Goal: Task Accomplishment & Management: Manage account settings

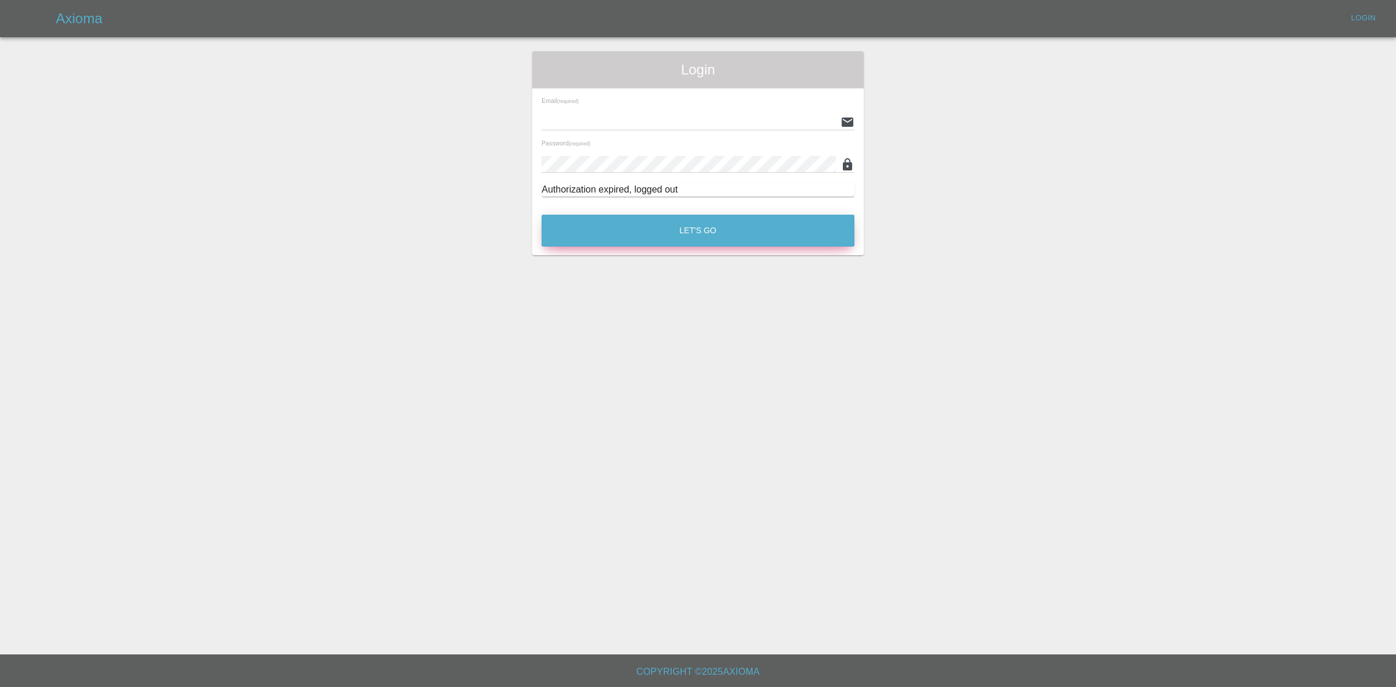
type input "georgecreedon1@icloud.com"
click at [713, 239] on button "Let's Go" at bounding box center [698, 231] width 313 height 32
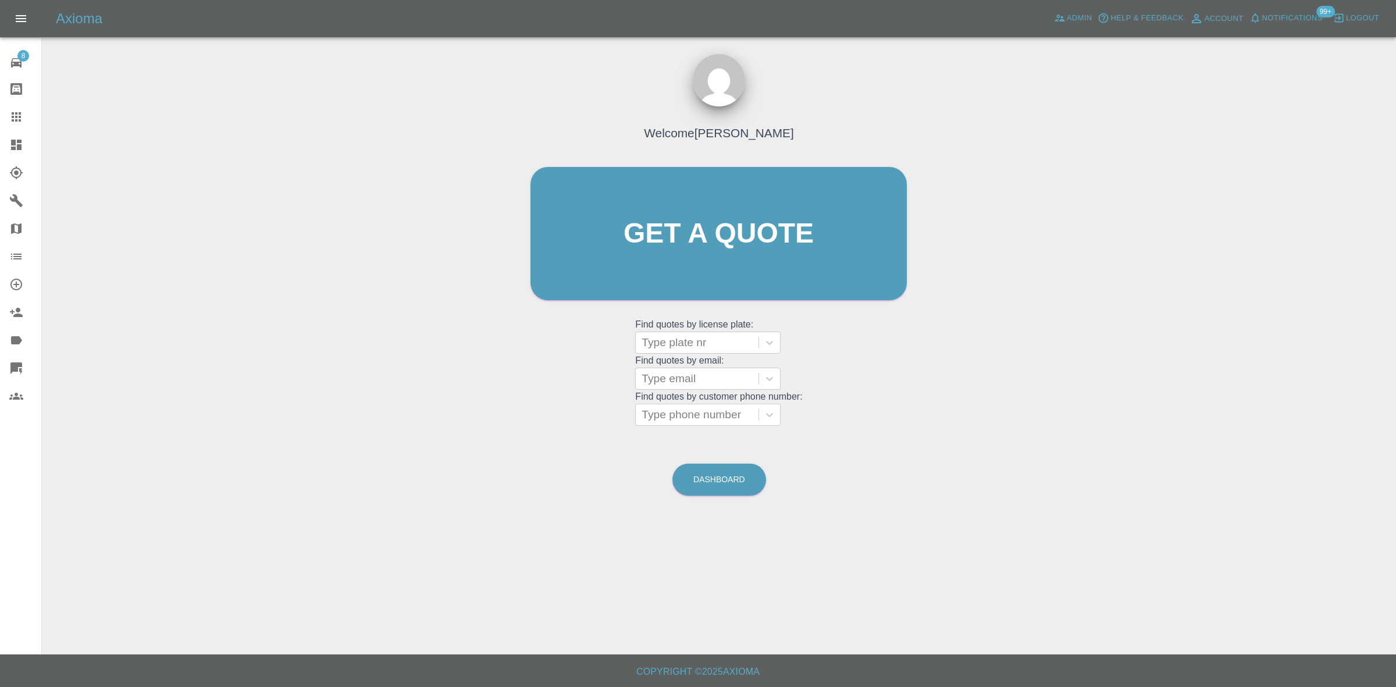
click at [0, 140] on link "Dashboard" at bounding box center [20, 145] width 41 height 28
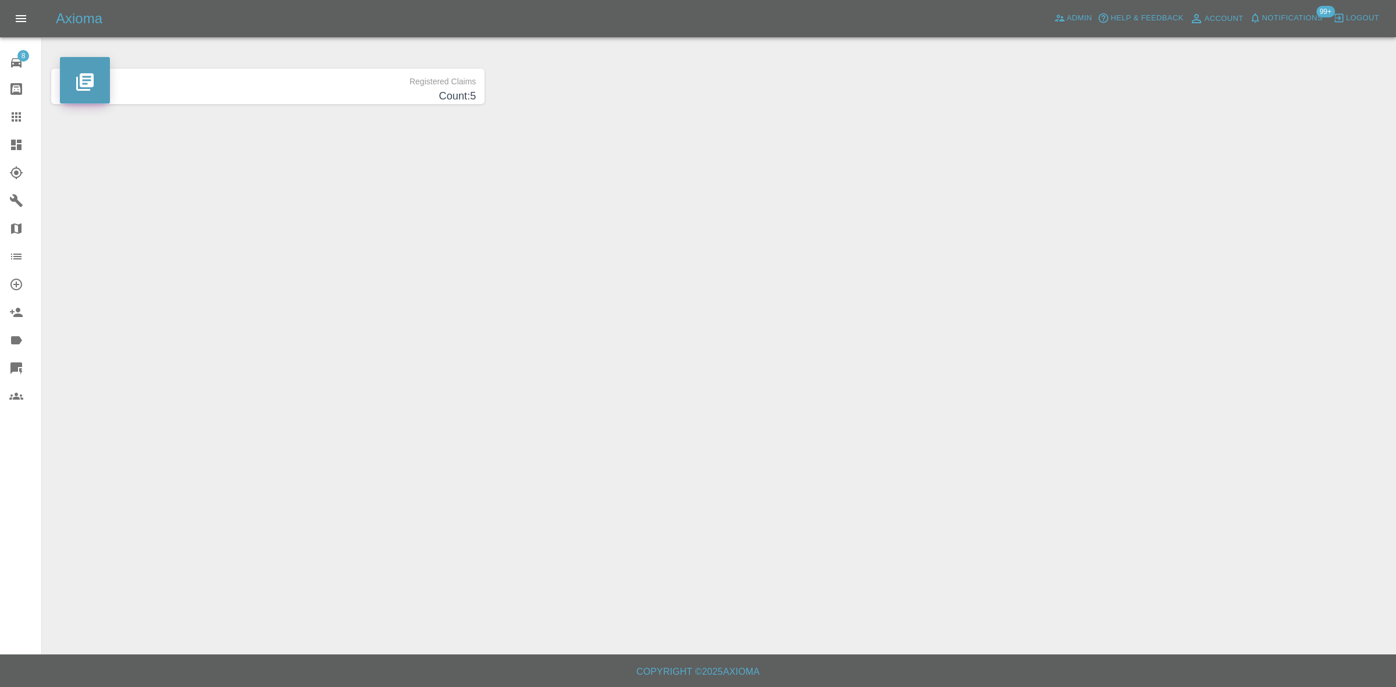
click at [1281, 22] on span "Notifications" at bounding box center [1292, 18] width 60 height 13
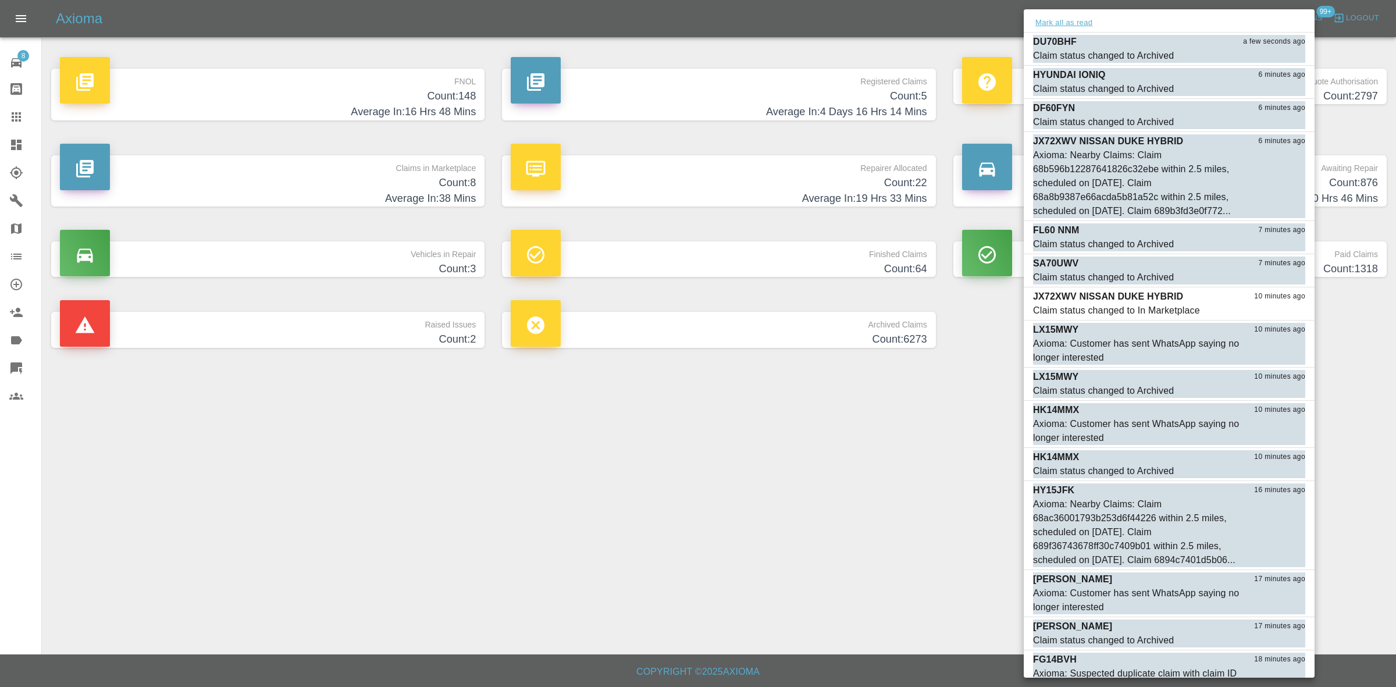
click at [1066, 22] on button "Mark all as read" at bounding box center [1064, 22] width 62 height 13
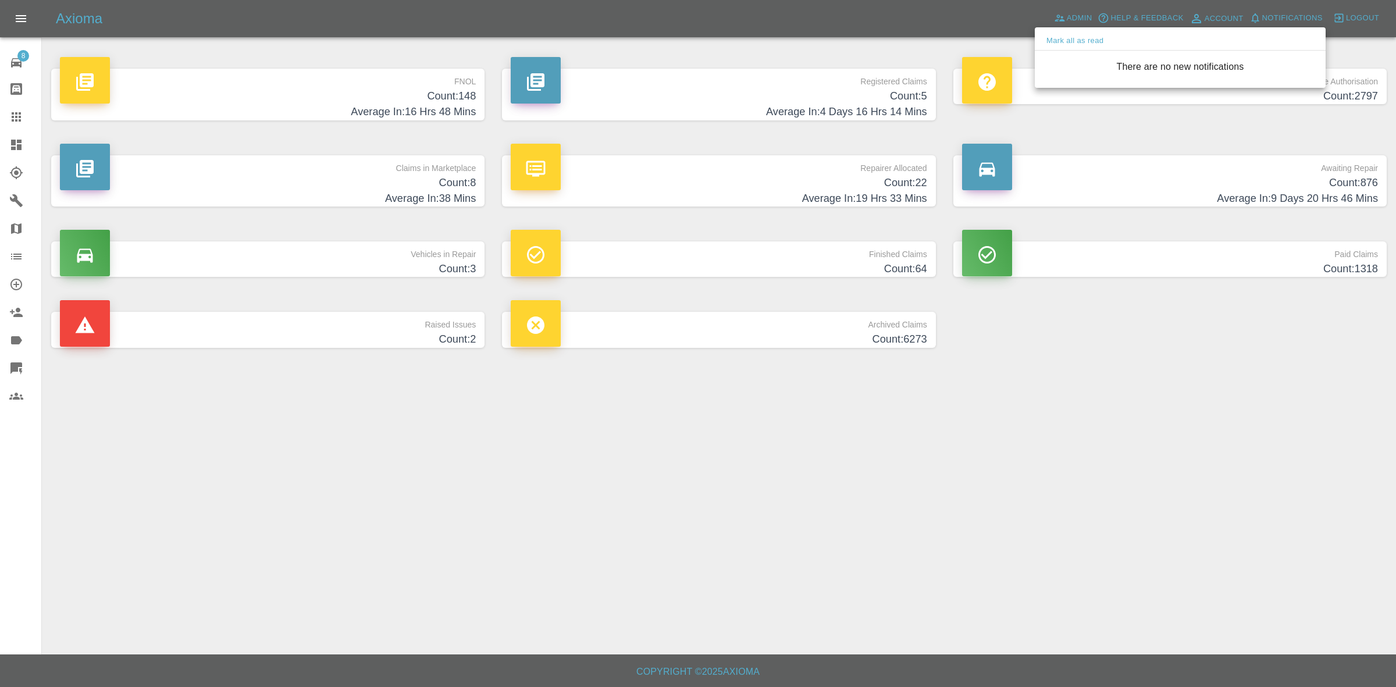
click at [1065, 530] on div at bounding box center [698, 343] width 1396 height 687
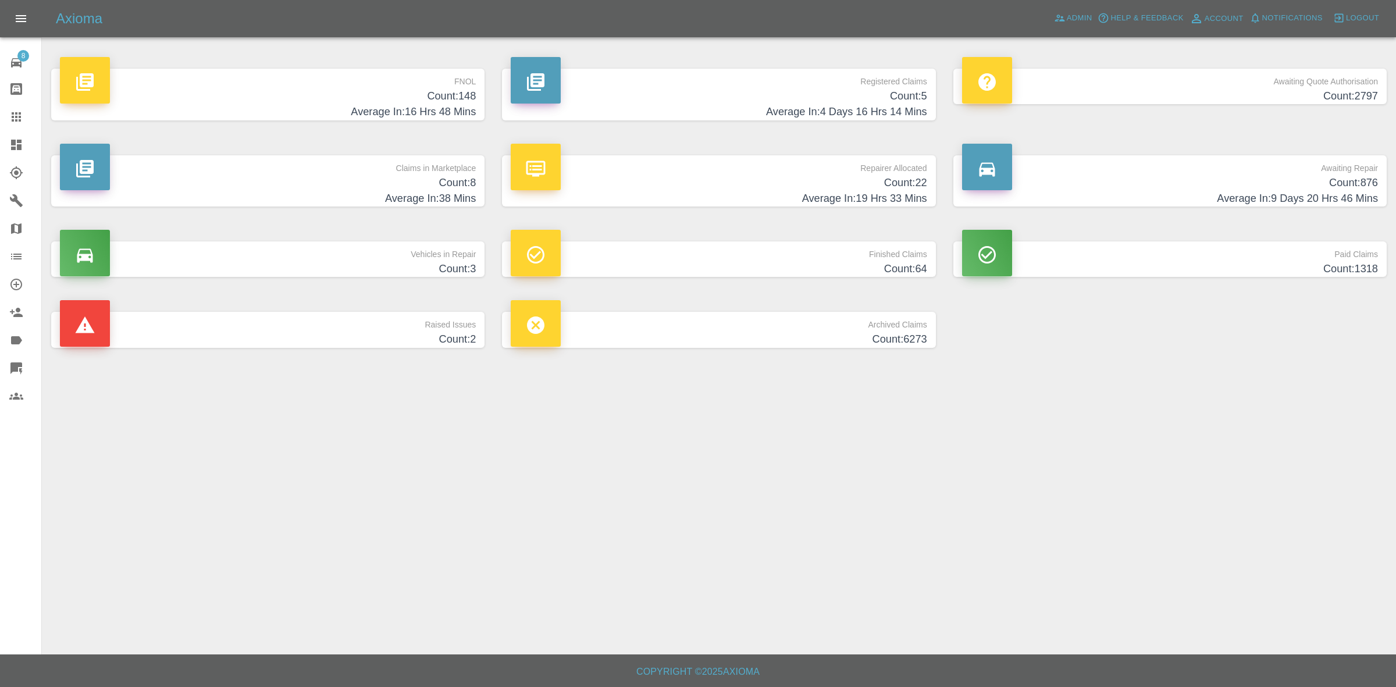
click at [358, 176] on h4 "Count: 8" at bounding box center [268, 183] width 416 height 16
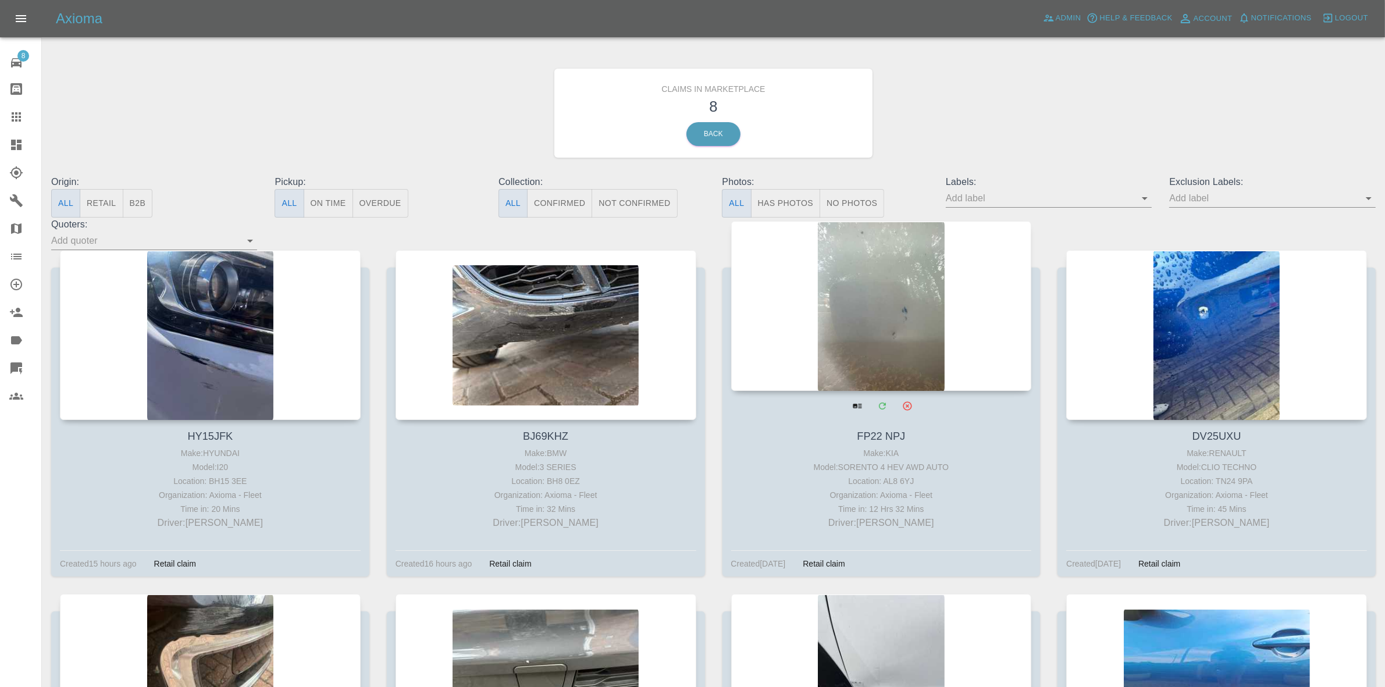
drag, startPoint x: 526, startPoint y: 318, endPoint x: 817, endPoint y: 344, distance: 292.0
drag, startPoint x: 834, startPoint y: 344, endPoint x: 954, endPoint y: 341, distance: 120.4
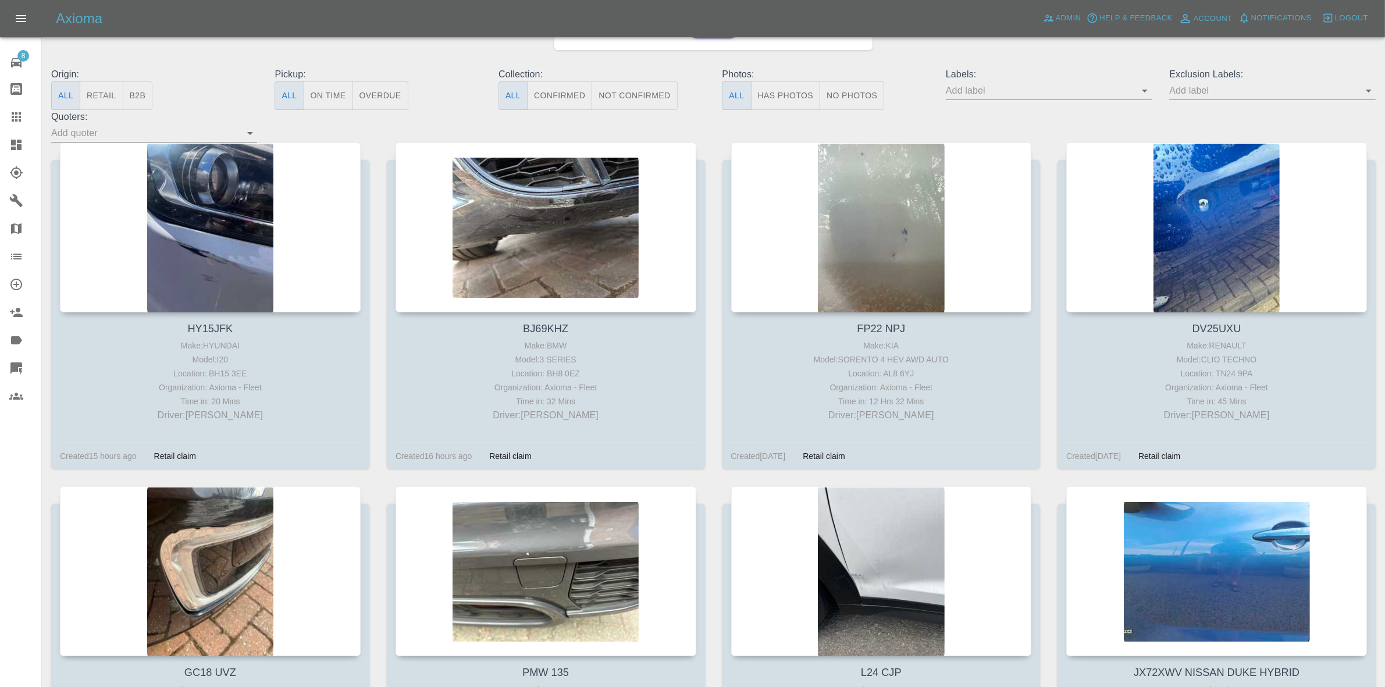
scroll to position [298, 0]
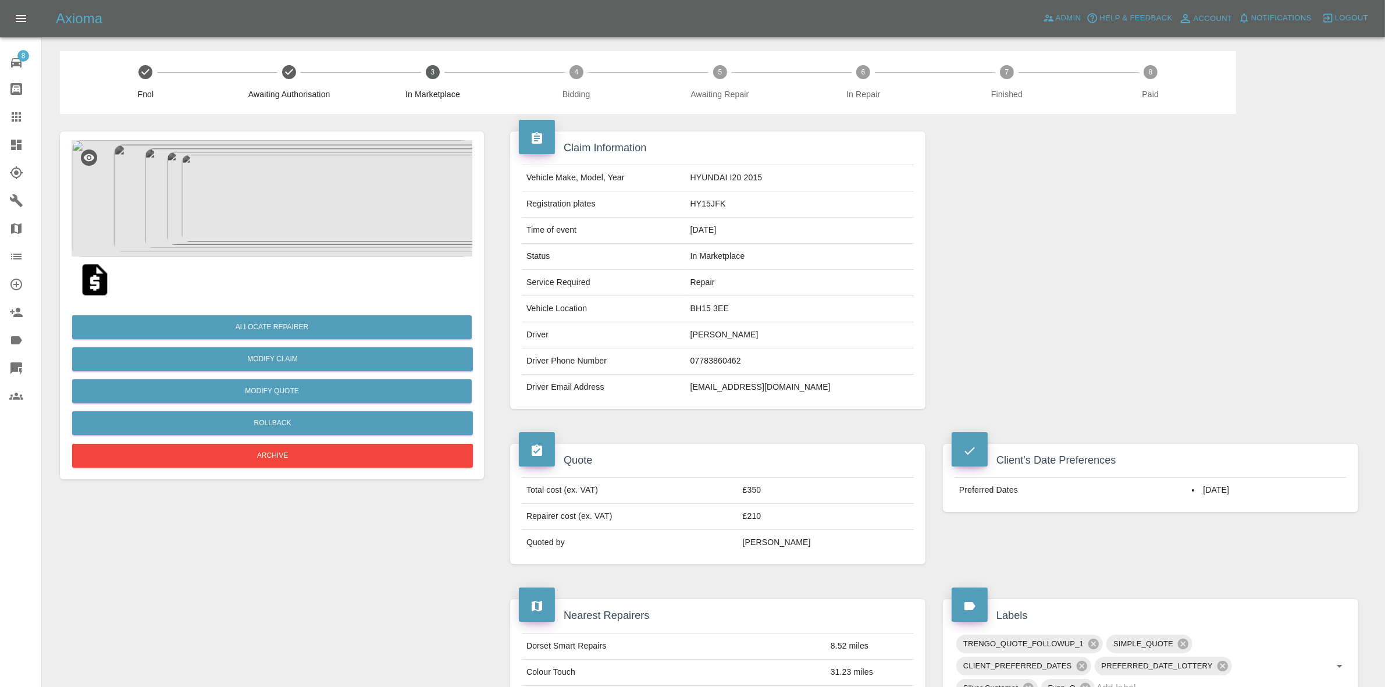
click at [332, 208] on img at bounding box center [272, 198] width 401 height 116
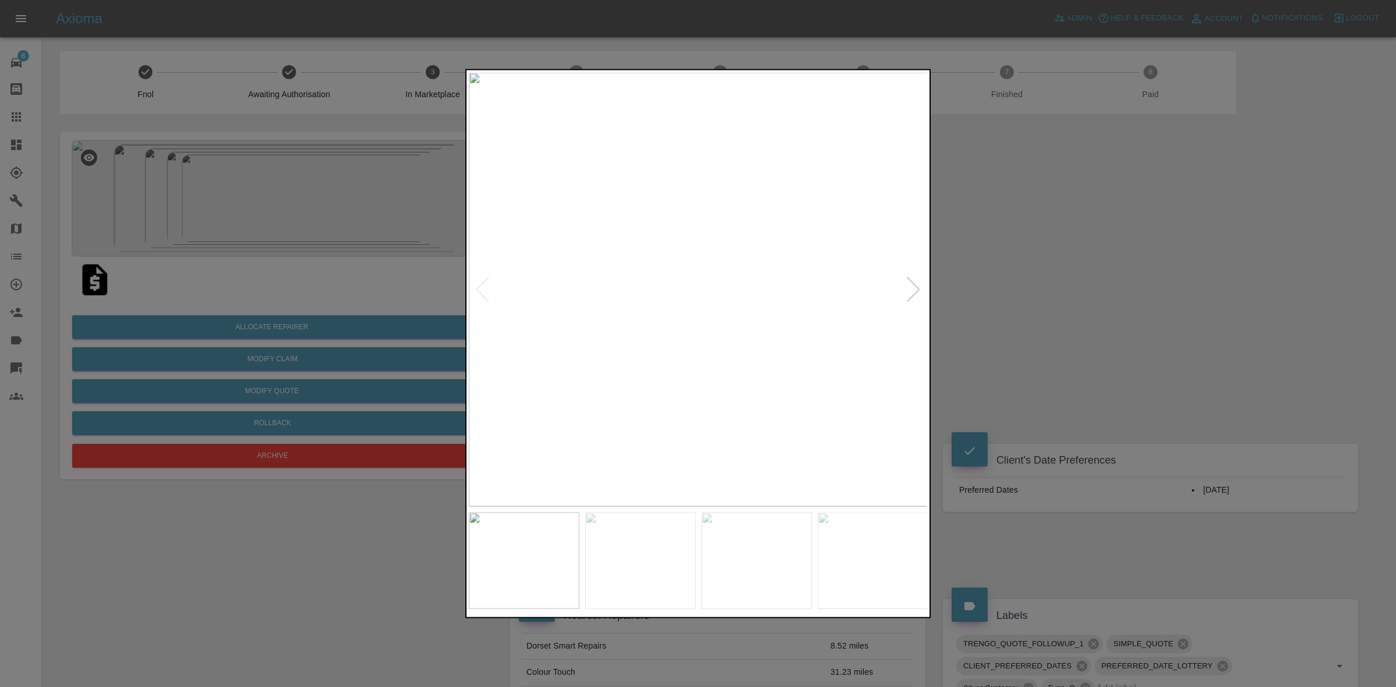
click at [914, 283] on div at bounding box center [914, 289] width 16 height 26
click at [914, 283] on img at bounding box center [699, 289] width 460 height 434
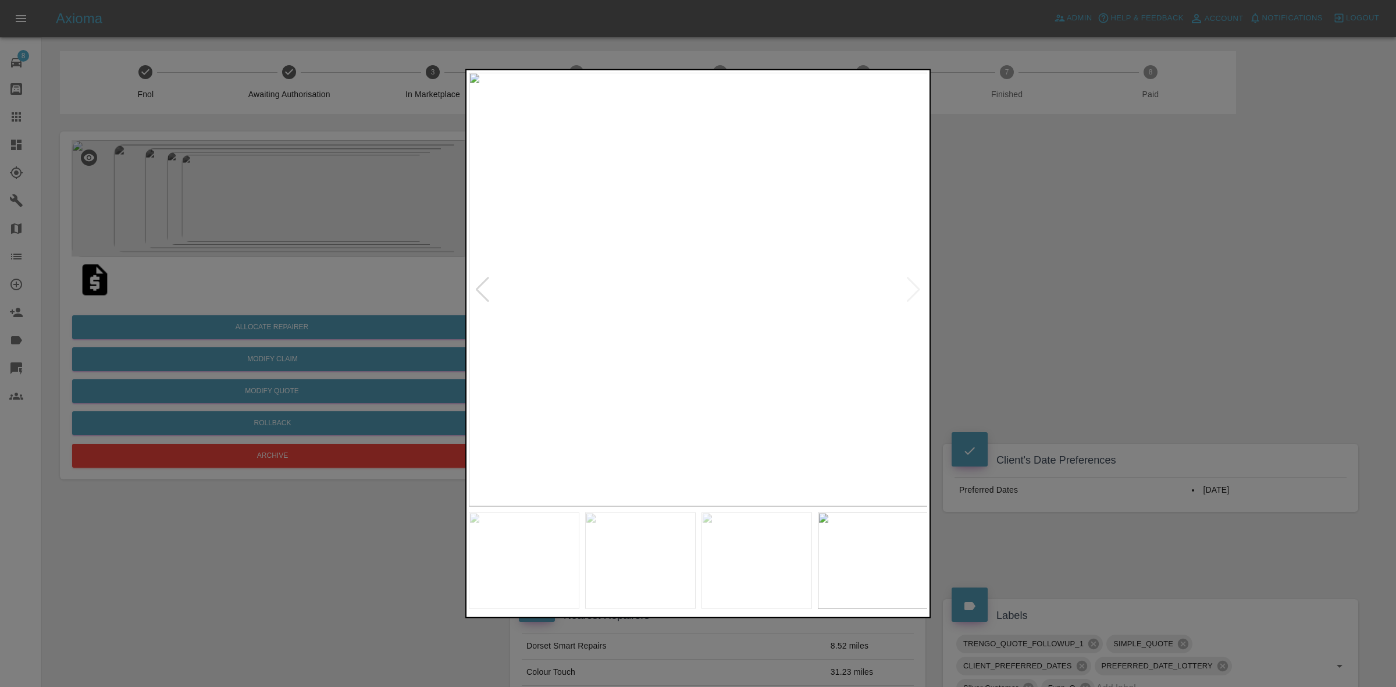
click at [1030, 283] on div at bounding box center [698, 343] width 1396 height 687
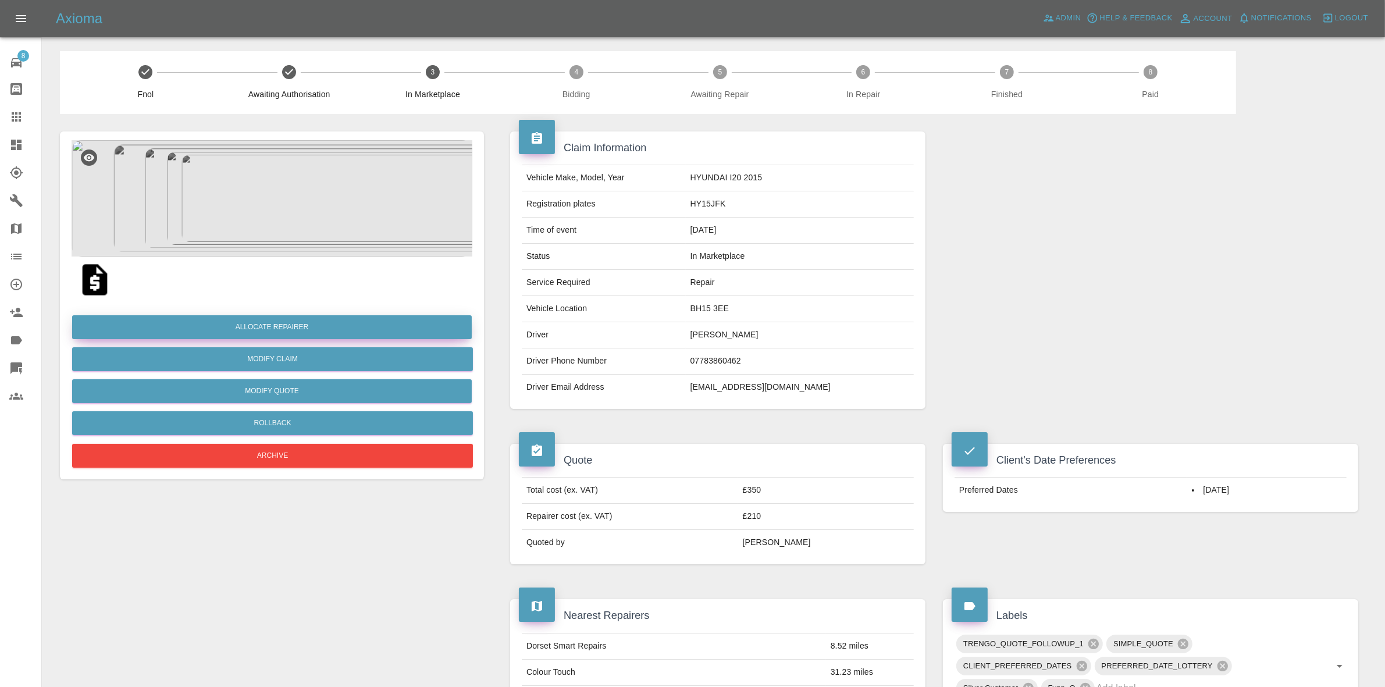
click at [283, 324] on button "Allocate Repairer" at bounding box center [272, 327] width 400 height 24
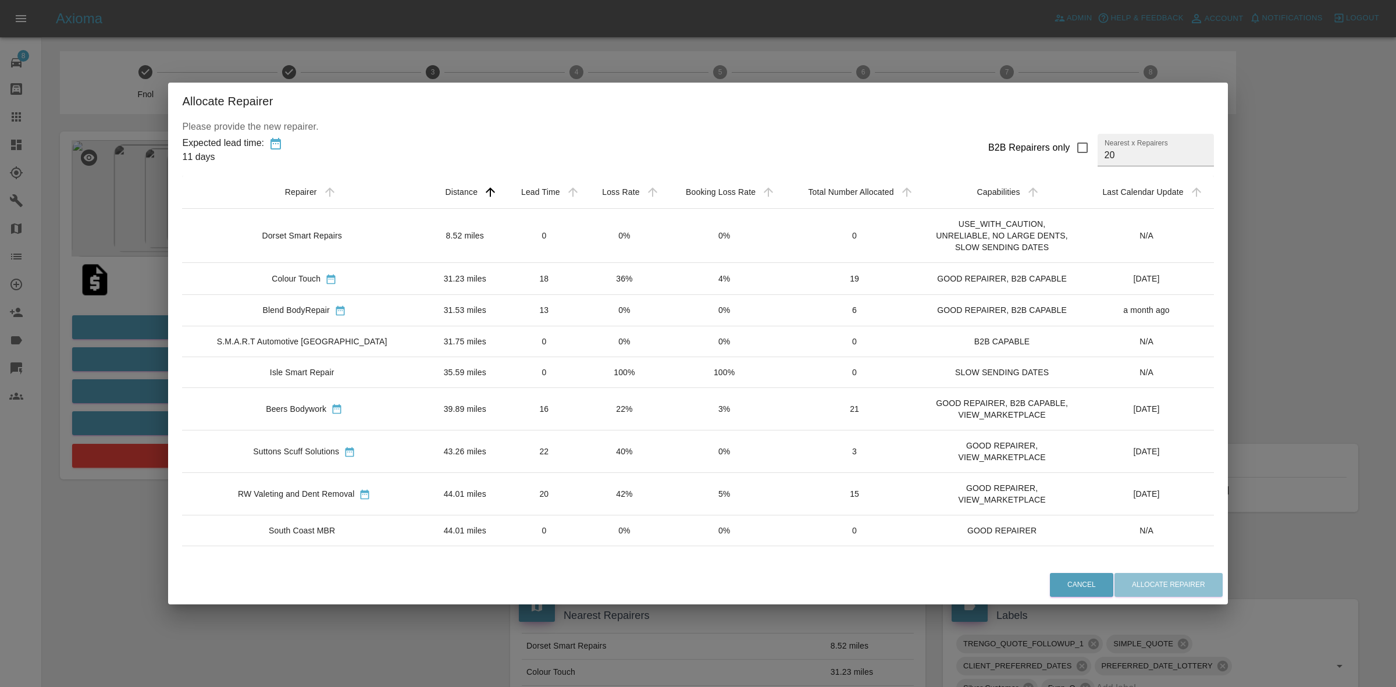
click at [664, 240] on td "0%" at bounding box center [724, 236] width 120 height 54
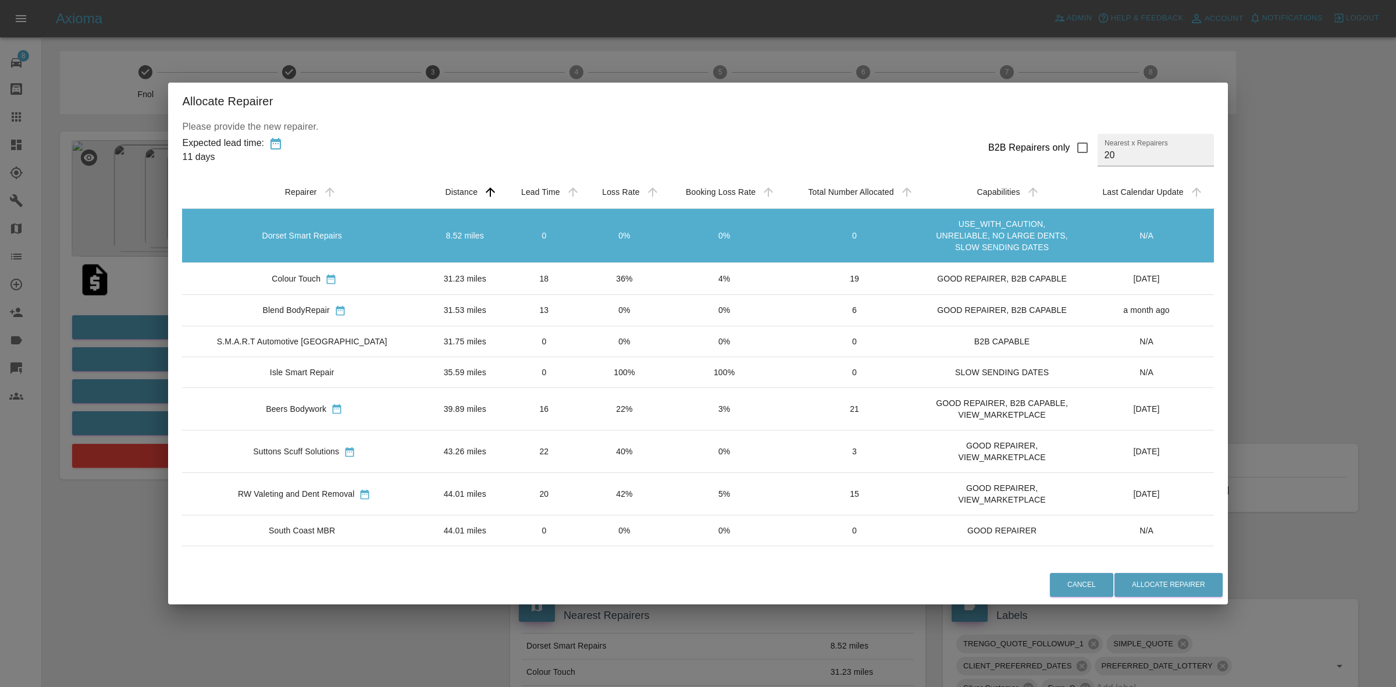
click at [627, 292] on td "36%" at bounding box center [625, 278] width 80 height 31
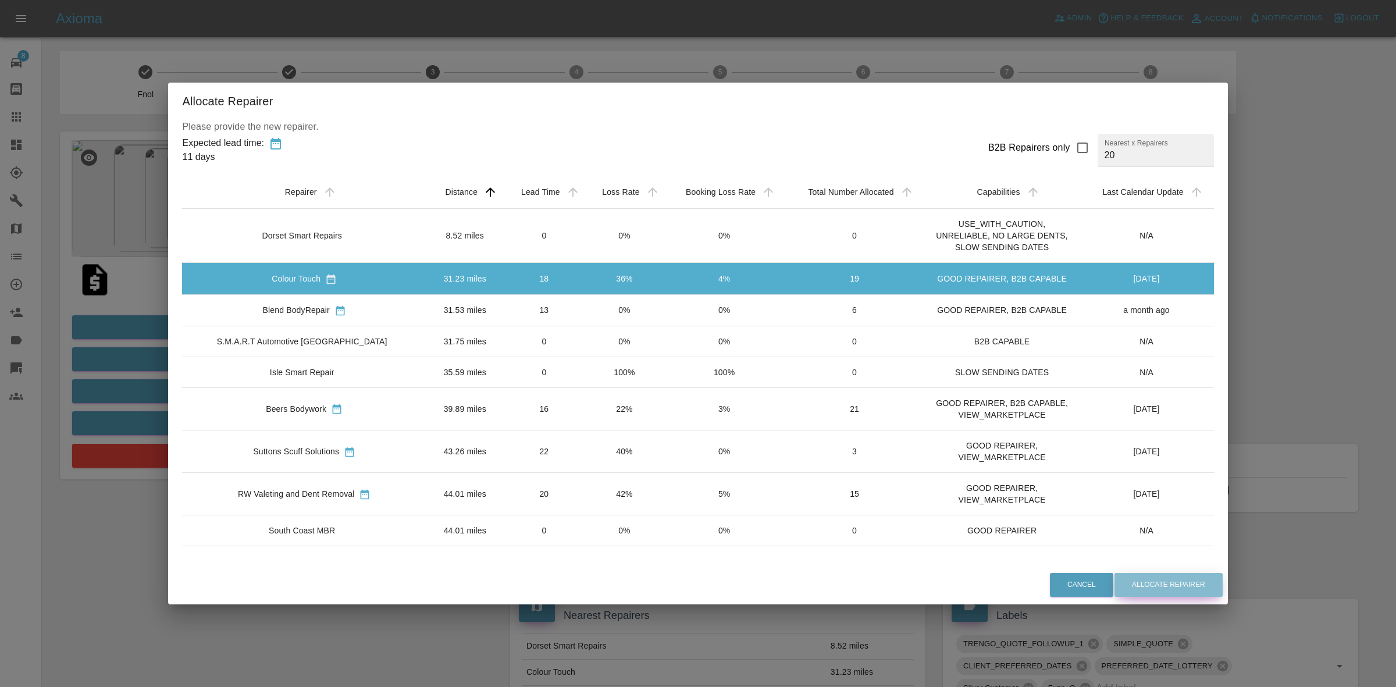
click at [1128, 582] on button "Allocate Repairer" at bounding box center [1169, 585] width 108 height 24
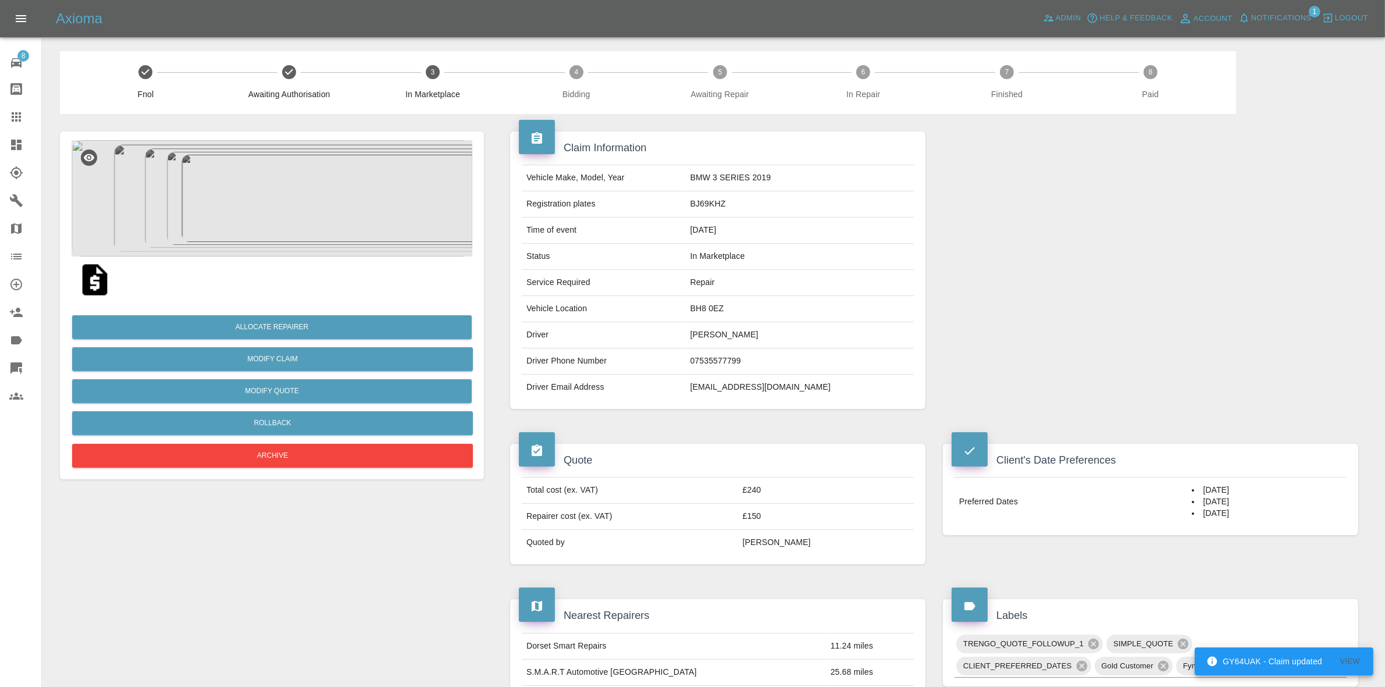
click at [365, 257] on div at bounding box center [272, 280] width 401 height 47
click at [428, 229] on img at bounding box center [272, 198] width 401 height 116
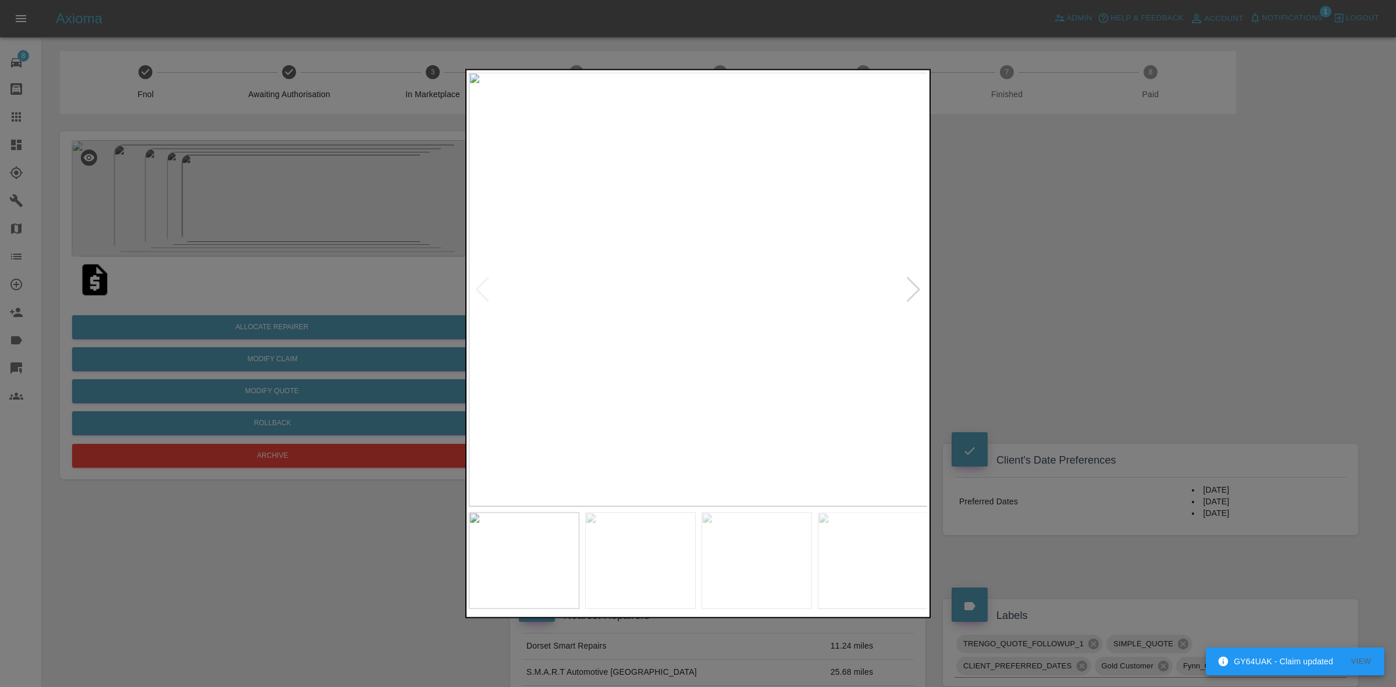
click at [912, 280] on div at bounding box center [914, 289] width 16 height 26
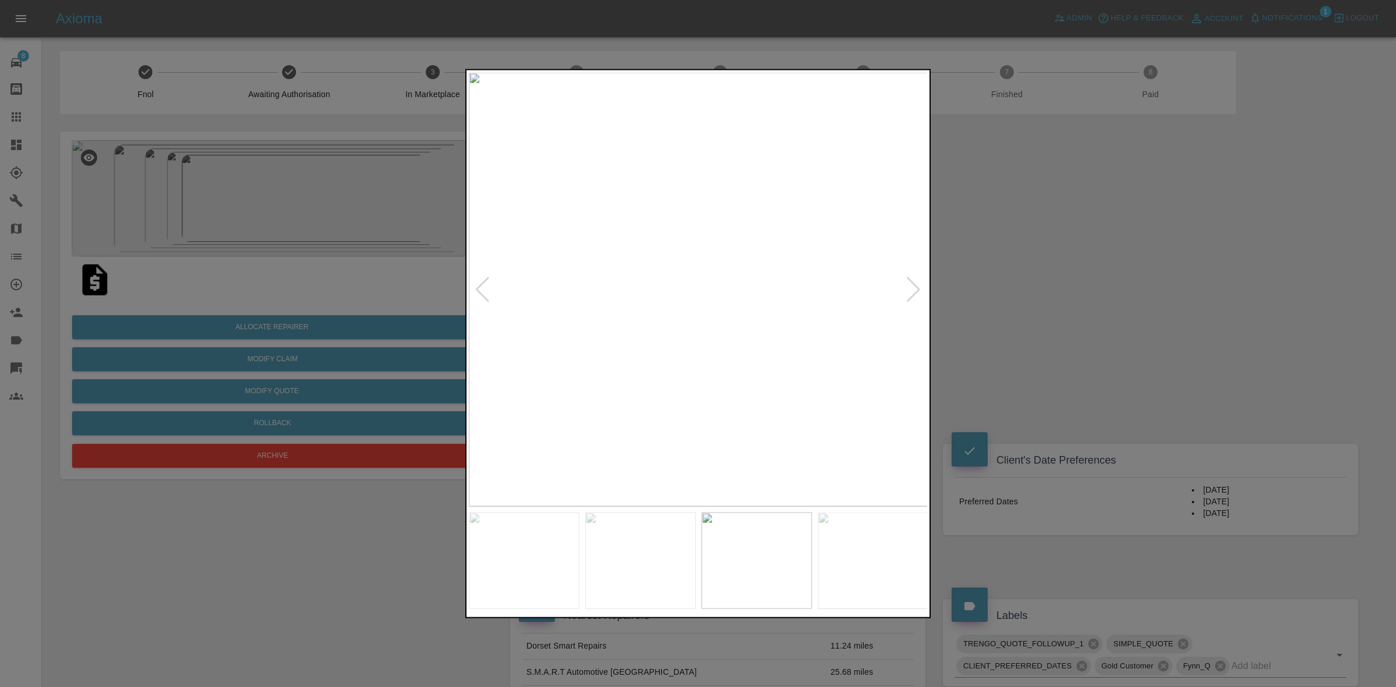
click at [912, 280] on div at bounding box center [914, 289] width 16 height 26
click at [1031, 287] on div at bounding box center [698, 343] width 1396 height 687
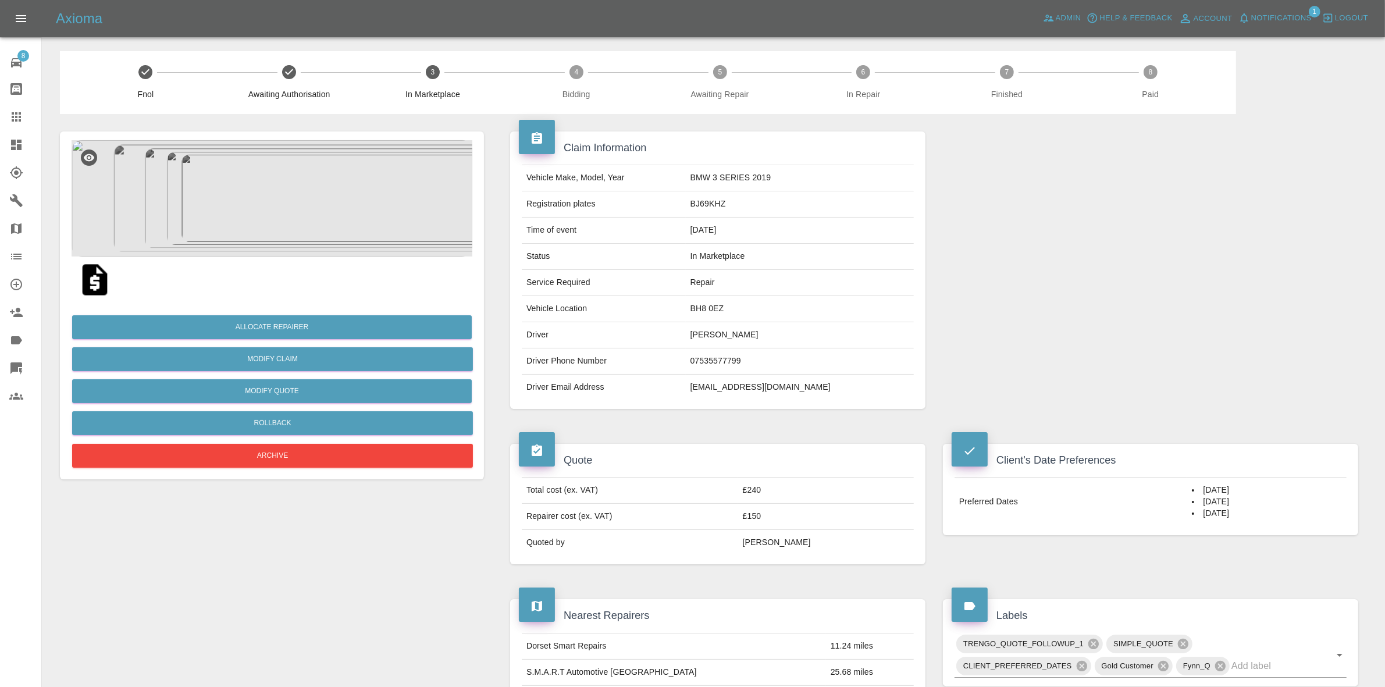
click at [283, 314] on div "Allocate Repairer Modify Claim Modify Quote Rollback Archive" at bounding box center [272, 387] width 401 height 168
click at [265, 321] on button "Allocate Repairer" at bounding box center [272, 327] width 400 height 24
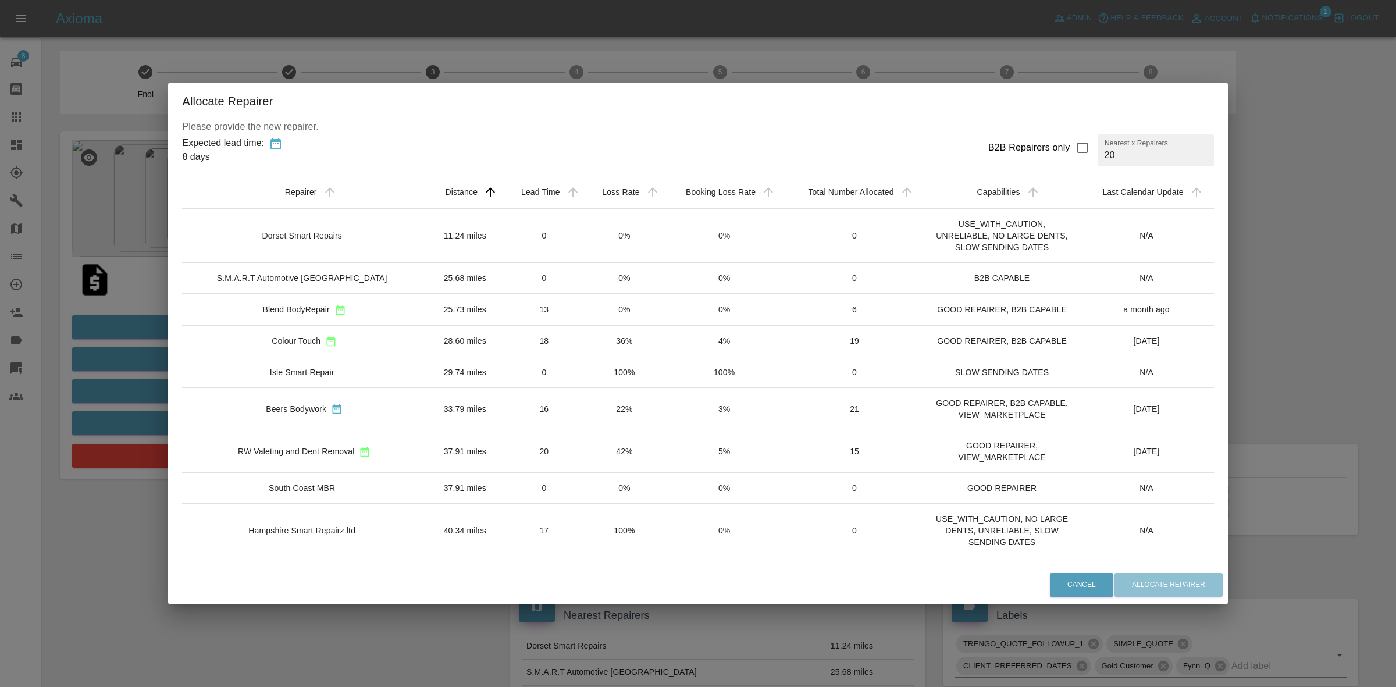
click at [631, 310] on td "0%" at bounding box center [625, 309] width 80 height 31
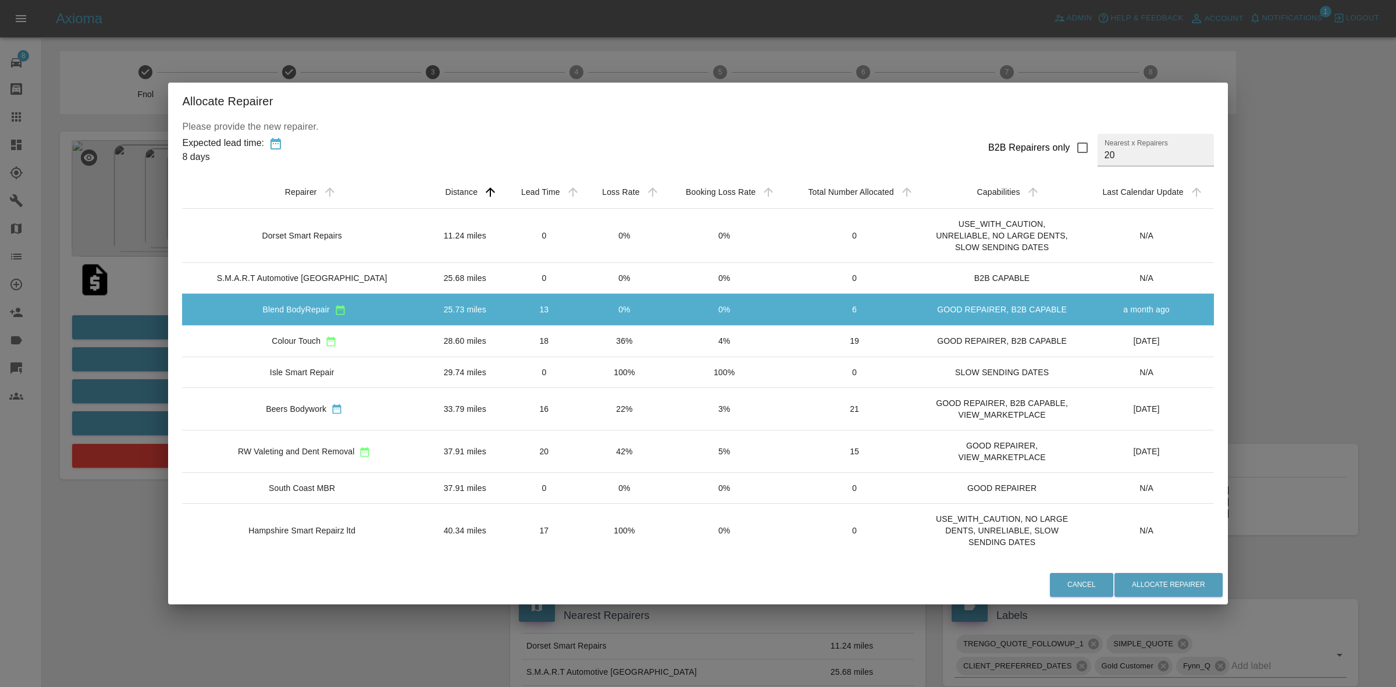
click at [618, 335] on td "36%" at bounding box center [625, 340] width 80 height 31
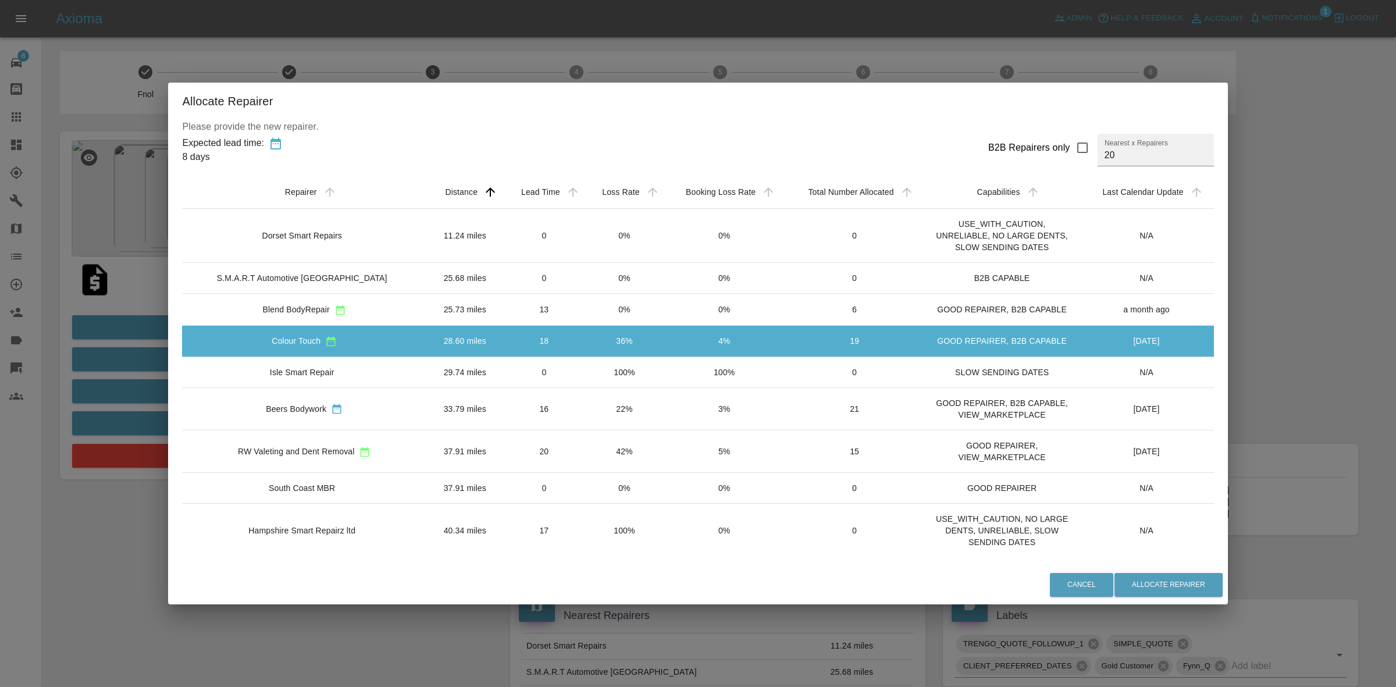
click at [606, 370] on td "100%" at bounding box center [625, 372] width 80 height 31
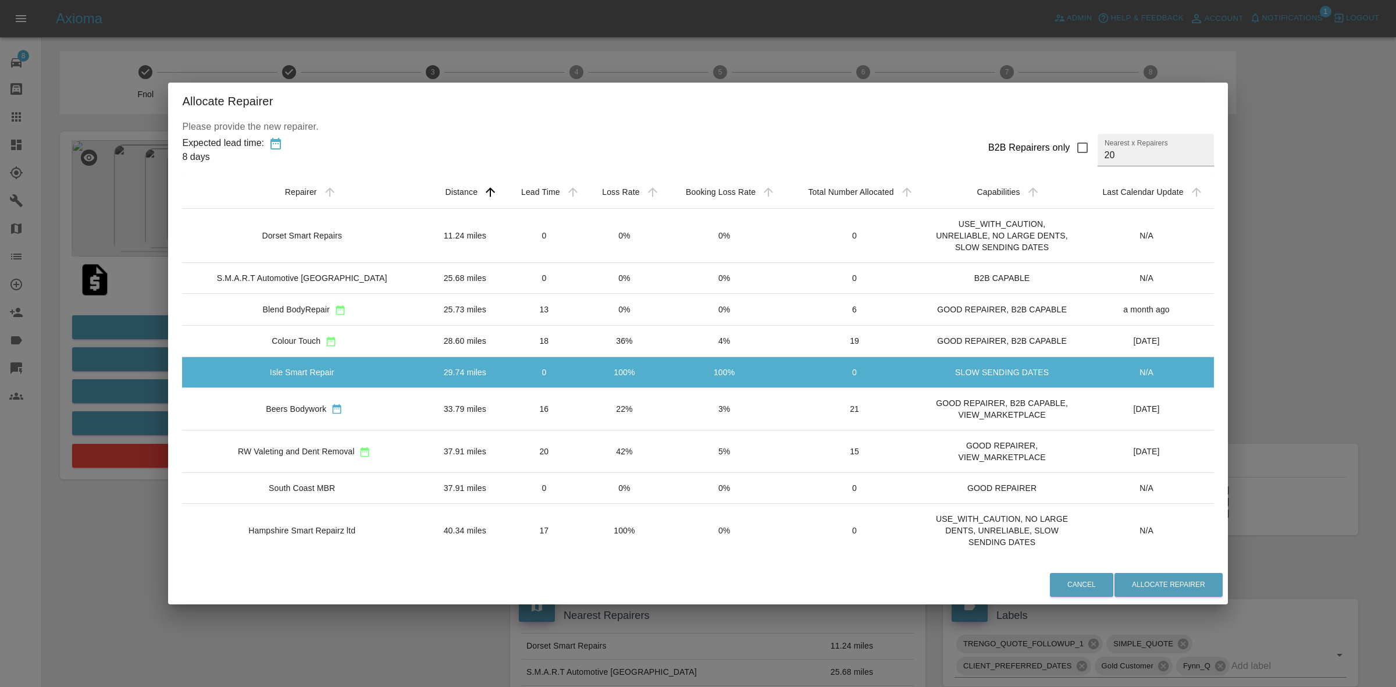
drag, startPoint x: 606, startPoint y: 394, endPoint x: 606, endPoint y: 411, distance: 16.9
click at [606, 394] on td "22%" at bounding box center [625, 408] width 80 height 42
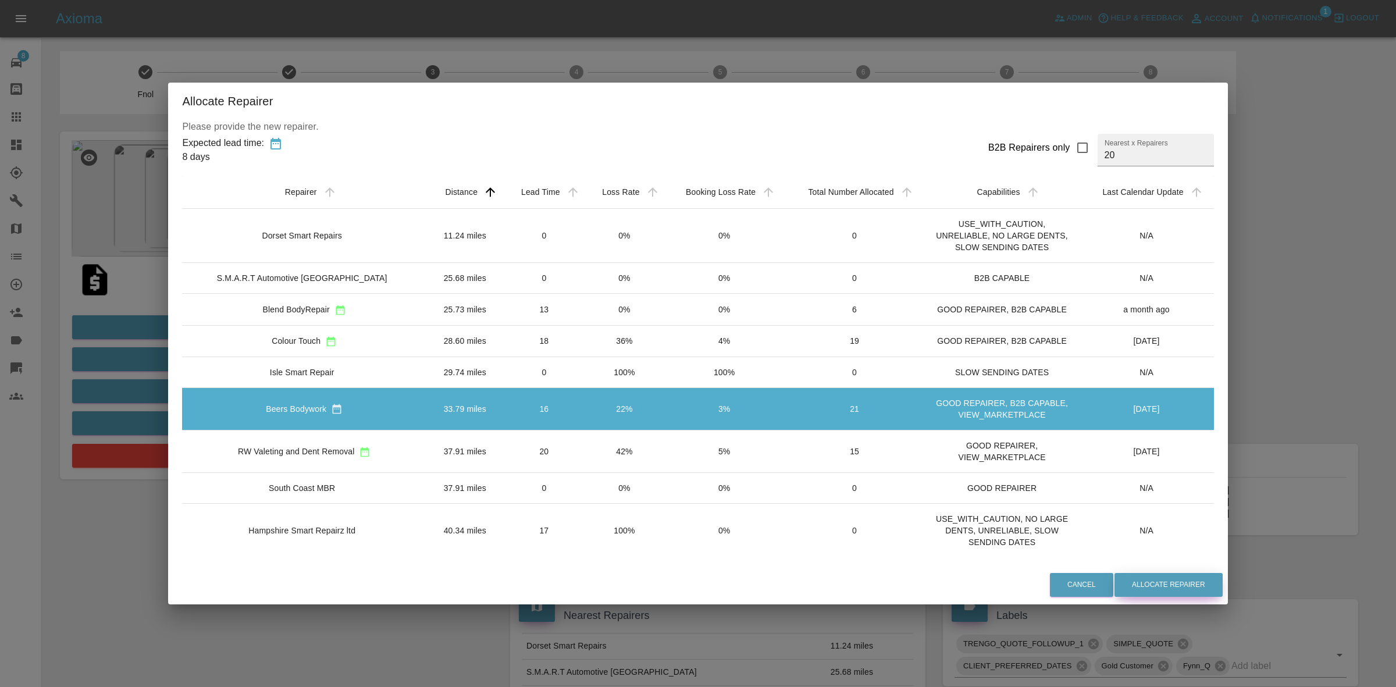
click at [1156, 583] on button "Allocate Repairer" at bounding box center [1169, 585] width 108 height 24
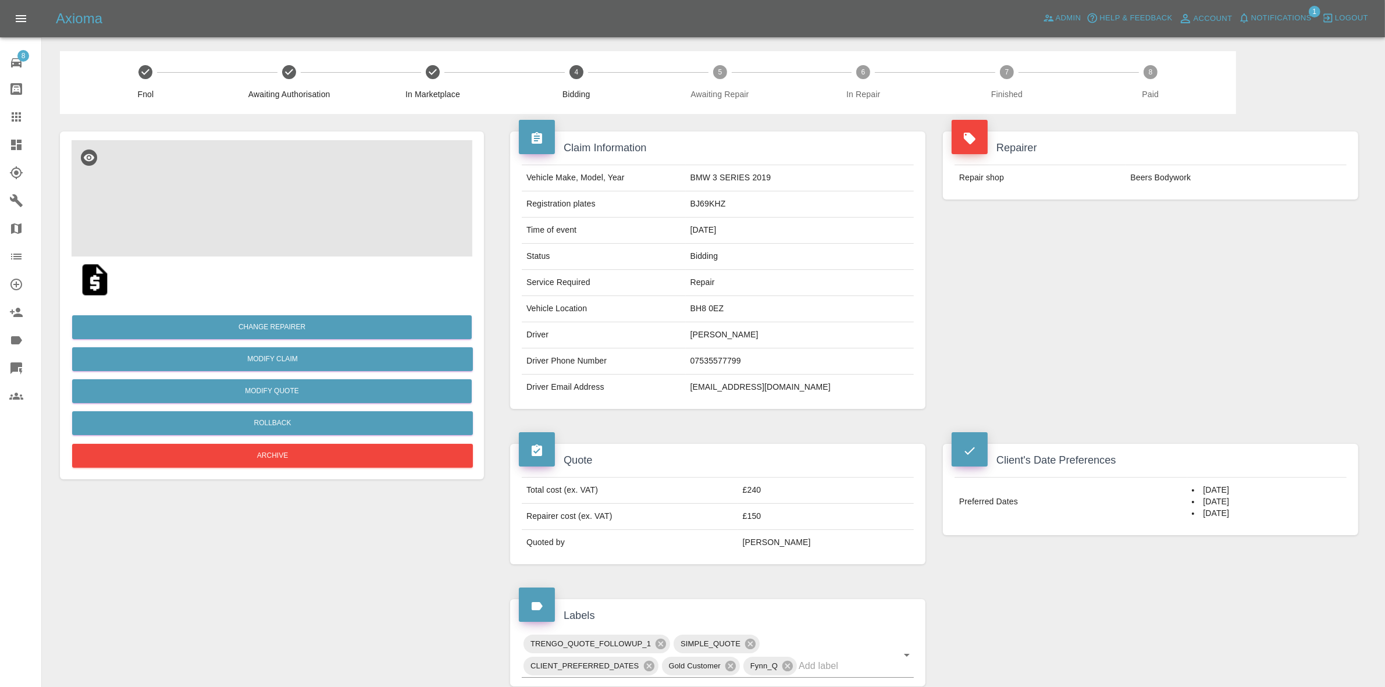
click at [285, 167] on div "Change Repairer Modify Claim Modify Quote Rollback Archive" at bounding box center [272, 598] width 442 height 968
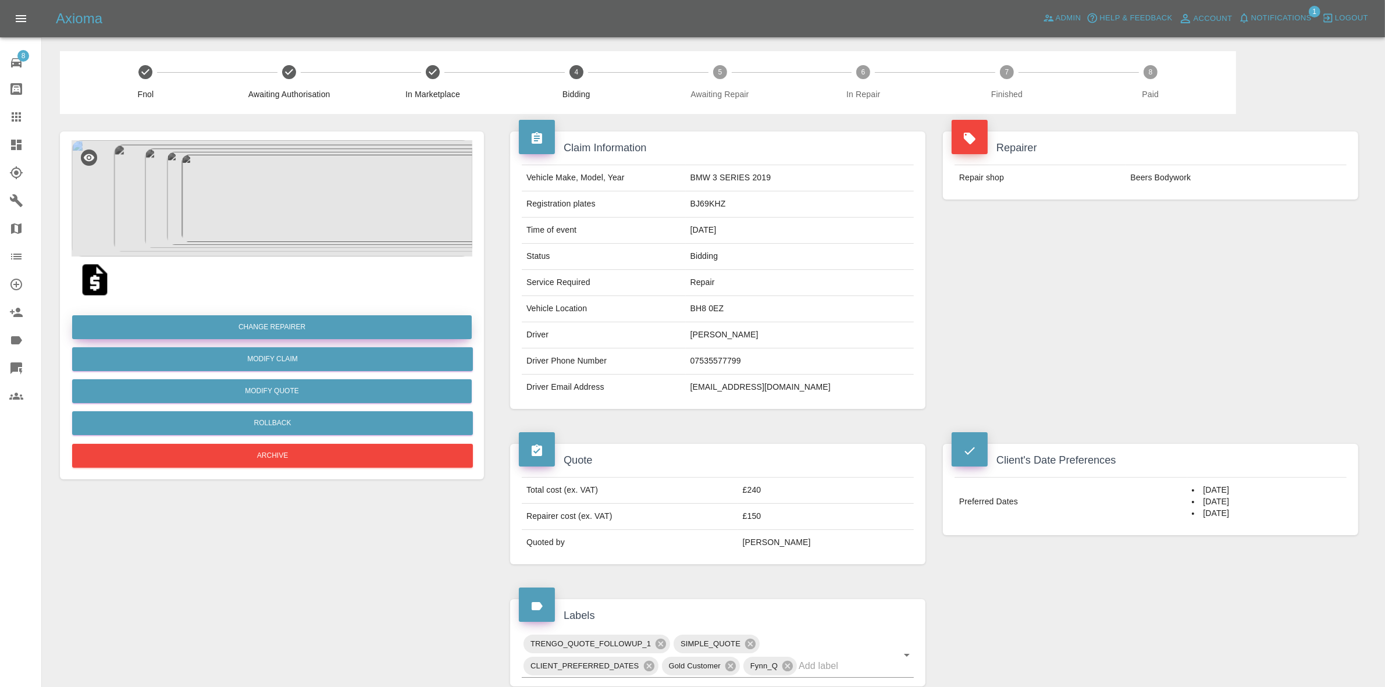
click at [285, 327] on button "Change Repairer" at bounding box center [272, 327] width 400 height 24
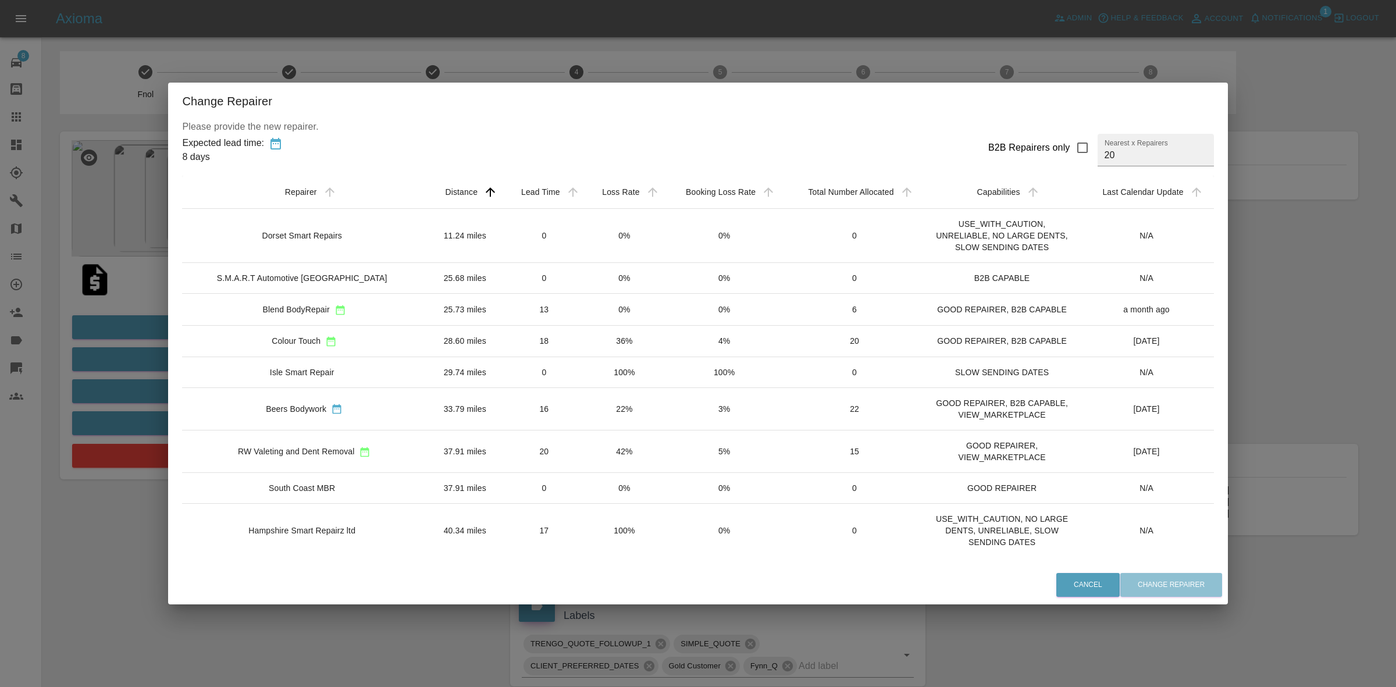
click at [357, 24] on div "Change Repairer Please provide the new repairer. Expected lead time: 8 days B2B…" at bounding box center [698, 343] width 1396 height 687
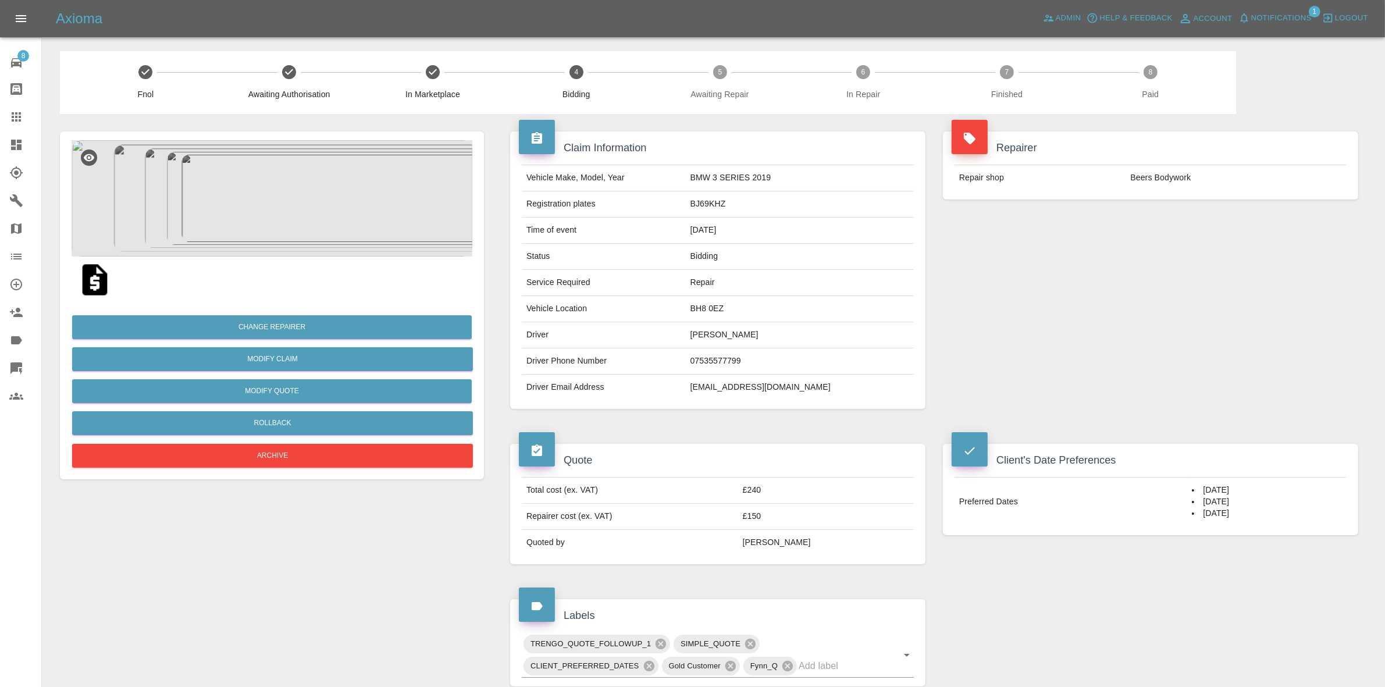
click at [1261, 17] on span "Notifications" at bounding box center [1281, 18] width 60 height 13
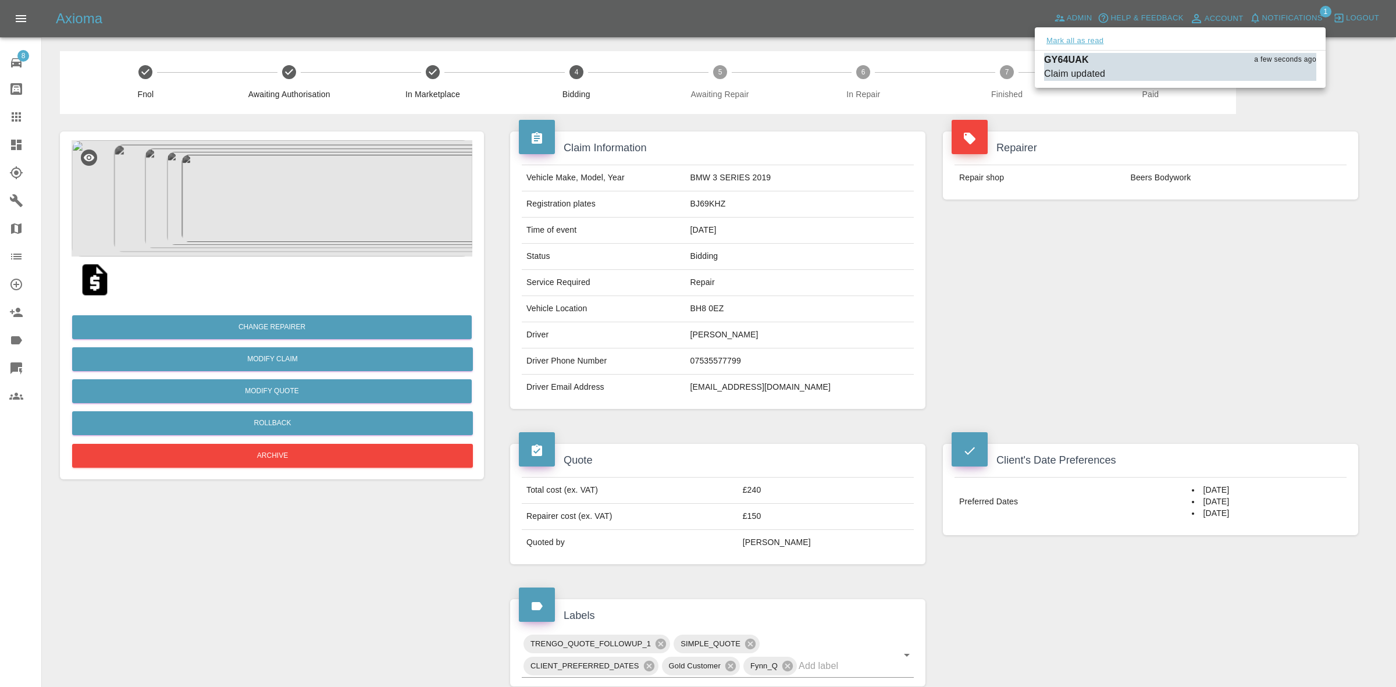
click at [1085, 38] on button "Mark all as read" at bounding box center [1075, 40] width 62 height 13
drag, startPoint x: 1161, startPoint y: 251, endPoint x: 1153, endPoint y: 268, distance: 19.3
click at [1167, 262] on div at bounding box center [698, 343] width 1396 height 687
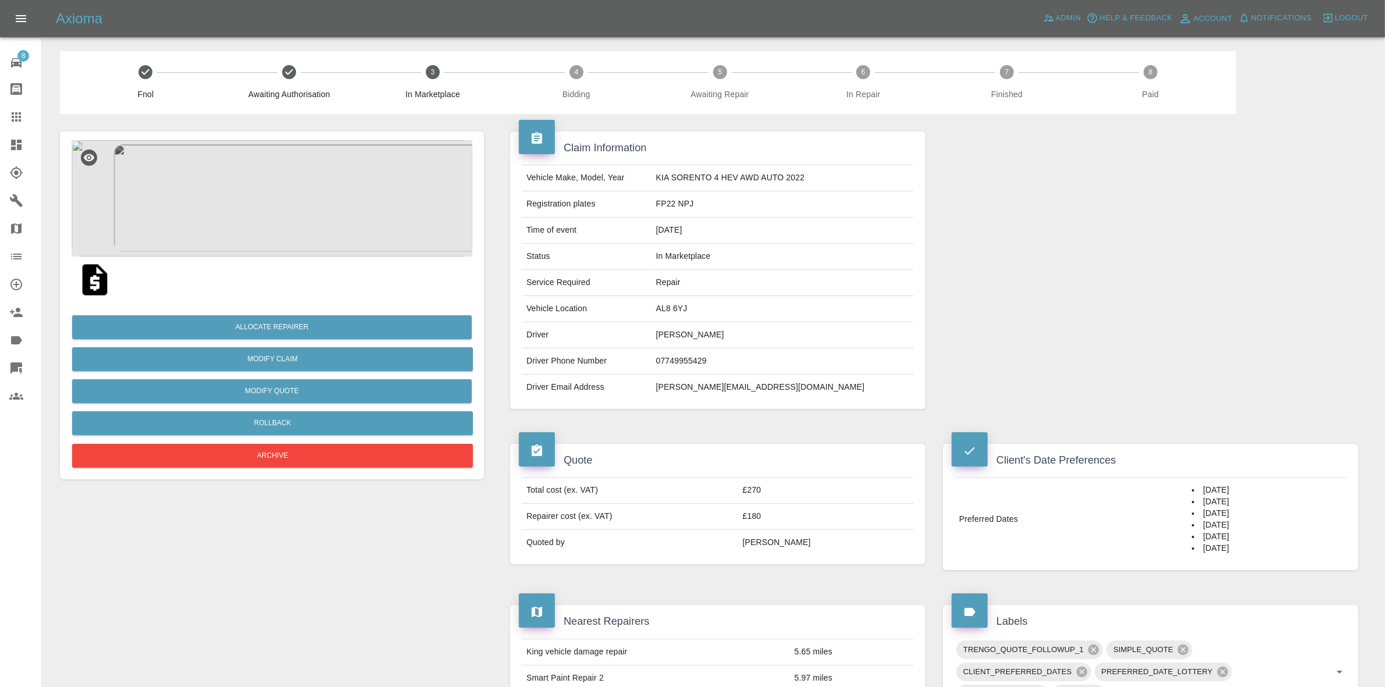
click at [286, 230] on img at bounding box center [272, 198] width 401 height 116
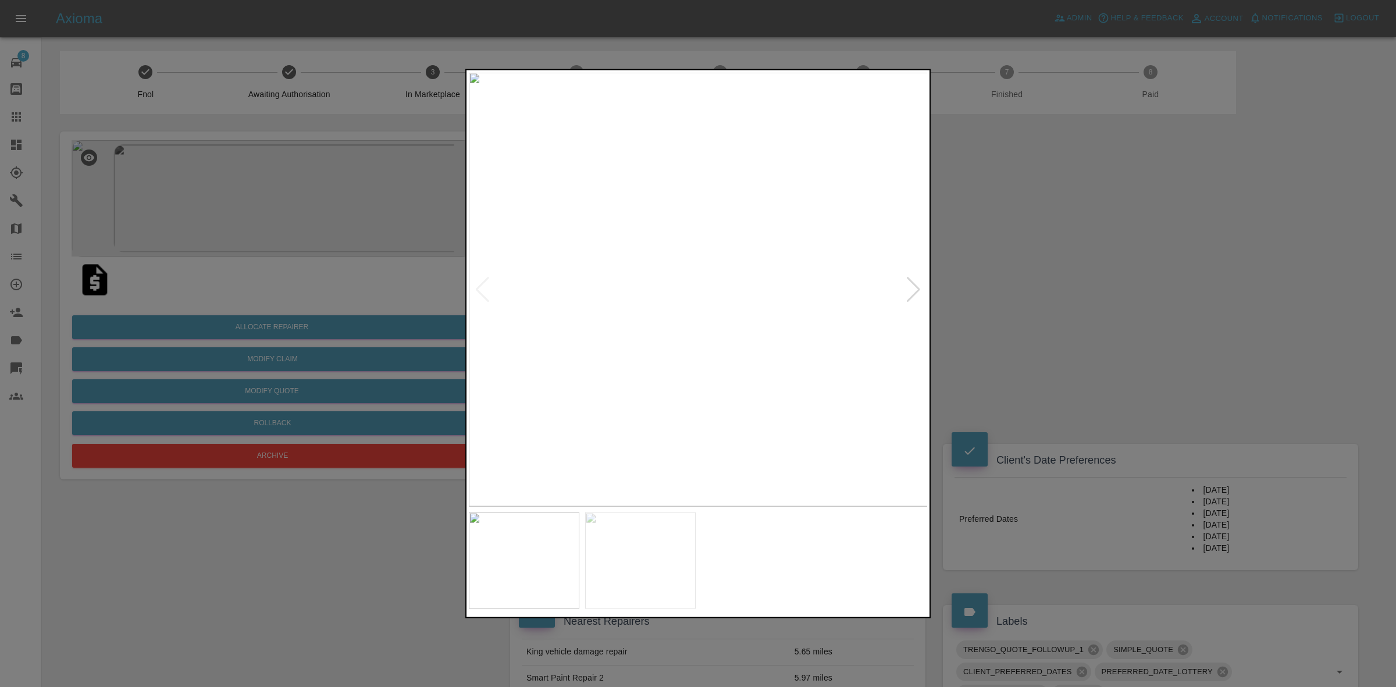
click at [909, 286] on div at bounding box center [914, 289] width 16 height 26
click at [909, 286] on img at bounding box center [699, 289] width 460 height 434
drag, startPoint x: 989, startPoint y: 301, endPoint x: 969, endPoint y: 293, distance: 22.7
click at [990, 301] on div at bounding box center [698, 343] width 1396 height 687
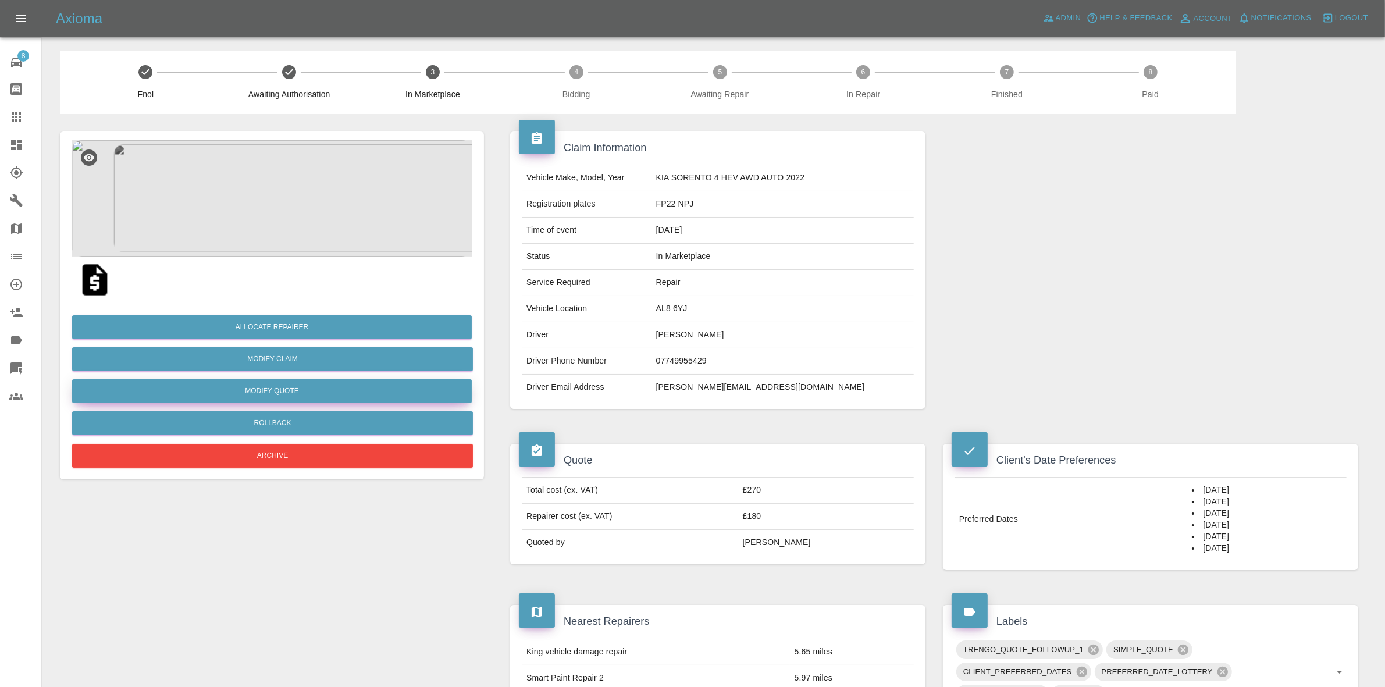
click at [263, 389] on button "Modify Quote" at bounding box center [272, 391] width 400 height 24
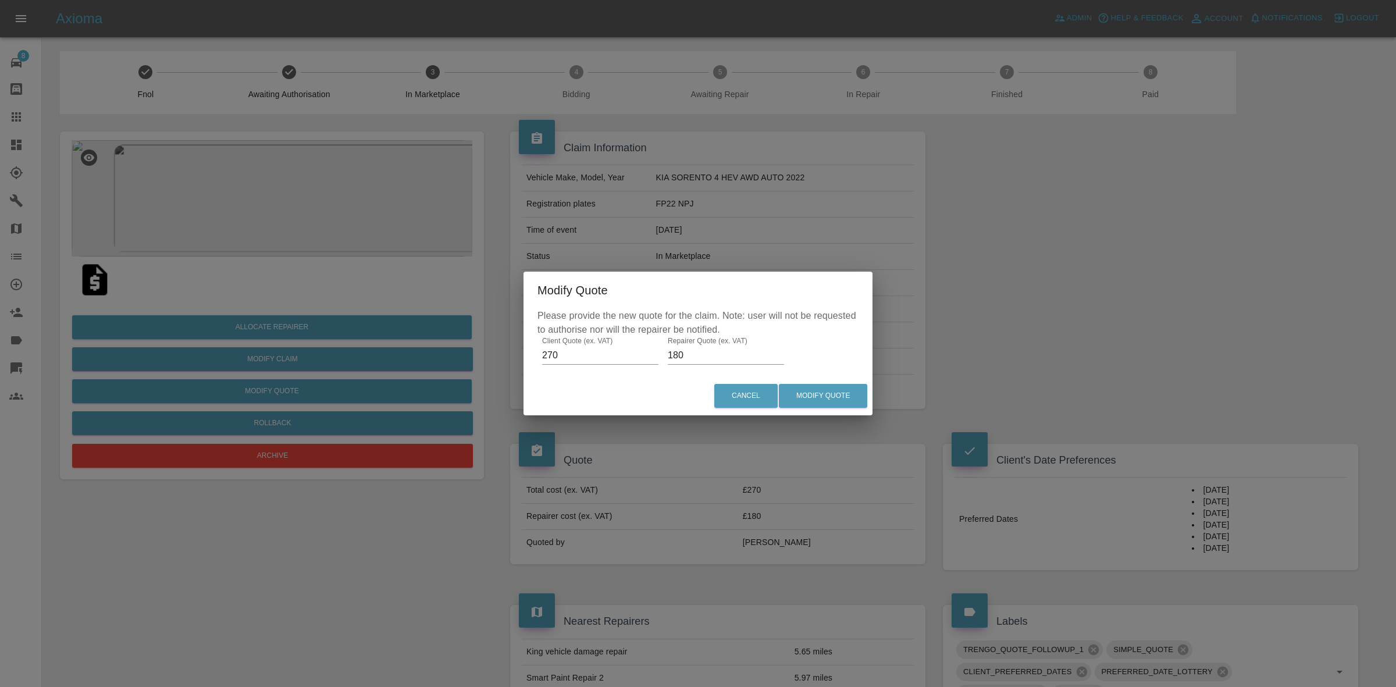
click at [696, 353] on input "180" at bounding box center [726, 355] width 116 height 19
type input "170"
click at [830, 403] on button "Modify Quote" at bounding box center [823, 396] width 88 height 24
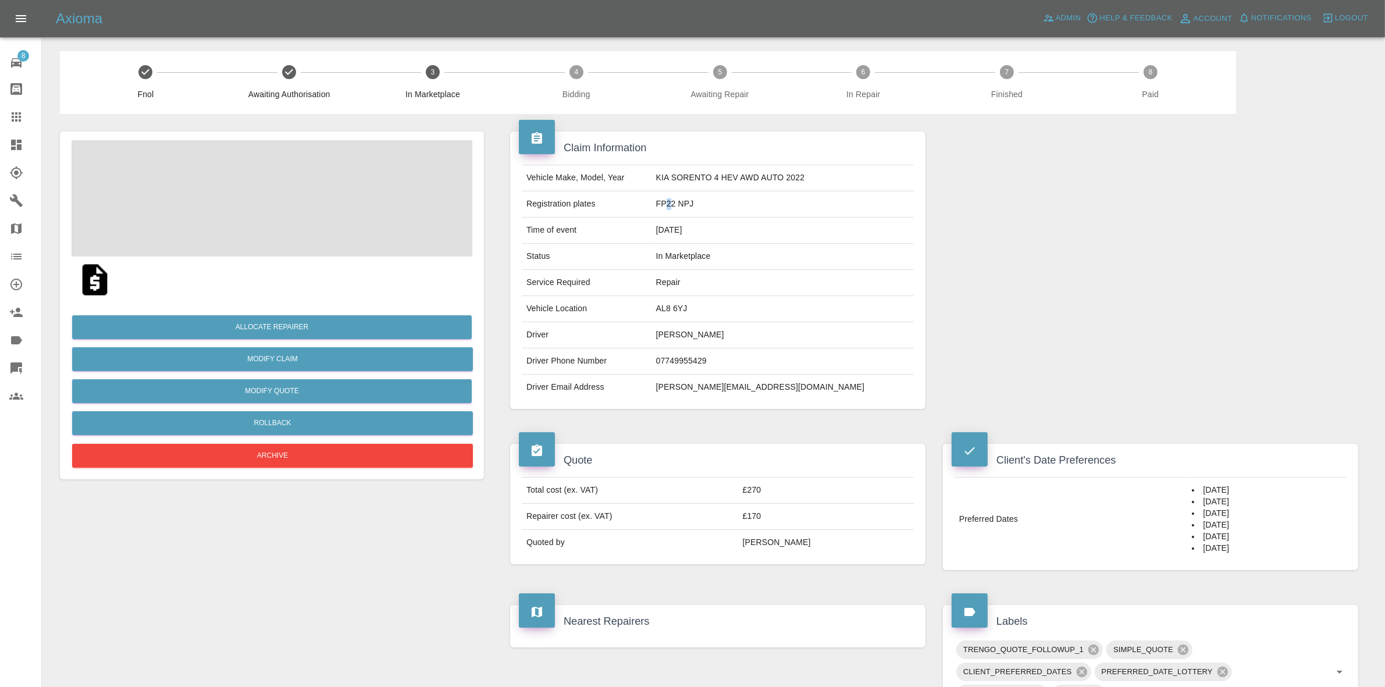
drag, startPoint x: 696, startPoint y: 209, endPoint x: 699, endPoint y: 201, distance: 9.2
click at [699, 201] on td "FP22 NPJ" at bounding box center [783, 204] width 262 height 26
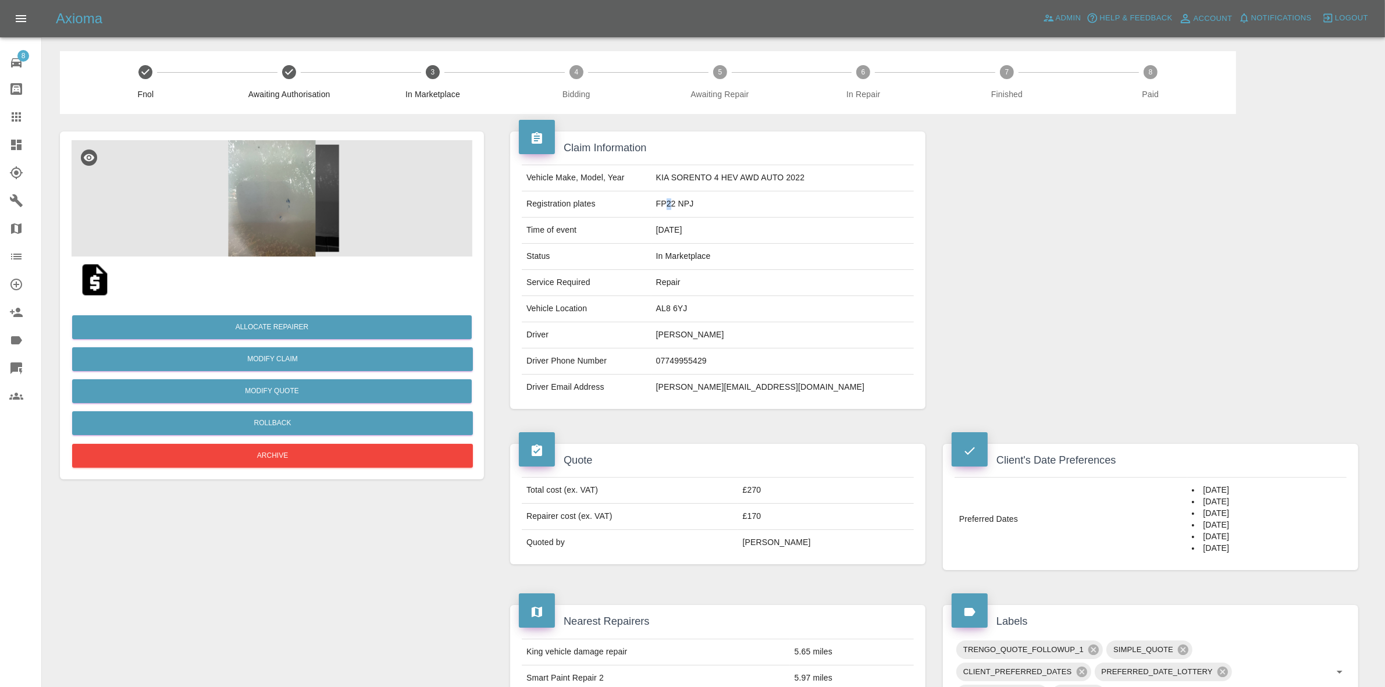
click at [699, 201] on td "FP22 NPJ" at bounding box center [783, 204] width 262 height 26
copy td "FP22 NPJ"
click at [1161, 163] on div at bounding box center [1150, 270] width 433 height 312
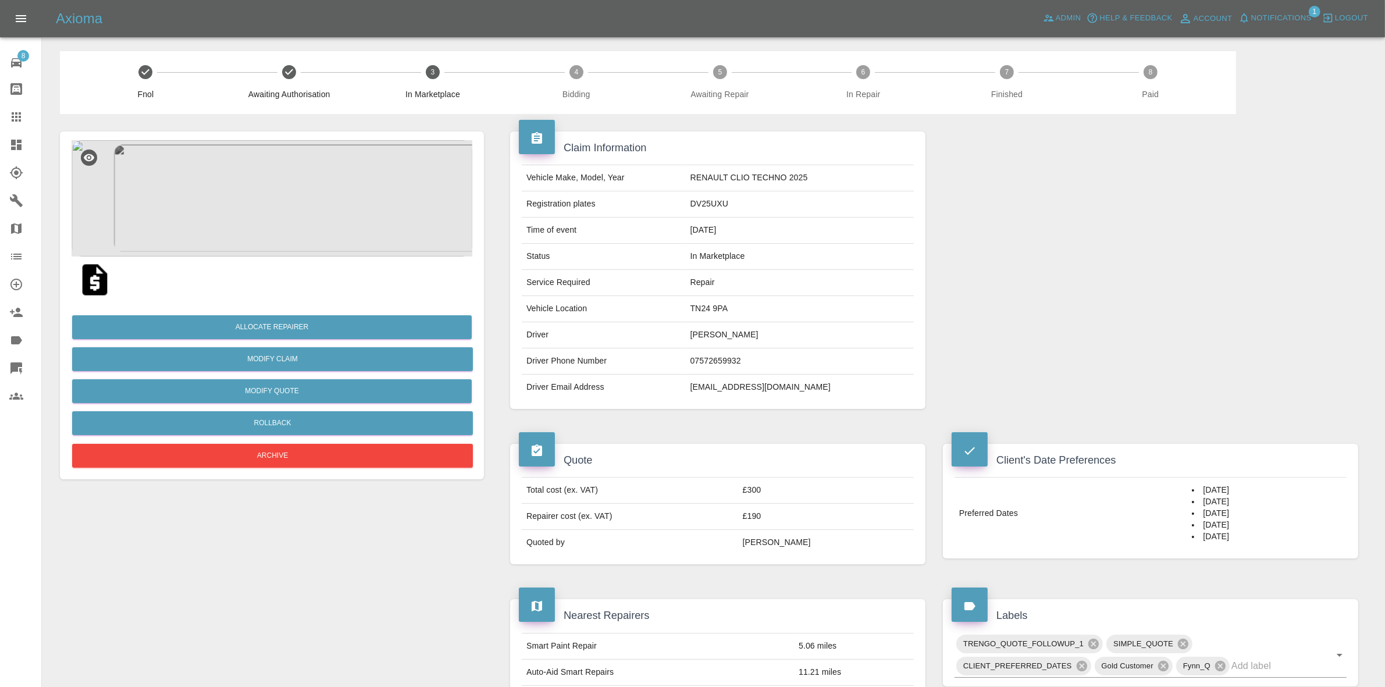
click at [314, 207] on img at bounding box center [272, 198] width 401 height 116
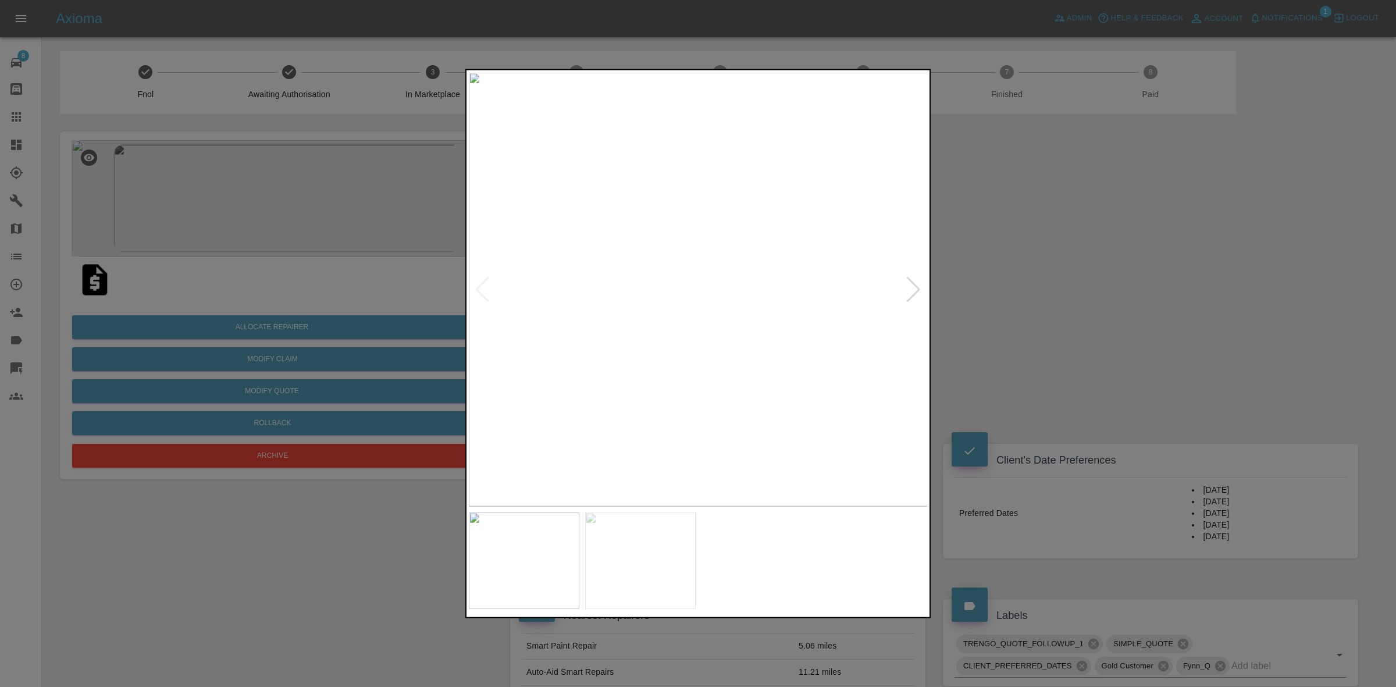
click at [912, 289] on div at bounding box center [914, 289] width 16 height 26
click at [912, 289] on img at bounding box center [699, 289] width 460 height 434
click at [480, 286] on div at bounding box center [483, 289] width 16 height 26
click at [653, 225] on img at bounding box center [699, 289] width 460 height 434
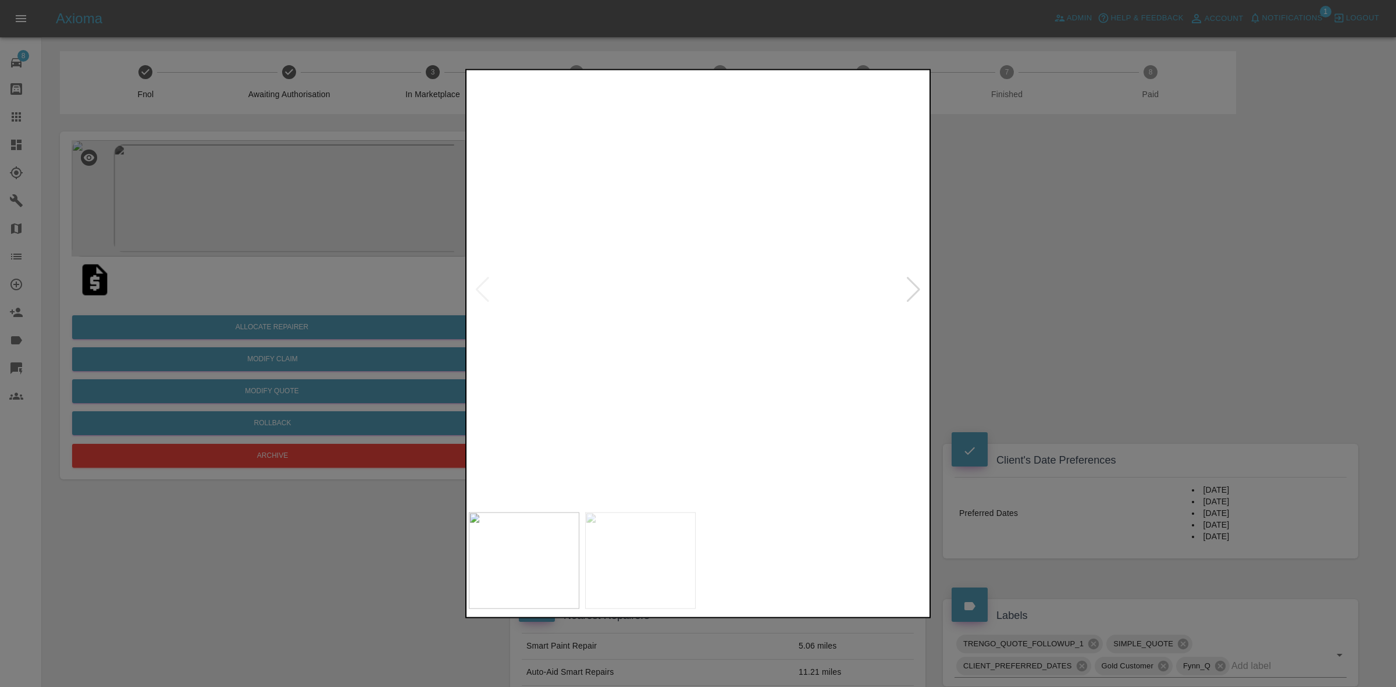
click at [746, 332] on img at bounding box center [834, 481] width 1379 height 1302
click at [976, 352] on div at bounding box center [698, 343] width 1396 height 687
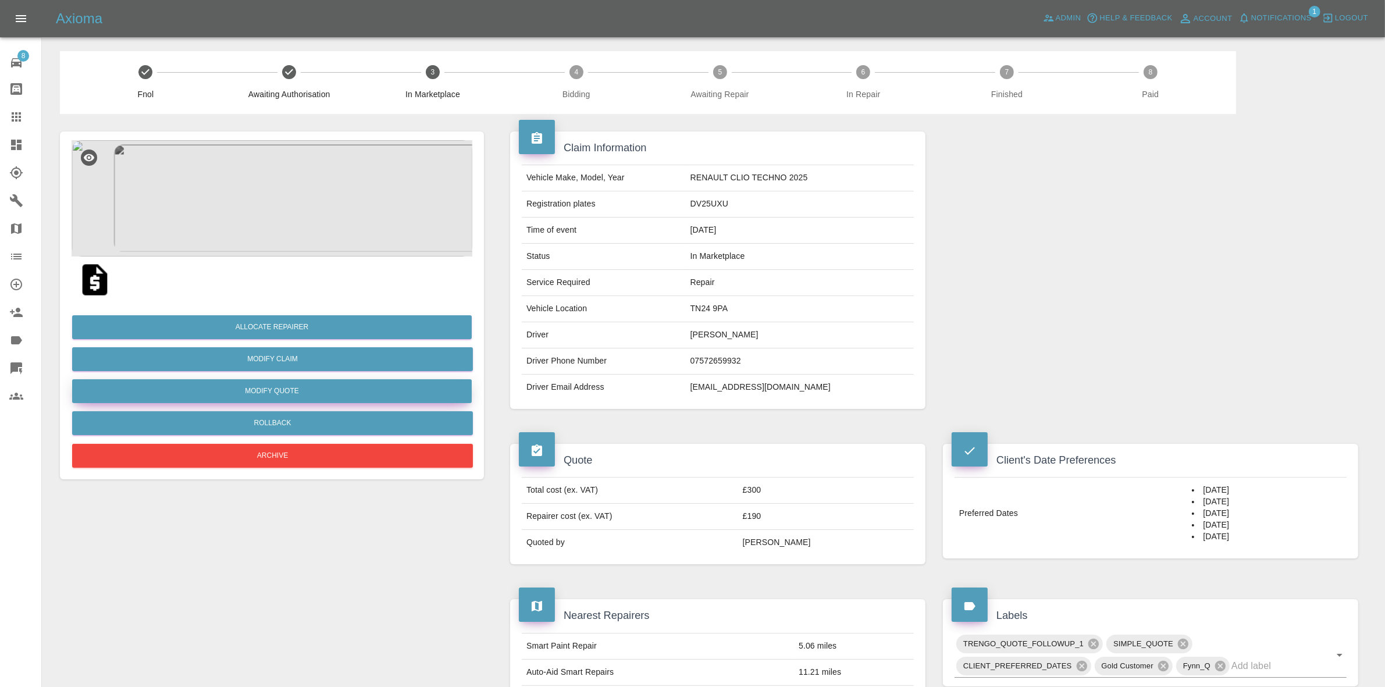
click at [275, 389] on button "Modify Quote" at bounding box center [272, 391] width 400 height 24
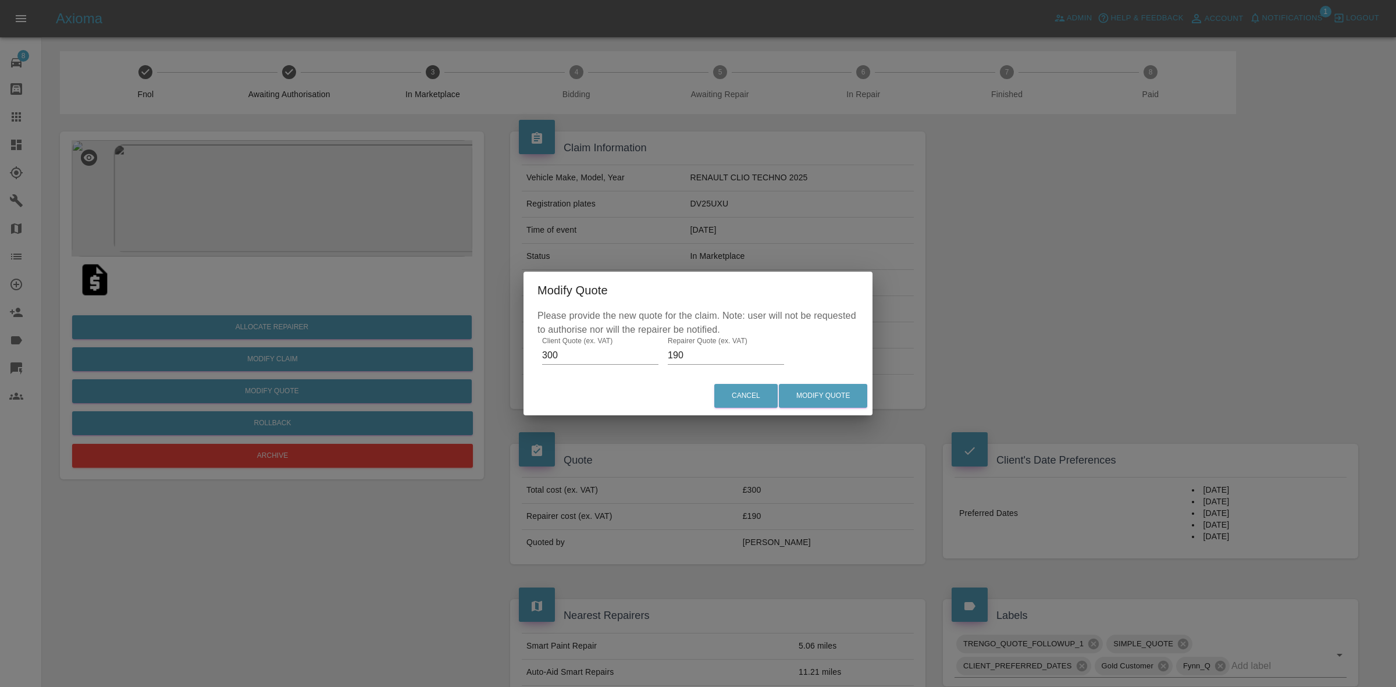
click at [699, 355] on input "190" at bounding box center [726, 355] width 116 height 19
type input "170"
click at [836, 387] on button "Modify Quote" at bounding box center [823, 396] width 88 height 24
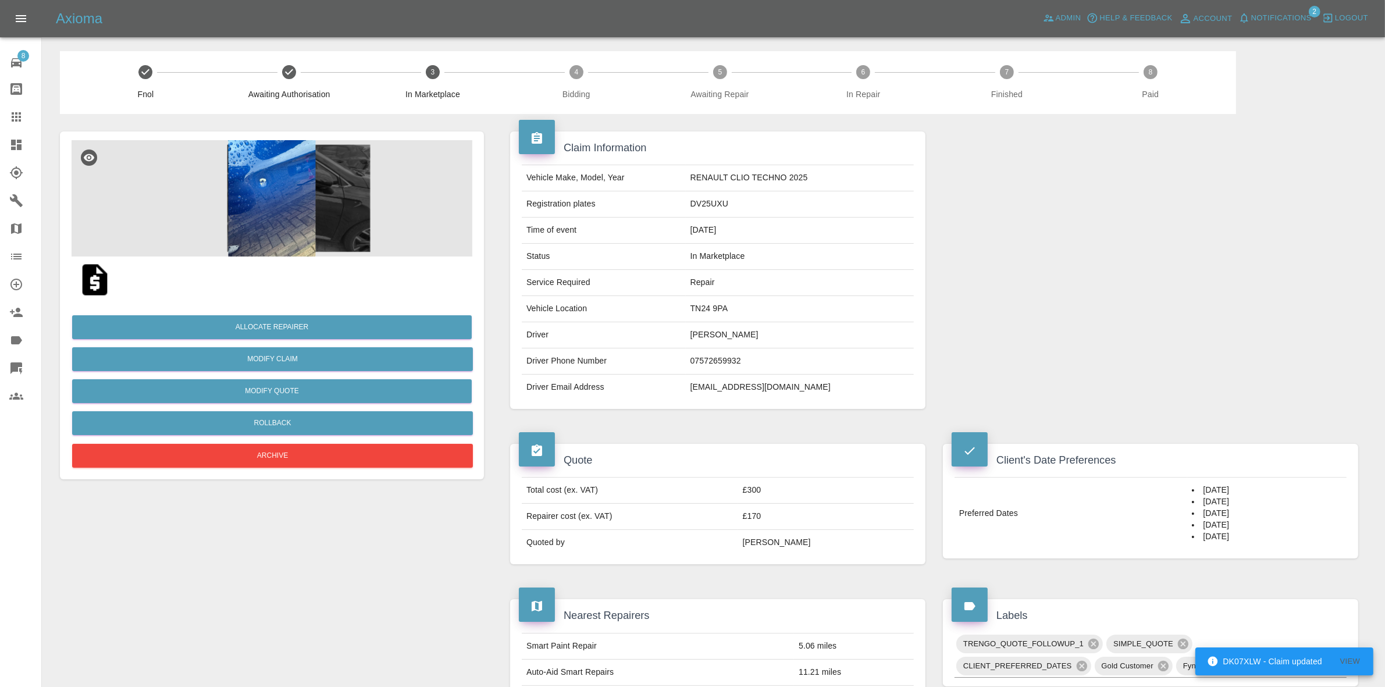
click at [1222, 277] on div at bounding box center [1150, 270] width 433 height 312
click at [279, 317] on button "Allocate Repairer" at bounding box center [272, 327] width 400 height 24
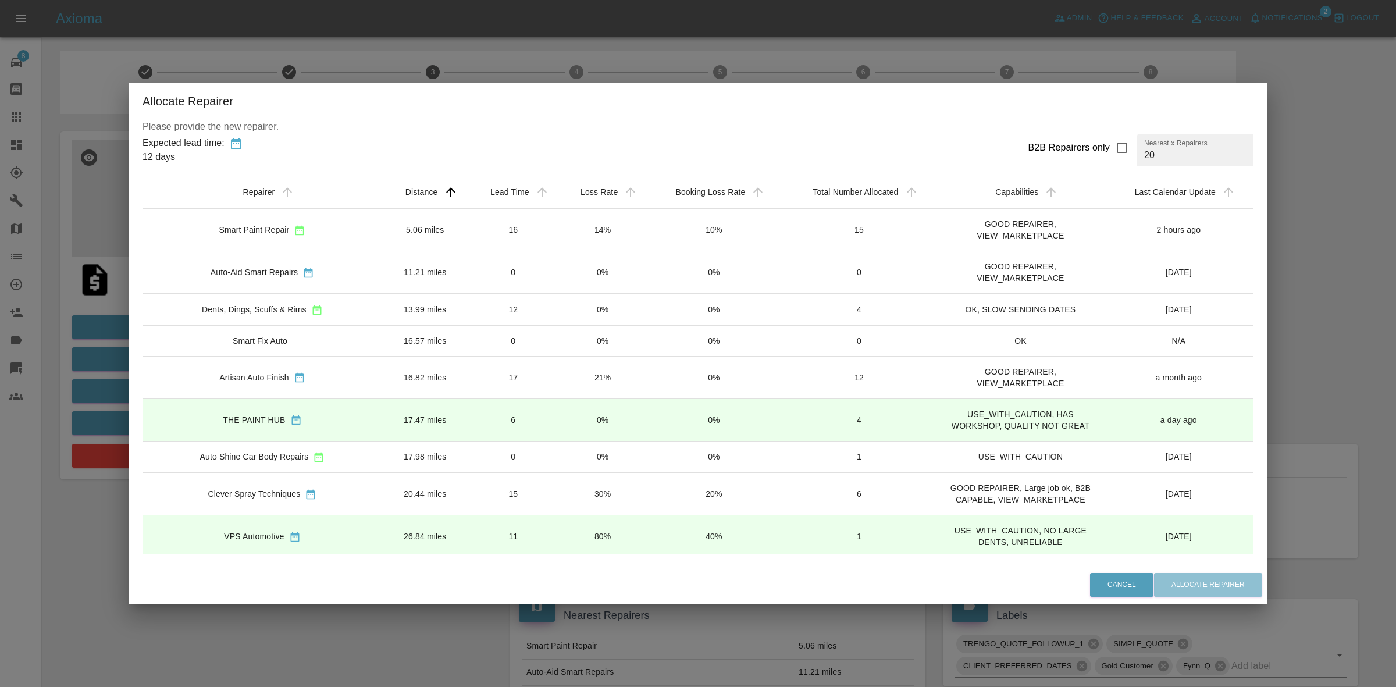
click at [569, 234] on td "14%" at bounding box center [602, 230] width 88 height 42
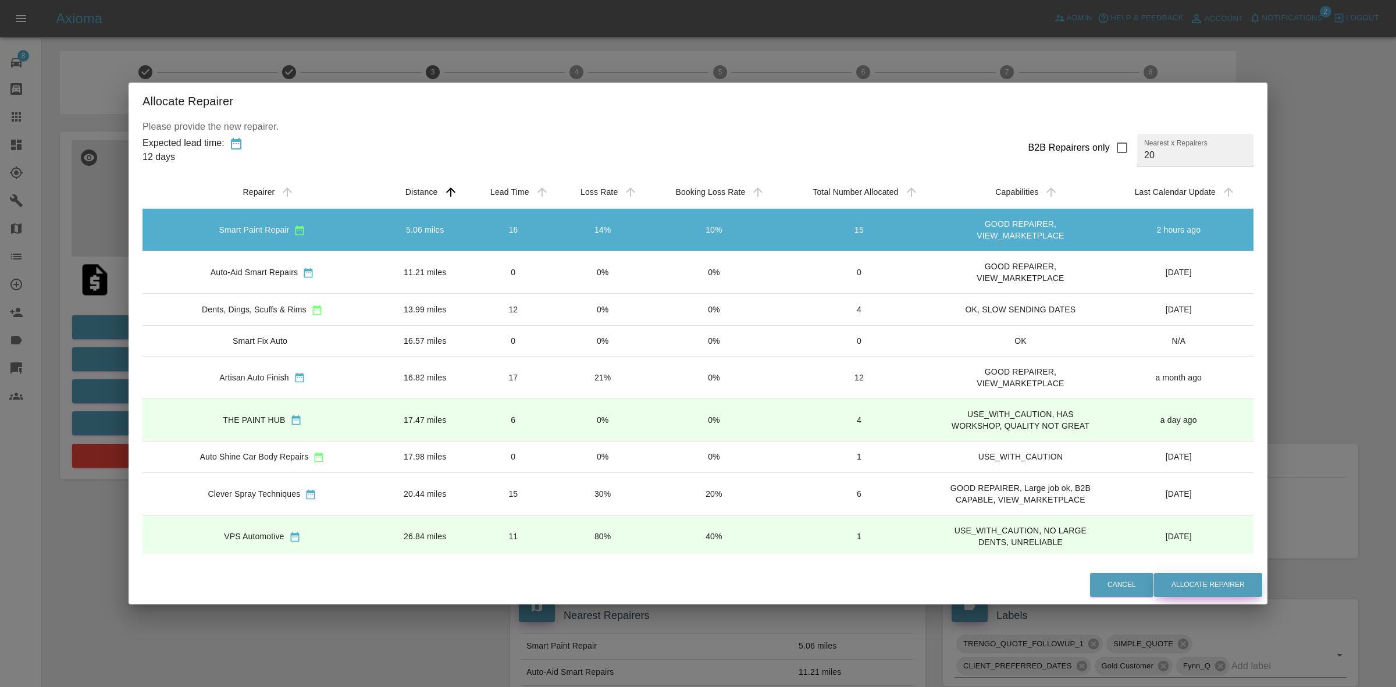
click at [1188, 588] on button "Allocate Repairer" at bounding box center [1208, 585] width 108 height 24
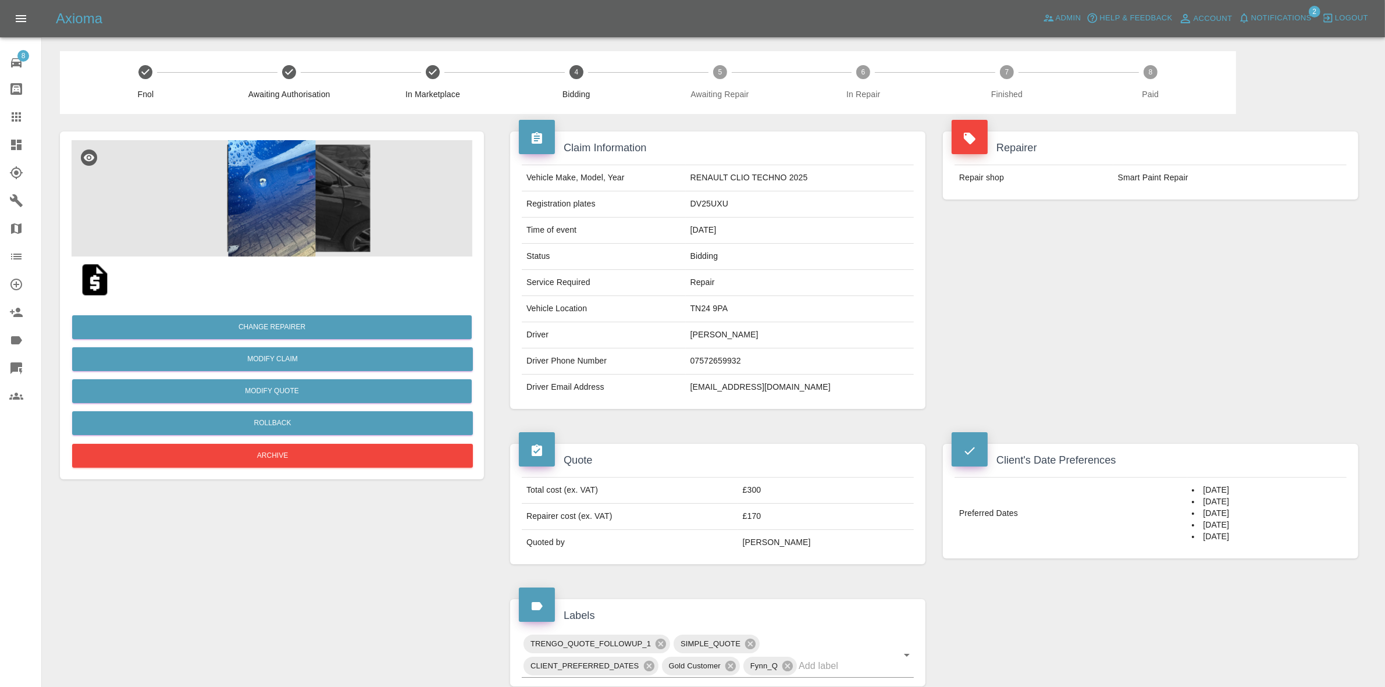
drag, startPoint x: 1152, startPoint y: 236, endPoint x: 664, endPoint y: 112, distance: 504.2
click at [1152, 236] on div "Repairer Repair shop Smart Paint Repair" at bounding box center [1150, 270] width 433 height 312
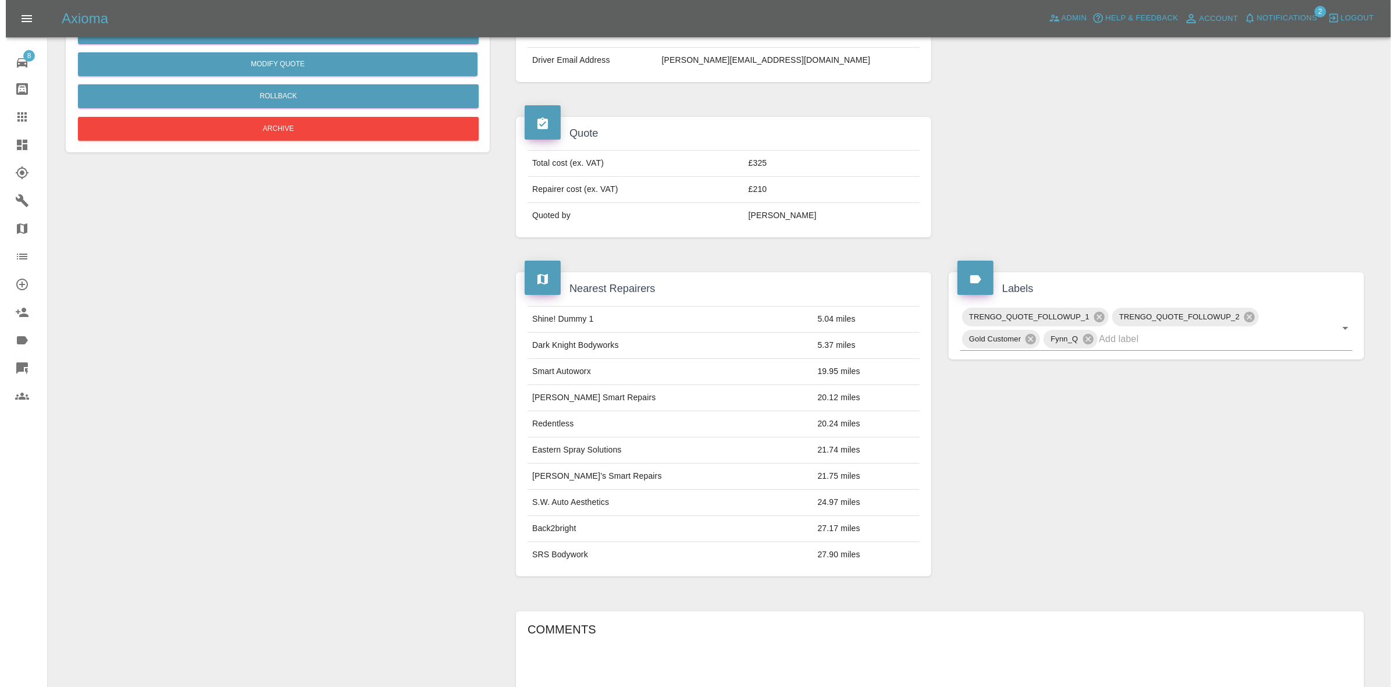
scroll to position [38, 0]
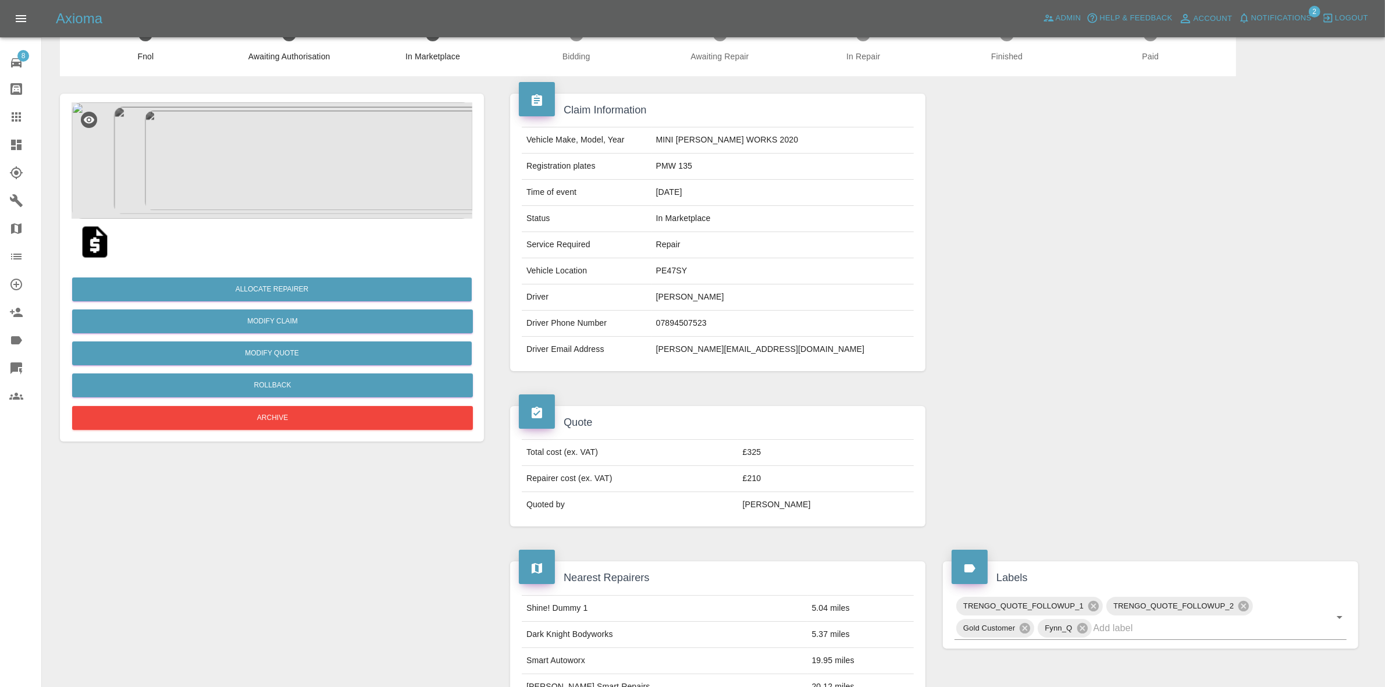
click at [345, 226] on div at bounding box center [272, 242] width 401 height 47
click at [324, 181] on img at bounding box center [272, 160] width 401 height 116
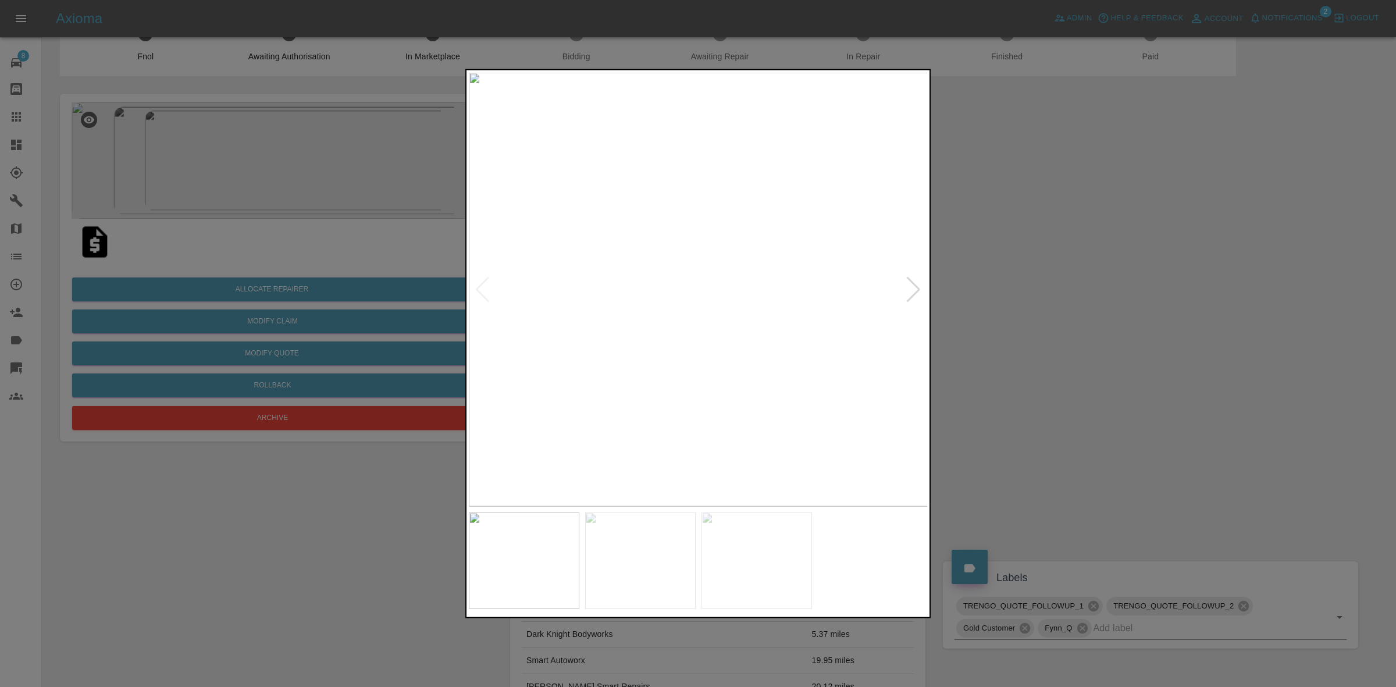
click at [907, 280] on div at bounding box center [914, 289] width 16 height 26
click at [907, 280] on img at bounding box center [699, 289] width 460 height 434
click at [390, 228] on div at bounding box center [698, 343] width 1396 height 687
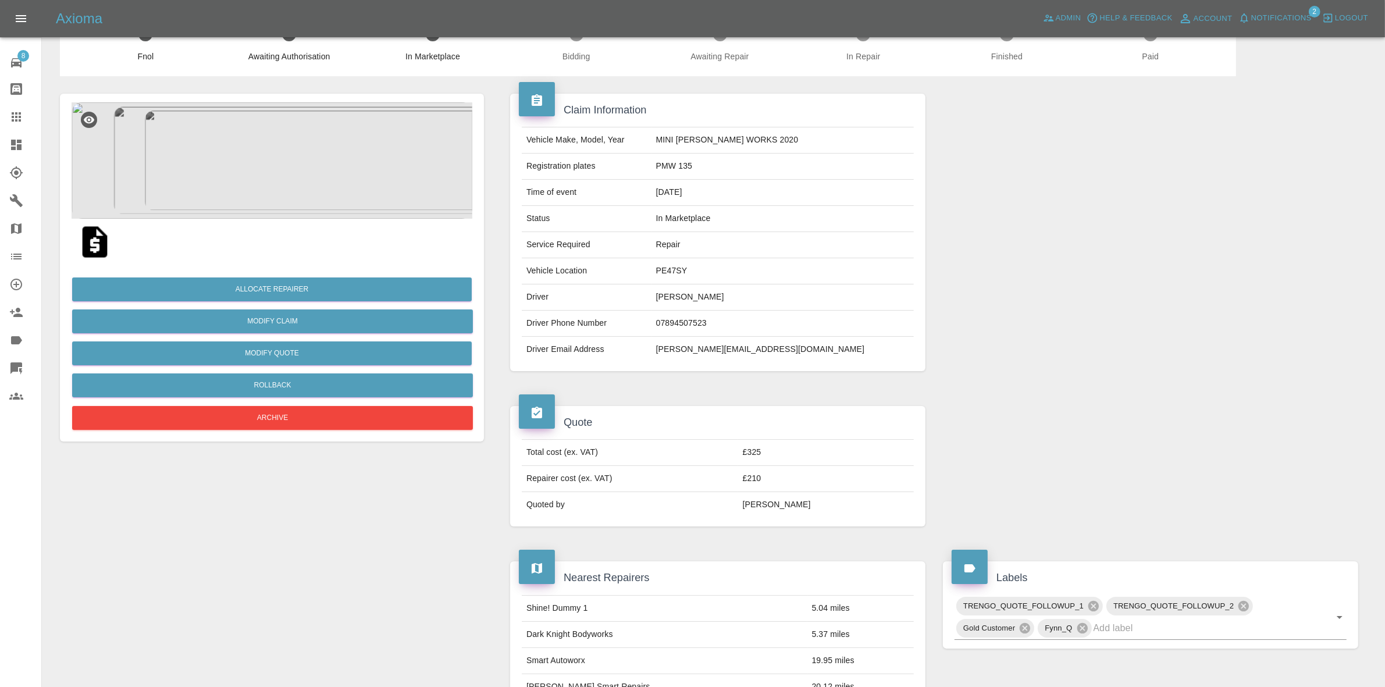
click at [320, 176] on img at bounding box center [272, 160] width 401 height 116
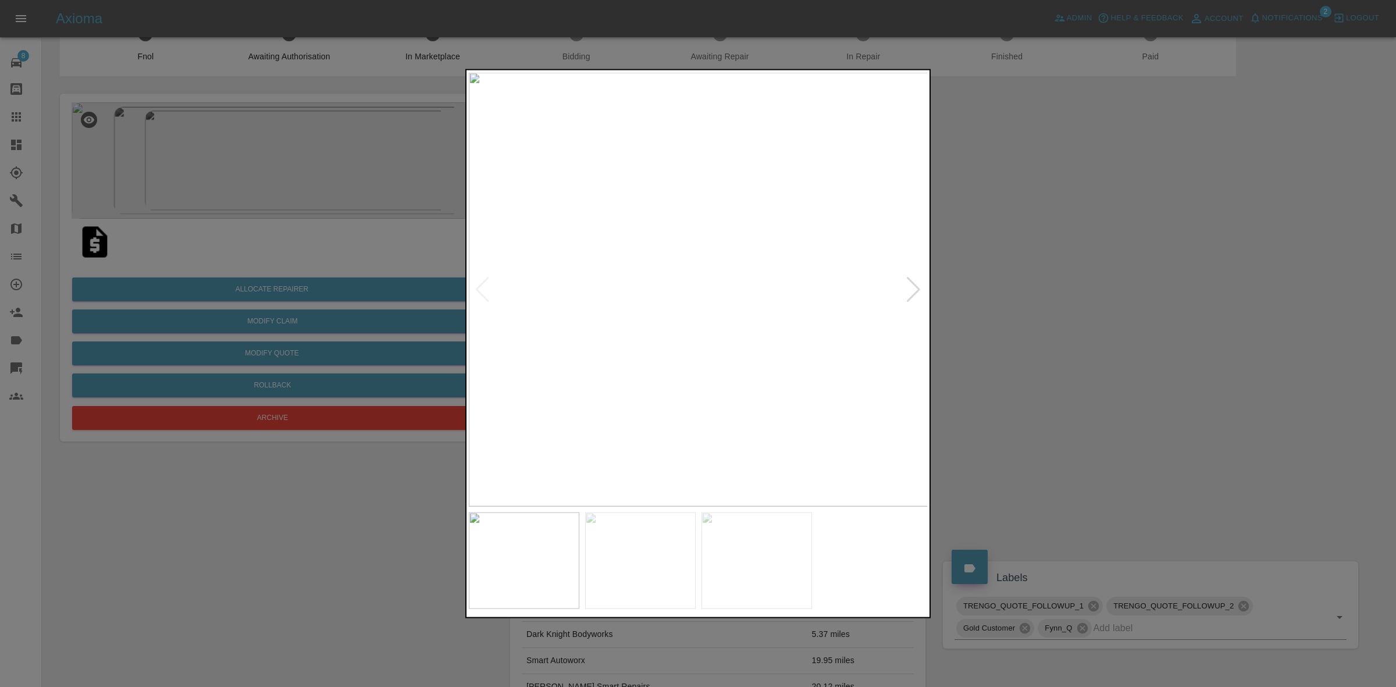
click at [978, 294] on div at bounding box center [698, 343] width 1396 height 687
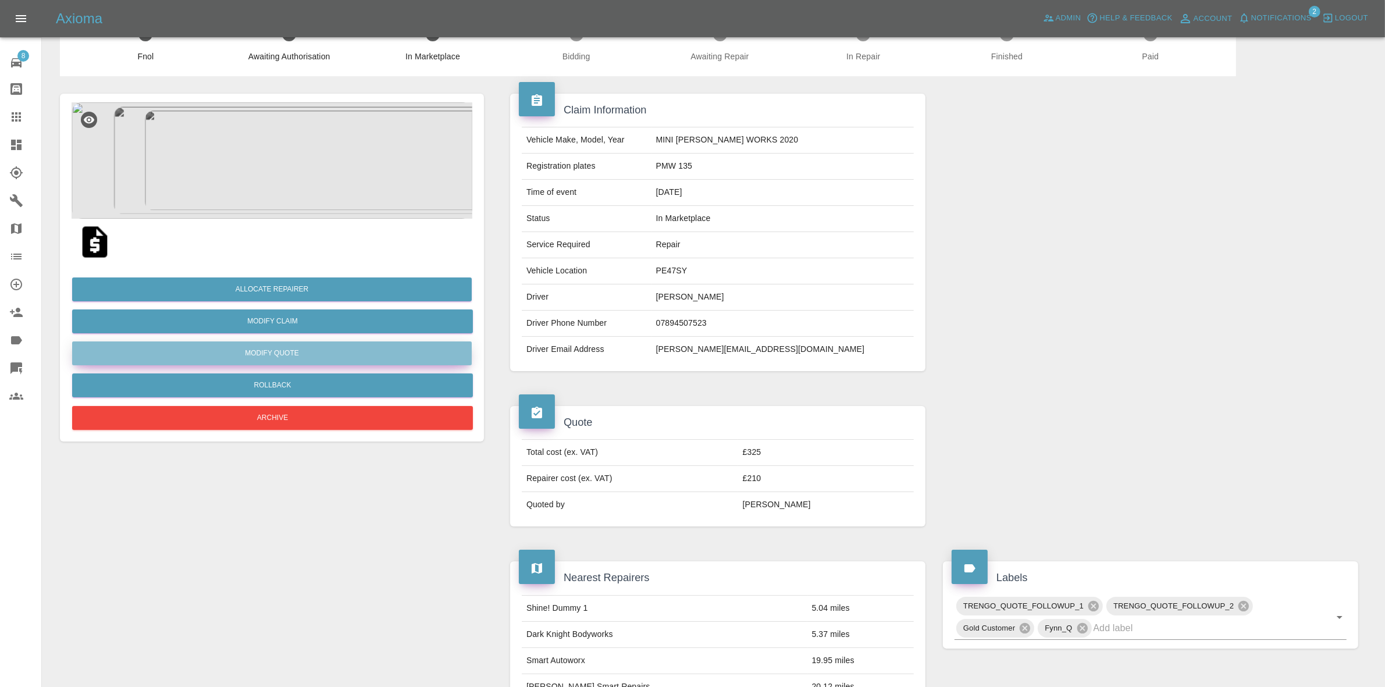
click at [284, 346] on button "Modify Quote" at bounding box center [272, 353] width 400 height 24
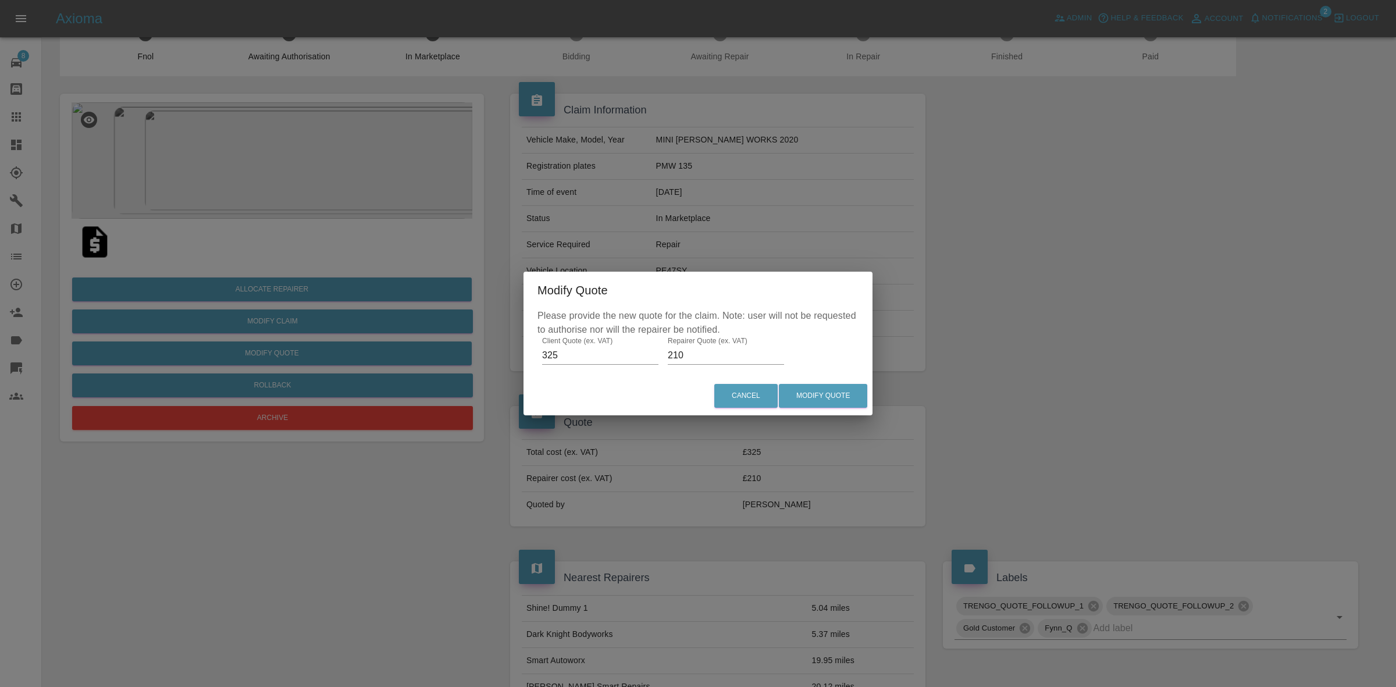
click at [695, 353] on input "210" at bounding box center [726, 355] width 116 height 19
type input "200"
click at [822, 394] on button "Modify Quote" at bounding box center [823, 396] width 88 height 24
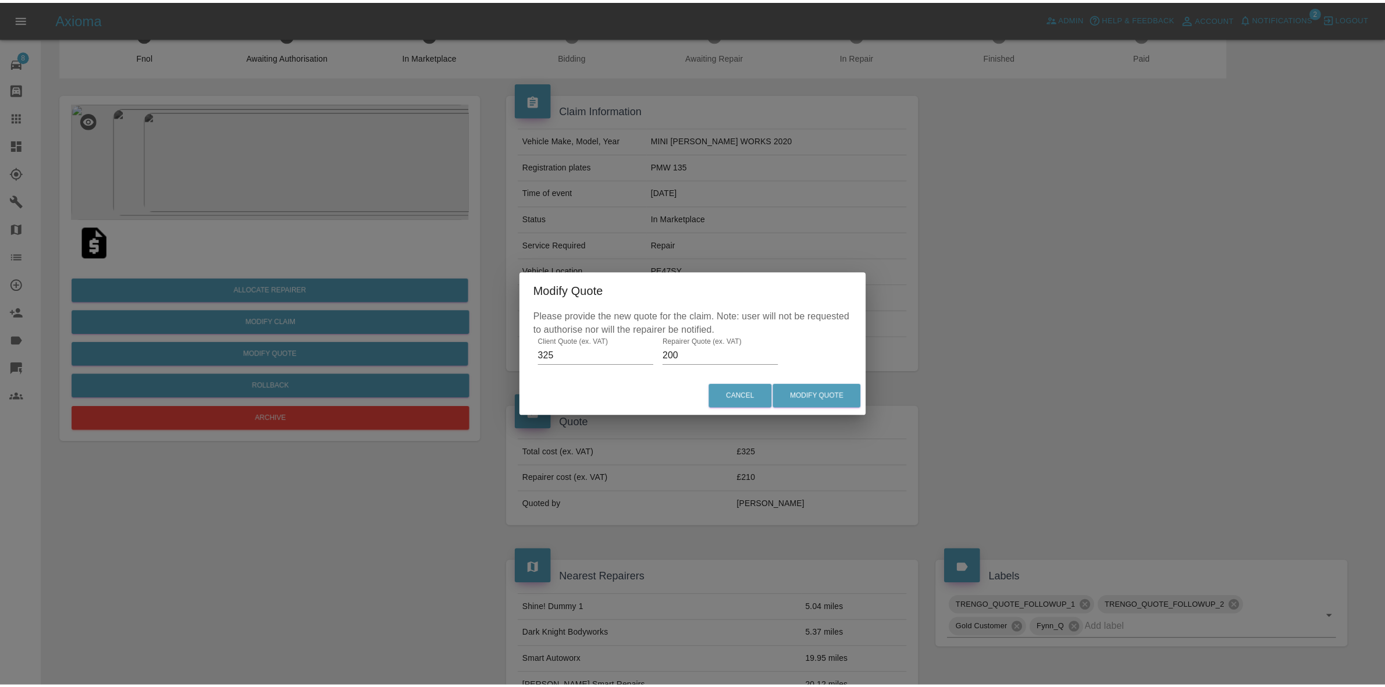
scroll to position [0, 0]
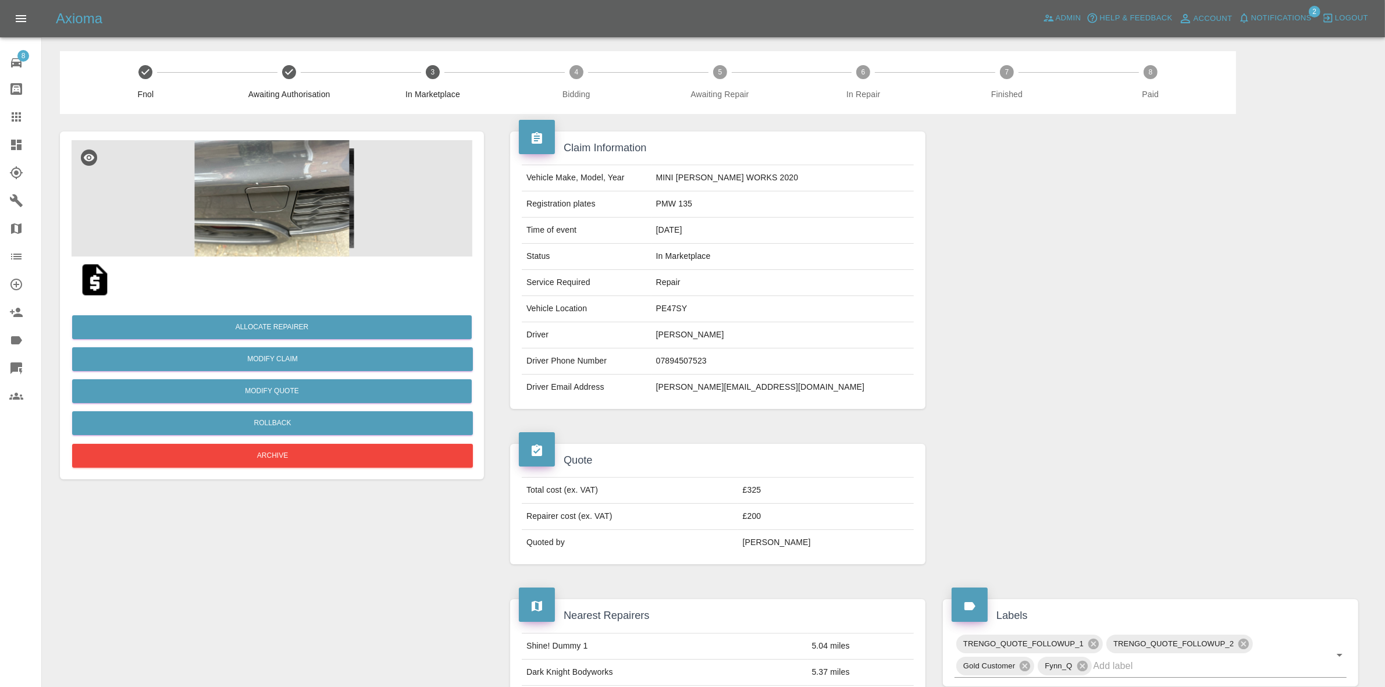
click at [713, 205] on td "PMW 135" at bounding box center [783, 204] width 262 height 26
copy td "PMW 135"
click at [1100, 283] on div at bounding box center [1150, 270] width 433 height 312
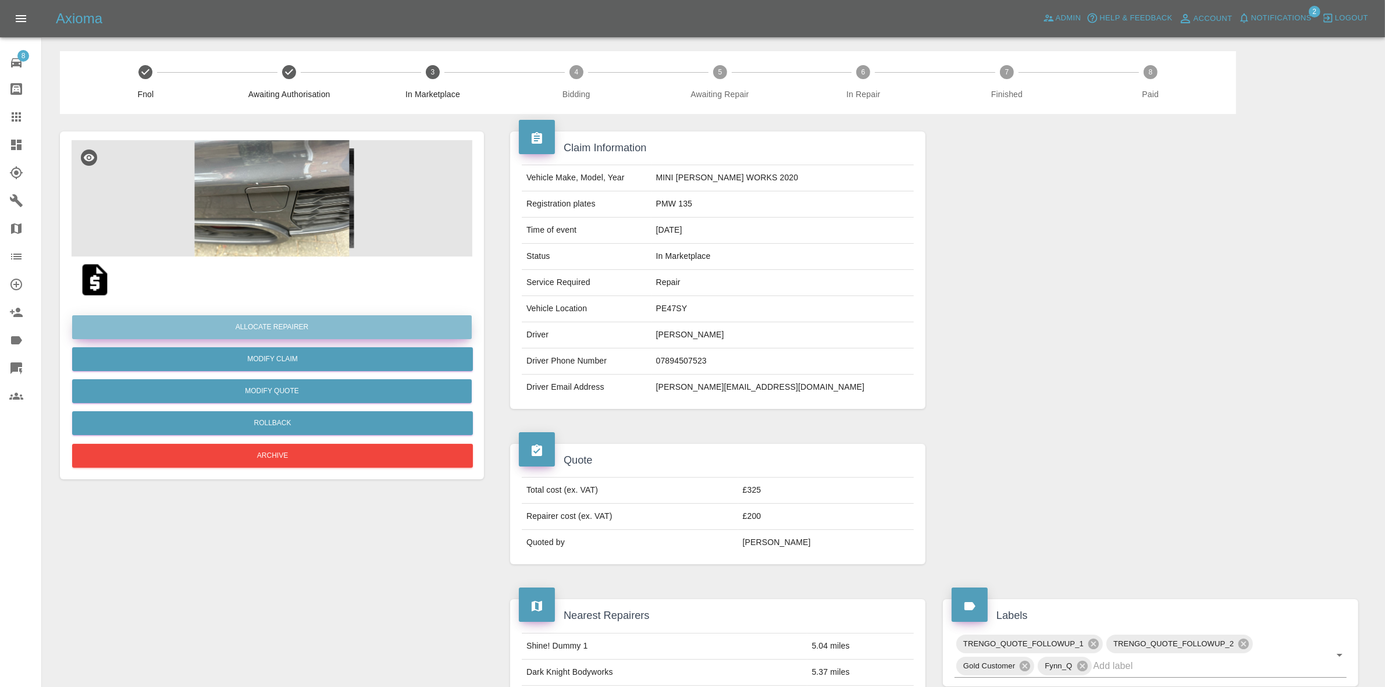
click at [277, 315] on button "Allocate Repairer" at bounding box center [272, 327] width 400 height 24
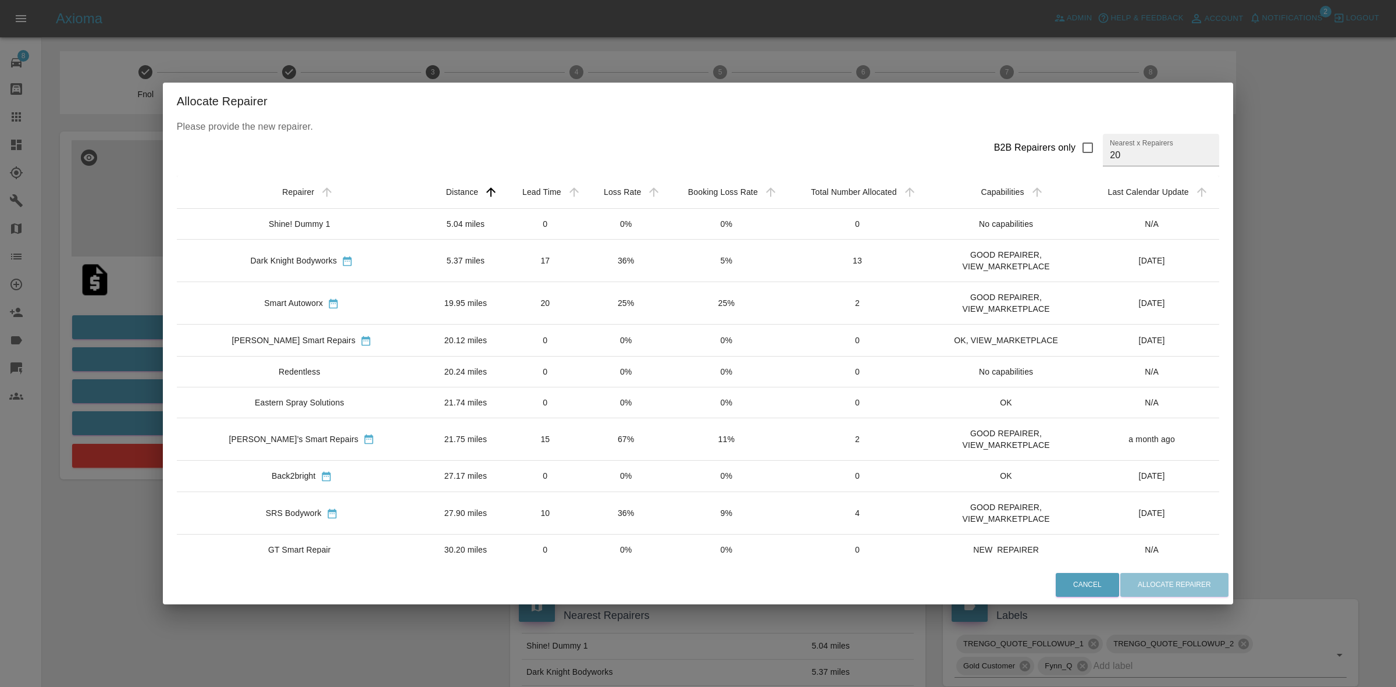
click at [614, 306] on td "25%" at bounding box center [626, 303] width 80 height 42
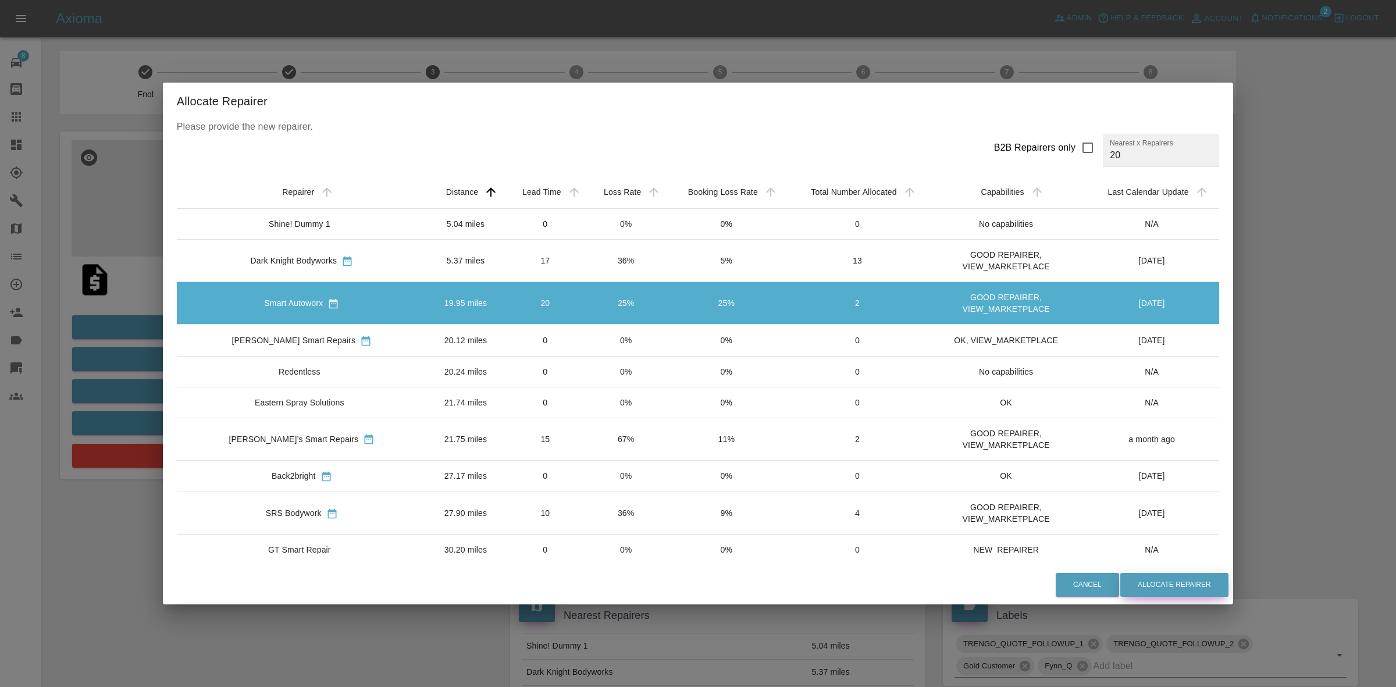
click at [1146, 583] on button "Allocate Repairer" at bounding box center [1174, 585] width 108 height 24
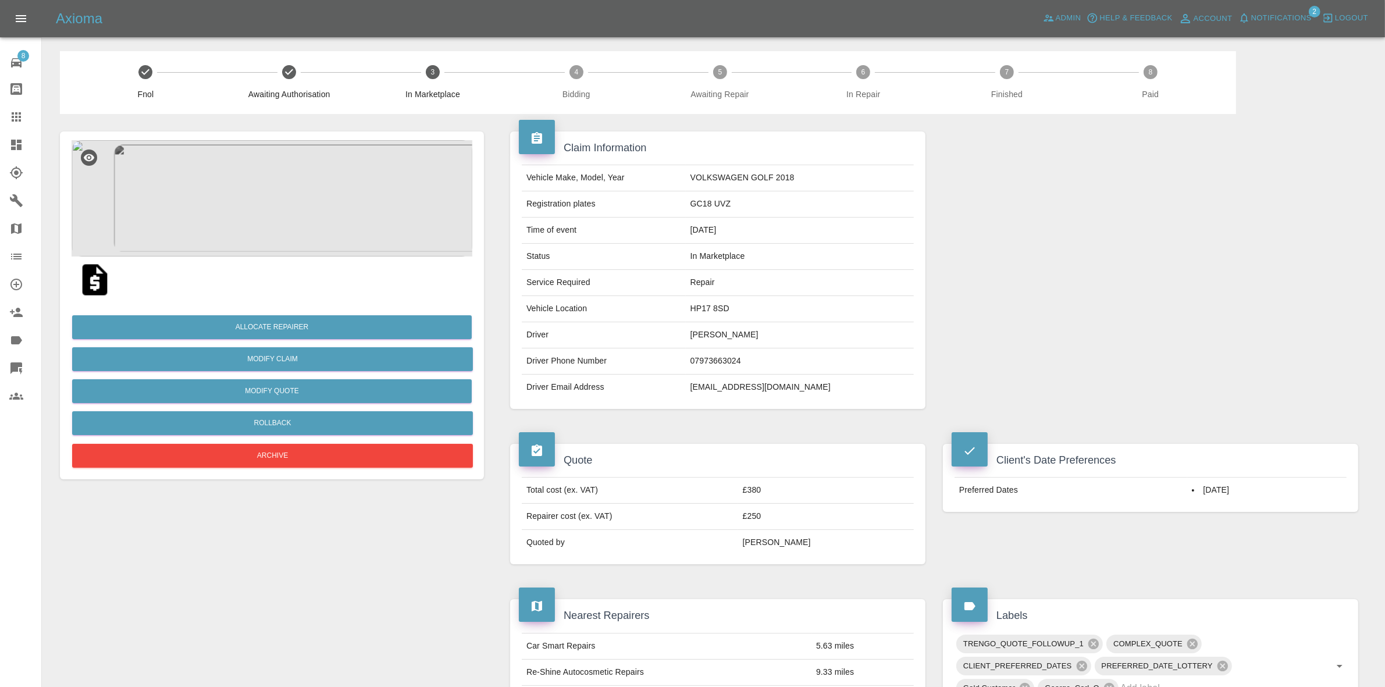
click at [311, 230] on img at bounding box center [272, 198] width 401 height 116
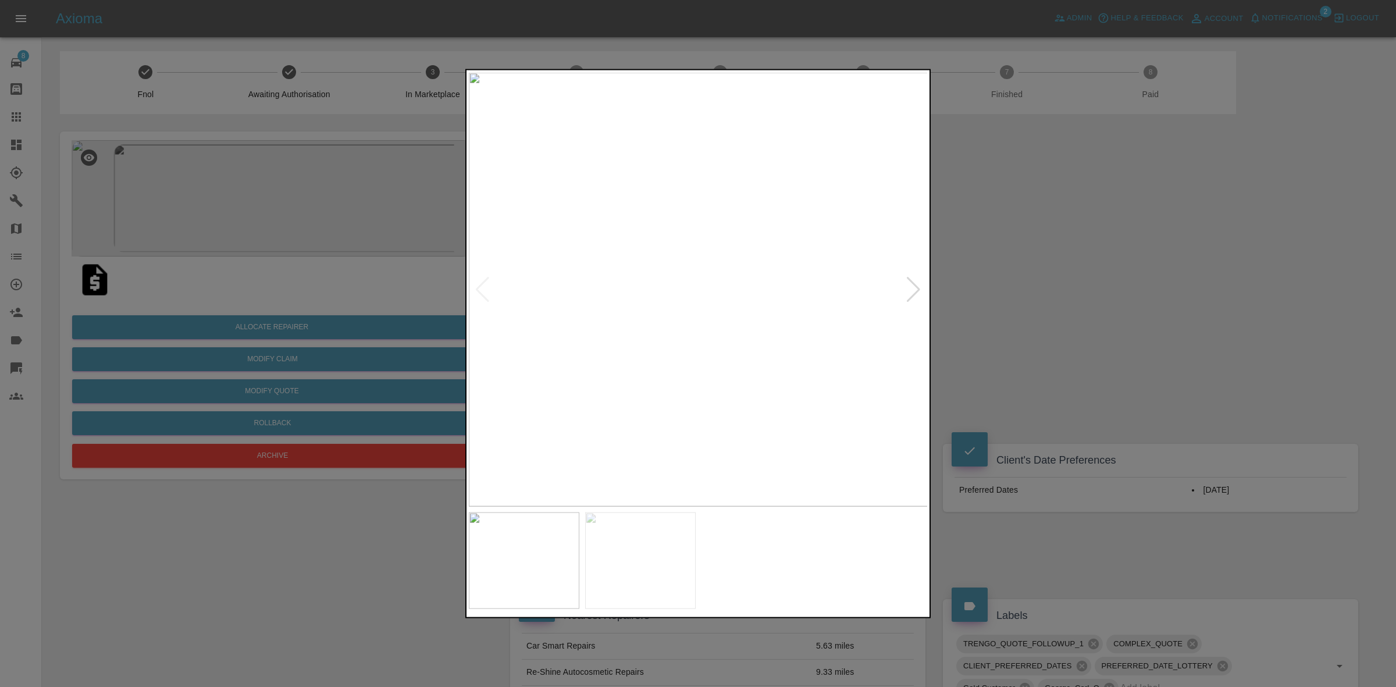
click at [912, 286] on div at bounding box center [914, 289] width 16 height 26
click at [1014, 262] on div at bounding box center [698, 343] width 1396 height 687
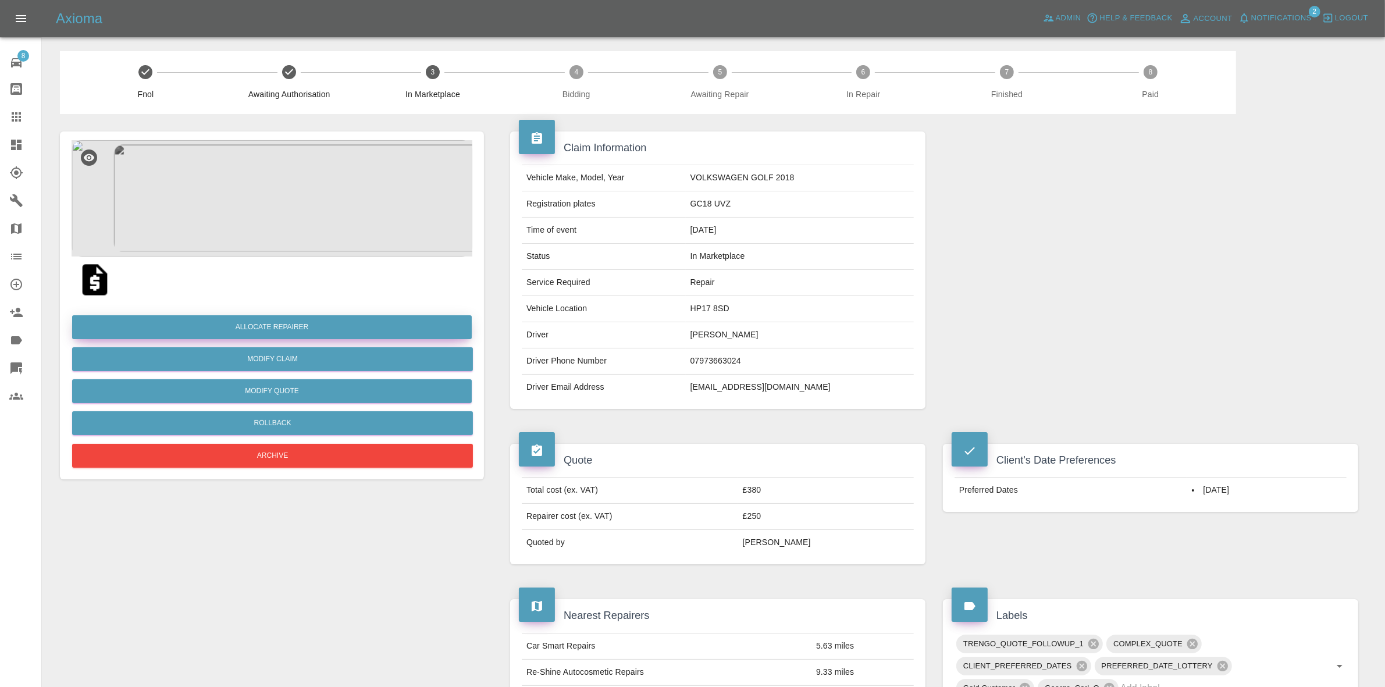
click at [257, 327] on button "Allocate Repairer" at bounding box center [272, 327] width 400 height 24
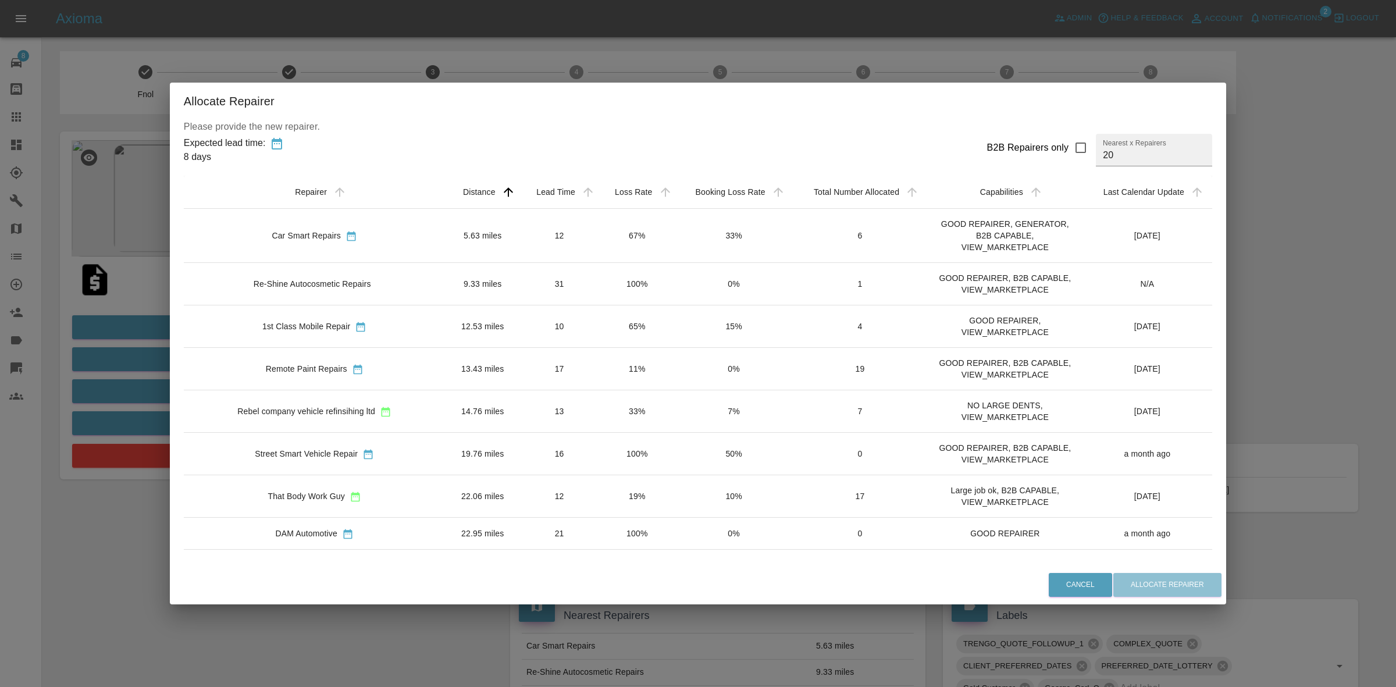
click at [603, 238] on td "67%" at bounding box center [637, 236] width 77 height 54
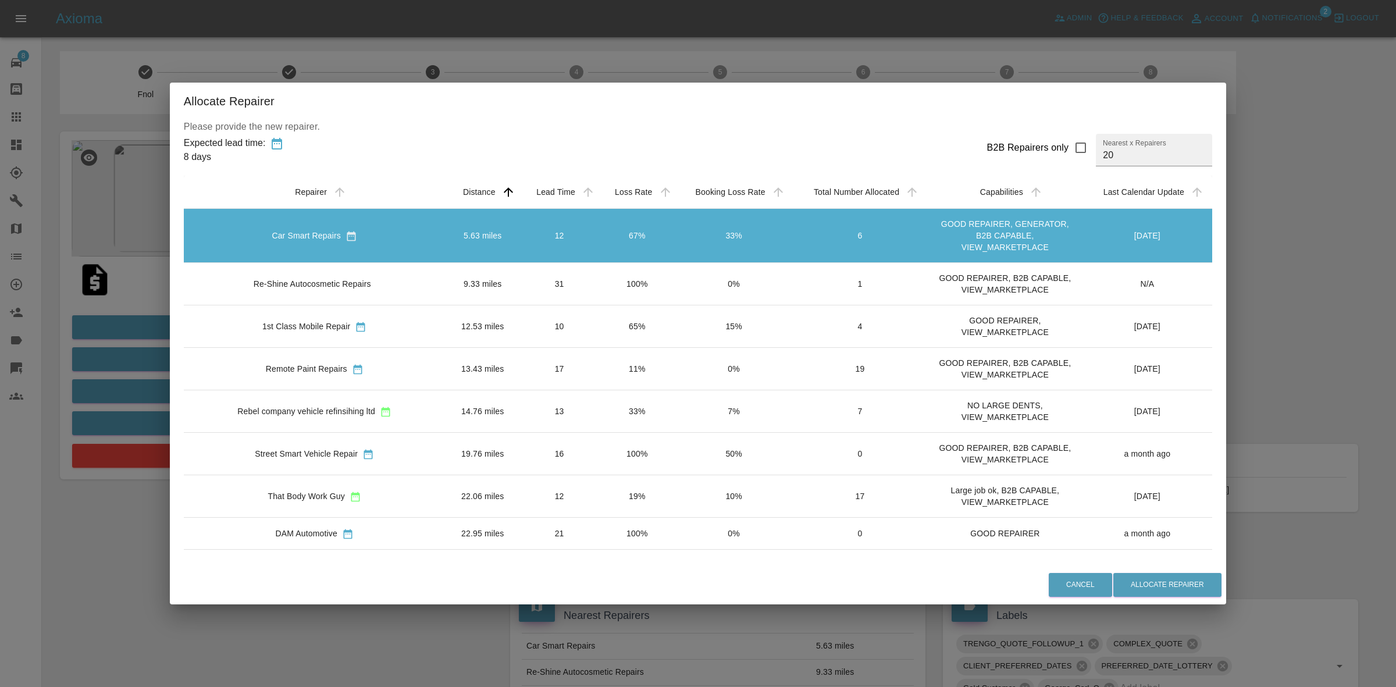
click at [604, 291] on td "100%" at bounding box center [637, 284] width 77 height 42
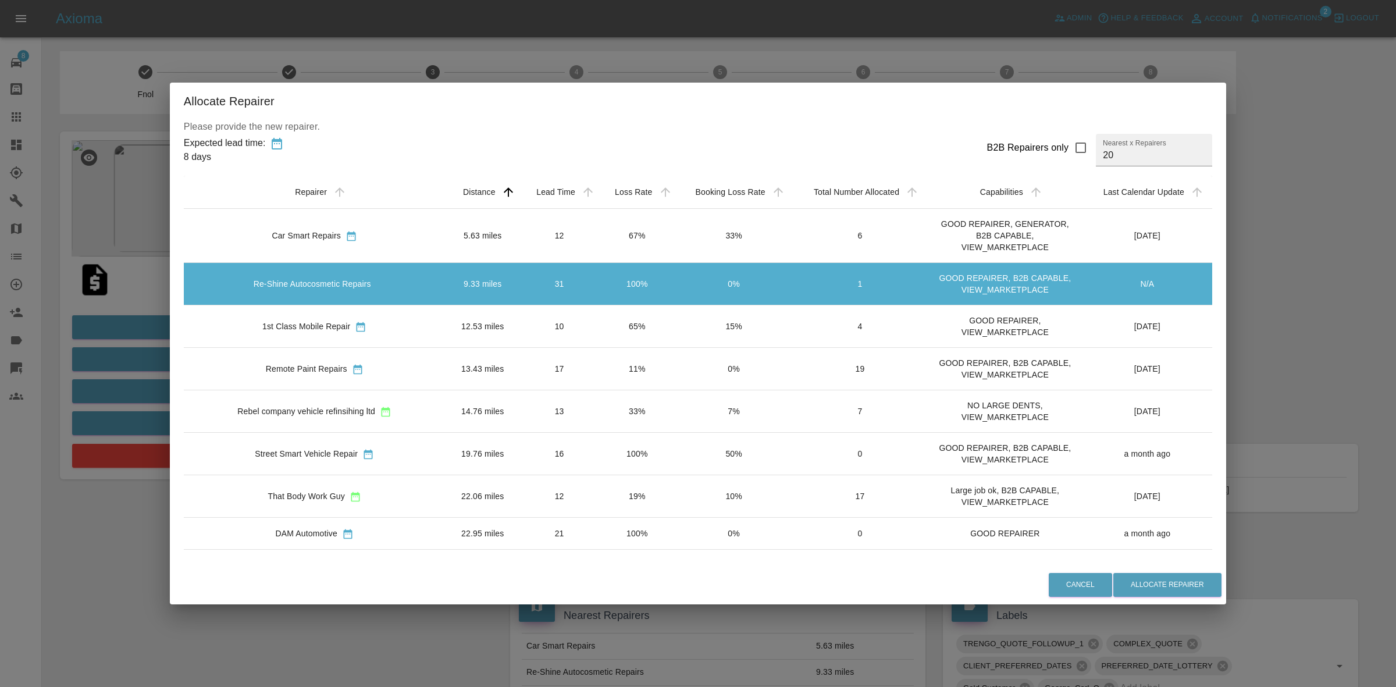
click at [600, 335] on td "65%" at bounding box center [637, 326] width 77 height 42
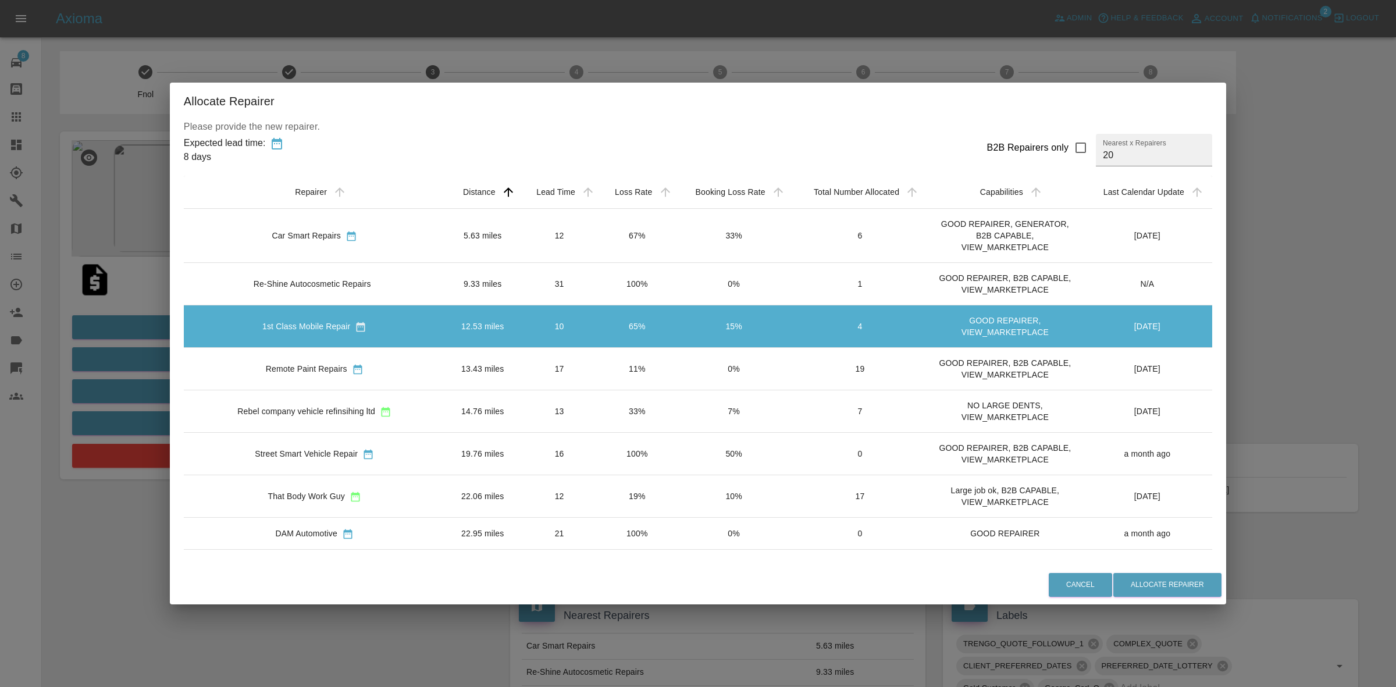
click at [599, 390] on td "11%" at bounding box center [637, 369] width 77 height 42
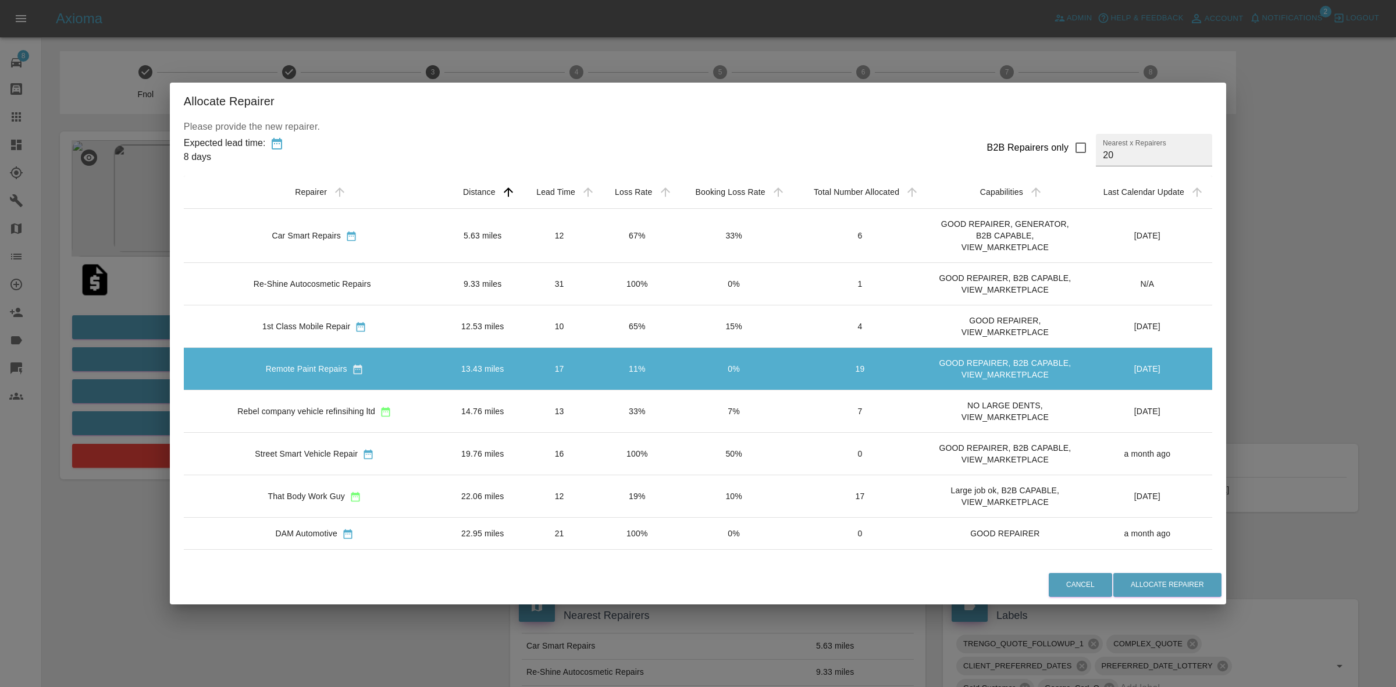
click at [599, 305] on td "100%" at bounding box center [637, 284] width 77 height 42
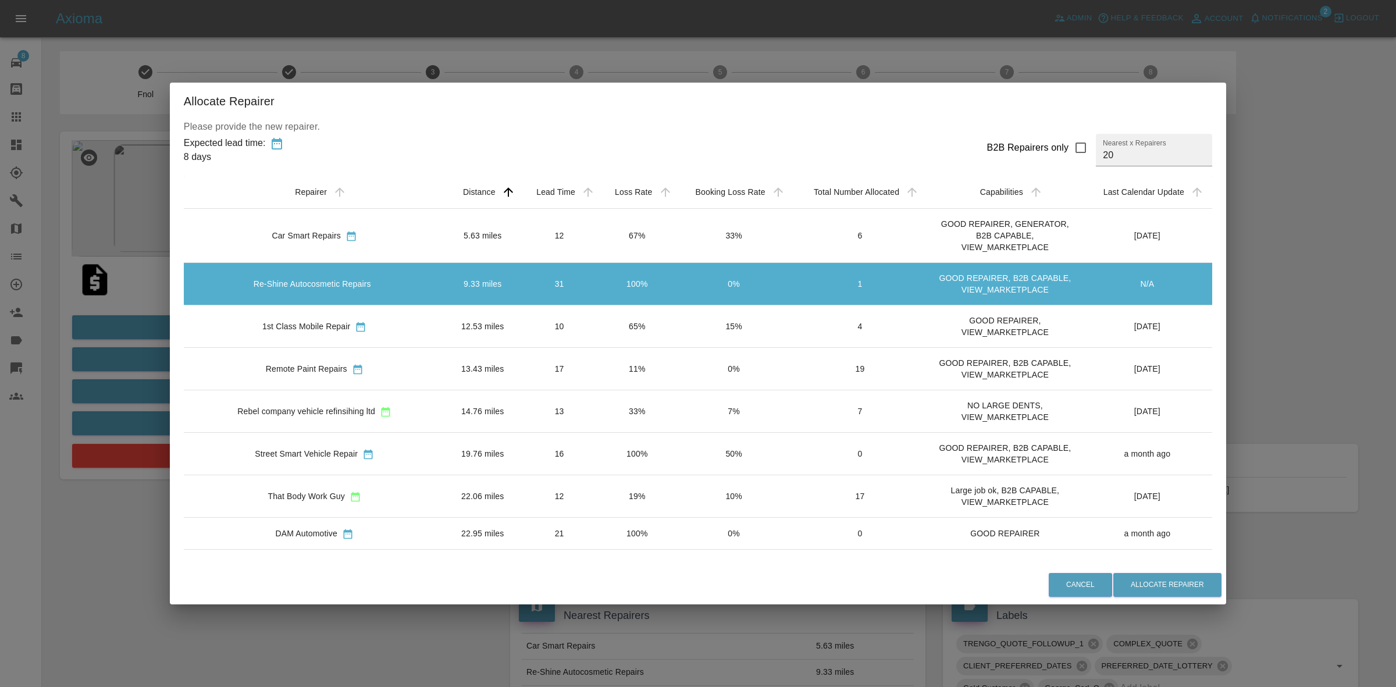
click at [603, 390] on td "11%" at bounding box center [637, 369] width 77 height 42
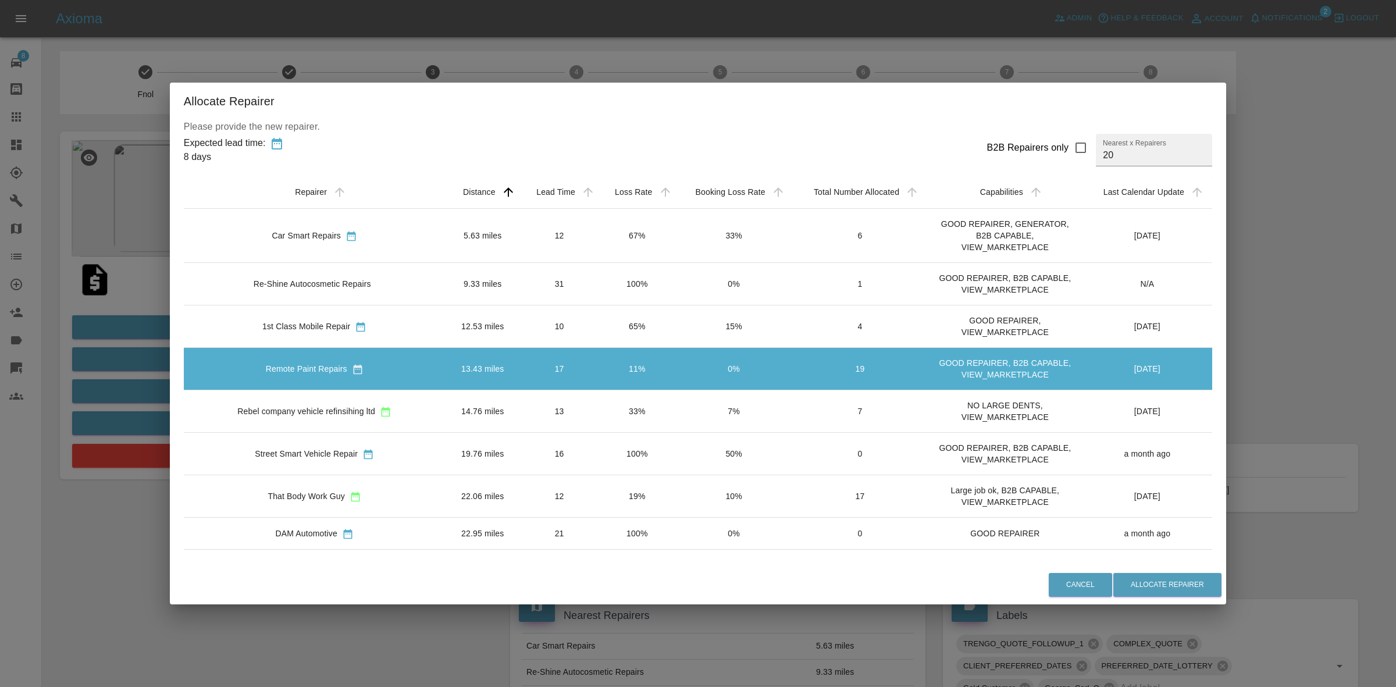
click at [603, 303] on td "100%" at bounding box center [637, 284] width 77 height 42
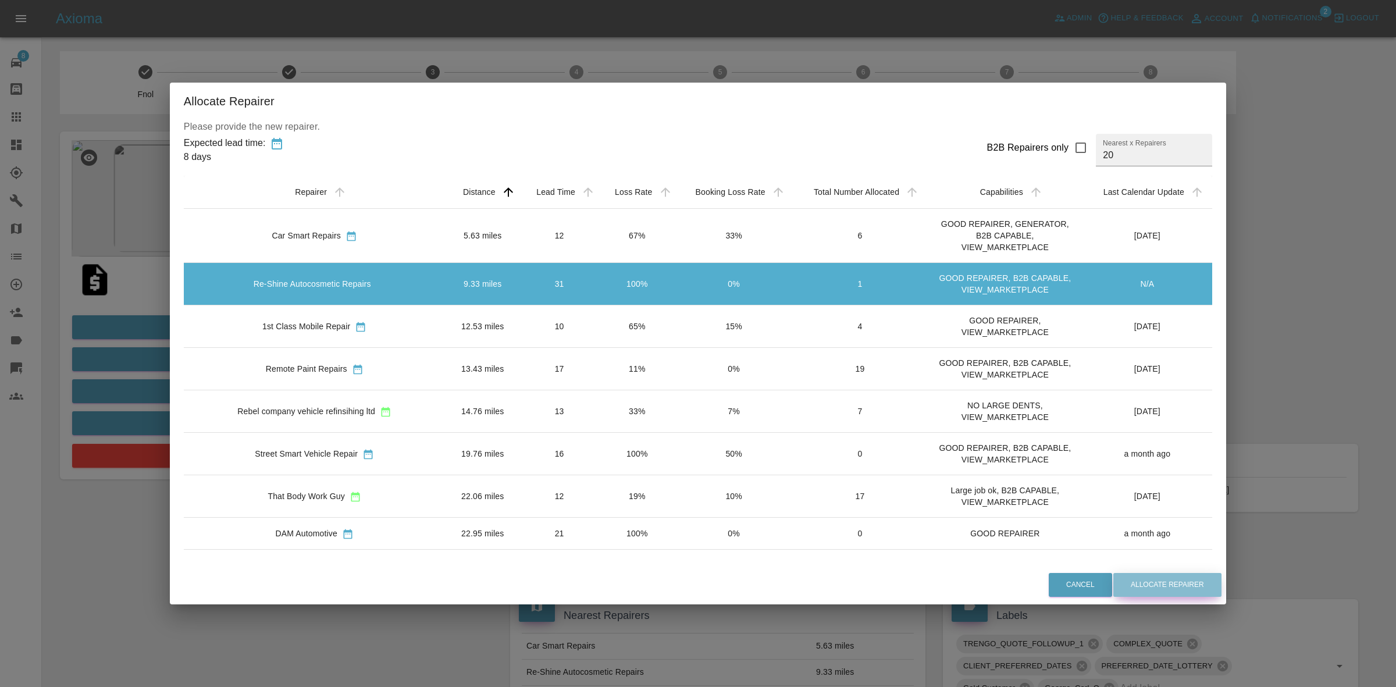
click at [1131, 579] on button "Allocate Repairer" at bounding box center [1167, 585] width 108 height 24
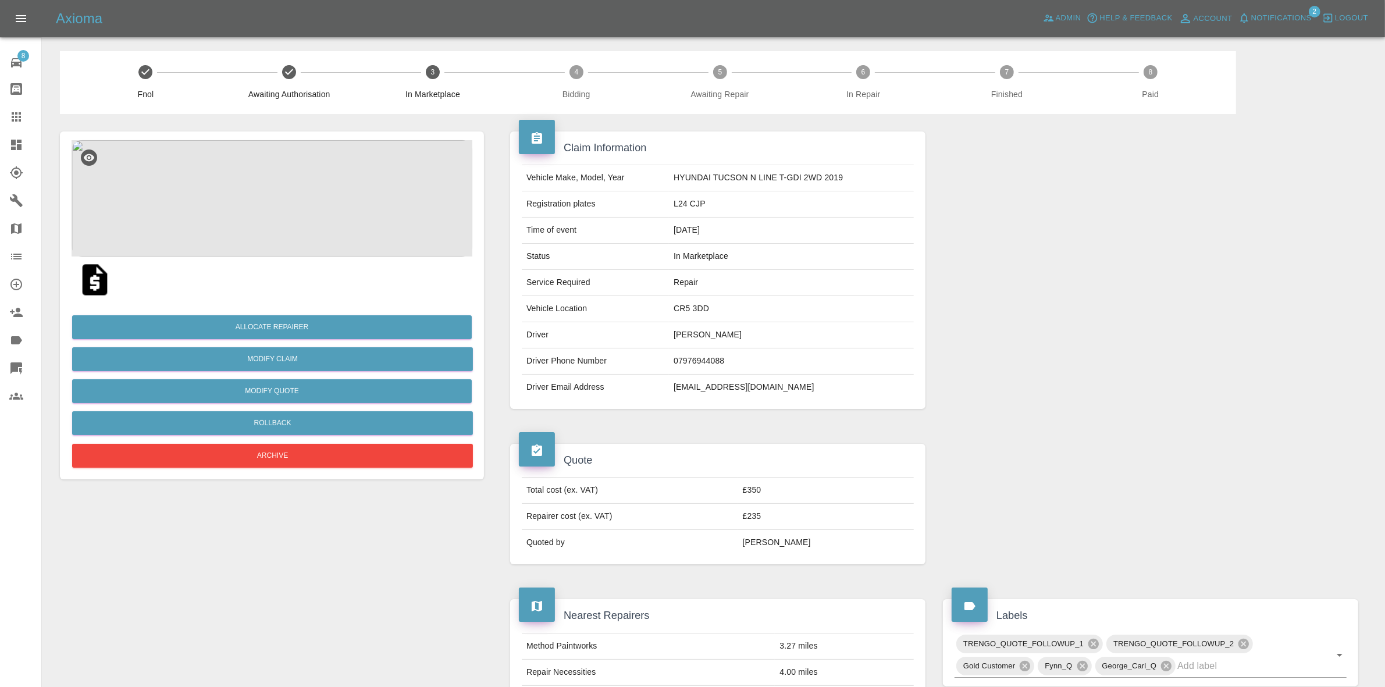
click at [292, 207] on img at bounding box center [272, 198] width 401 height 116
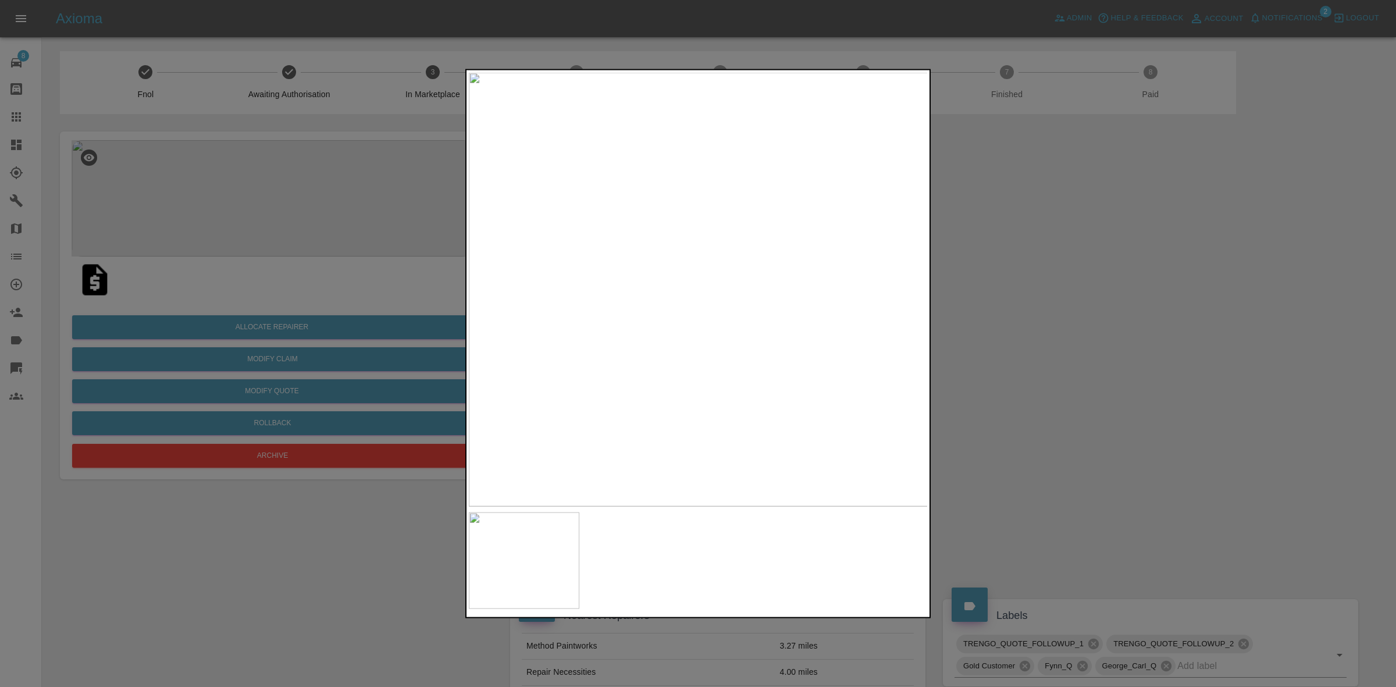
click at [957, 310] on div at bounding box center [698, 343] width 1396 height 687
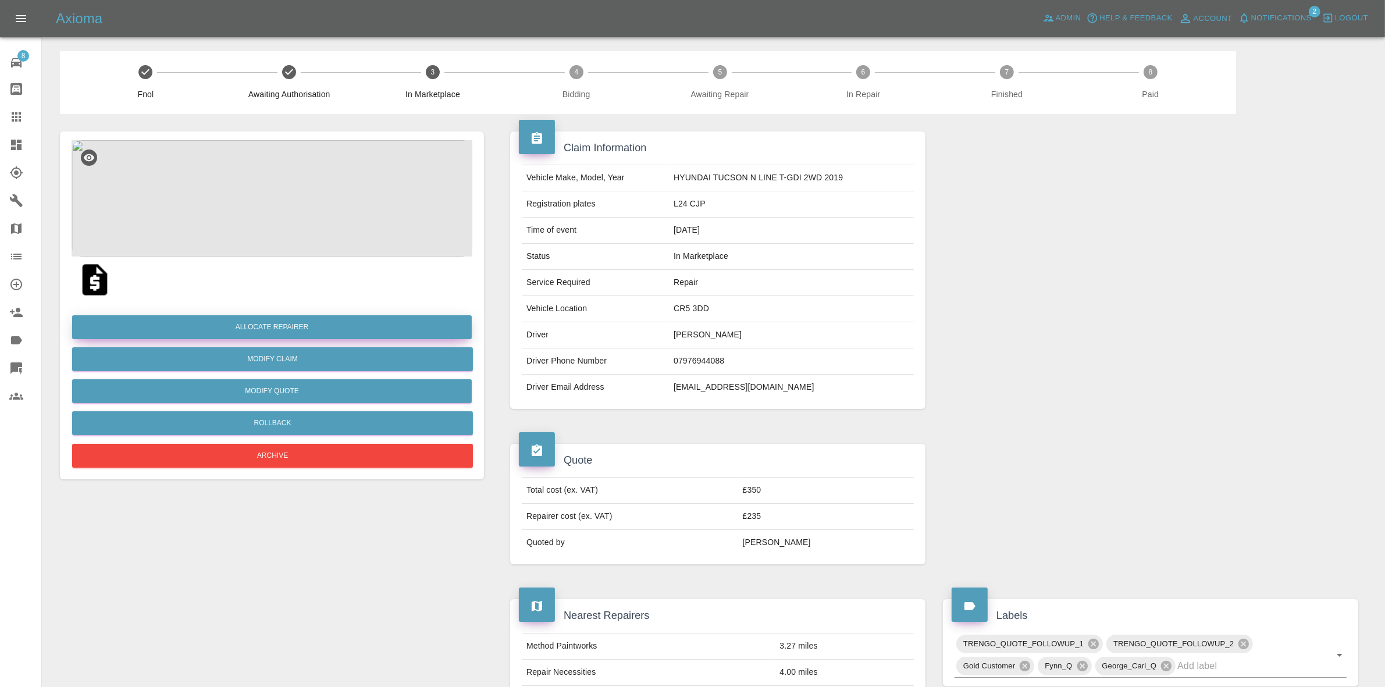
click at [262, 321] on button "Allocate Repairer" at bounding box center [272, 327] width 400 height 24
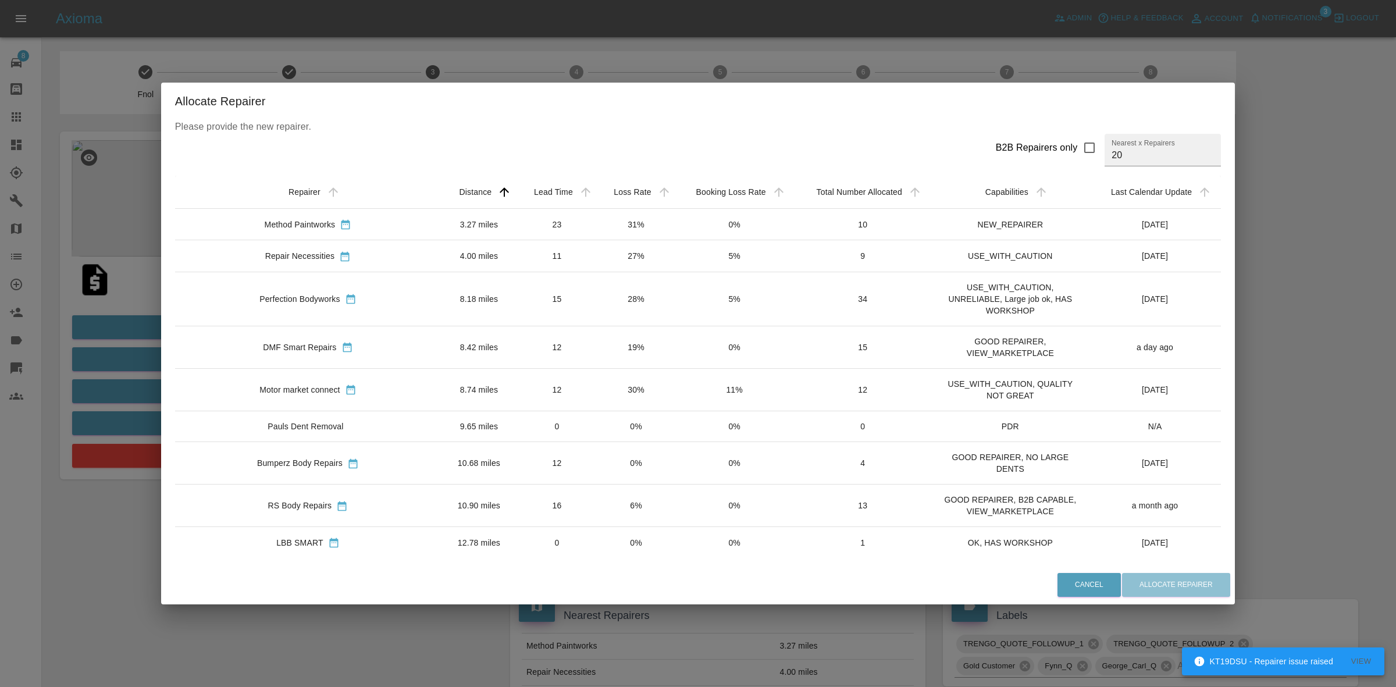
click at [597, 231] on td "31%" at bounding box center [636, 224] width 79 height 31
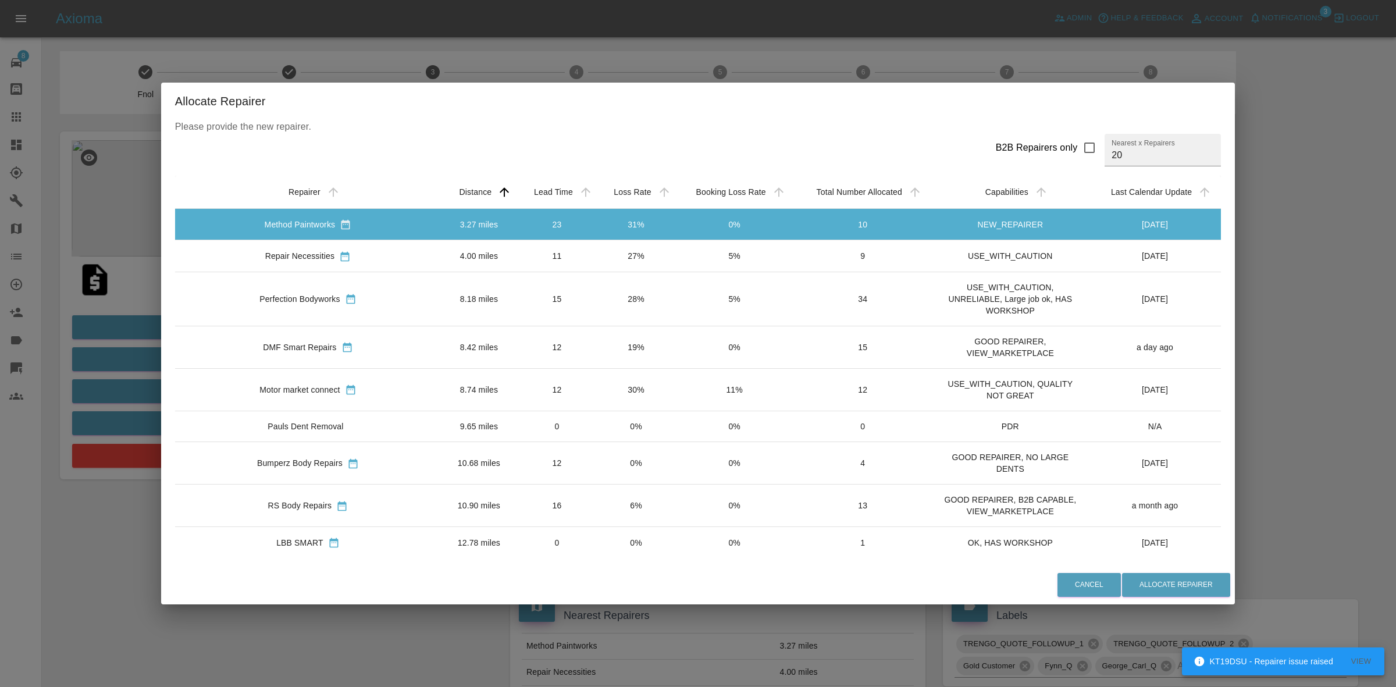
click at [597, 259] on td "27%" at bounding box center [636, 255] width 79 height 31
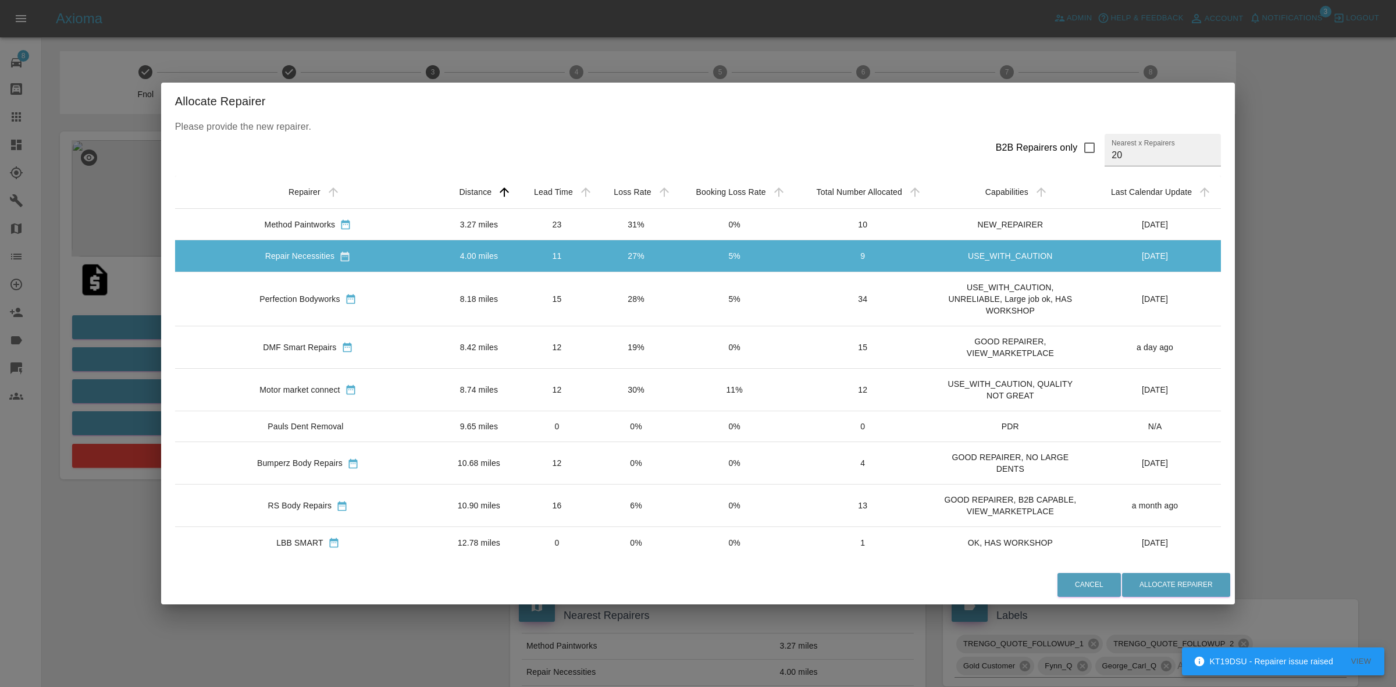
click at [597, 294] on td "28%" at bounding box center [636, 299] width 79 height 54
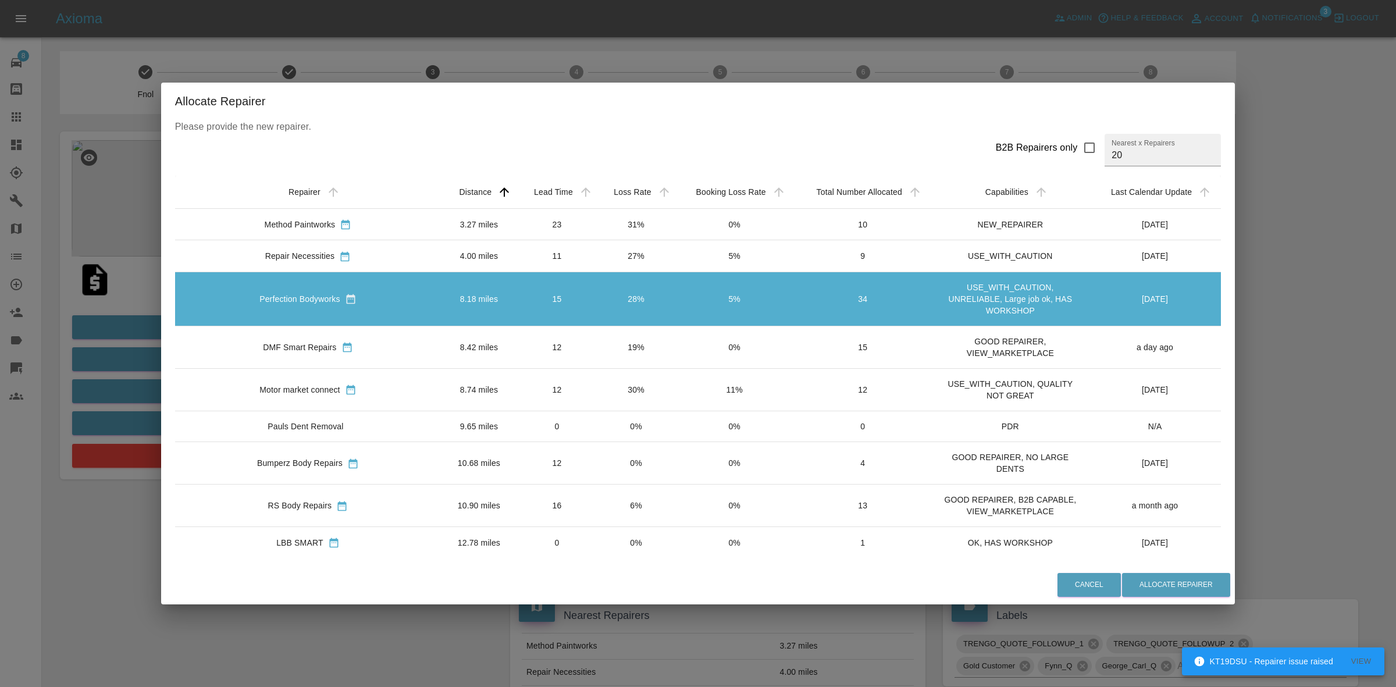
click at [597, 334] on td "19%" at bounding box center [636, 347] width 79 height 42
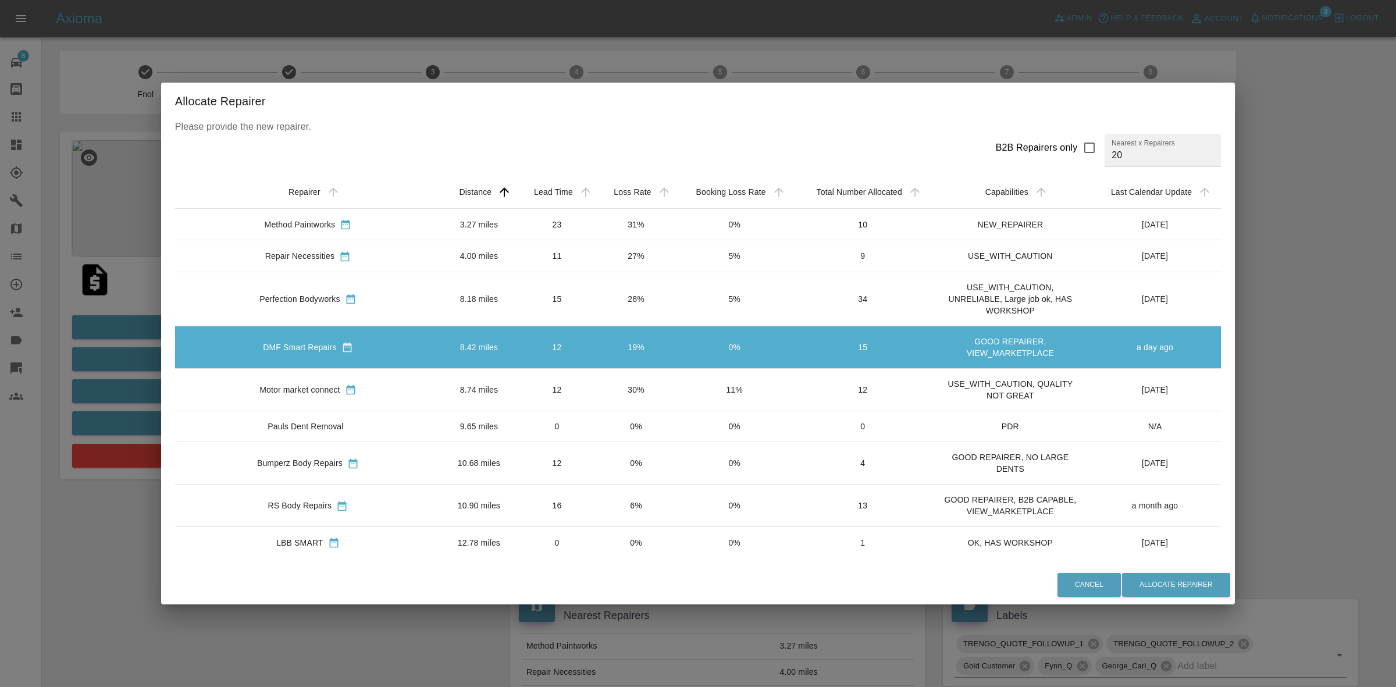
click at [1267, 335] on div "Allocate Repairer Please provide the new repairer. B2B Repairers only Nearest x…" at bounding box center [698, 343] width 1396 height 687
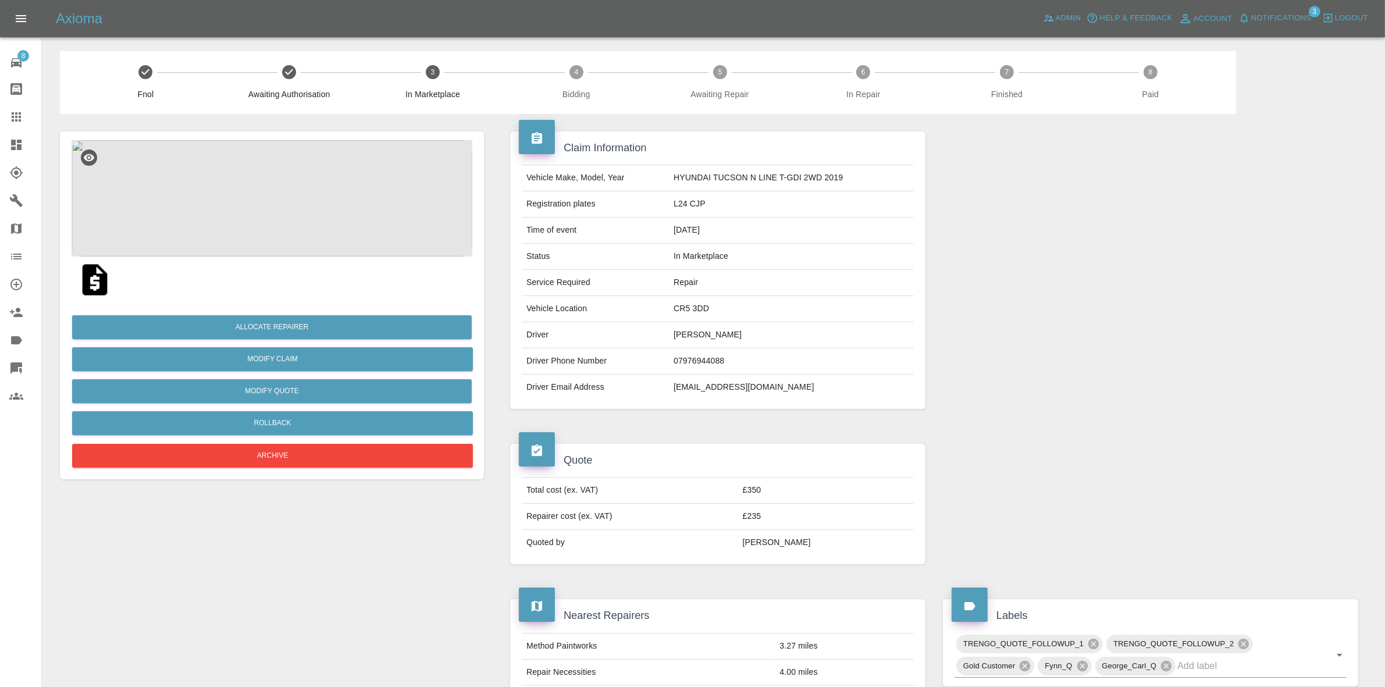
click at [248, 184] on img at bounding box center [272, 198] width 401 height 116
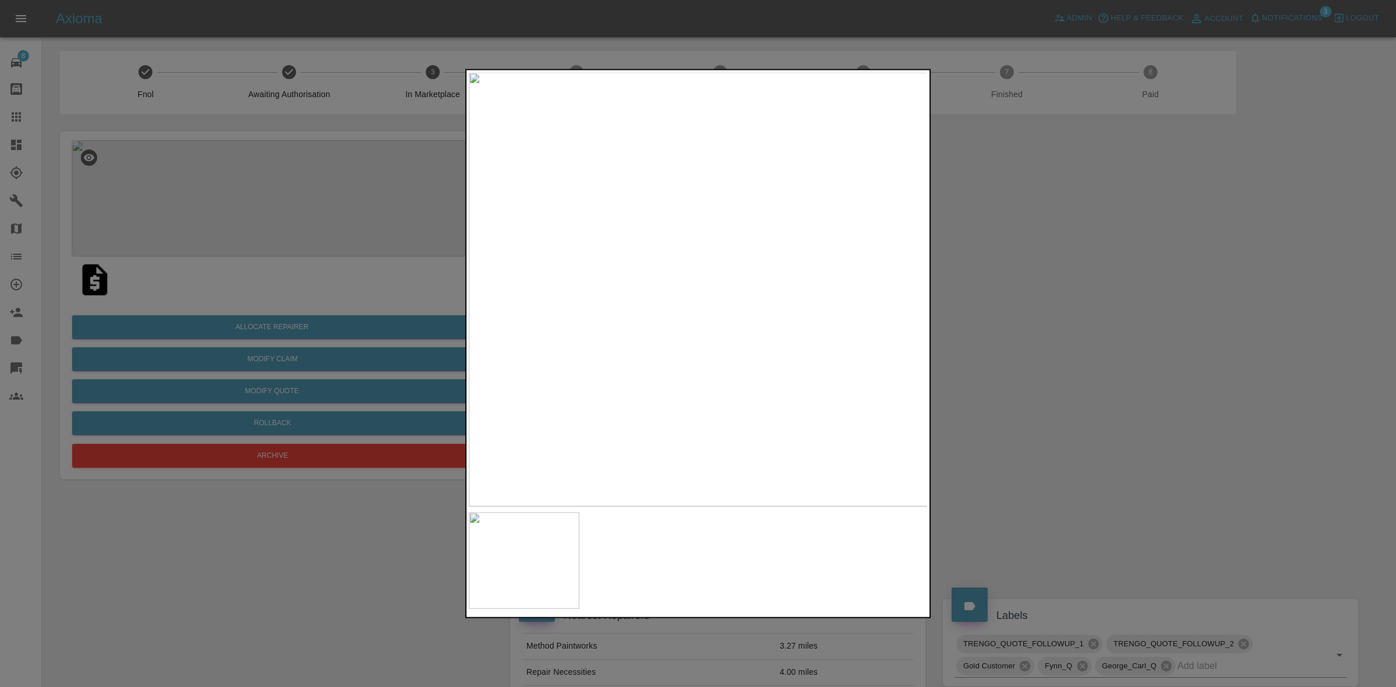
click at [643, 323] on img at bounding box center [699, 289] width 460 height 434
click at [1142, 388] on div at bounding box center [698, 343] width 1396 height 687
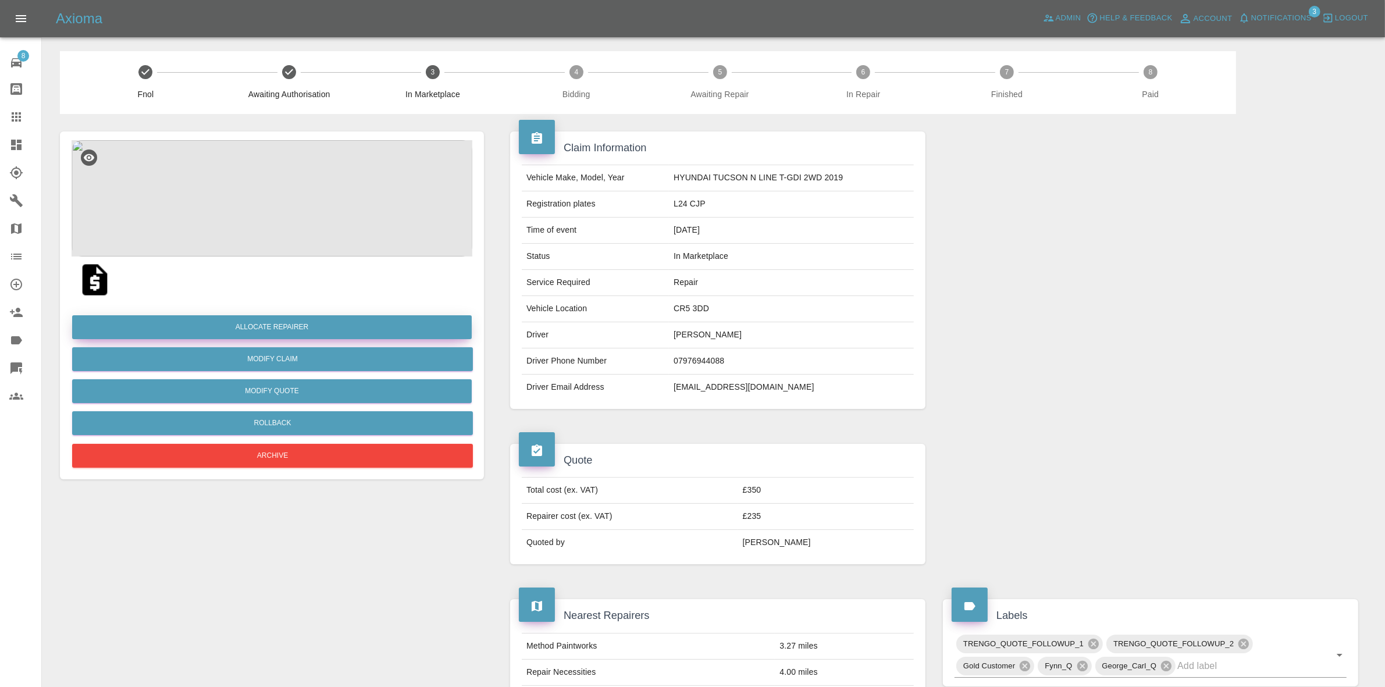
click at [240, 317] on button "Allocate Repairer" at bounding box center [272, 327] width 400 height 24
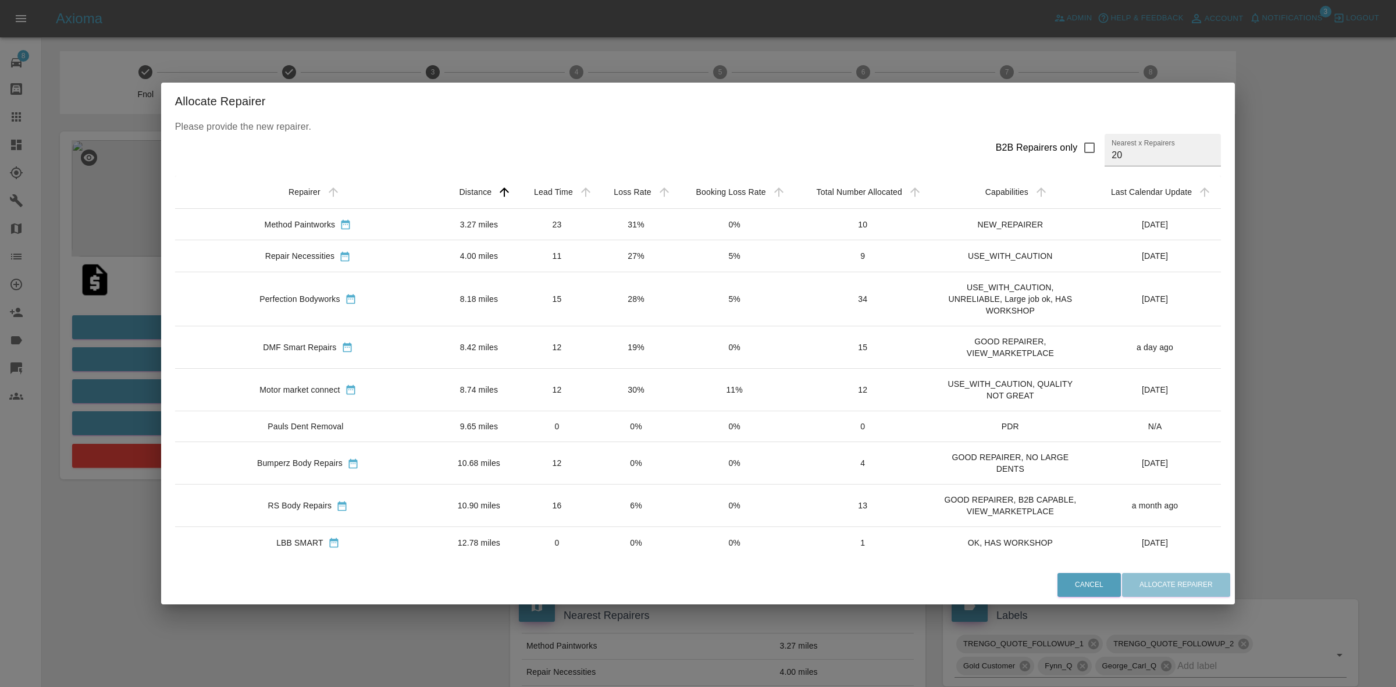
click at [597, 346] on td "19%" at bounding box center [636, 347] width 79 height 42
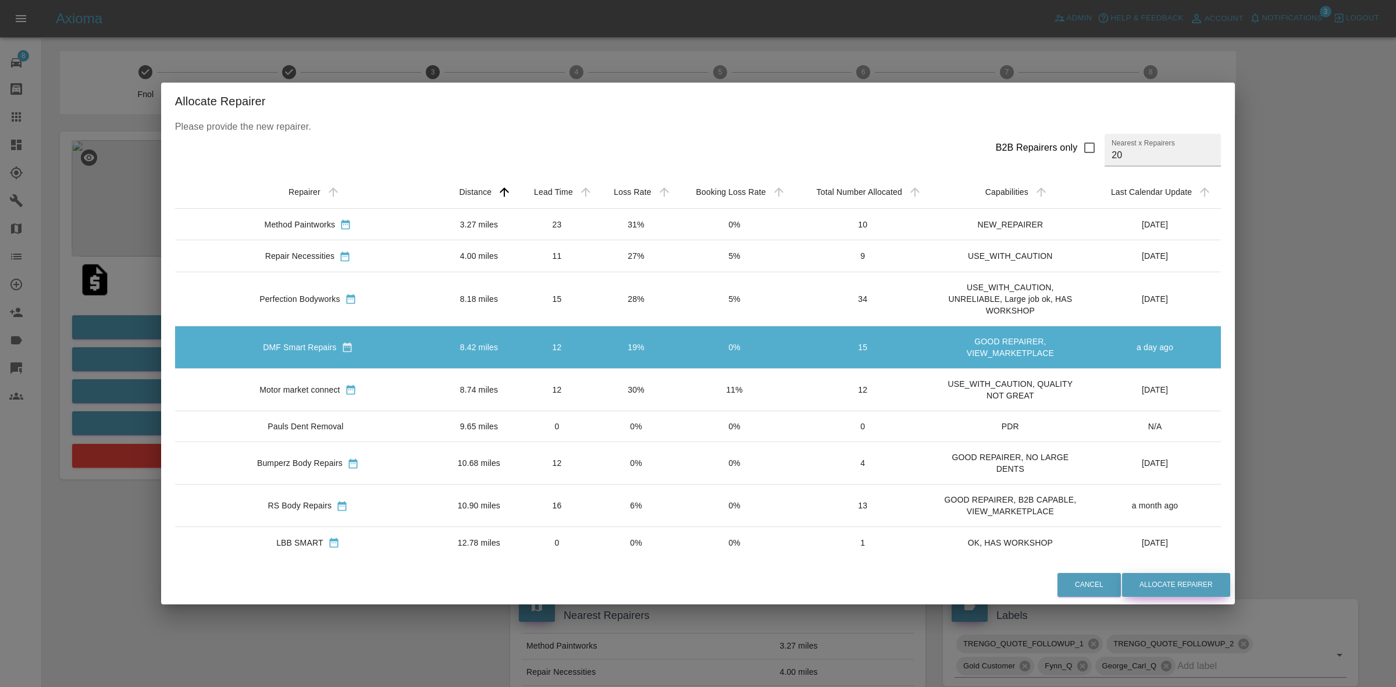
click at [1130, 585] on button "Allocate Repairer" at bounding box center [1176, 585] width 108 height 24
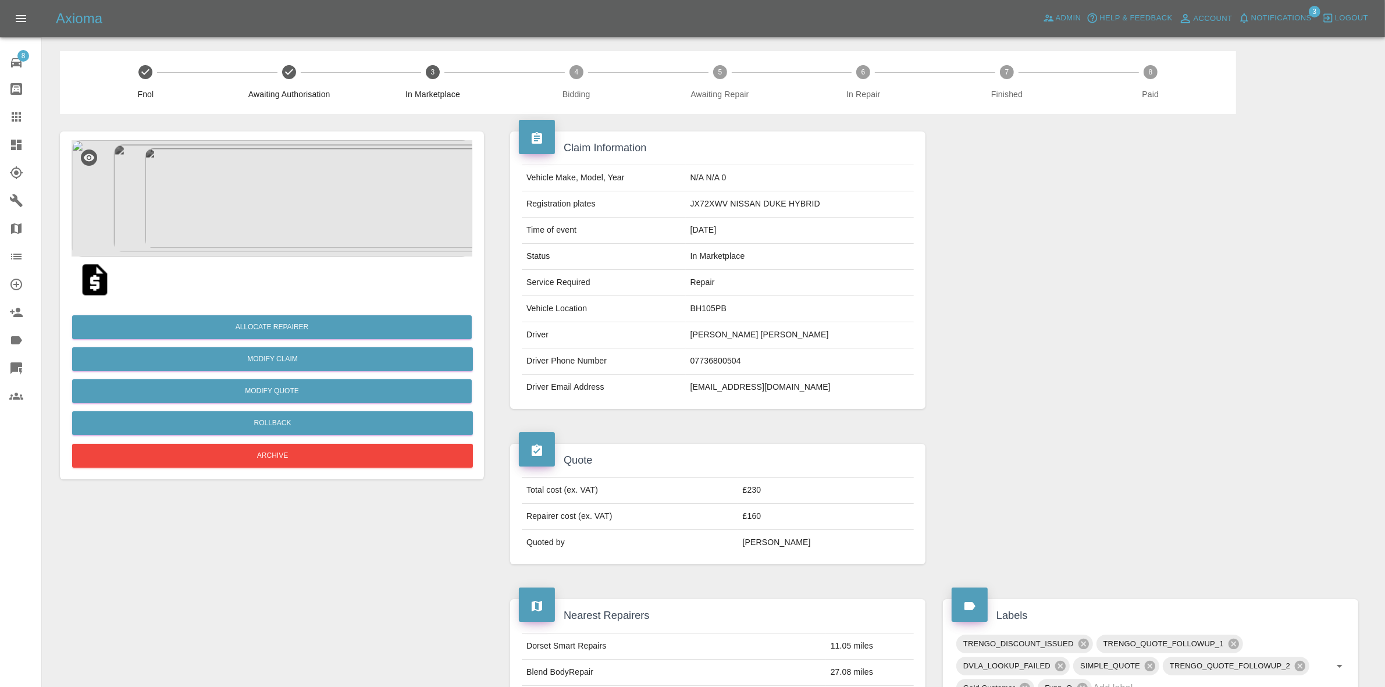
click at [350, 208] on img at bounding box center [272, 198] width 401 height 116
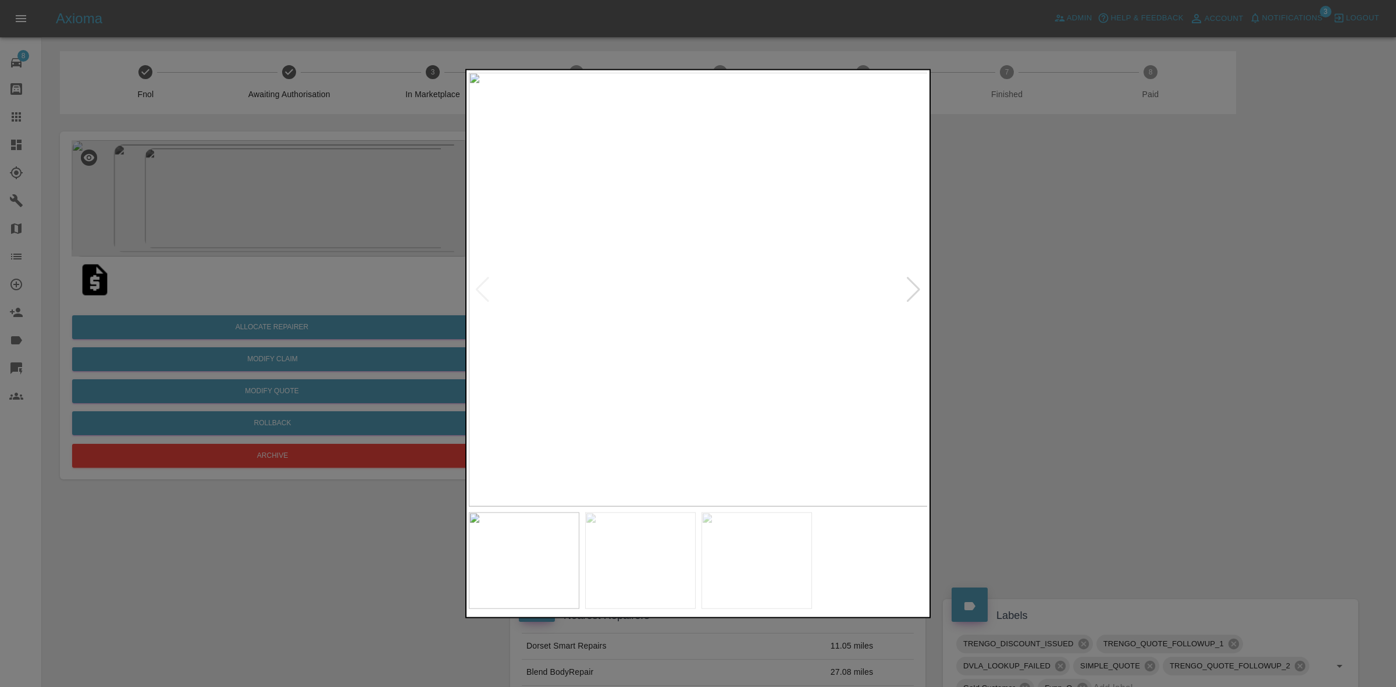
click at [912, 290] on div at bounding box center [914, 289] width 16 height 26
click at [1045, 296] on div at bounding box center [698, 343] width 1396 height 687
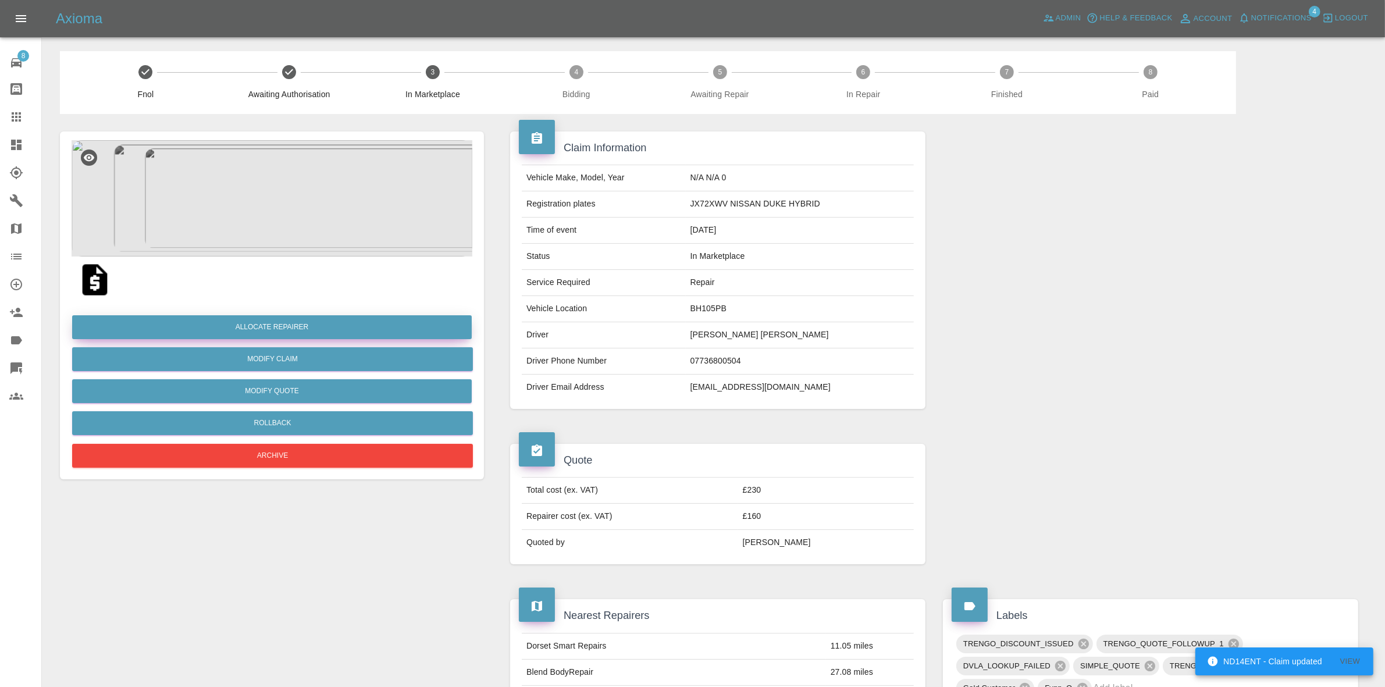
click at [285, 323] on button "Allocate Repairer" at bounding box center [272, 327] width 400 height 24
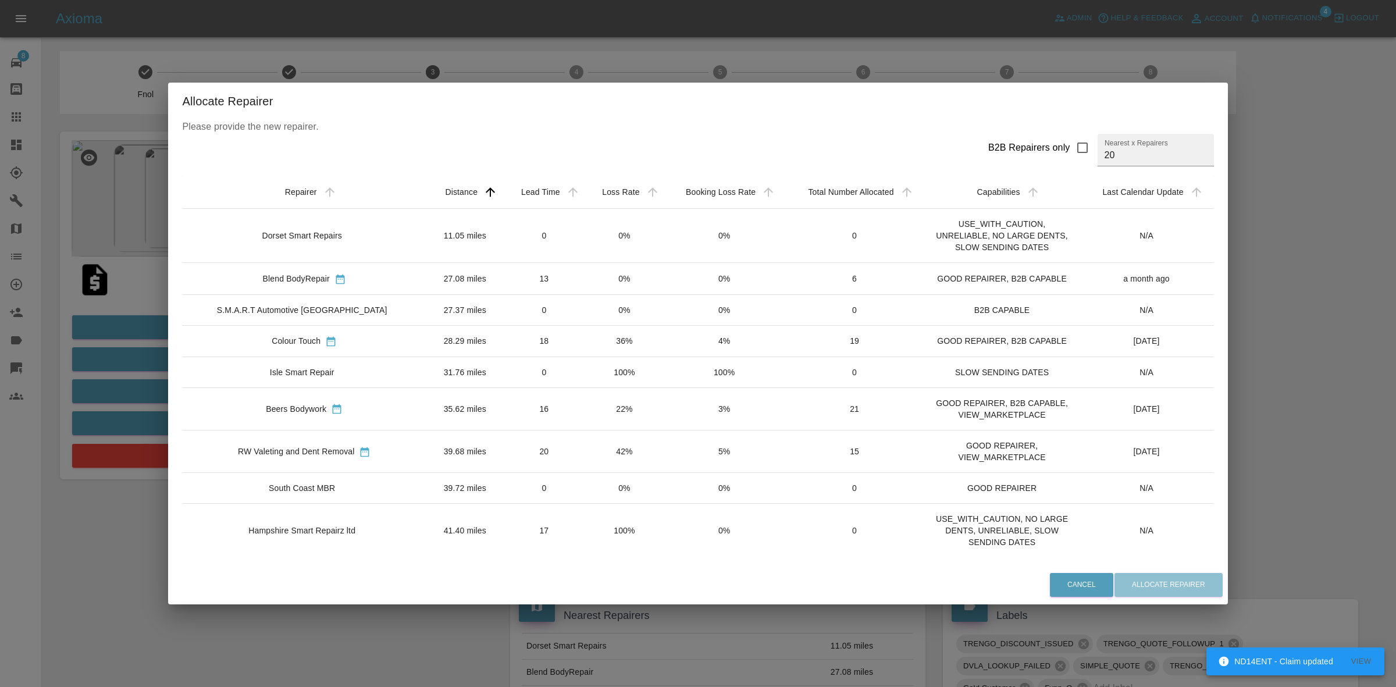
click at [597, 291] on td "0%" at bounding box center [625, 278] width 80 height 31
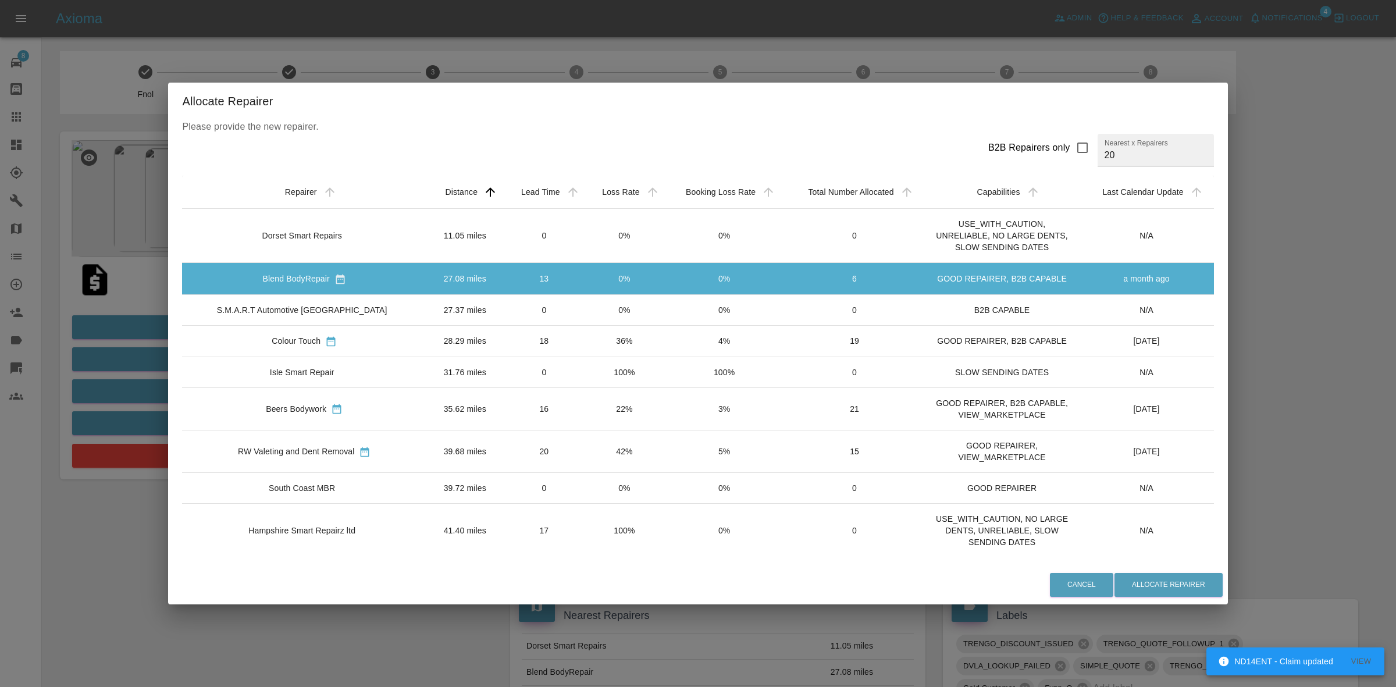
click at [594, 308] on td "0%" at bounding box center [625, 309] width 80 height 31
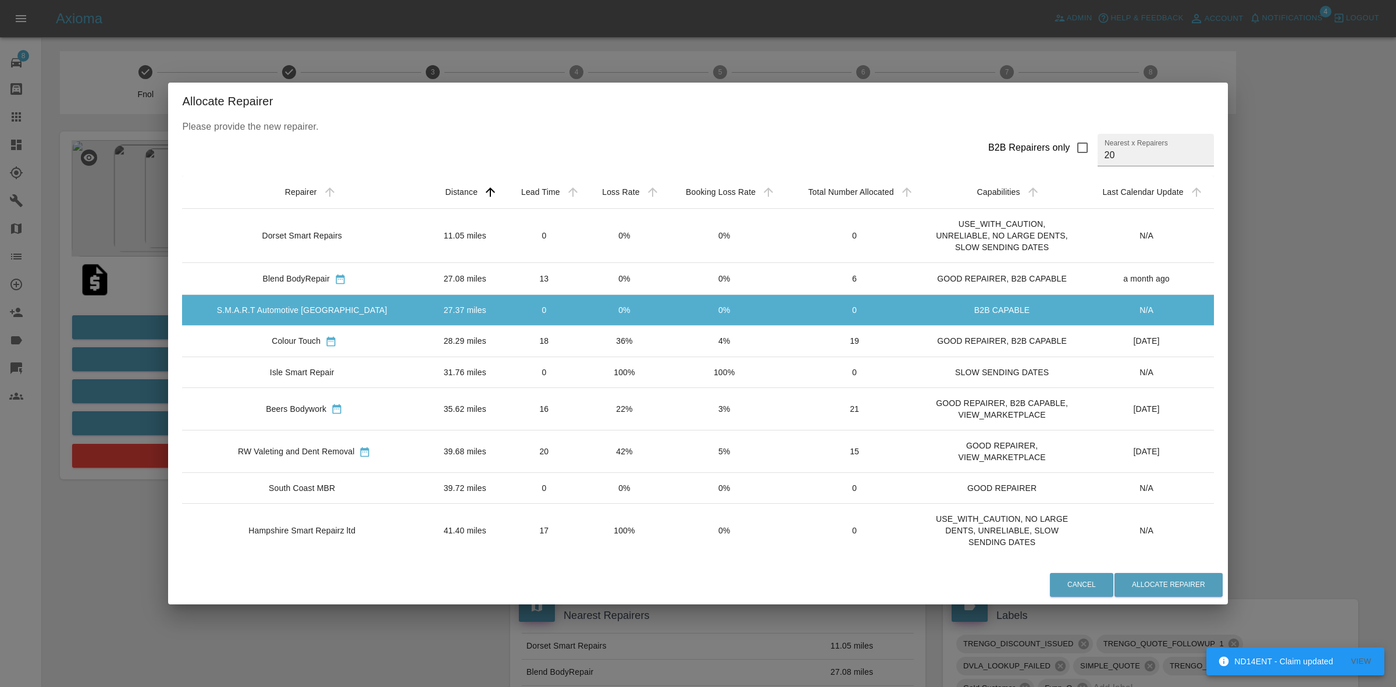
click at [593, 335] on td "36%" at bounding box center [625, 340] width 80 height 31
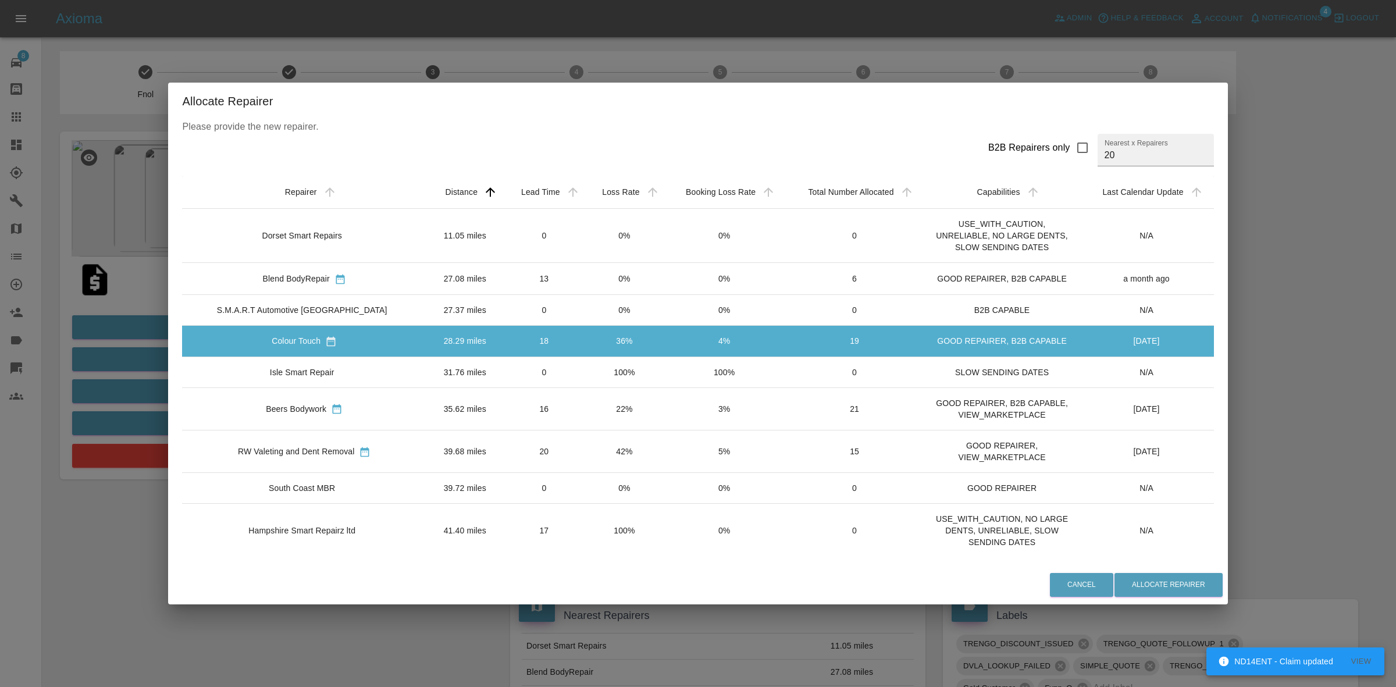
click at [596, 377] on td "100%" at bounding box center [625, 372] width 80 height 31
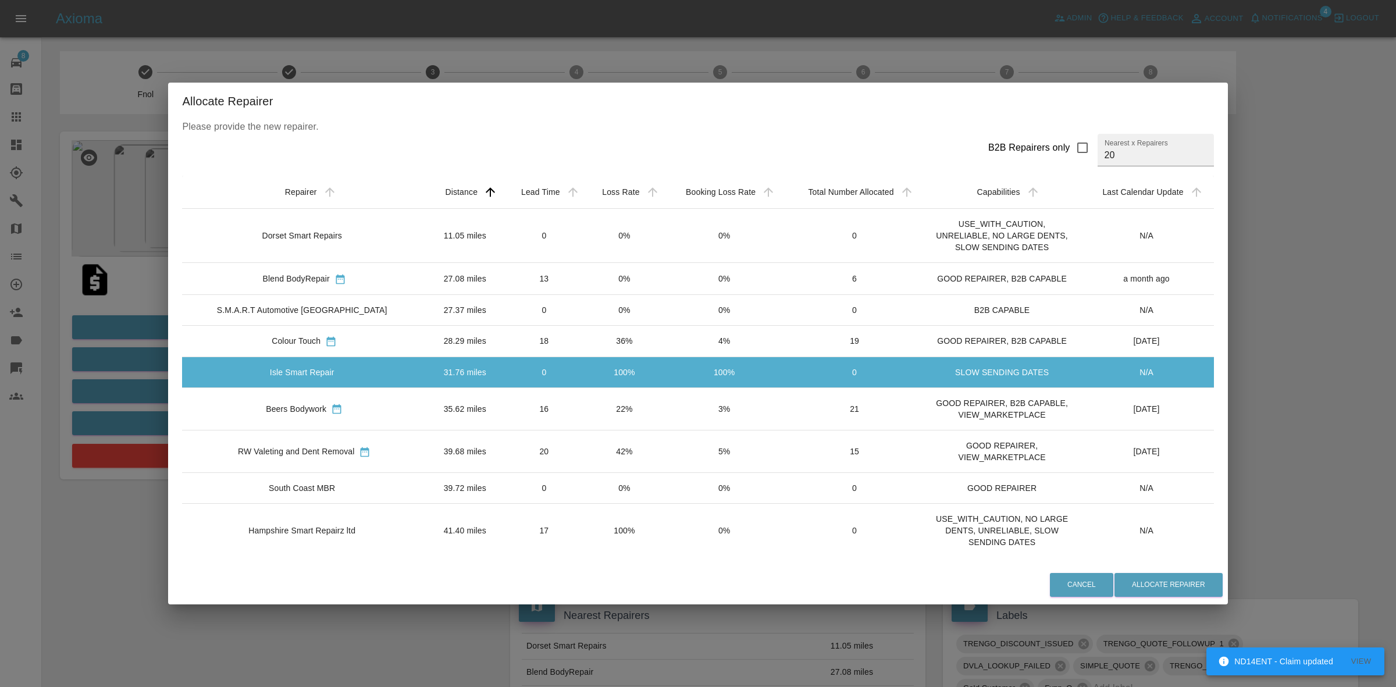
click at [598, 414] on td "22%" at bounding box center [625, 408] width 80 height 42
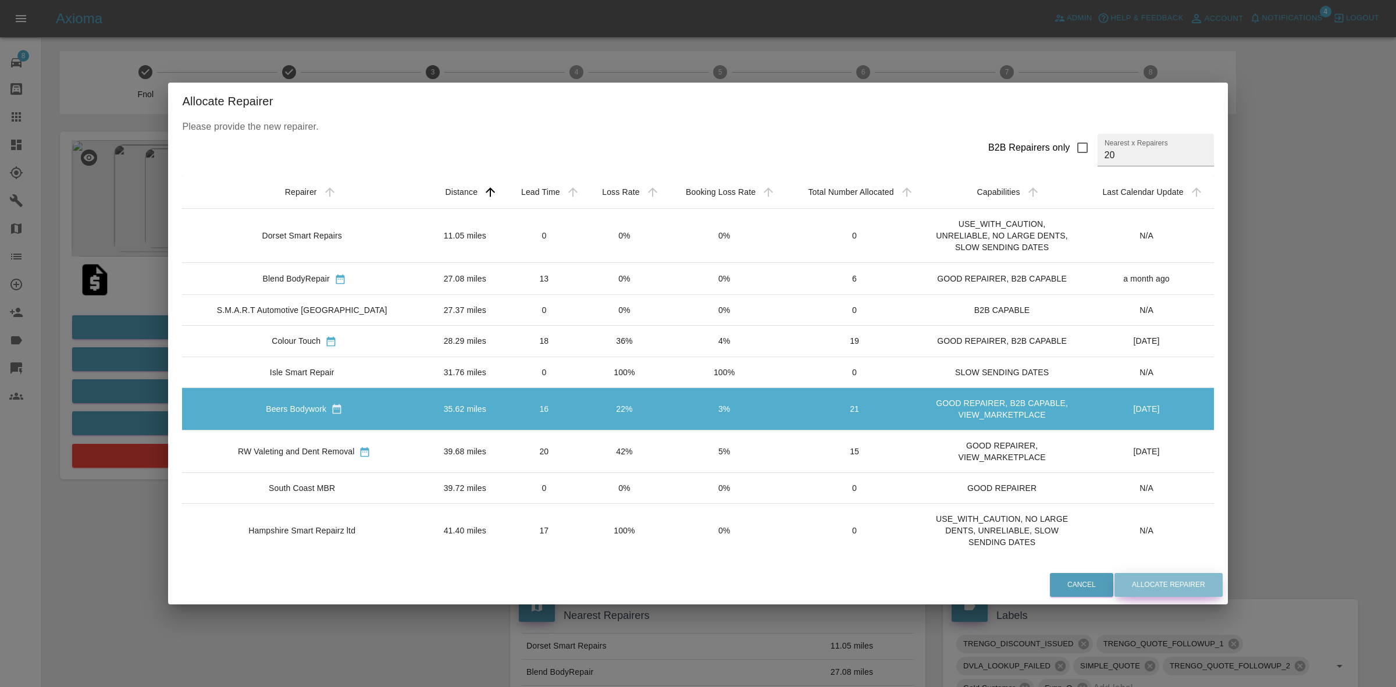
click at [1158, 583] on button "Allocate Repairer" at bounding box center [1169, 585] width 108 height 24
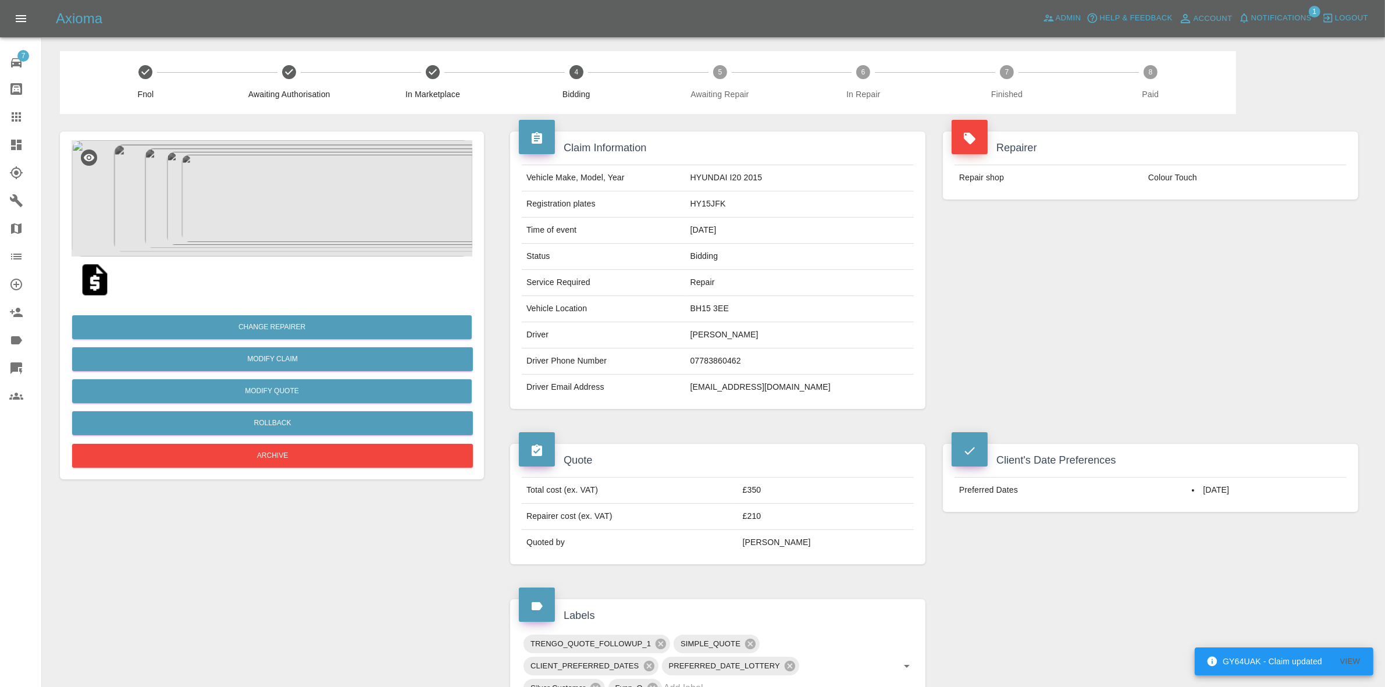
click at [1199, 196] on div "Repair shop Colour Touch" at bounding box center [1150, 178] width 415 height 44
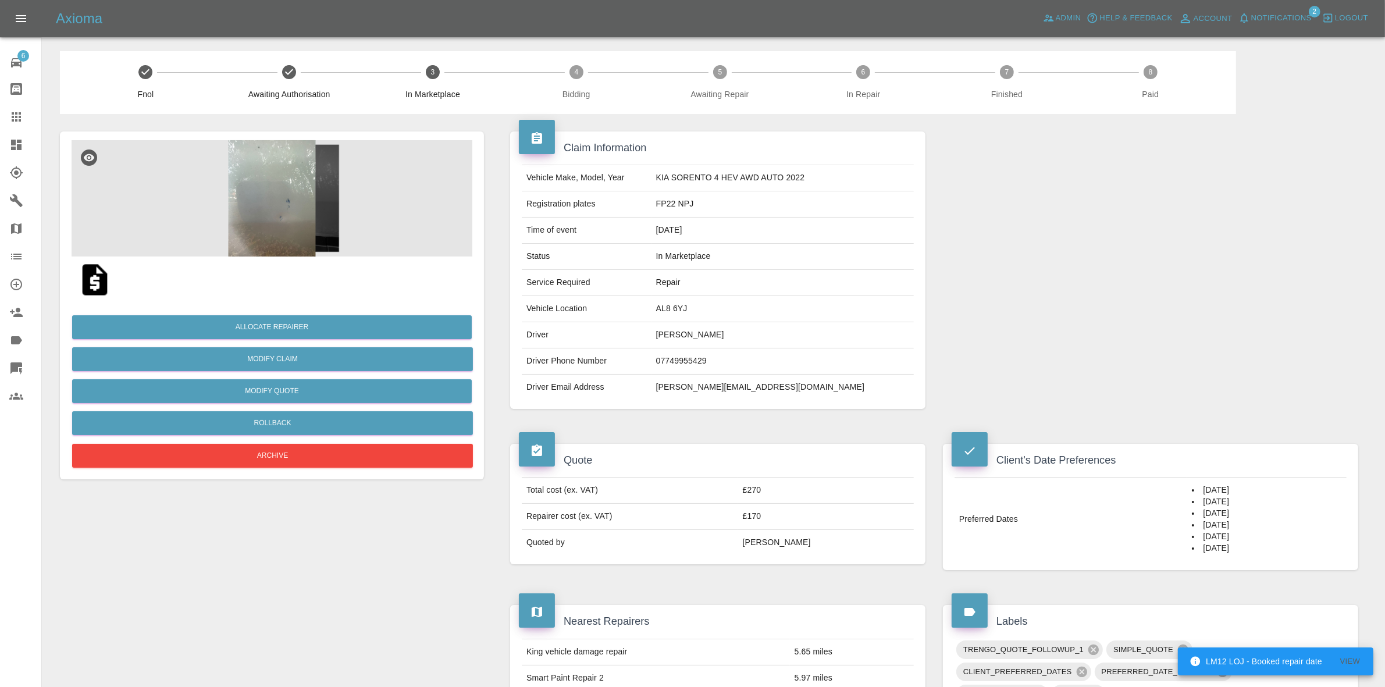
drag, startPoint x: 1155, startPoint y: 193, endPoint x: 1051, endPoint y: 197, distance: 104.8
click at [1155, 193] on div at bounding box center [1150, 270] width 433 height 312
click at [275, 322] on button "Allocate Repairer" at bounding box center [272, 327] width 400 height 24
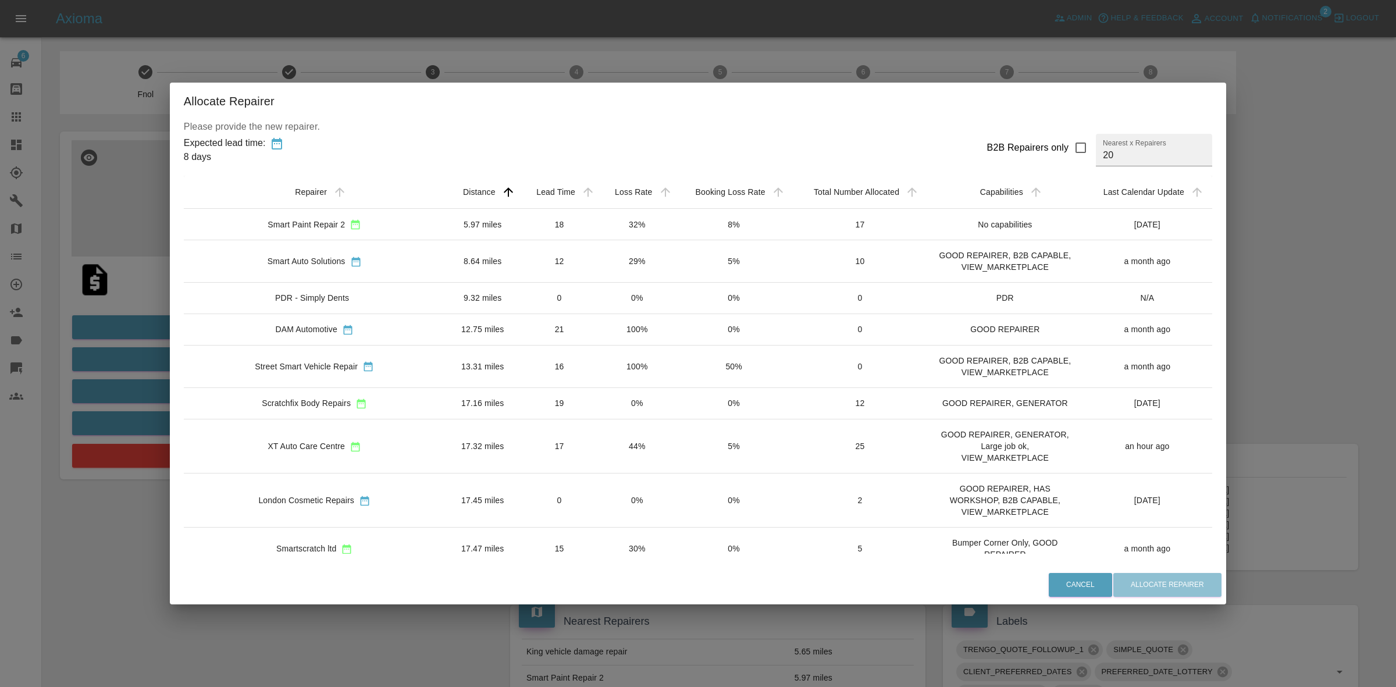
click at [621, 226] on td "32%" at bounding box center [637, 224] width 77 height 31
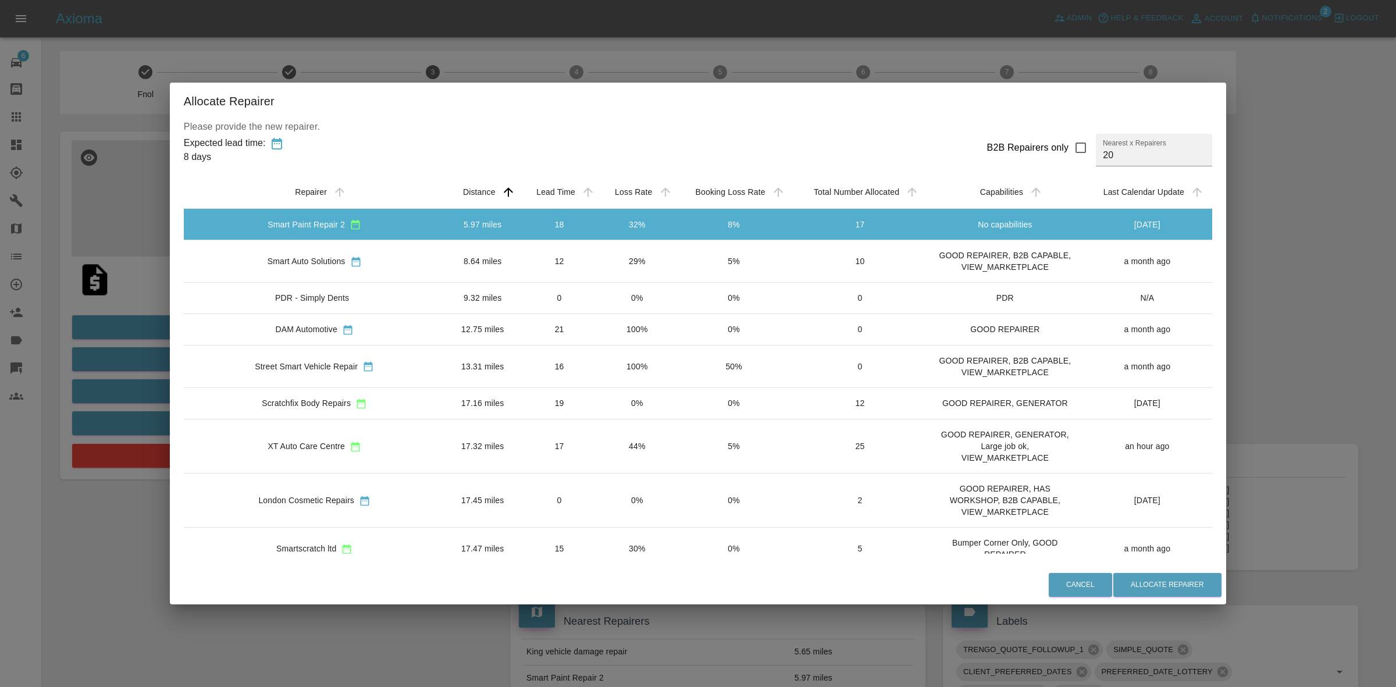
click at [611, 262] on td "29%" at bounding box center [637, 261] width 77 height 42
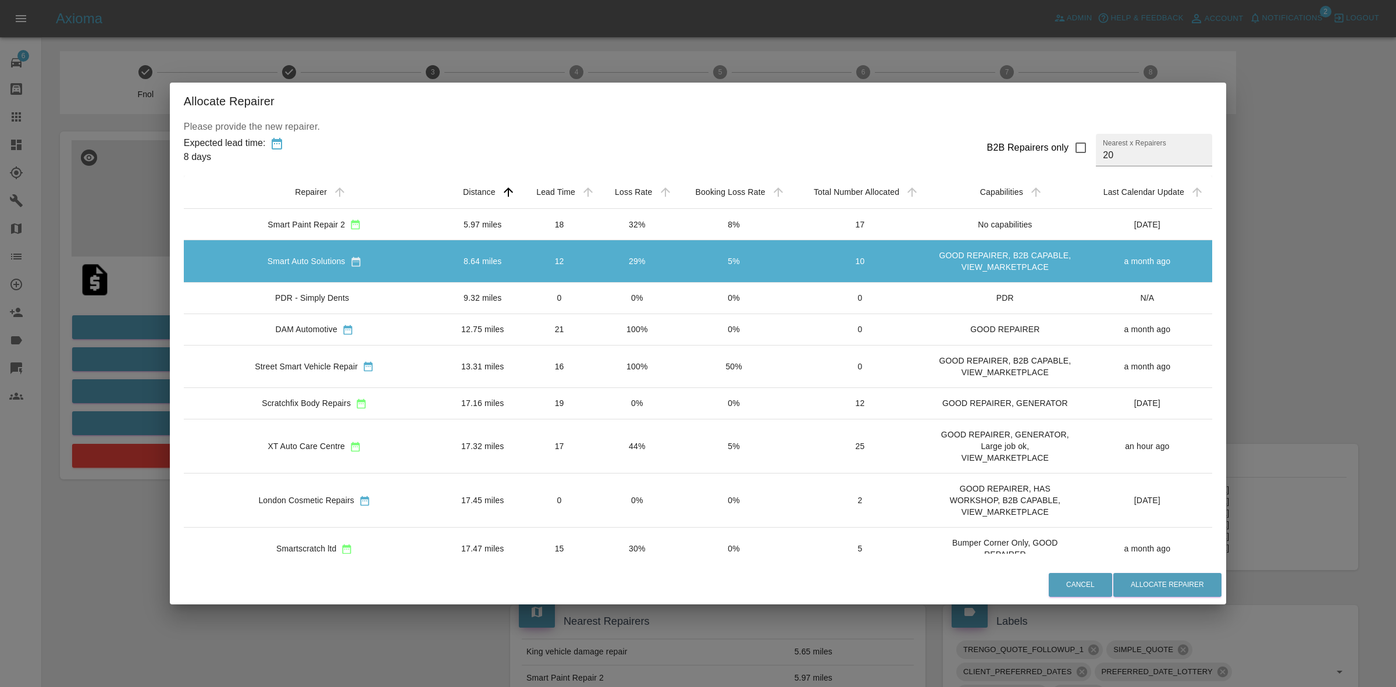
click at [130, 312] on div "Allocate Repairer Please provide the new repairer. Expected lead time: 8 days B…" at bounding box center [698, 343] width 1396 height 687
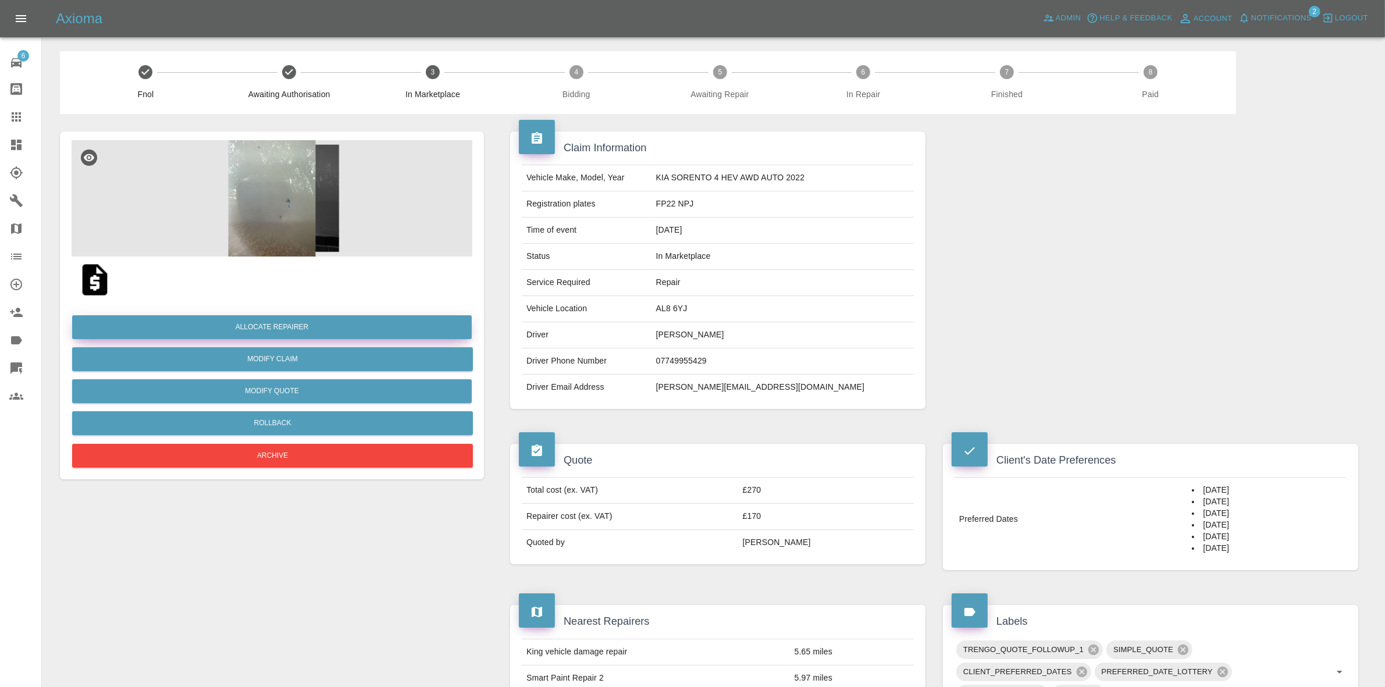
click at [277, 332] on button "Allocate Repairer" at bounding box center [272, 327] width 400 height 24
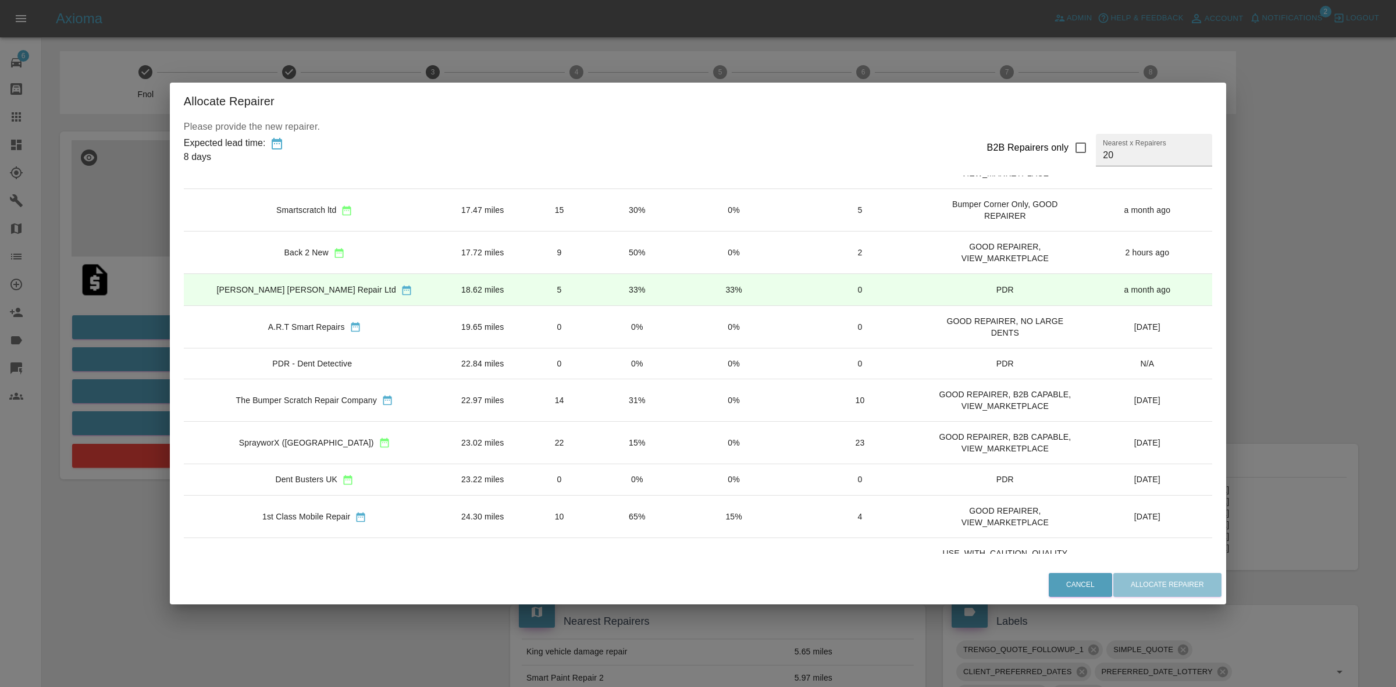
scroll to position [364, 0]
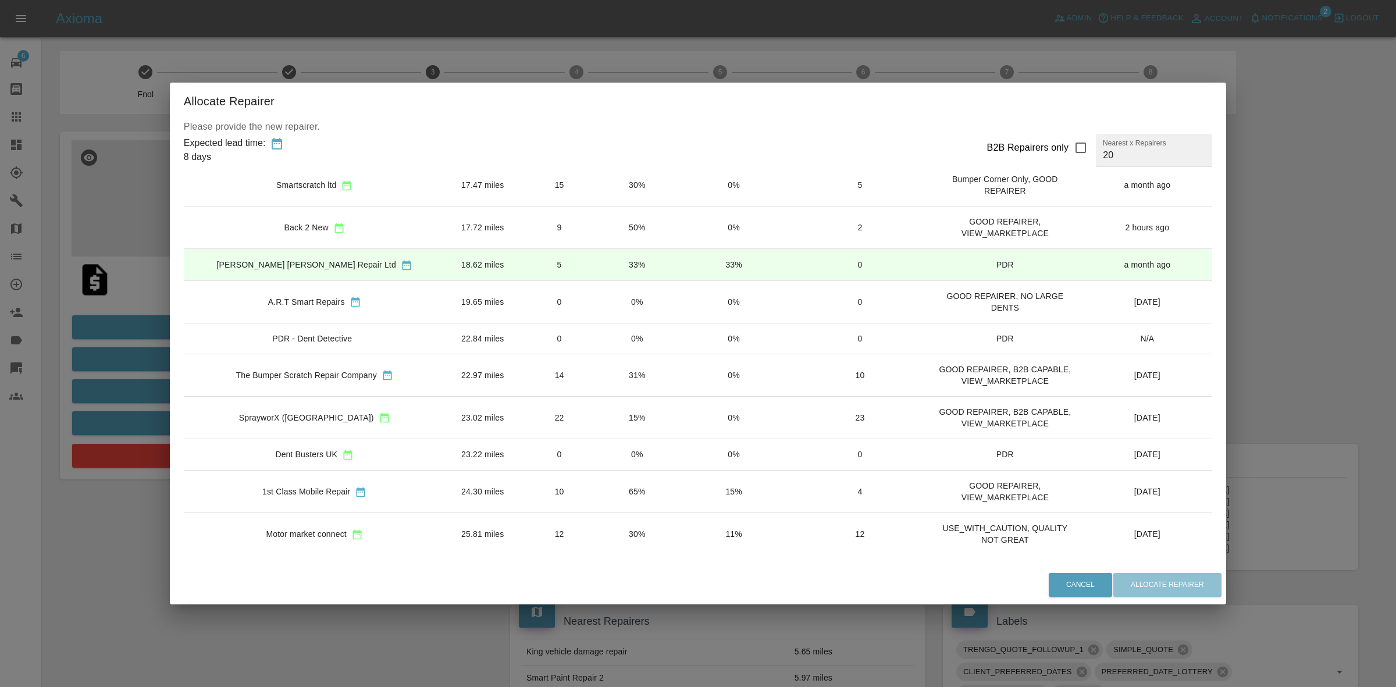
click at [599, 382] on td "31%" at bounding box center [637, 375] width 77 height 42
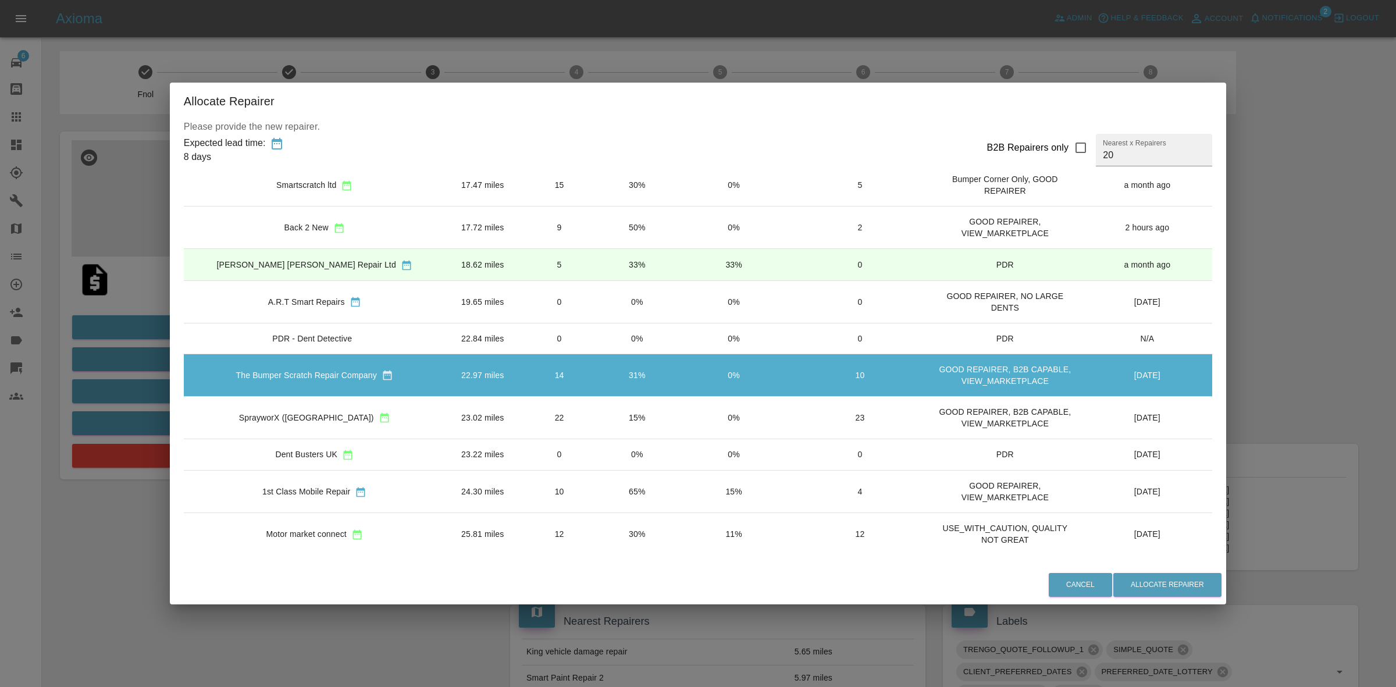
click at [1288, 465] on div "Allocate Repairer Please provide the new repairer. Expected lead time: 8 days B…" at bounding box center [698, 343] width 1396 height 687
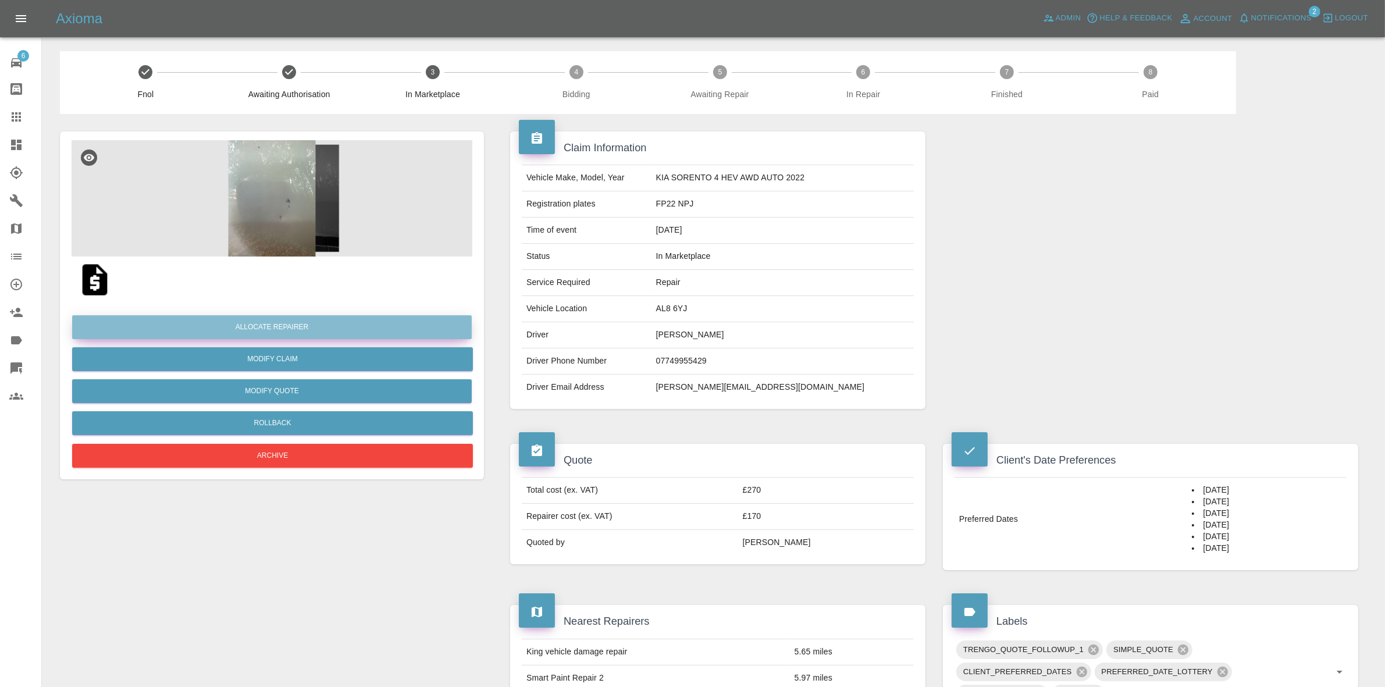
click at [228, 327] on button "Allocate Repairer" at bounding box center [272, 327] width 400 height 24
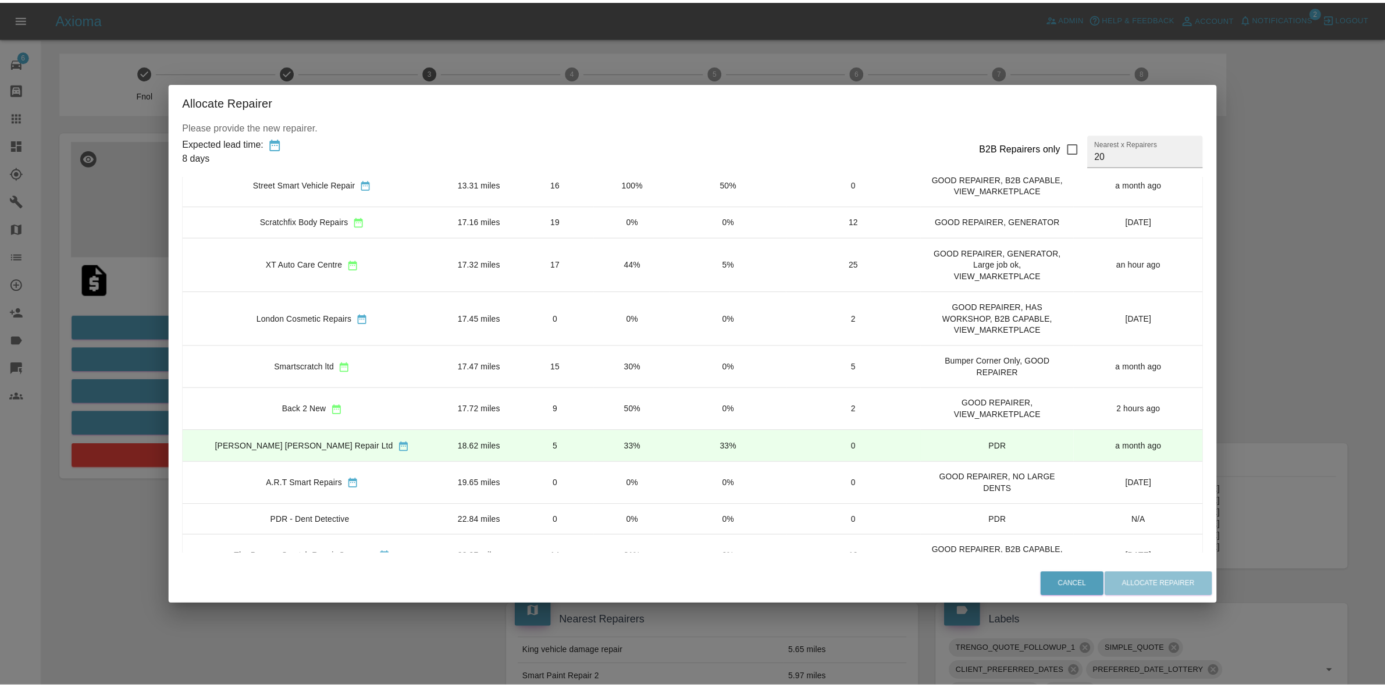
scroll to position [218, 0]
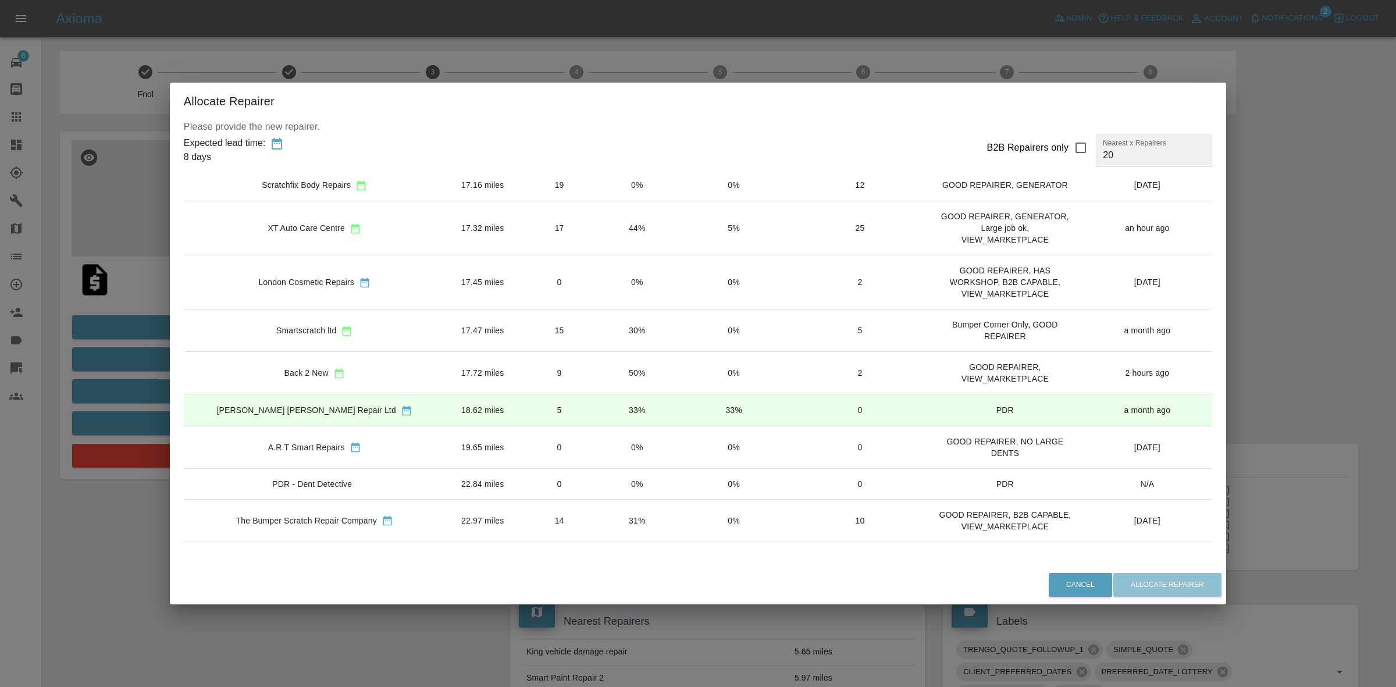
click at [599, 525] on td "31%" at bounding box center [637, 520] width 77 height 42
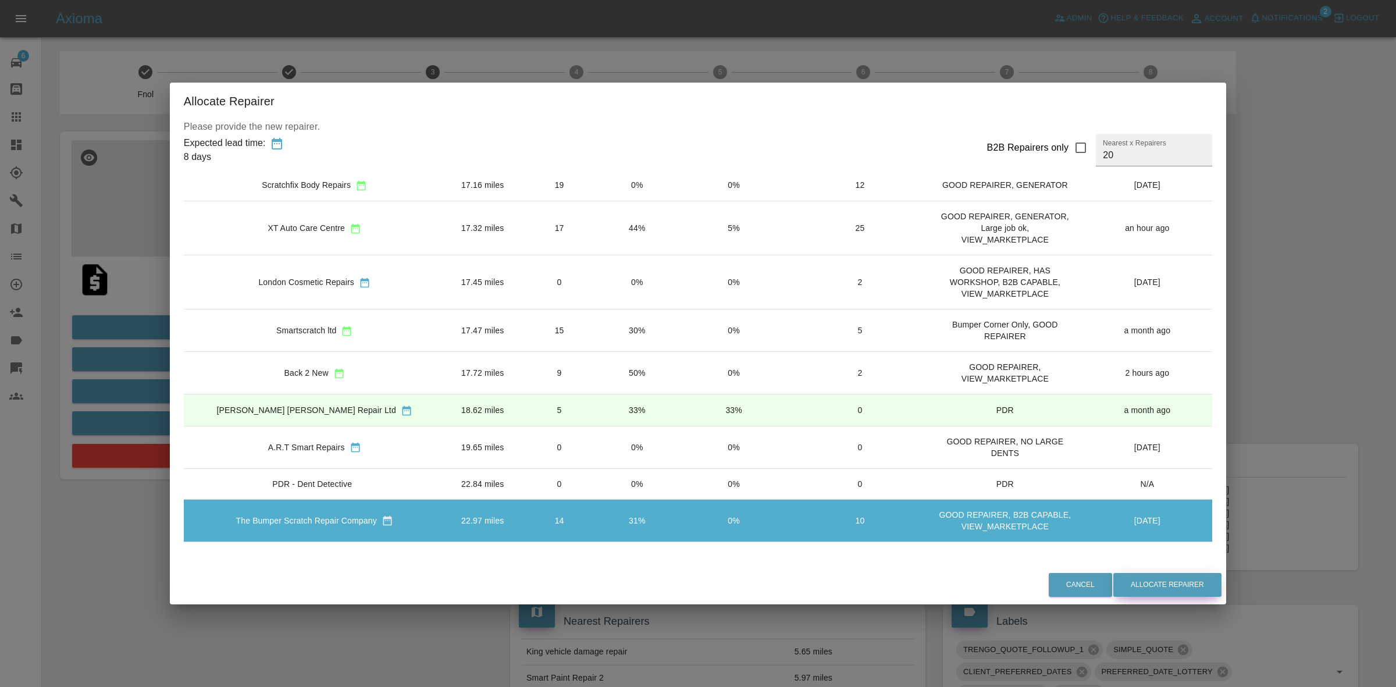
click at [1113, 592] on button "Allocate Repairer" at bounding box center [1167, 585] width 108 height 24
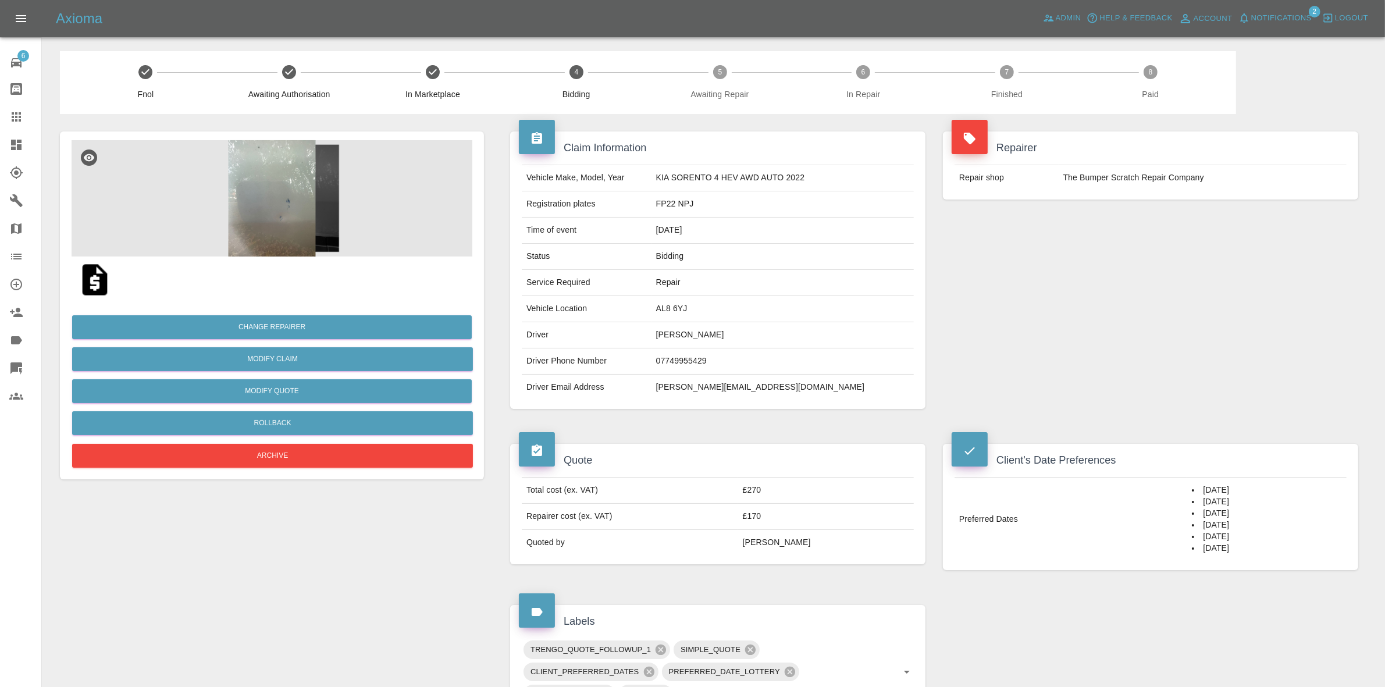
click at [1290, 12] on span "Notifications" at bounding box center [1281, 18] width 60 height 13
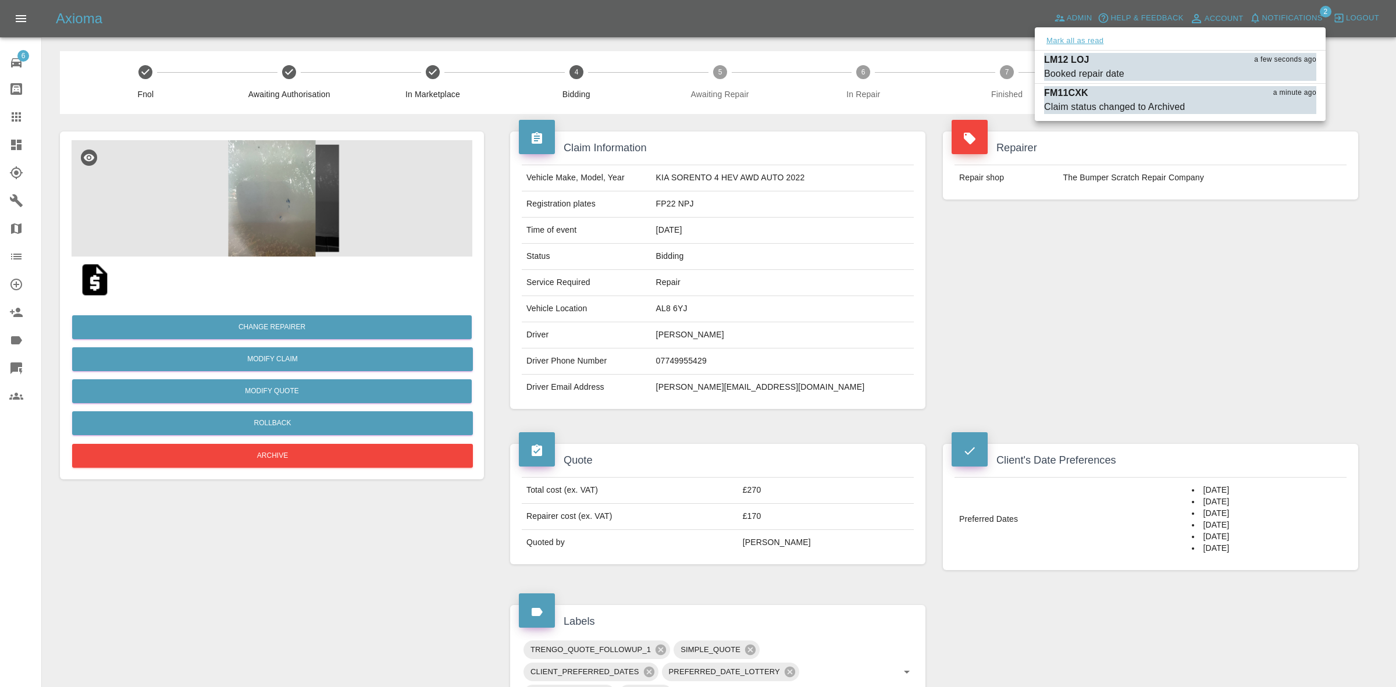
click at [1074, 39] on button "Mark all as read" at bounding box center [1075, 40] width 62 height 13
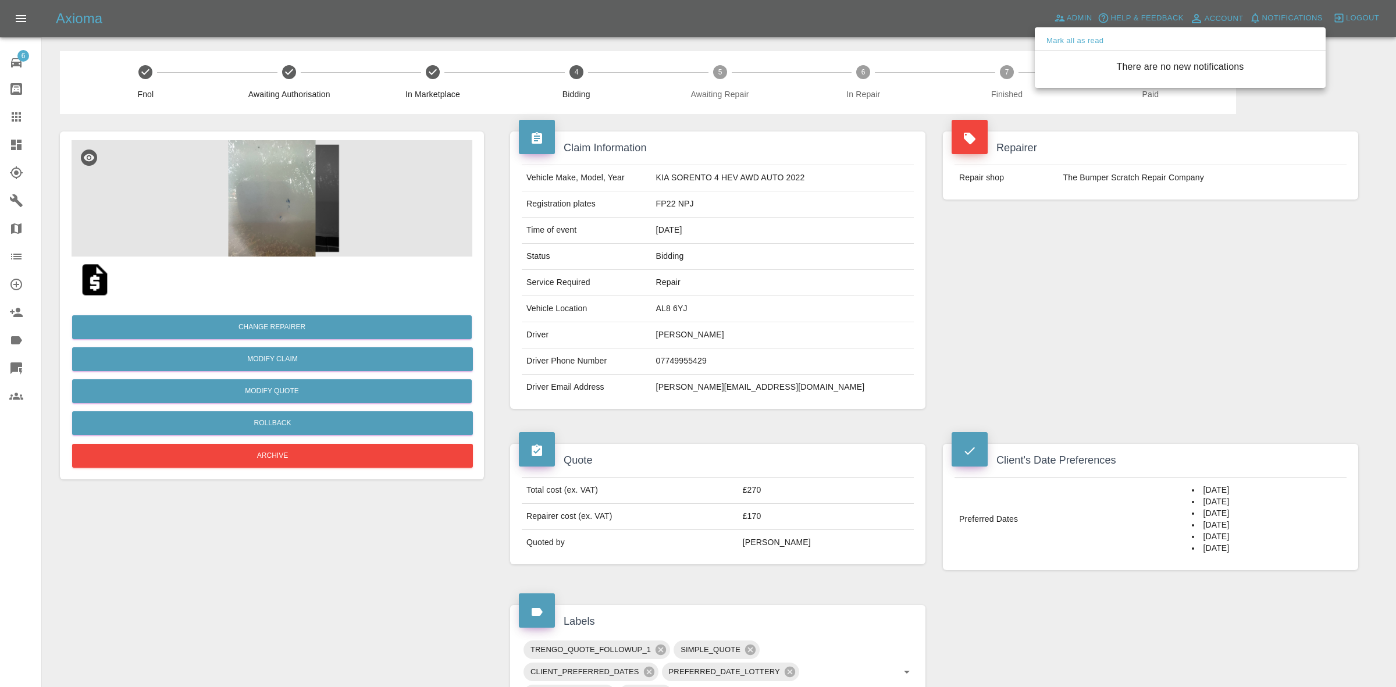
drag, startPoint x: 1177, startPoint y: 291, endPoint x: 1182, endPoint y: 301, distance: 10.7
click at [1182, 300] on div at bounding box center [698, 343] width 1396 height 687
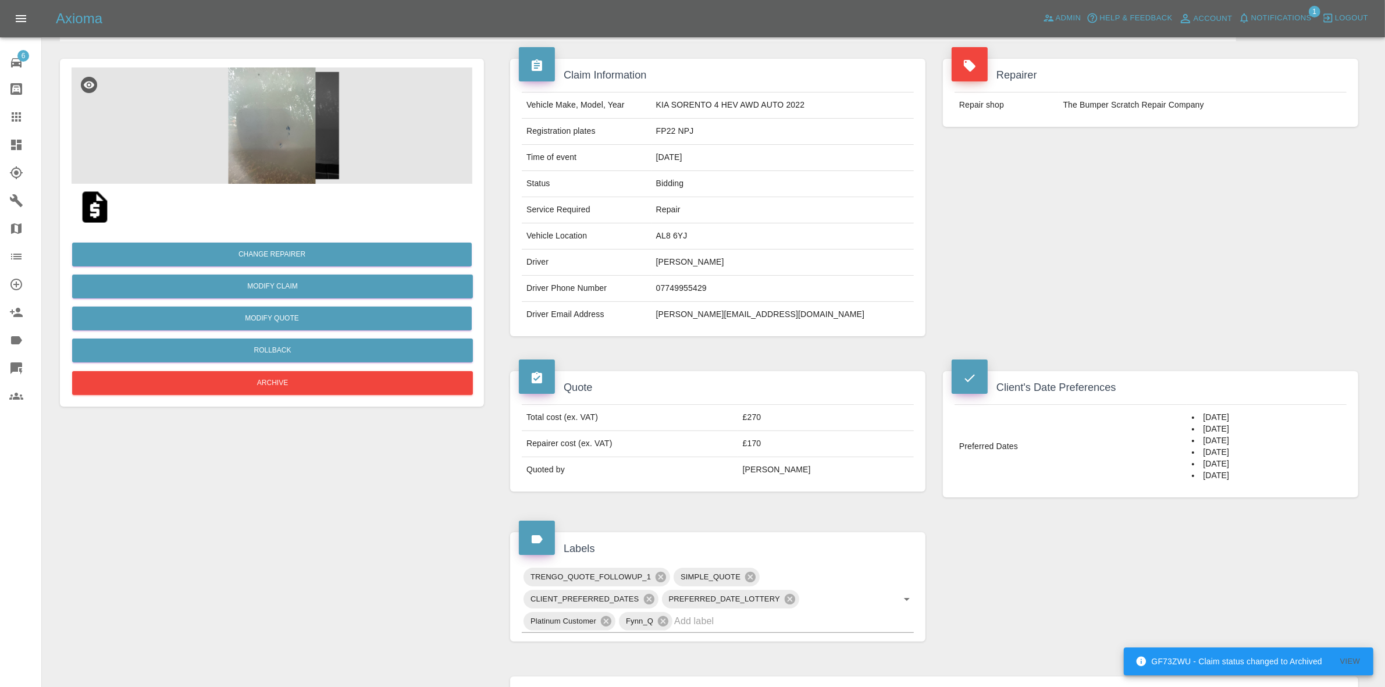
scroll to position [0, 0]
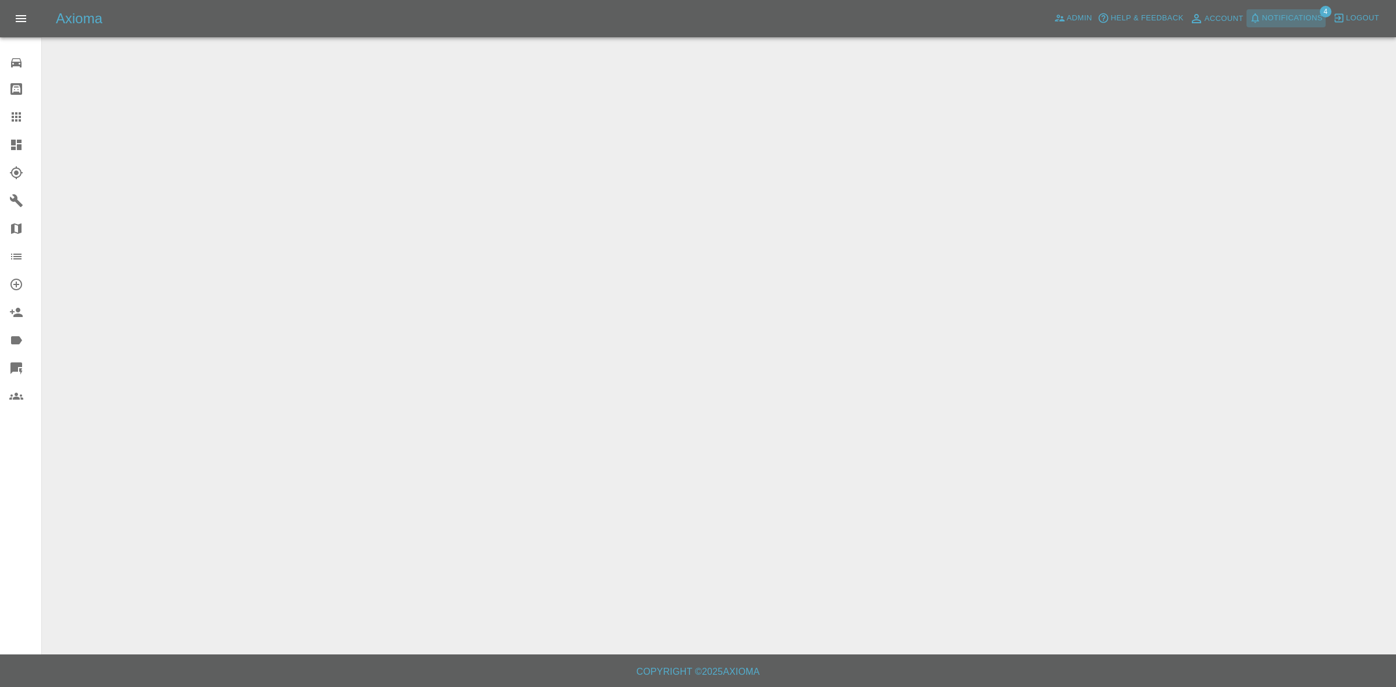
click at [1312, 19] on span "Notifications" at bounding box center [1292, 18] width 60 height 13
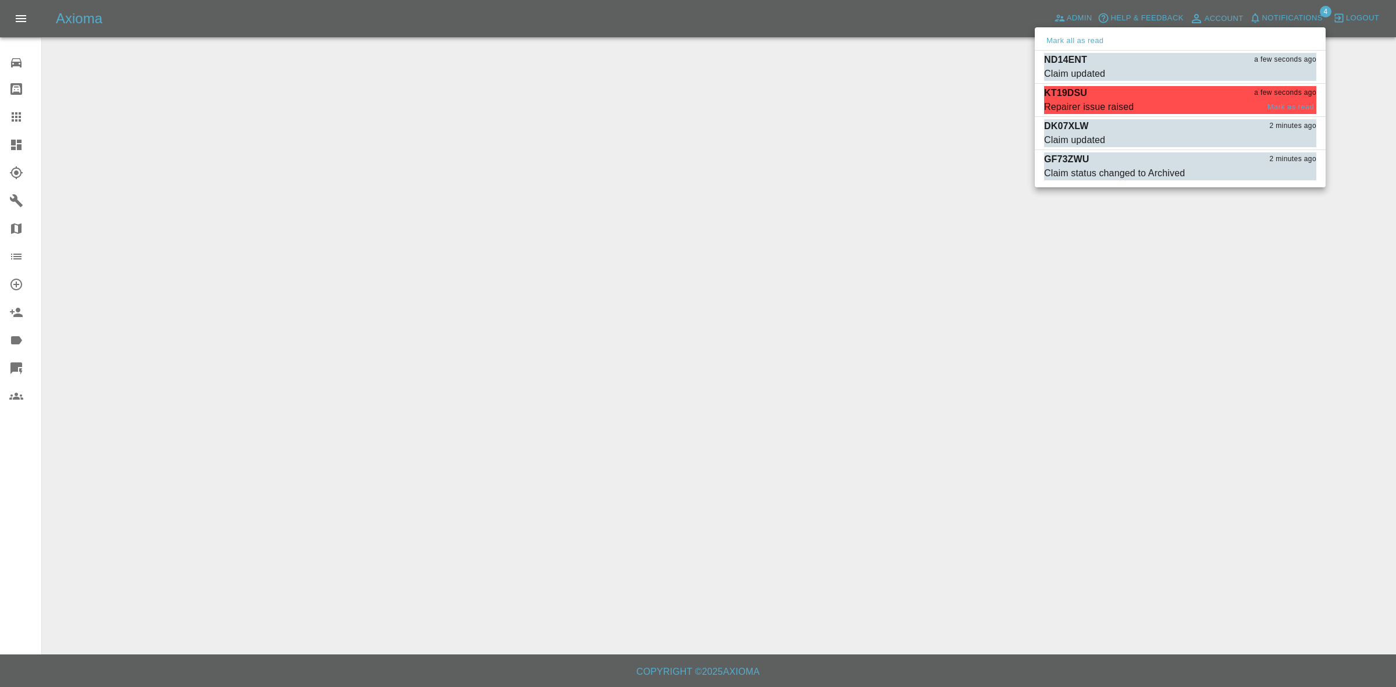
click at [1160, 108] on div "KT19DSU a few seconds ago Repairer issue raised [PERSON_NAME] as read" at bounding box center [1180, 100] width 272 height 28
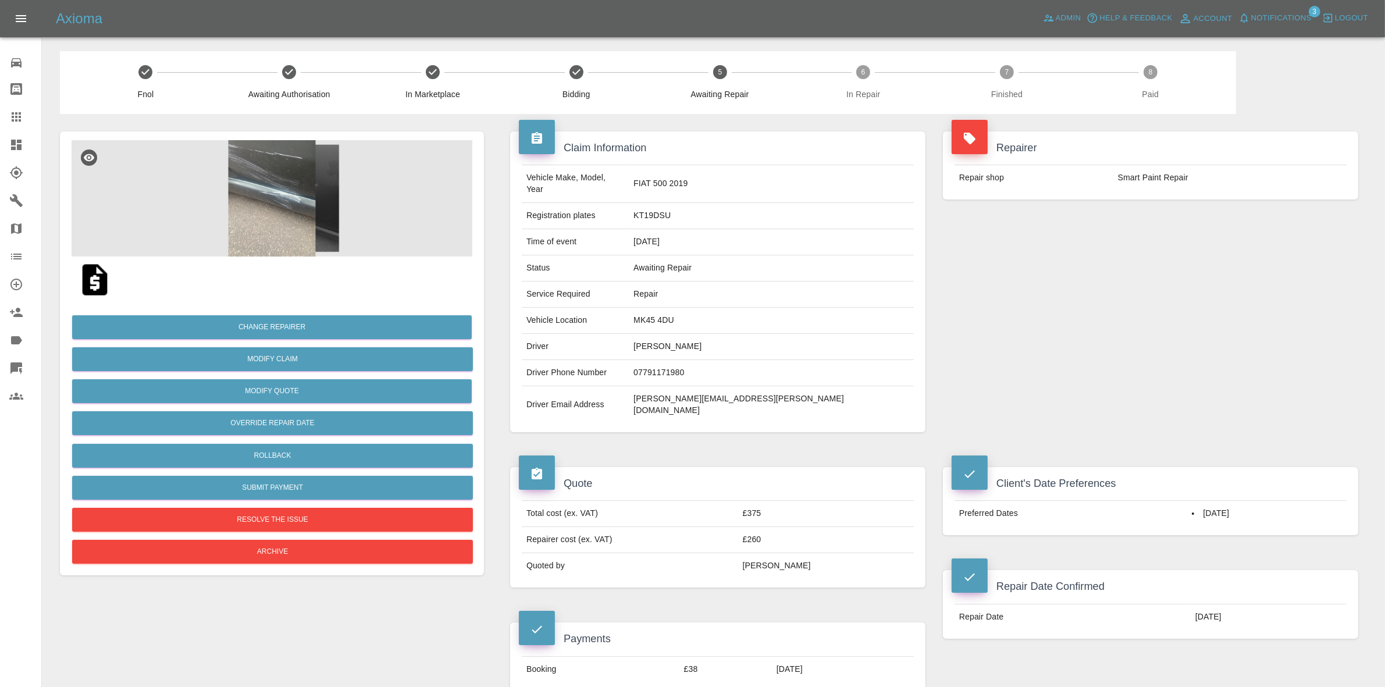
click at [1278, 20] on span "Notifications" at bounding box center [1281, 18] width 60 height 13
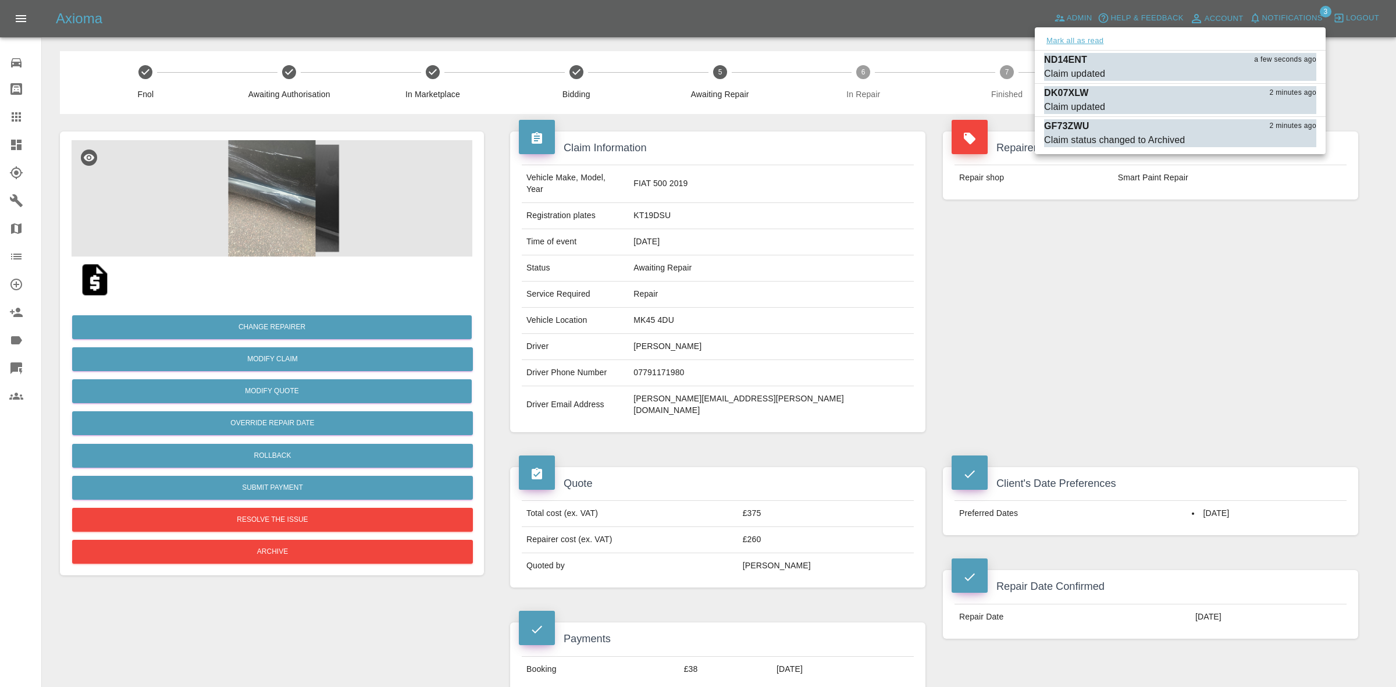
click at [1062, 42] on button "Mark all as read" at bounding box center [1075, 40] width 62 height 13
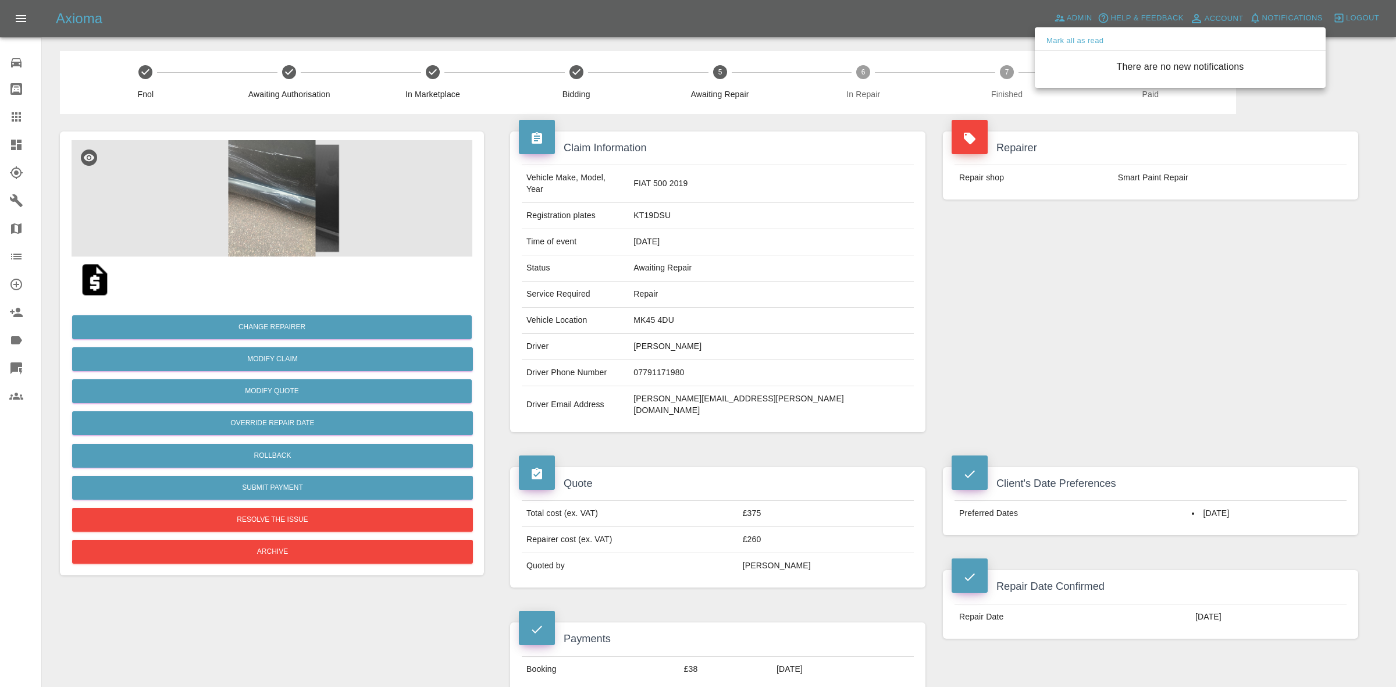
drag, startPoint x: 1121, startPoint y: 179, endPoint x: 1128, endPoint y: 185, distance: 9.9
click at [1127, 184] on div at bounding box center [698, 343] width 1396 height 687
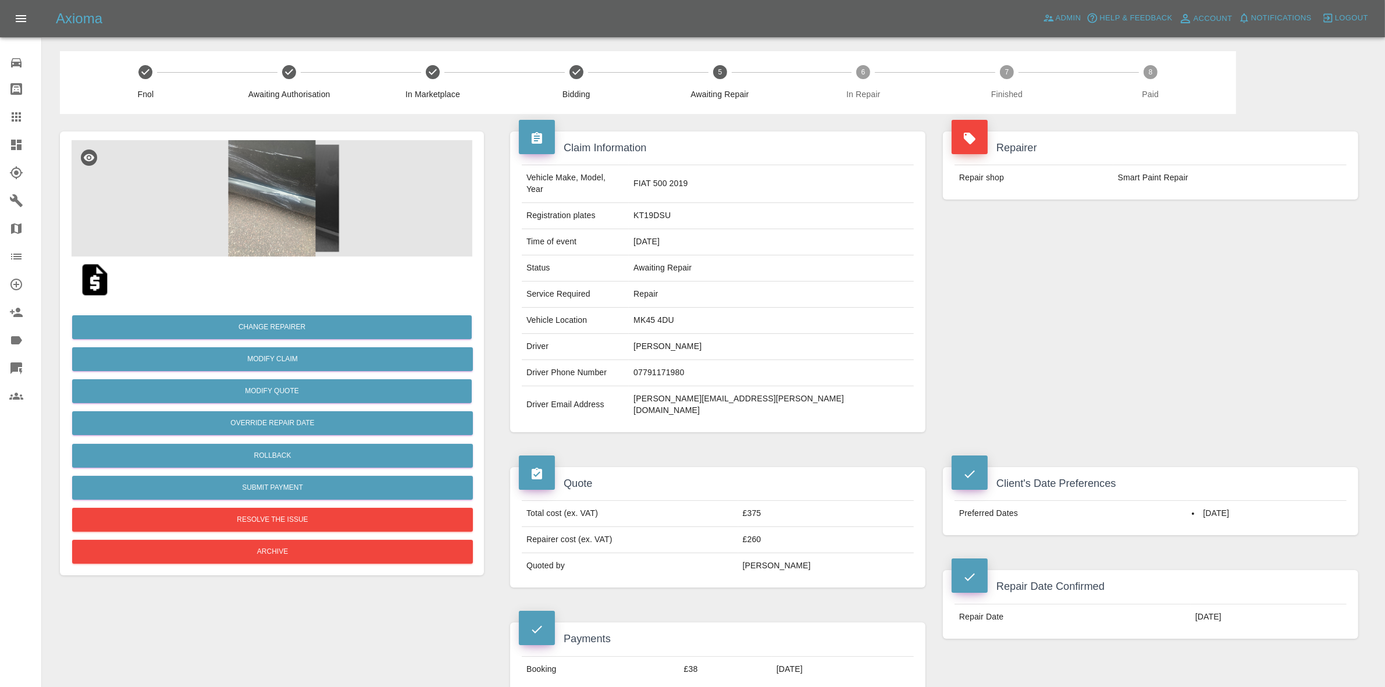
click at [268, 190] on img at bounding box center [272, 198] width 401 height 116
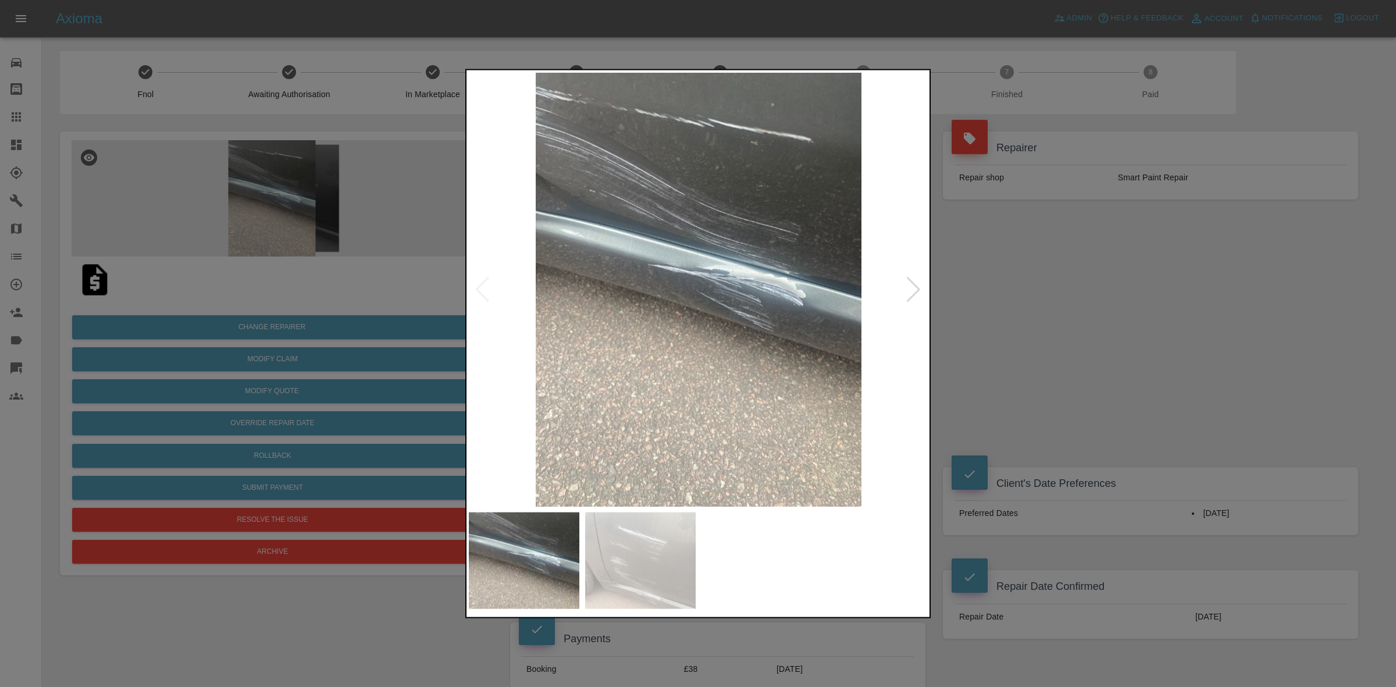
click at [918, 277] on div at bounding box center [914, 289] width 16 height 26
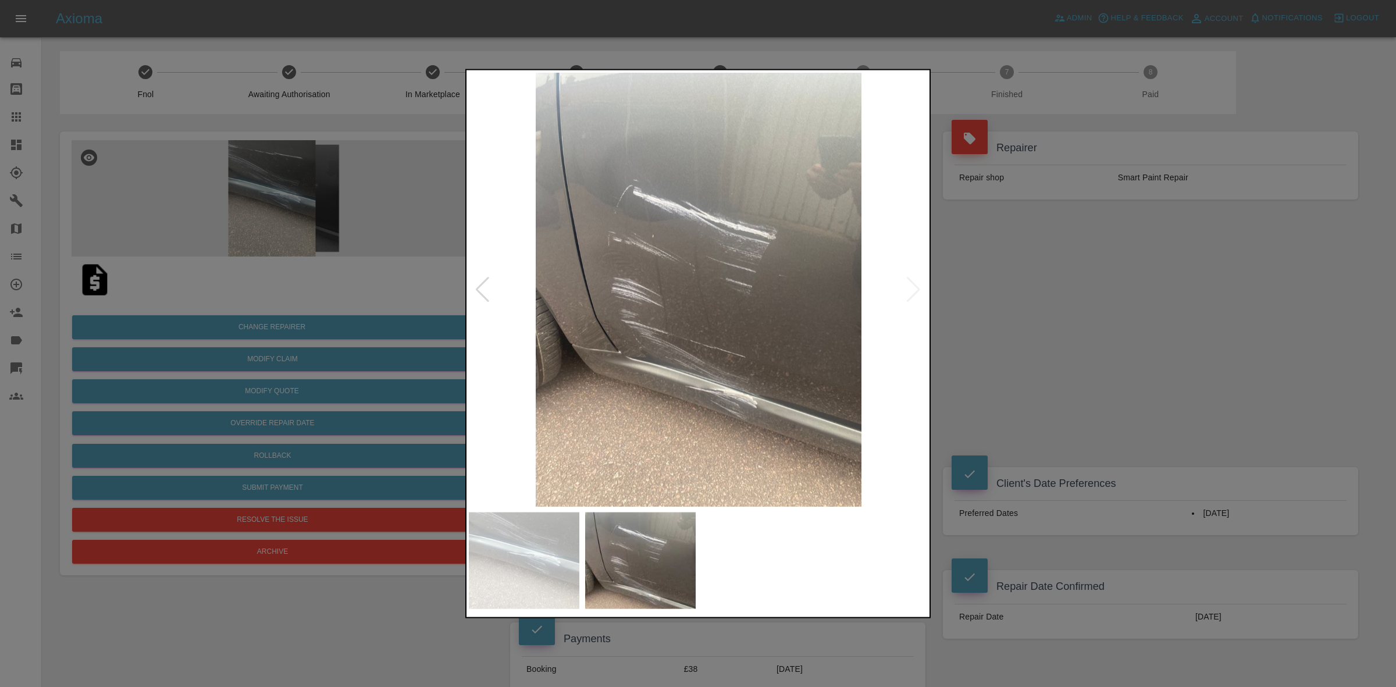
click at [918, 277] on img at bounding box center [699, 289] width 460 height 434
click at [913, 284] on img at bounding box center [699, 289] width 460 height 434
click at [1002, 288] on div at bounding box center [698, 343] width 1396 height 687
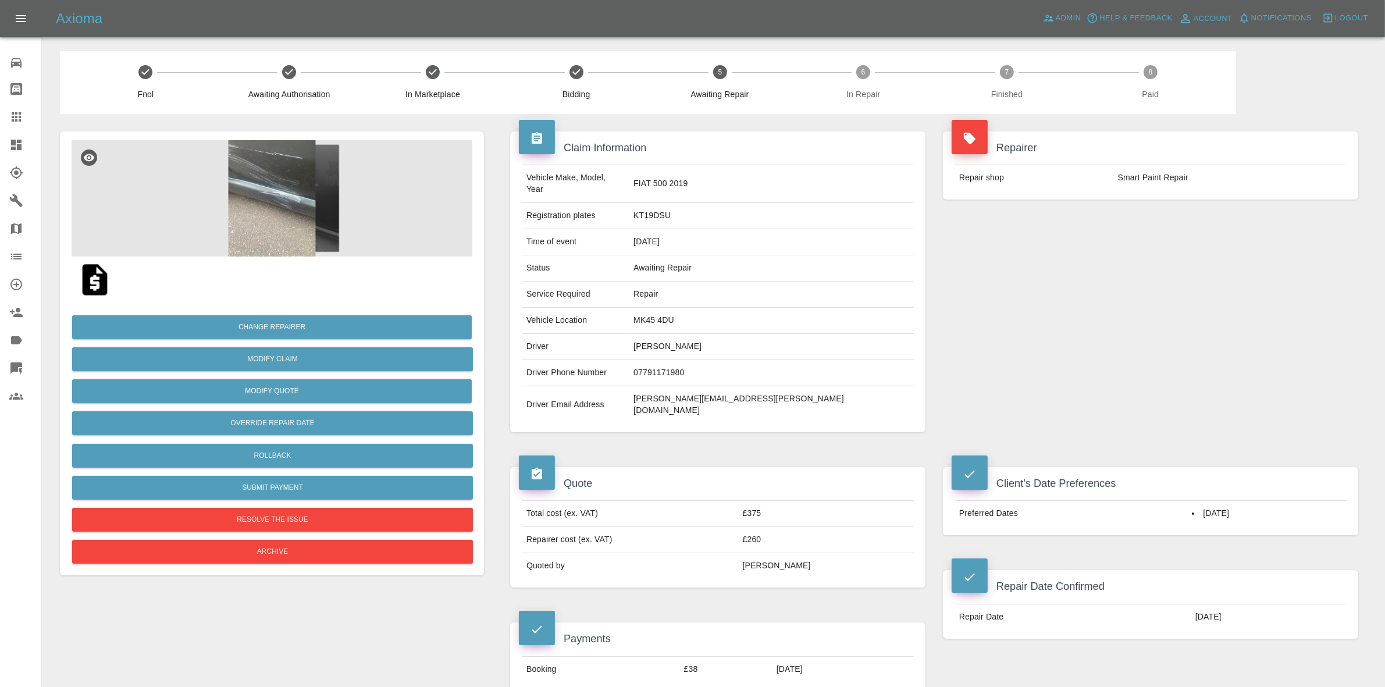
click at [310, 181] on img at bounding box center [272, 198] width 401 height 116
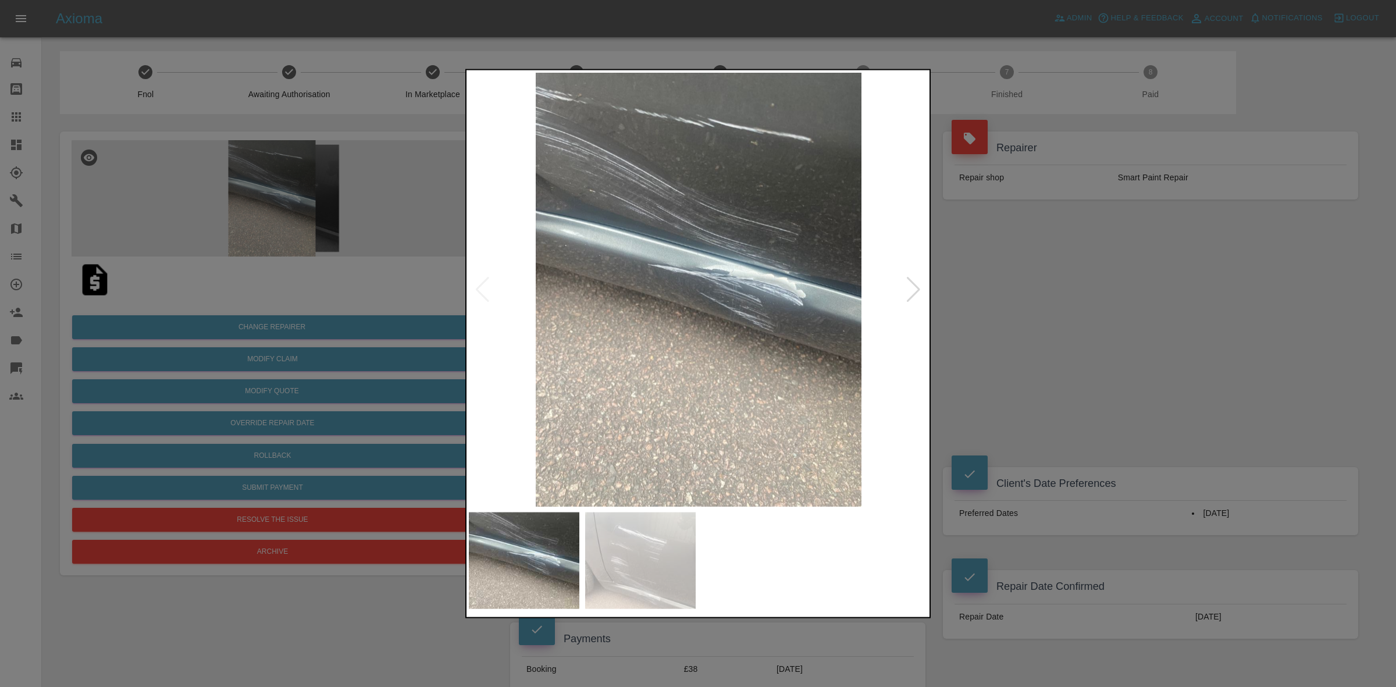
click at [911, 293] on div at bounding box center [914, 289] width 16 height 26
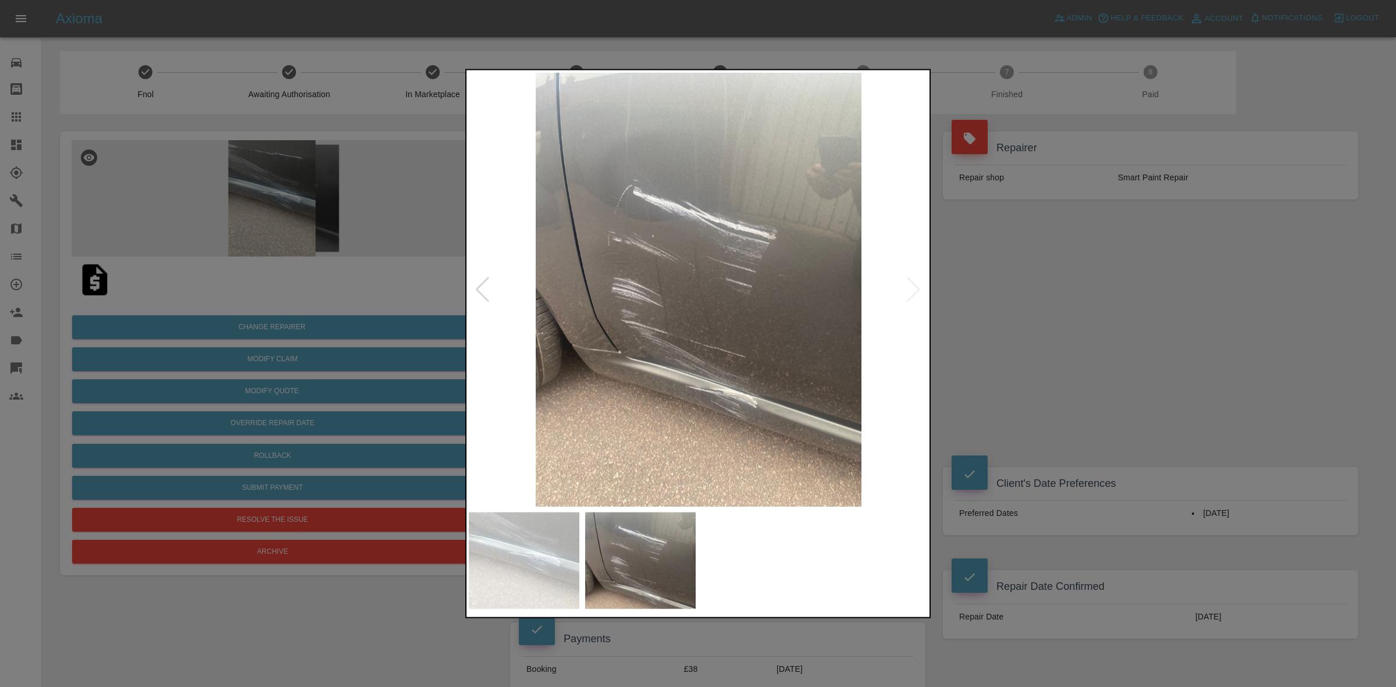
click at [971, 292] on div at bounding box center [698, 343] width 1396 height 687
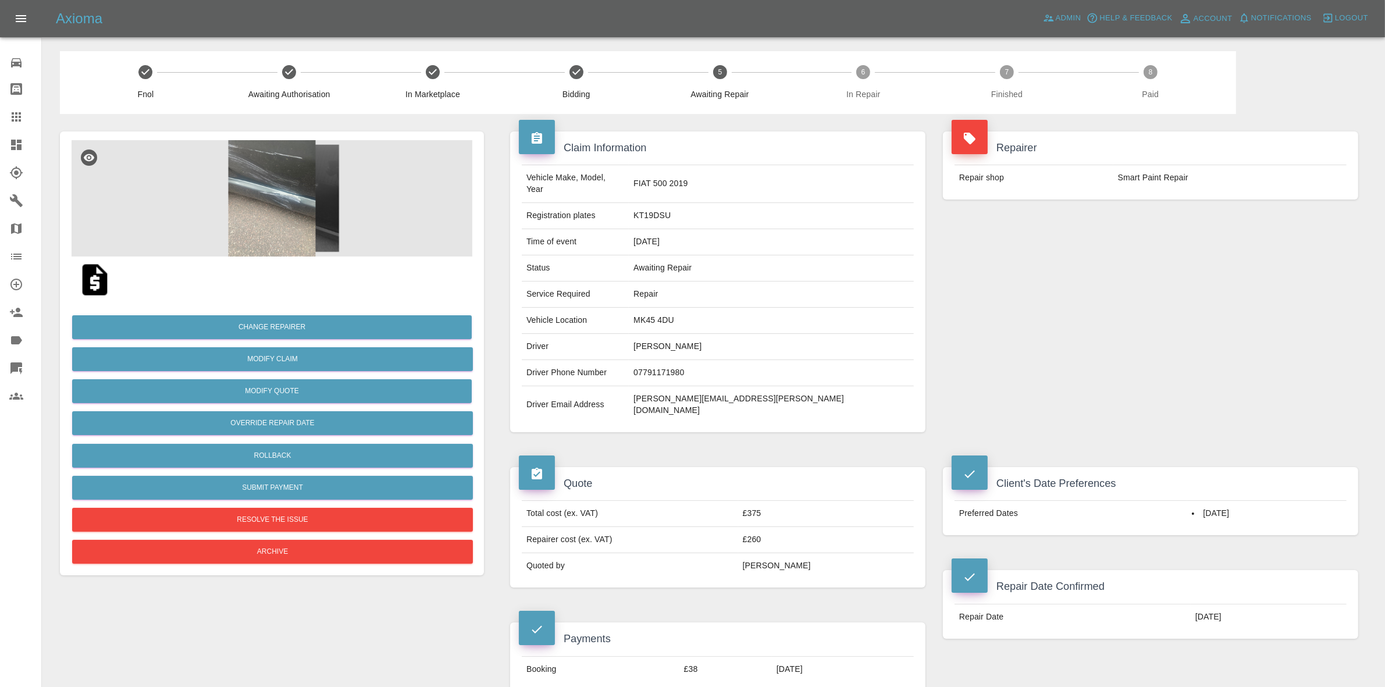
click at [373, 212] on img at bounding box center [272, 198] width 401 height 116
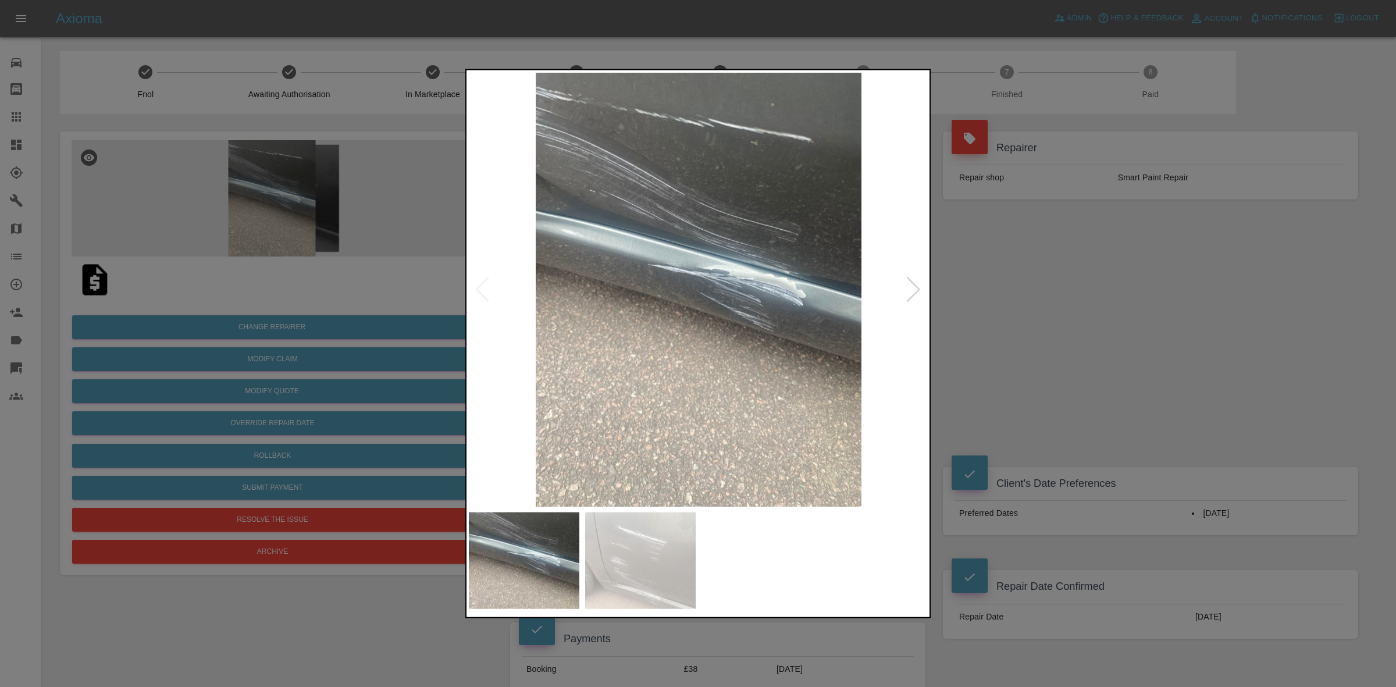
click at [907, 284] on div at bounding box center [914, 289] width 16 height 26
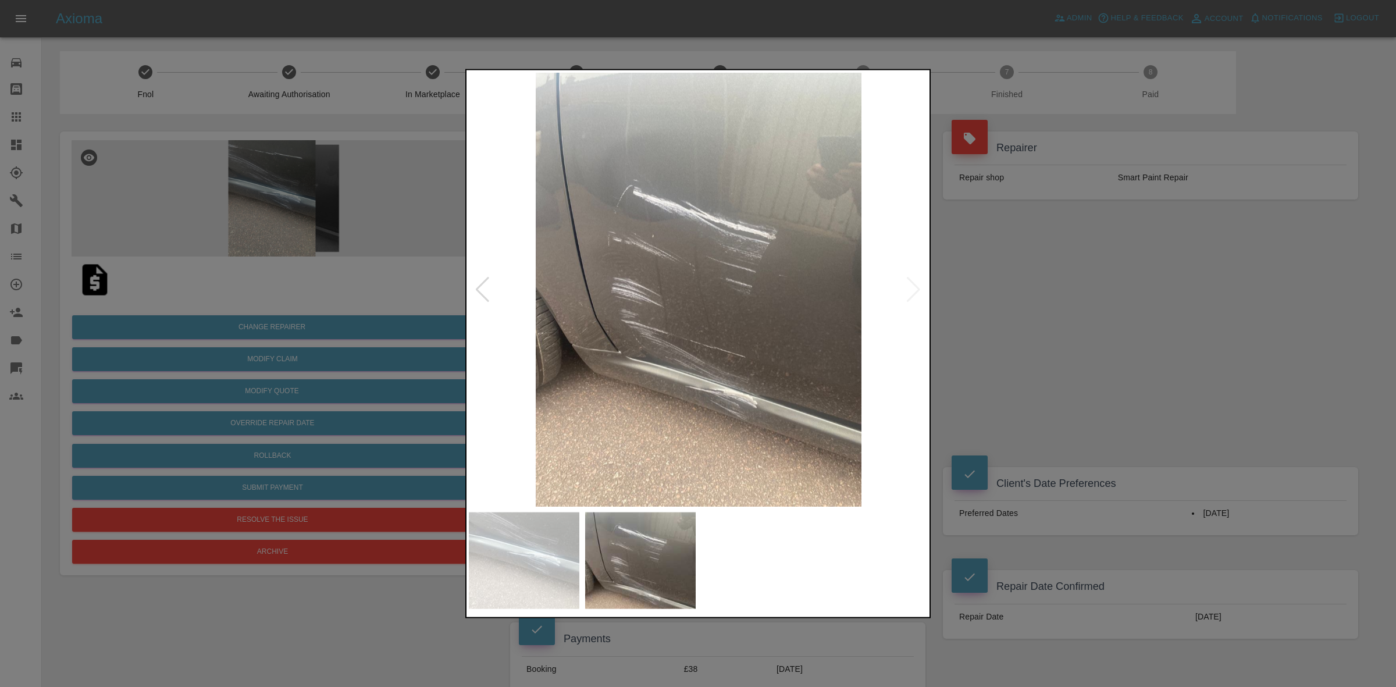
click at [907, 284] on img at bounding box center [699, 289] width 460 height 434
click at [684, 326] on img at bounding box center [699, 289] width 460 height 434
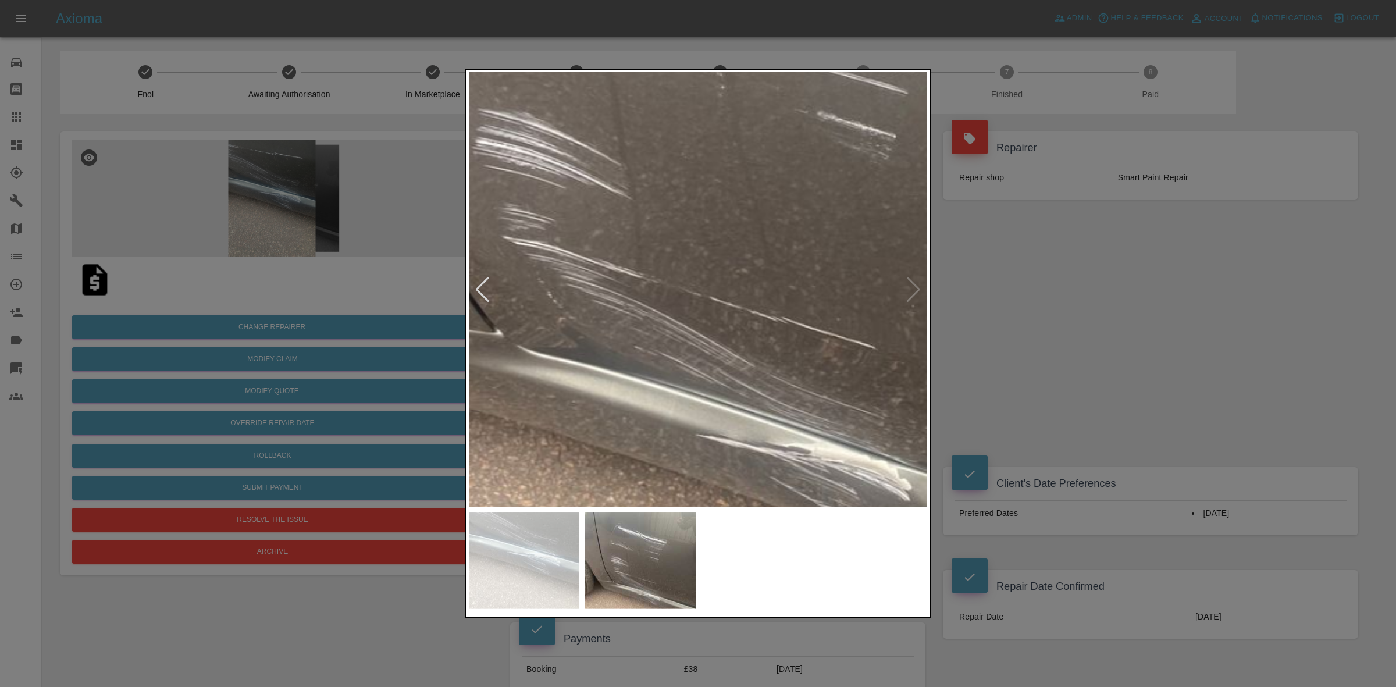
click at [678, 291] on img at bounding box center [735, 145] width 1379 height 1302
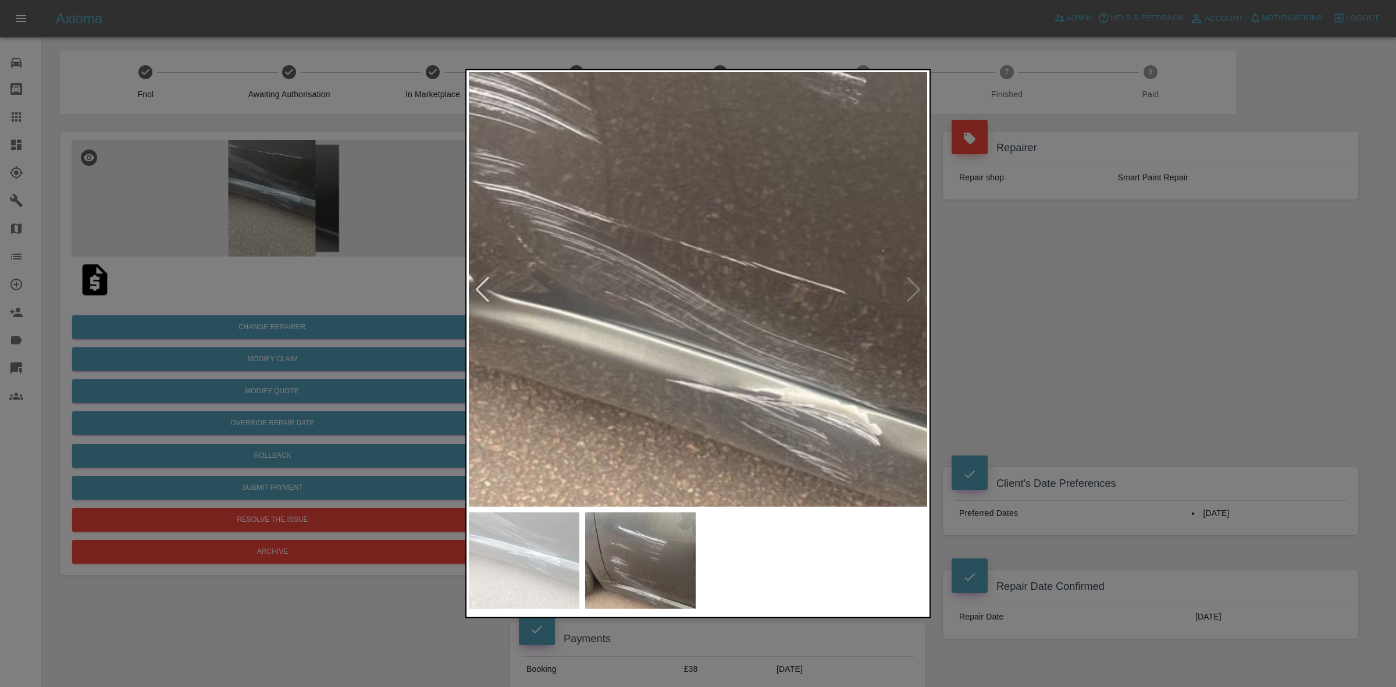
click at [624, 240] on img at bounding box center [705, 90] width 1379 height 1302
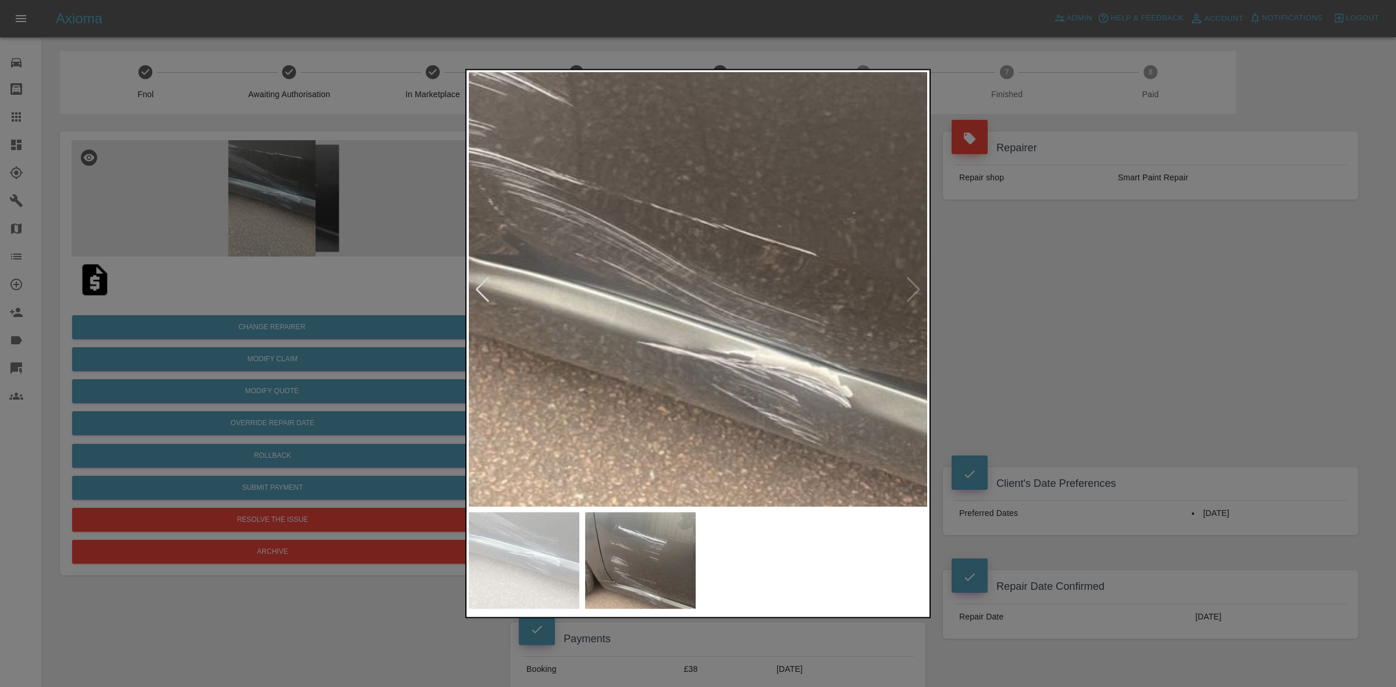
click at [652, 275] on img at bounding box center [676, 52] width 1379 height 1302
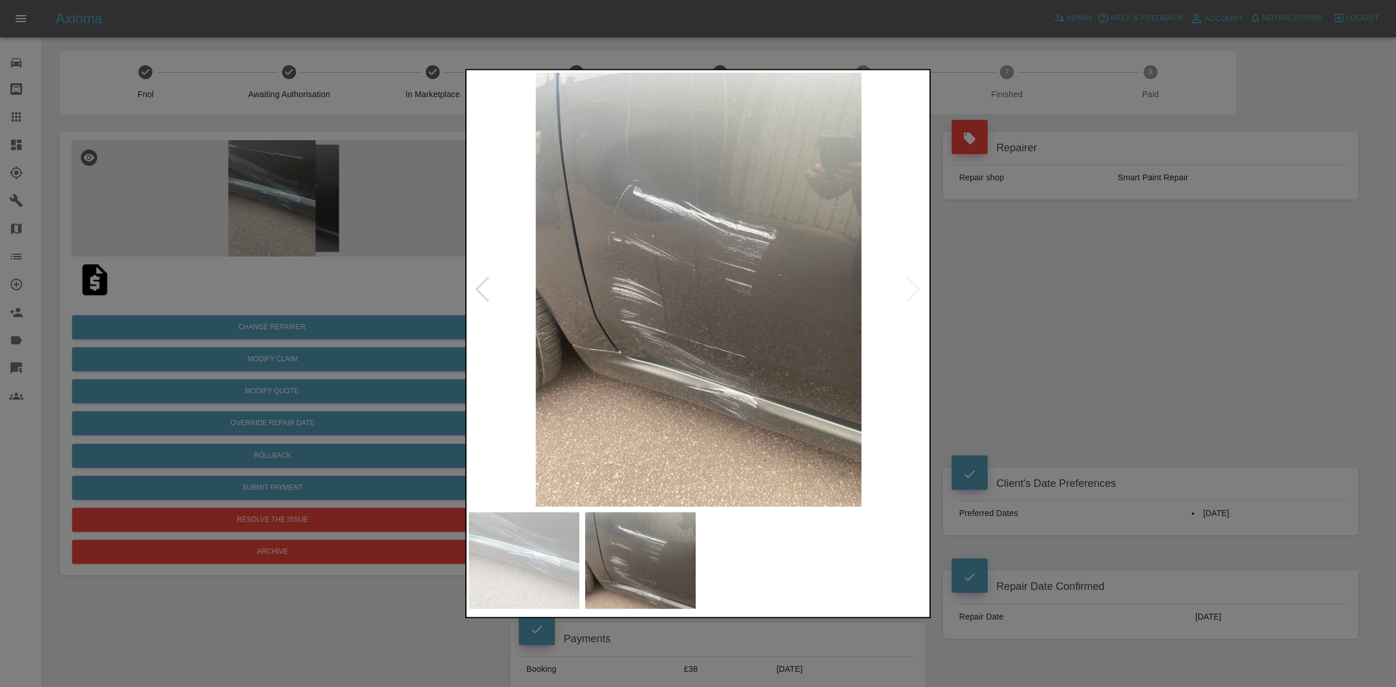
click at [1034, 333] on div at bounding box center [698, 343] width 1396 height 687
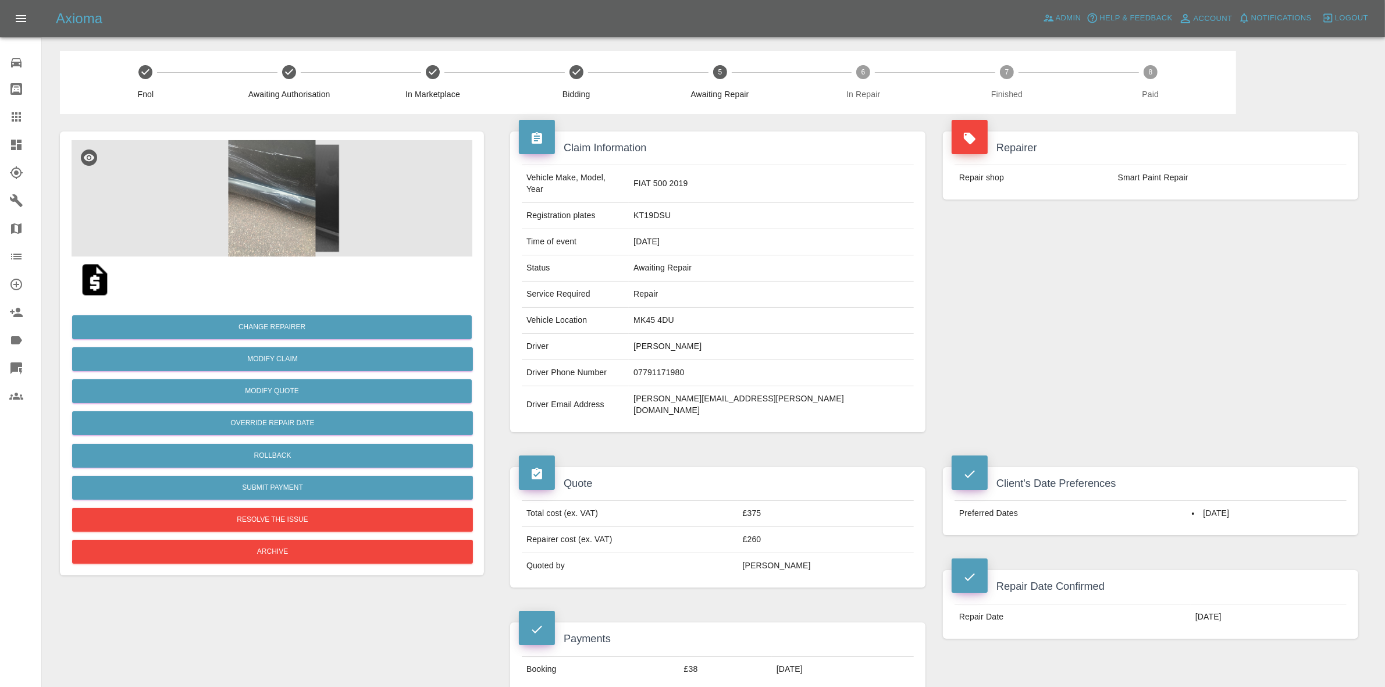
drag, startPoint x: 6, startPoint y: 144, endPoint x: 112, endPoint y: 10, distance: 170.6
click at [6, 144] on link "Dashboard" at bounding box center [20, 145] width 41 height 28
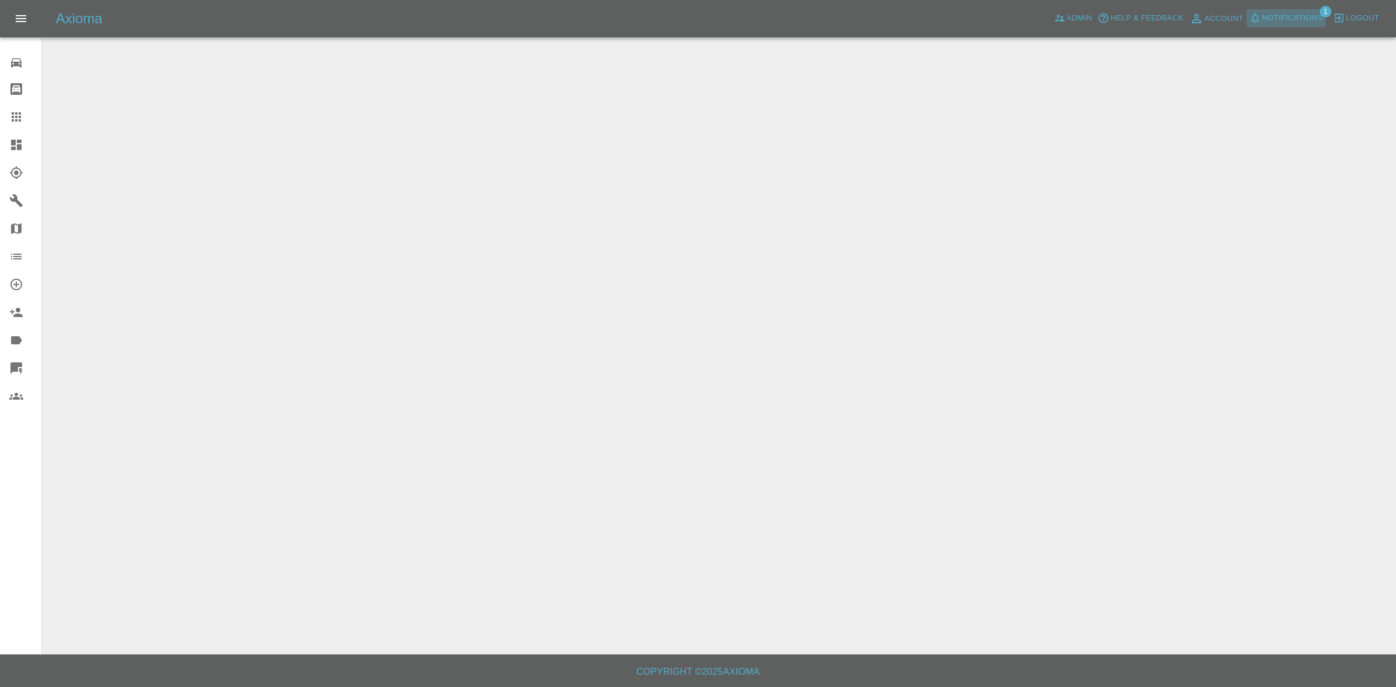
click at [1297, 18] on span "Notifications" at bounding box center [1292, 18] width 60 height 13
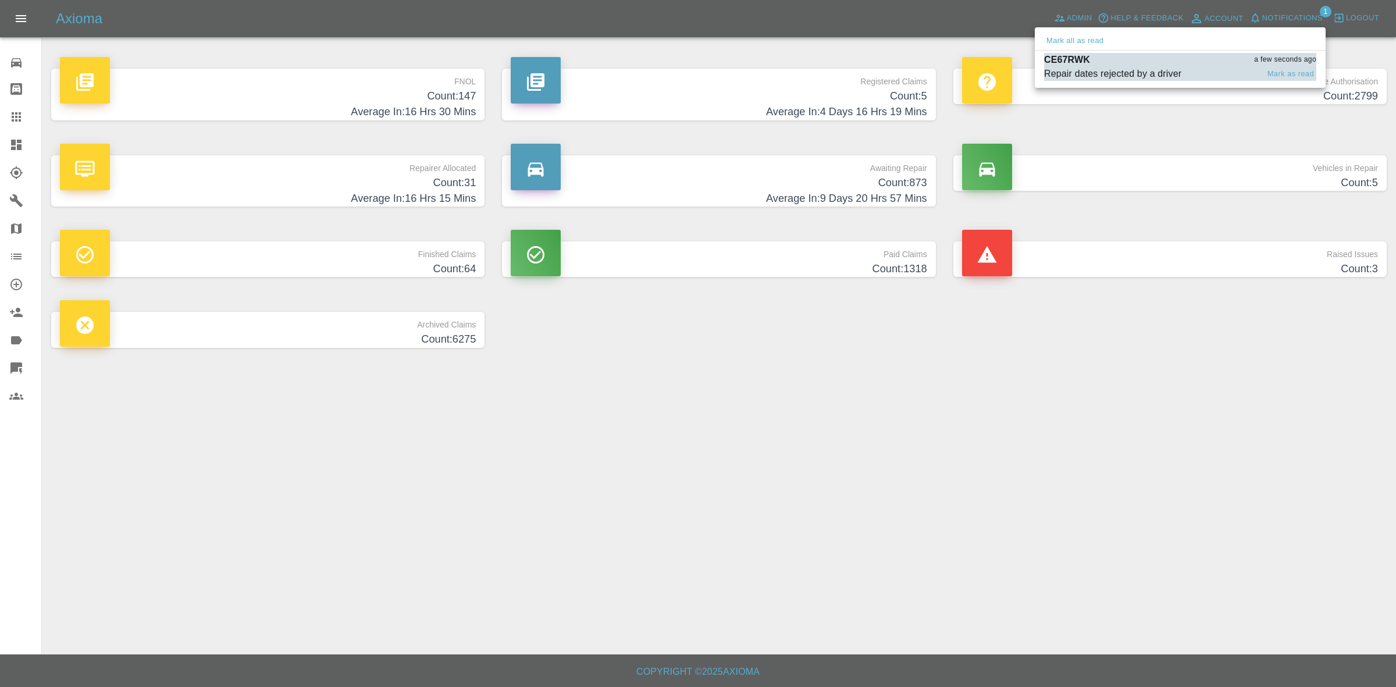
click at [1088, 65] on p "CE67RWK" at bounding box center [1067, 60] width 46 height 14
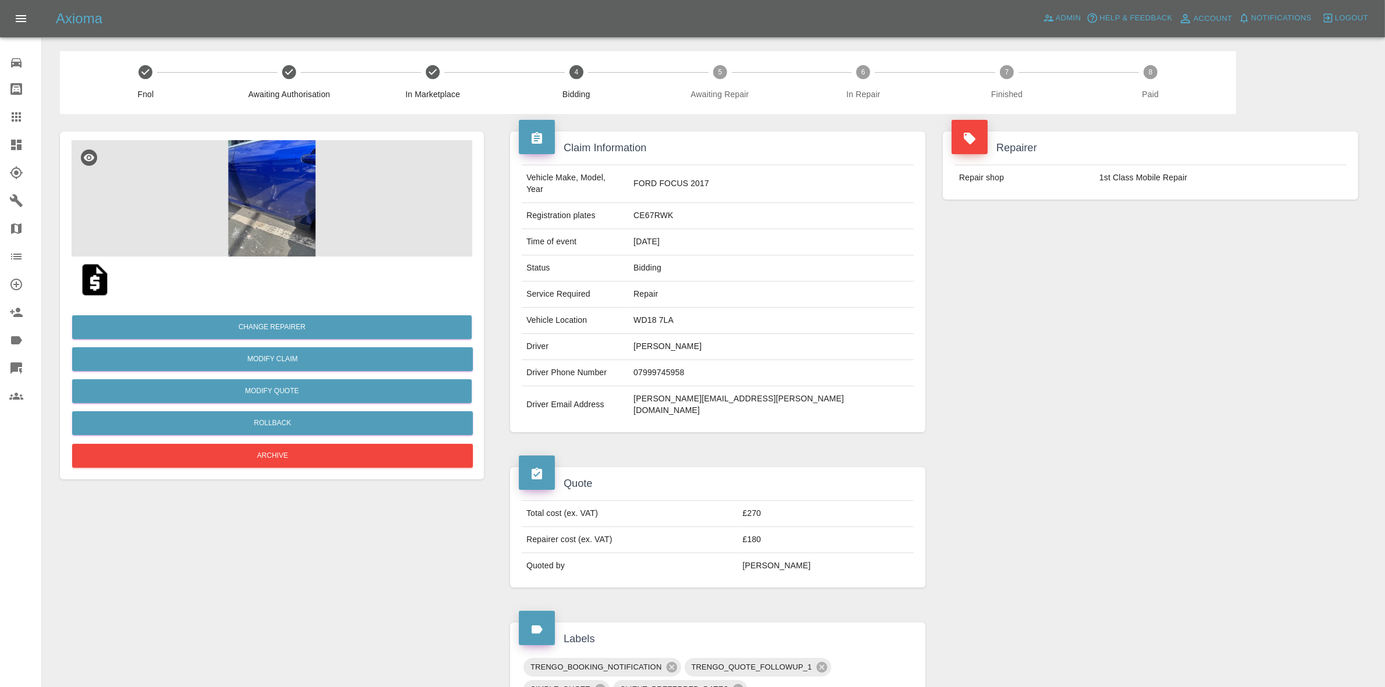
click at [323, 199] on img at bounding box center [272, 198] width 401 height 116
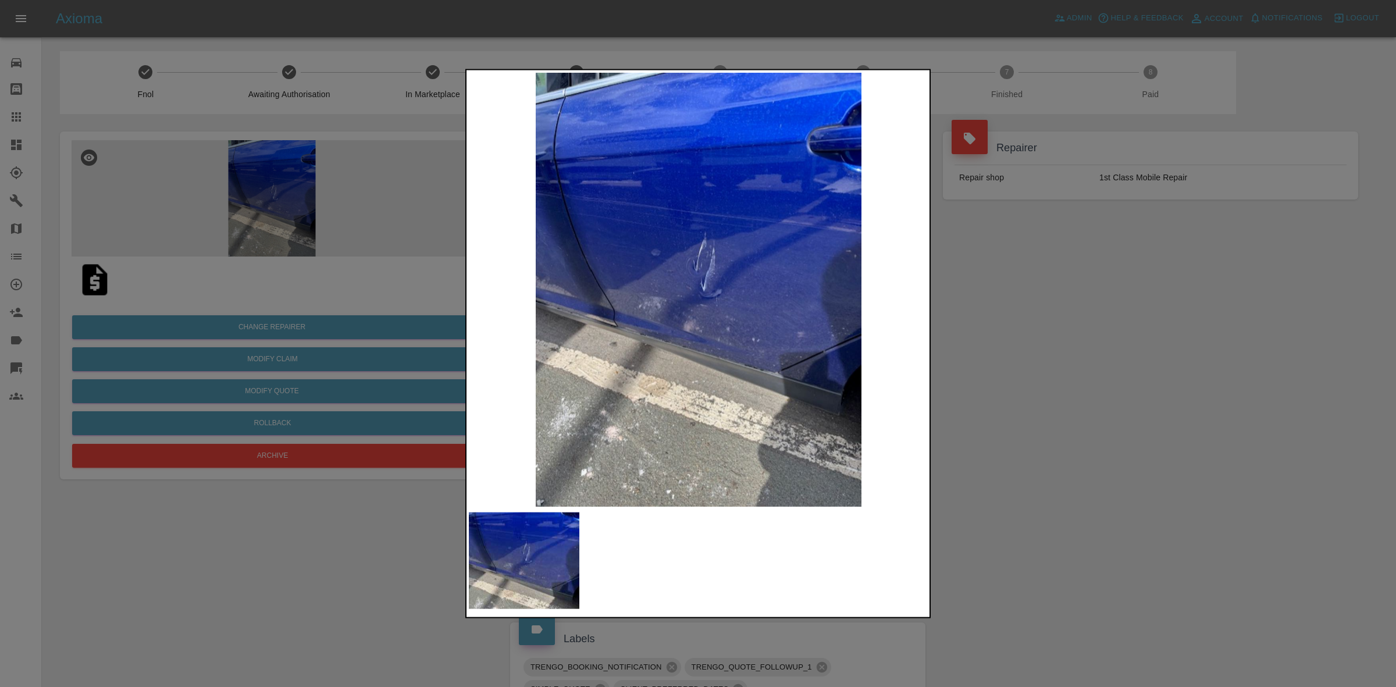
click at [899, 285] on img at bounding box center [699, 289] width 460 height 434
click at [709, 307] on img at bounding box center [699, 289] width 460 height 434
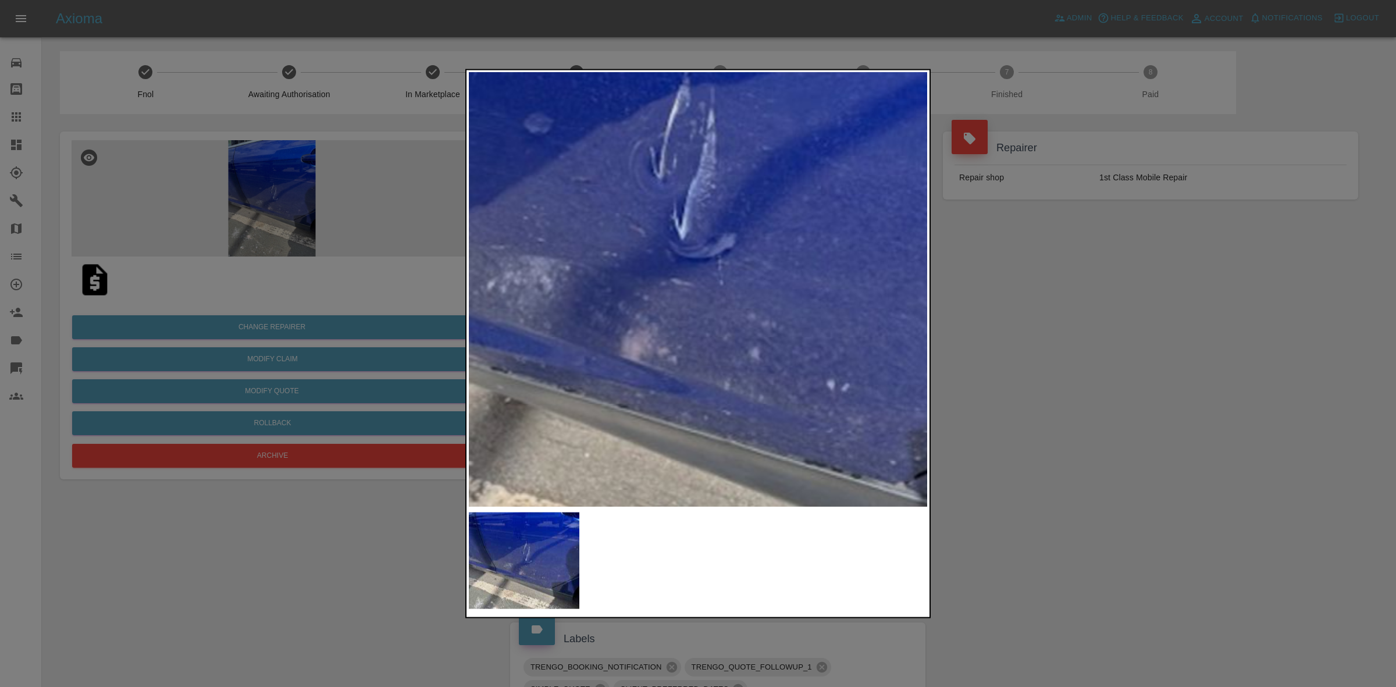
click at [693, 258] on img at bounding box center [666, 235] width 1379 height 1302
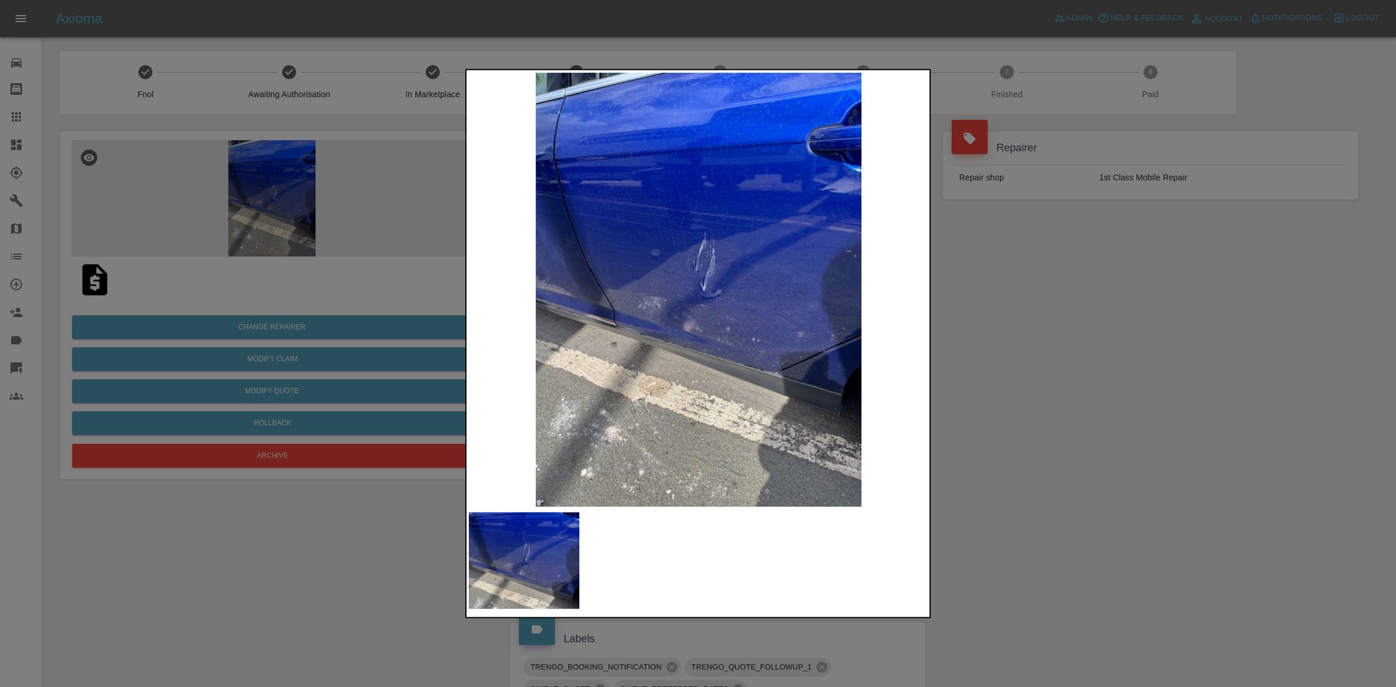
click at [1059, 332] on div at bounding box center [698, 343] width 1396 height 687
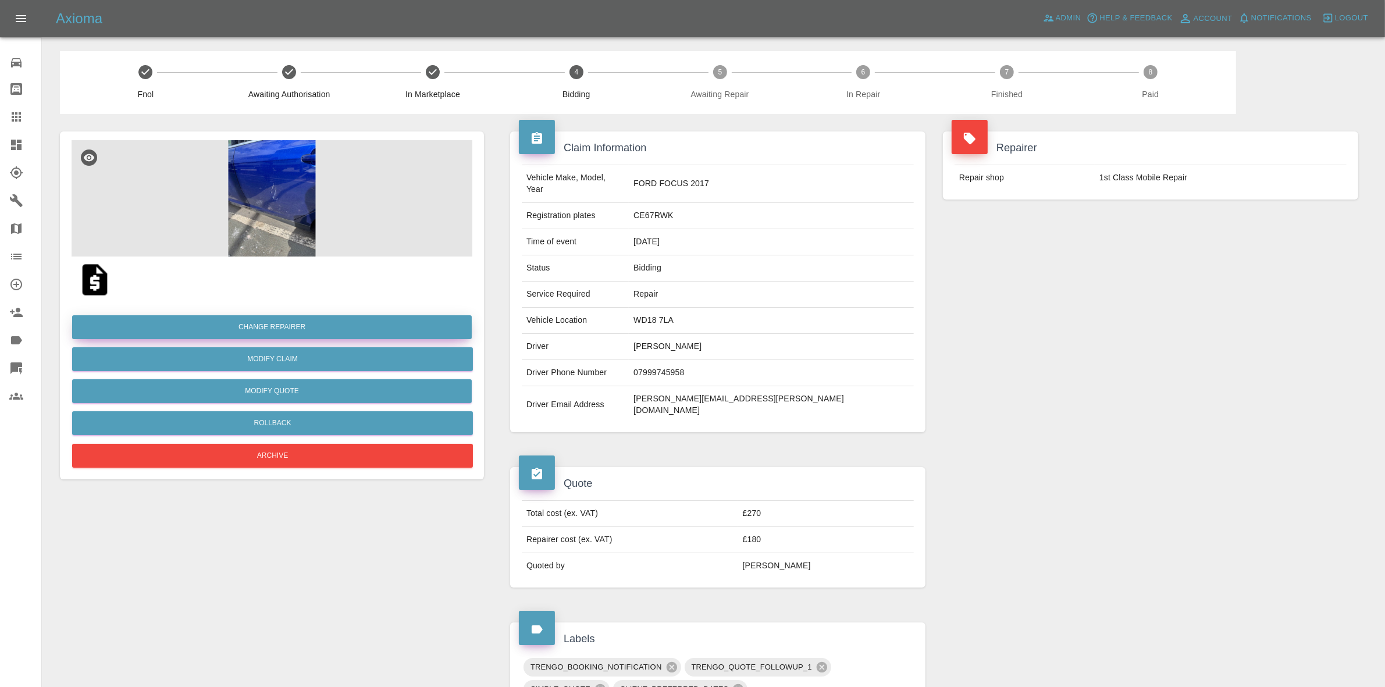
click at [281, 324] on button "Change Repairer" at bounding box center [272, 327] width 400 height 24
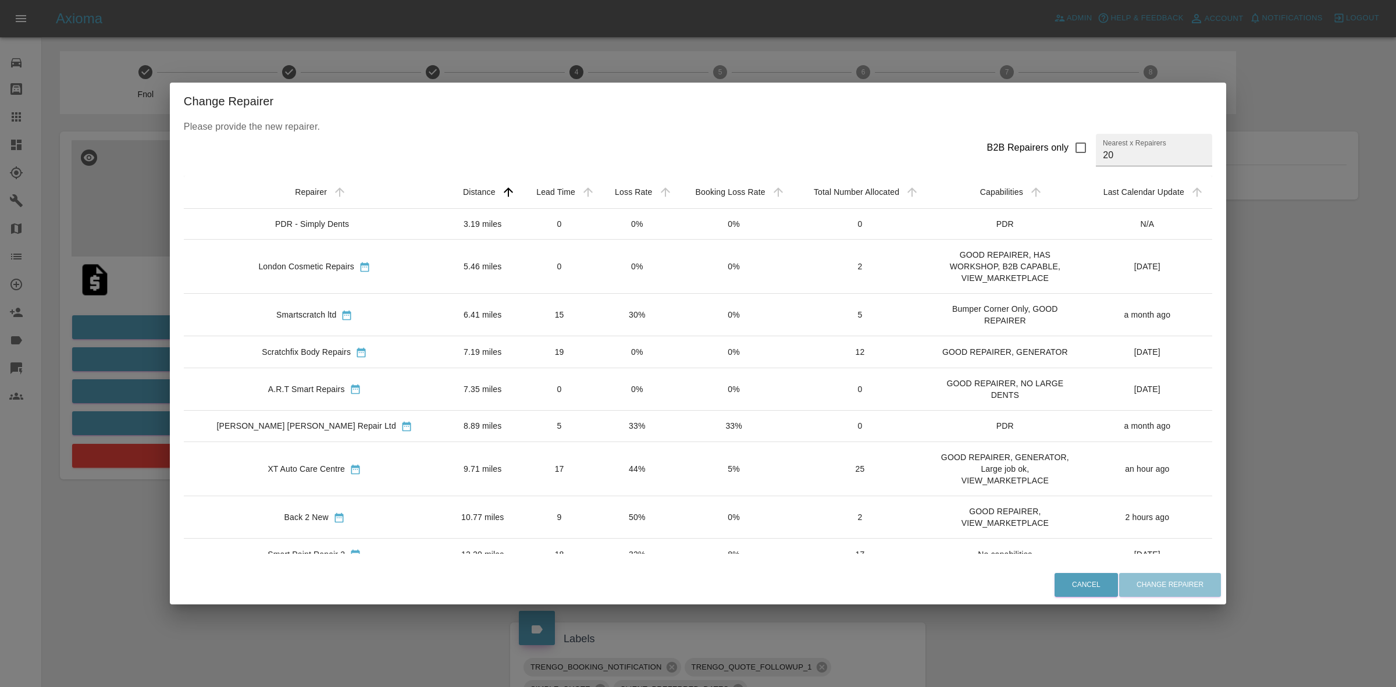
click at [588, 40] on div "Change Repairer Please provide the new repairer. B2B Repairers only Nearest x R…" at bounding box center [698, 343] width 1396 height 687
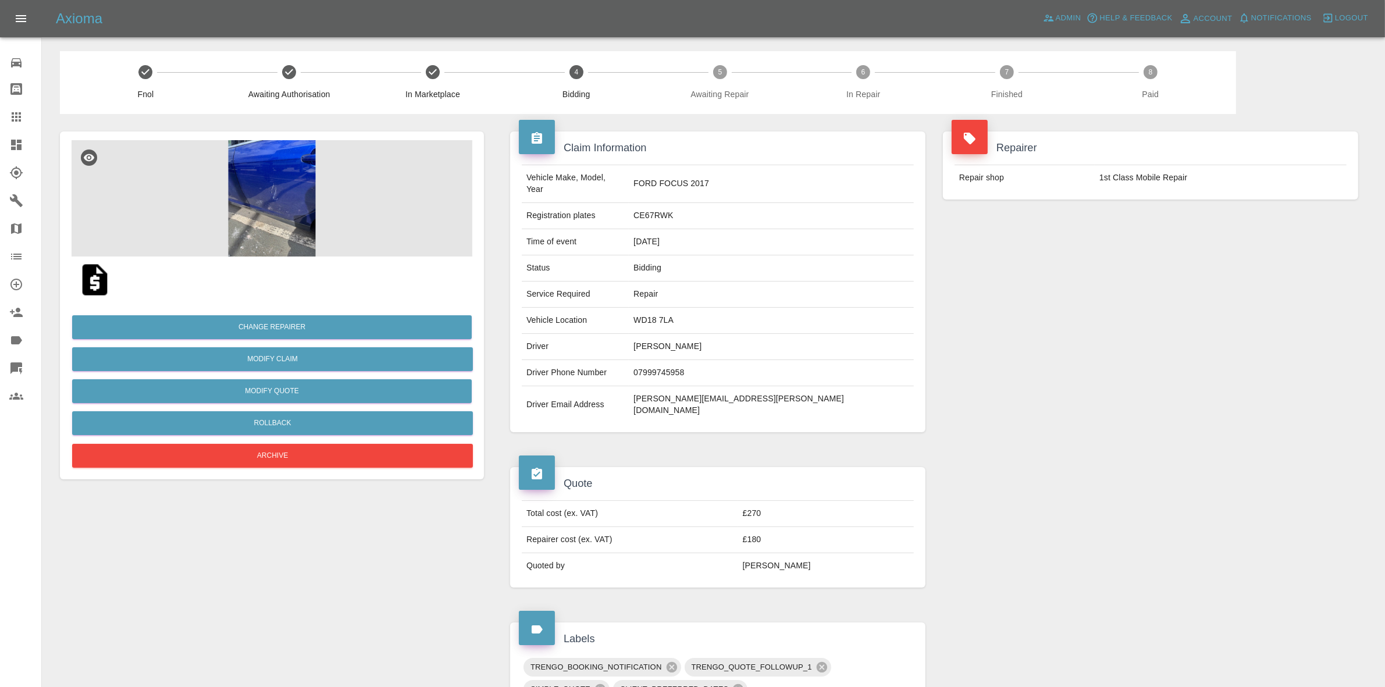
drag, startPoint x: 1160, startPoint y: 261, endPoint x: 1139, endPoint y: 260, distance: 21.5
click at [1160, 261] on div "Repairer Repair shop 1st Class Mobile Repair" at bounding box center [1150, 282] width 433 height 336
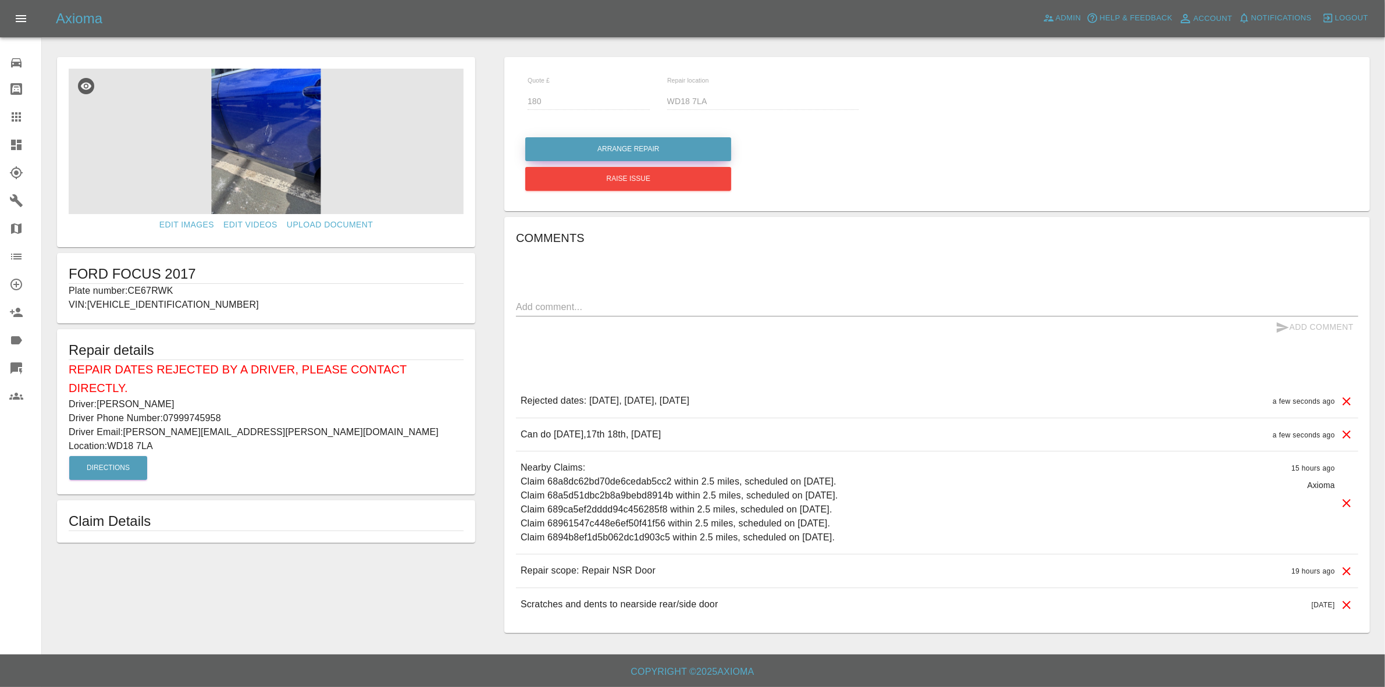
click at [600, 146] on button "Arrange Repair" at bounding box center [628, 149] width 206 height 24
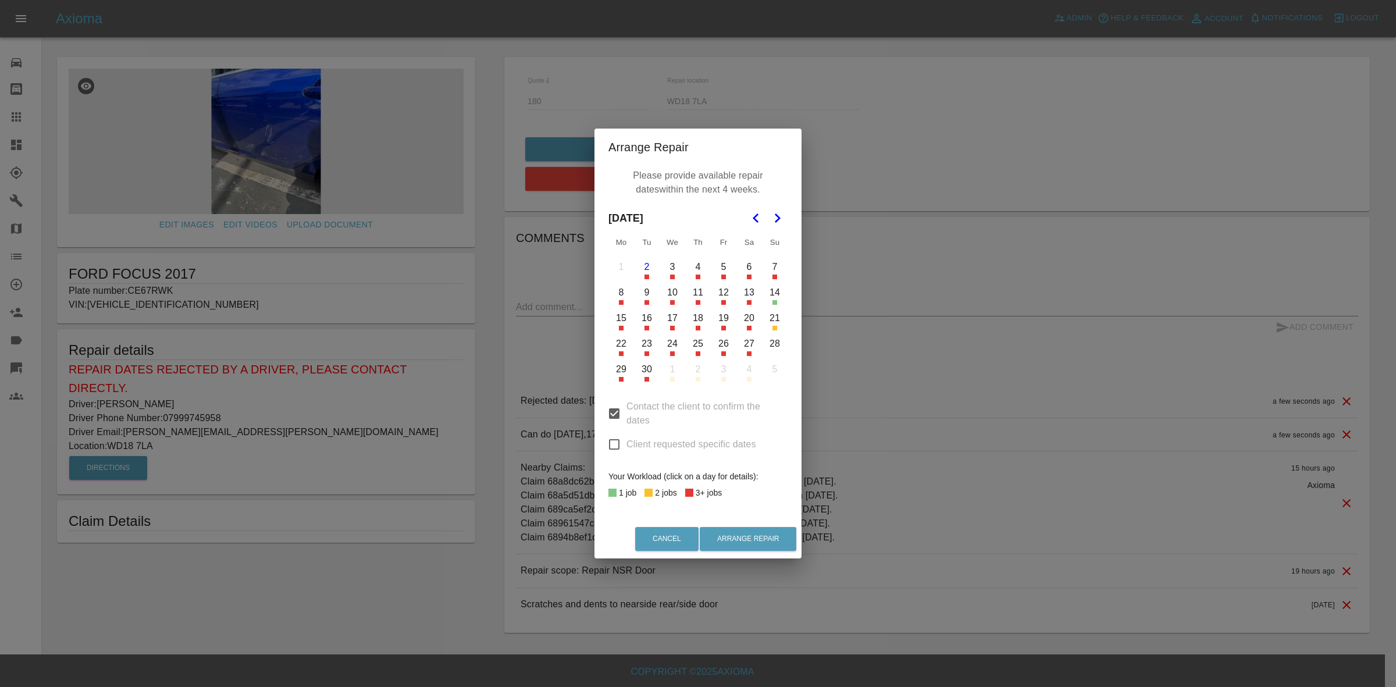
click at [612, 432] on input "Client requested specific dates" at bounding box center [614, 444] width 24 height 24
checkbox input "true"
click at [506, 380] on div "Arrange Repair Please provide available repair dates within the next 4 weeks. […" at bounding box center [698, 343] width 1396 height 687
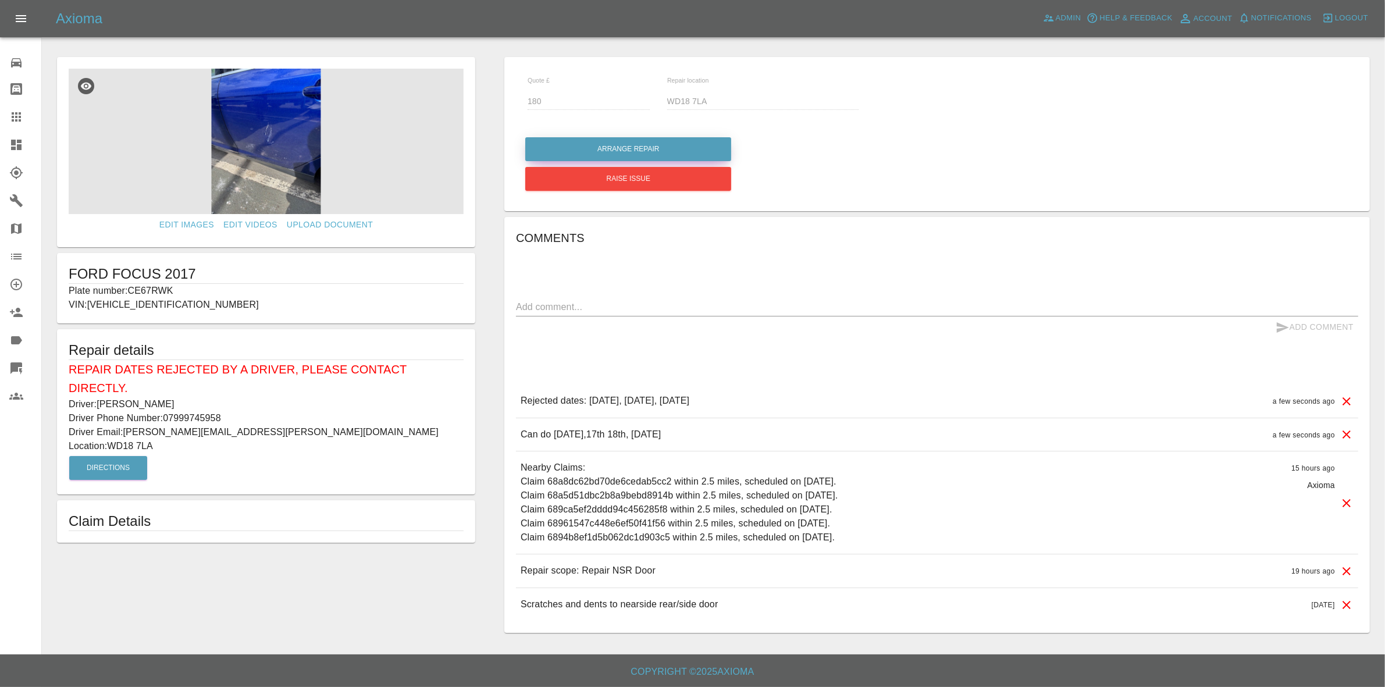
click at [618, 140] on button "Arrange Repair" at bounding box center [628, 149] width 206 height 24
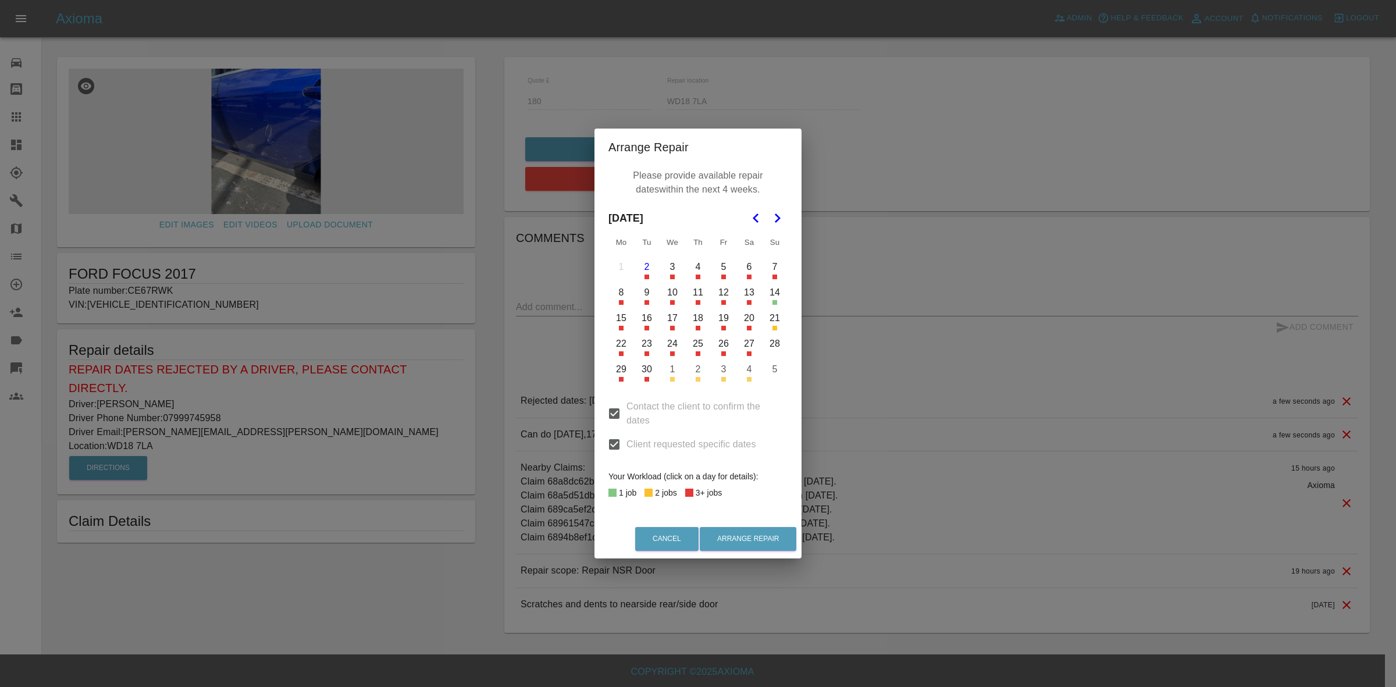
click at [699, 316] on button "18" at bounding box center [698, 318] width 24 height 24
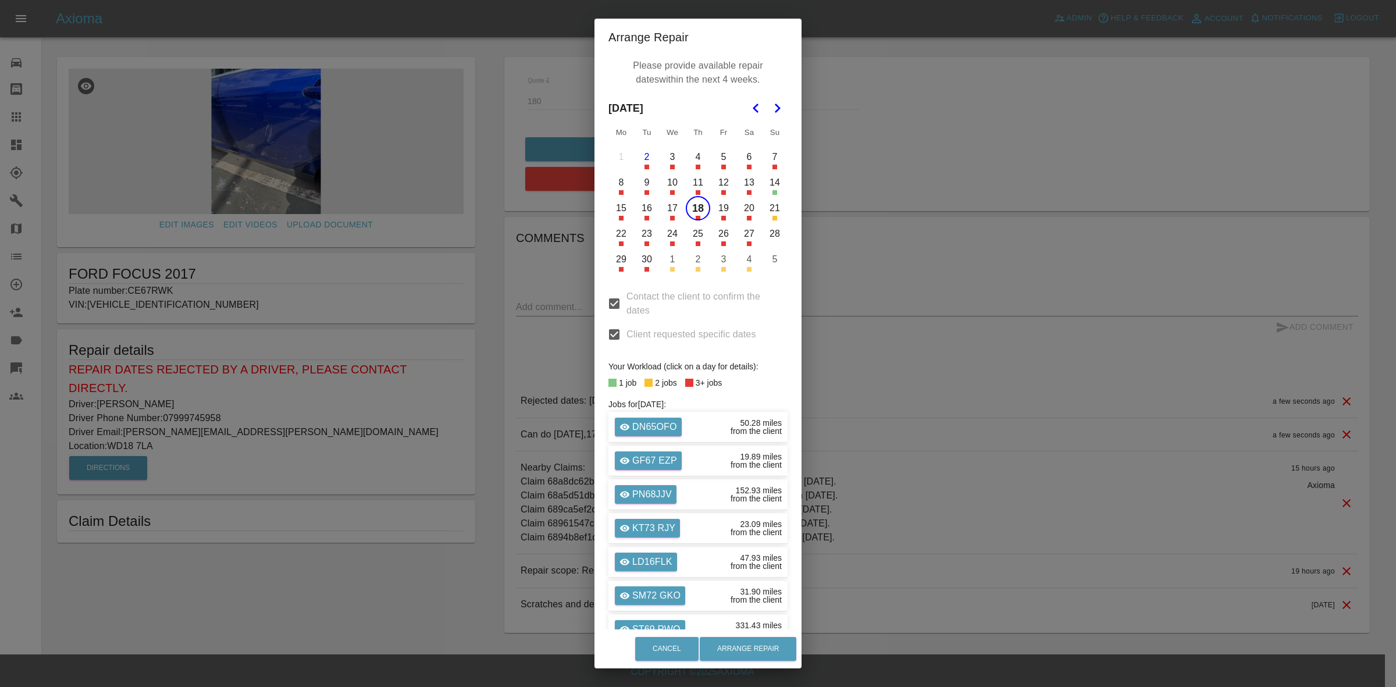
click at [669, 212] on button "17" at bounding box center [672, 208] width 24 height 24
click at [775, 643] on button "Arrange Repair" at bounding box center [748, 649] width 97 height 24
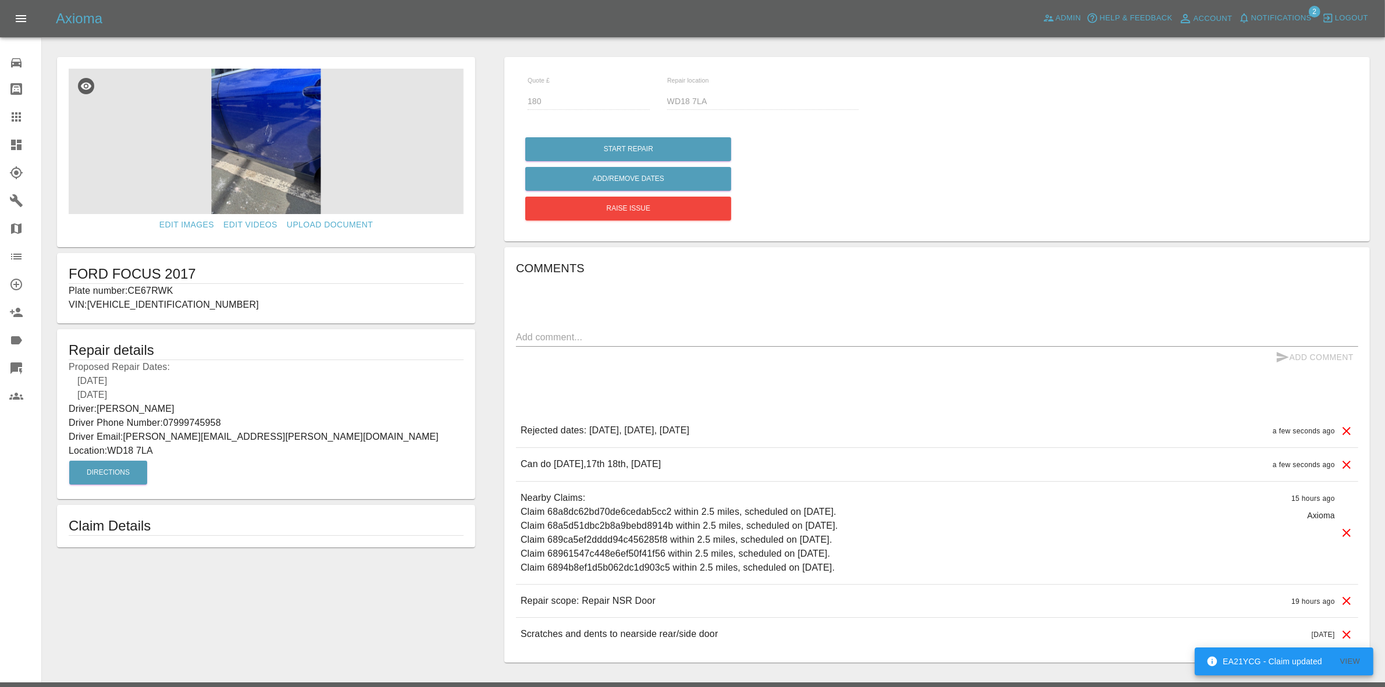
click at [0, 137] on link "Dashboard" at bounding box center [20, 145] width 41 height 28
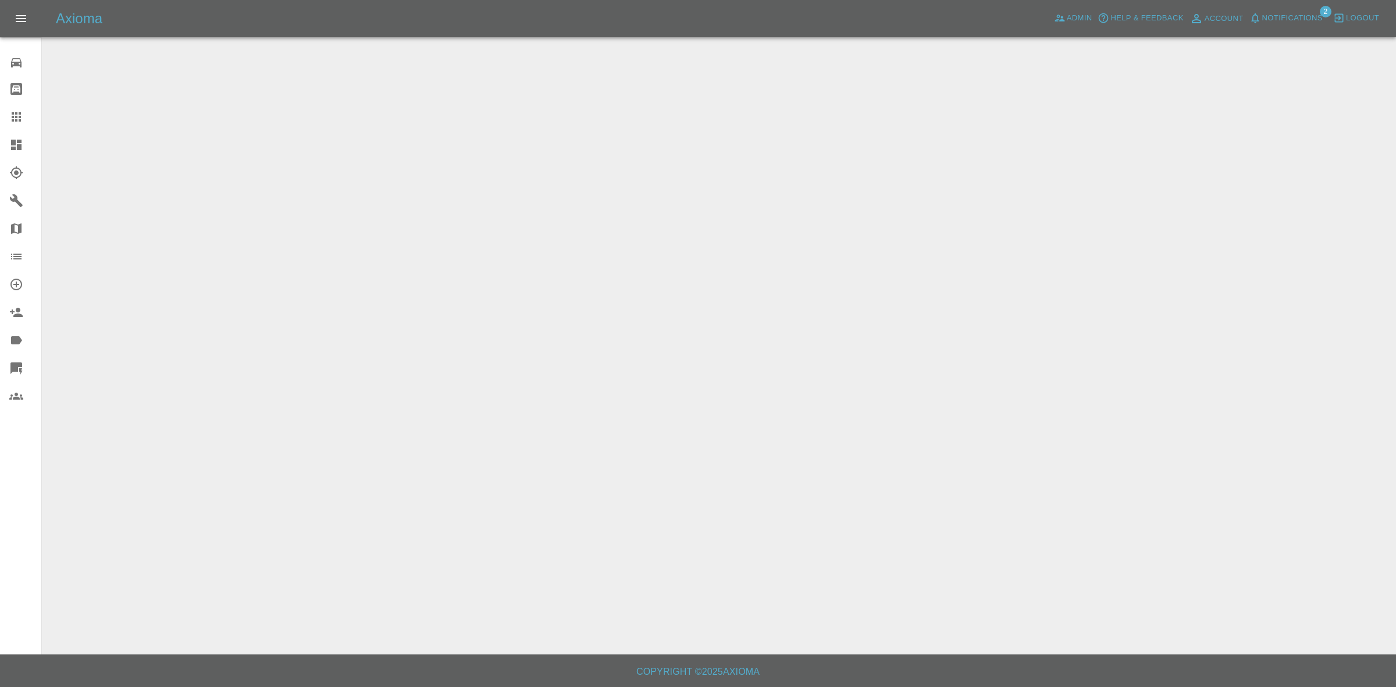
click at [1304, 18] on span "Notifications" at bounding box center [1292, 18] width 60 height 13
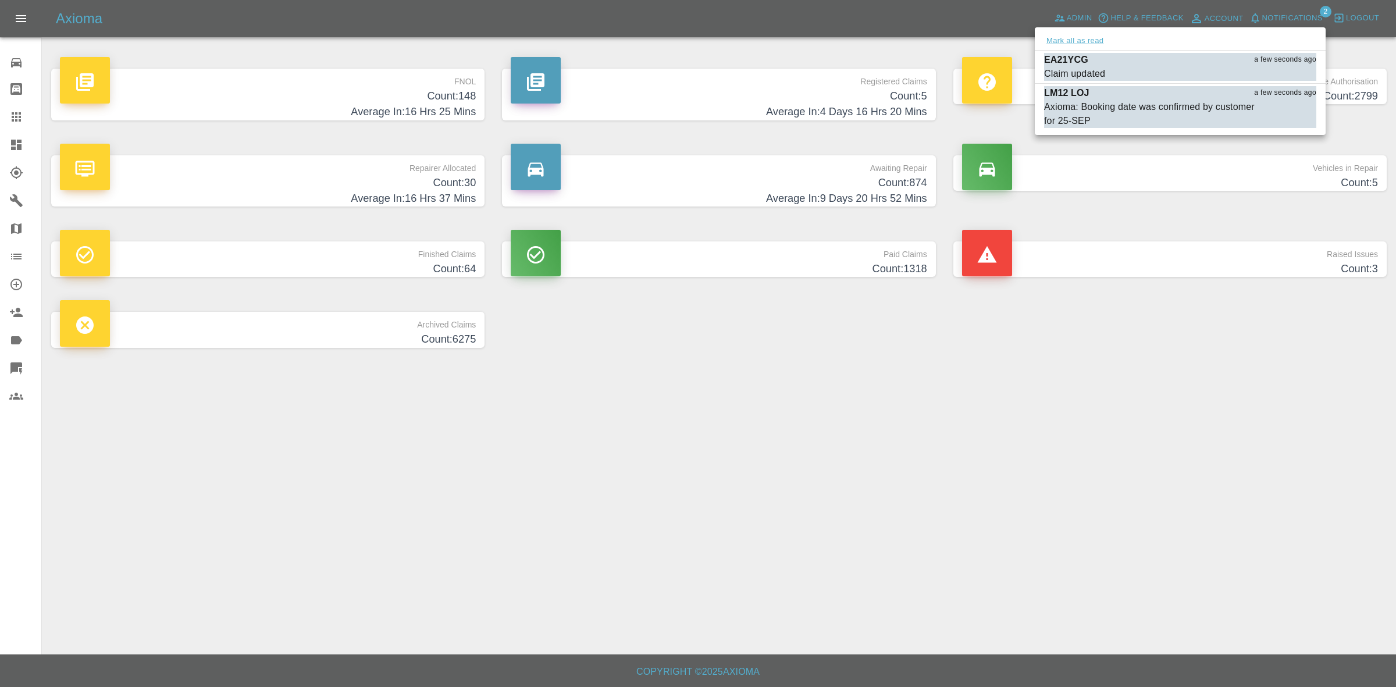
click at [1088, 42] on button "Mark all as read" at bounding box center [1075, 40] width 62 height 13
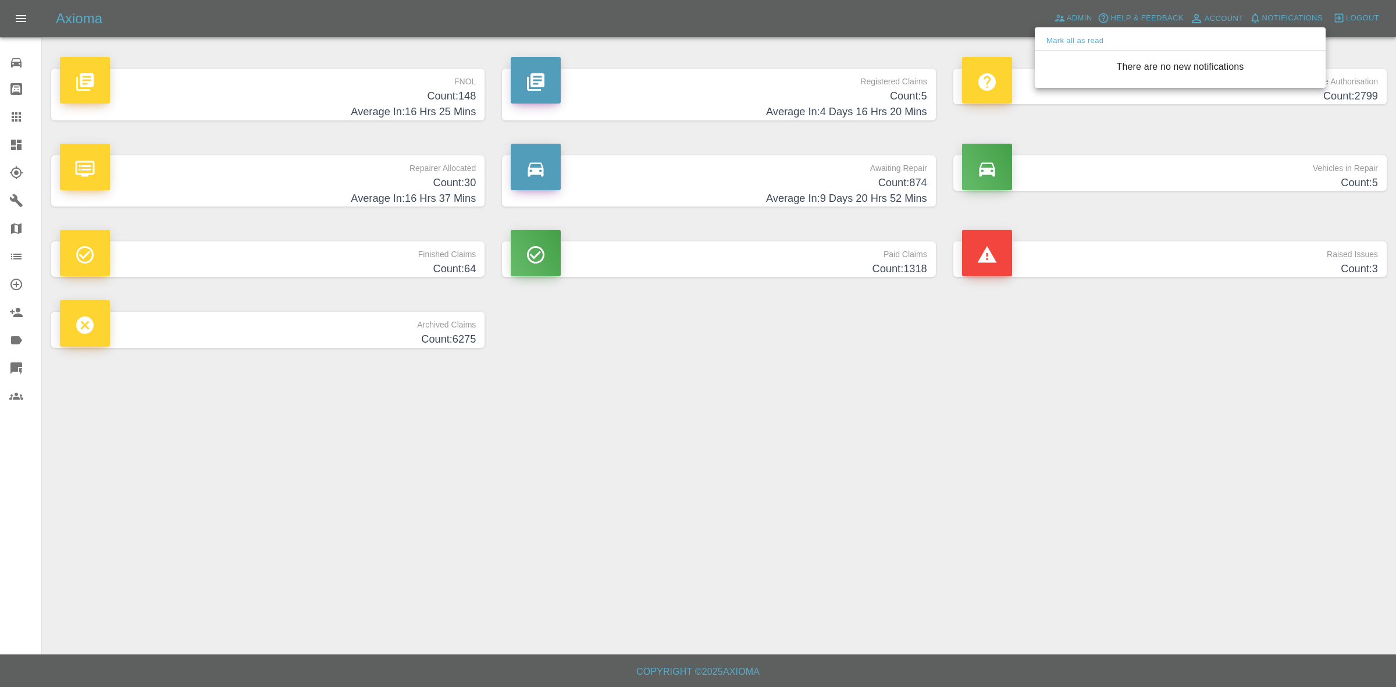
drag, startPoint x: 1231, startPoint y: 314, endPoint x: 1238, endPoint y: 327, distance: 14.3
click at [1238, 327] on div at bounding box center [698, 343] width 1396 height 687
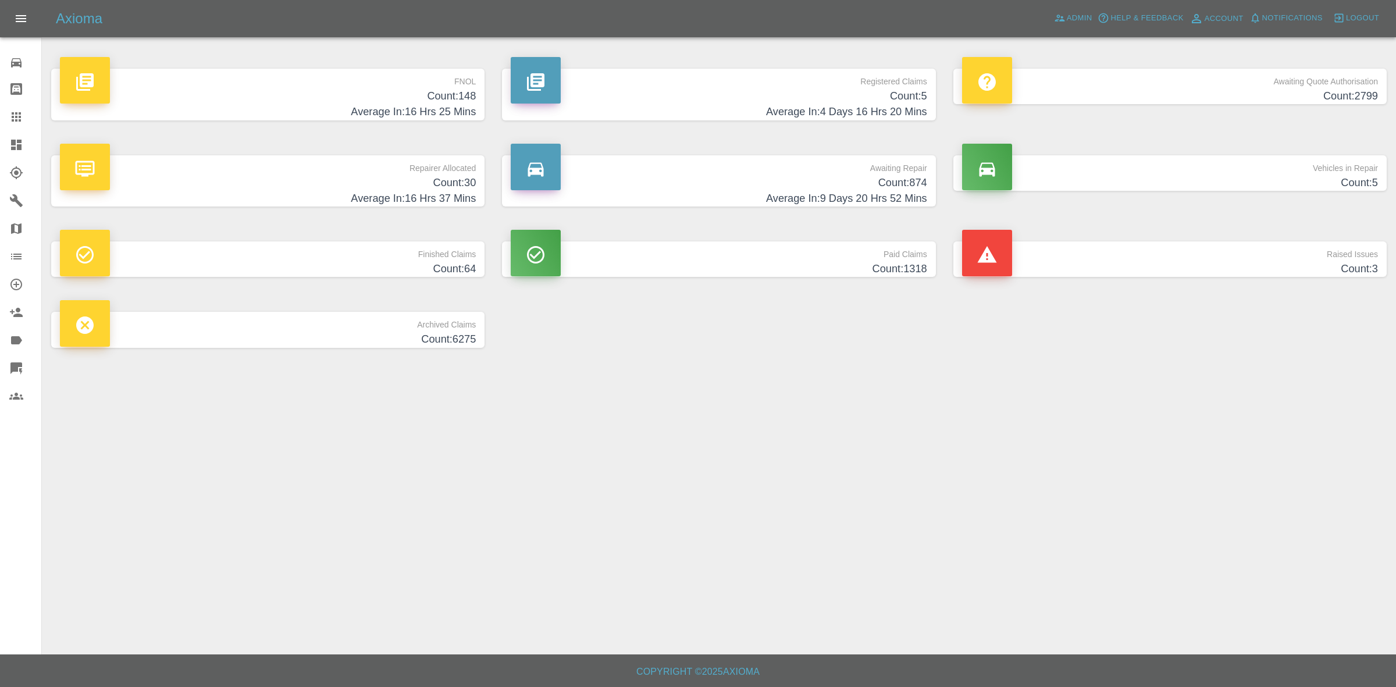
click at [309, 172] on p "Repairer Allocated" at bounding box center [268, 165] width 416 height 20
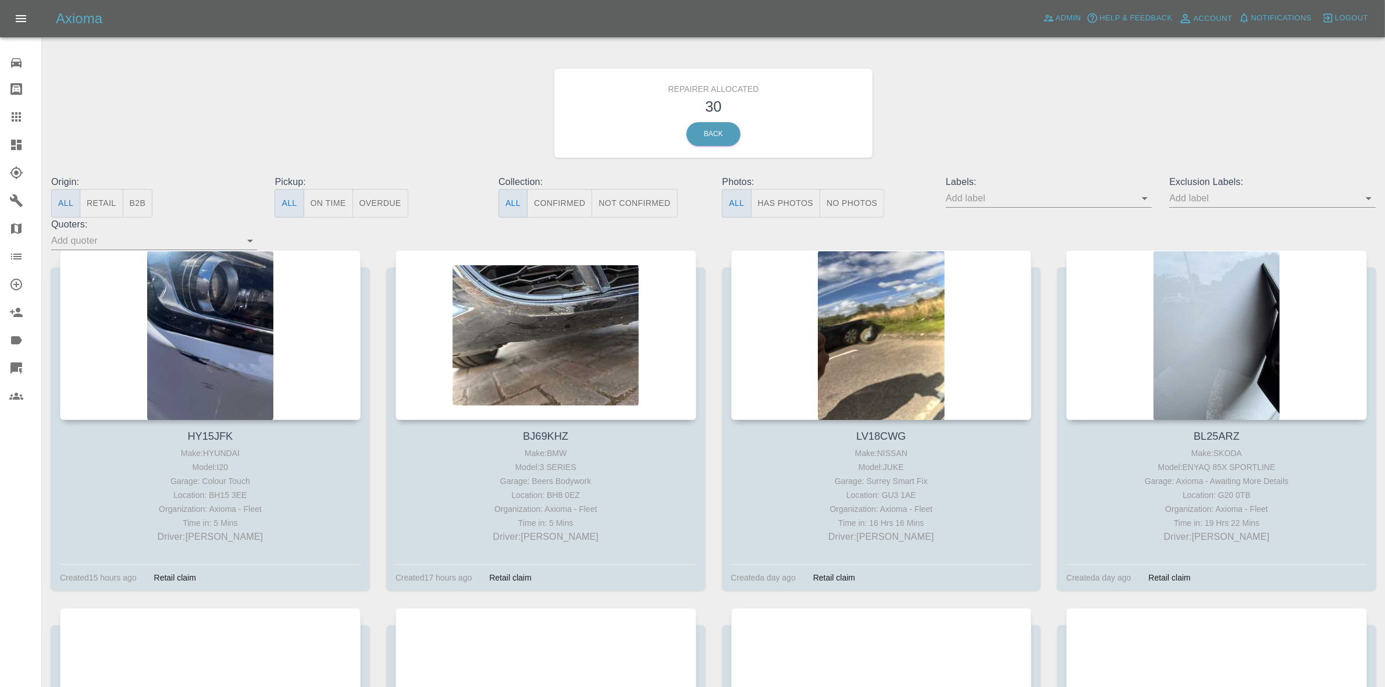
click at [99, 207] on button "Retail" at bounding box center [101, 203] width 43 height 29
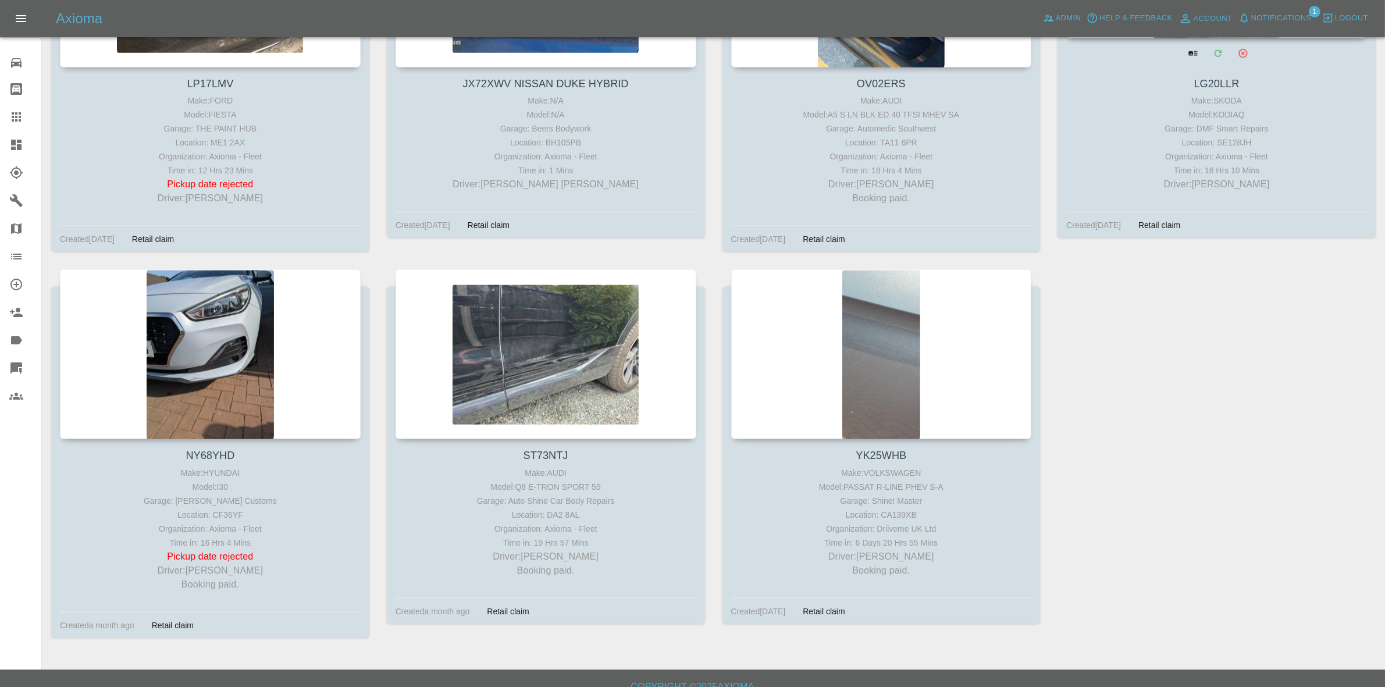
scroll to position [1814, 0]
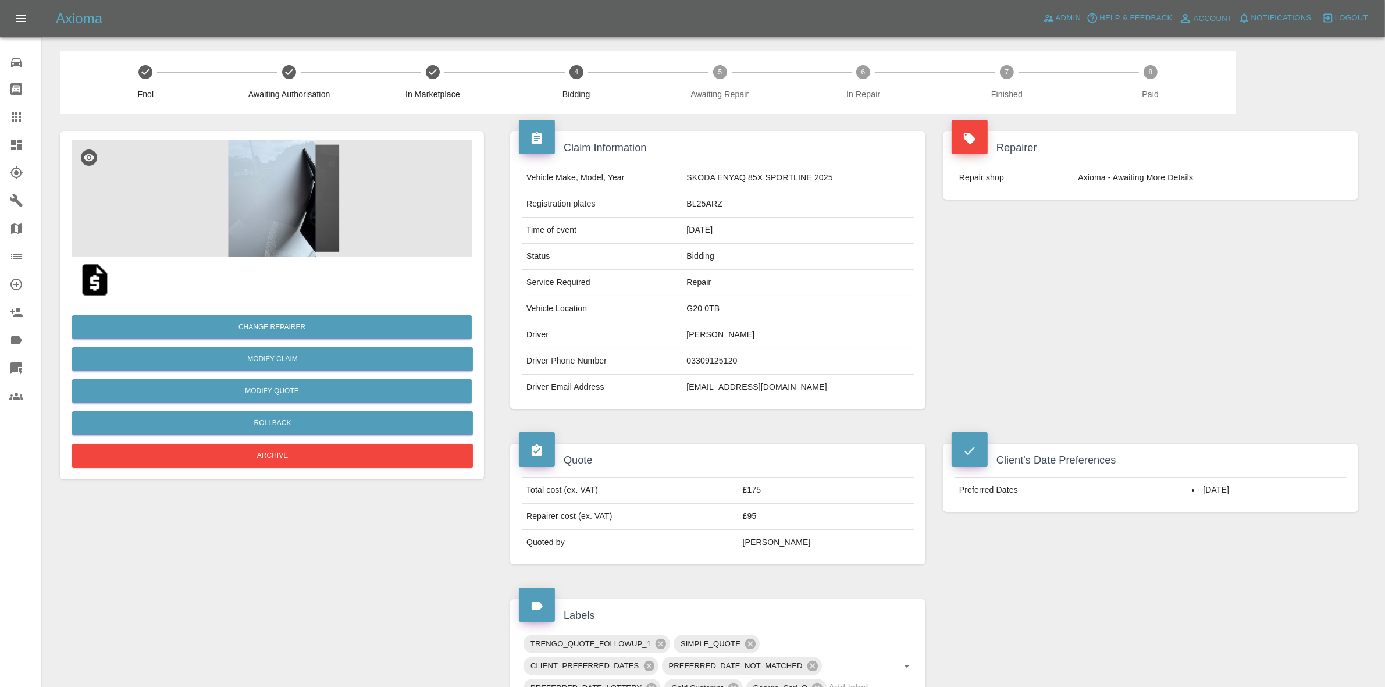
click at [323, 213] on img at bounding box center [272, 198] width 401 height 116
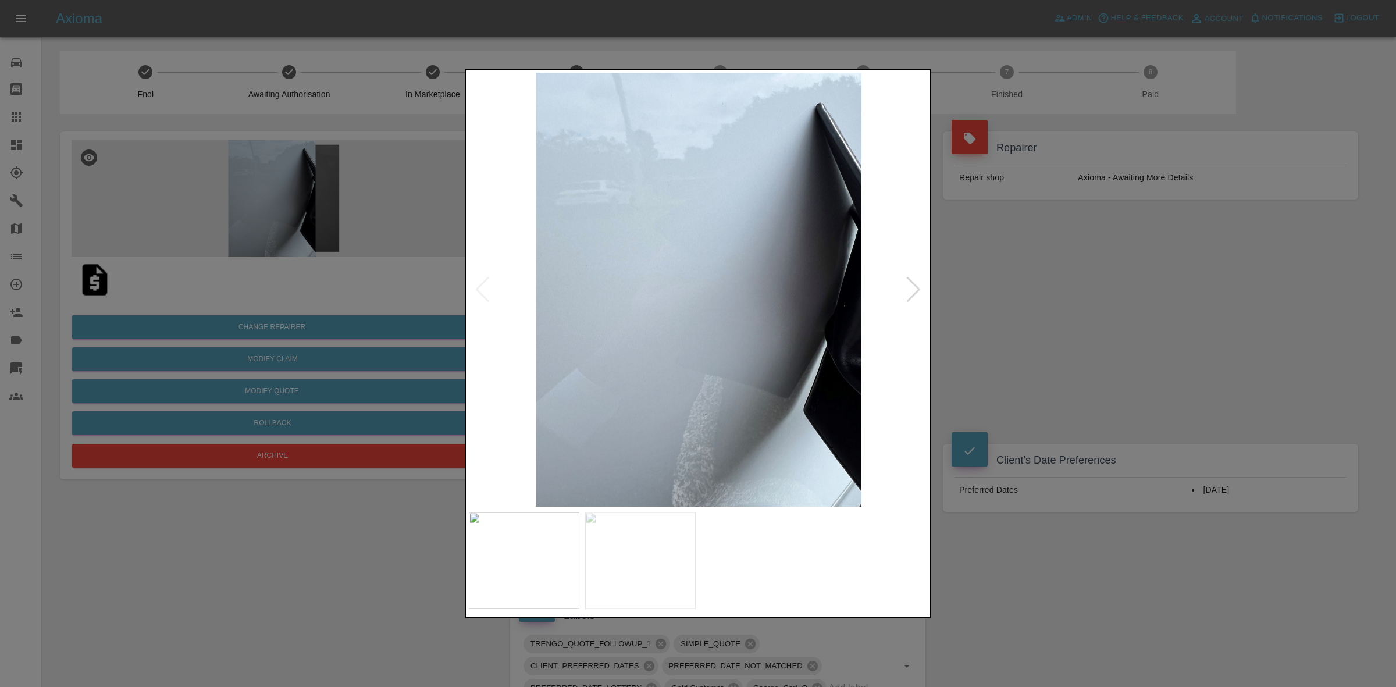
click at [947, 362] on div at bounding box center [698, 343] width 1396 height 687
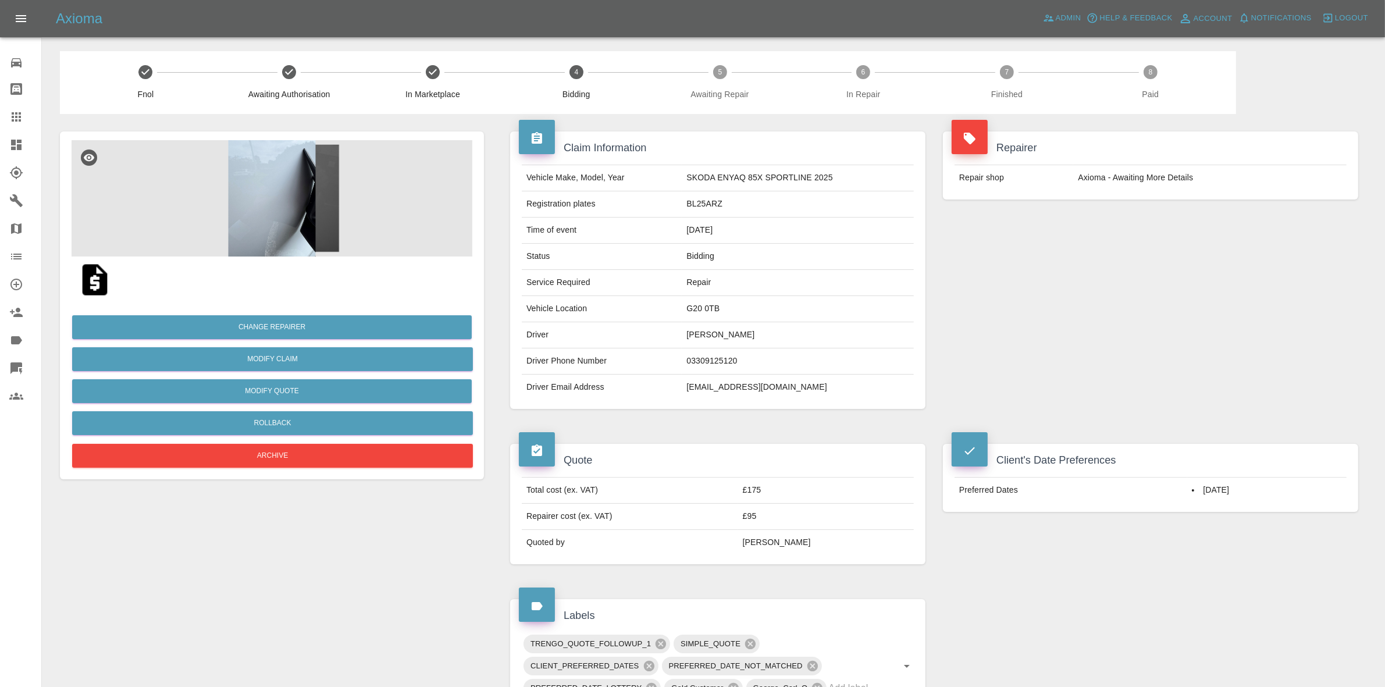
click at [315, 213] on img at bounding box center [272, 198] width 401 height 116
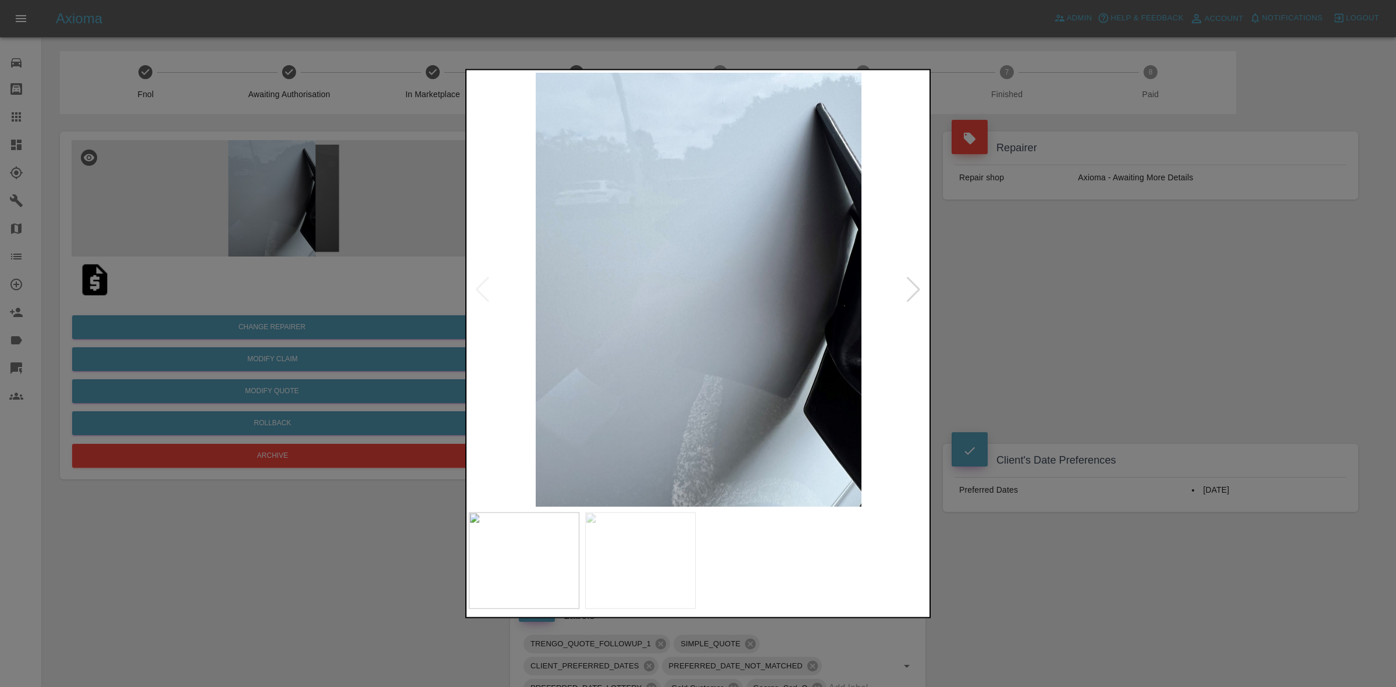
click at [1012, 293] on div at bounding box center [698, 343] width 1396 height 687
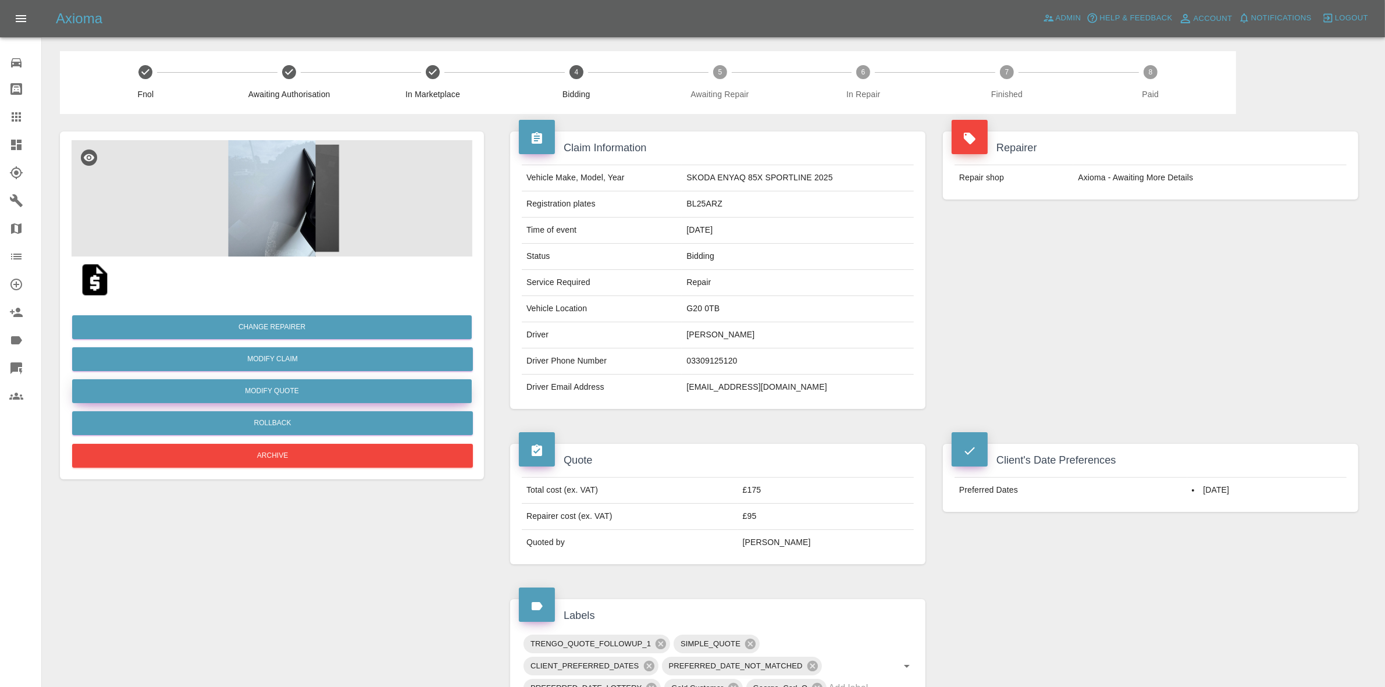
click at [254, 382] on button "Modify Quote" at bounding box center [272, 391] width 400 height 24
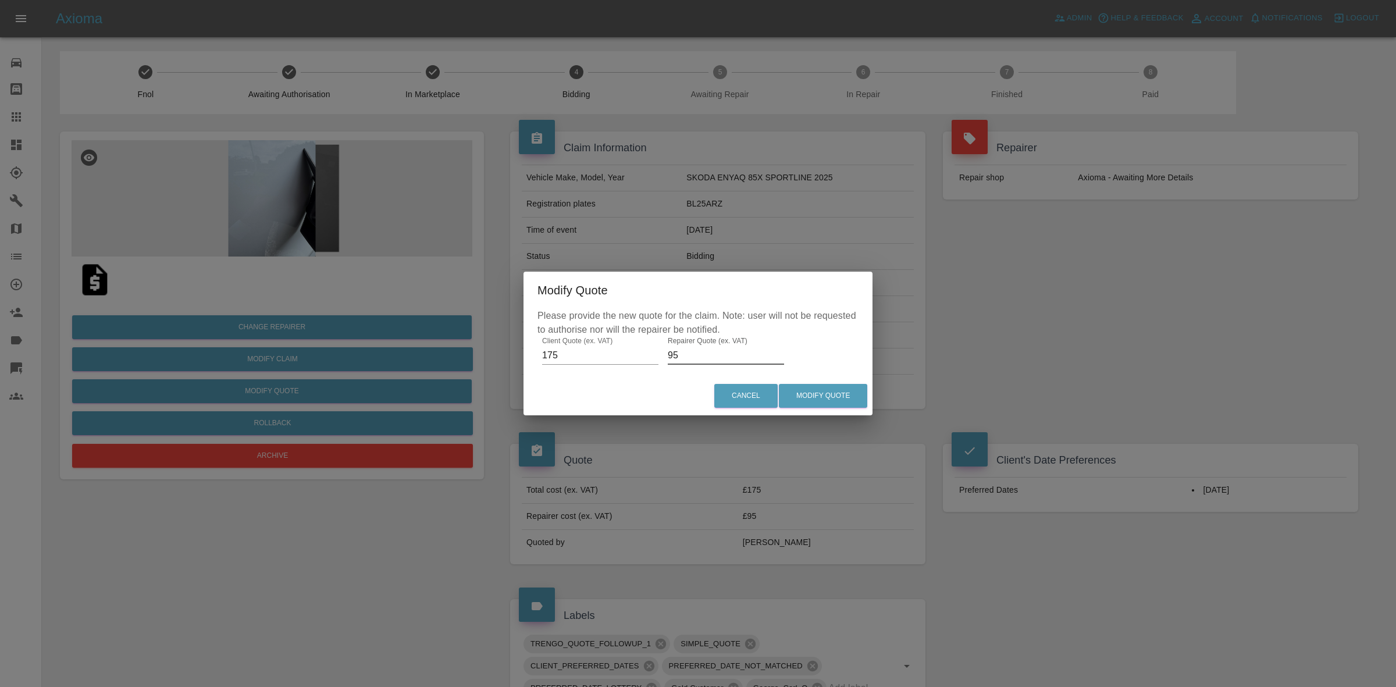
click at [686, 353] on input "95" at bounding box center [726, 355] width 116 height 19
click at [687, 353] on input "95" at bounding box center [726, 355] width 116 height 19
type input "120"
click at [799, 397] on button "Modify Quote" at bounding box center [823, 396] width 88 height 24
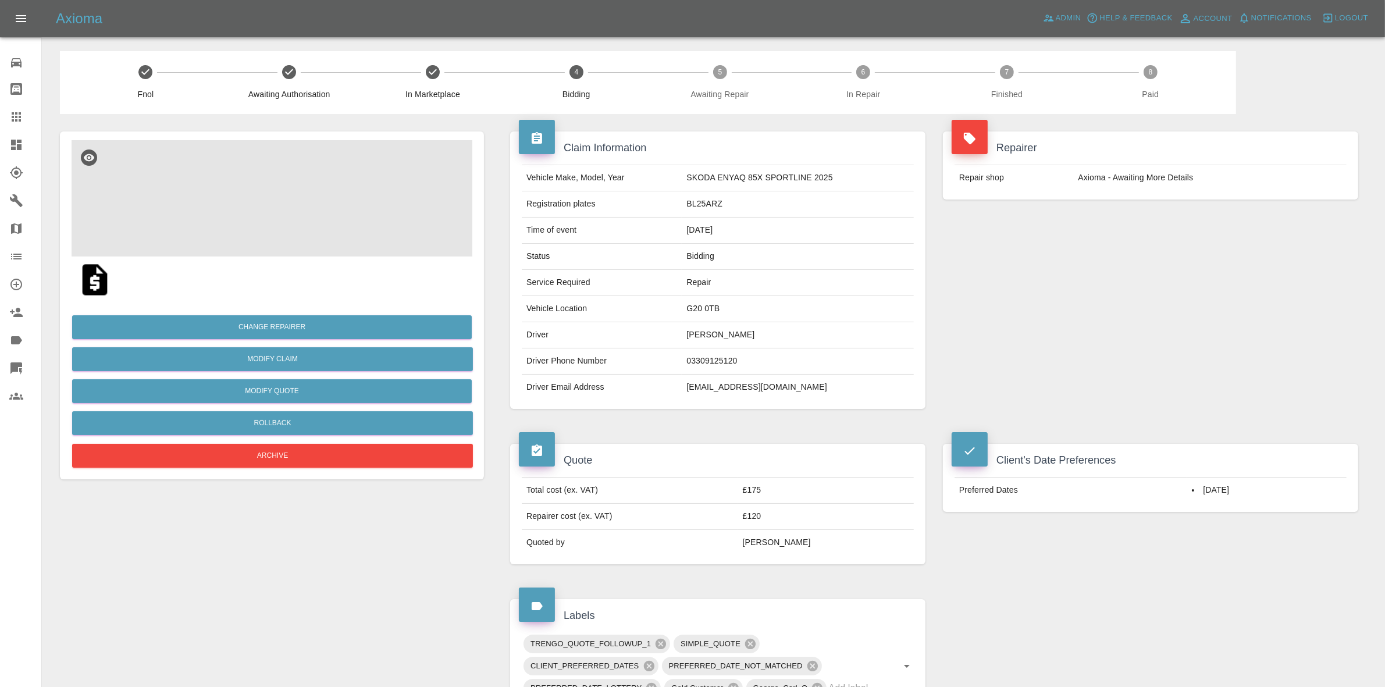
click at [326, 212] on img at bounding box center [272, 198] width 401 height 116
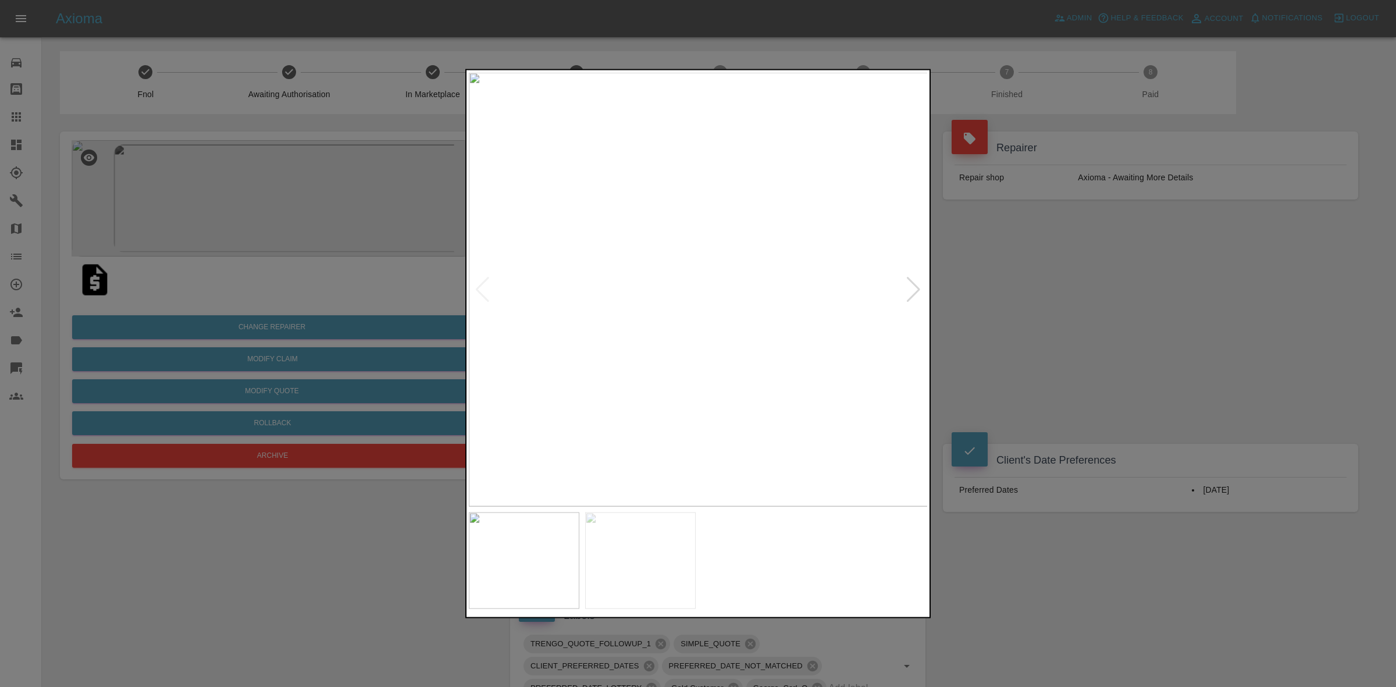
click at [909, 289] on div at bounding box center [914, 289] width 16 height 26
click at [483, 282] on div at bounding box center [483, 289] width 16 height 26
click at [911, 291] on div at bounding box center [914, 289] width 16 height 26
drag, startPoint x: 1021, startPoint y: 342, endPoint x: 1016, endPoint y: 361, distance: 19.8
click at [1021, 342] on div at bounding box center [698, 343] width 1396 height 687
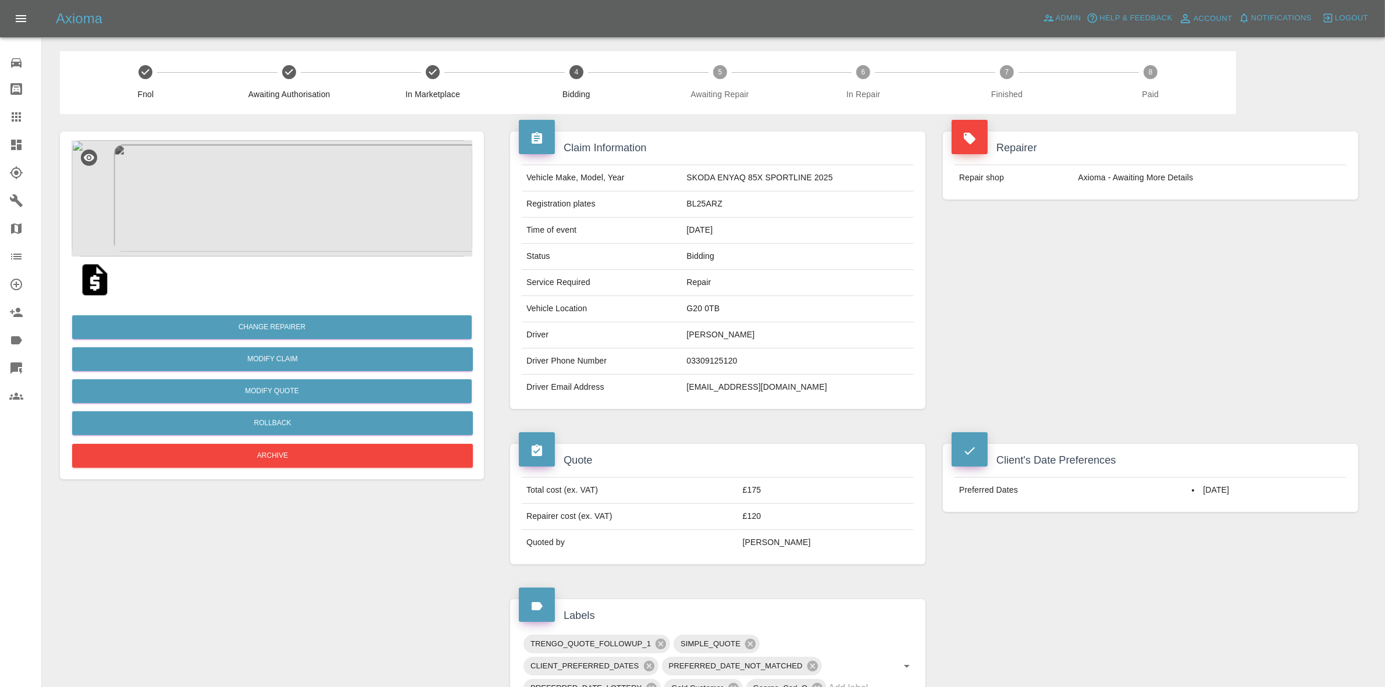
click at [699, 301] on td "G20 0TB" at bounding box center [798, 309] width 232 height 26
copy td "G20 0TB"
drag, startPoint x: 681, startPoint y: 180, endPoint x: 856, endPoint y: 192, distance: 174.9
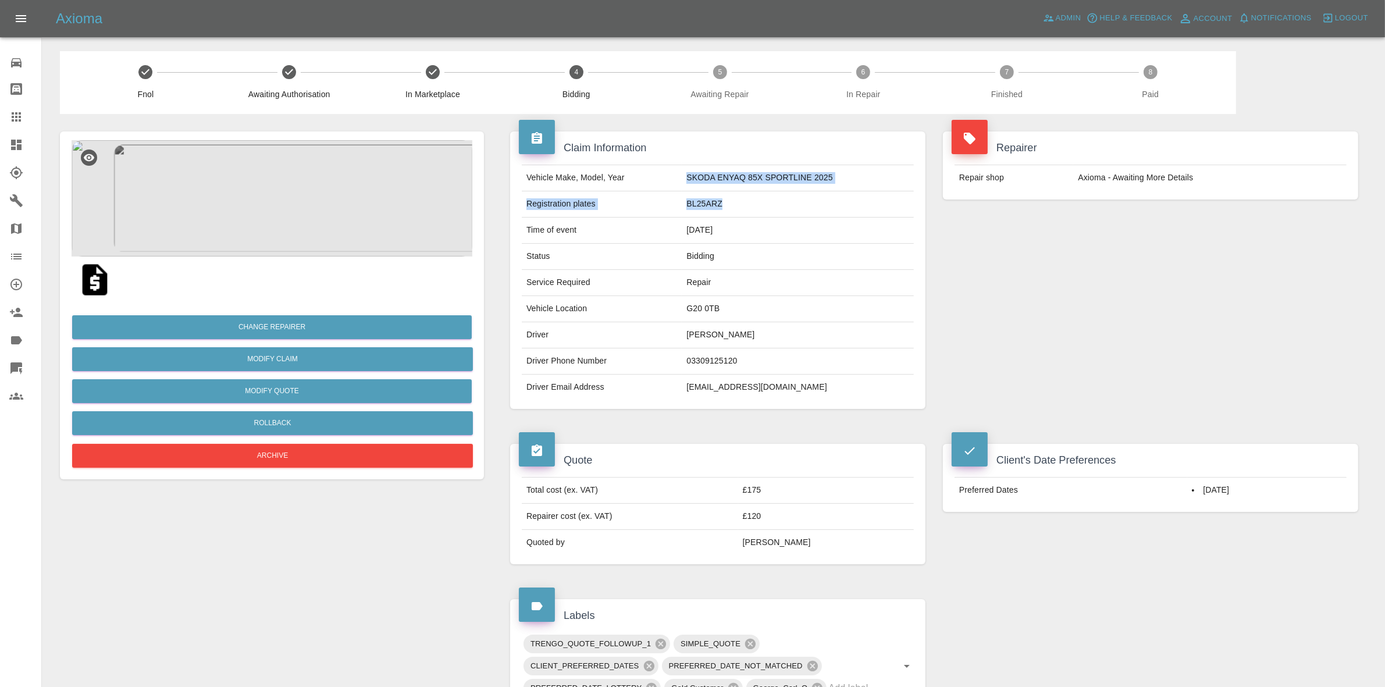
click at [856, 192] on tbody "Vehicle Make, Model, Year SKODA ENYAQ 85X SPORTLINE 2025 Registration plates BL…" at bounding box center [718, 282] width 392 height 235
click at [792, 211] on td "BL25ARZ" at bounding box center [798, 204] width 232 height 26
drag, startPoint x: 685, startPoint y: 180, endPoint x: 836, endPoint y: 181, distance: 151.2
click at [836, 181] on td "SKODA ENYAQ 85X SPORTLINE 2025" at bounding box center [798, 178] width 232 height 26
copy td "SKODA ENYAQ 85X SPORTLINE 2025"
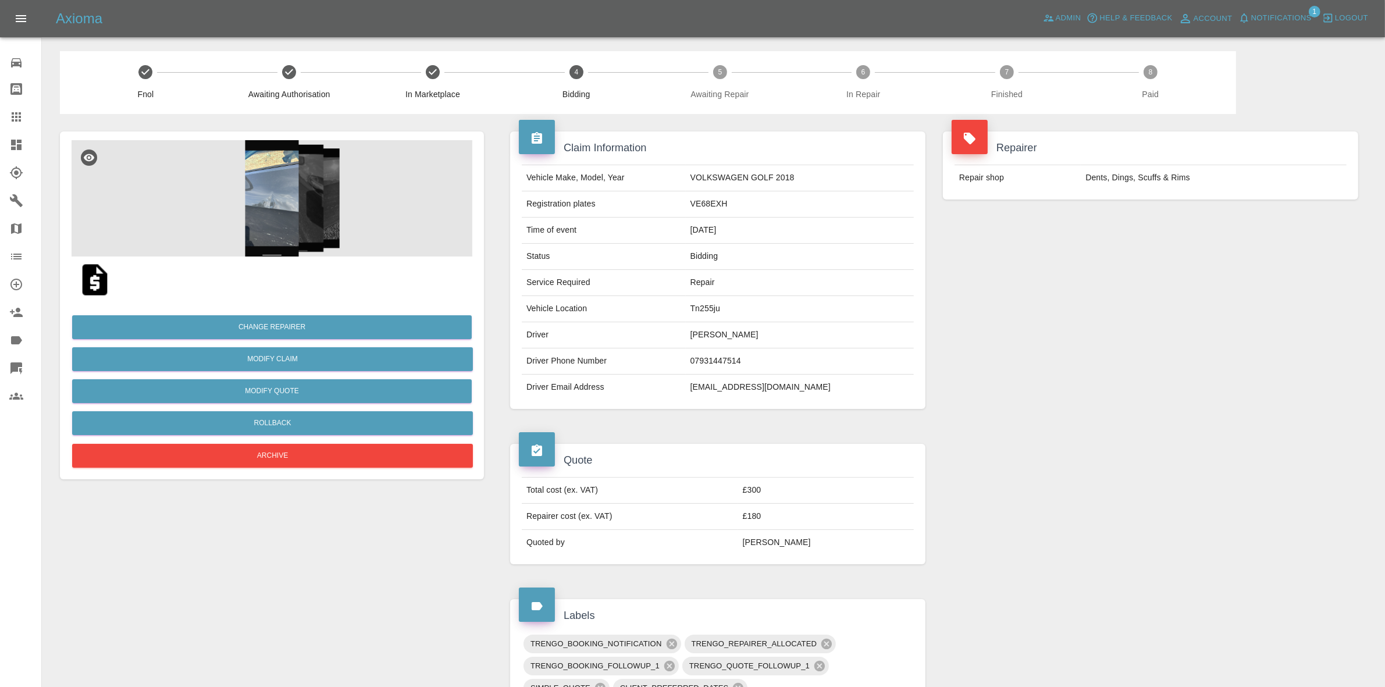
click at [272, 195] on img at bounding box center [272, 198] width 401 height 116
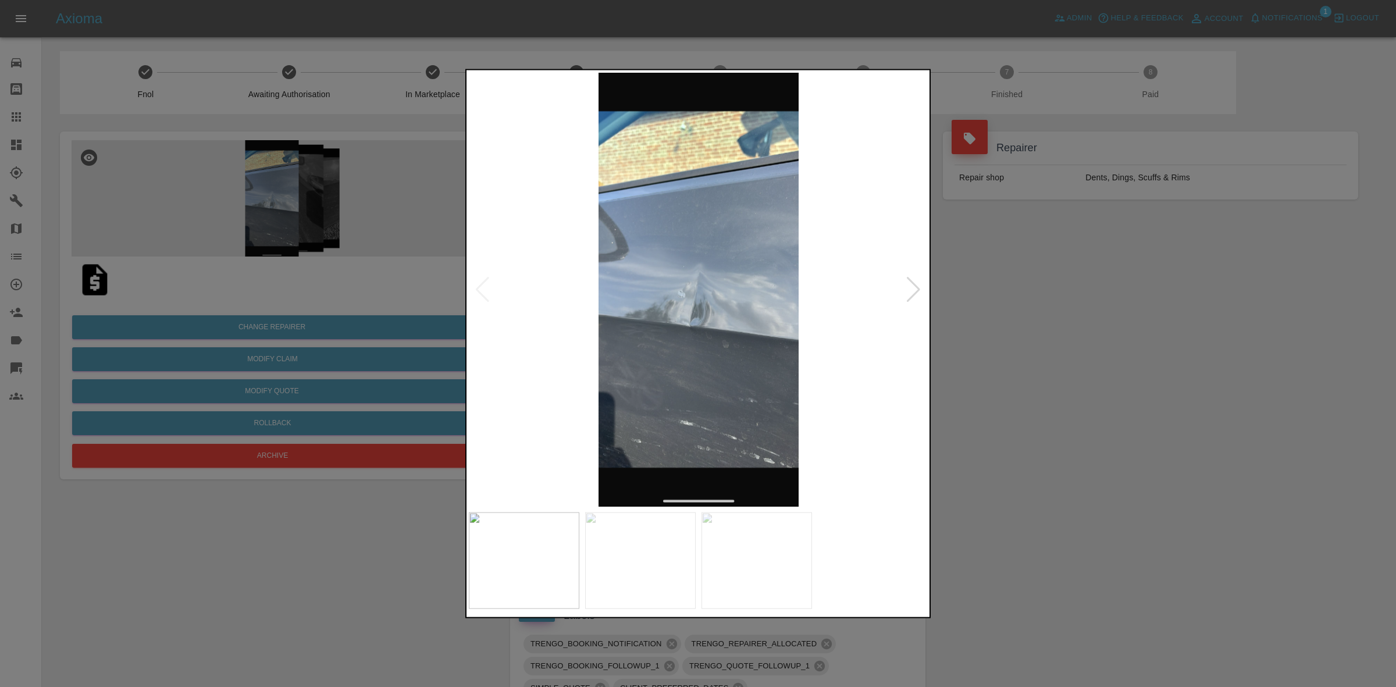
click at [913, 291] on div at bounding box center [914, 289] width 16 height 26
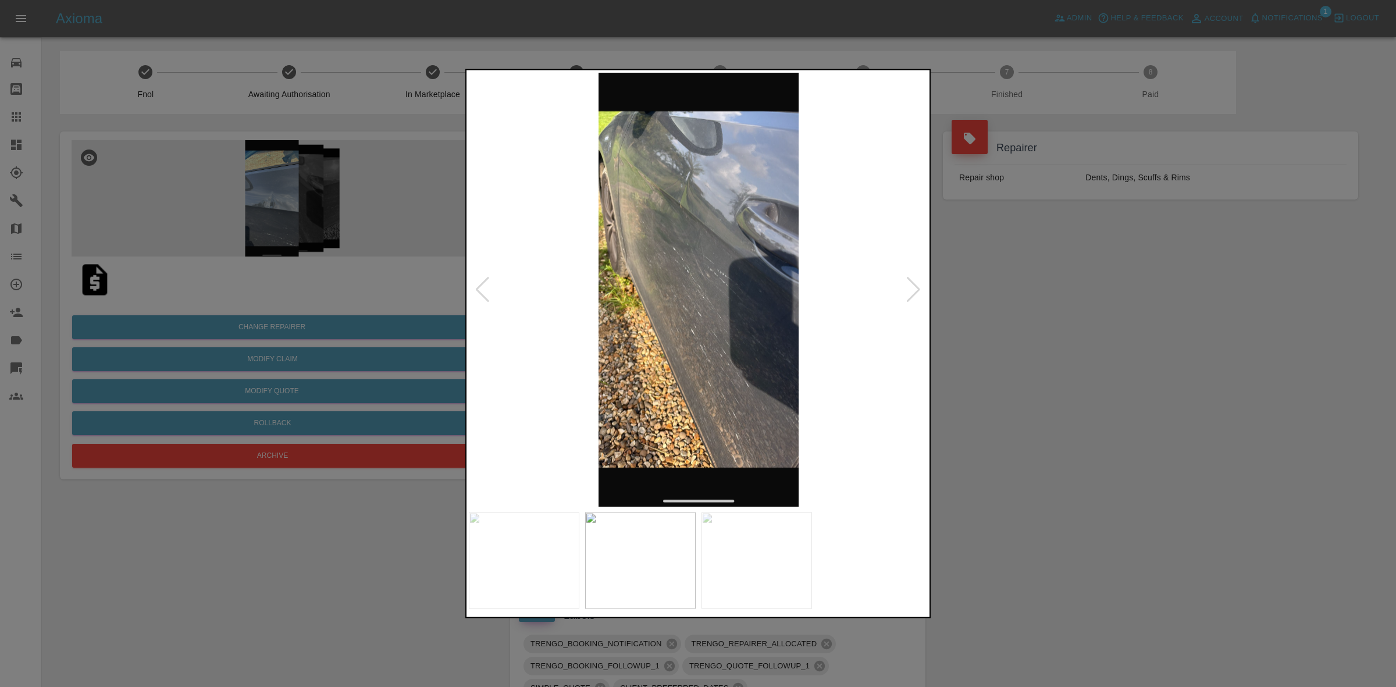
click at [913, 291] on div at bounding box center [914, 289] width 16 height 26
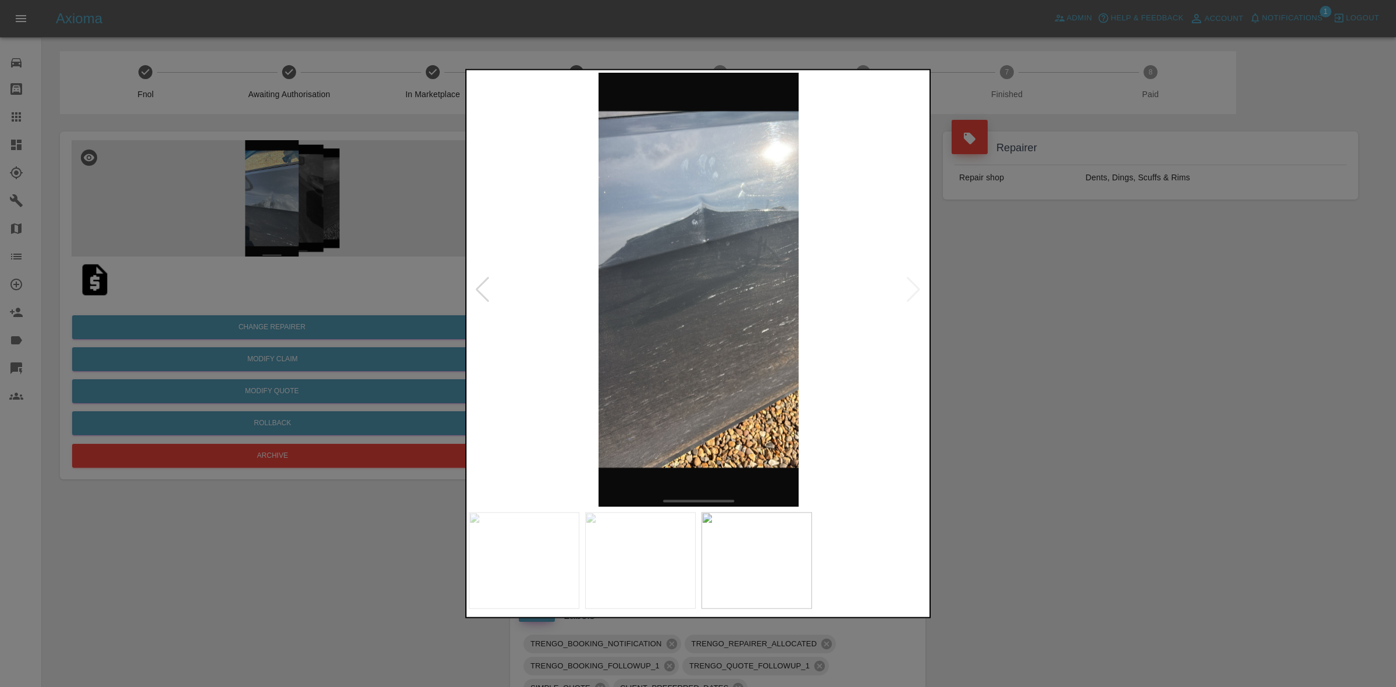
click at [998, 306] on div at bounding box center [698, 343] width 1396 height 687
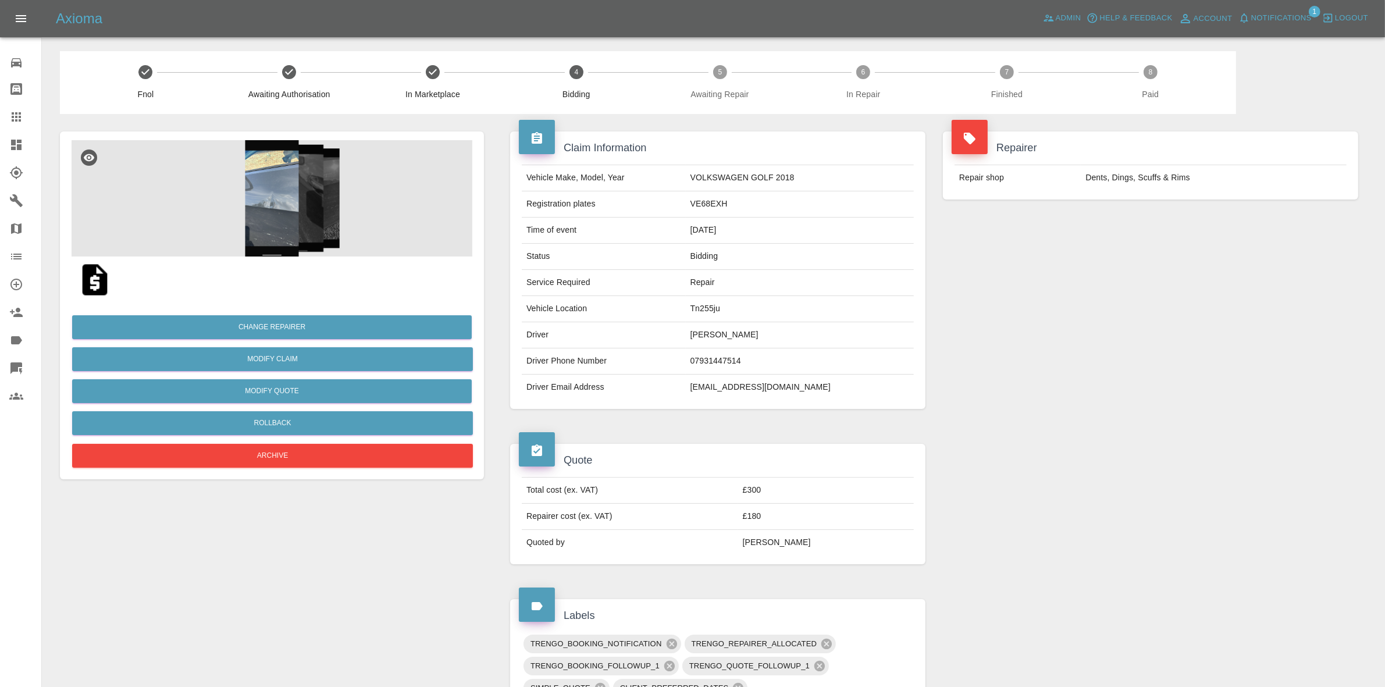
click at [1188, 238] on div "Repairer Repair shop Dents, Dings, Scuffs & Rims" at bounding box center [1150, 270] width 433 height 312
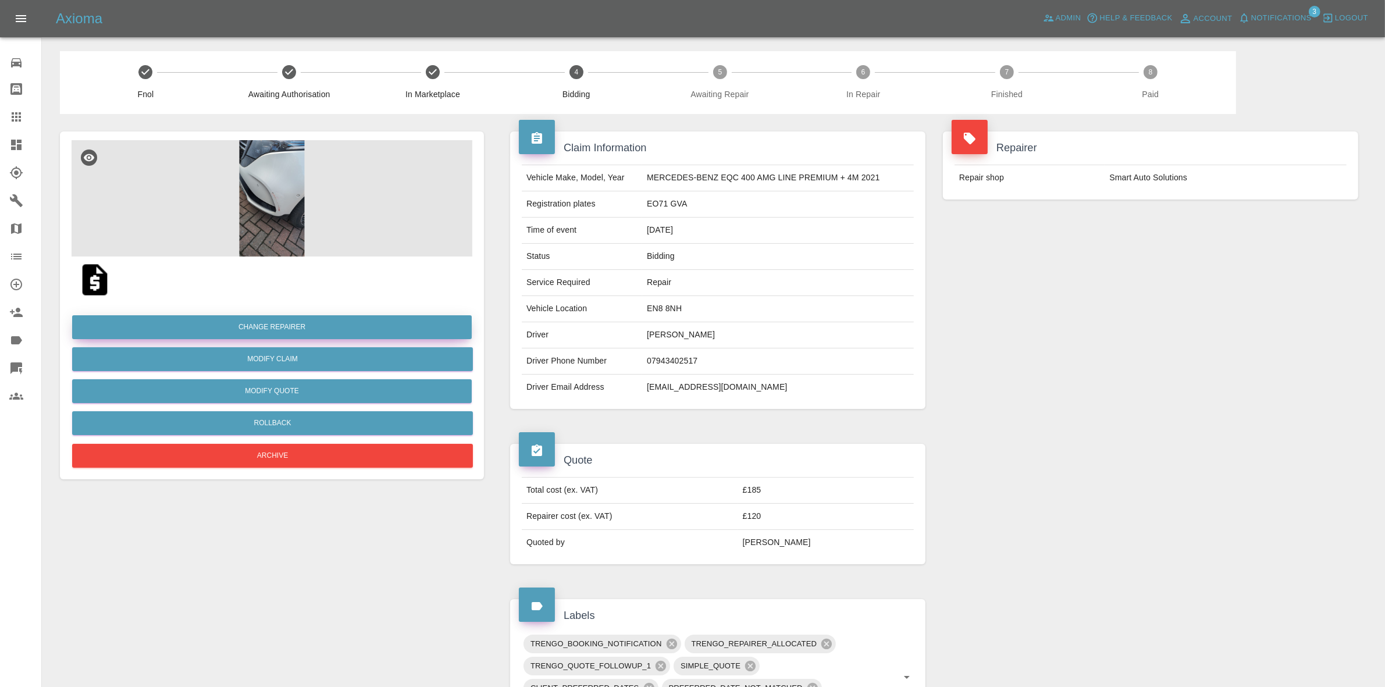
click at [264, 318] on button "Change Repairer" at bounding box center [272, 327] width 400 height 24
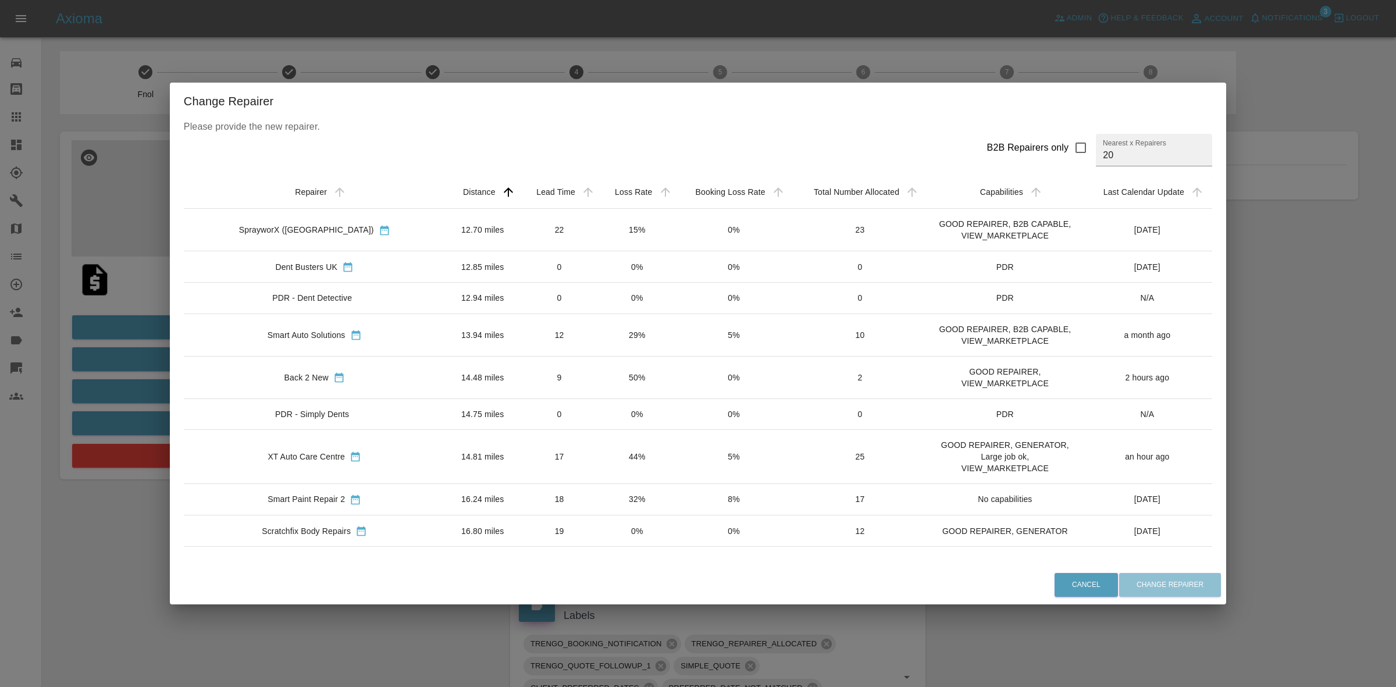
click at [675, 198] on th "Booking Loss Rate" at bounding box center [733, 192] width 116 height 33
click at [675, 217] on td "0%" at bounding box center [733, 230] width 116 height 42
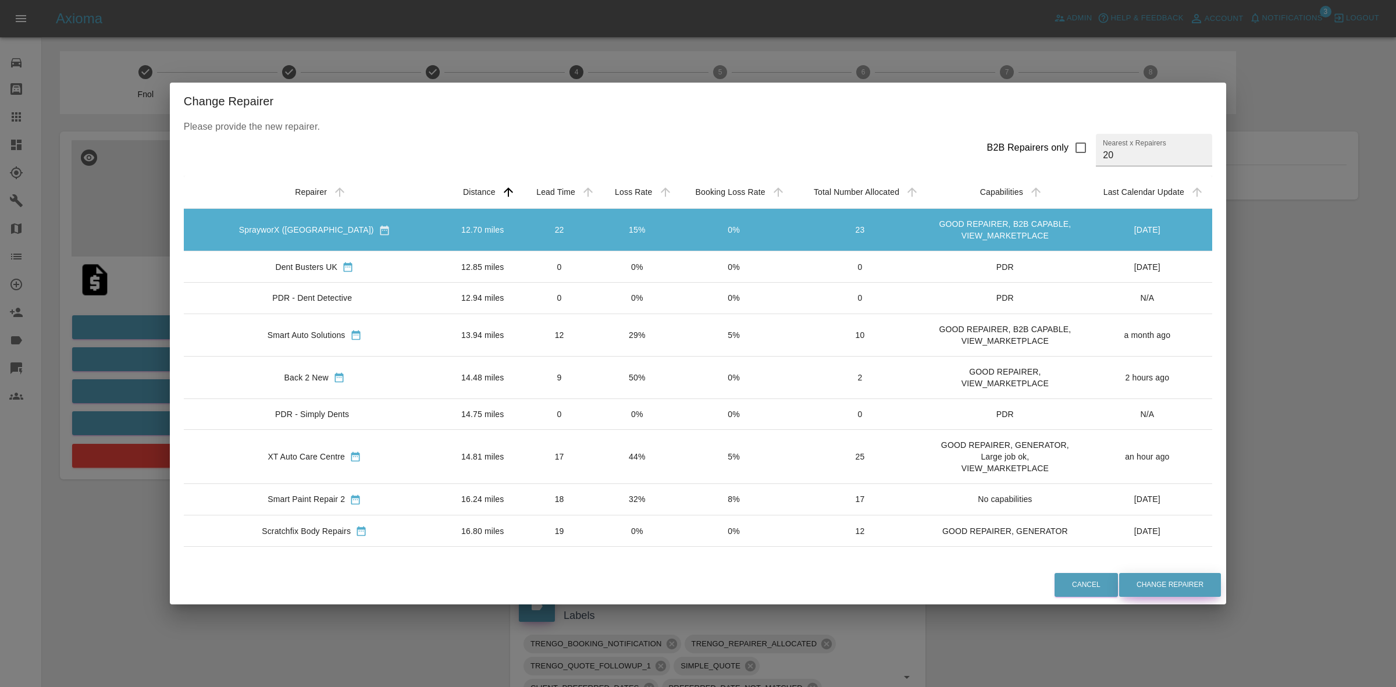
click at [1121, 579] on button "Change Repairer" at bounding box center [1170, 585] width 102 height 24
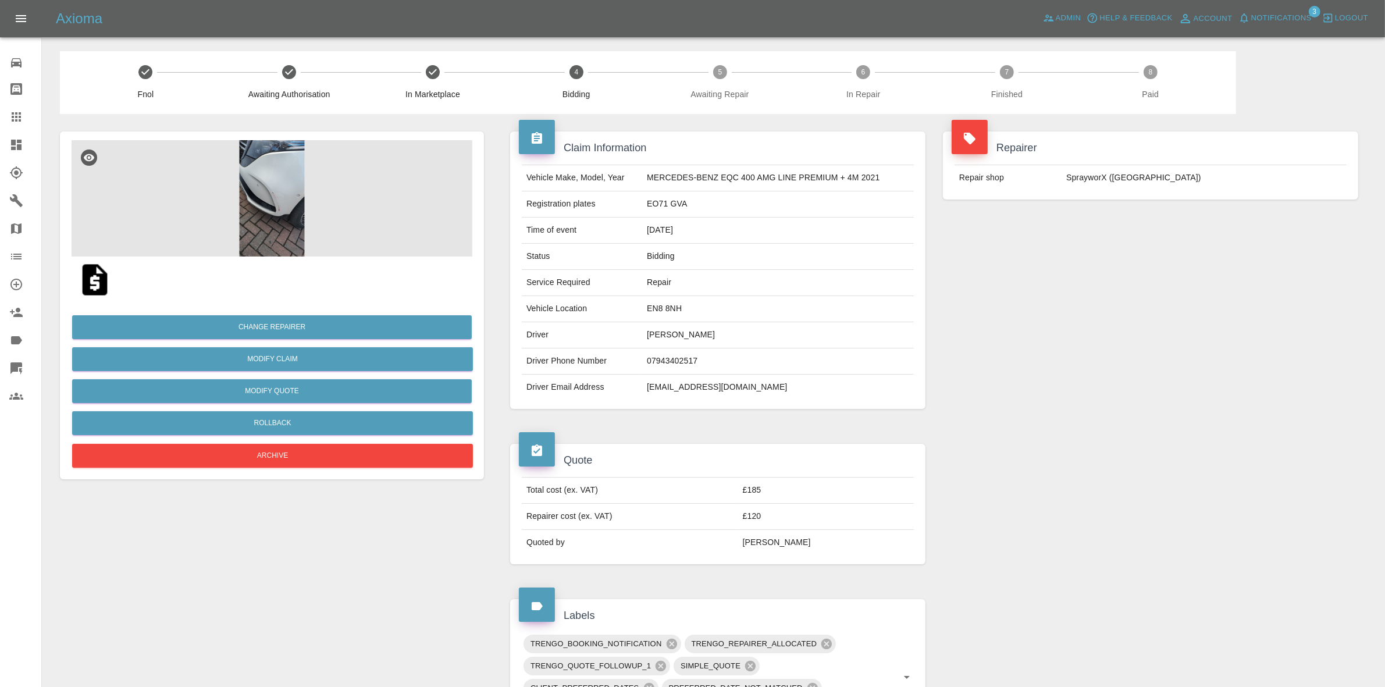
drag, startPoint x: 1194, startPoint y: 354, endPoint x: 500, endPoint y: 115, distance: 733.3
click at [1193, 354] on div "Repairer Repair shop SprayworX ([GEOGRAPHIC_DATA])" at bounding box center [1150, 270] width 433 height 312
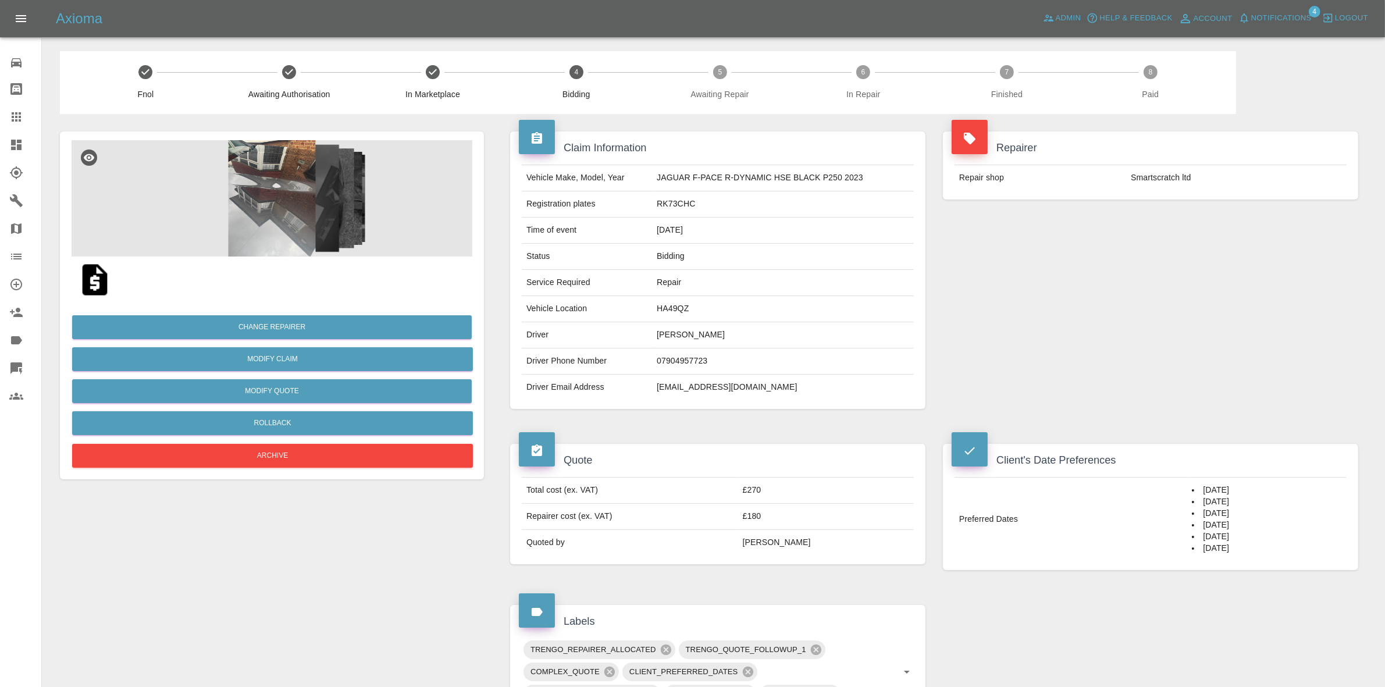
click at [327, 190] on img at bounding box center [272, 198] width 401 height 116
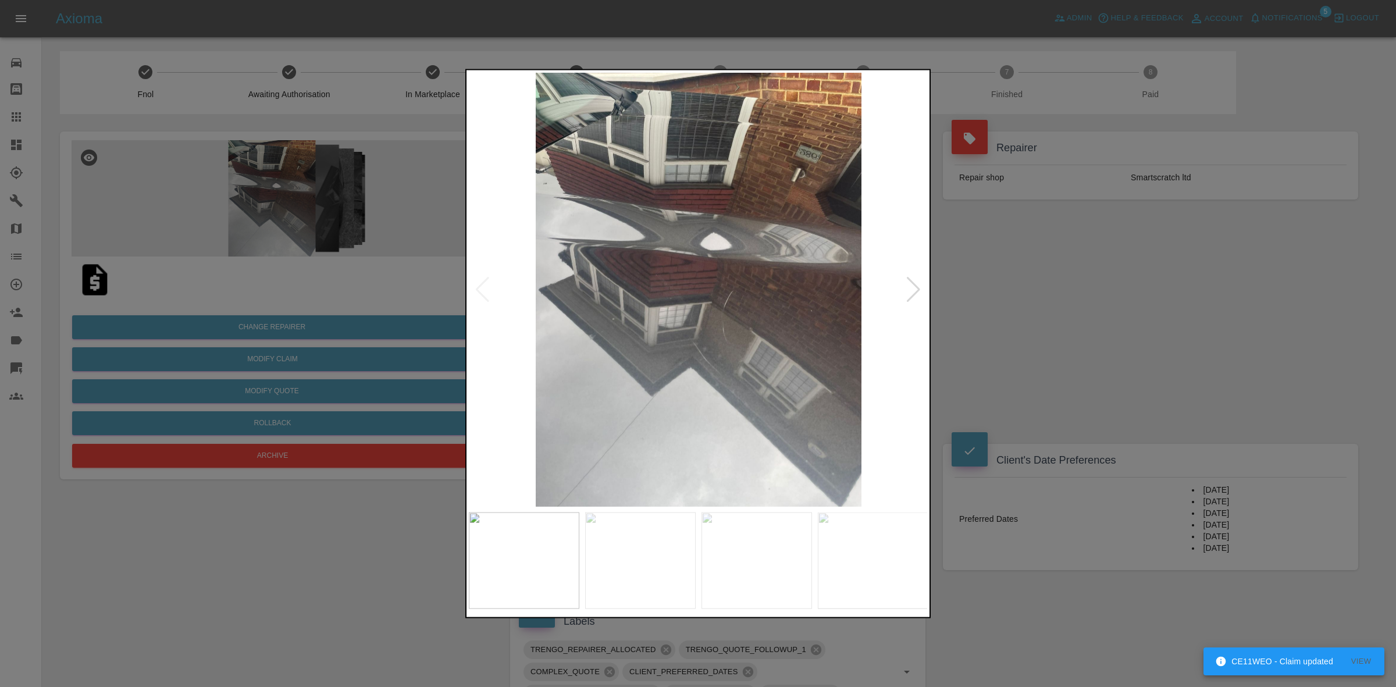
click at [1005, 288] on div at bounding box center [698, 343] width 1396 height 687
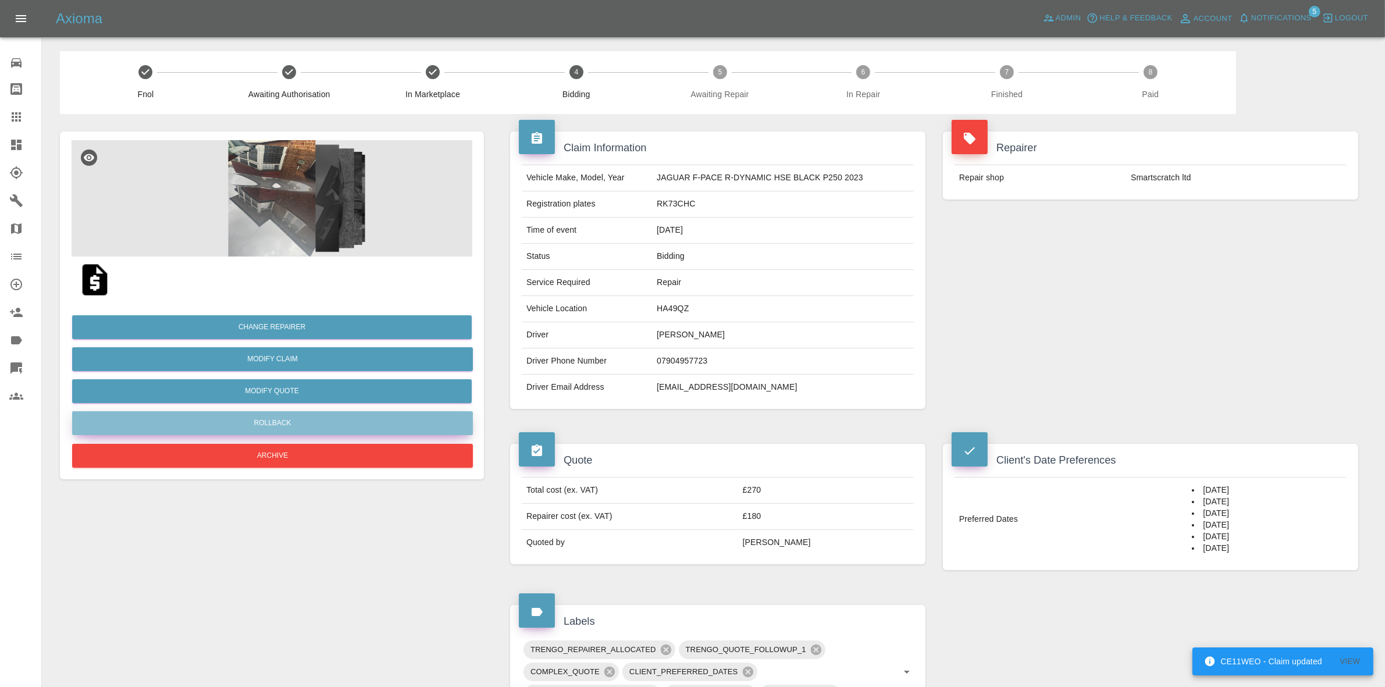
click at [266, 416] on button "Rollback" at bounding box center [272, 423] width 401 height 24
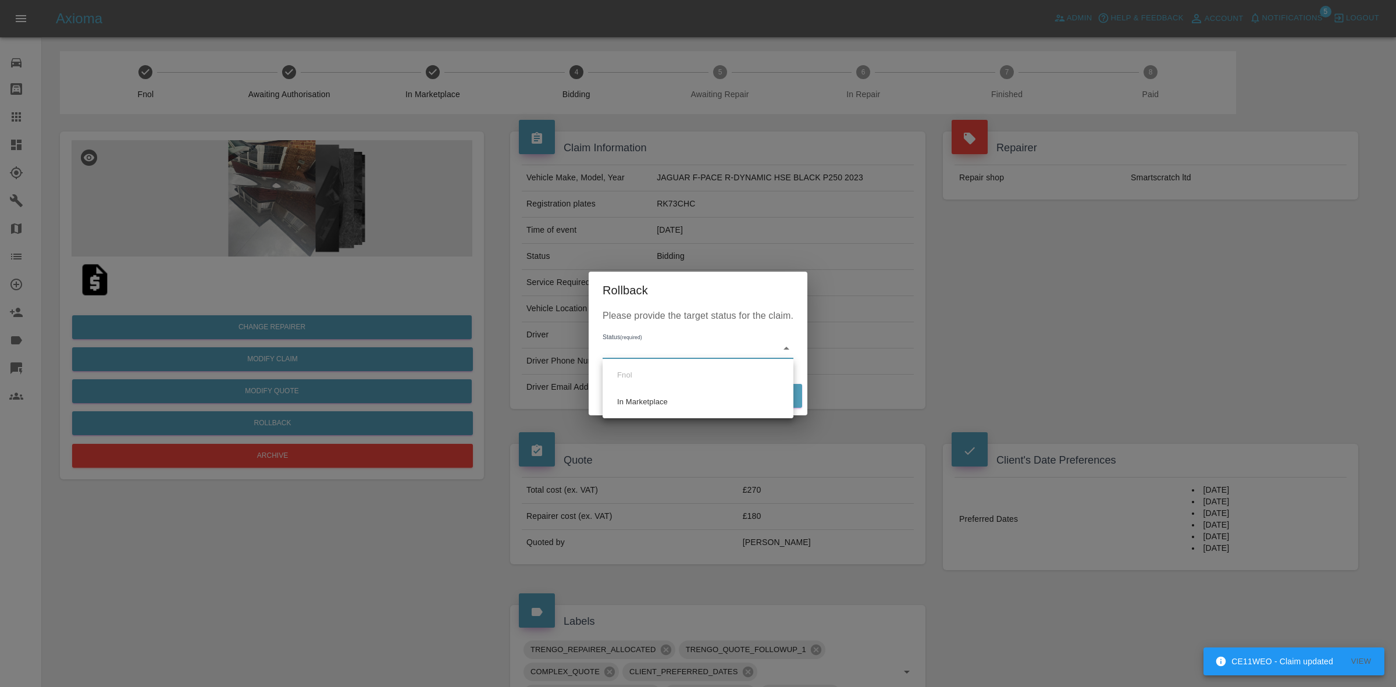
click at [649, 355] on body "CE11WEO - Claim updated View Axioma Admin Help & Feedback Account Notifications…" at bounding box center [698, 561] width 1396 height 1123
click at [665, 399] on li "In Marketplace" at bounding box center [698, 402] width 185 height 27
type input "in-marketplace"
click at [752, 385] on button "Rollback" at bounding box center [766, 396] width 72 height 24
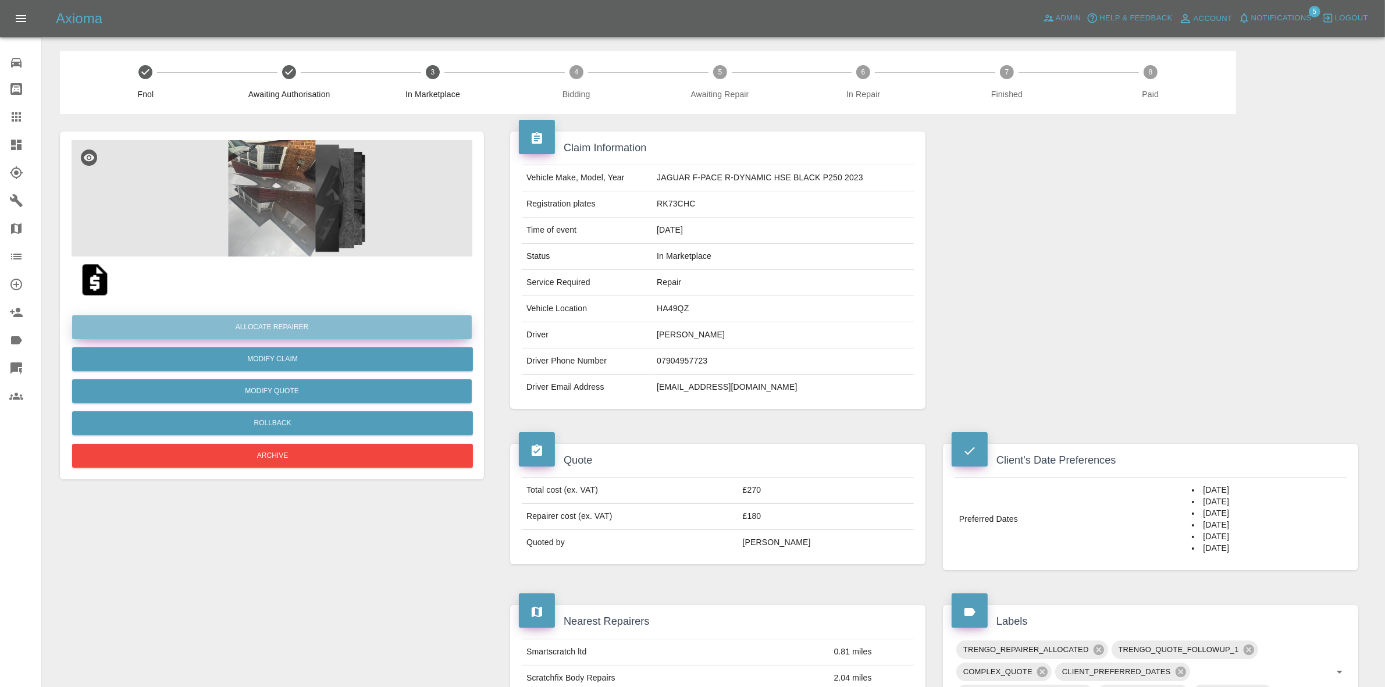
click at [262, 330] on button "Allocate Repairer" at bounding box center [272, 327] width 400 height 24
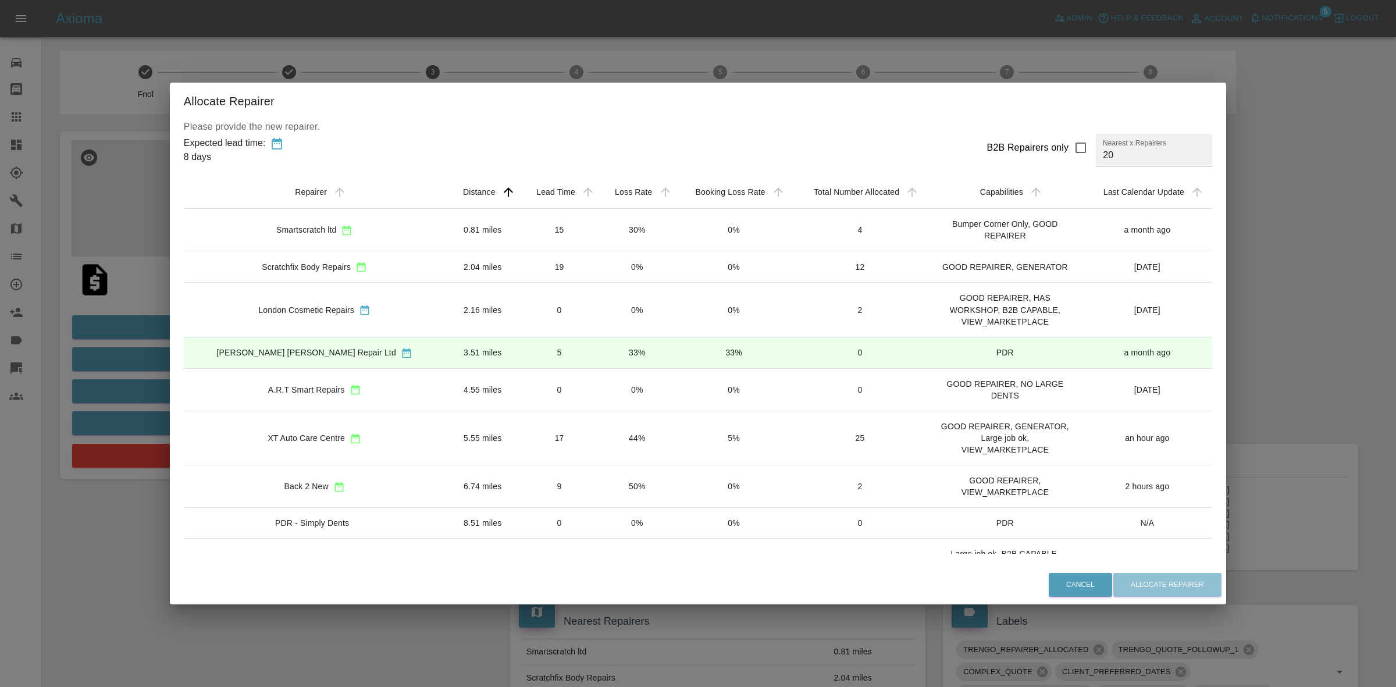
click at [599, 270] on td "0%" at bounding box center [637, 266] width 77 height 31
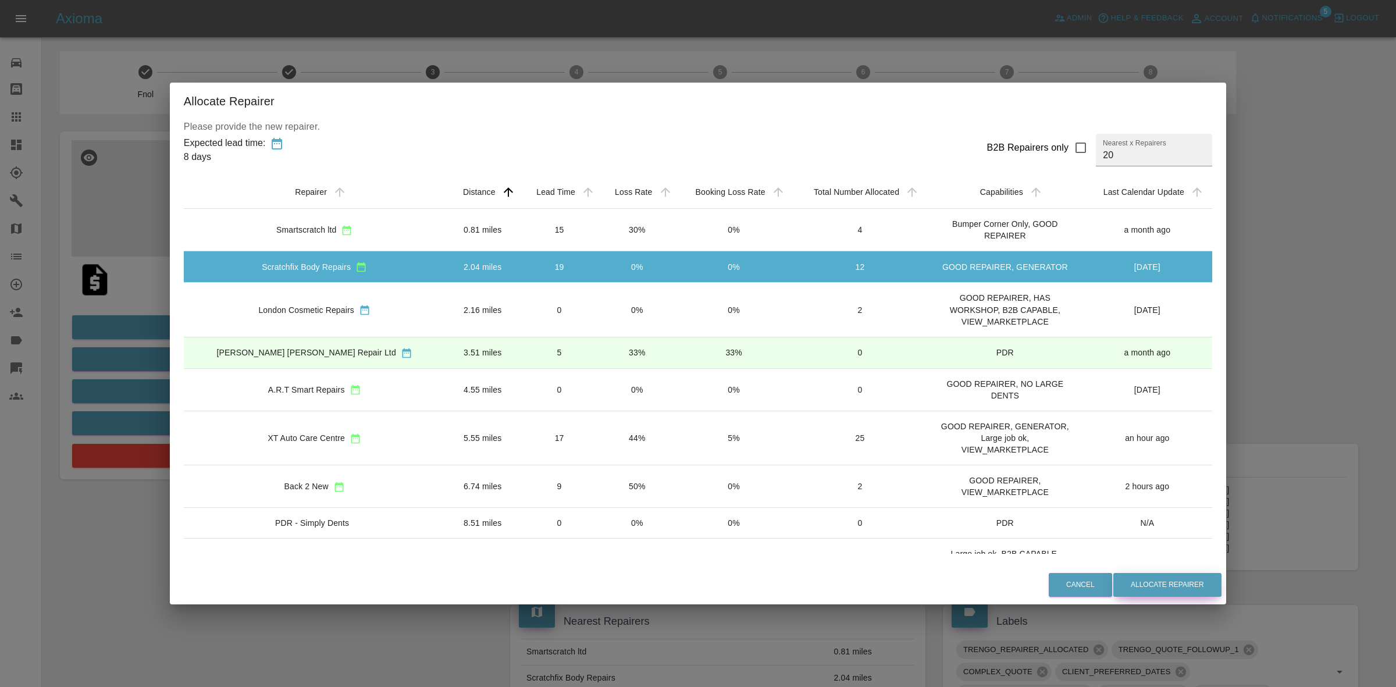
click at [1113, 593] on button "Allocate Repairer" at bounding box center [1167, 585] width 108 height 24
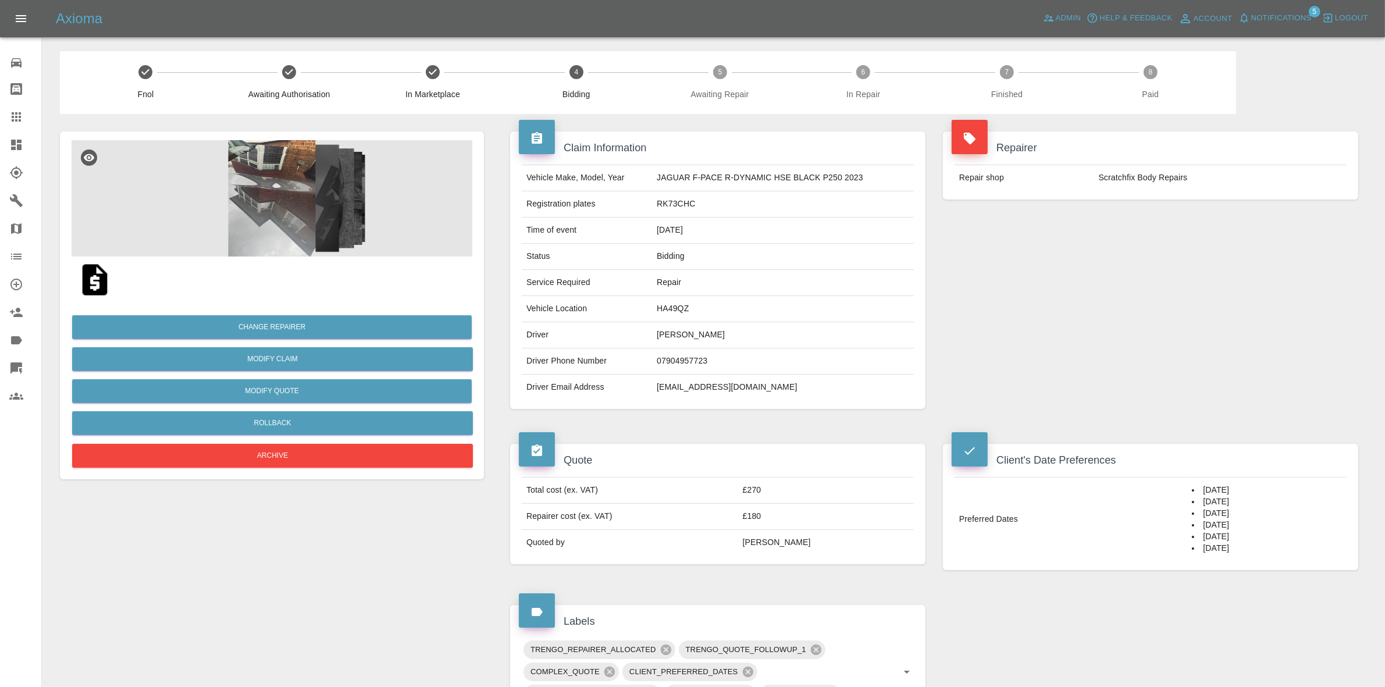
click at [1156, 222] on div "Repairer Repair shop Scratchfix Body Repairs" at bounding box center [1150, 270] width 433 height 312
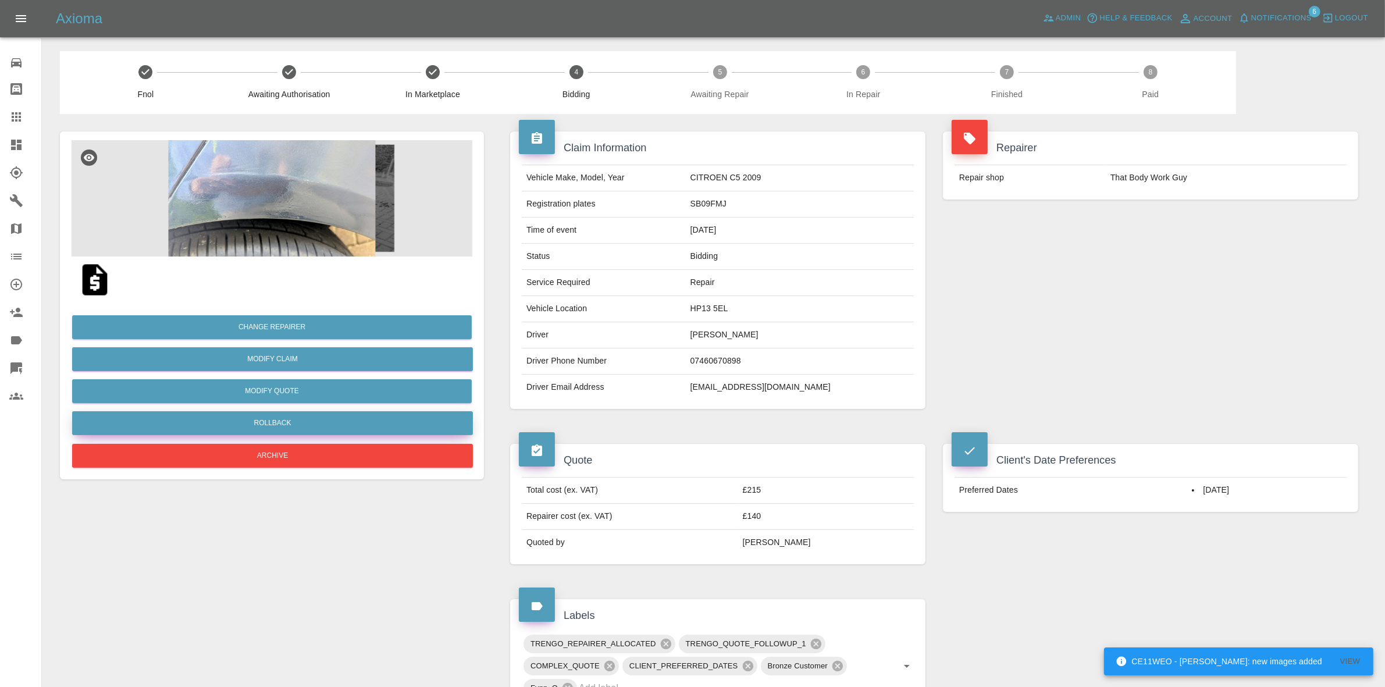
click at [269, 433] on button "Rollback" at bounding box center [272, 423] width 401 height 24
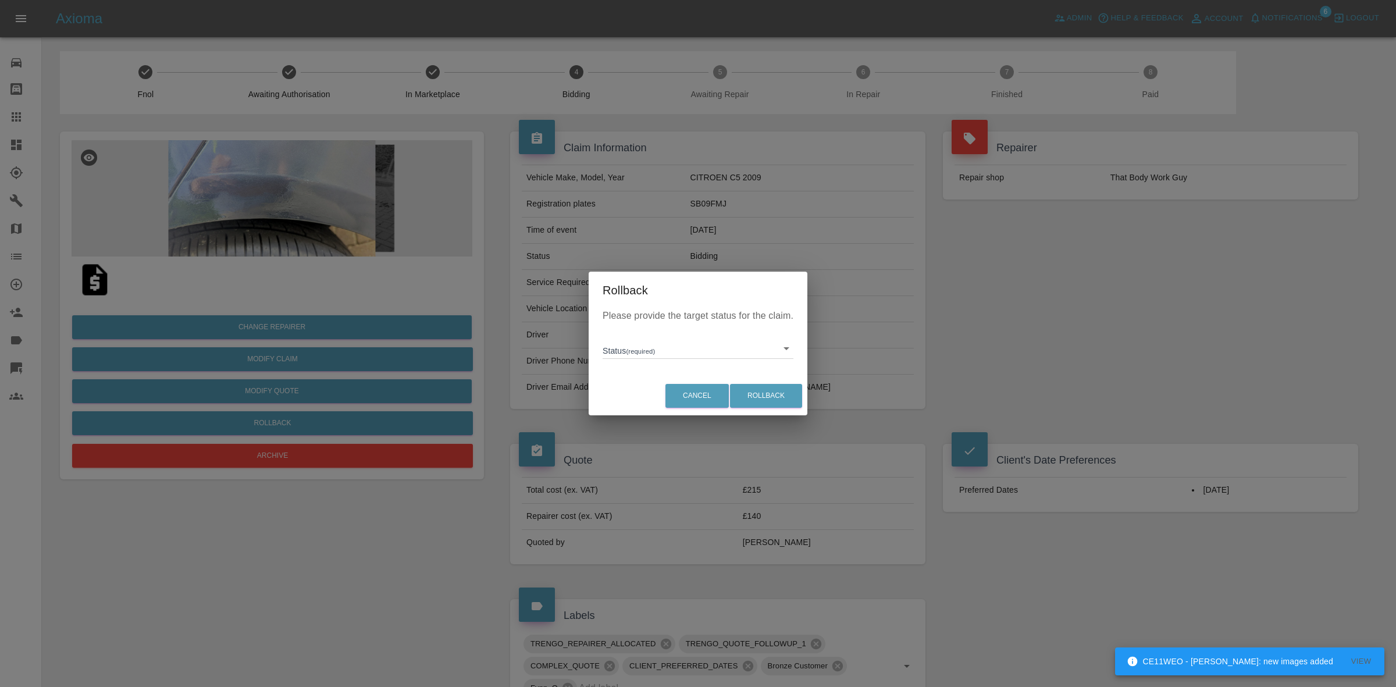
click at [654, 348] on body "CE11WEO - Saleem Anwar: new images added View Axioma Admin Help & Feedback Acco…" at bounding box center [698, 583] width 1396 height 1166
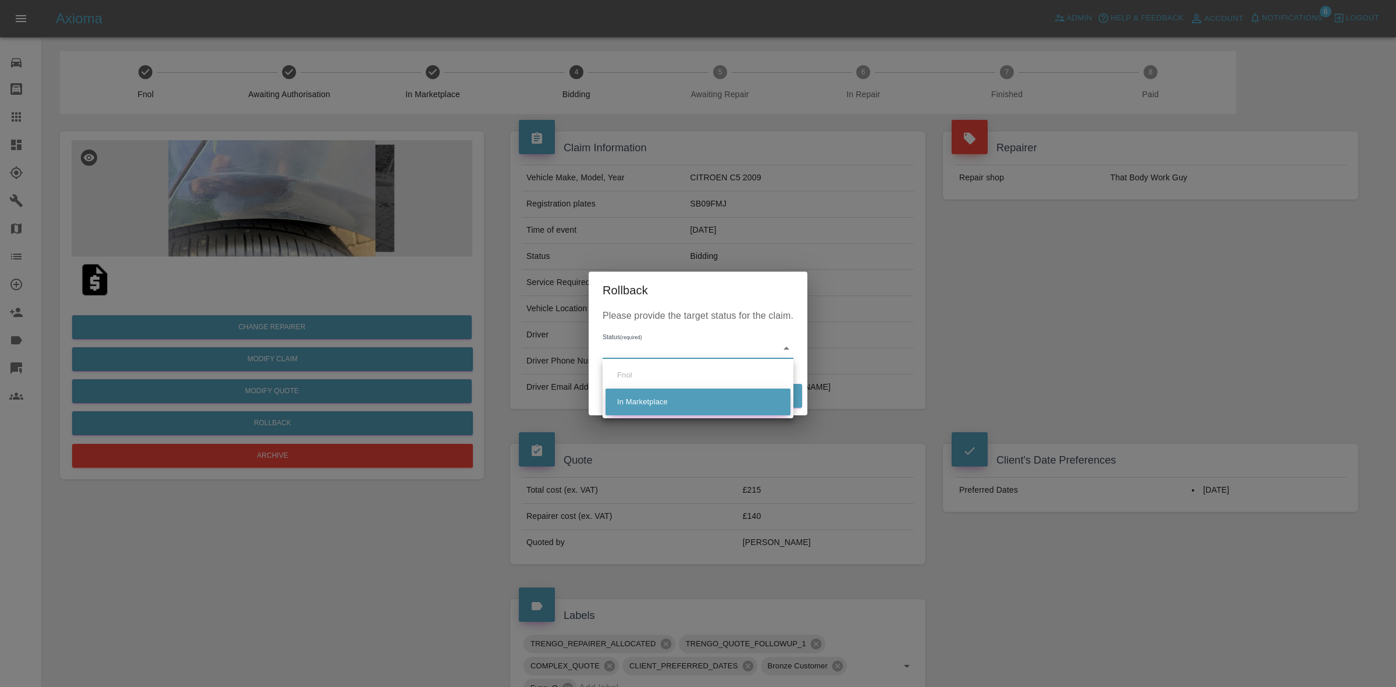
click at [664, 414] on li "In Marketplace" at bounding box center [698, 402] width 185 height 27
type input "in-marketplace"
click at [765, 390] on button "Rollback" at bounding box center [766, 396] width 72 height 24
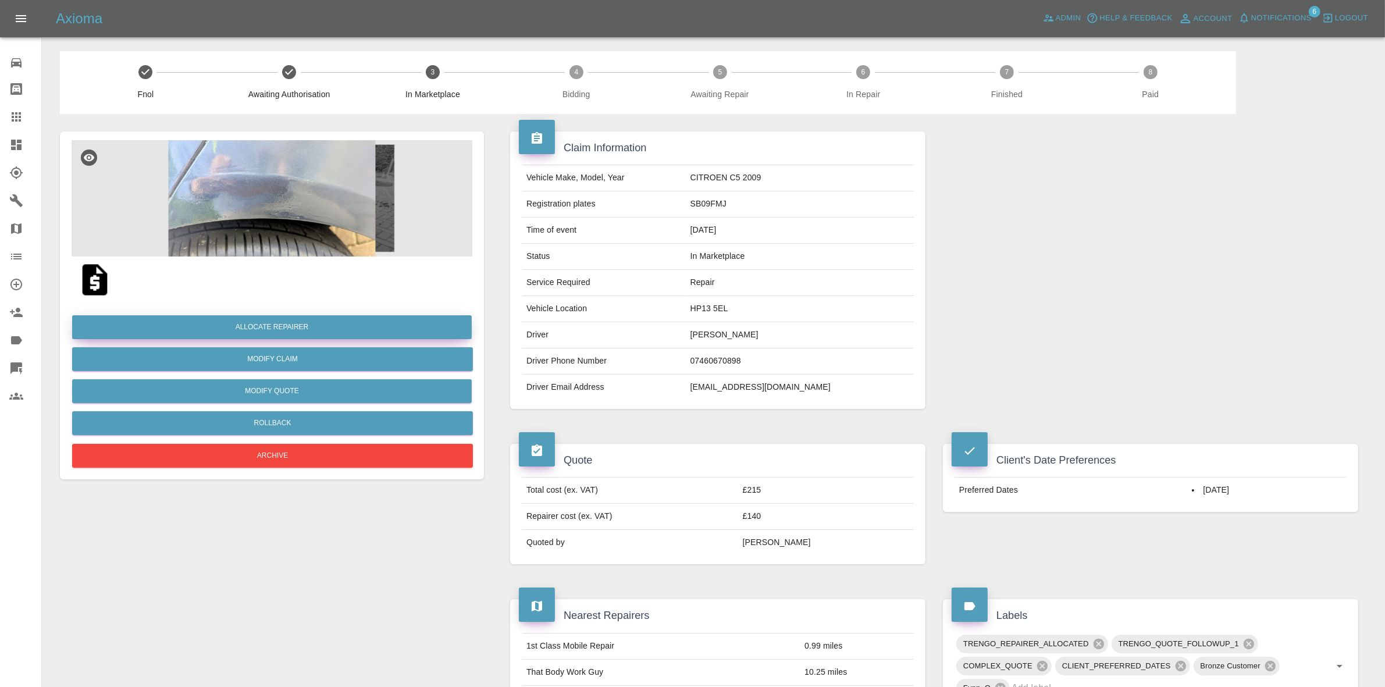
click at [237, 330] on button "Allocate Repairer" at bounding box center [272, 327] width 400 height 24
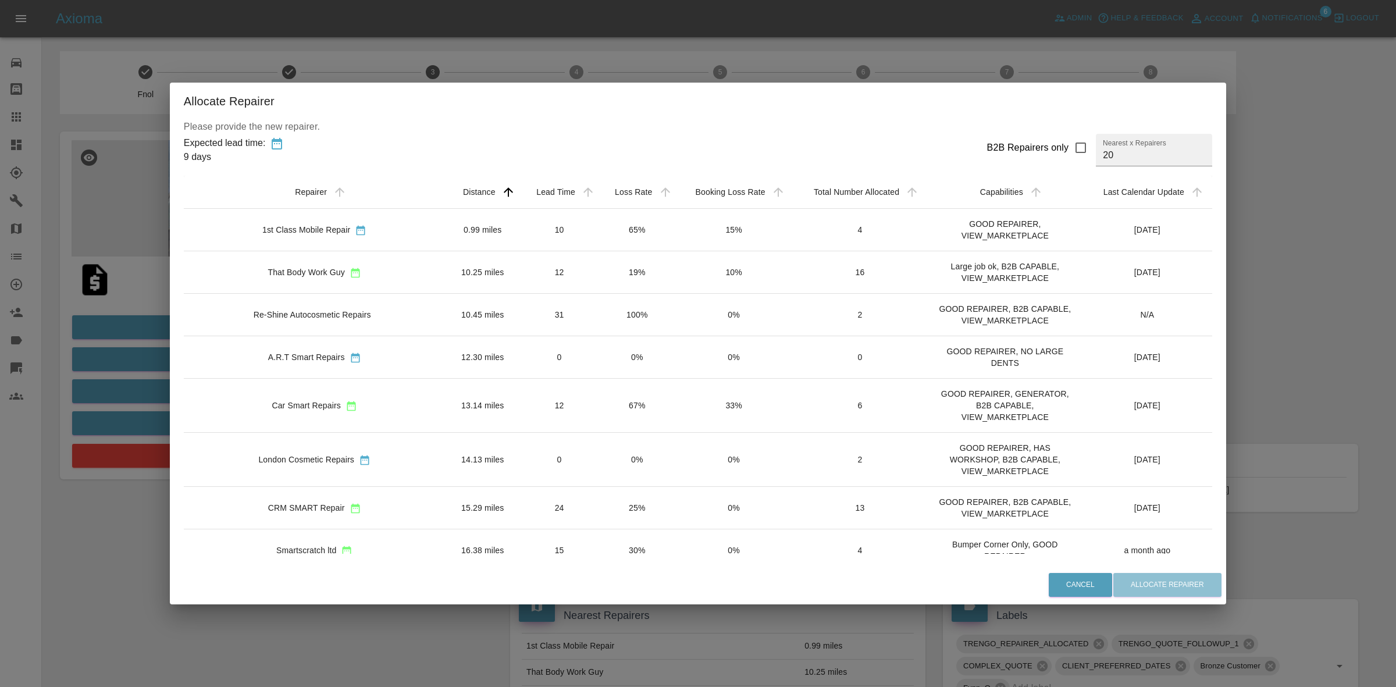
click at [675, 232] on td "15%" at bounding box center [733, 230] width 116 height 42
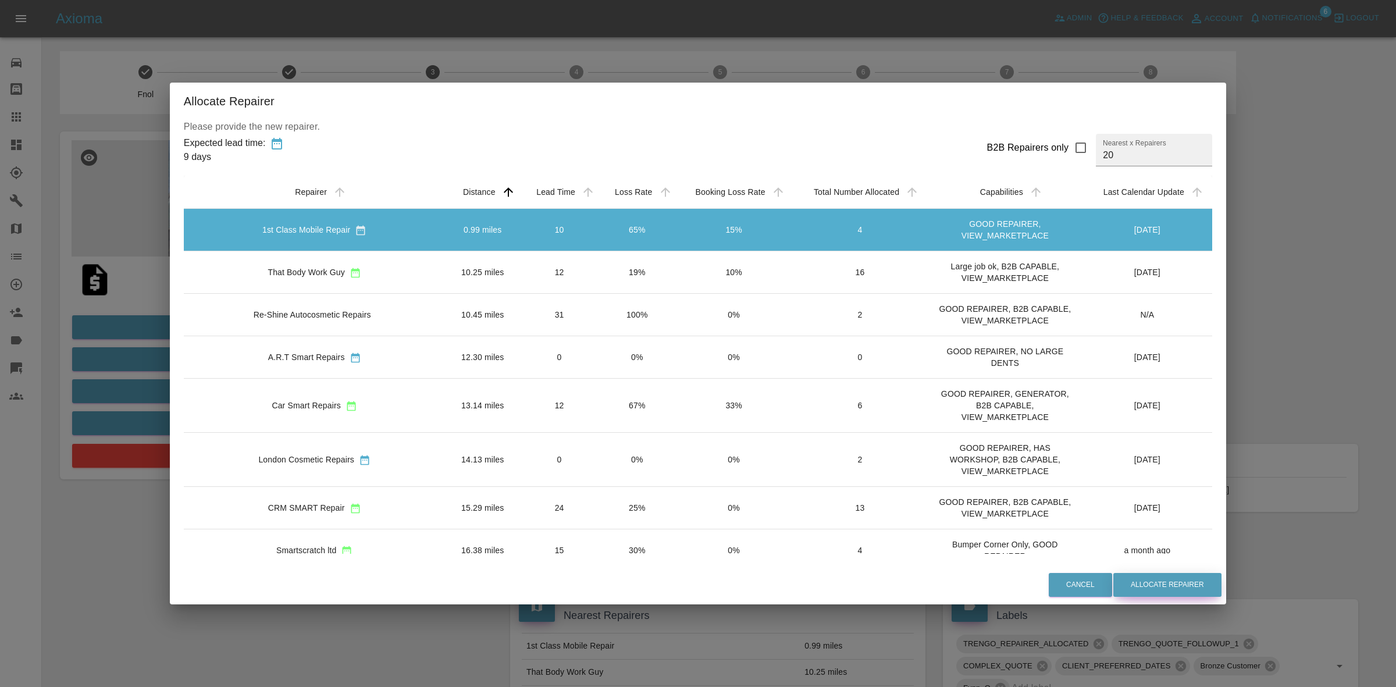
click at [1117, 582] on button "Allocate Repairer" at bounding box center [1167, 585] width 108 height 24
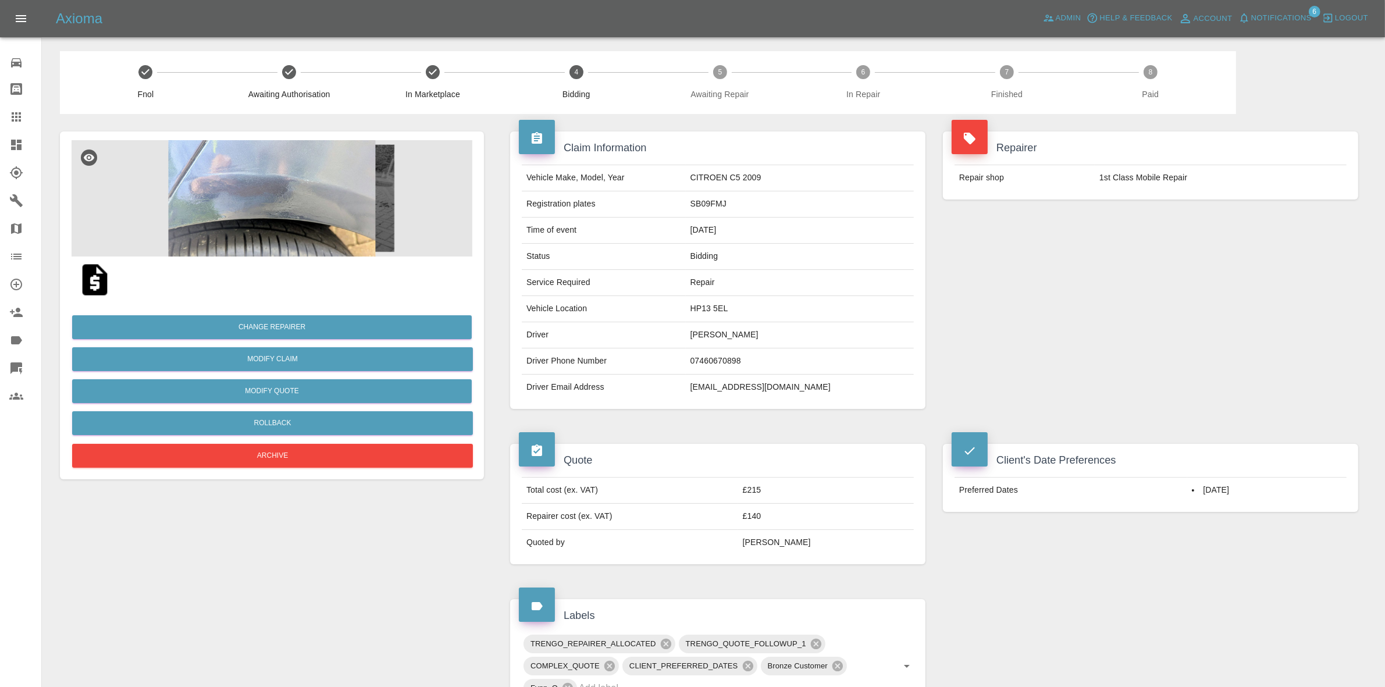
drag, startPoint x: 1208, startPoint y: 251, endPoint x: 617, endPoint y: 129, distance: 602.8
click at [1208, 251] on div "Repairer Repair shop 1st Class Mobile Repair" at bounding box center [1150, 270] width 433 height 312
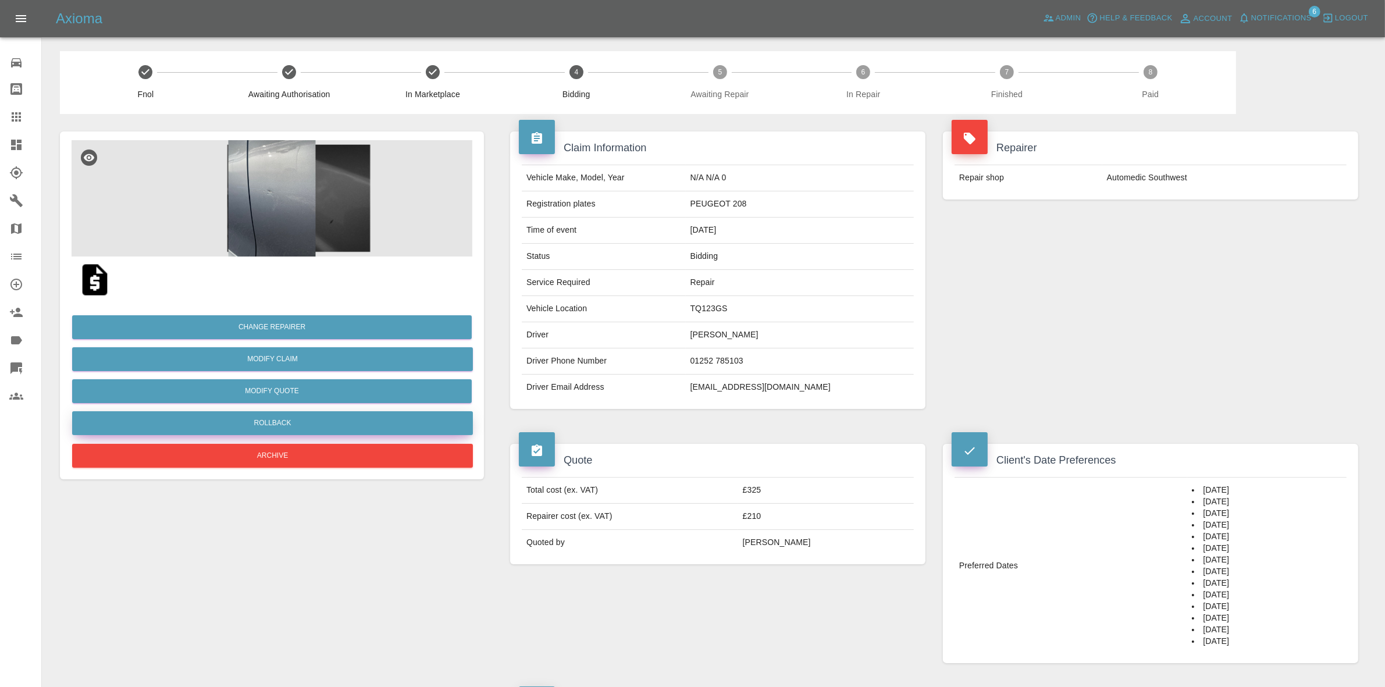
click at [277, 429] on button "Rollback" at bounding box center [272, 423] width 401 height 24
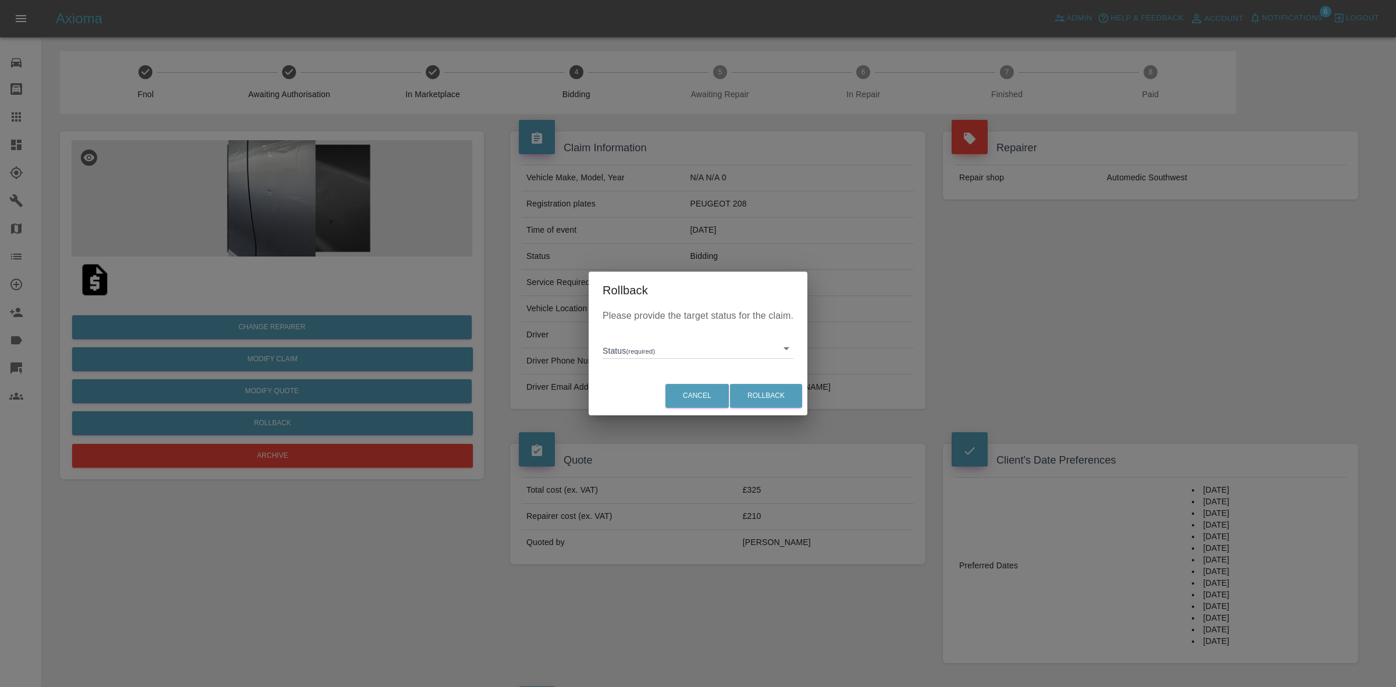
click at [635, 353] on body "Axioma Admin Help & Feedback Account Notifications 6 Logout Repair home Bodysho…" at bounding box center [698, 610] width 1396 height 1220
click at [435, 372] on div at bounding box center [698, 343] width 1396 height 687
click at [254, 315] on div "Rollback Please provide the target status for the claim. Status (required) ​ Ca…" at bounding box center [698, 343] width 1396 height 687
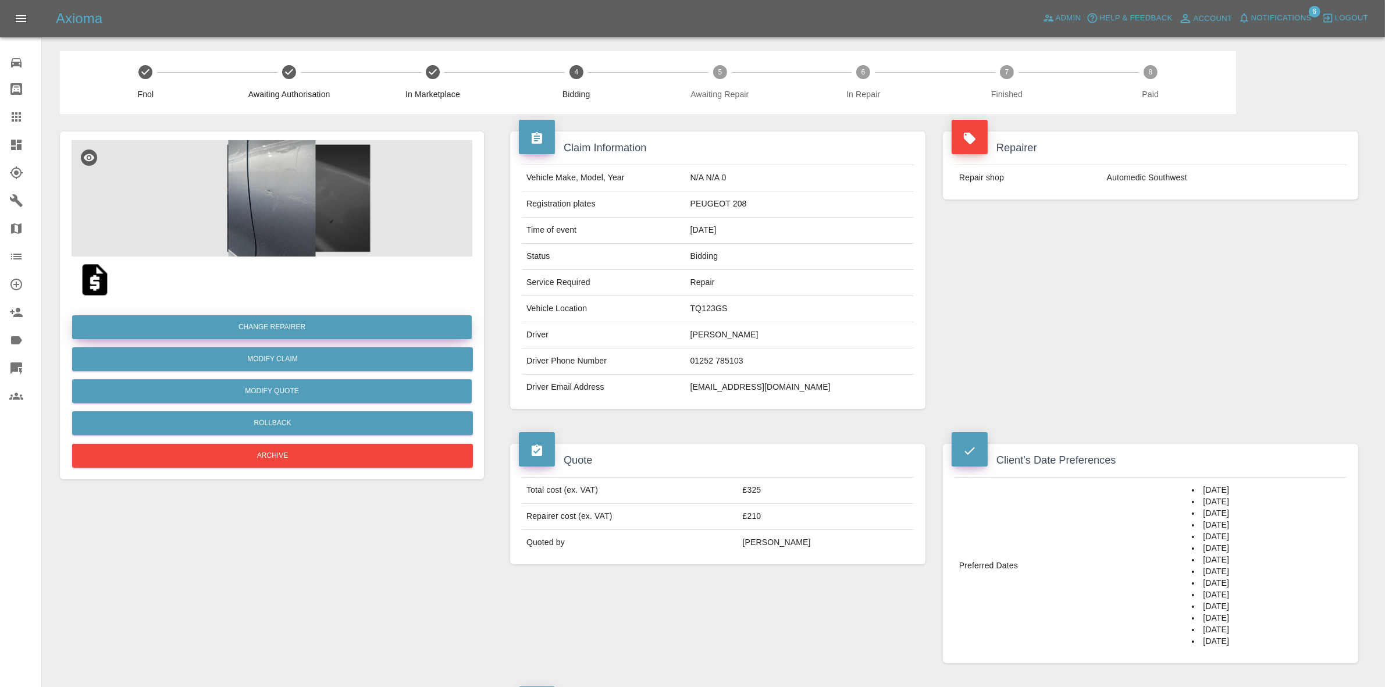
click at [259, 327] on button "Change Repairer" at bounding box center [272, 327] width 400 height 24
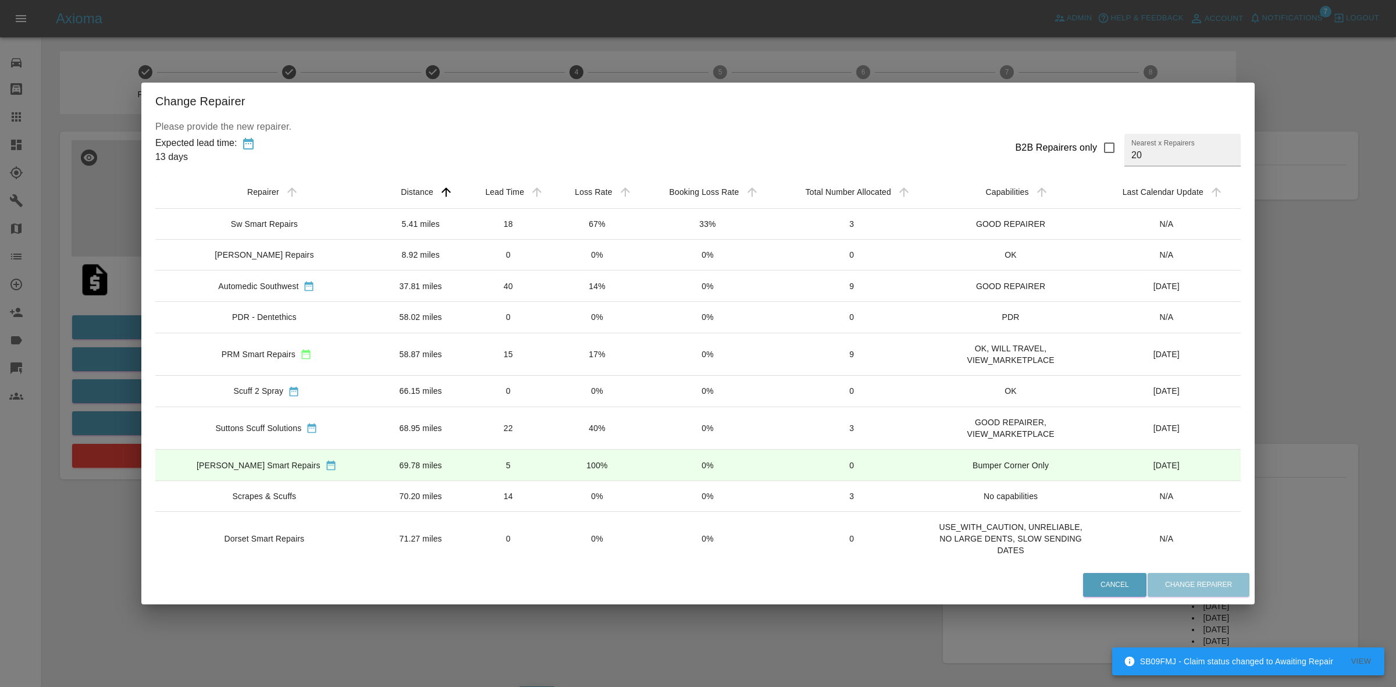
click at [595, 56] on div "Change Repairer Please provide the new repairer. Expected lead time: 13 days B2…" at bounding box center [698, 343] width 1396 height 687
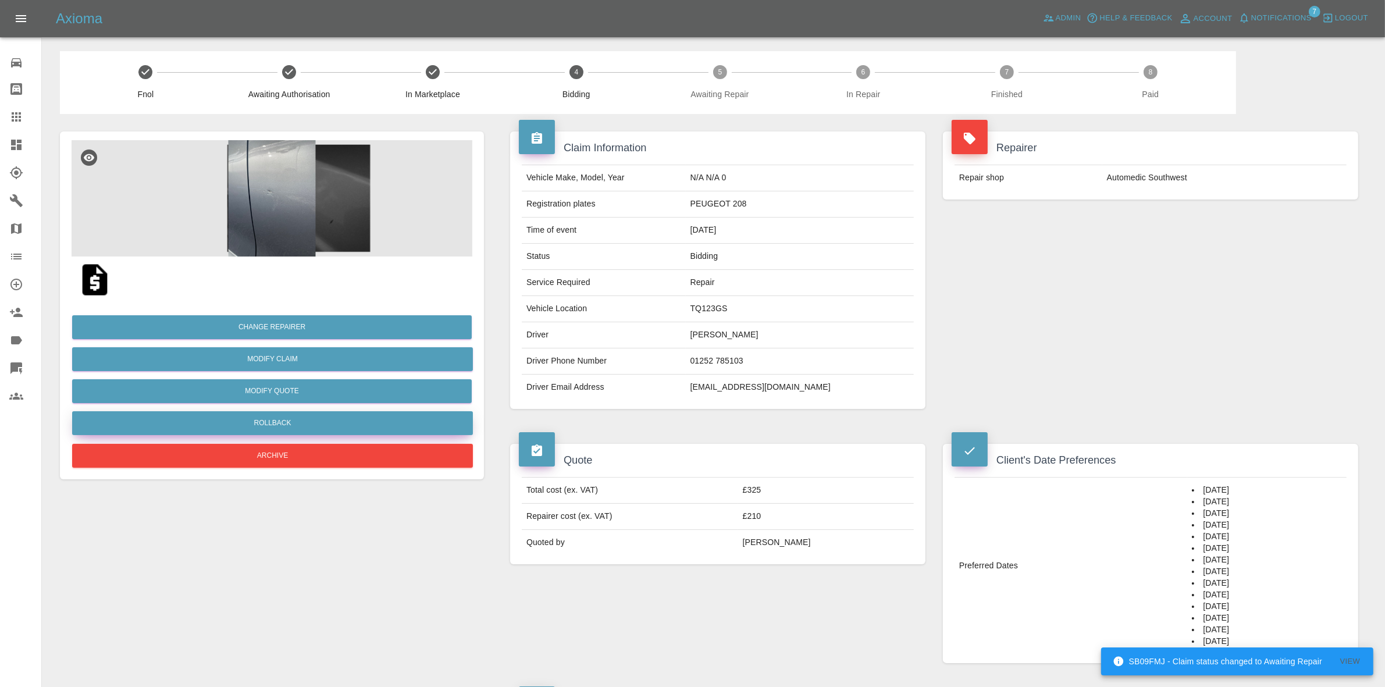
click at [253, 422] on button "Rollback" at bounding box center [272, 423] width 401 height 24
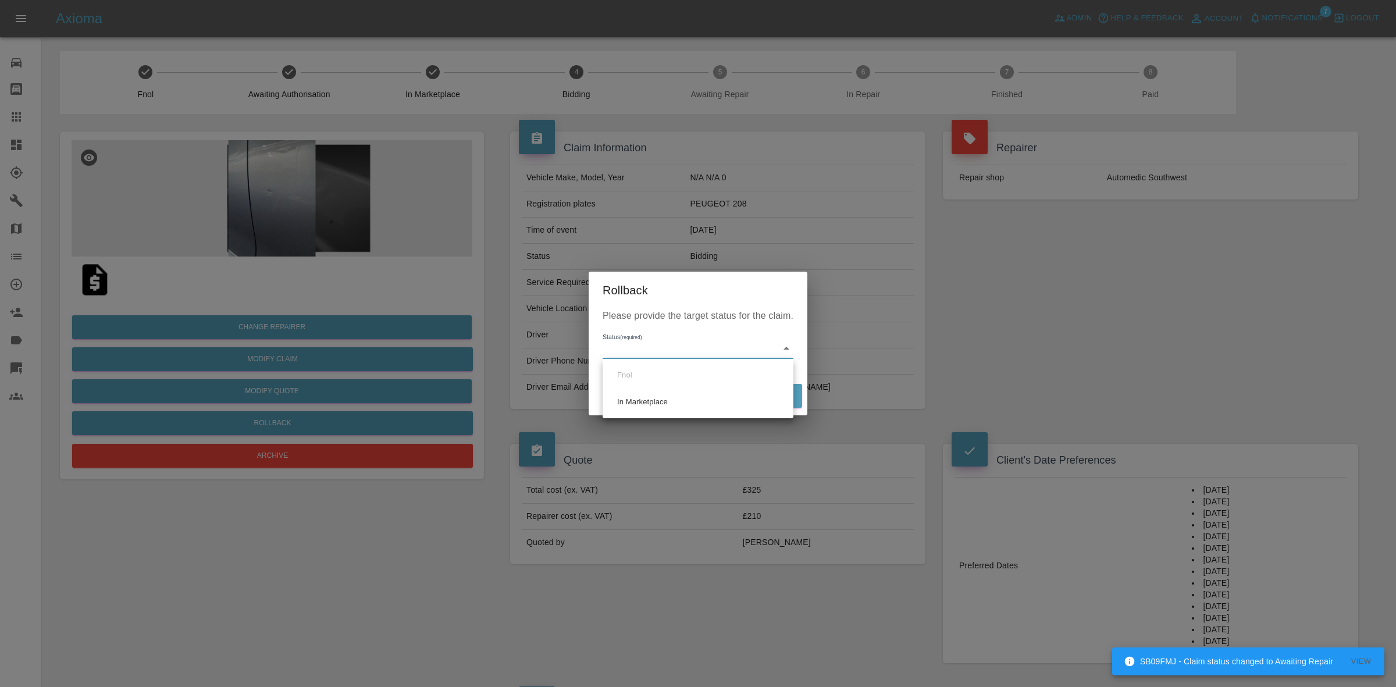
click at [655, 348] on body "SB09FMJ - Claim status changed to Awaiting Repair View Axioma Admin Help & Feed…" at bounding box center [698, 610] width 1396 height 1220
click at [668, 407] on li "In Marketplace" at bounding box center [698, 402] width 185 height 27
type input "in-marketplace"
click at [742, 391] on button "Rollback" at bounding box center [766, 396] width 72 height 24
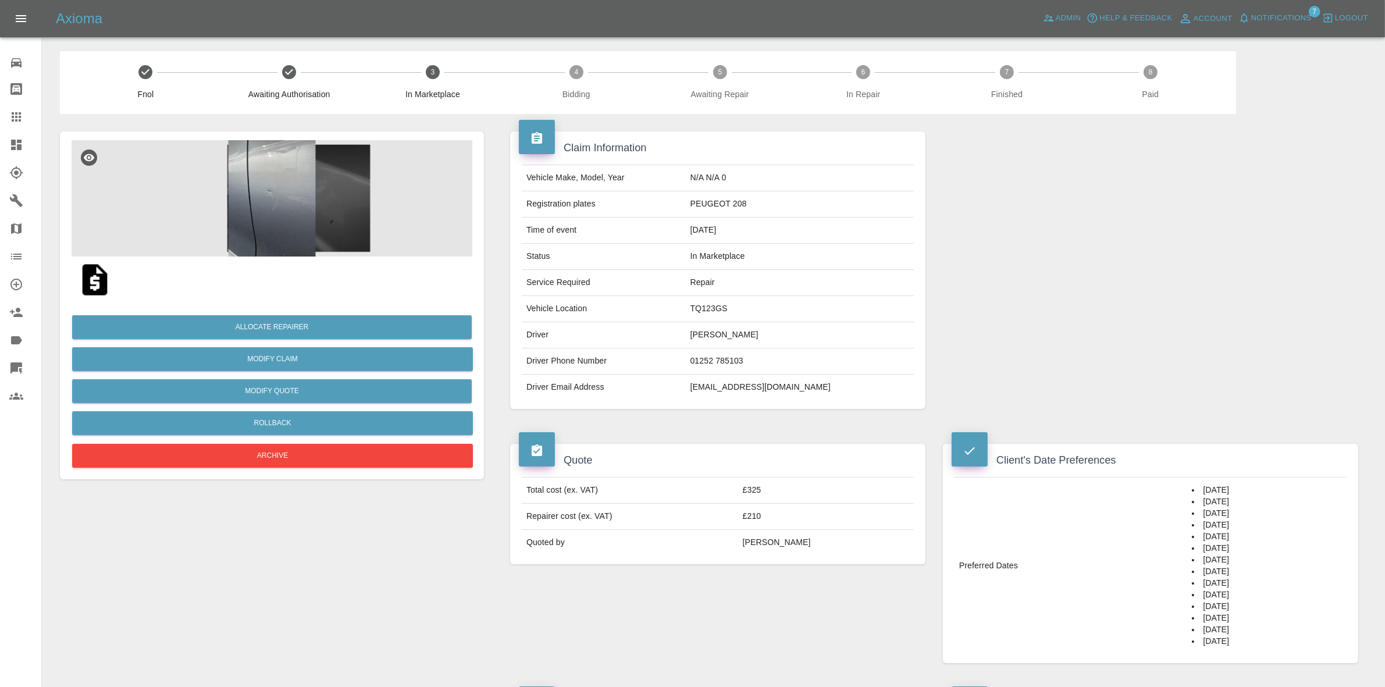
click at [296, 164] on img at bounding box center [272, 198] width 401 height 116
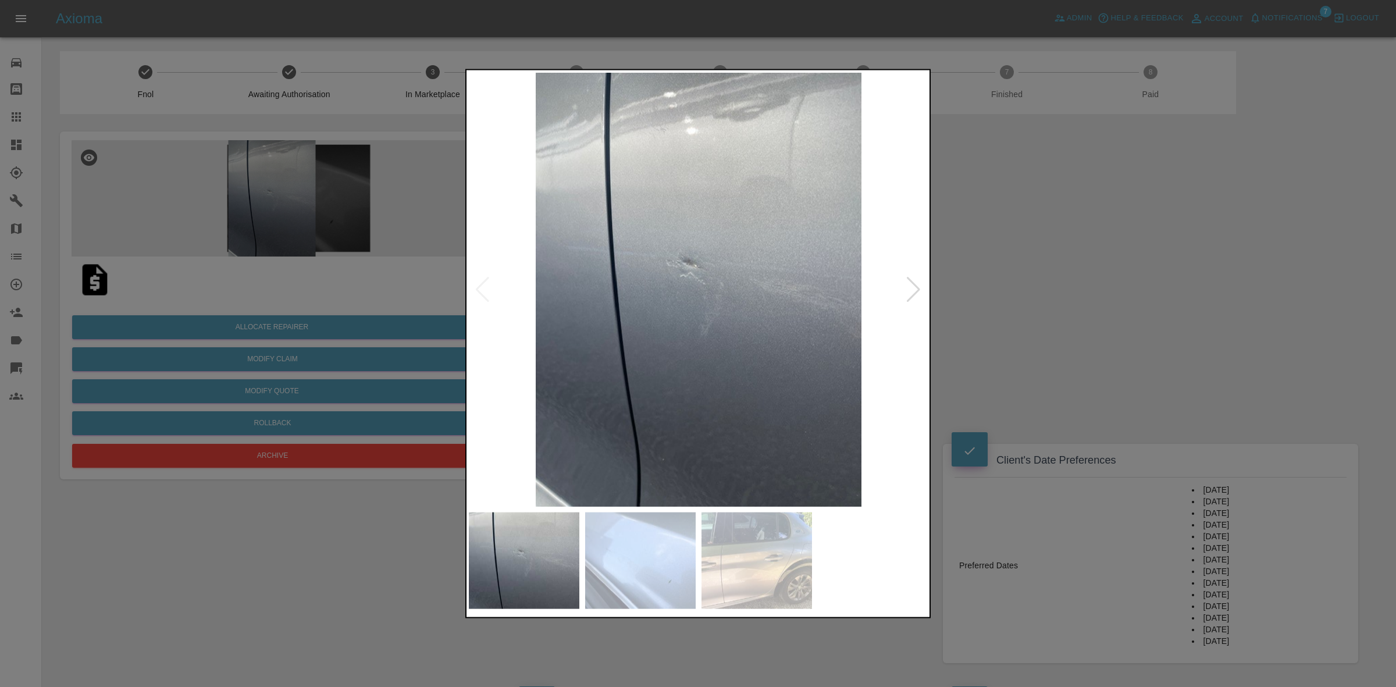
click at [910, 281] on div at bounding box center [914, 289] width 16 height 26
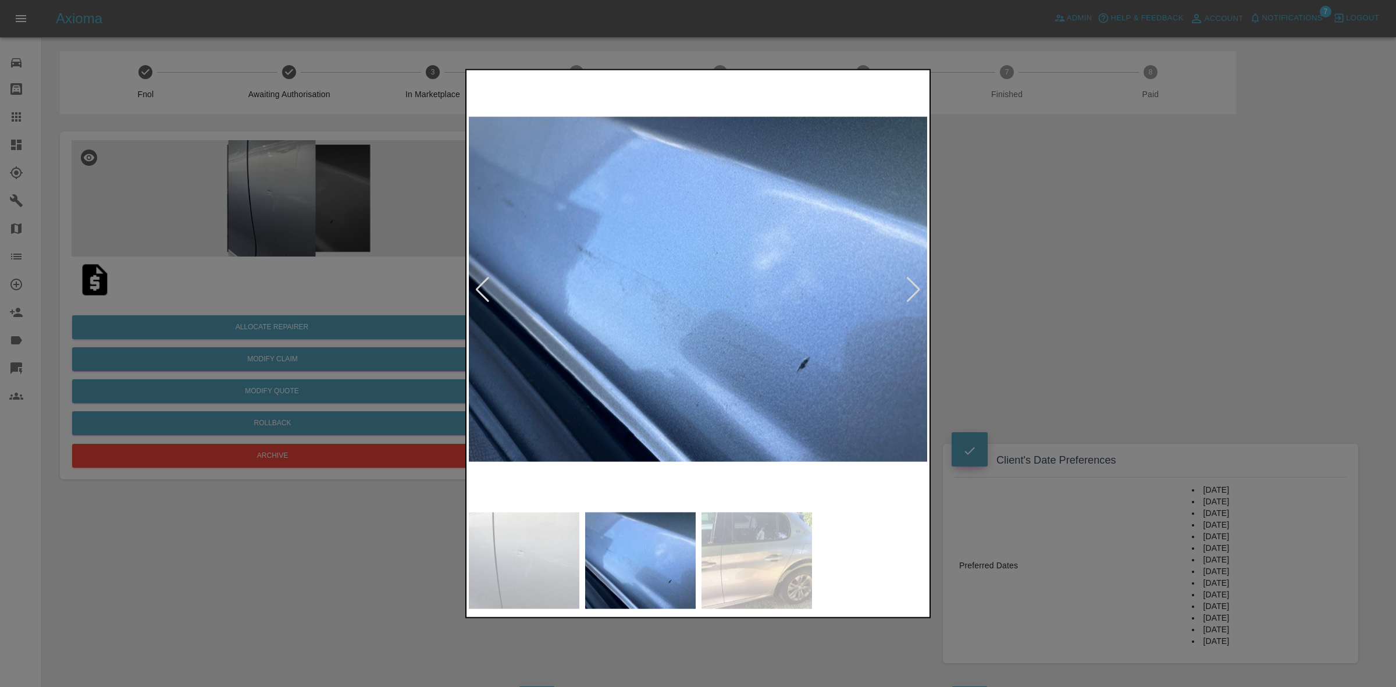
click at [910, 281] on div at bounding box center [914, 289] width 16 height 26
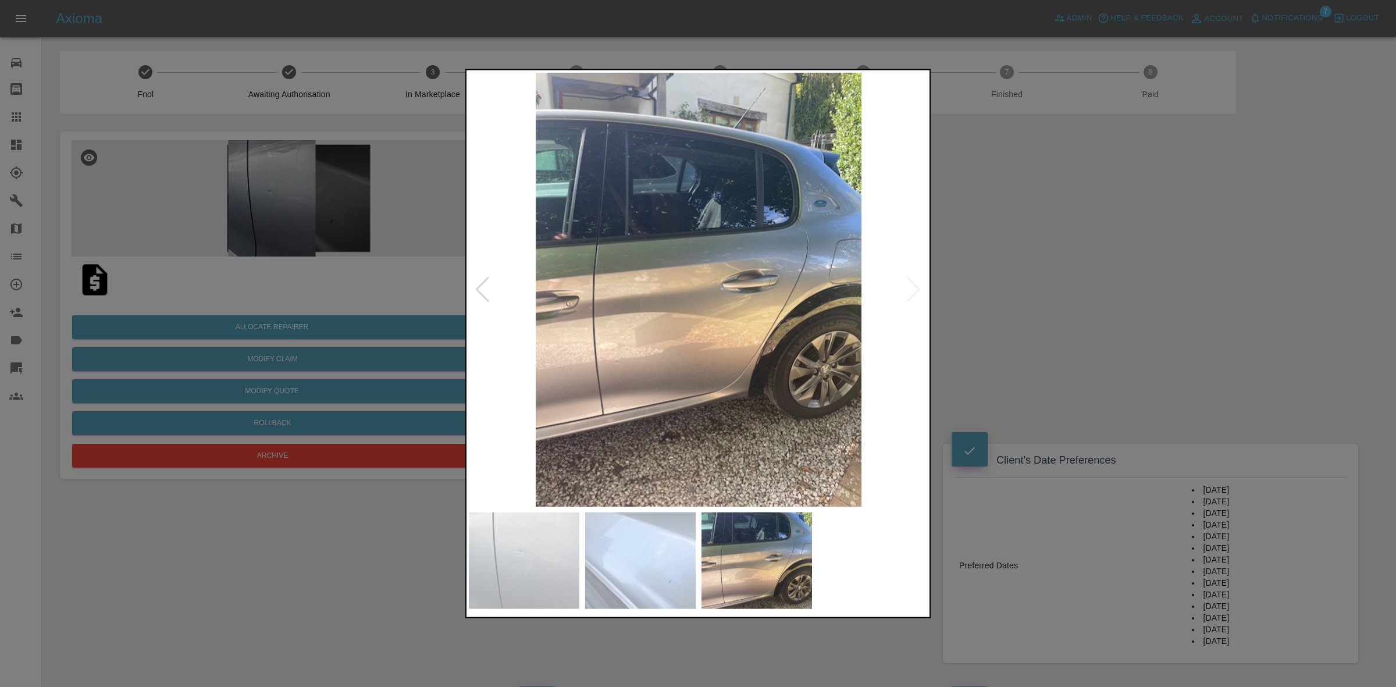
click at [1002, 307] on div at bounding box center [698, 343] width 1396 height 687
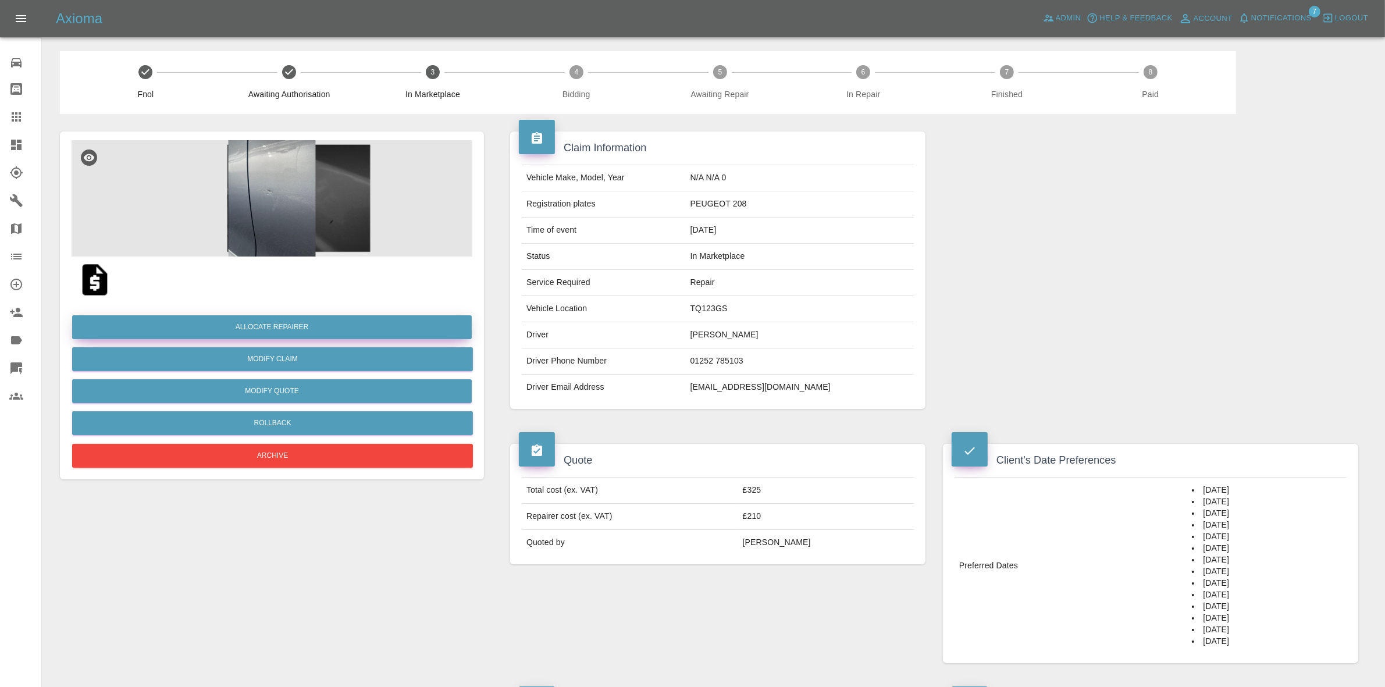
click at [261, 323] on button "Allocate Repairer" at bounding box center [272, 327] width 400 height 24
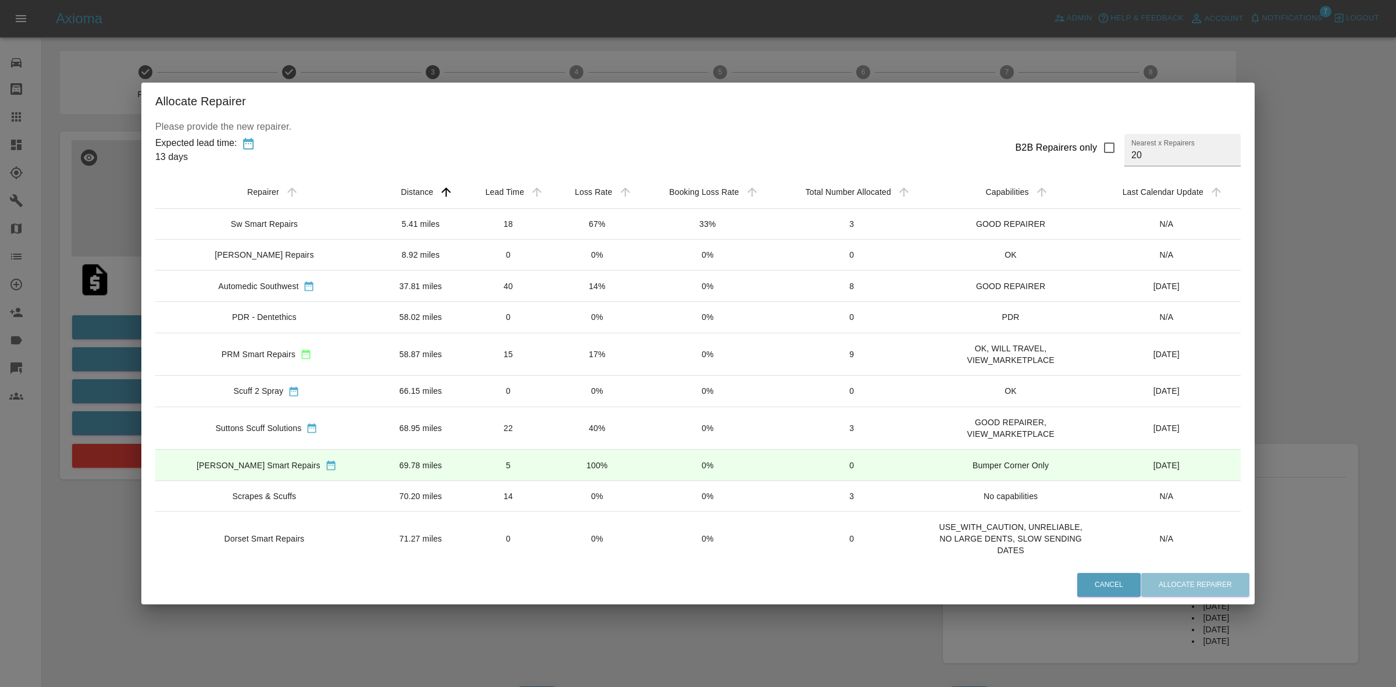
click at [641, 228] on td "33%" at bounding box center [707, 224] width 133 height 31
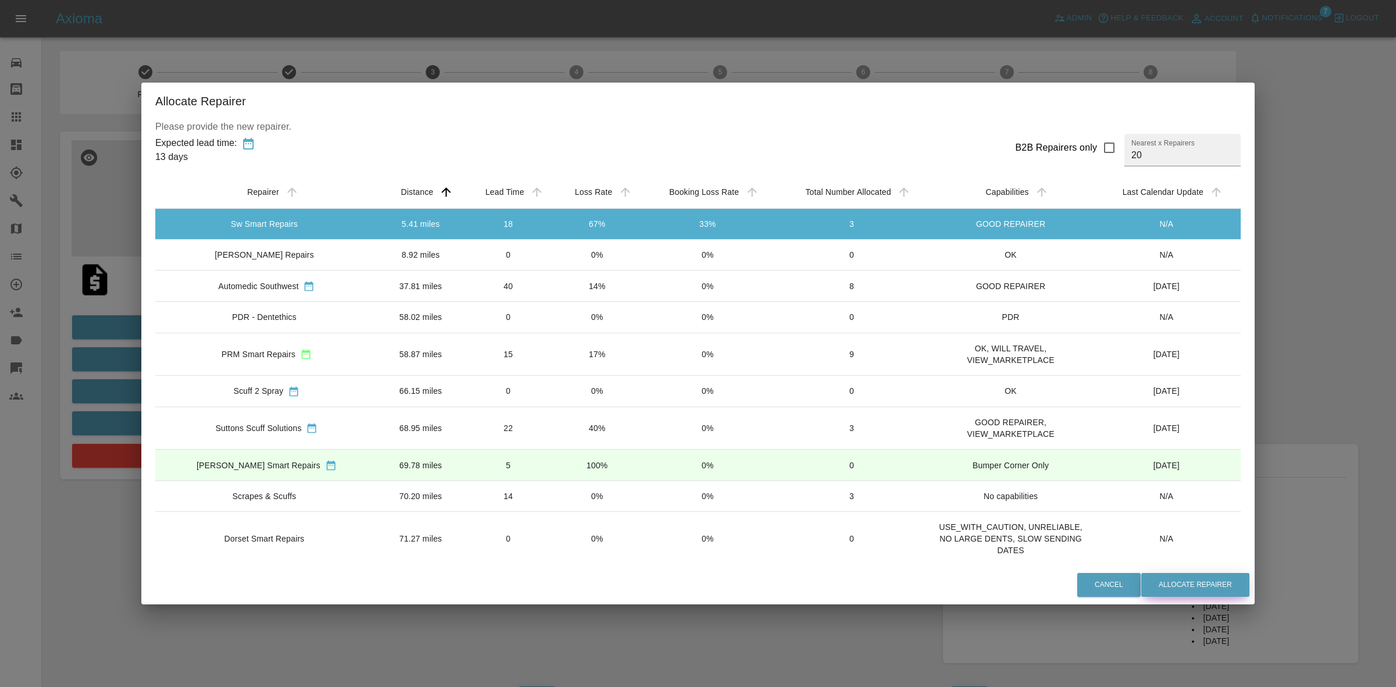
drag, startPoint x: 1199, startPoint y: 585, endPoint x: 1183, endPoint y: 601, distance: 23.0
click at [1199, 585] on button "Allocate Repairer" at bounding box center [1195, 585] width 108 height 24
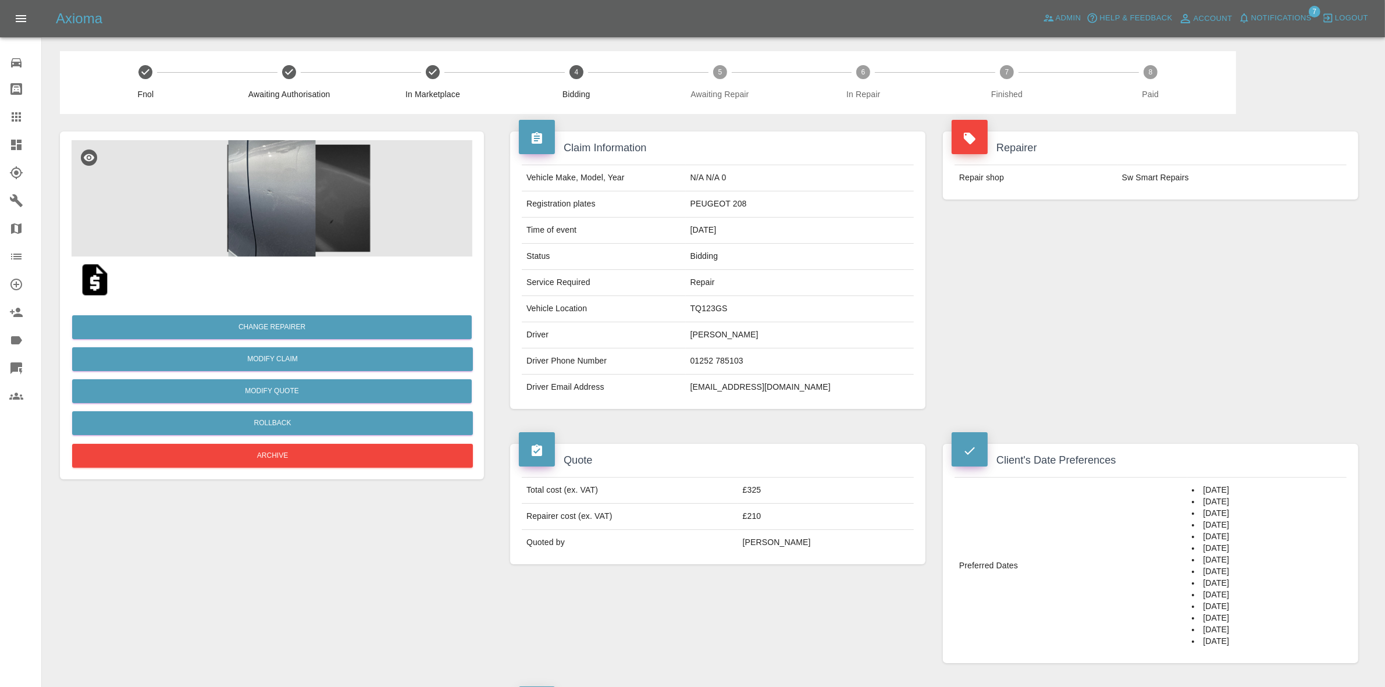
click at [1254, 297] on div "Repairer Repair shop Sw Smart Repairs" at bounding box center [1150, 270] width 433 height 312
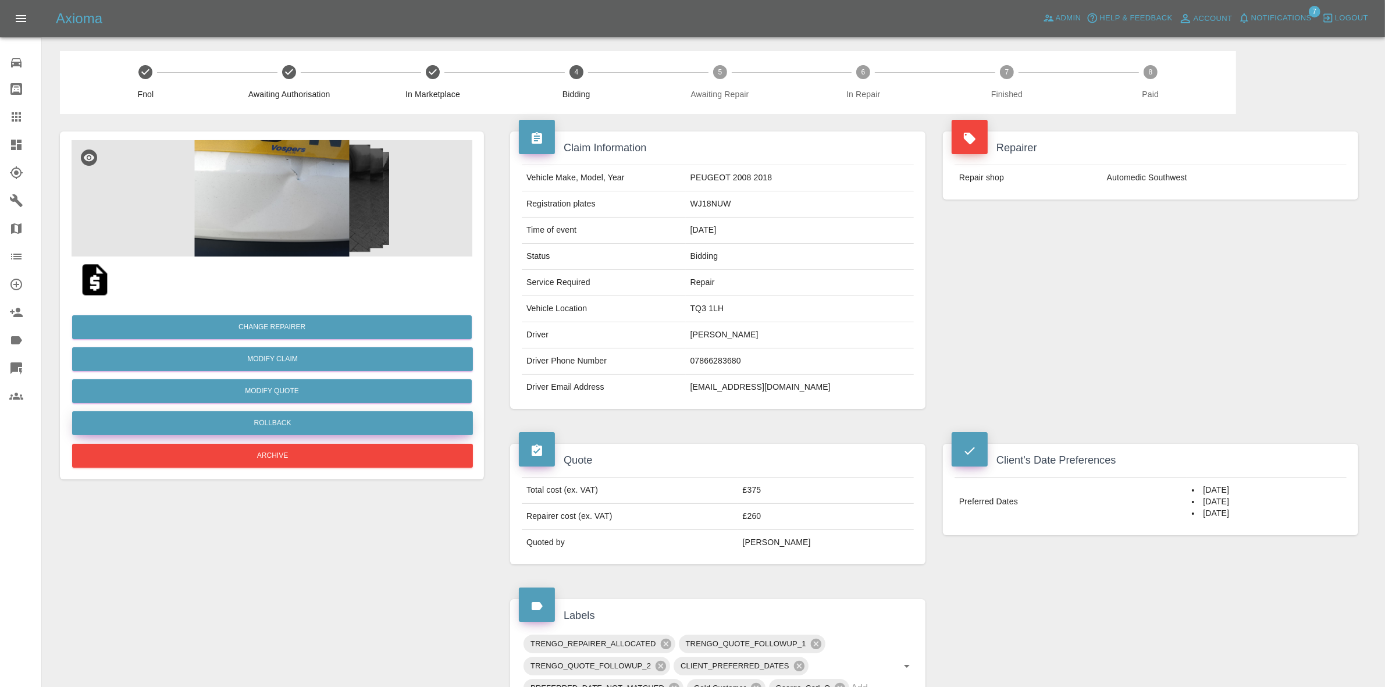
click at [258, 430] on button "Rollback" at bounding box center [272, 423] width 401 height 24
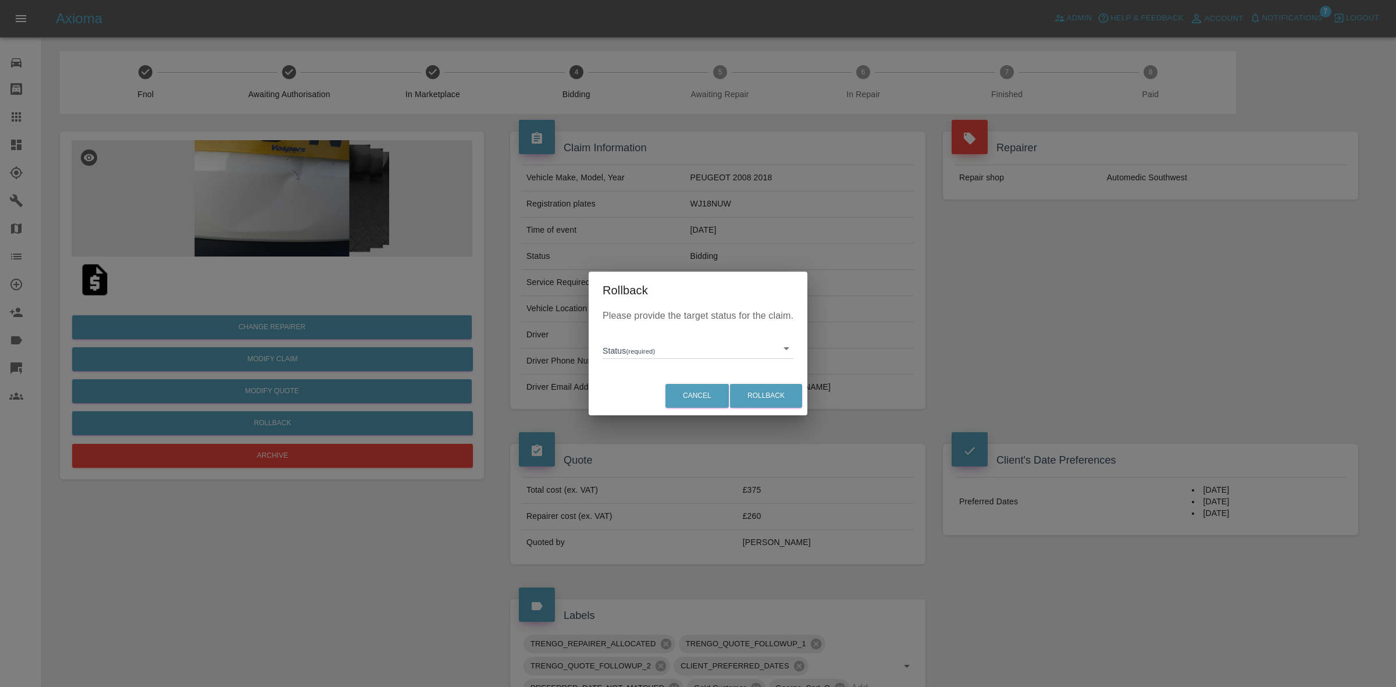
click at [640, 362] on div "Please provide the target status for the claim. Status (required) ​" at bounding box center [698, 342] width 219 height 67
click at [641, 355] on body "Axioma Admin Help & Feedback Account Notifications 7 Logout Repair home Bodysho…" at bounding box center [698, 570] width 1396 height 1140
click at [676, 403] on li "In Marketplace" at bounding box center [698, 402] width 185 height 27
type input "in-marketplace"
click at [803, 396] on div "Cancel Rollback" at bounding box center [698, 395] width 219 height 39
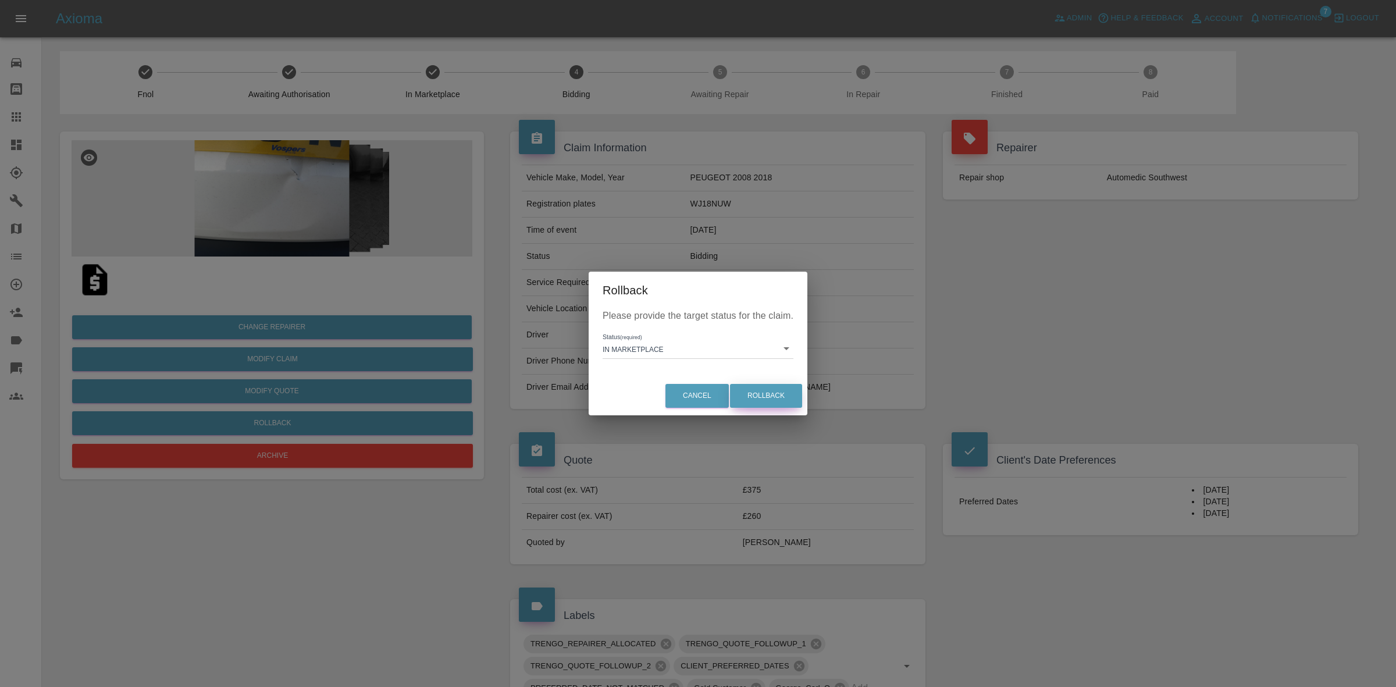
click at [768, 393] on button "Rollback" at bounding box center [766, 396] width 72 height 24
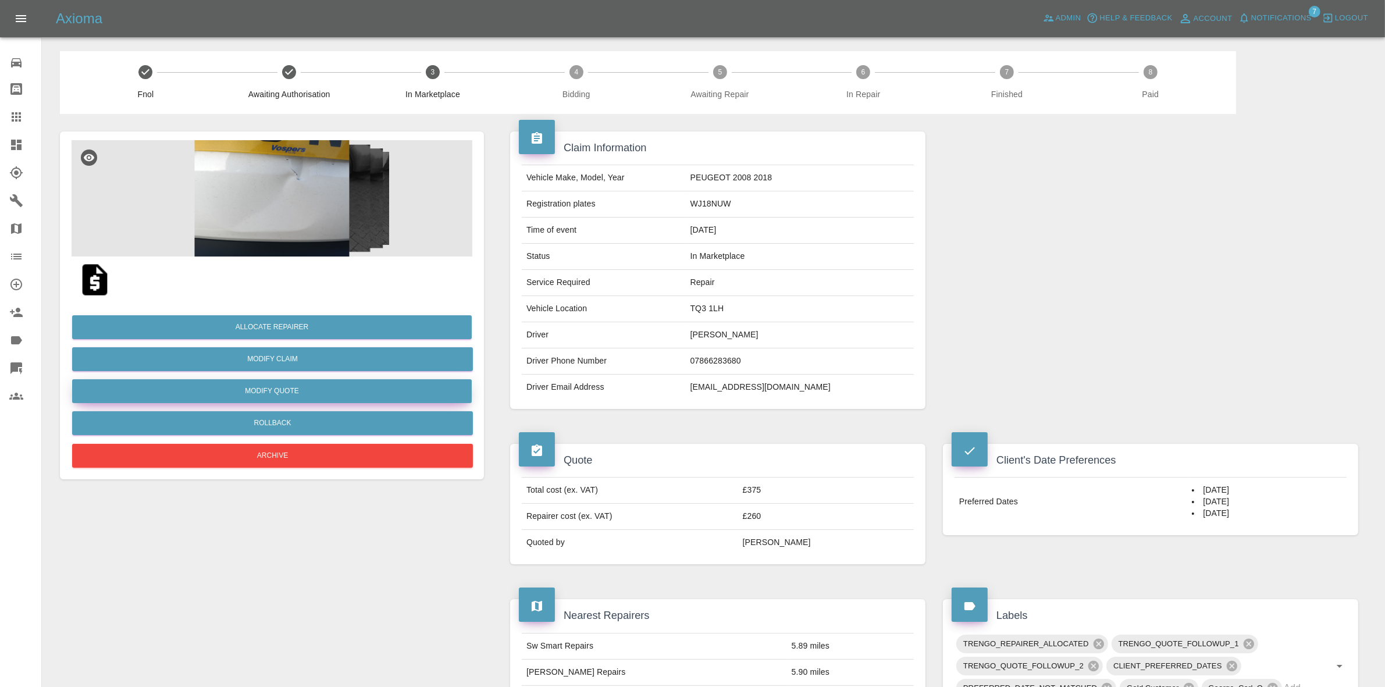
click at [262, 385] on button "Modify Quote" at bounding box center [272, 391] width 400 height 24
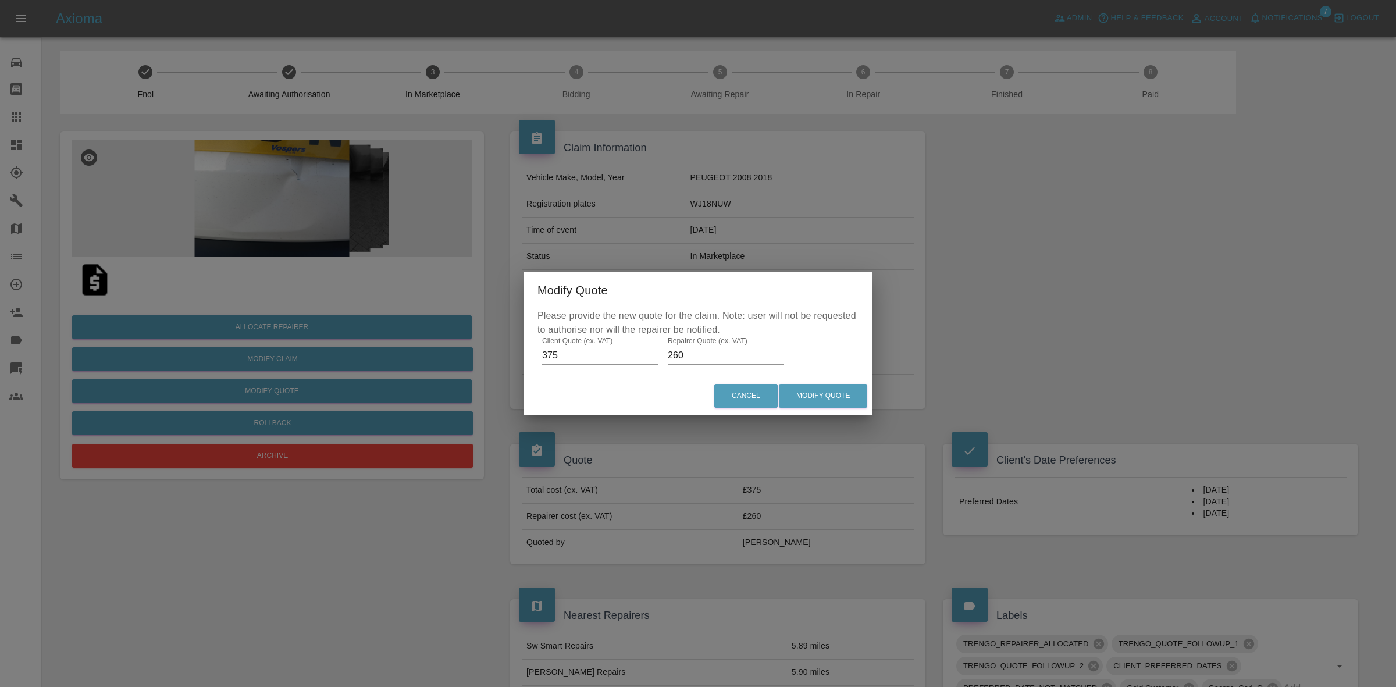
click at [700, 355] on input "260" at bounding box center [726, 355] width 116 height 19
click at [699, 355] on input "260" at bounding box center [726, 355] width 116 height 19
click at [699, 353] on input "260" at bounding box center [726, 355] width 116 height 19
type input "280"
click at [800, 394] on button "Modify Quote" at bounding box center [823, 396] width 88 height 24
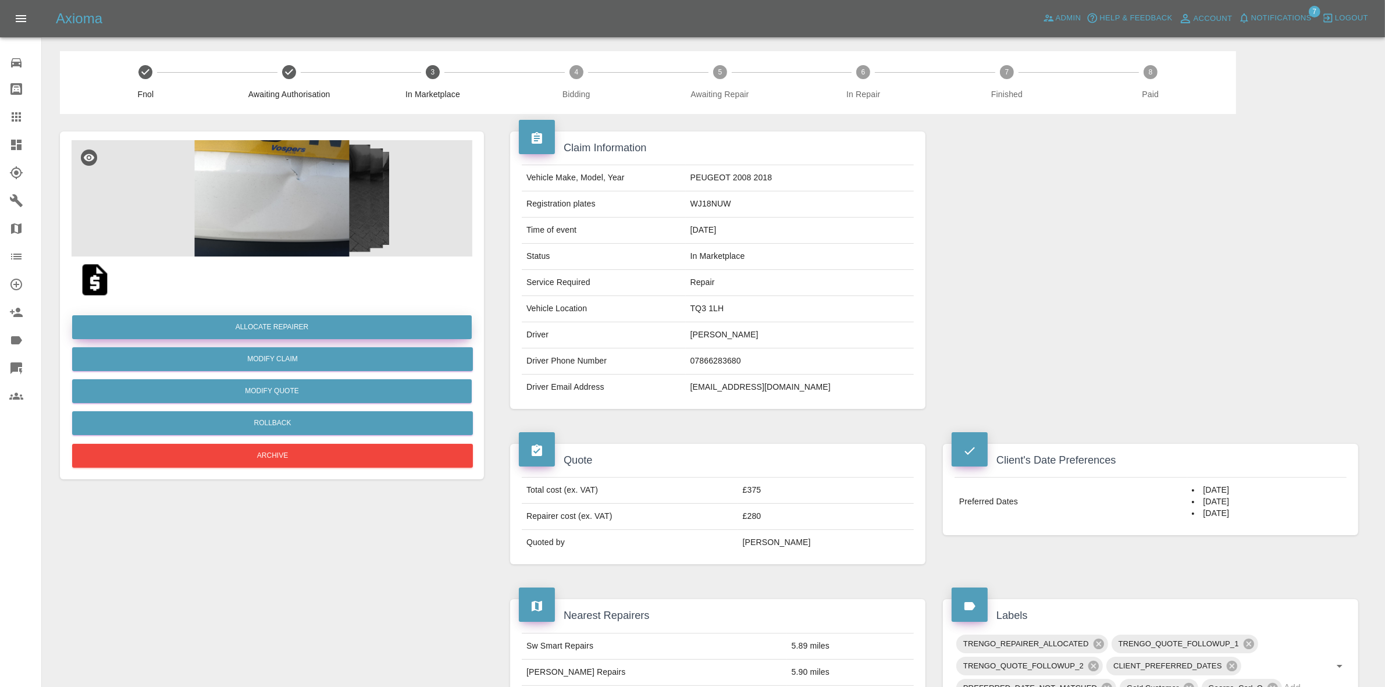
click at [276, 325] on button "Allocate Repairer" at bounding box center [272, 327] width 400 height 24
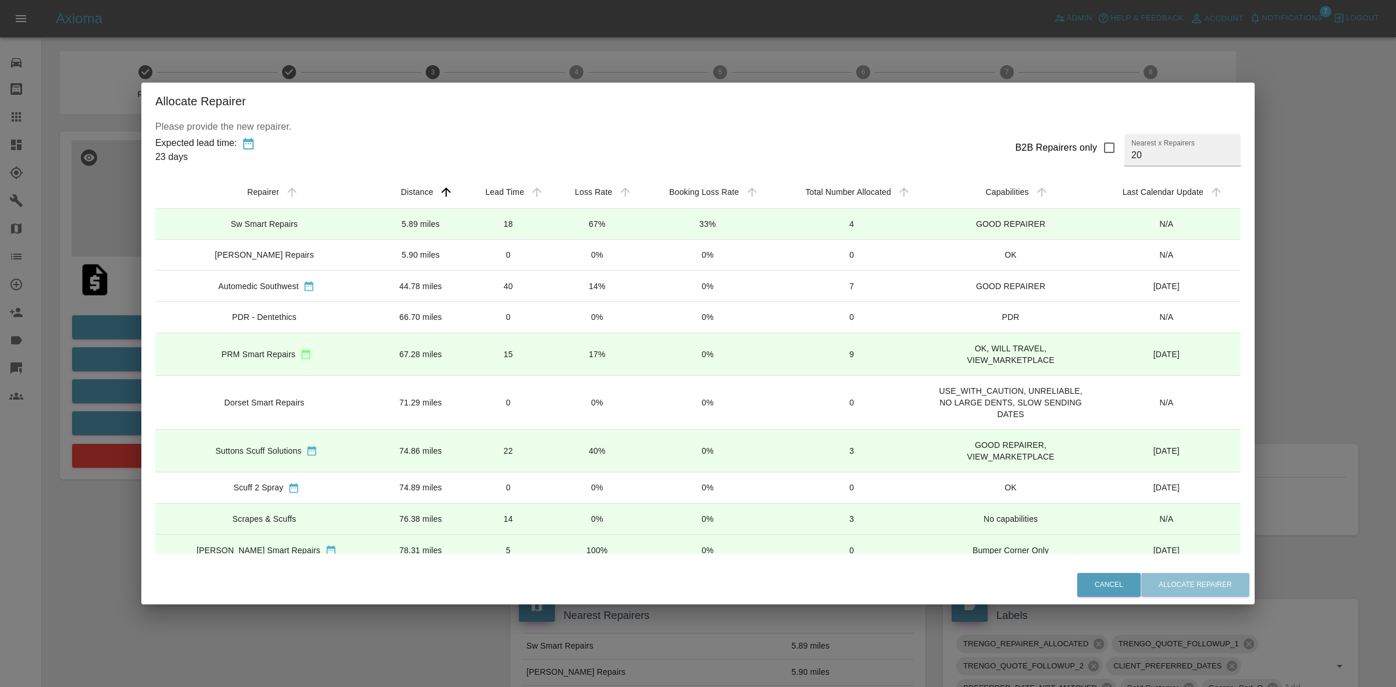
click at [536, 225] on td "18" at bounding box center [509, 224] width 90 height 31
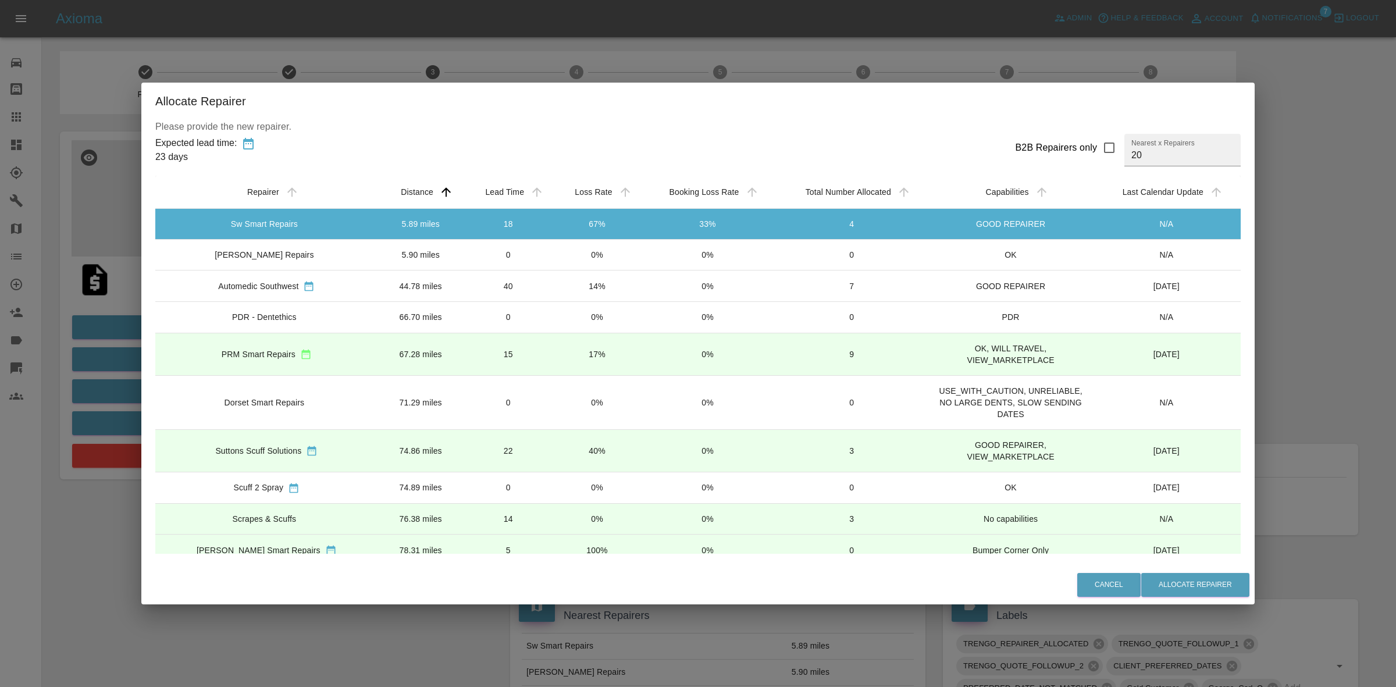
click at [1289, 507] on div "Allocate Repairer Please provide the new repairer. Expected lead time: 23 days …" at bounding box center [698, 343] width 1396 height 687
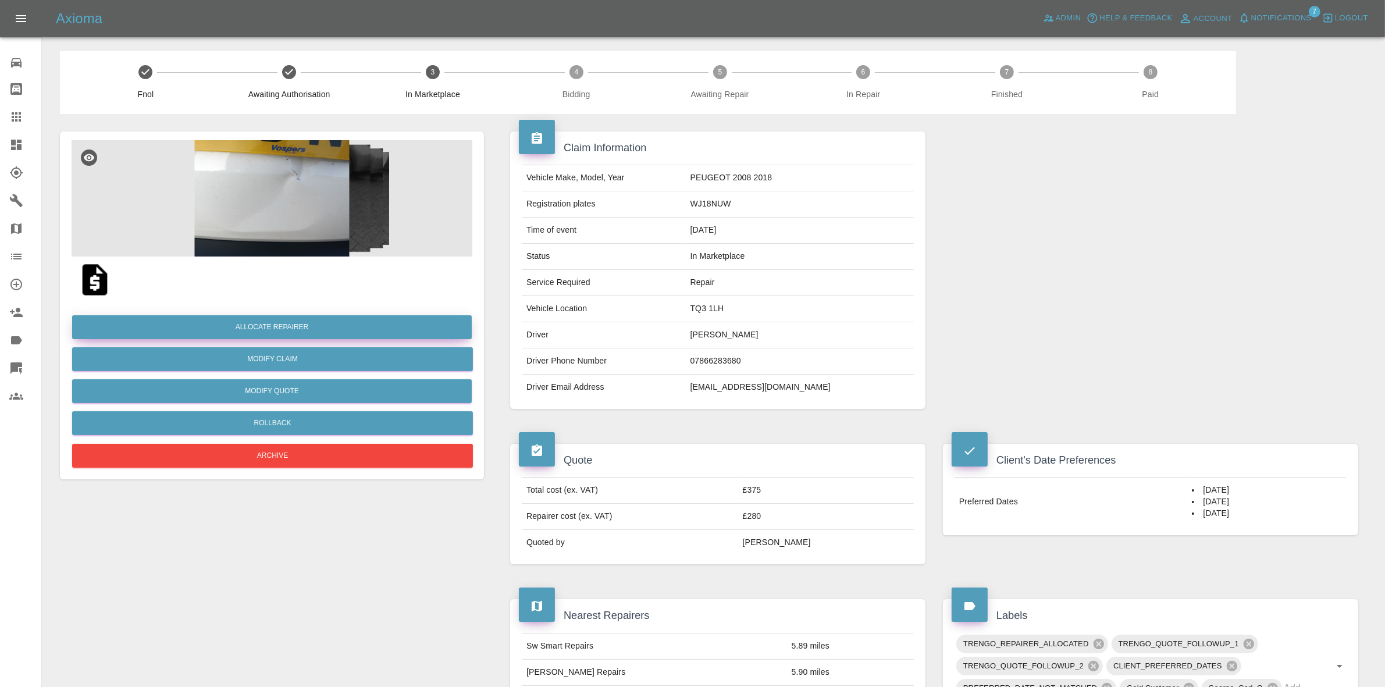
click at [286, 322] on button "Allocate Repairer" at bounding box center [272, 327] width 400 height 24
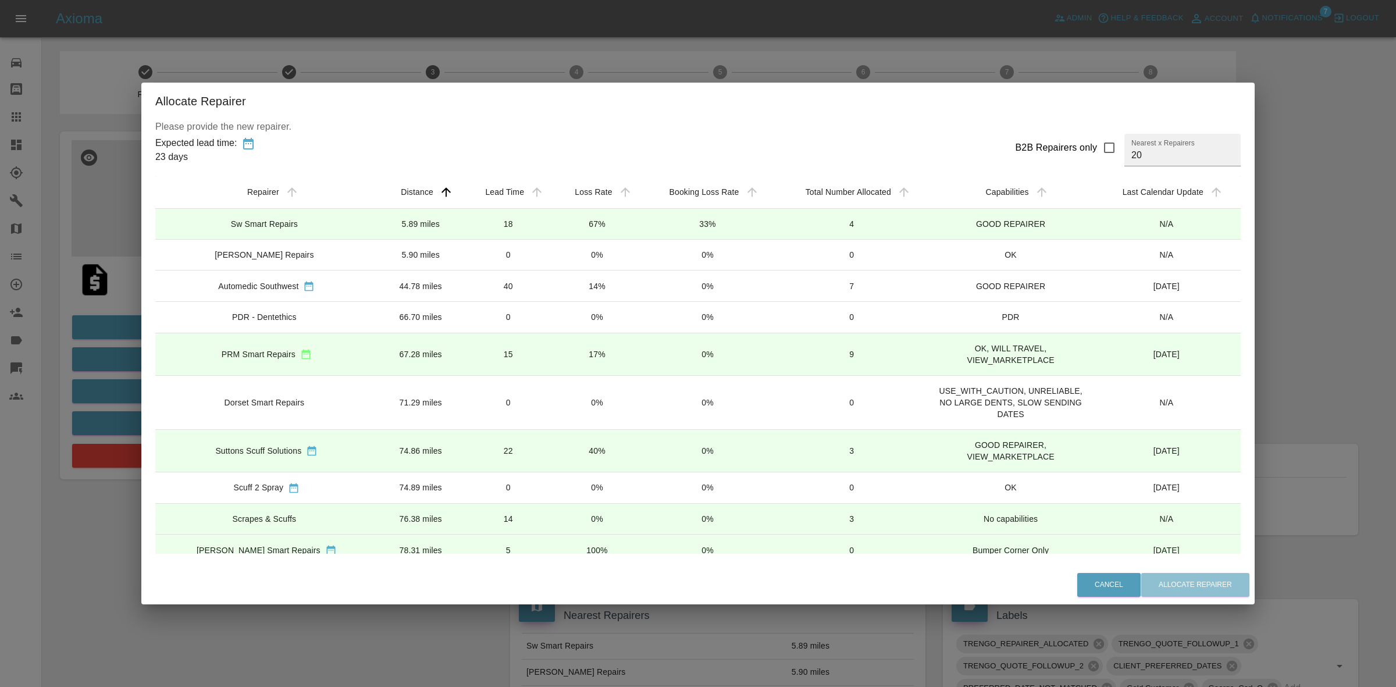
drag, startPoint x: 559, startPoint y: 213, endPoint x: 573, endPoint y: 233, distance: 24.2
click at [559, 216] on td "67%" at bounding box center [597, 224] width 88 height 31
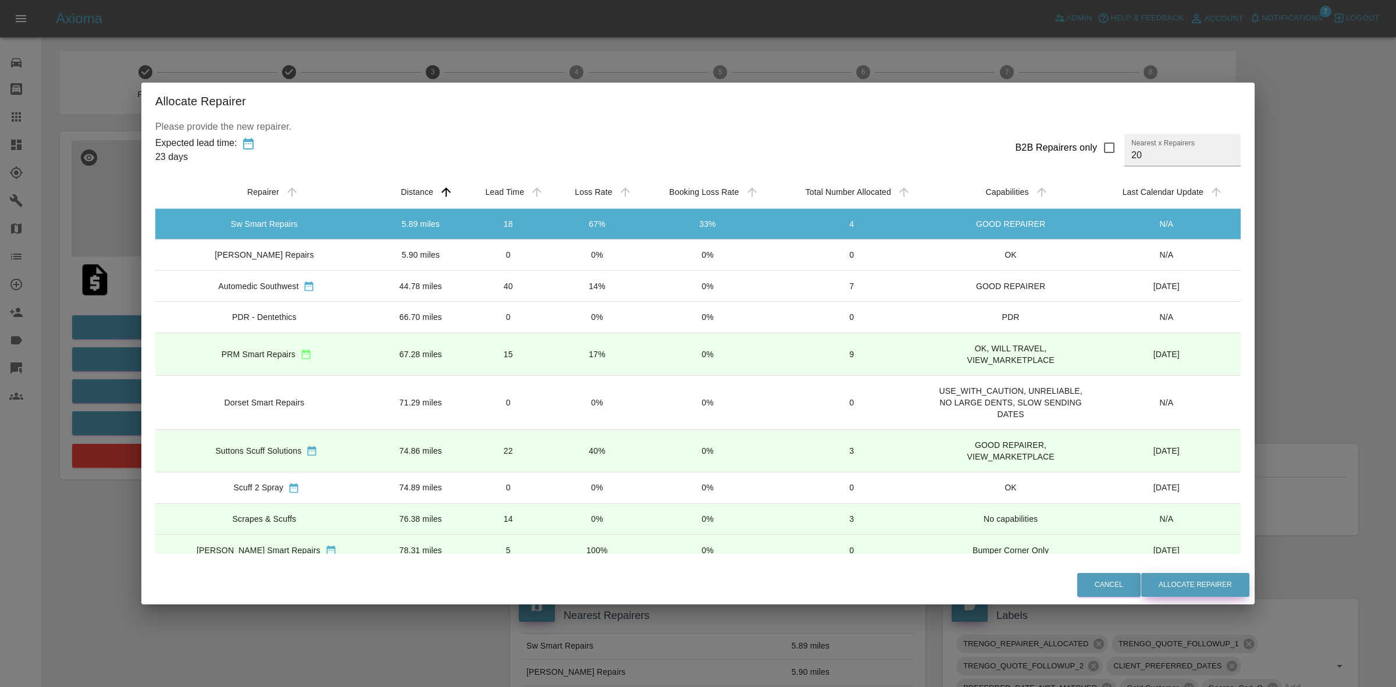
click at [1185, 586] on button "Allocate Repairer" at bounding box center [1195, 585] width 108 height 24
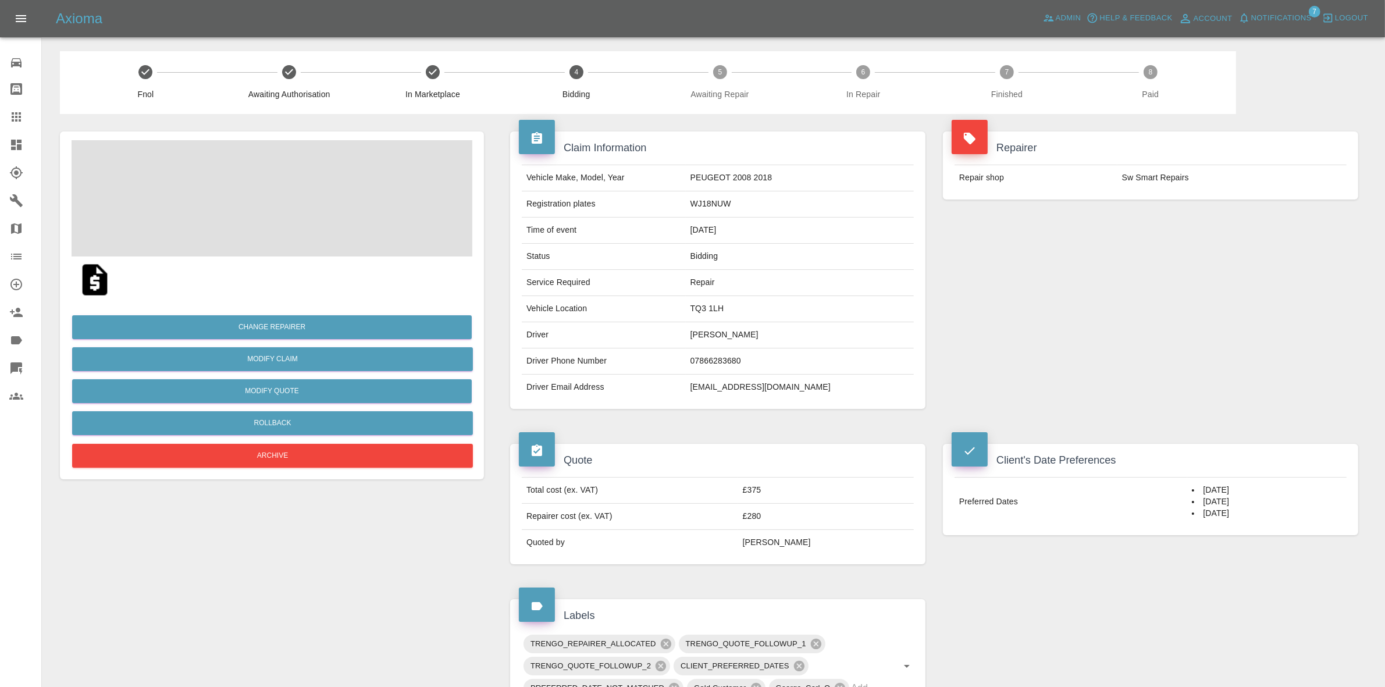
click at [1129, 213] on div "Repairer Repair shop Sw Smart Repairs" at bounding box center [1150, 165] width 433 height 103
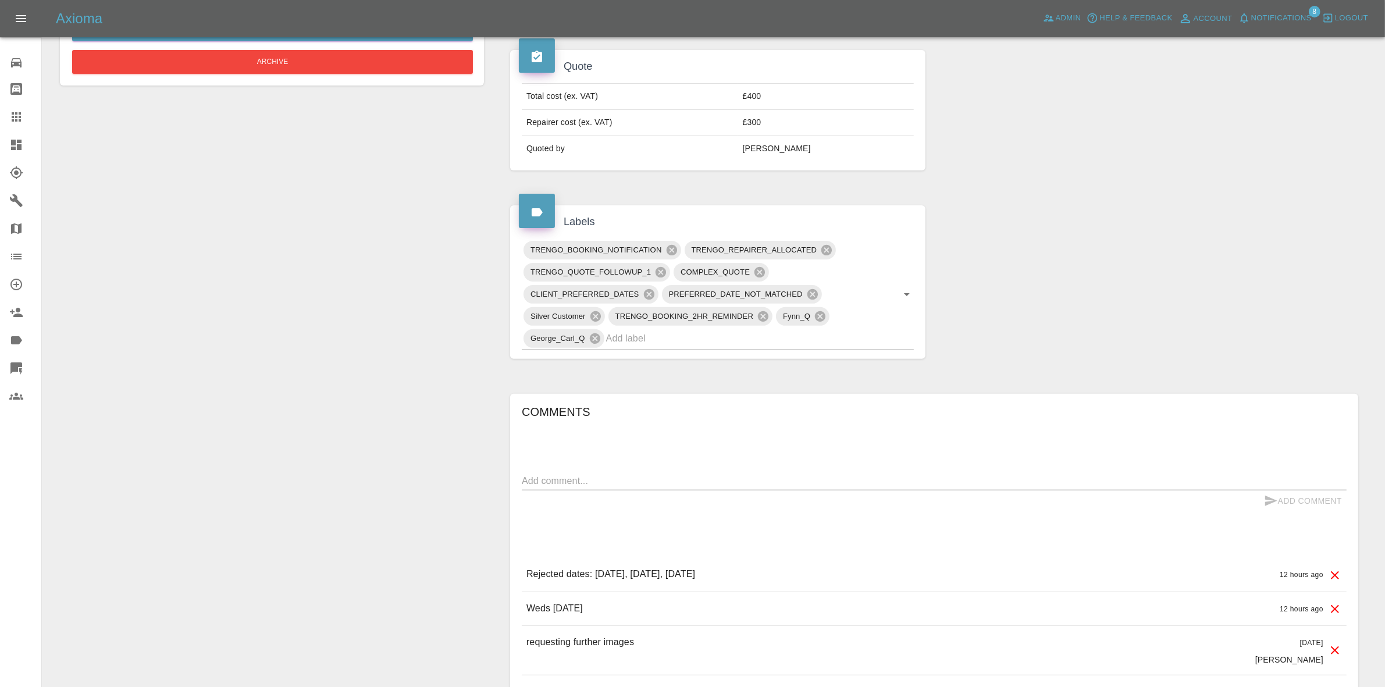
scroll to position [654, 0]
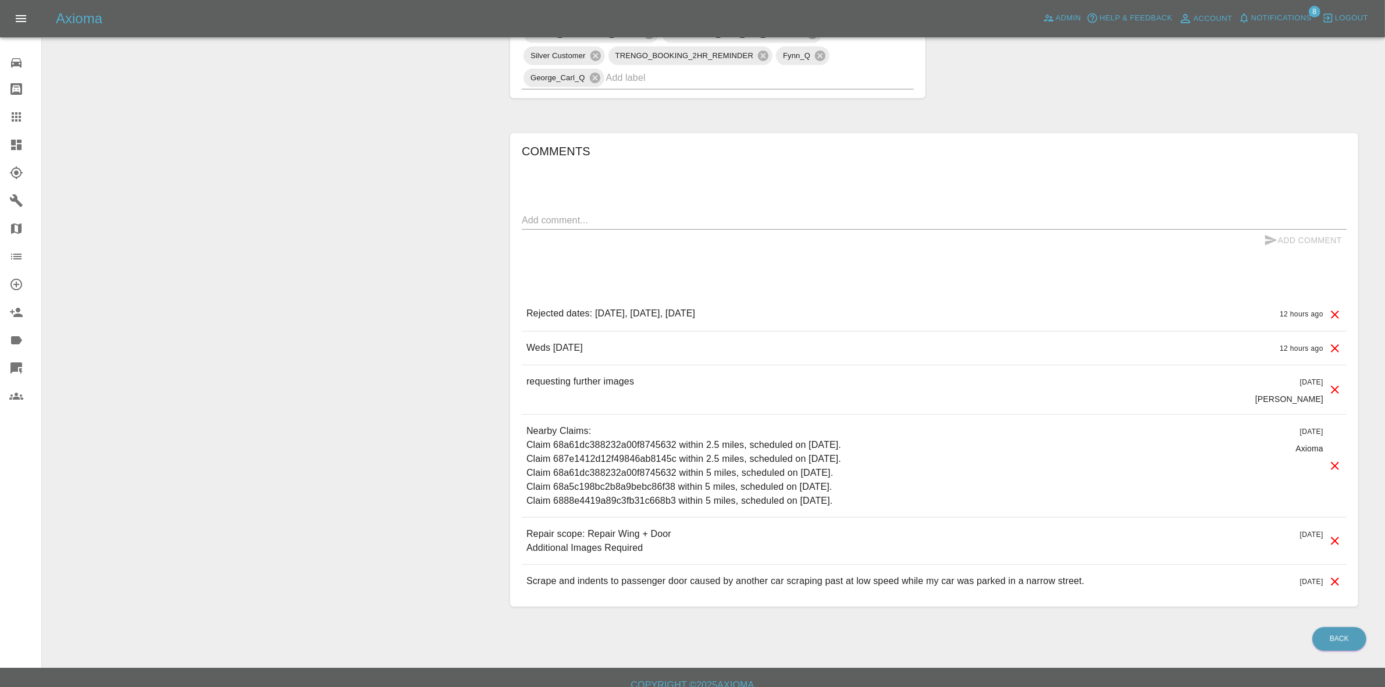
click at [1181, 186] on div "Comments x Add Comment Rejected dates: September 4th 2025, September 8th 2025, …" at bounding box center [934, 370] width 825 height 456
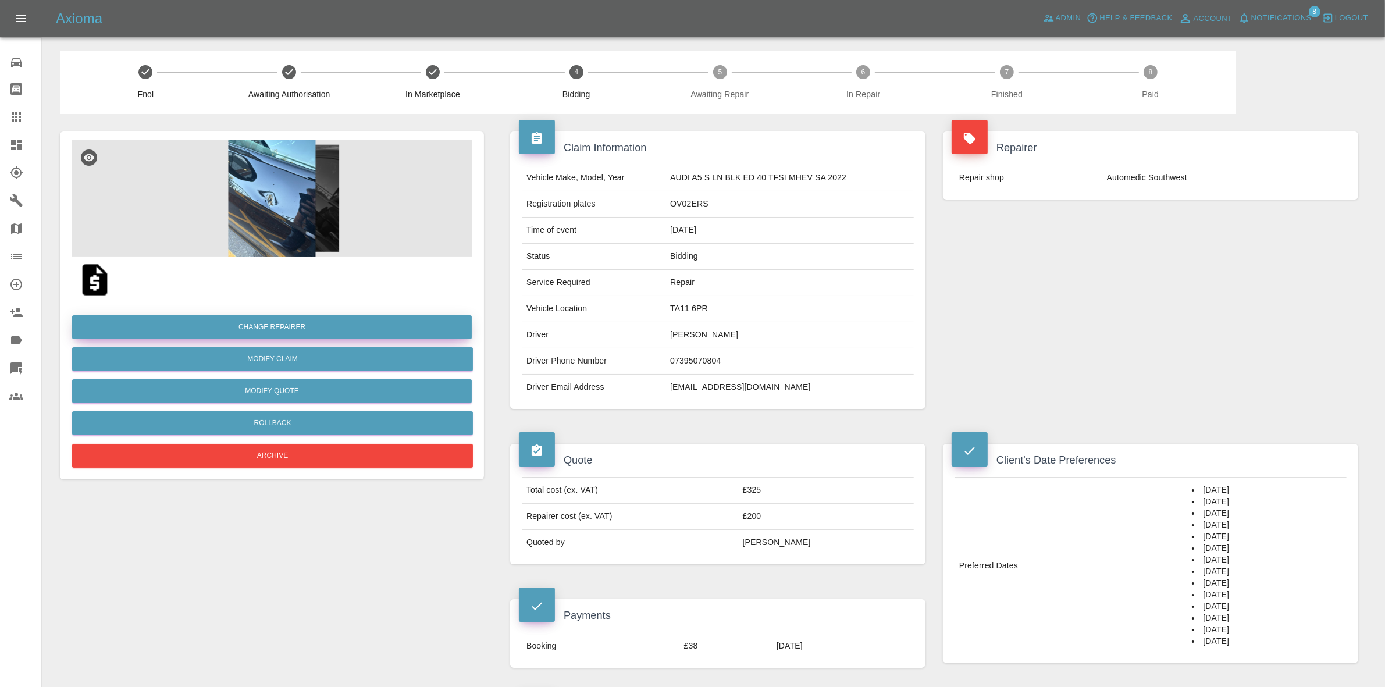
click at [294, 321] on button "Change Repairer" at bounding box center [272, 327] width 400 height 24
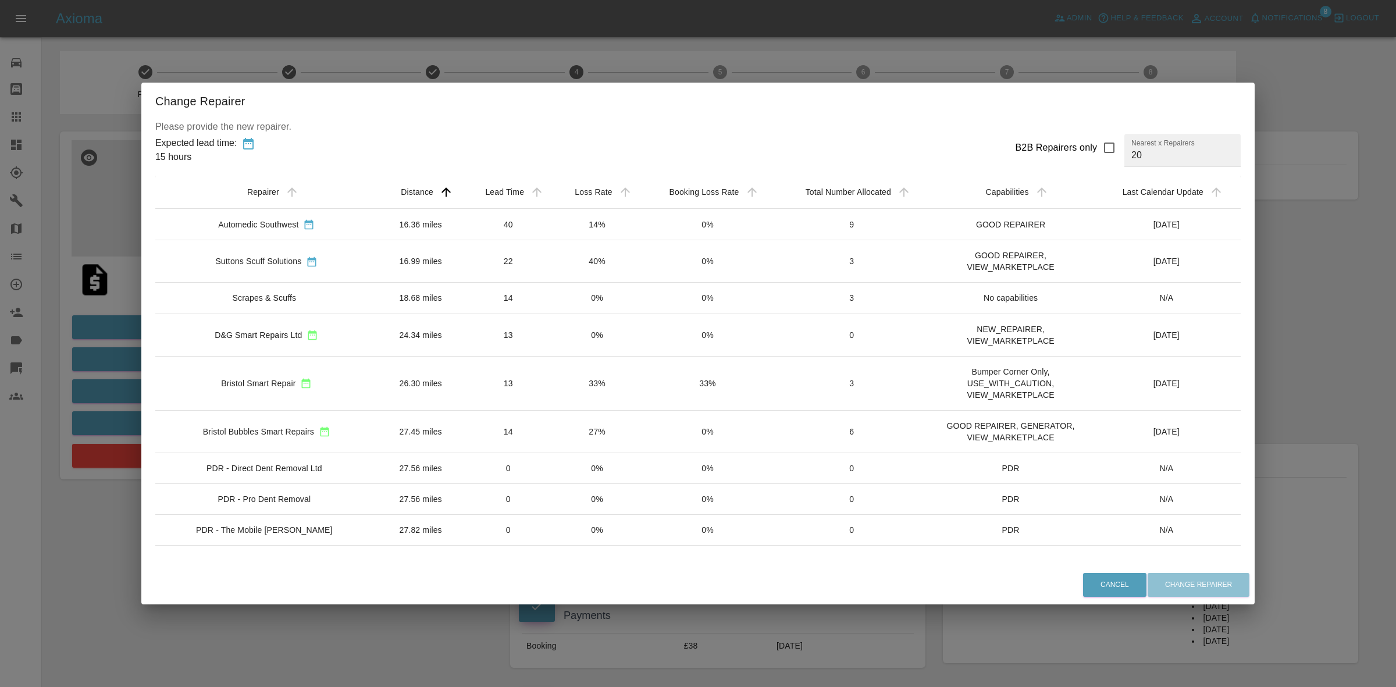
click at [582, 266] on td "40%" at bounding box center [597, 261] width 88 height 42
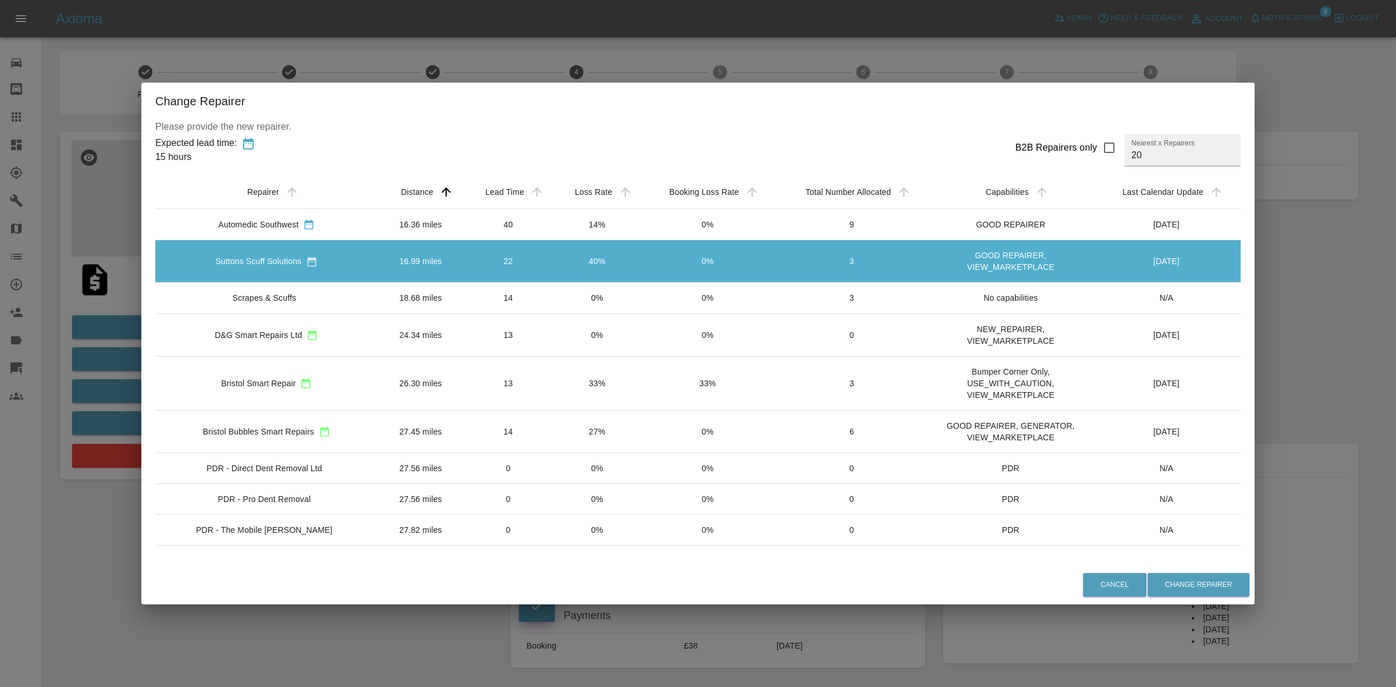
click at [1359, 319] on div "Change Repairer Please provide the new repairer. Expected lead time: 15 hours B…" at bounding box center [698, 343] width 1396 height 687
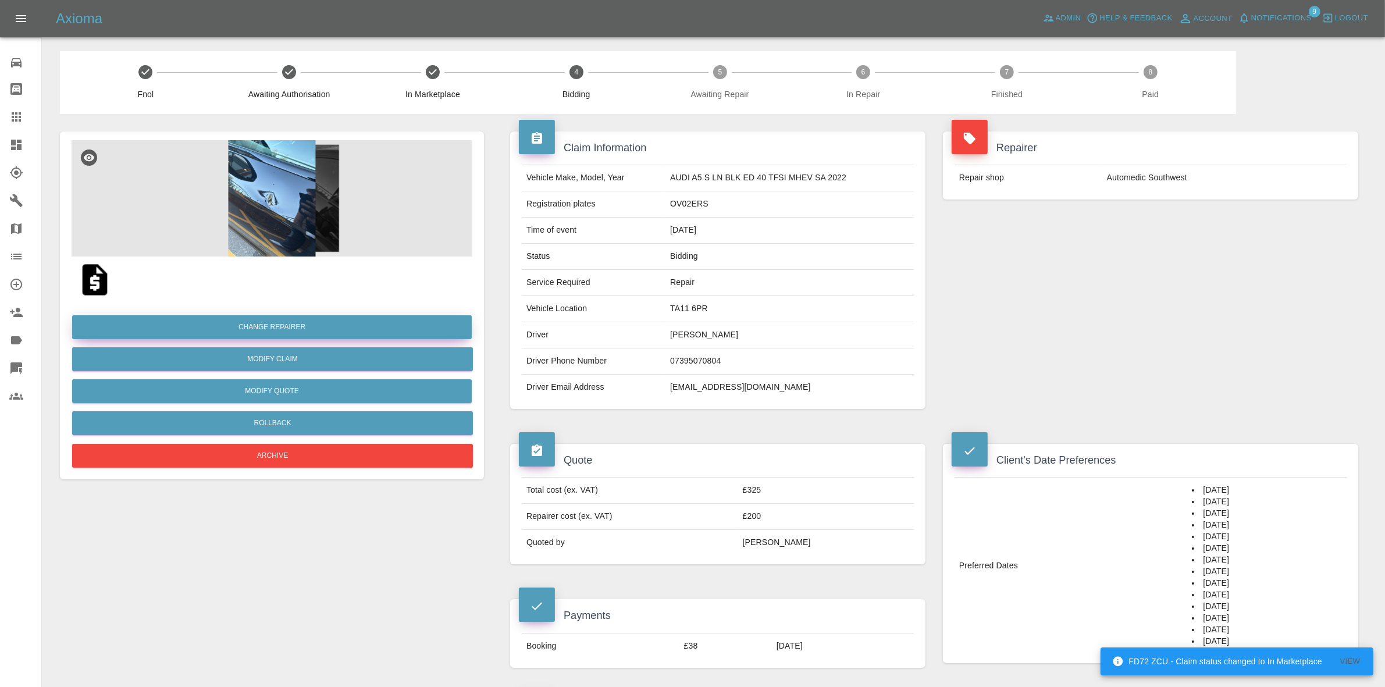
click at [270, 326] on button "Change Repairer" at bounding box center [272, 327] width 400 height 24
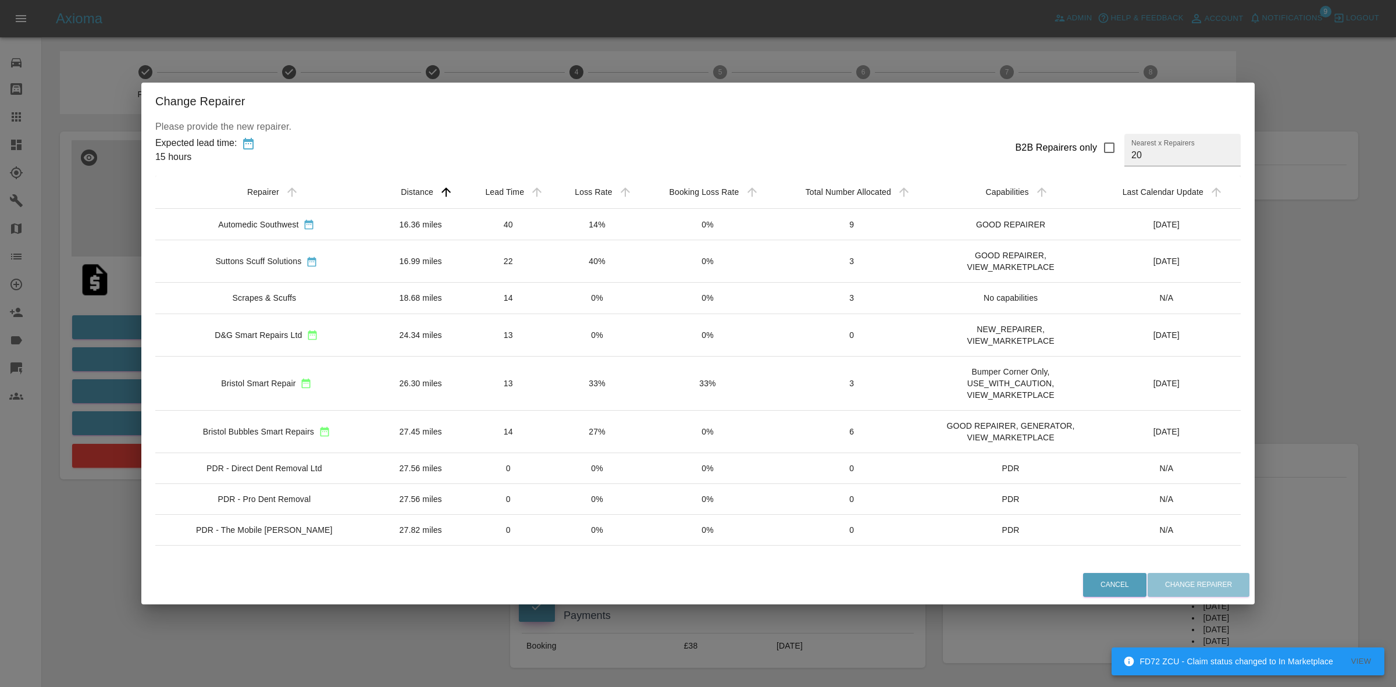
click at [551, 45] on div "Change Repairer Please provide the new repairer. Expected lead time: 15 hours B…" at bounding box center [698, 343] width 1396 height 687
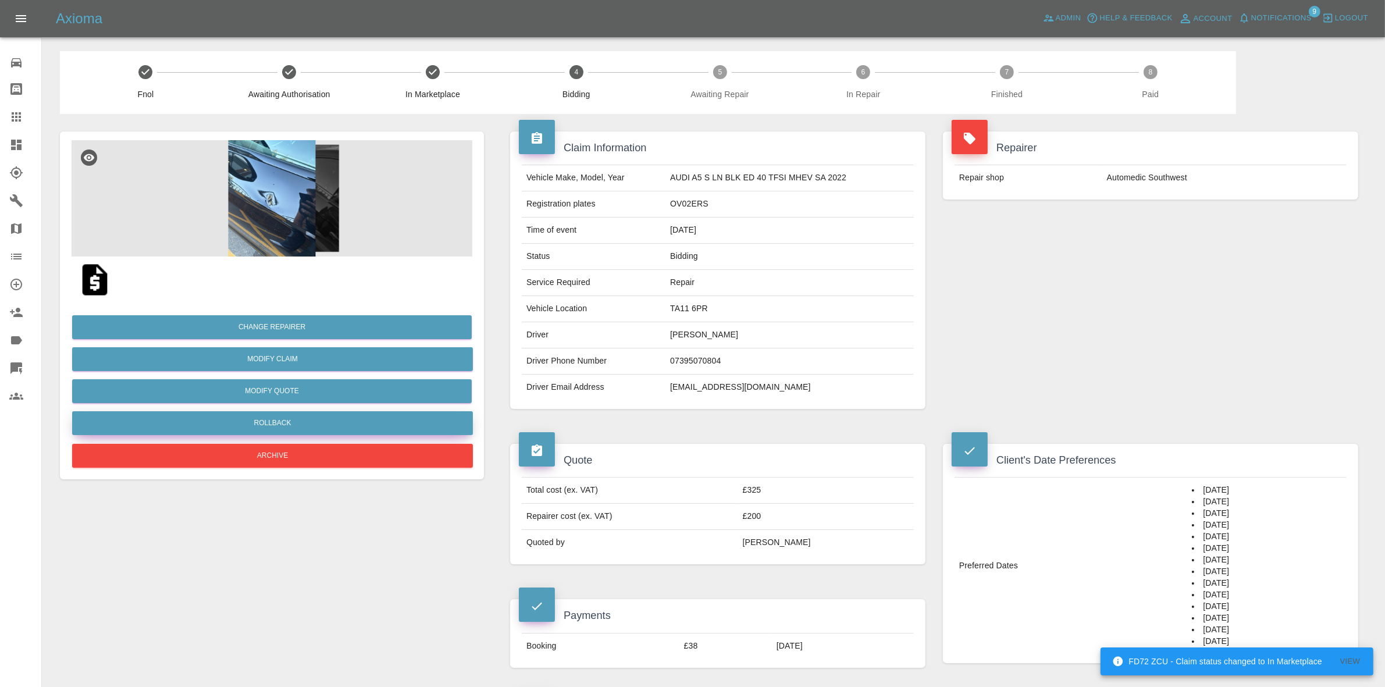
click at [271, 417] on button "Rollback" at bounding box center [272, 423] width 401 height 24
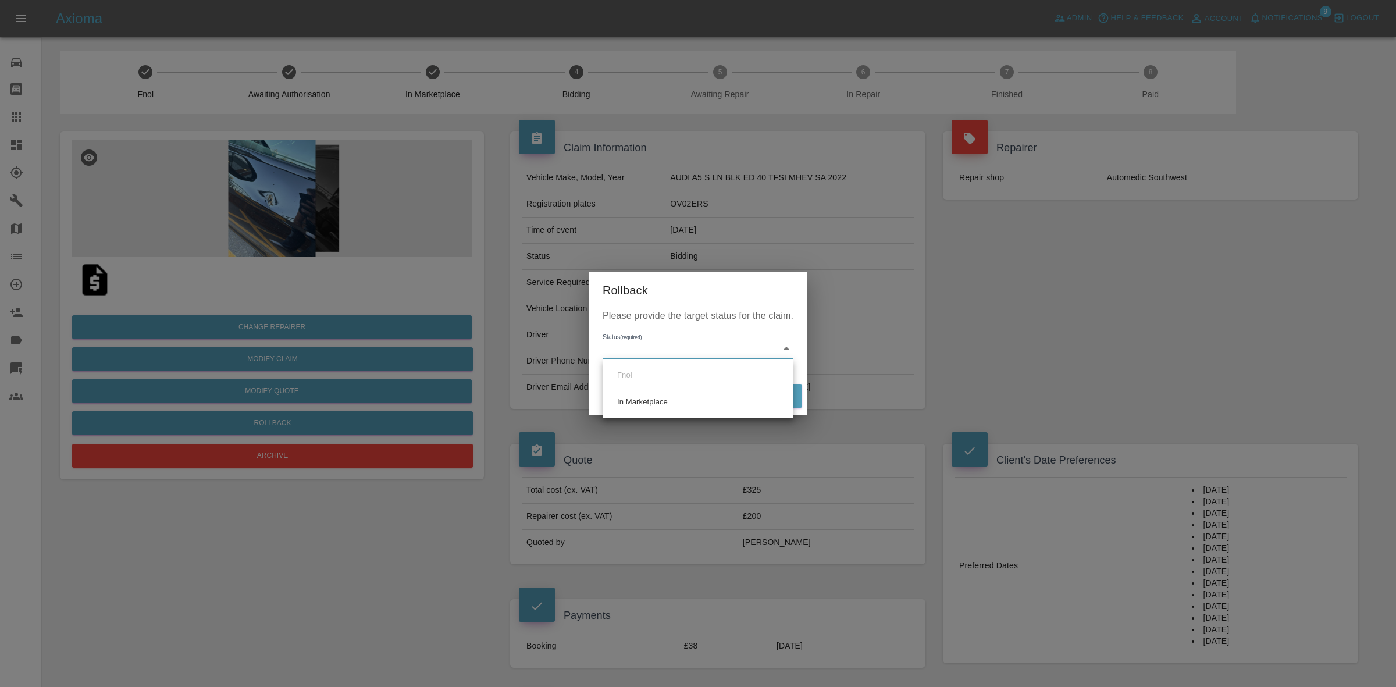
click at [639, 345] on body "FD72 ZCU - Claim status changed to In Marketplace View Axioma Admin Help & Feed…" at bounding box center [698, 645] width 1396 height 1290
click at [654, 400] on li "In Marketplace" at bounding box center [698, 402] width 185 height 27
type input "in-marketplace"
click at [772, 391] on button "Rollback" at bounding box center [766, 396] width 72 height 24
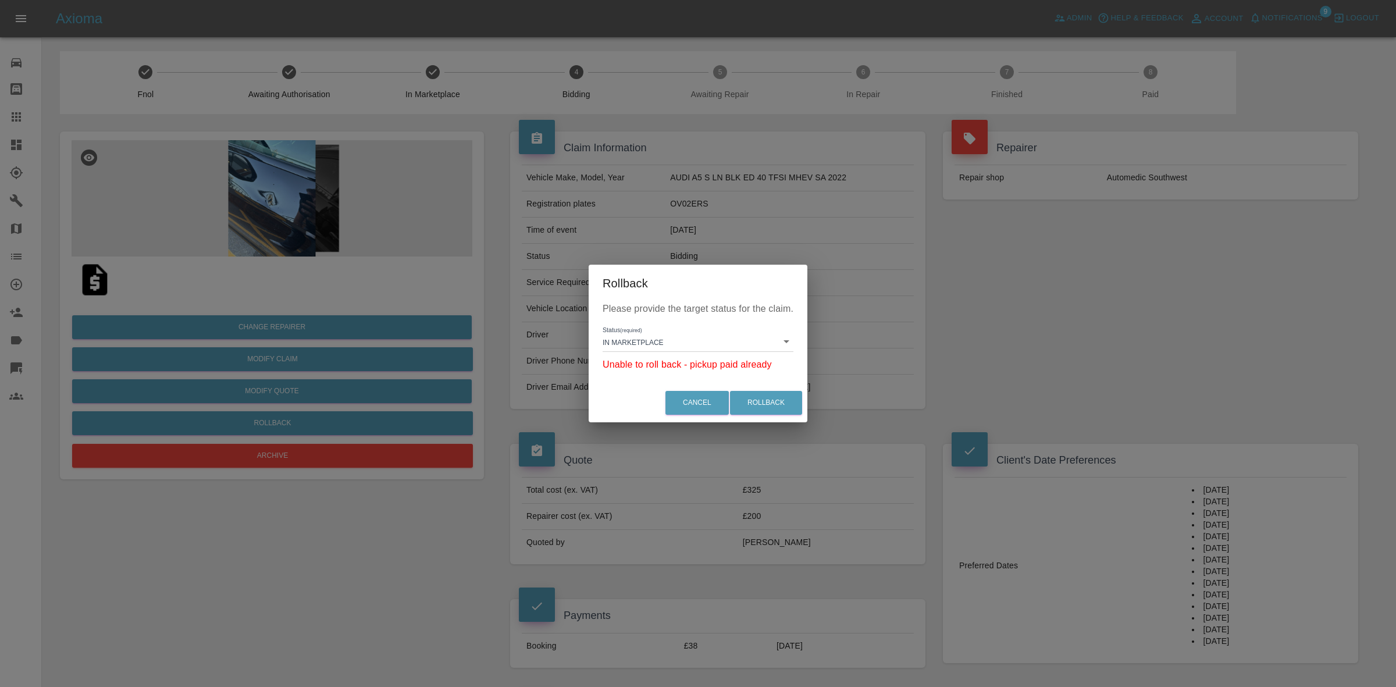
click at [347, 343] on div "Rollback Please provide the target status for the claim. Status (required) In M…" at bounding box center [698, 343] width 1396 height 687
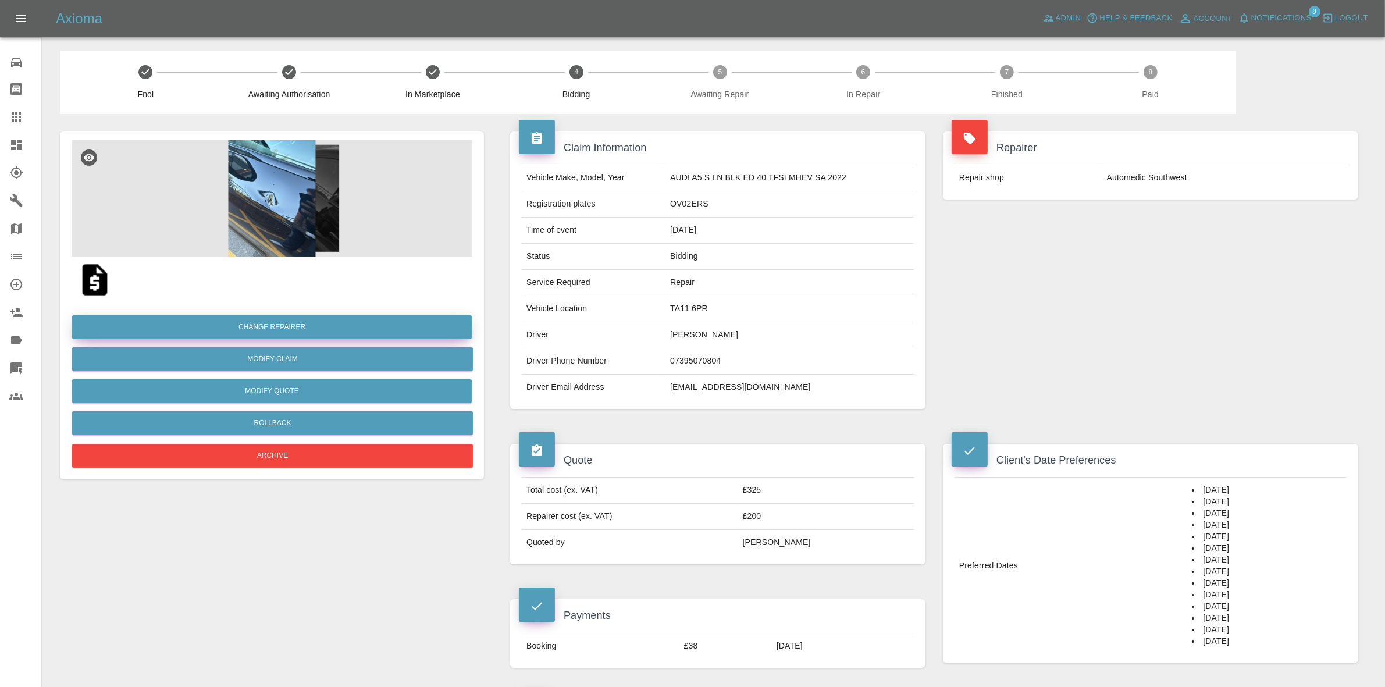
click at [245, 326] on button "Change Repairer" at bounding box center [272, 327] width 400 height 24
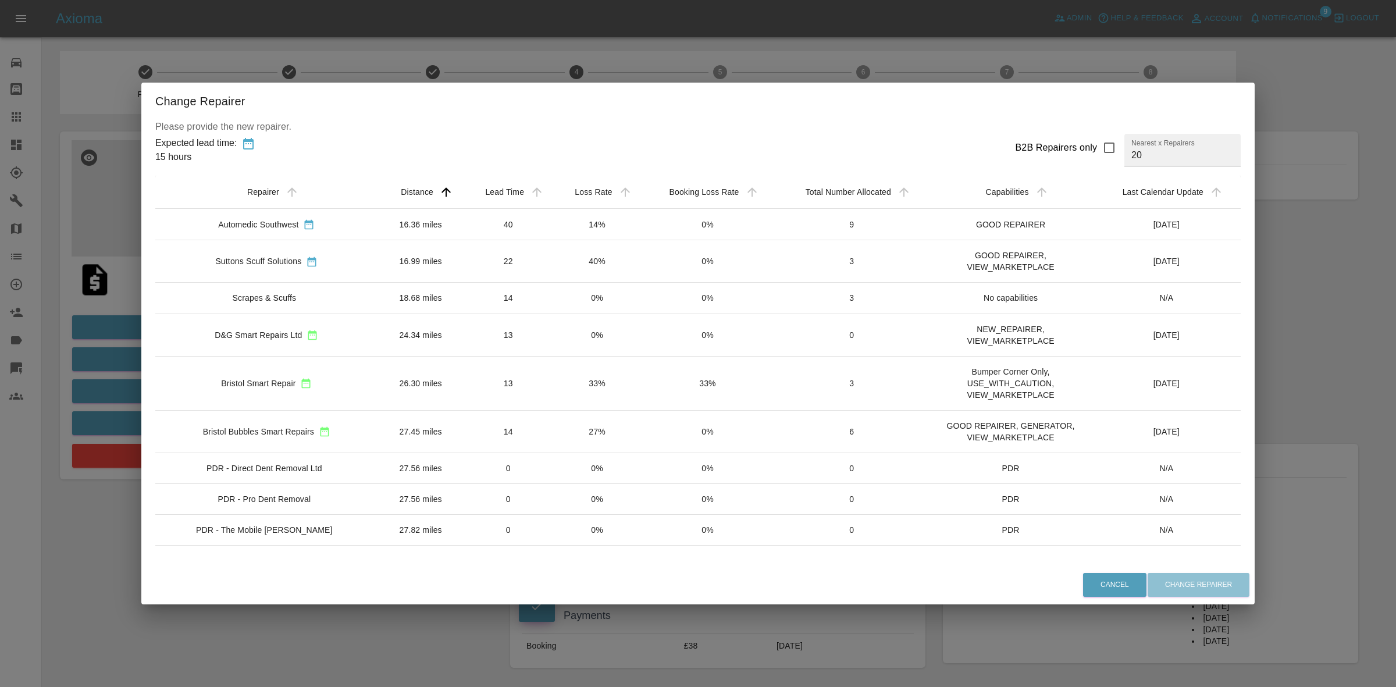
click at [514, 218] on td "40" at bounding box center [509, 224] width 90 height 31
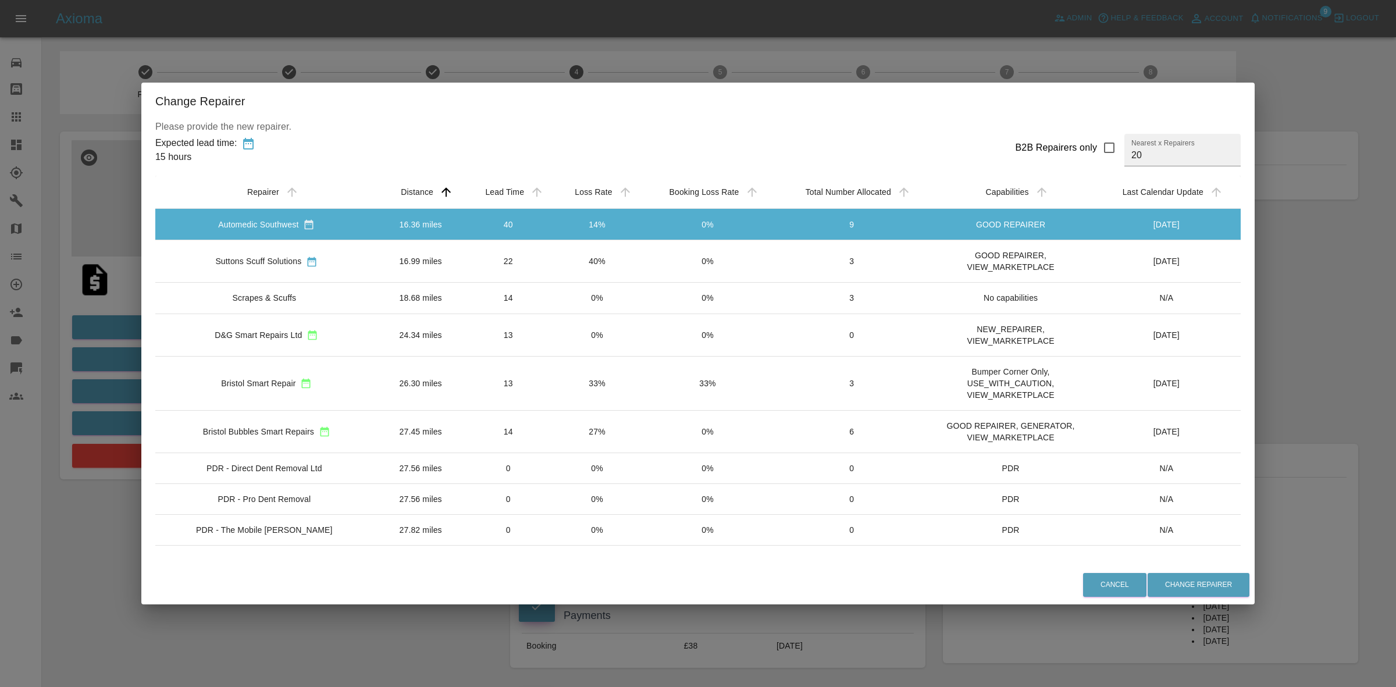
click at [588, 272] on td "40%" at bounding box center [597, 261] width 88 height 42
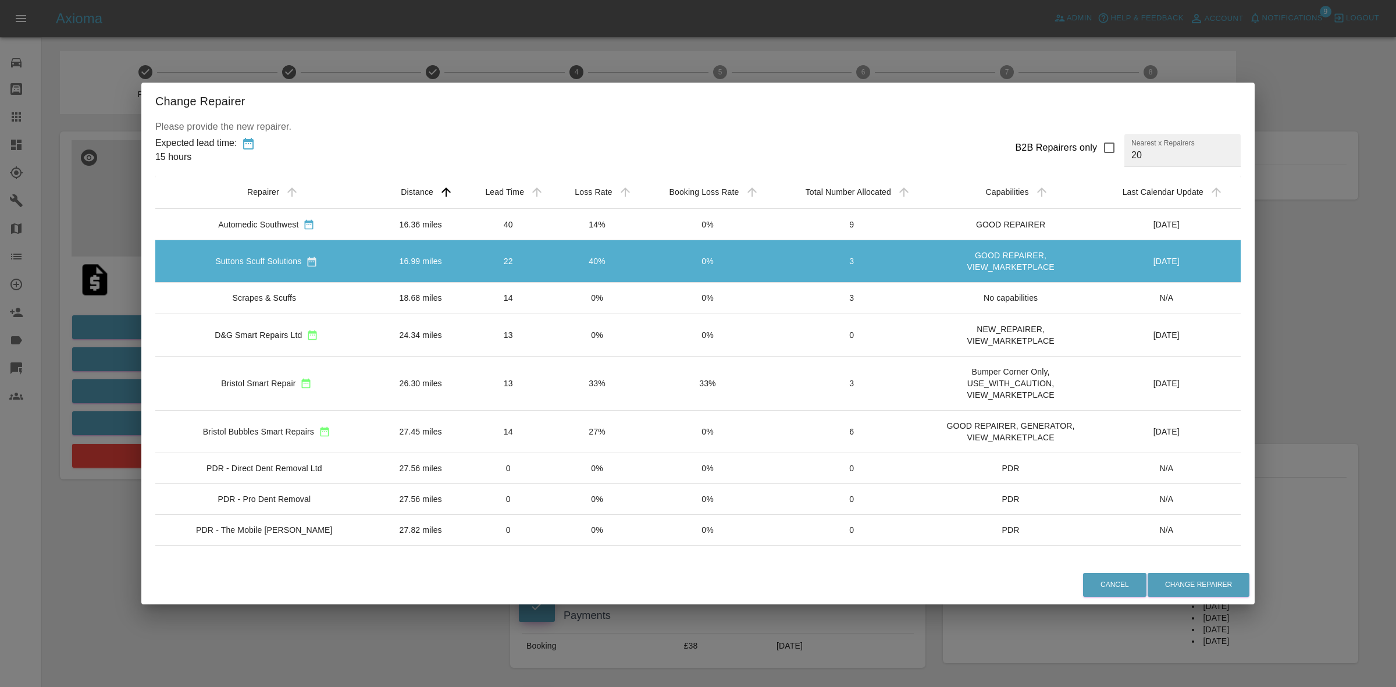
click at [563, 300] on td "0%" at bounding box center [597, 298] width 88 height 31
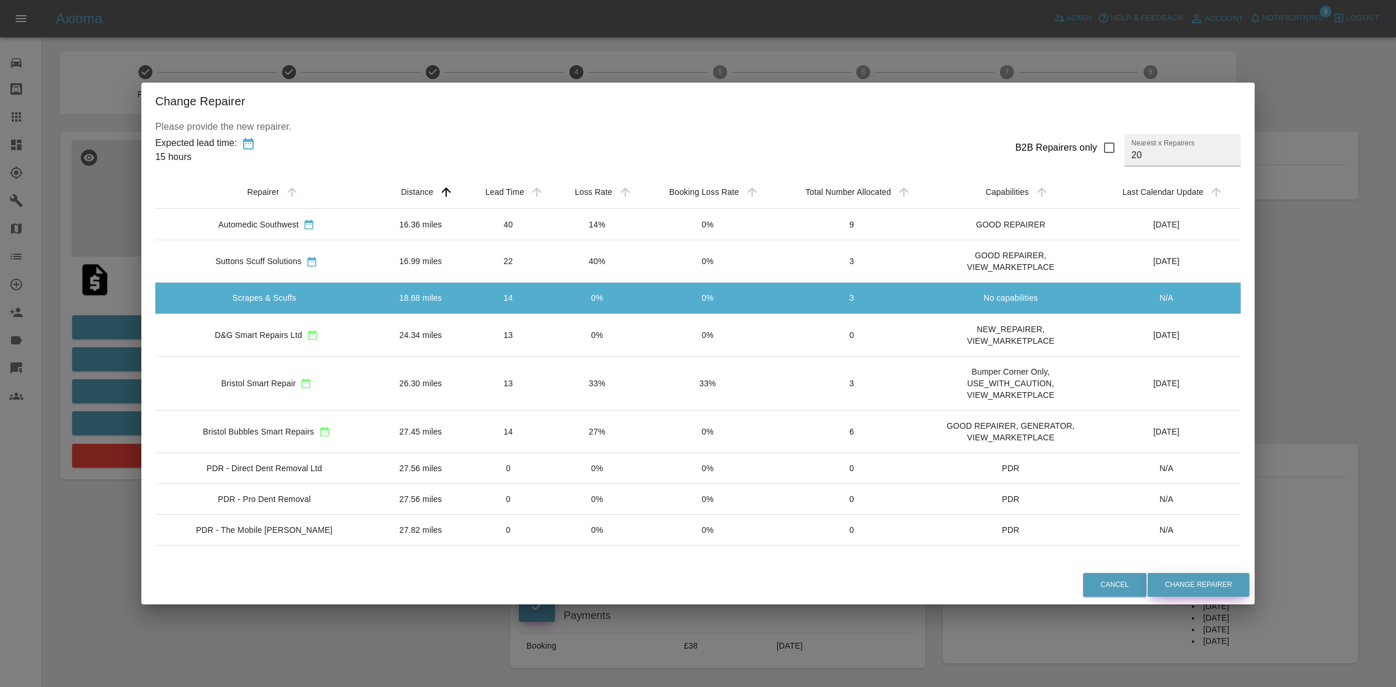
click at [1171, 583] on button "Change Repairer" at bounding box center [1199, 585] width 102 height 24
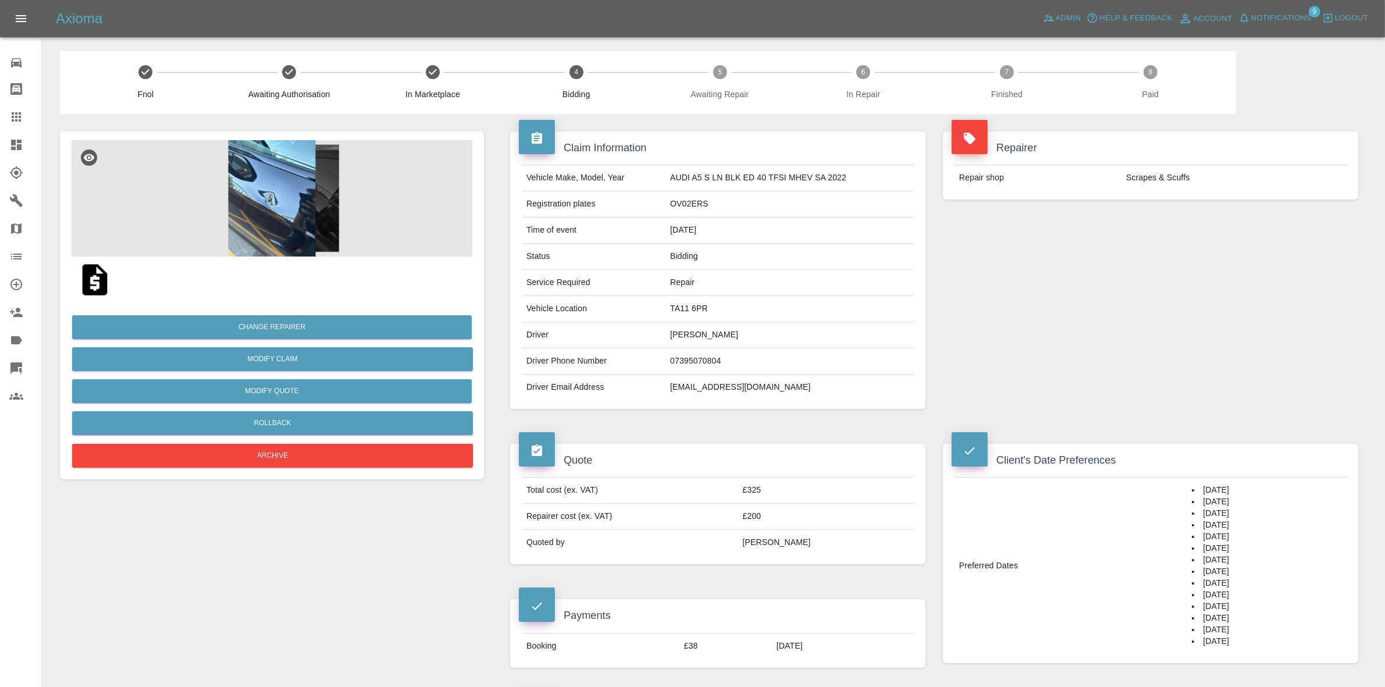
click at [1124, 165] on td "Scrapes & Scuffs" at bounding box center [1234, 178] width 225 height 26
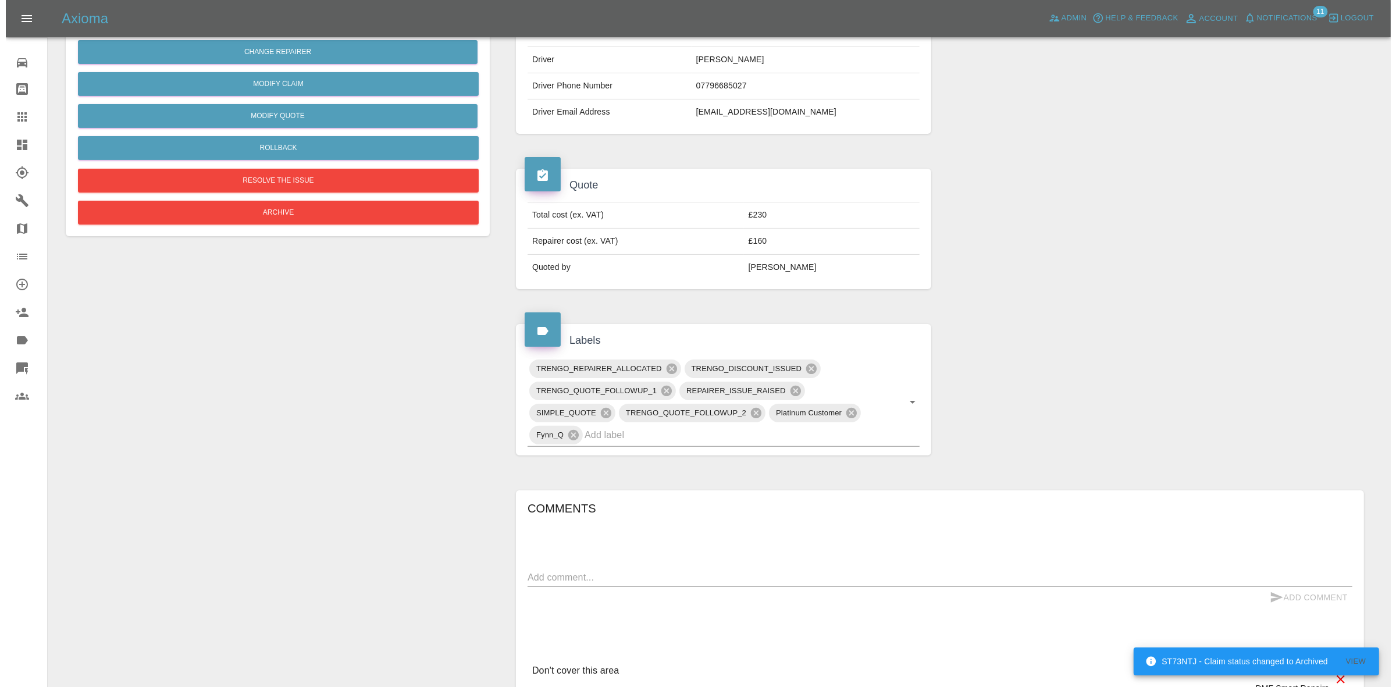
scroll to position [464, 0]
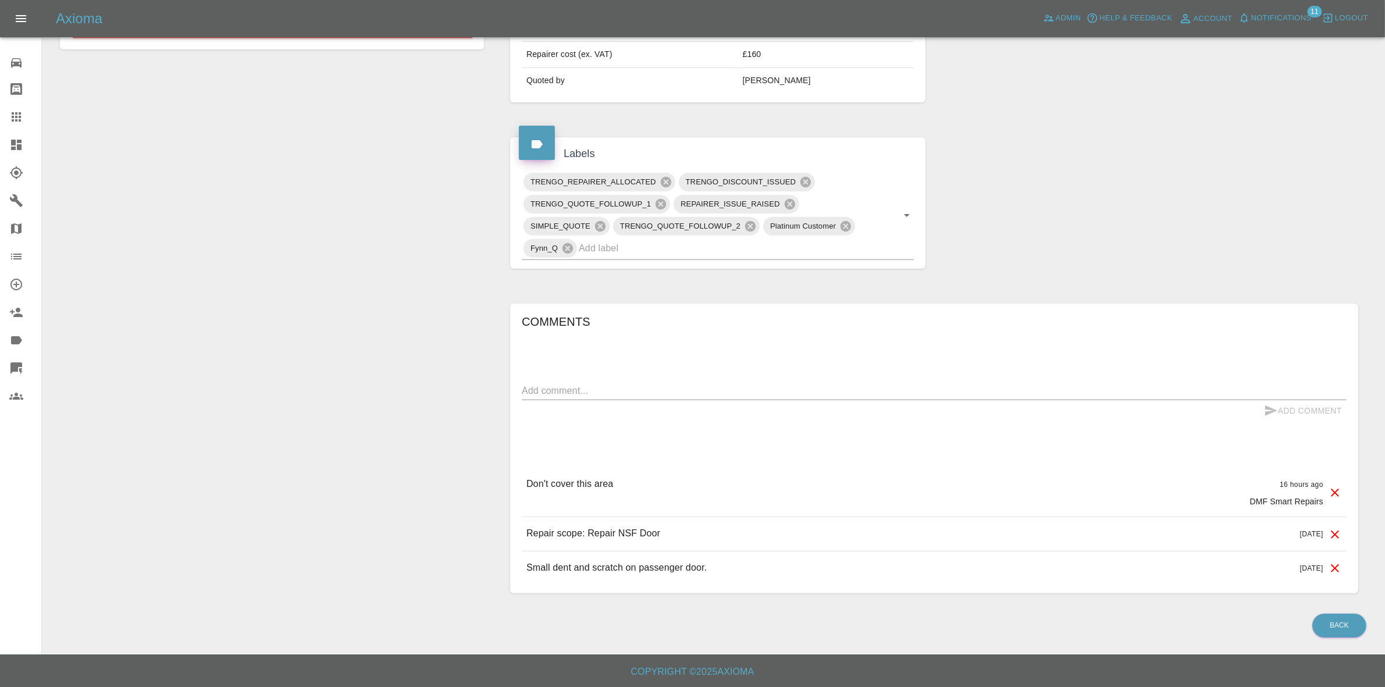
click at [1333, 486] on icon at bounding box center [1335, 493] width 14 height 14
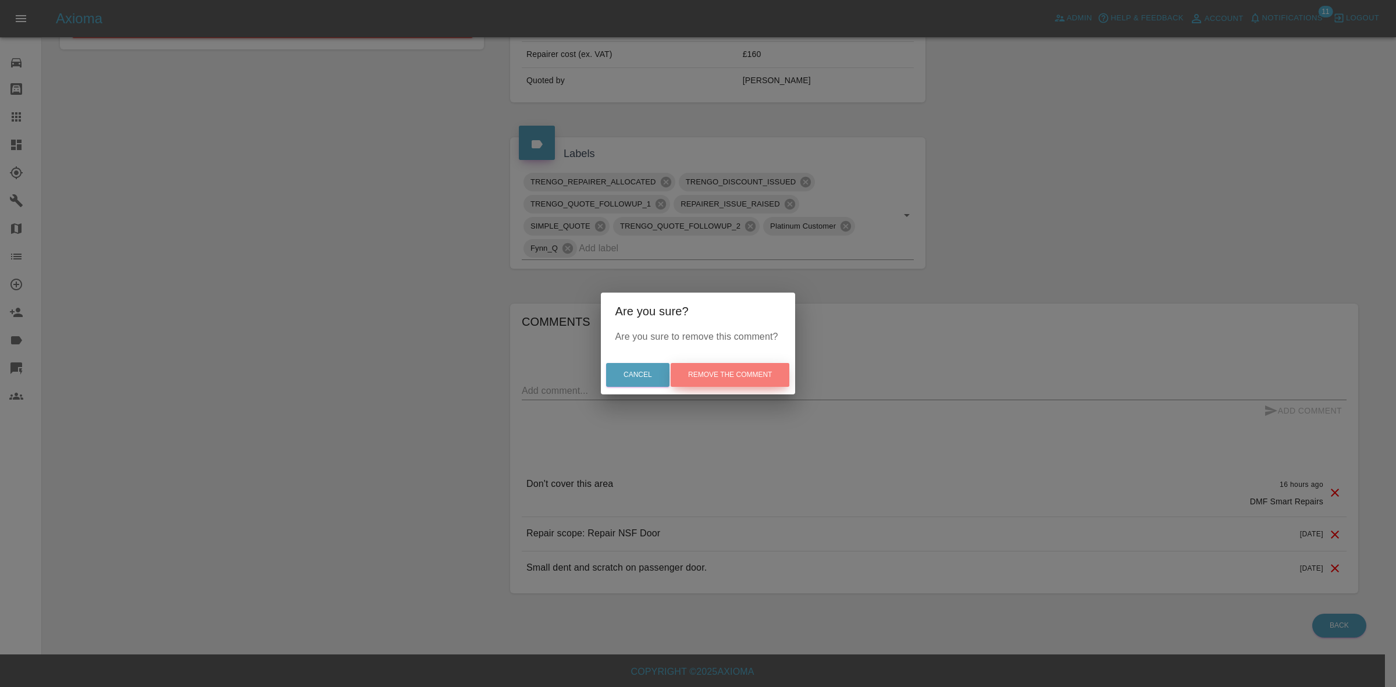
click at [736, 376] on button "Remove the comment" at bounding box center [730, 375] width 119 height 24
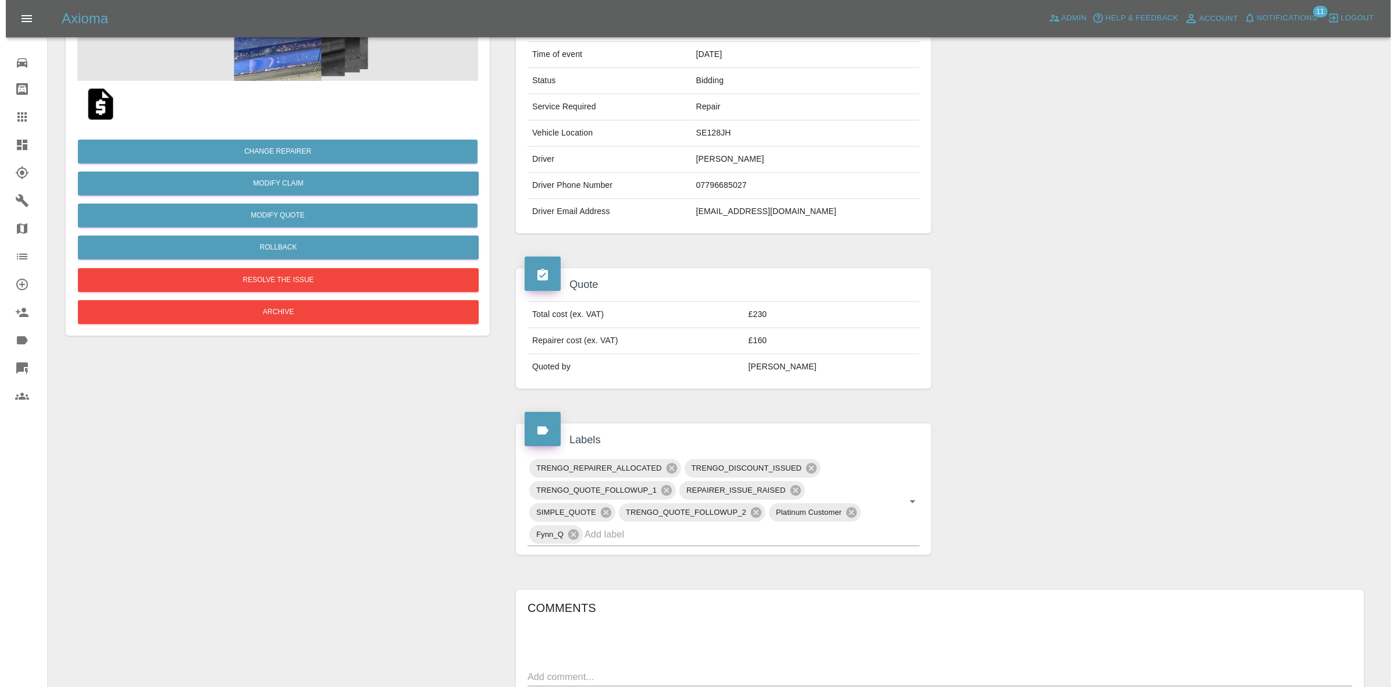
scroll to position [123, 0]
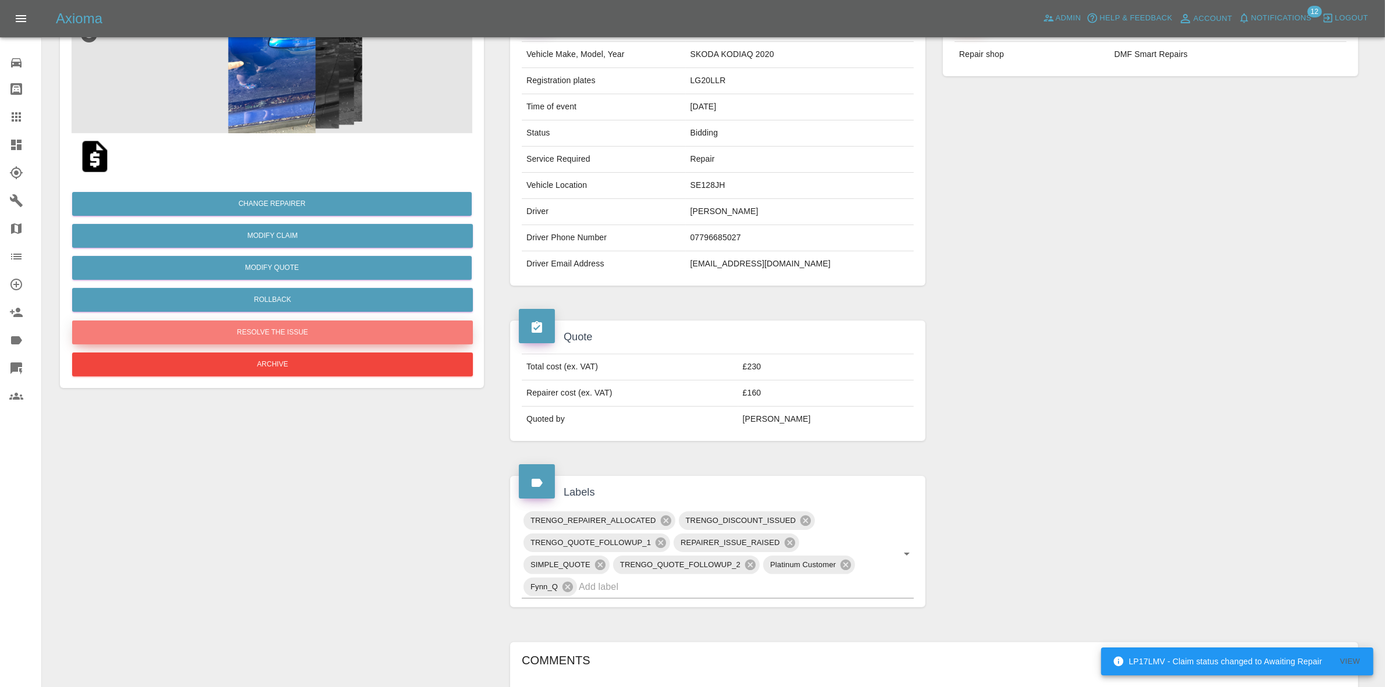
click at [251, 333] on button "Resolve the issue" at bounding box center [272, 333] width 401 height 24
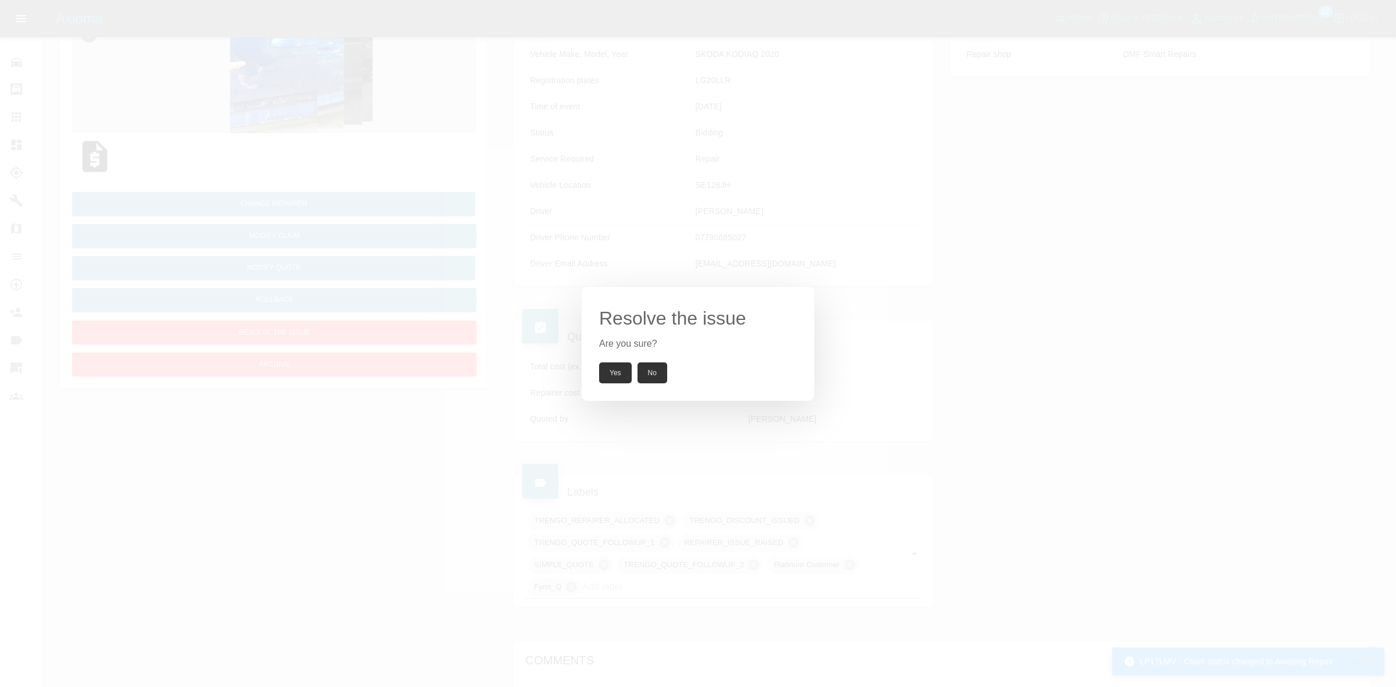
click at [603, 382] on button "Yes" at bounding box center [615, 372] width 33 height 21
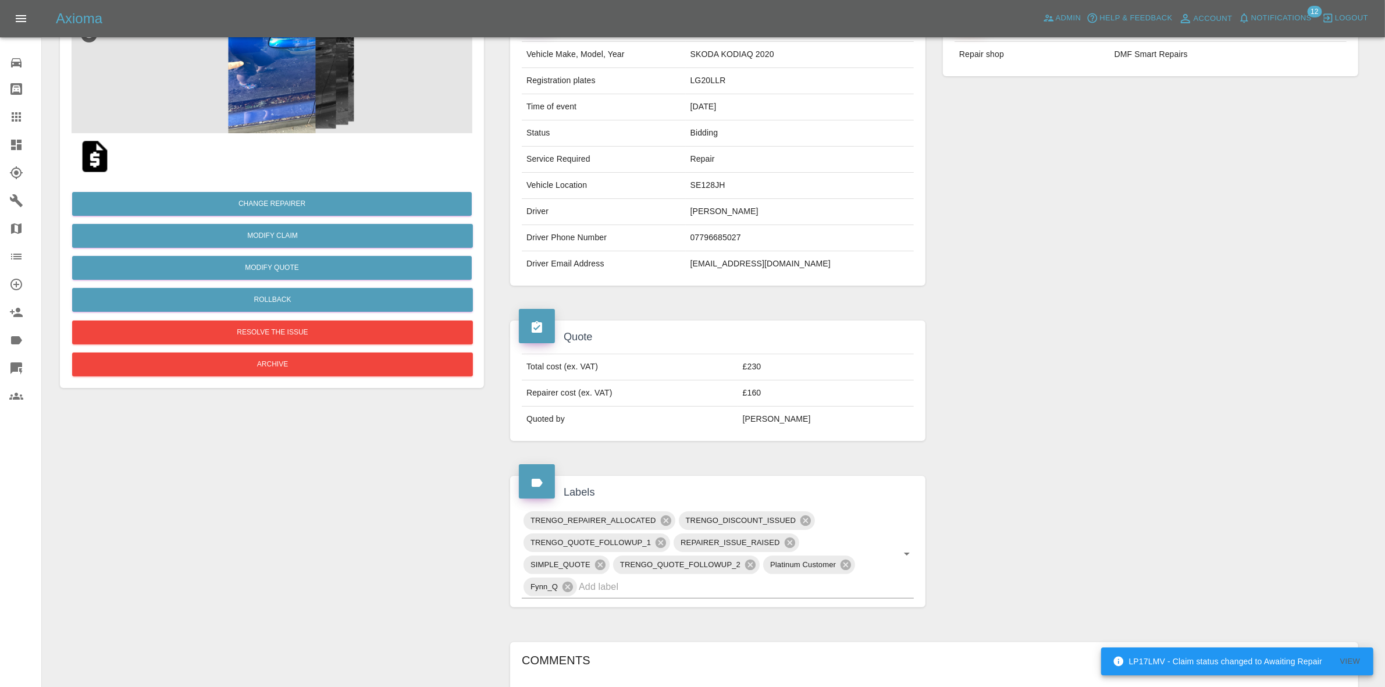
click at [607, 368] on td "Total cost (ex. VAT)" at bounding box center [630, 367] width 216 height 26
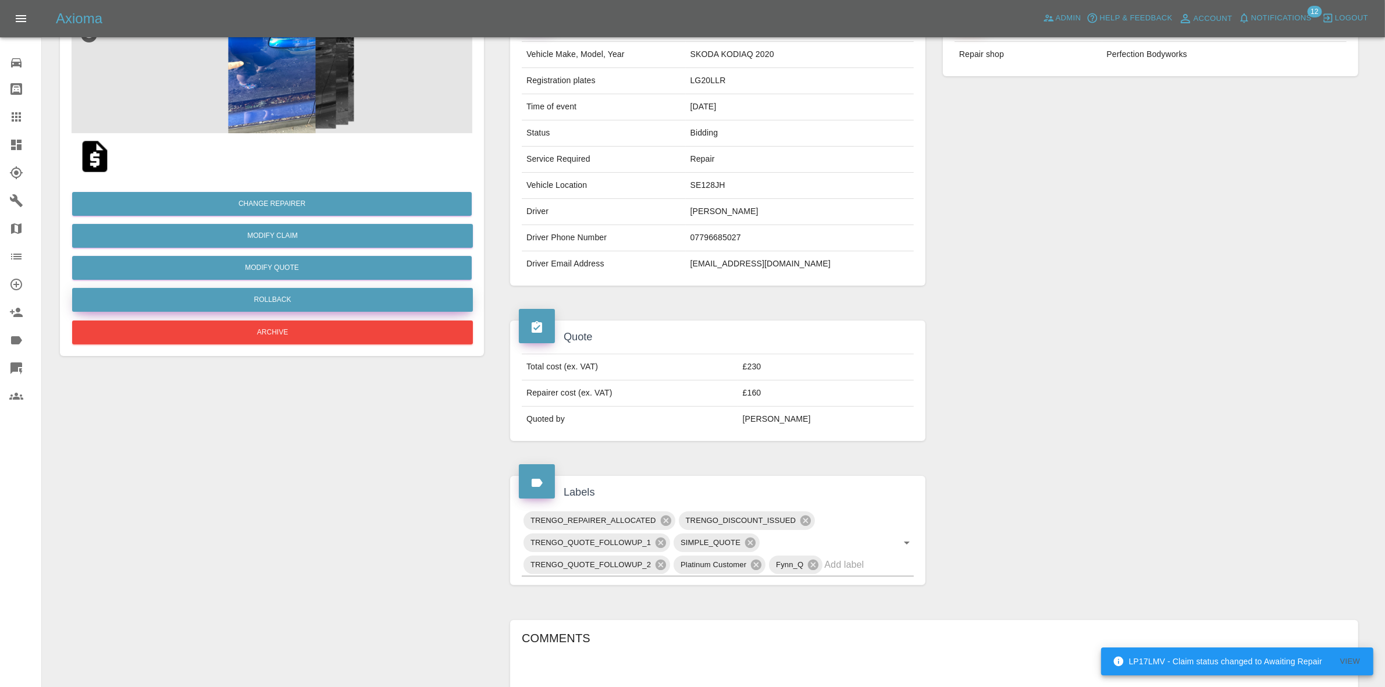
click at [309, 296] on button "Rollback" at bounding box center [272, 300] width 401 height 24
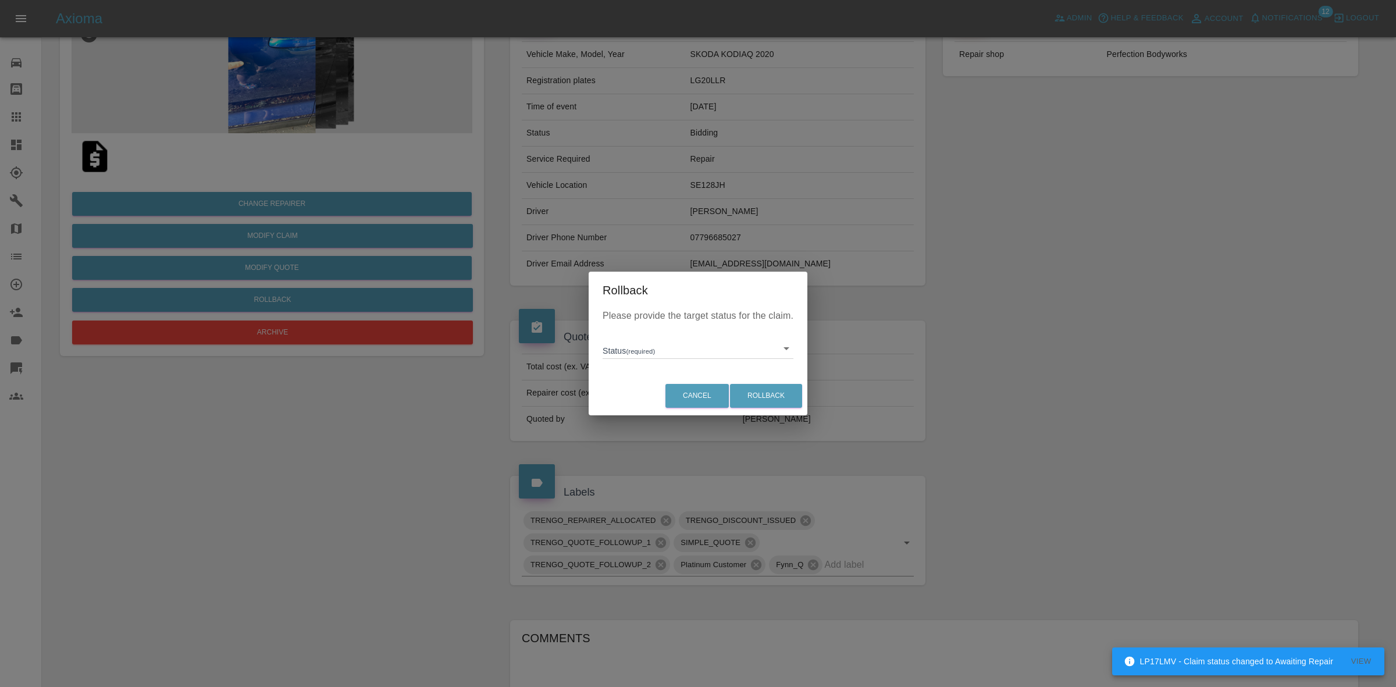
click at [658, 349] on body "LP17LMV - Claim status changed to Awaiting Repair View Axioma Admin Help & Feed…" at bounding box center [698, 415] width 1396 height 1077
click at [675, 389] on li "In Marketplace" at bounding box center [698, 402] width 185 height 27
type input "in-marketplace"
click at [771, 387] on button "Rollback" at bounding box center [766, 396] width 72 height 24
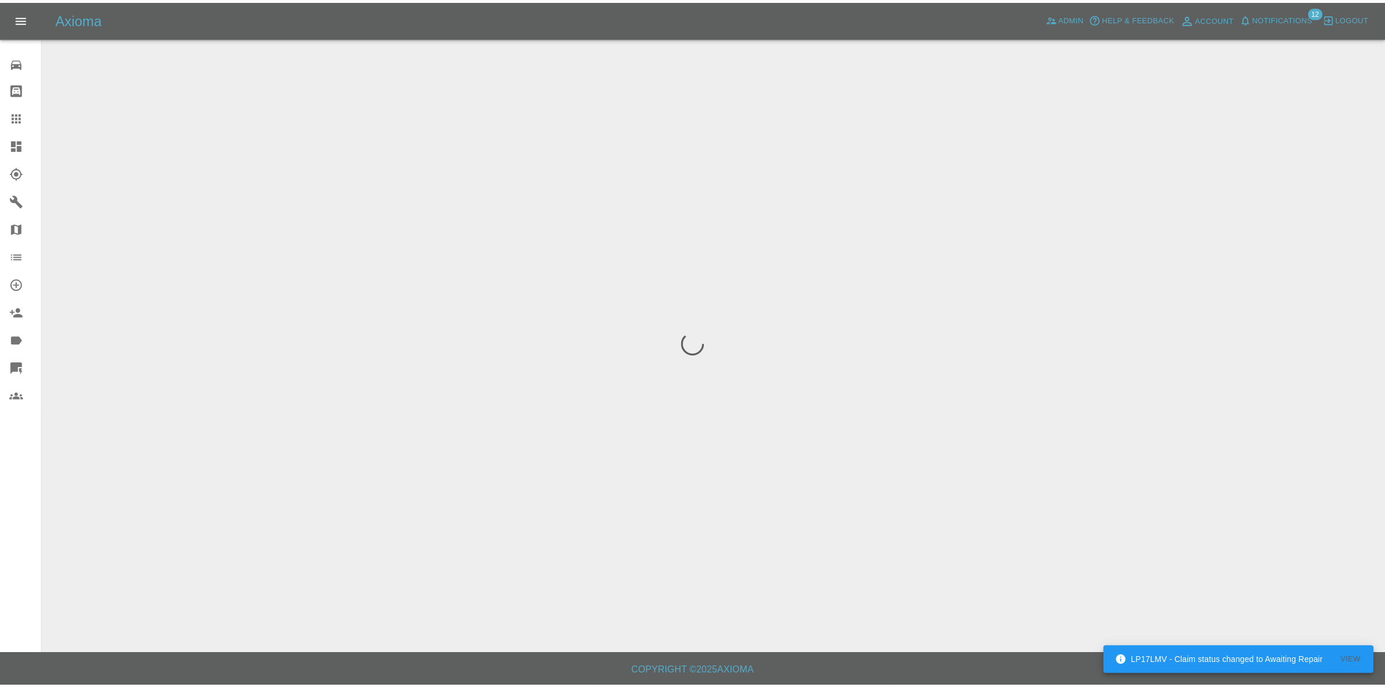
scroll to position [0, 0]
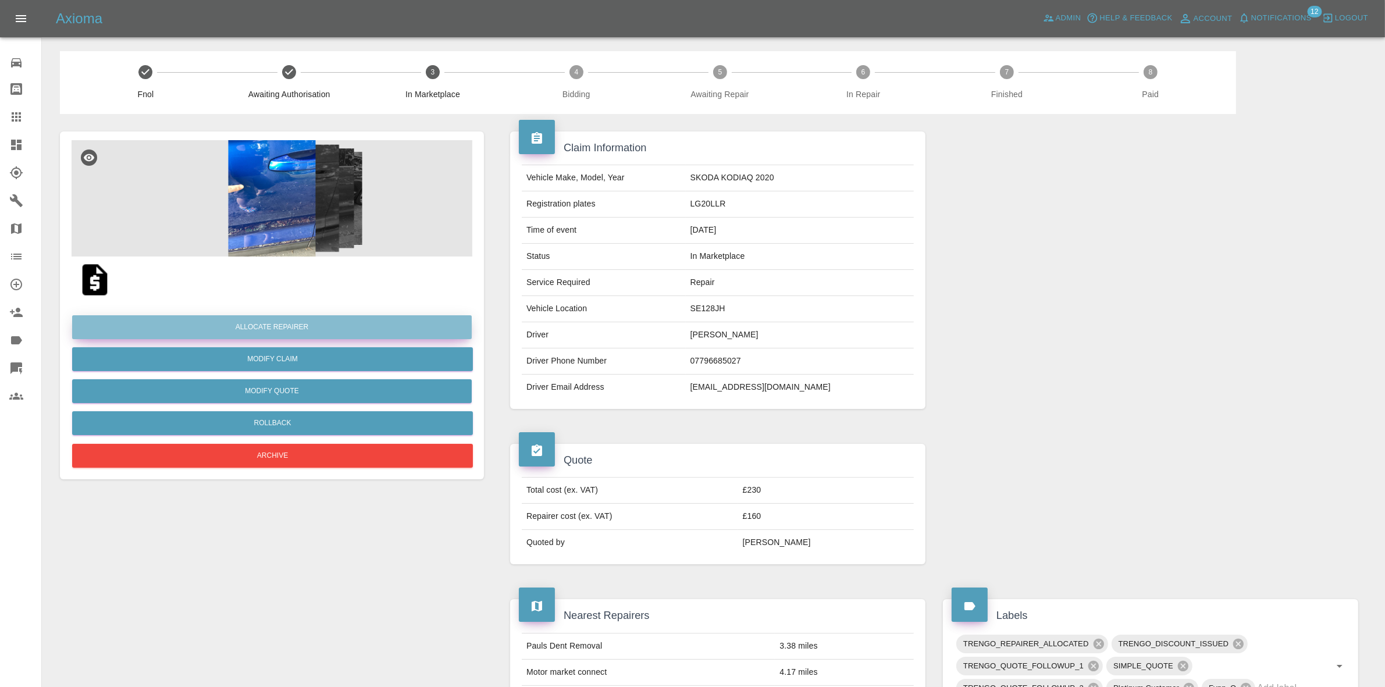
click at [251, 326] on button "Allocate Repairer" at bounding box center [272, 327] width 400 height 24
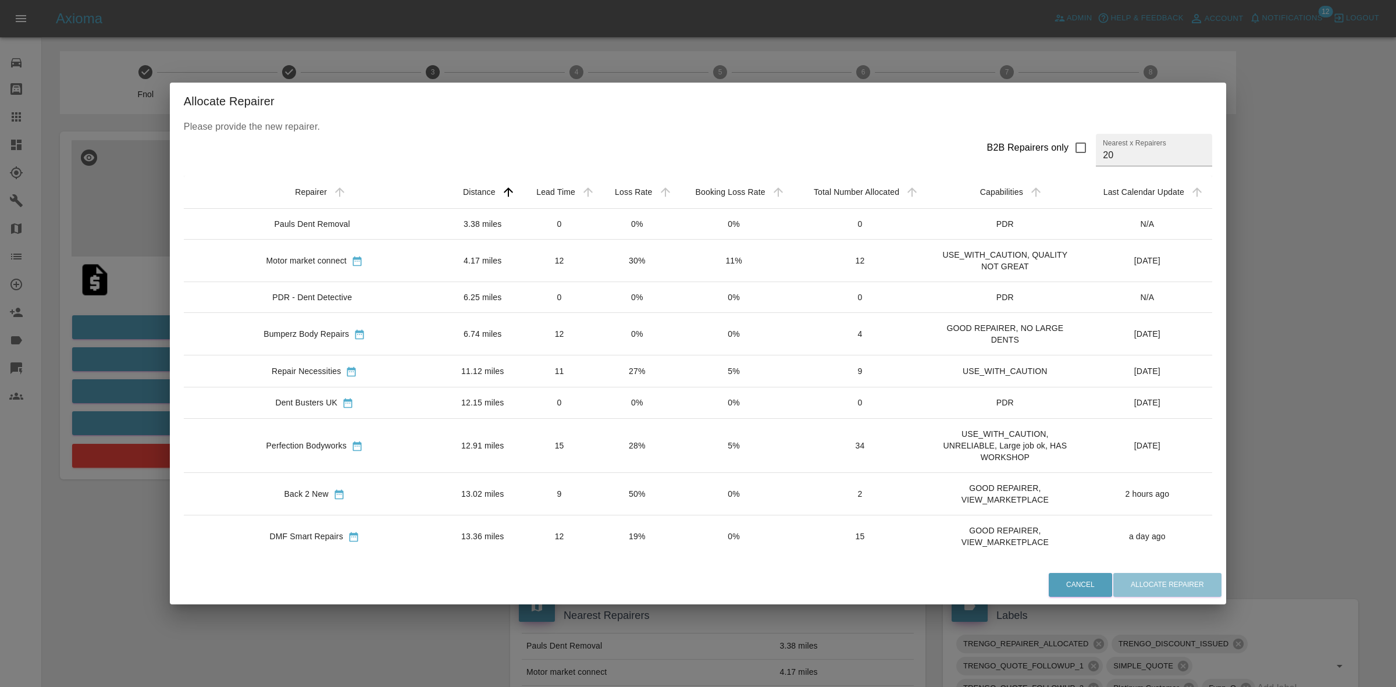
click at [599, 327] on td "0%" at bounding box center [637, 334] width 77 height 42
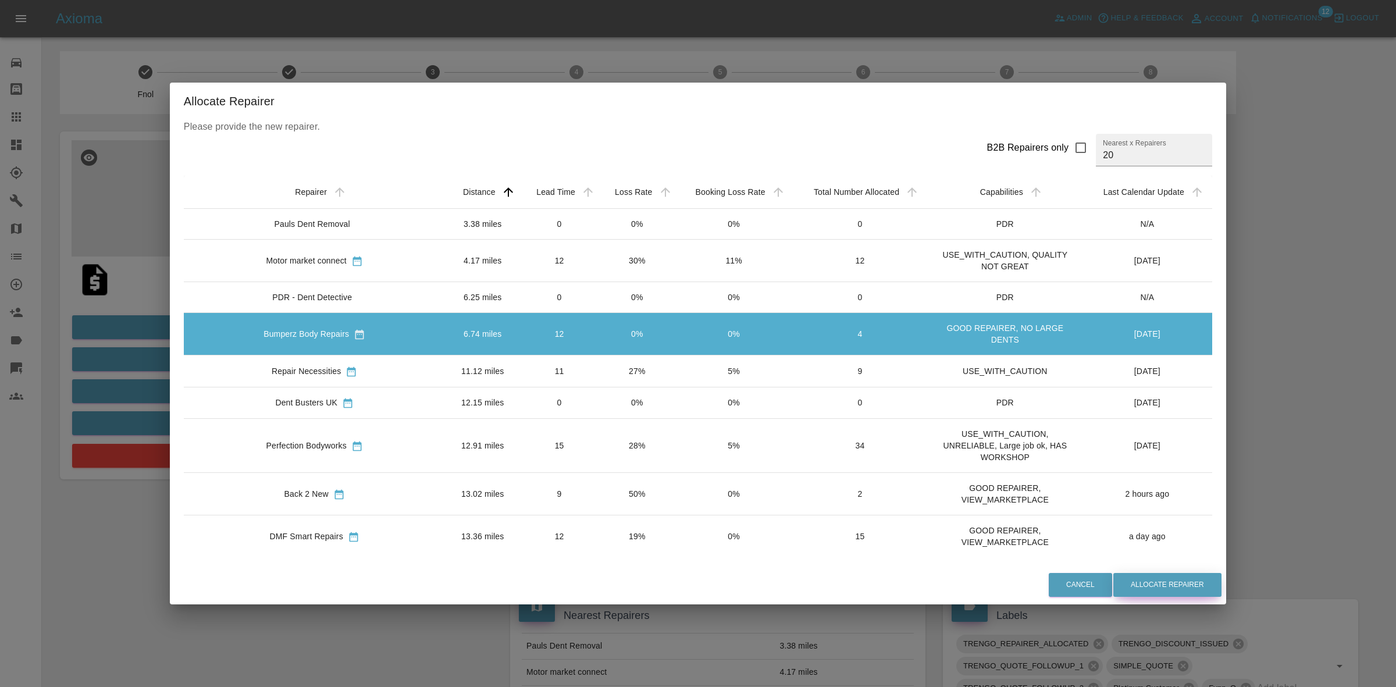
click at [1128, 586] on button "Allocate Repairer" at bounding box center [1167, 585] width 108 height 24
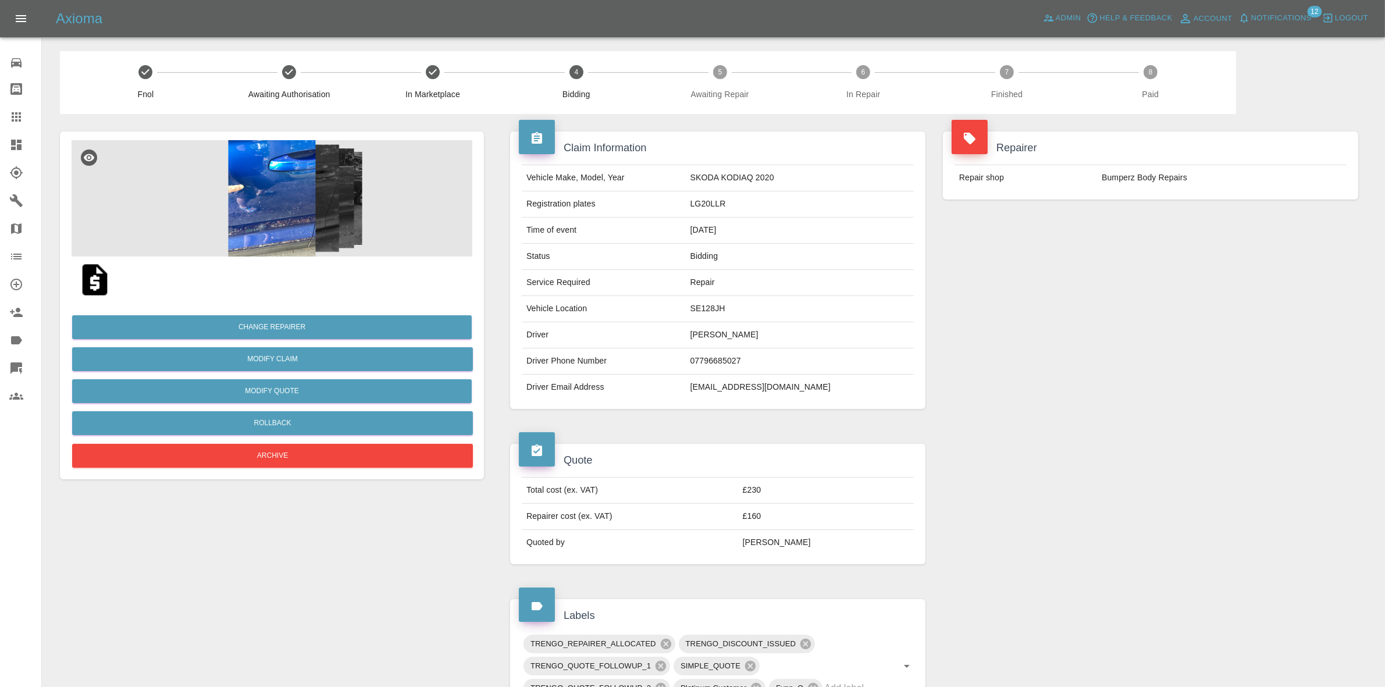
drag, startPoint x: 1161, startPoint y: 237, endPoint x: 1154, endPoint y: 234, distance: 8.3
click at [1160, 236] on div "Repairer Repair shop Bumperz Body Repairs" at bounding box center [1150, 270] width 433 height 312
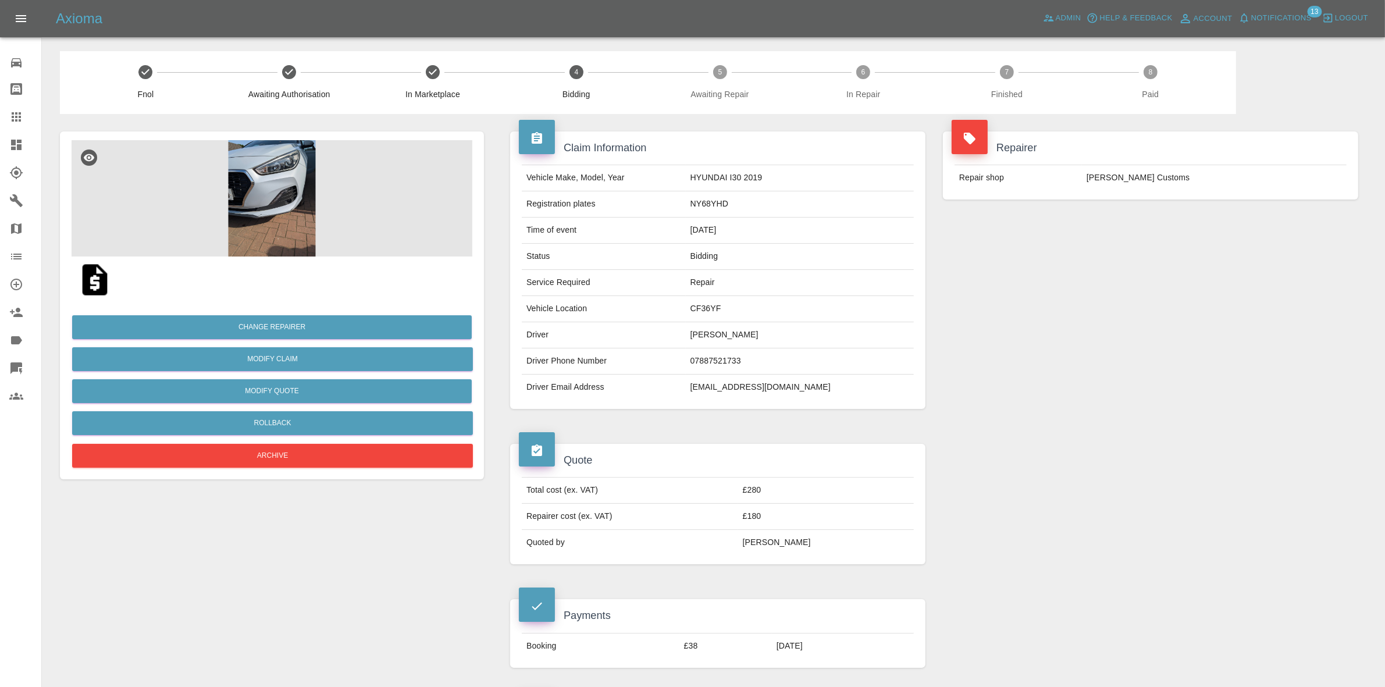
scroll to position [582, 0]
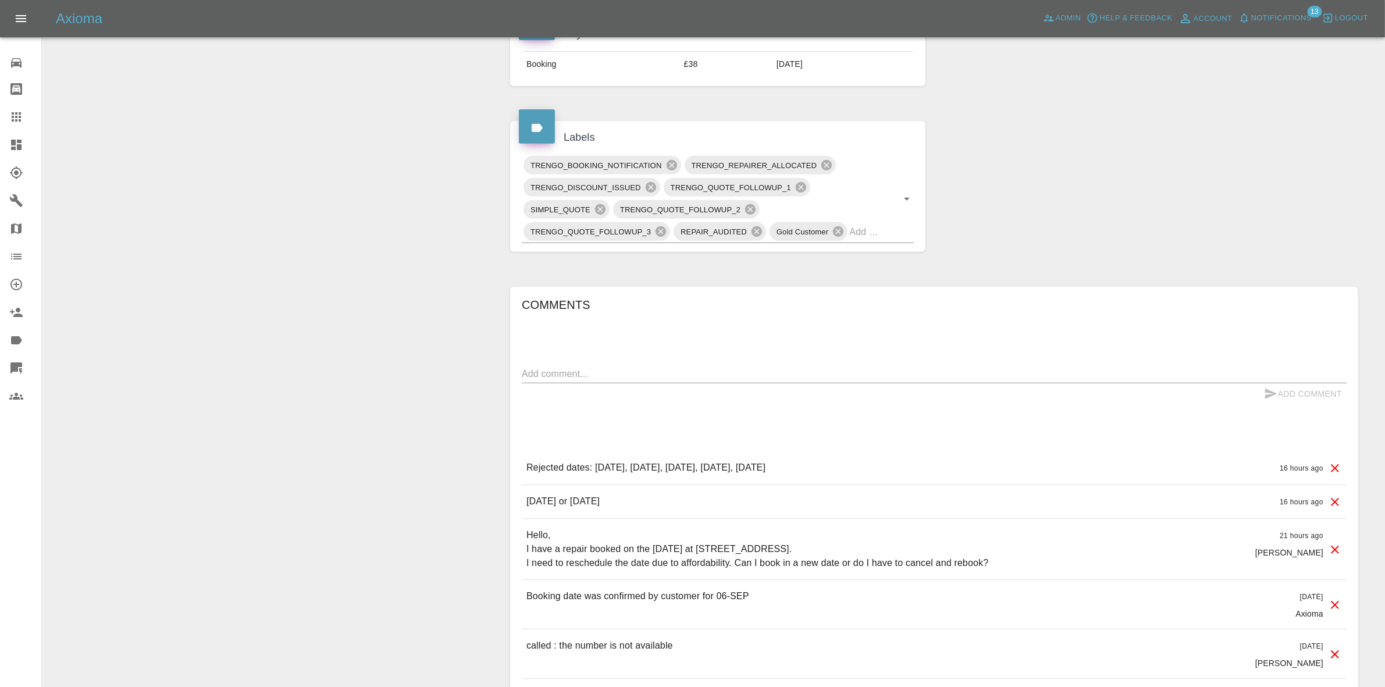
click at [615, 317] on div "Comments" at bounding box center [934, 307] width 825 height 23
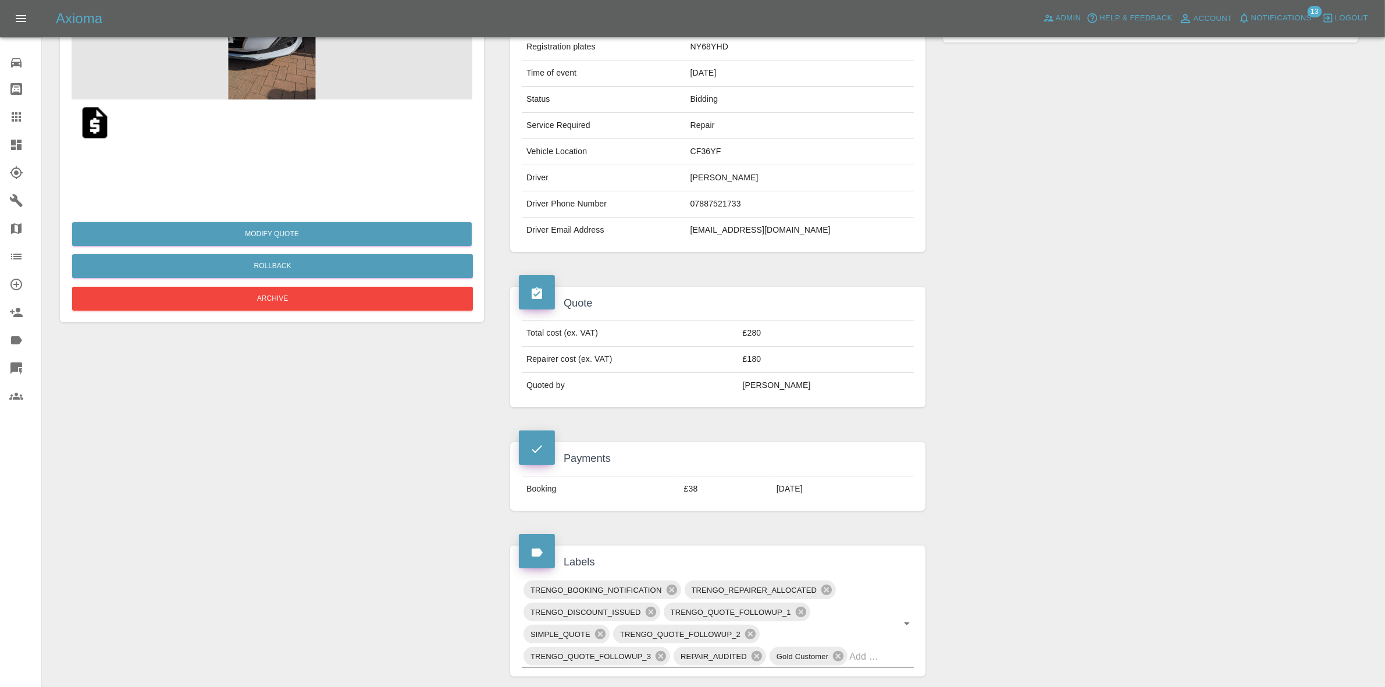
scroll to position [0, 0]
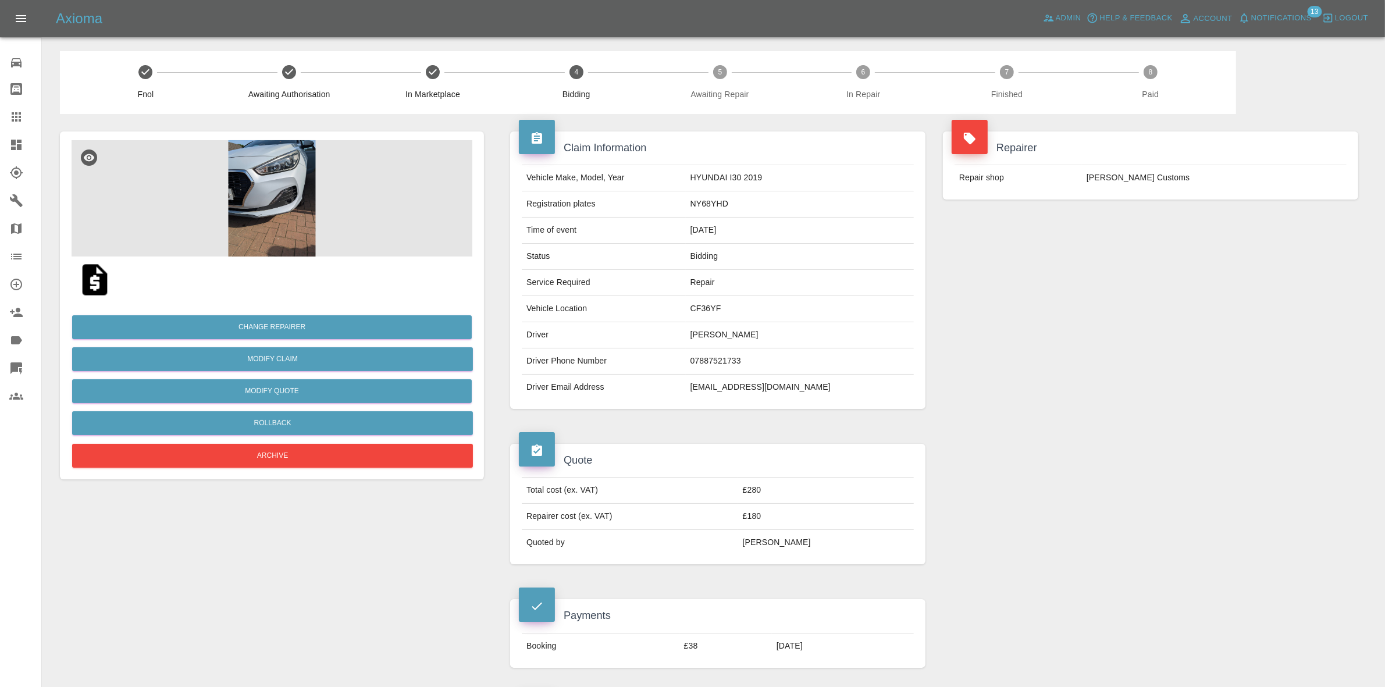
click at [1208, 275] on div "Repairer Repair shop [PERSON_NAME] Customs" at bounding box center [1150, 270] width 433 height 312
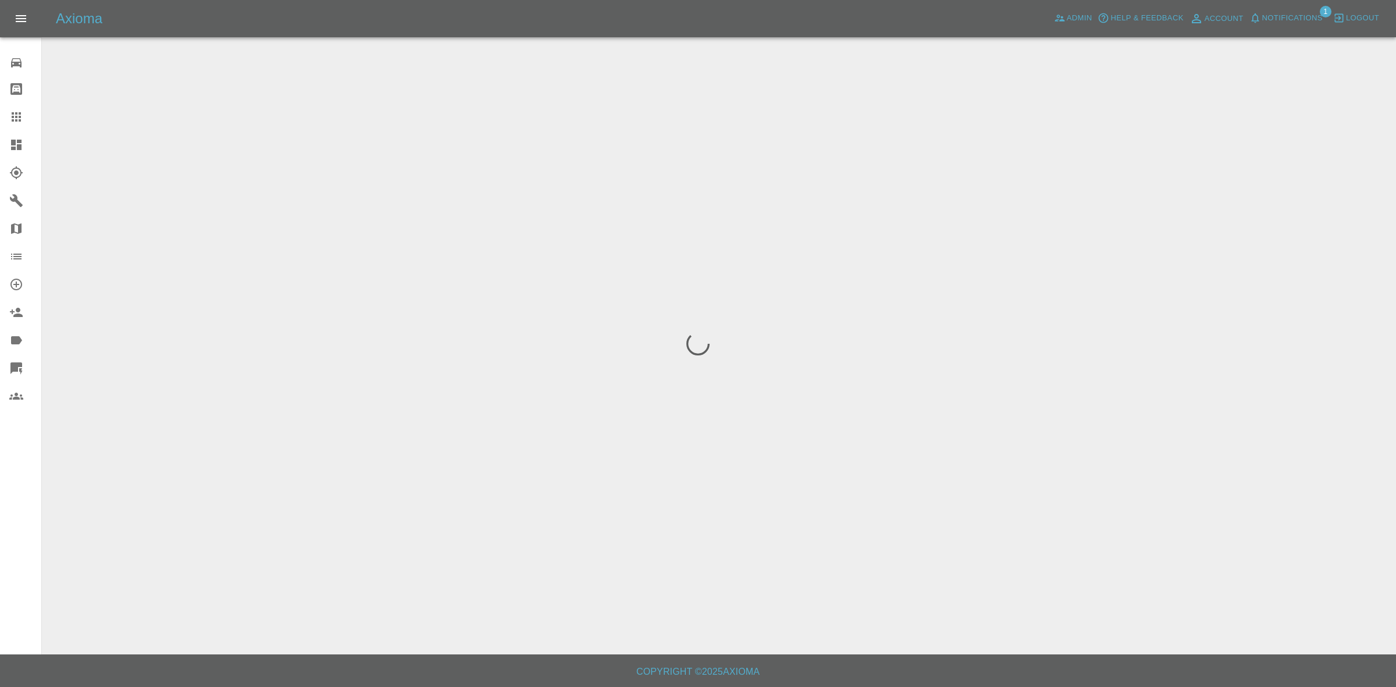
click at [1287, 13] on span "Notifications" at bounding box center [1292, 18] width 60 height 13
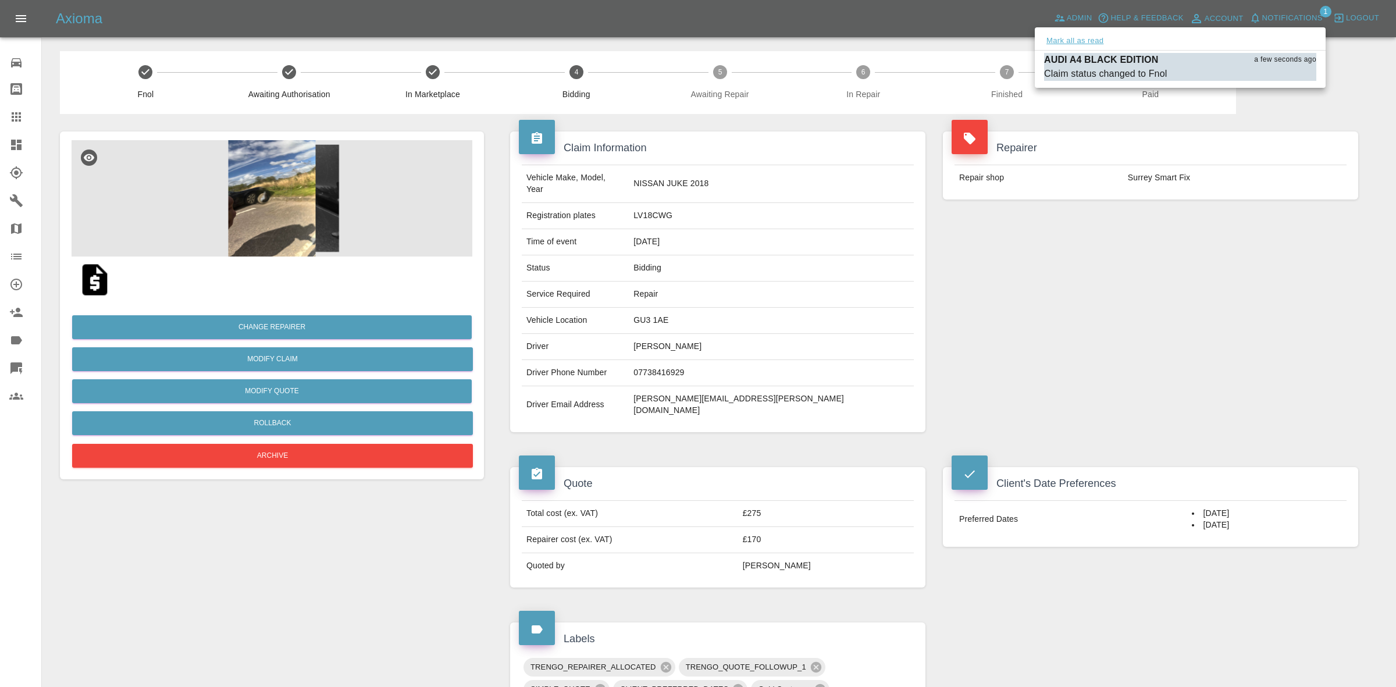
click at [1085, 42] on button "Mark all as read" at bounding box center [1075, 40] width 62 height 13
click at [1122, 239] on div at bounding box center [698, 343] width 1396 height 687
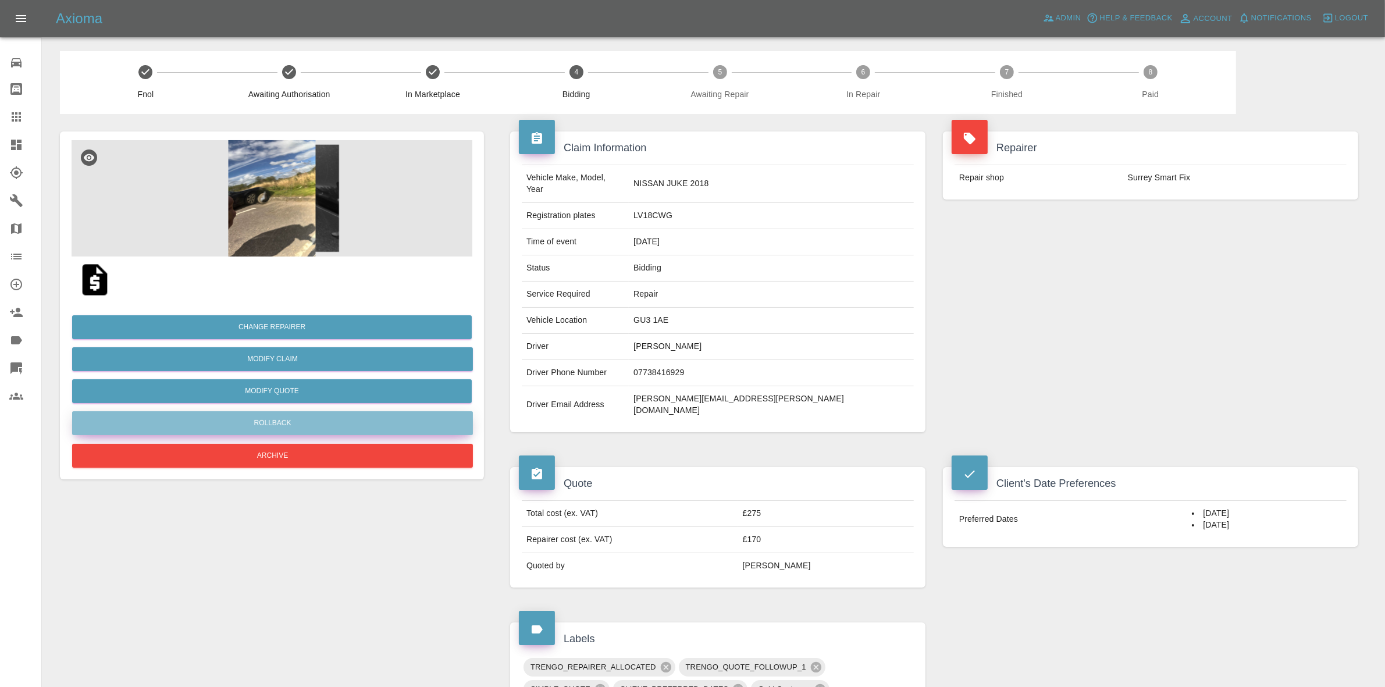
click at [286, 416] on button "Rollback" at bounding box center [272, 423] width 401 height 24
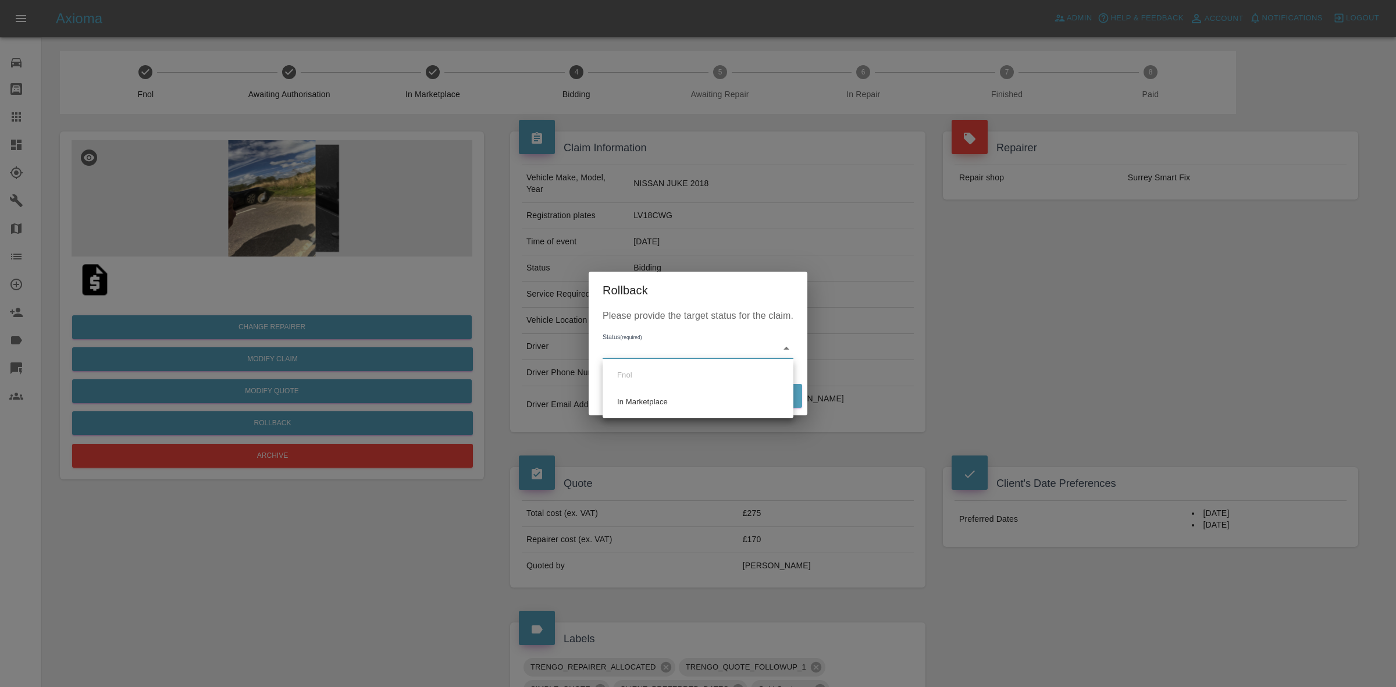
click at [657, 340] on body "Axioma Admin Help & Feedback Account Notifications 0 Logout Repair home Bodysho…" at bounding box center [698, 602] width 1396 height 1204
click at [678, 387] on ul "Fnol In Marketplace" at bounding box center [698, 388] width 191 height 59
click at [693, 394] on li "In Marketplace" at bounding box center [698, 402] width 185 height 27
type input "in-marketplace"
click at [764, 390] on button "Rollback" at bounding box center [766, 396] width 72 height 24
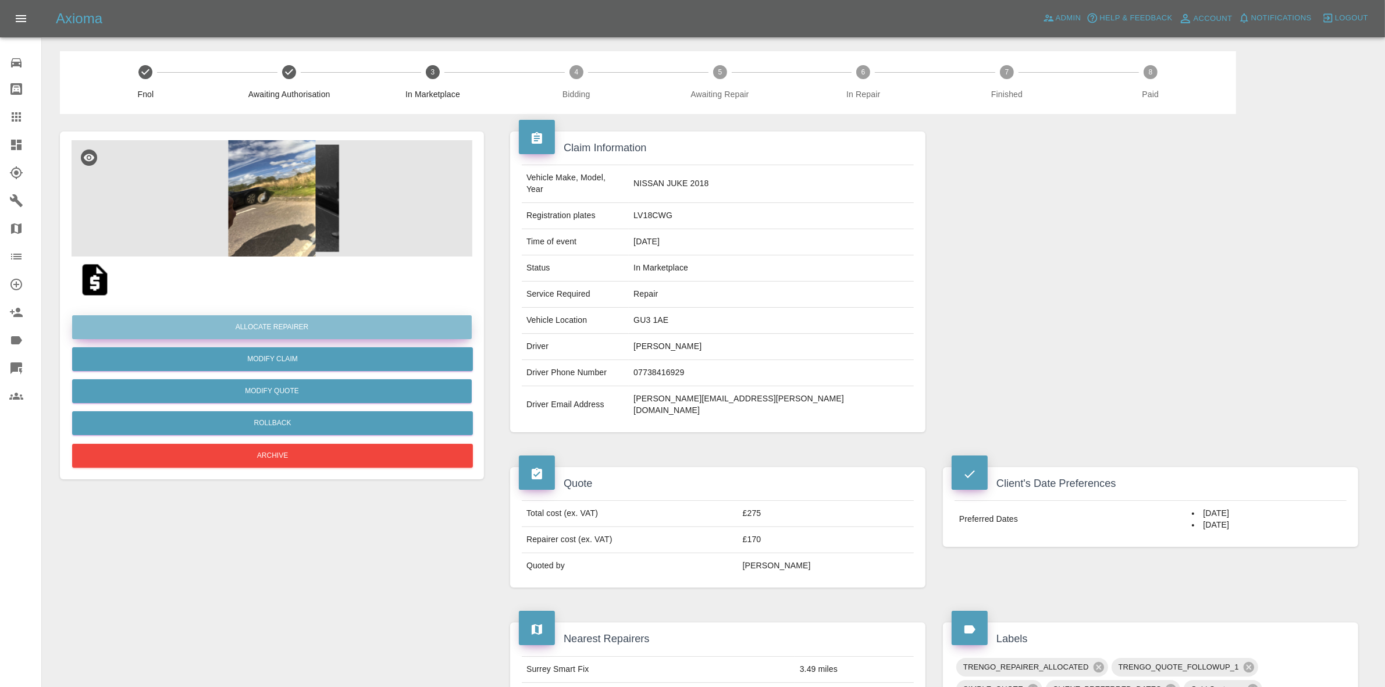
click at [256, 321] on button "Allocate Repairer" at bounding box center [272, 327] width 400 height 24
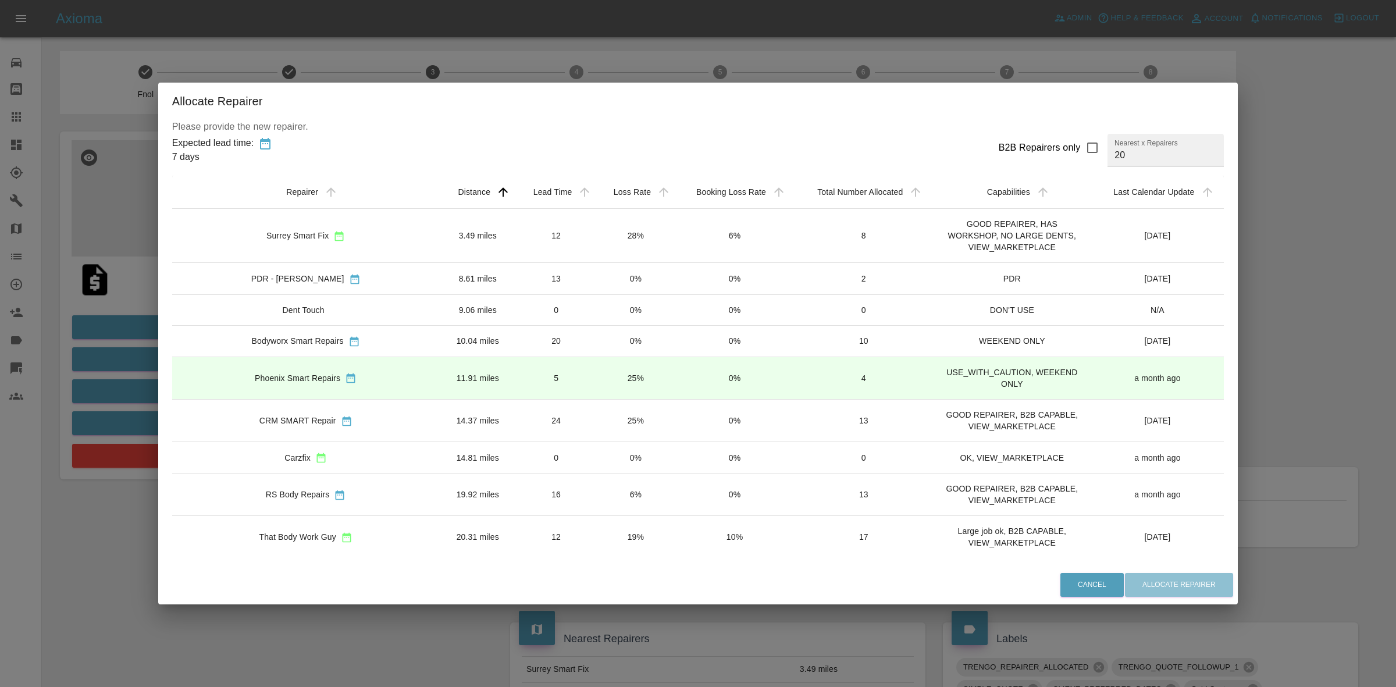
click at [596, 240] on td "28%" at bounding box center [635, 236] width 79 height 54
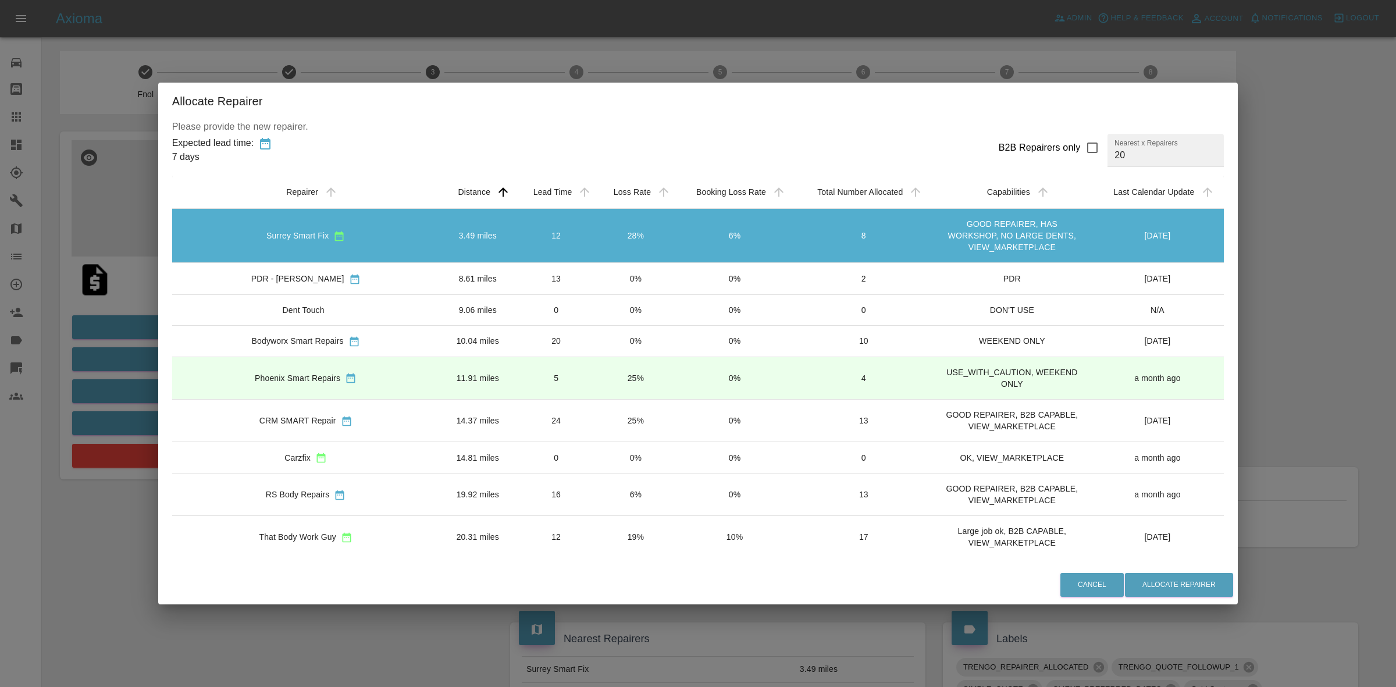
click at [596, 277] on td "0%" at bounding box center [635, 278] width 79 height 31
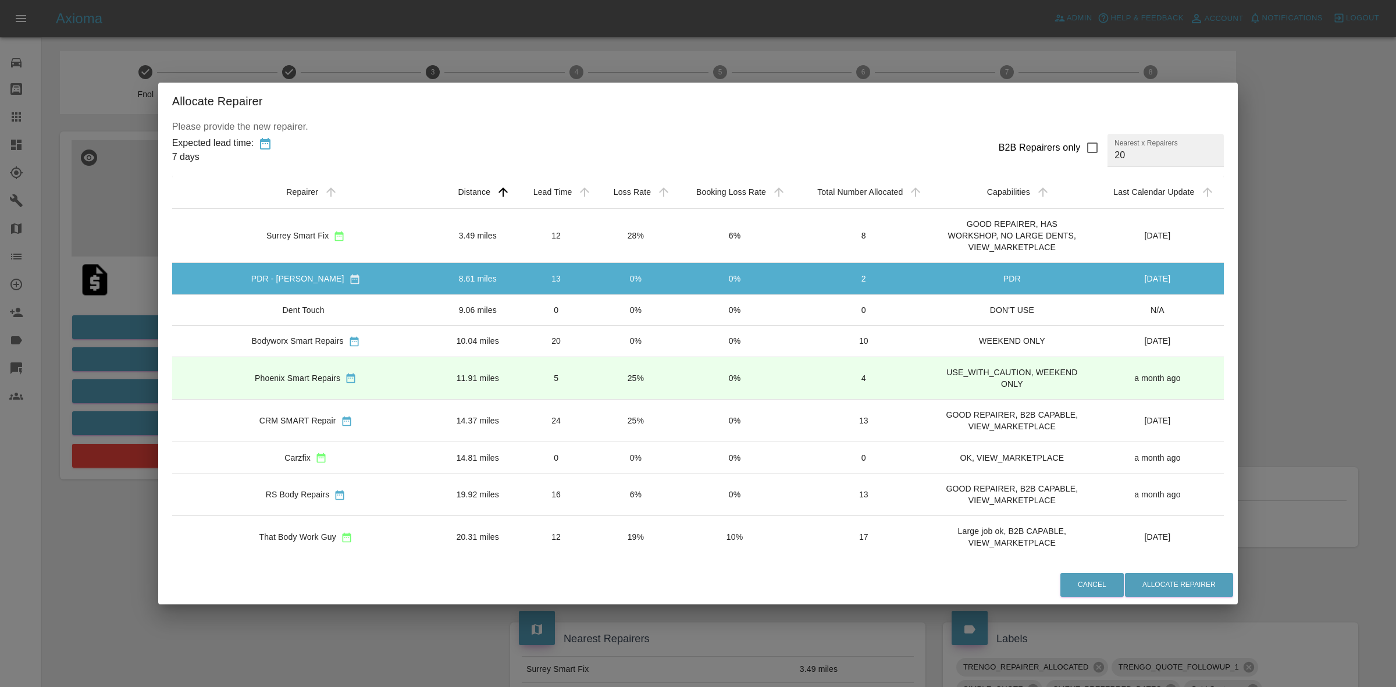
click at [596, 320] on td "0%" at bounding box center [635, 309] width 79 height 31
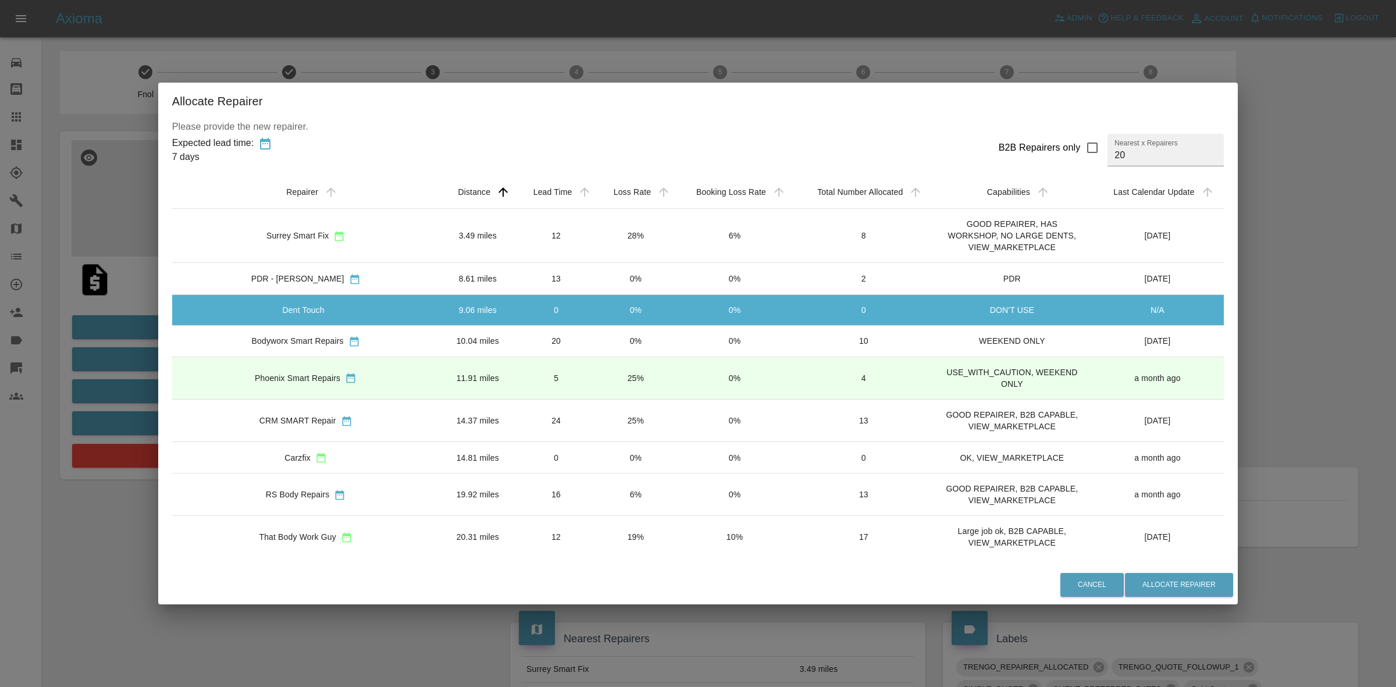
click at [596, 339] on td "0%" at bounding box center [635, 340] width 79 height 31
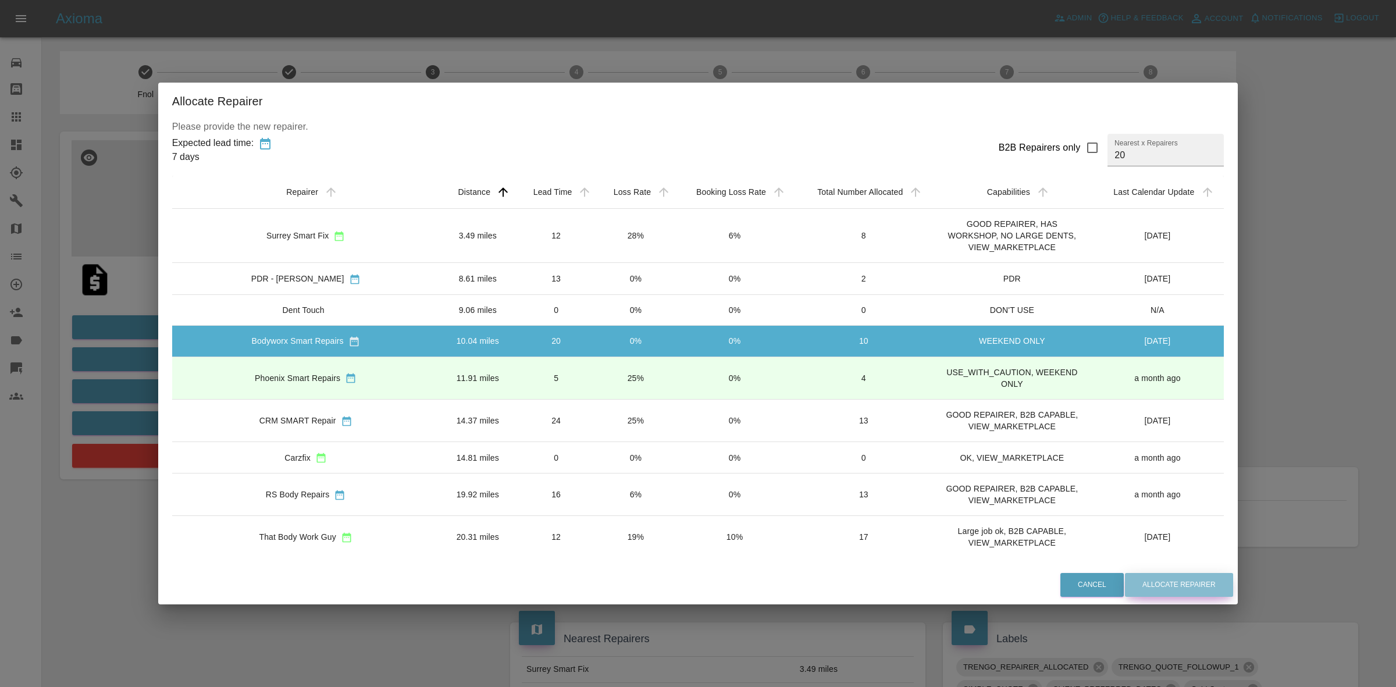
click at [1125, 583] on button "Allocate Repairer" at bounding box center [1179, 585] width 108 height 24
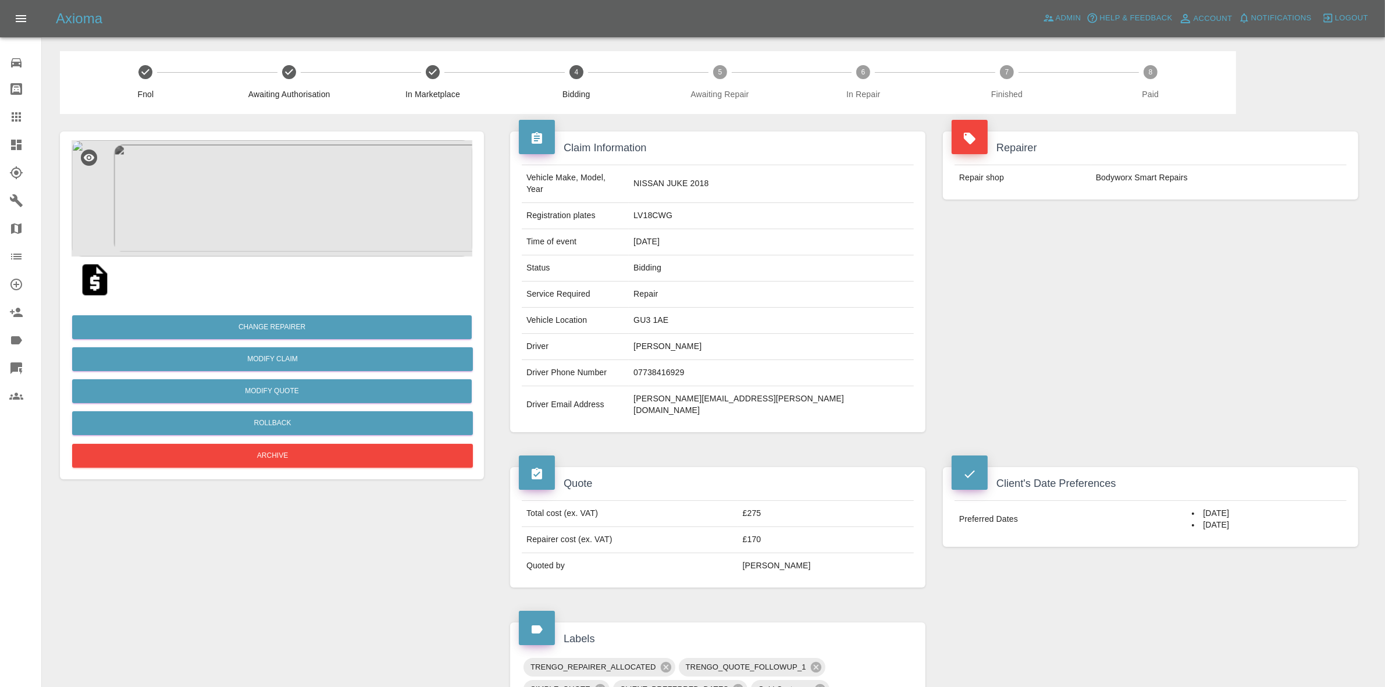
drag, startPoint x: 1248, startPoint y: 249, endPoint x: 592, endPoint y: 53, distance: 684.8
click at [1248, 249] on div "Repairer Repair shop Bodyworx Smart Repairs" at bounding box center [1150, 282] width 433 height 336
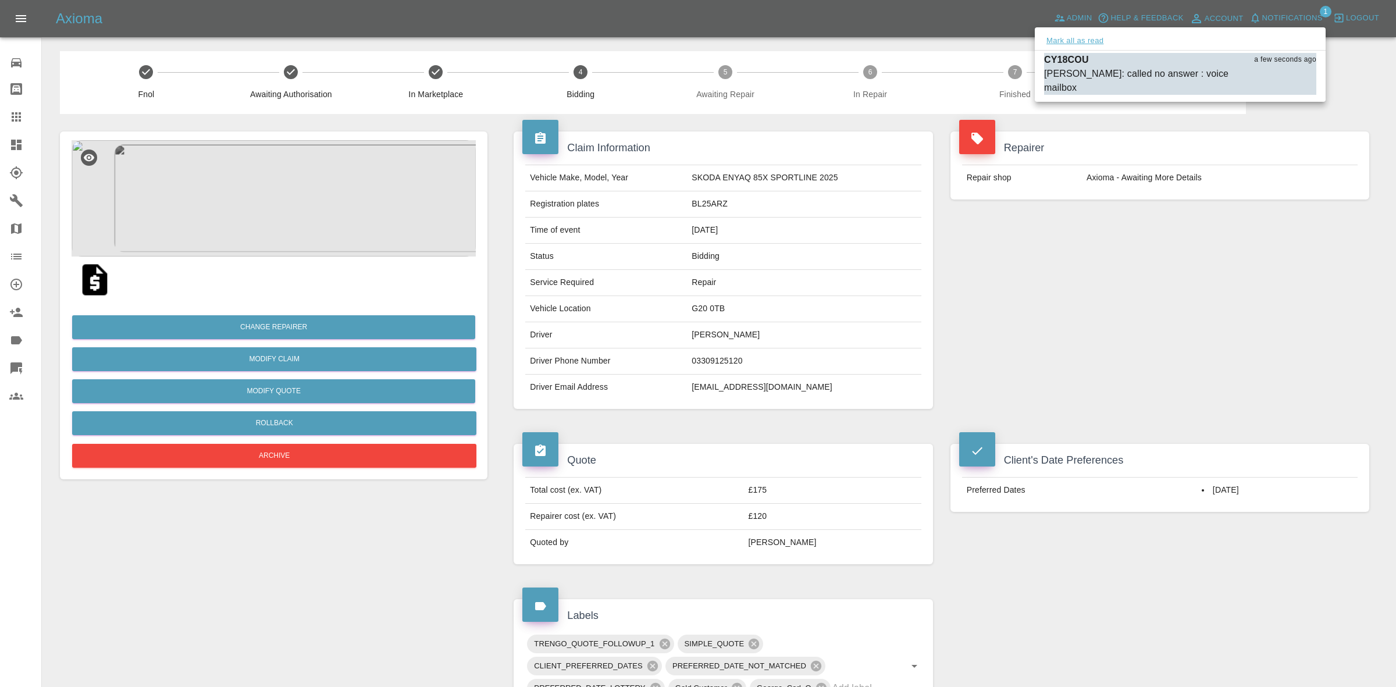
click at [1088, 40] on button "Mark all as read" at bounding box center [1075, 40] width 62 height 13
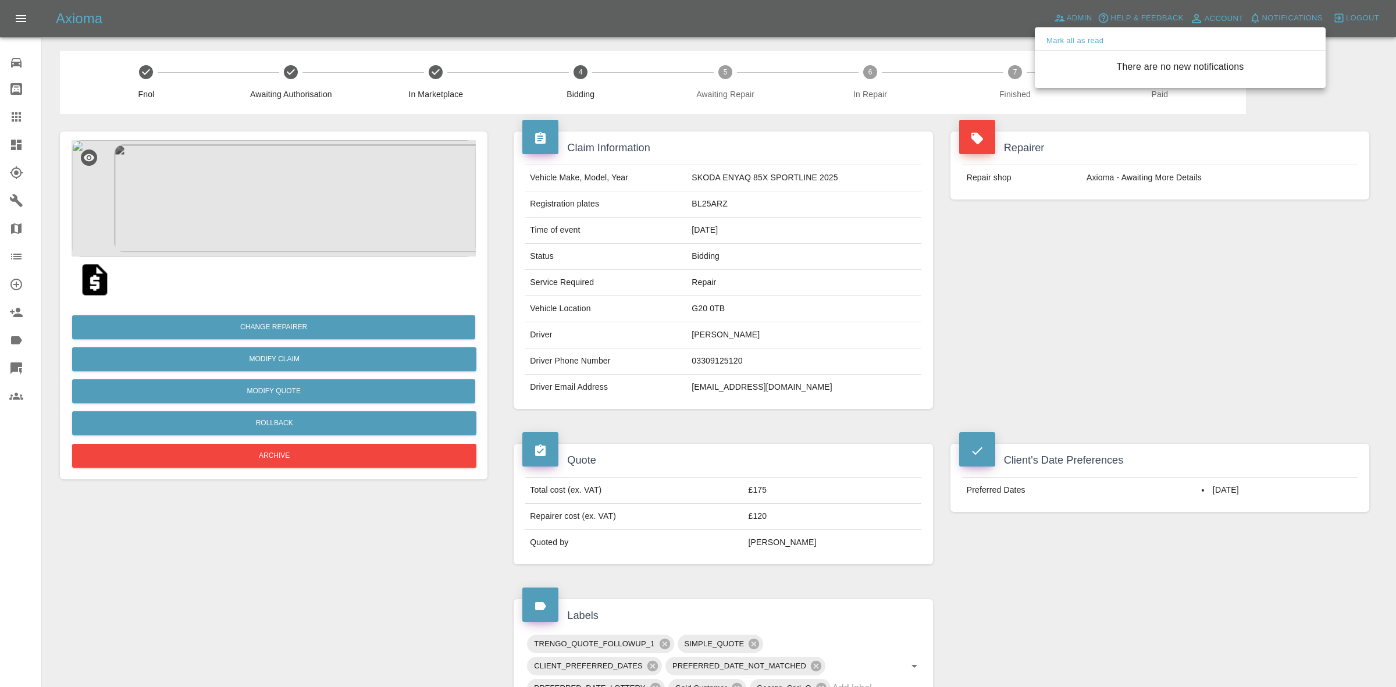
click at [1233, 266] on div at bounding box center [698, 343] width 1396 height 687
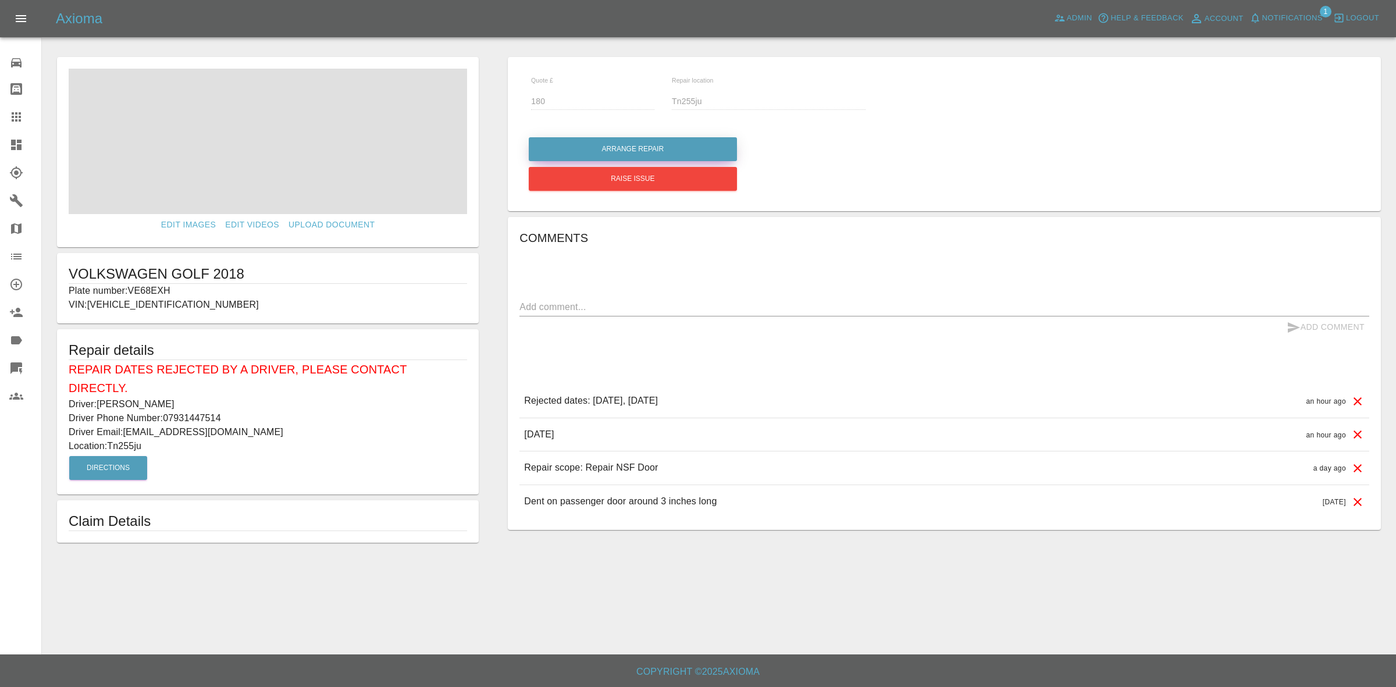
click at [629, 144] on button "Arrange Repair" at bounding box center [633, 149] width 208 height 24
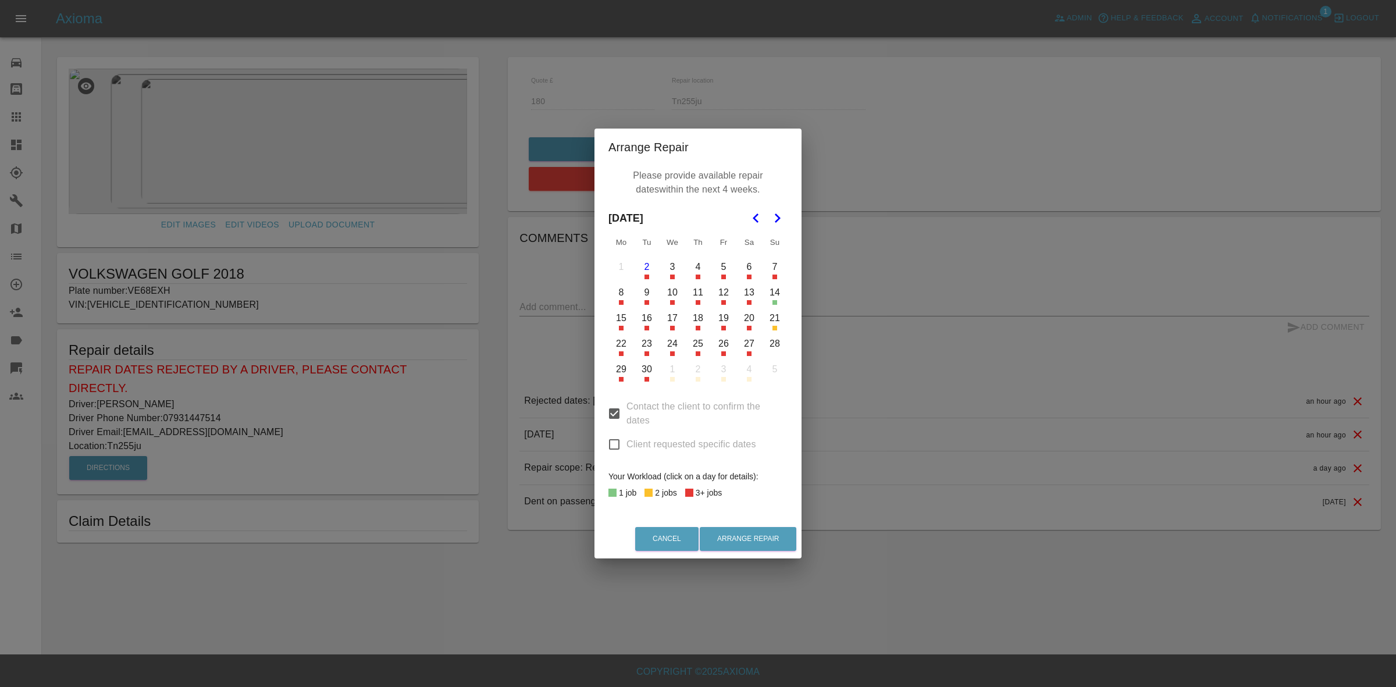
click at [614, 435] on input "Client requested specific dates" at bounding box center [614, 444] width 24 height 24
checkbox input "true"
click at [624, 286] on button "8" at bounding box center [621, 292] width 24 height 24
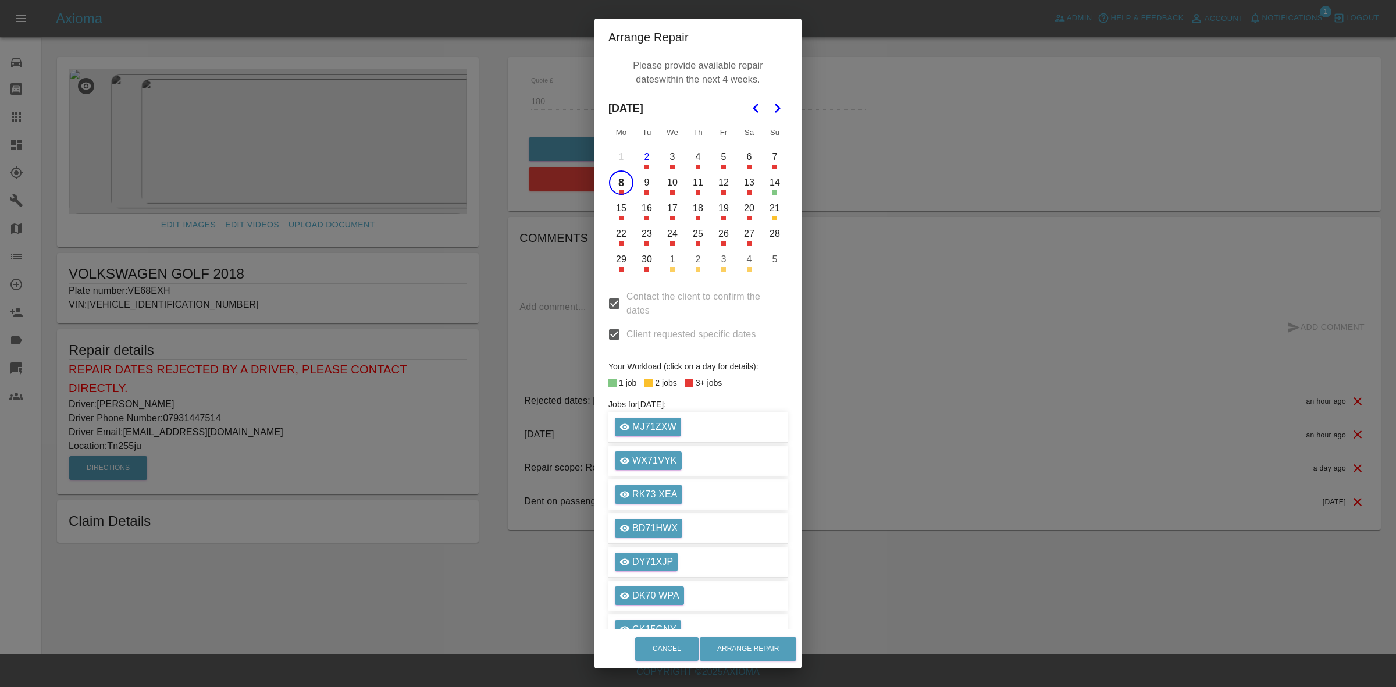
click at [642, 187] on button "9" at bounding box center [647, 182] width 24 height 24
click at [768, 646] on button "Arrange Repair" at bounding box center [748, 649] width 97 height 24
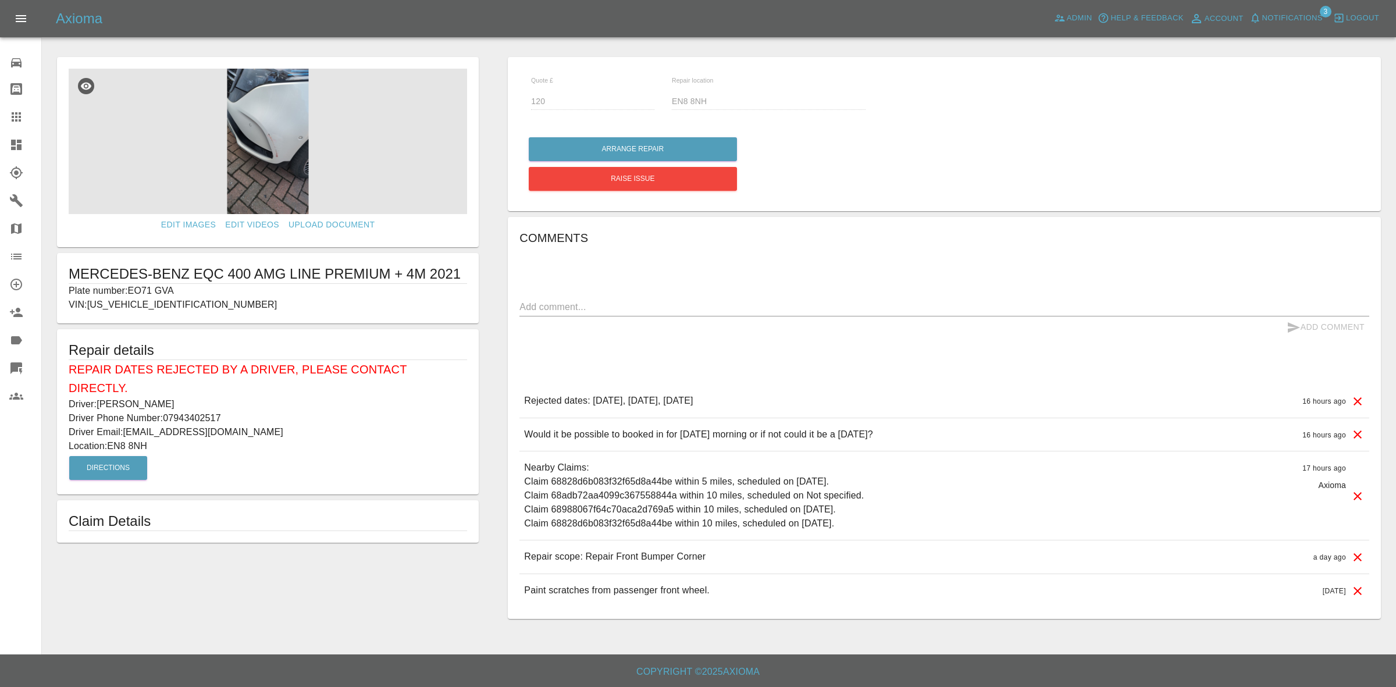
click at [1352, 400] on icon at bounding box center [1358, 401] width 14 height 14
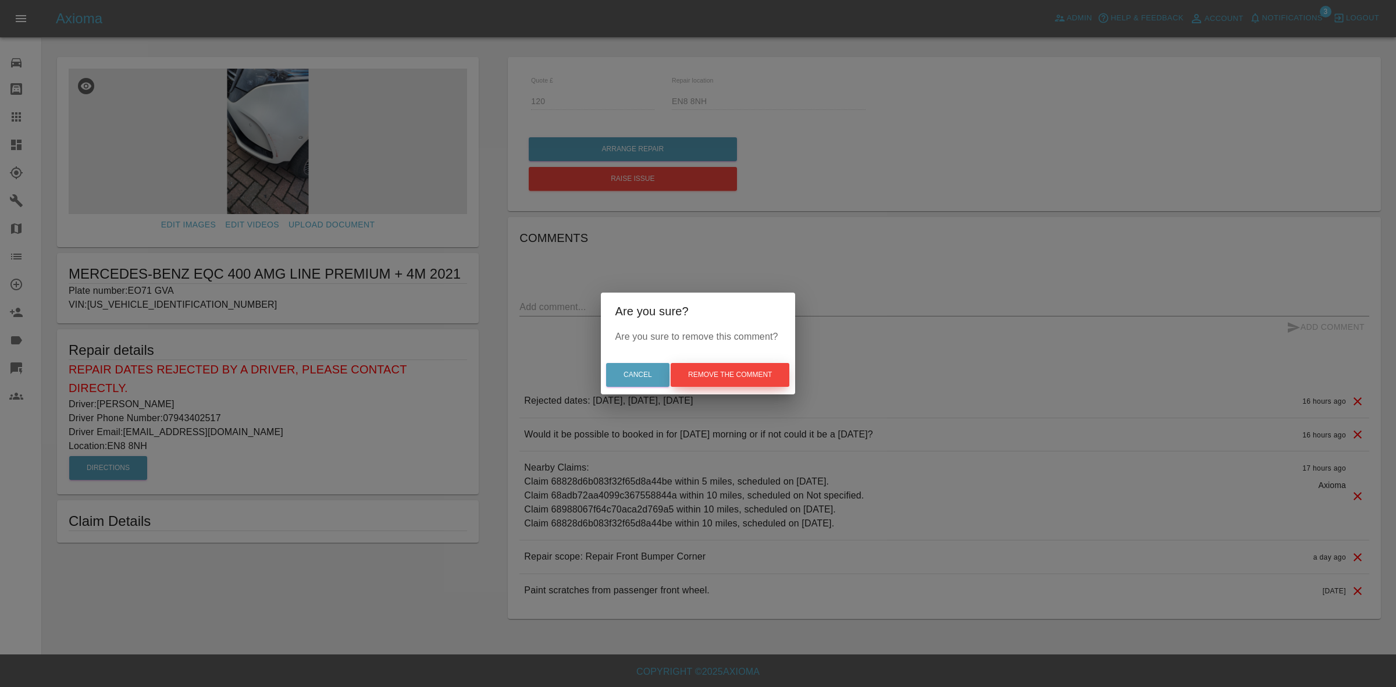
click at [739, 373] on button "Remove the comment" at bounding box center [730, 375] width 119 height 24
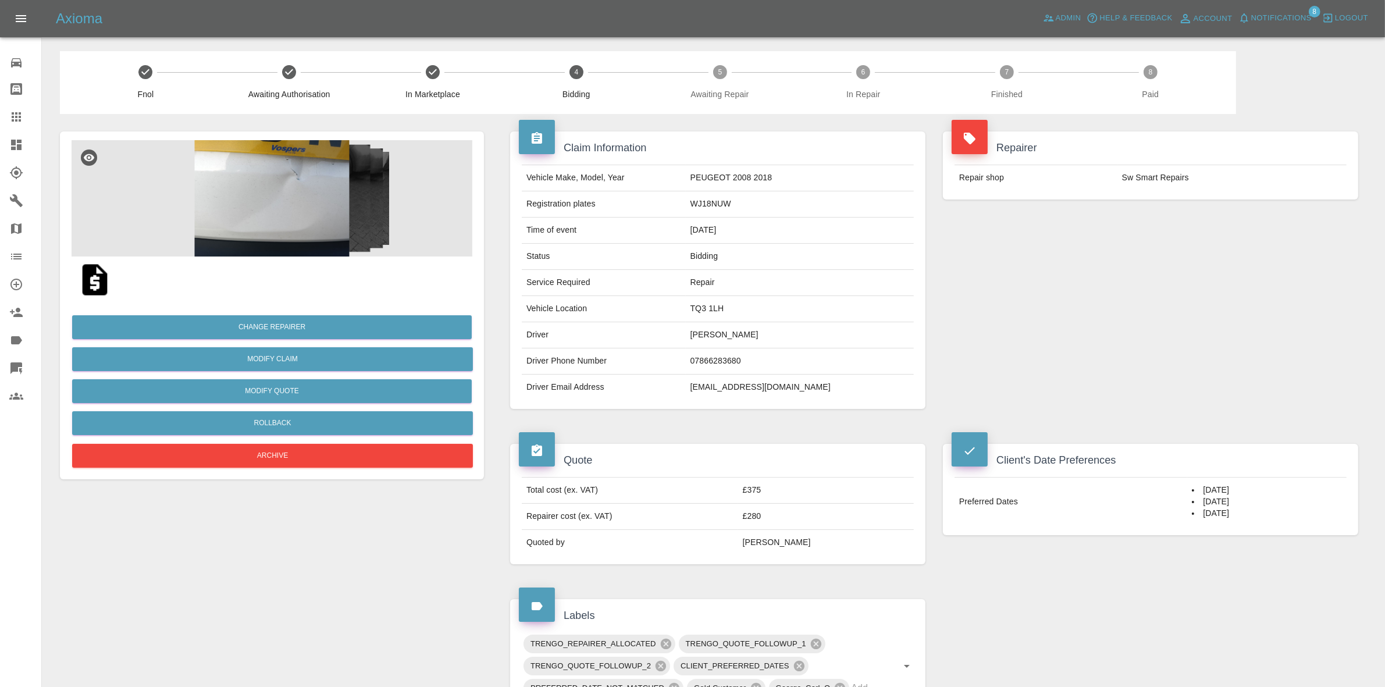
click at [1228, 222] on div "Repairer Repair shop Sw Smart Repairs" at bounding box center [1150, 270] width 433 height 312
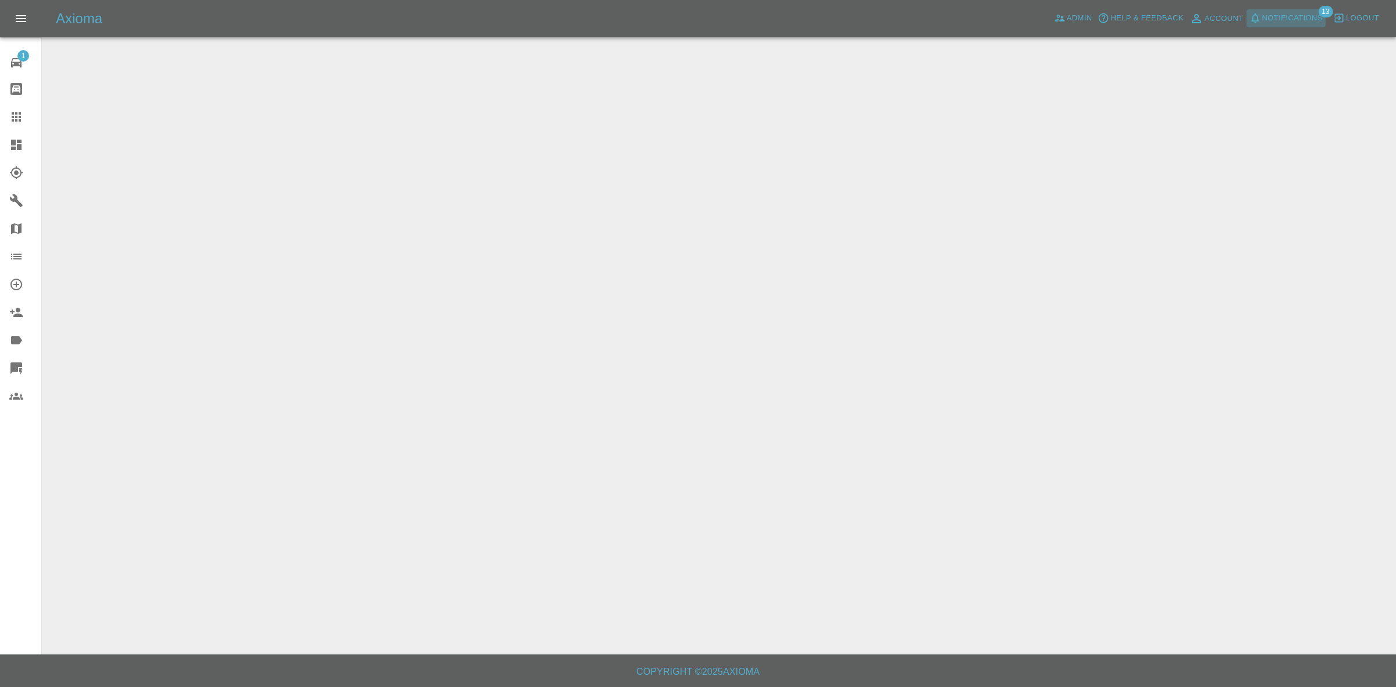
click at [1298, 24] on span "Notifications" at bounding box center [1292, 18] width 60 height 13
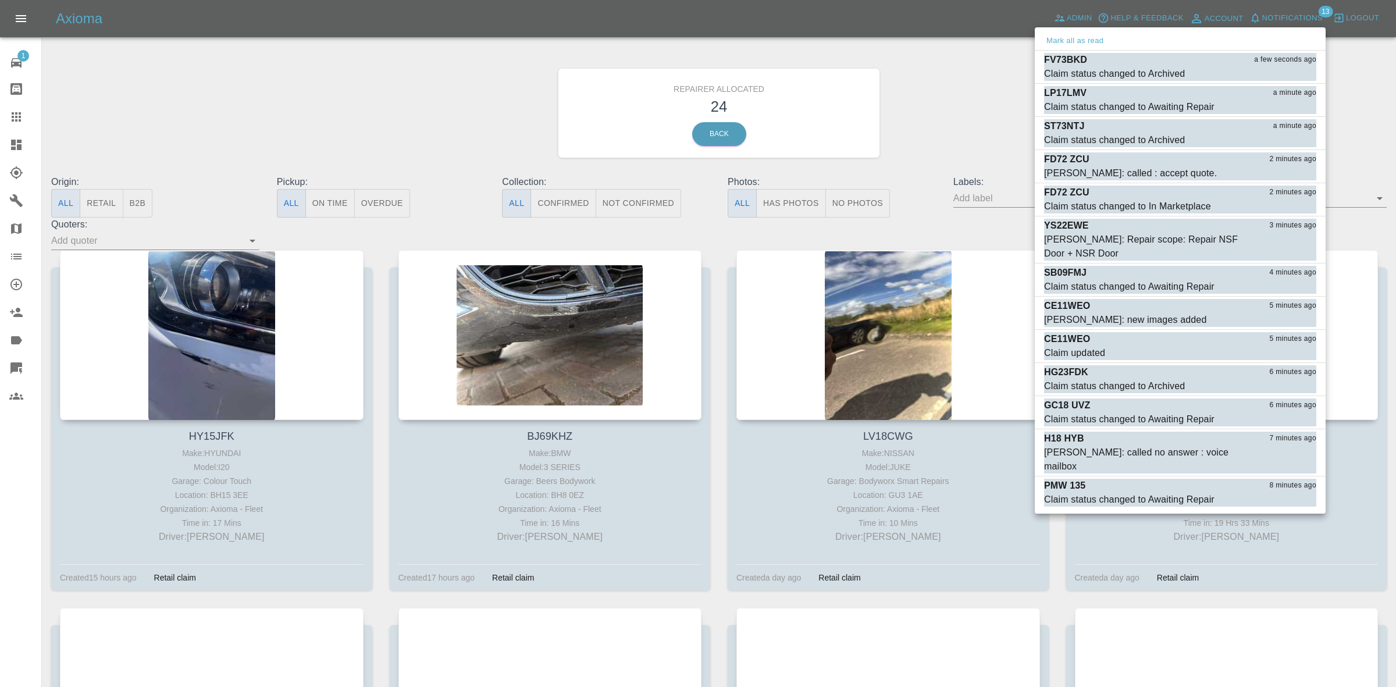
click at [943, 121] on div at bounding box center [698, 343] width 1396 height 687
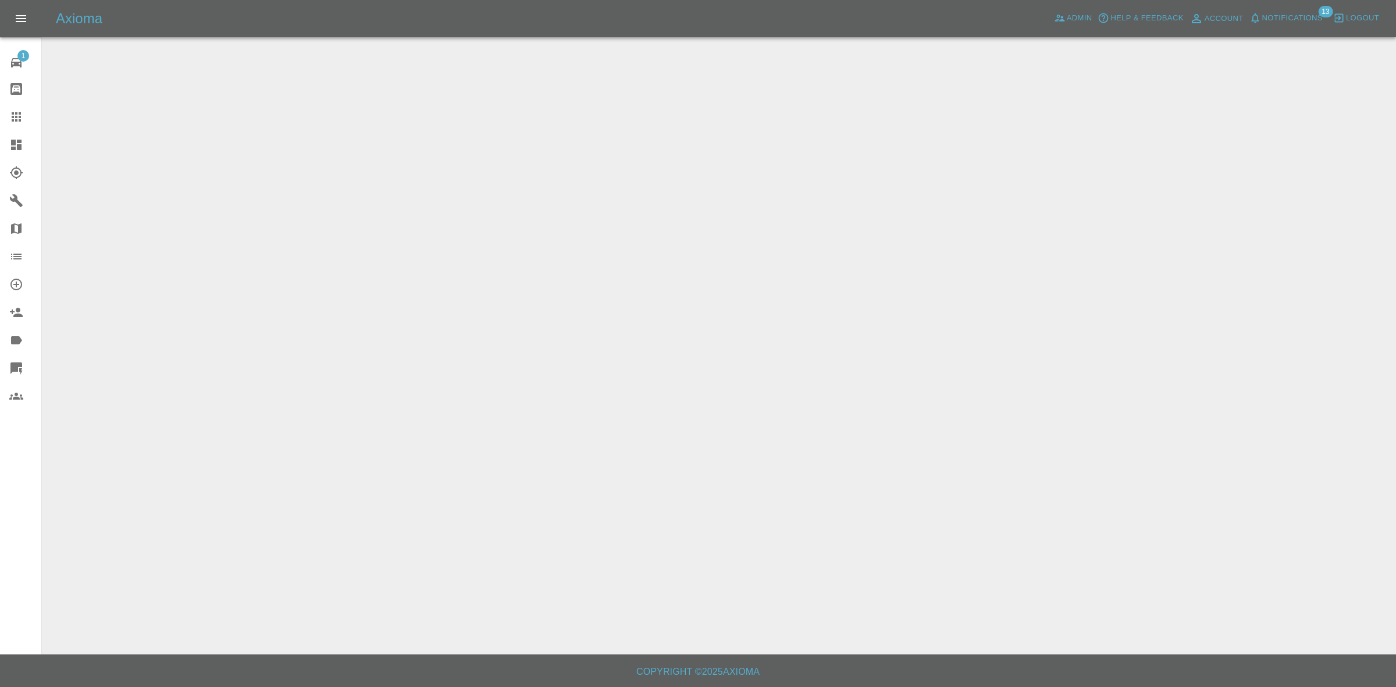
click at [1288, 18] on span "Notifications" at bounding box center [1292, 18] width 60 height 13
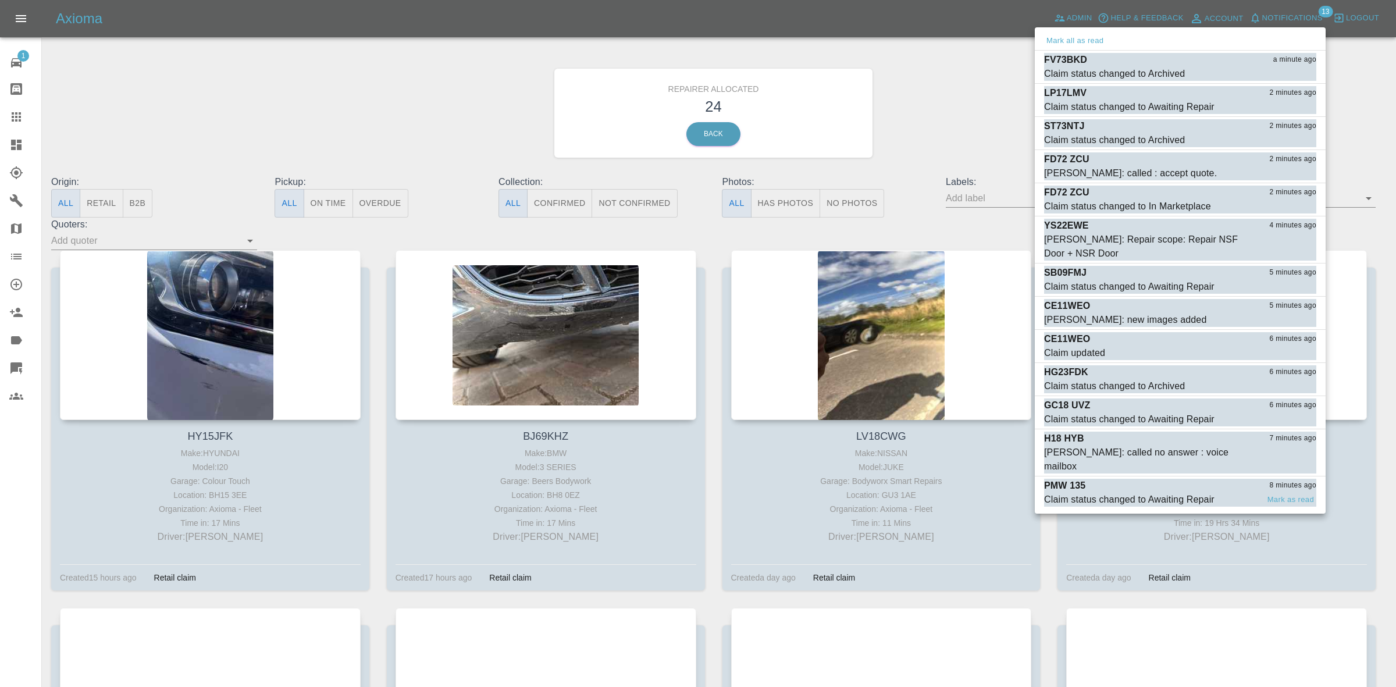
click at [1170, 493] on div "Claim status changed to Awaiting Repair" at bounding box center [1129, 500] width 170 height 14
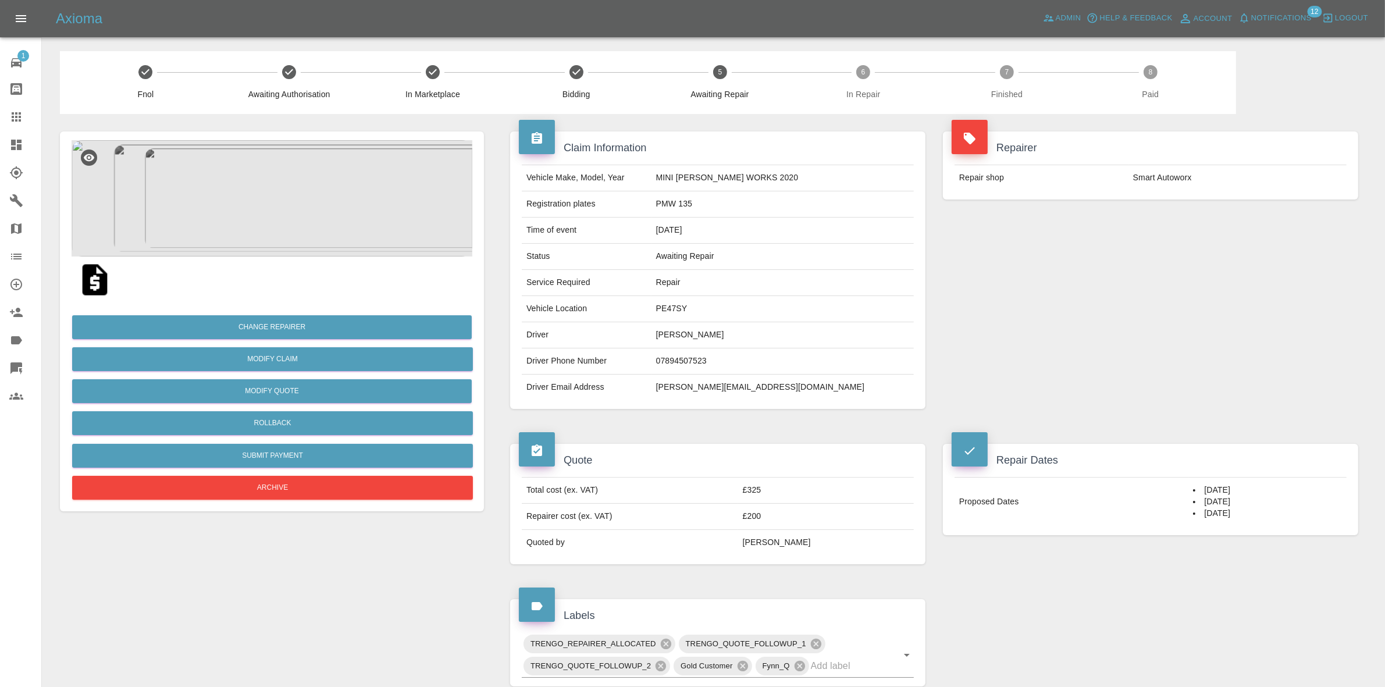
click at [1275, 21] on span "Notifications" at bounding box center [1281, 18] width 60 height 13
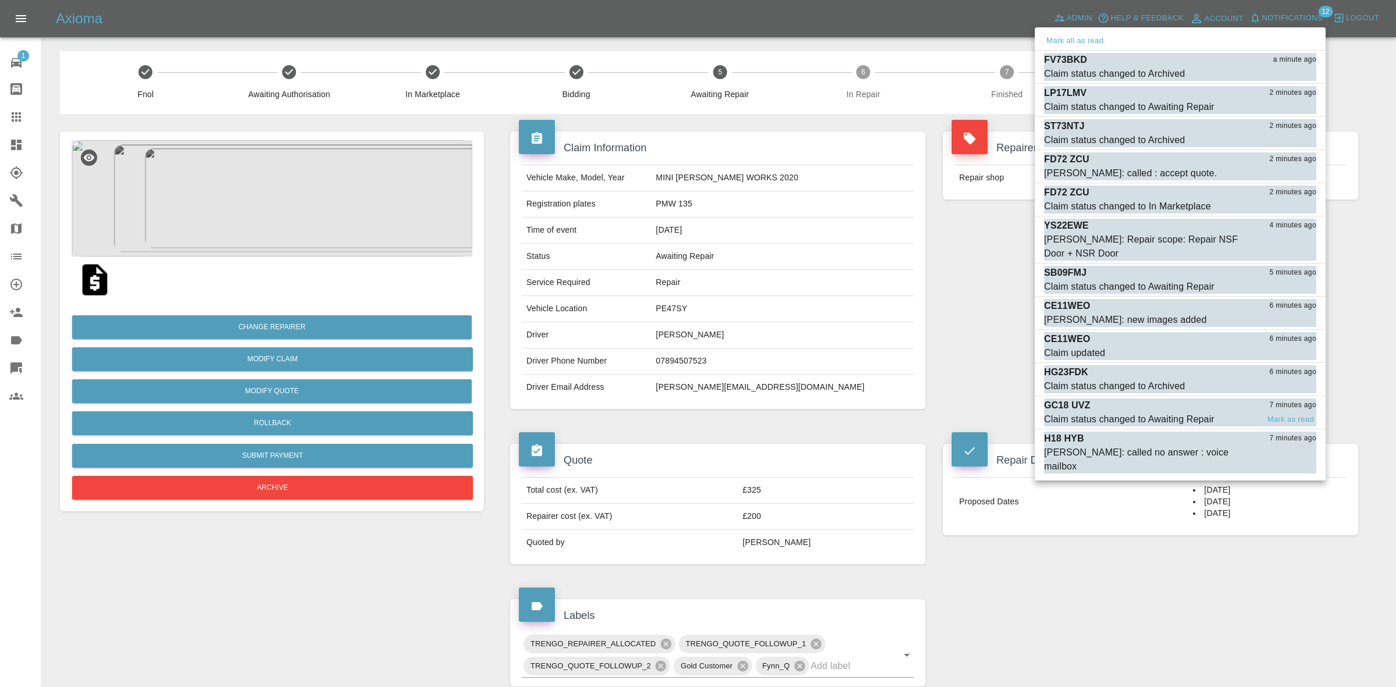
click at [1168, 416] on div "Claim status changed to Awaiting Repair" at bounding box center [1129, 419] width 170 height 14
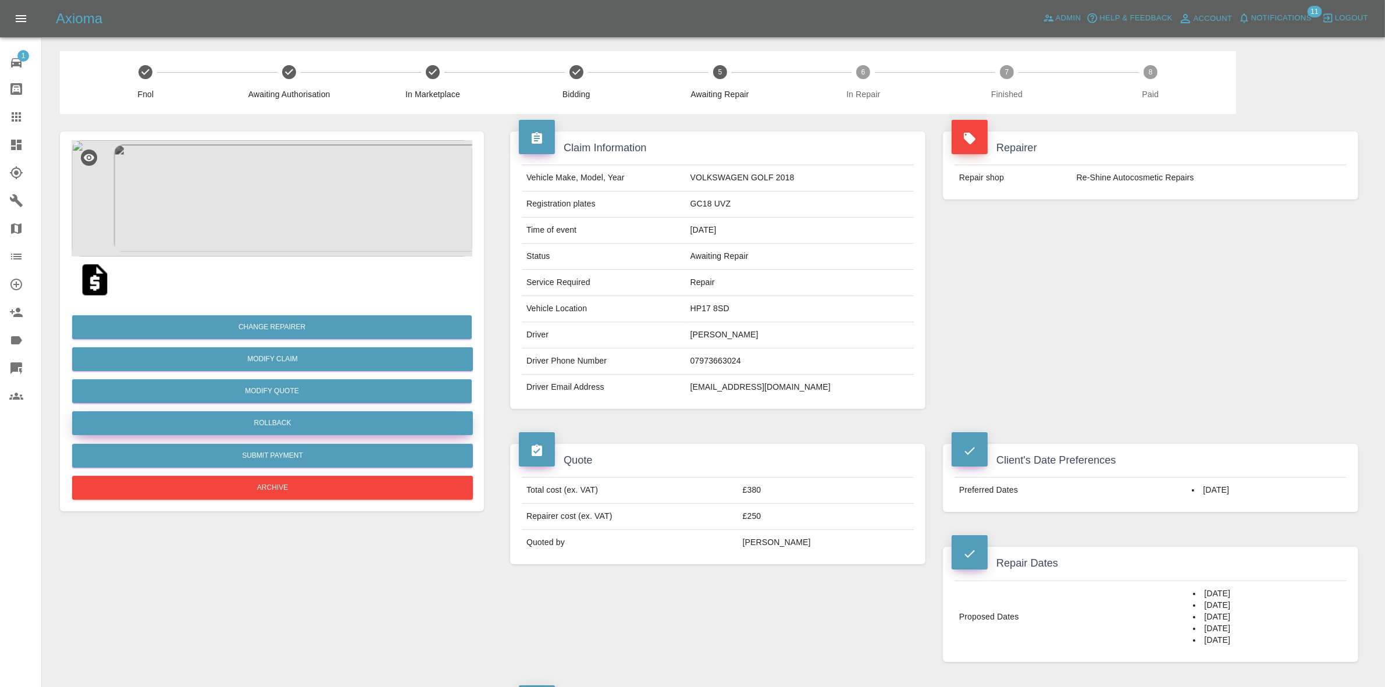
click at [289, 420] on button "Rollback" at bounding box center [272, 423] width 401 height 24
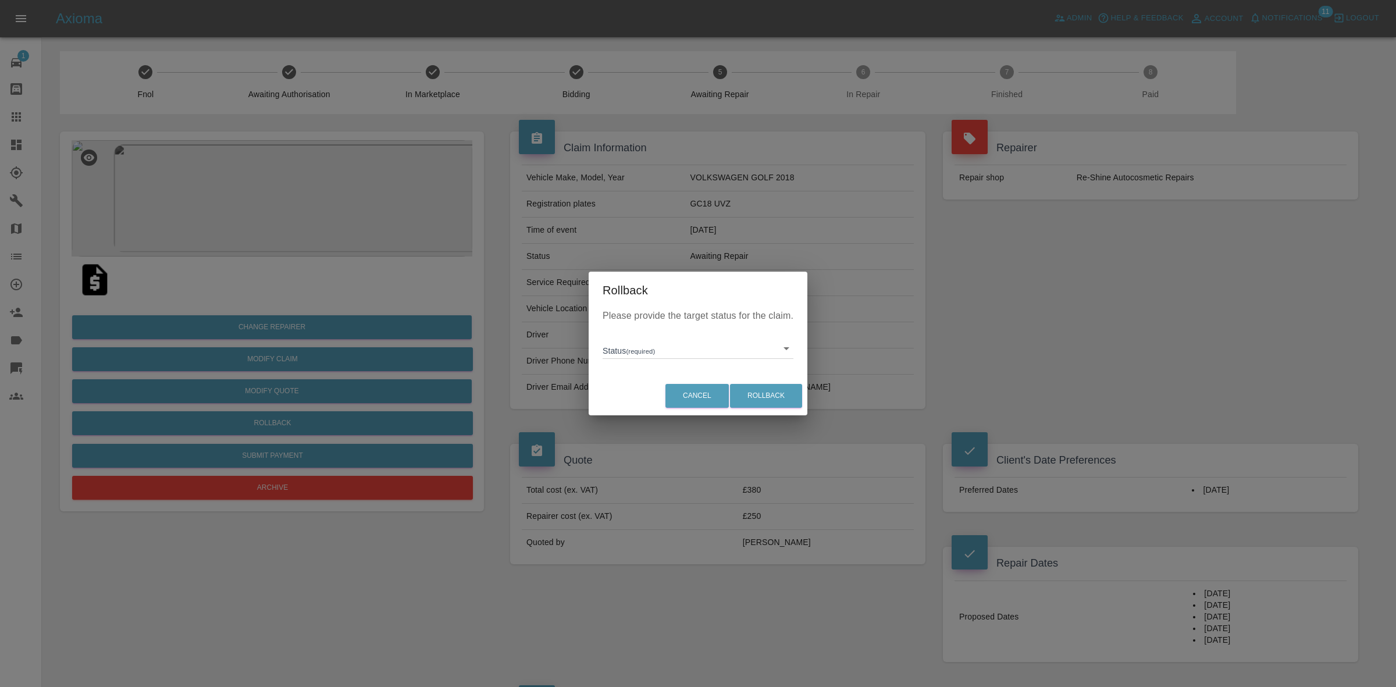
click at [667, 344] on body "Axioma Admin Help & Feedback Account Notifications 11 Logout 1 Repair home Body…" at bounding box center [698, 649] width 1396 height 1299
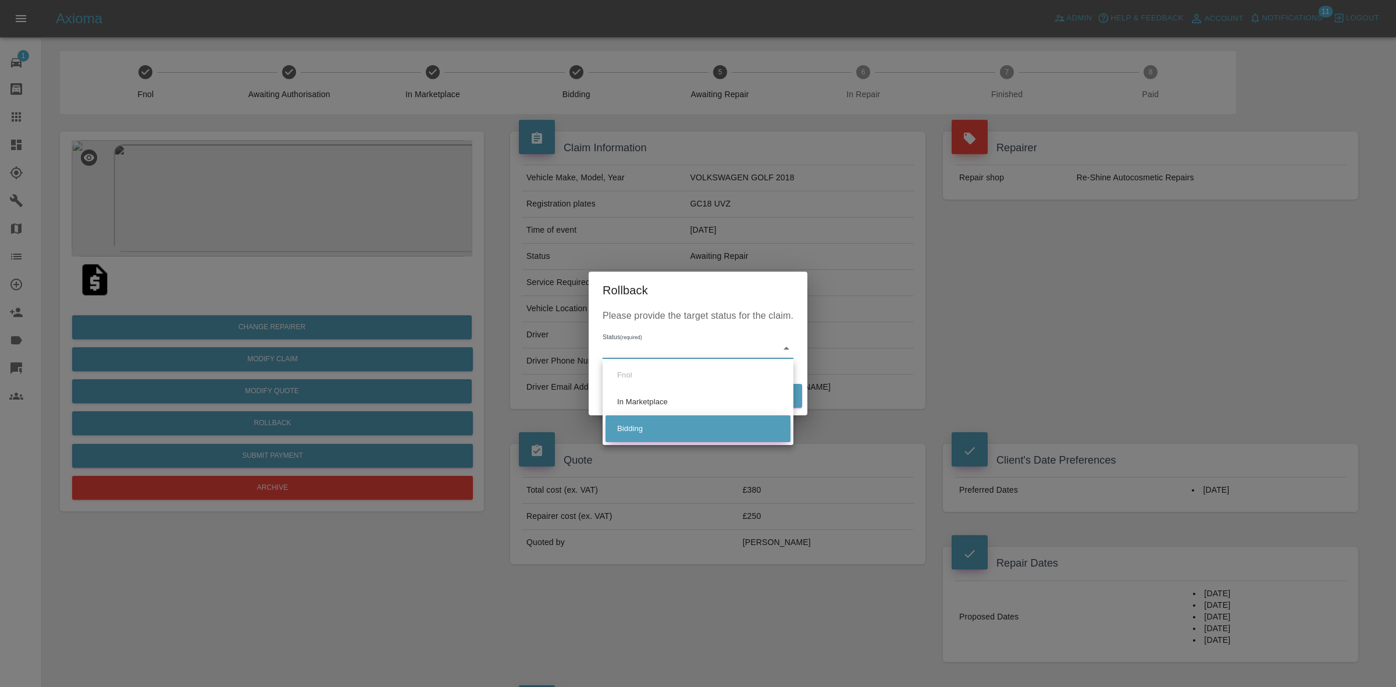
click at [682, 435] on li "Bidding" at bounding box center [698, 428] width 185 height 27
type input "bidding"
click at [760, 391] on button "Rollback" at bounding box center [766, 396] width 72 height 24
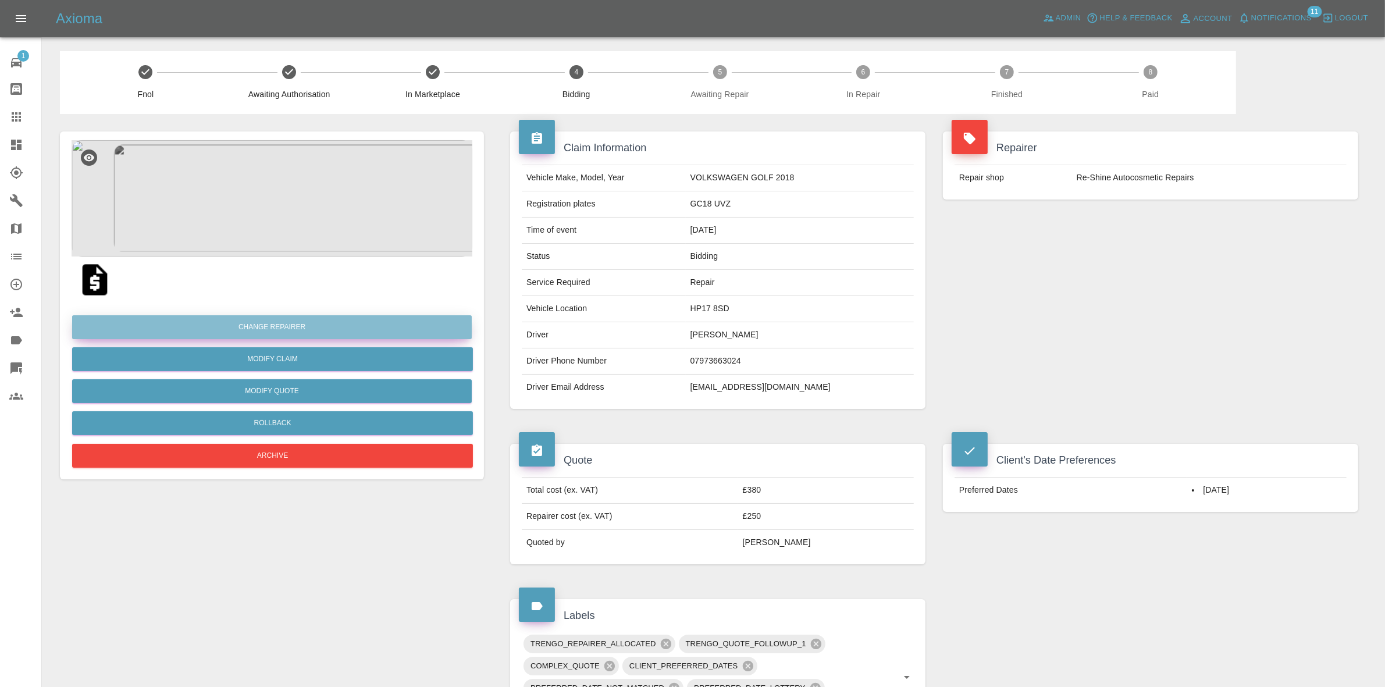
click at [283, 325] on button "Change Repairer" at bounding box center [272, 327] width 400 height 24
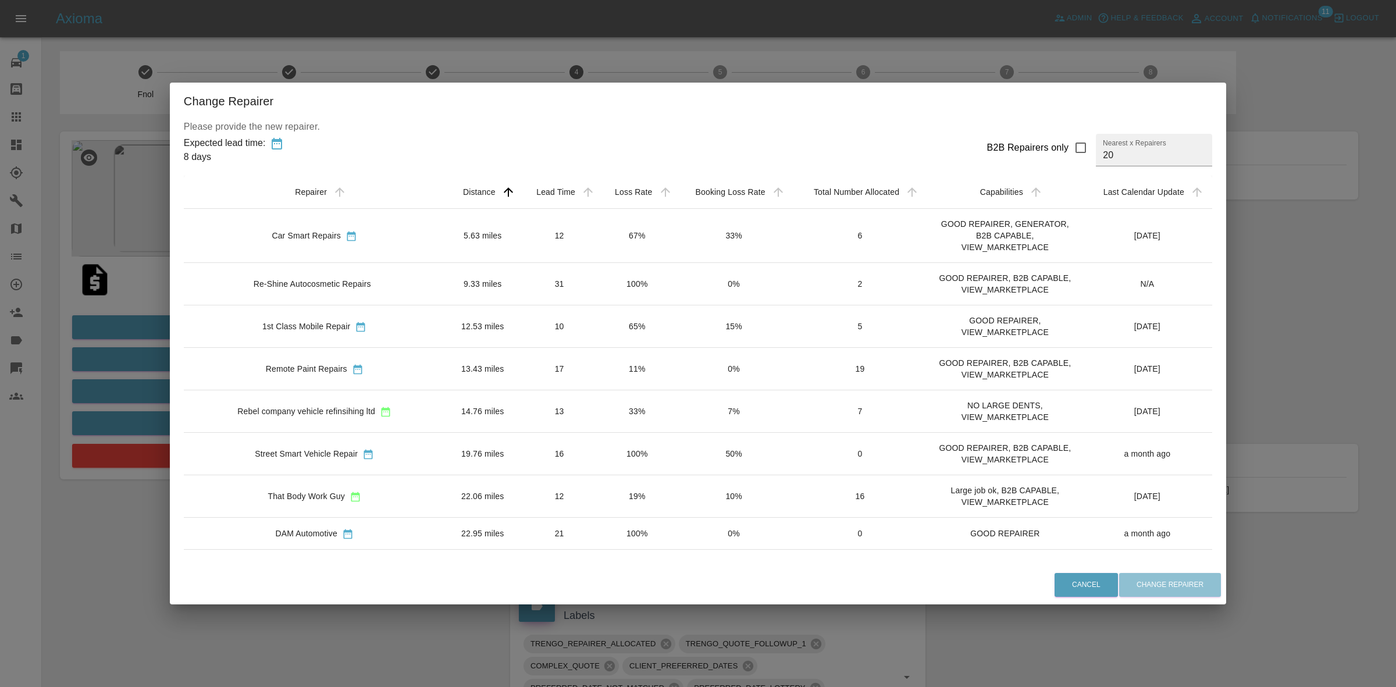
click at [600, 375] on td "11%" at bounding box center [637, 369] width 77 height 42
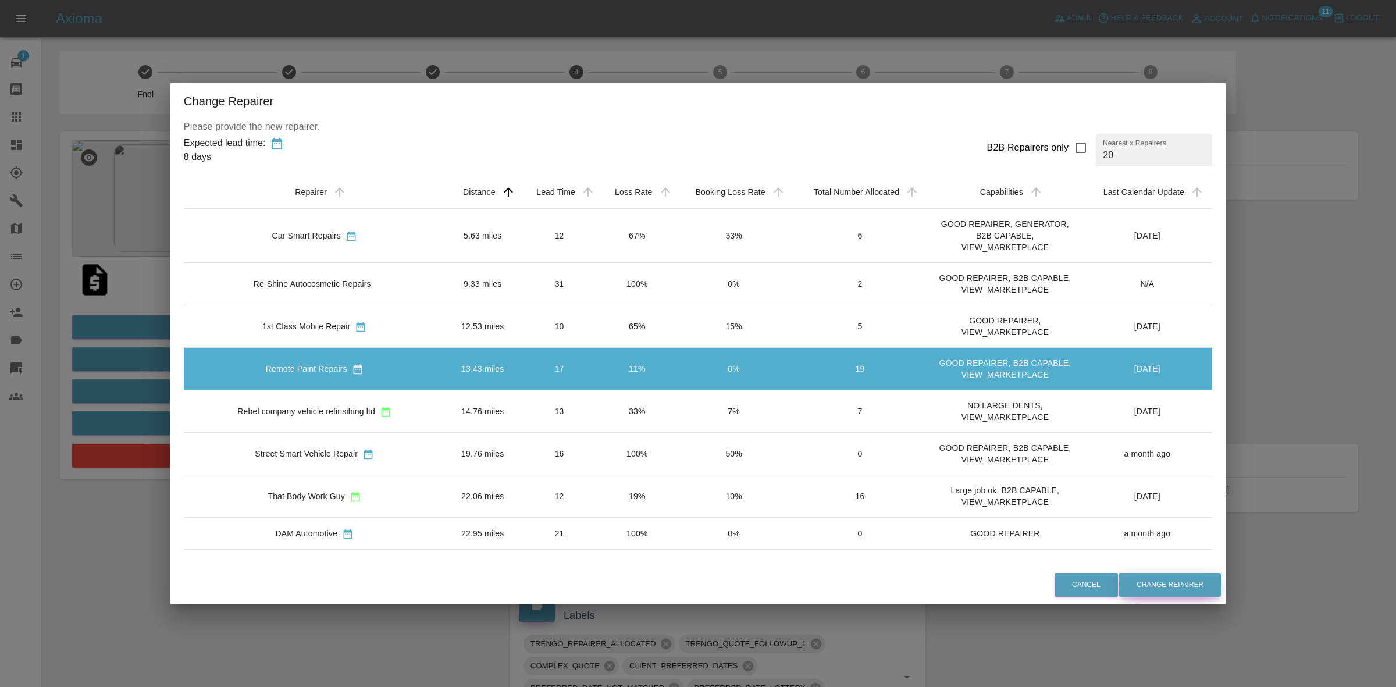
click at [1130, 582] on button "Change Repairer" at bounding box center [1170, 585] width 102 height 24
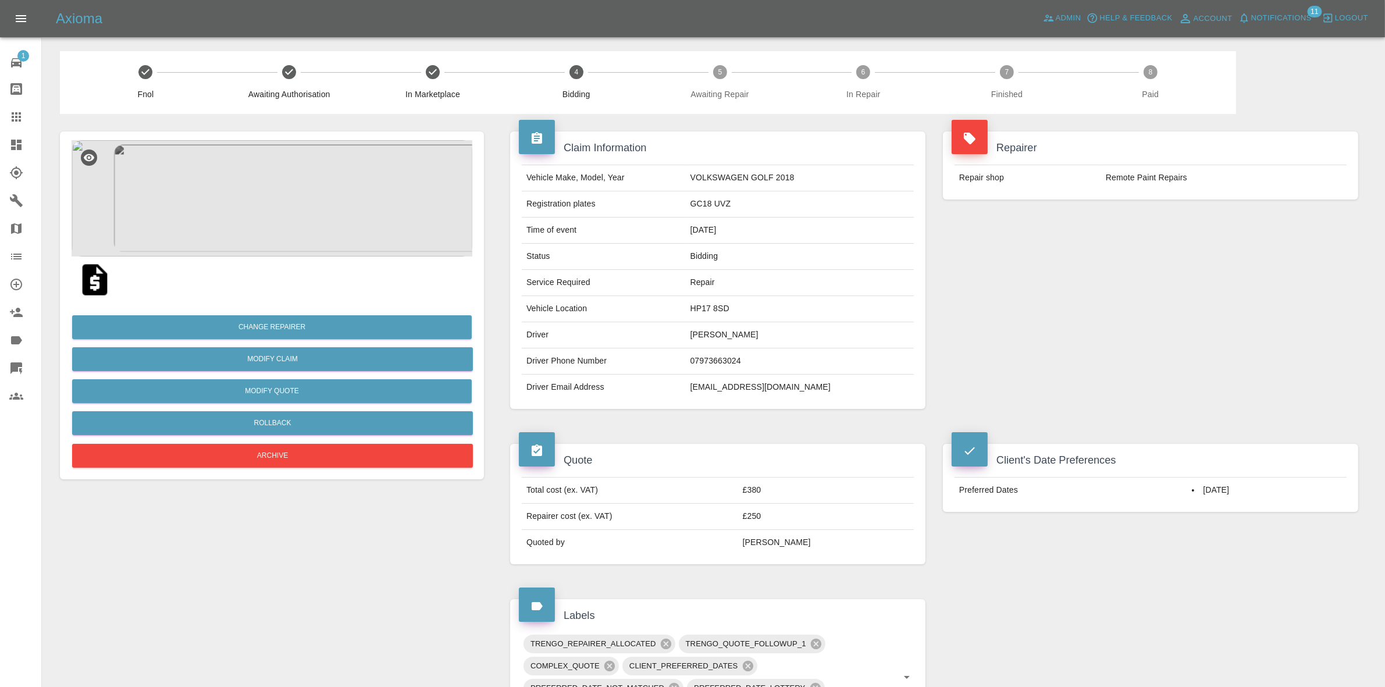
click at [1159, 241] on div "Repairer Repair shop Remote Paint Repairs" at bounding box center [1150, 270] width 433 height 312
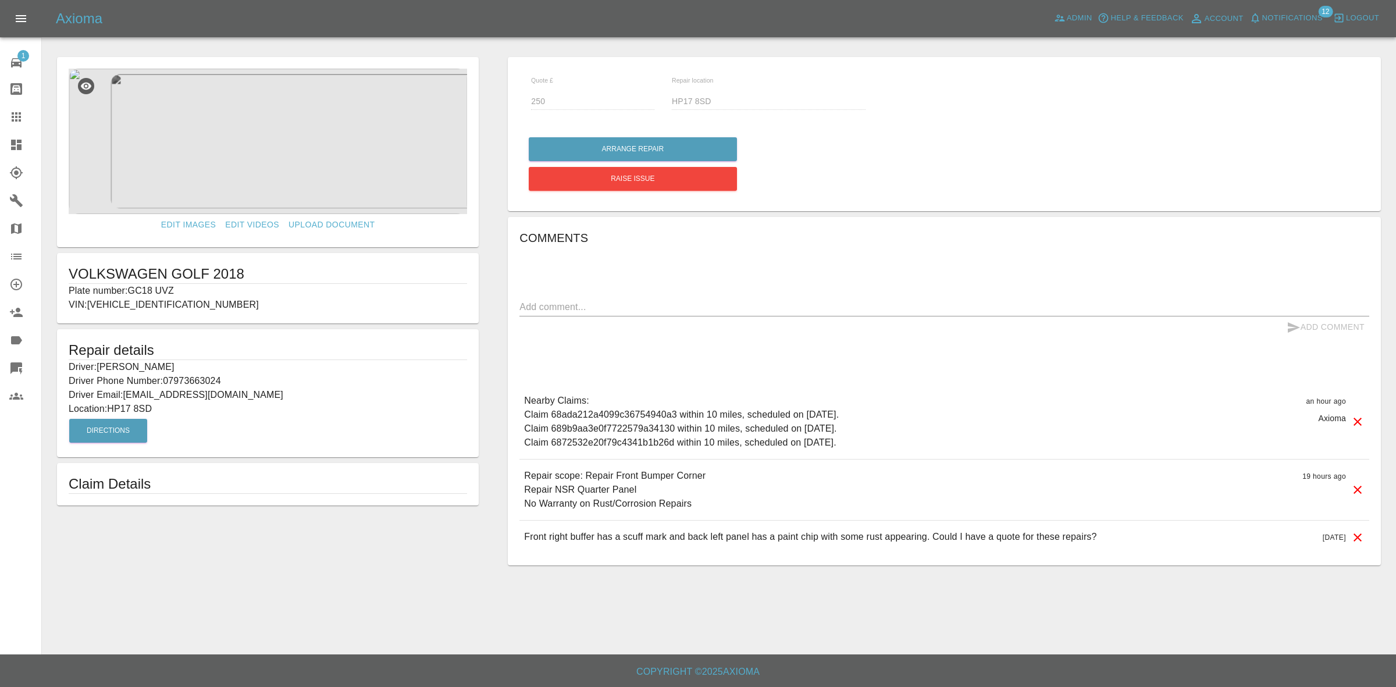
click at [1291, 20] on span "Notifications" at bounding box center [1292, 18] width 60 height 13
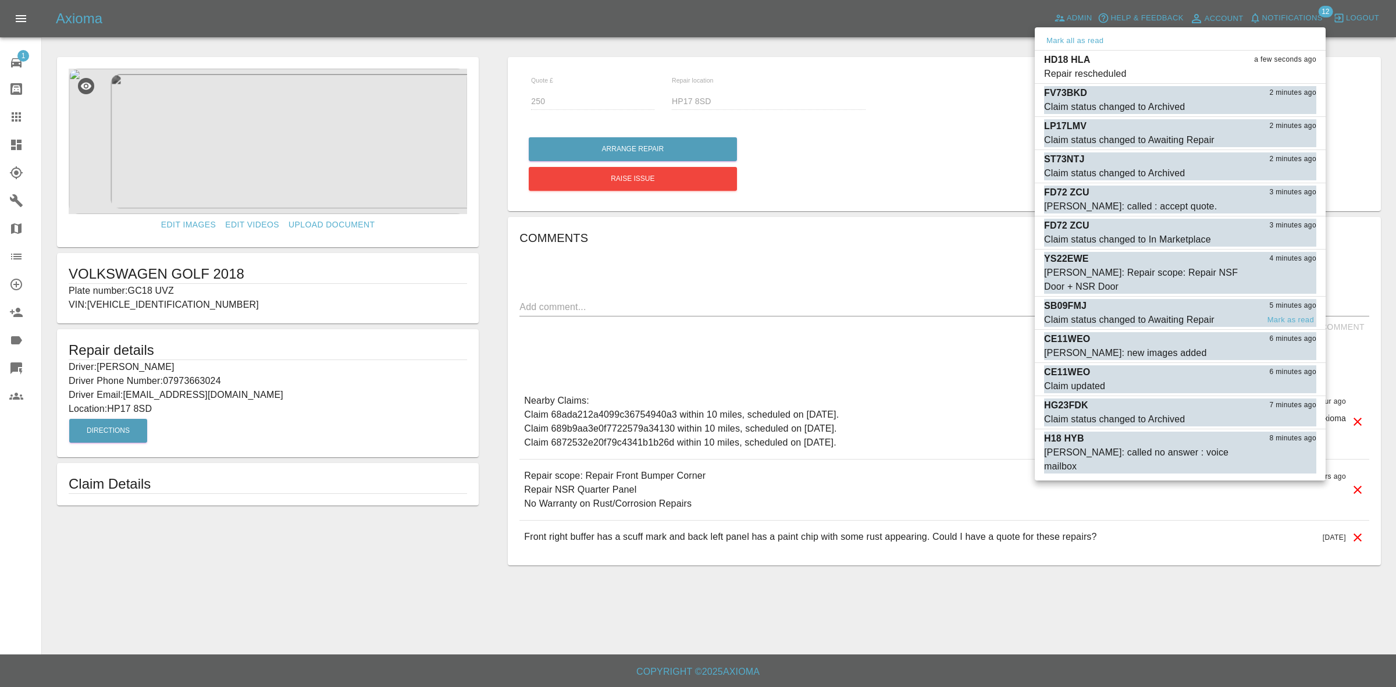
click at [1181, 321] on div "Claim status changed to Awaiting Repair" at bounding box center [1129, 320] width 170 height 14
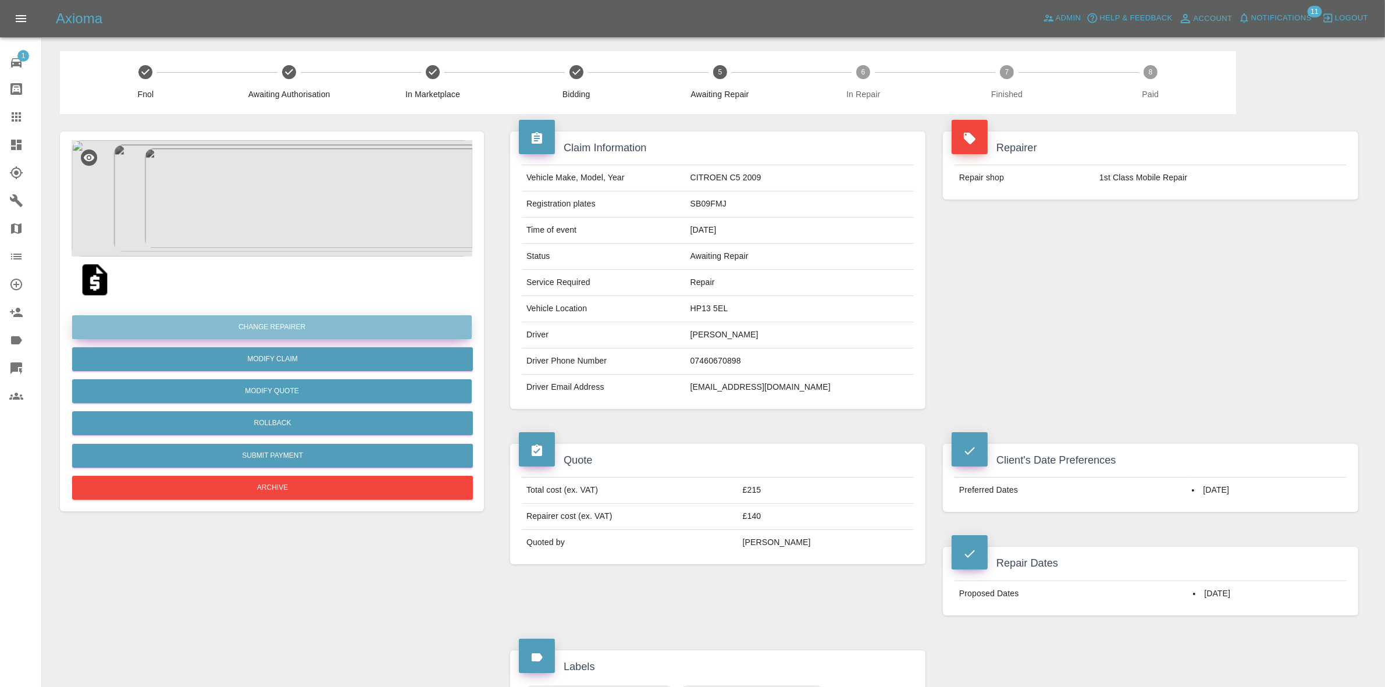
click at [247, 321] on button "Change Repairer" at bounding box center [272, 327] width 400 height 24
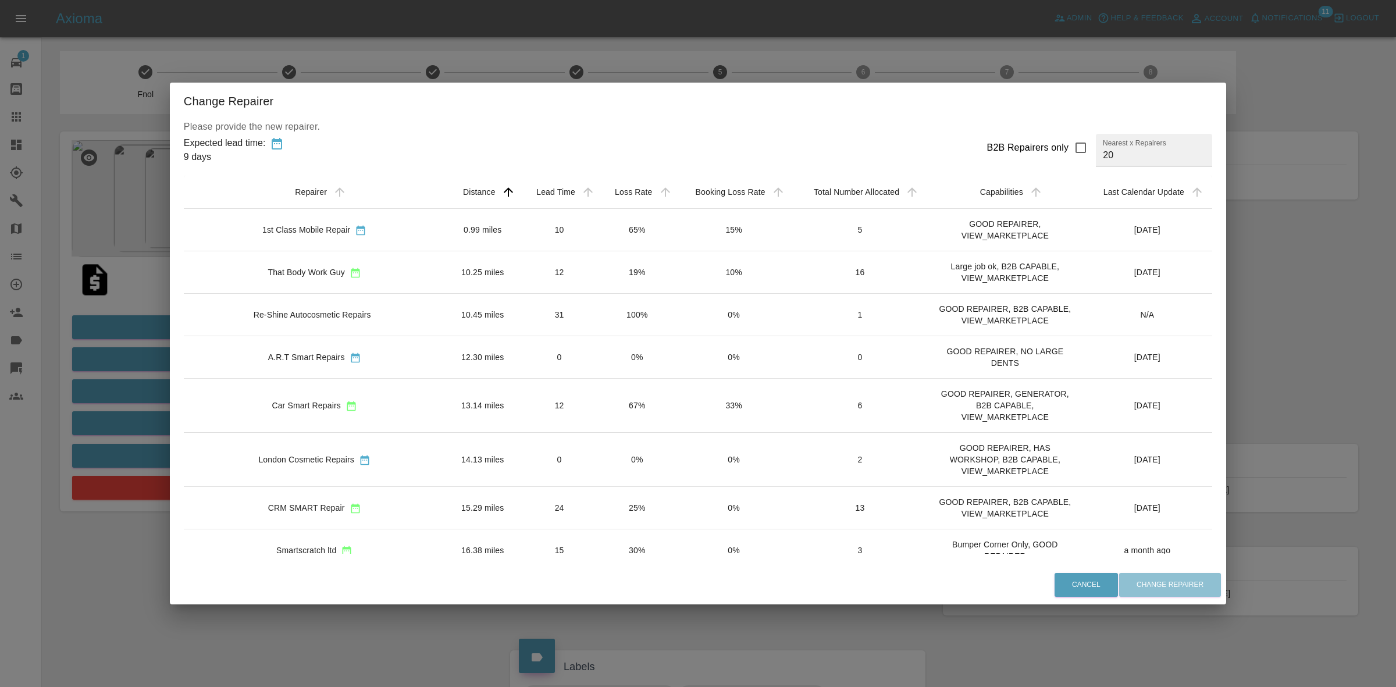
click at [1252, 175] on div "Change Repairer Please provide the new repairer. Expected lead time: 9 days B2B…" at bounding box center [698, 343] width 1396 height 687
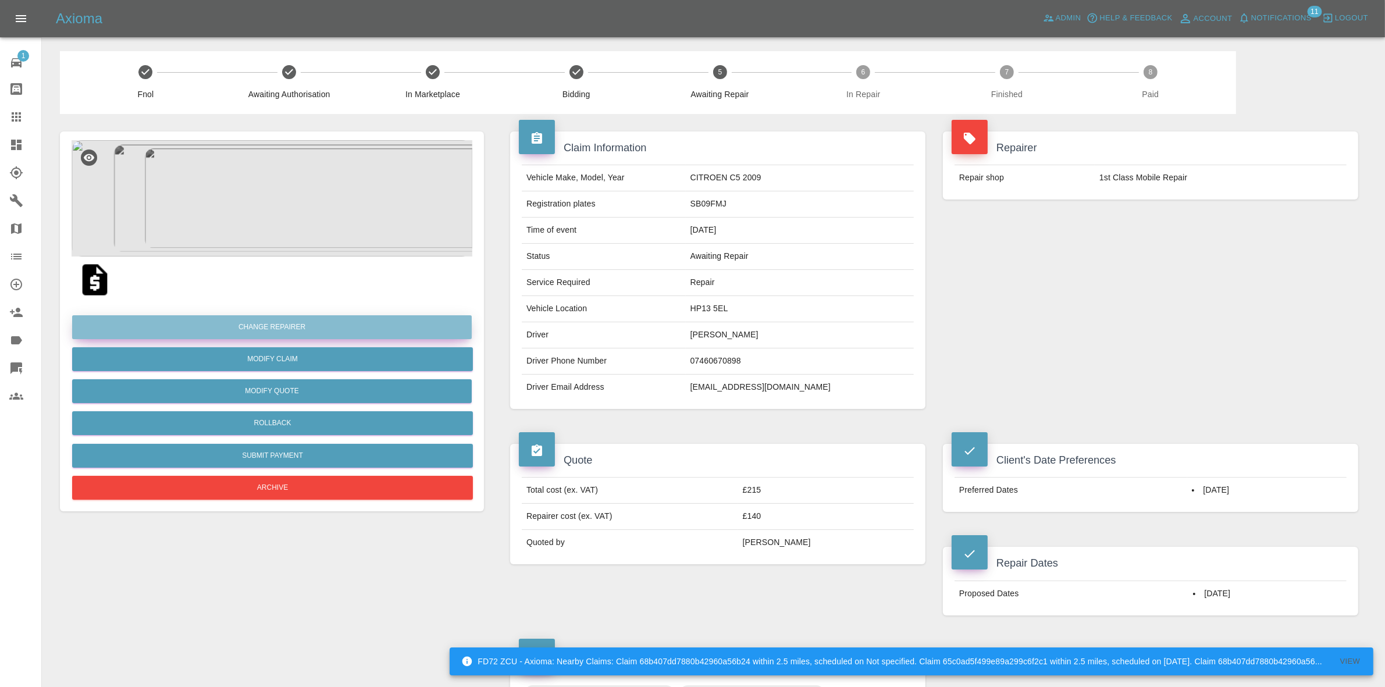
click at [250, 318] on button "Change Repairer" at bounding box center [272, 327] width 400 height 24
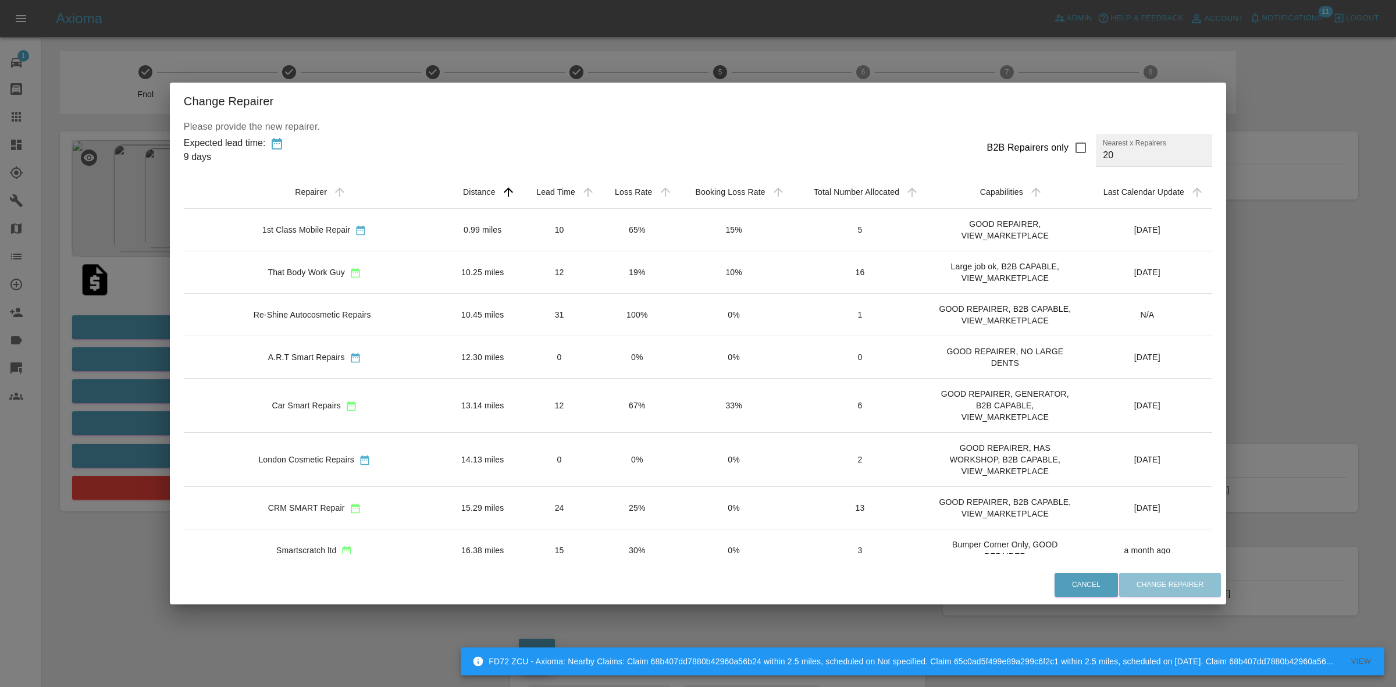
click at [629, 518] on td "25%" at bounding box center [637, 508] width 77 height 42
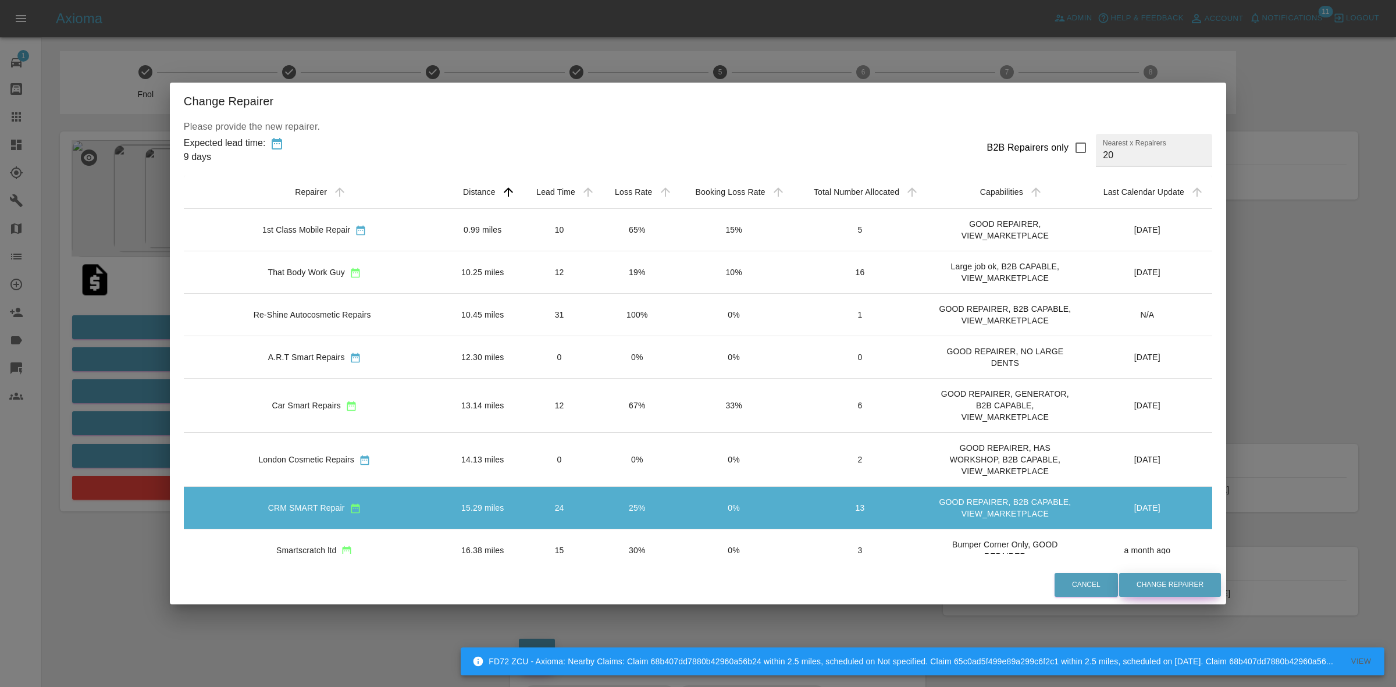
drag, startPoint x: 1124, startPoint y: 583, endPoint x: 1069, endPoint y: 568, distance: 57.3
click at [1124, 585] on button "Change Repairer" at bounding box center [1170, 585] width 102 height 24
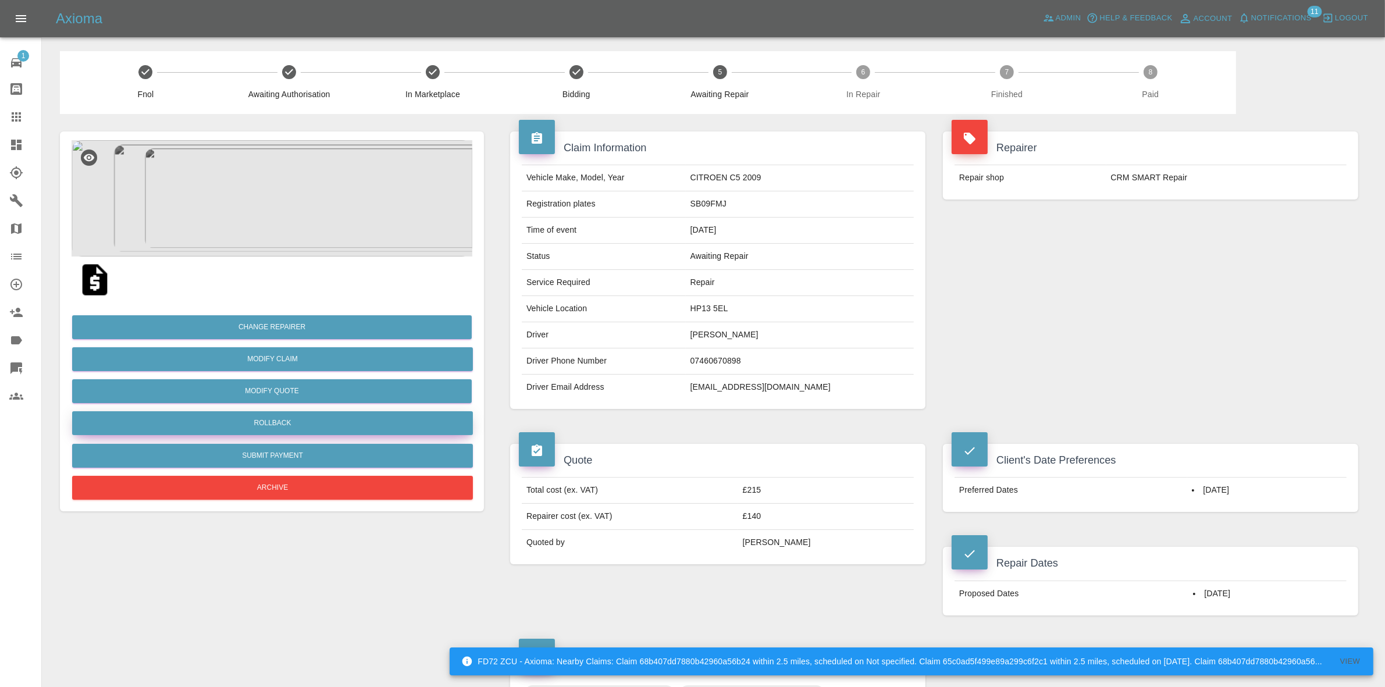
click at [255, 428] on button "Rollback" at bounding box center [272, 423] width 401 height 24
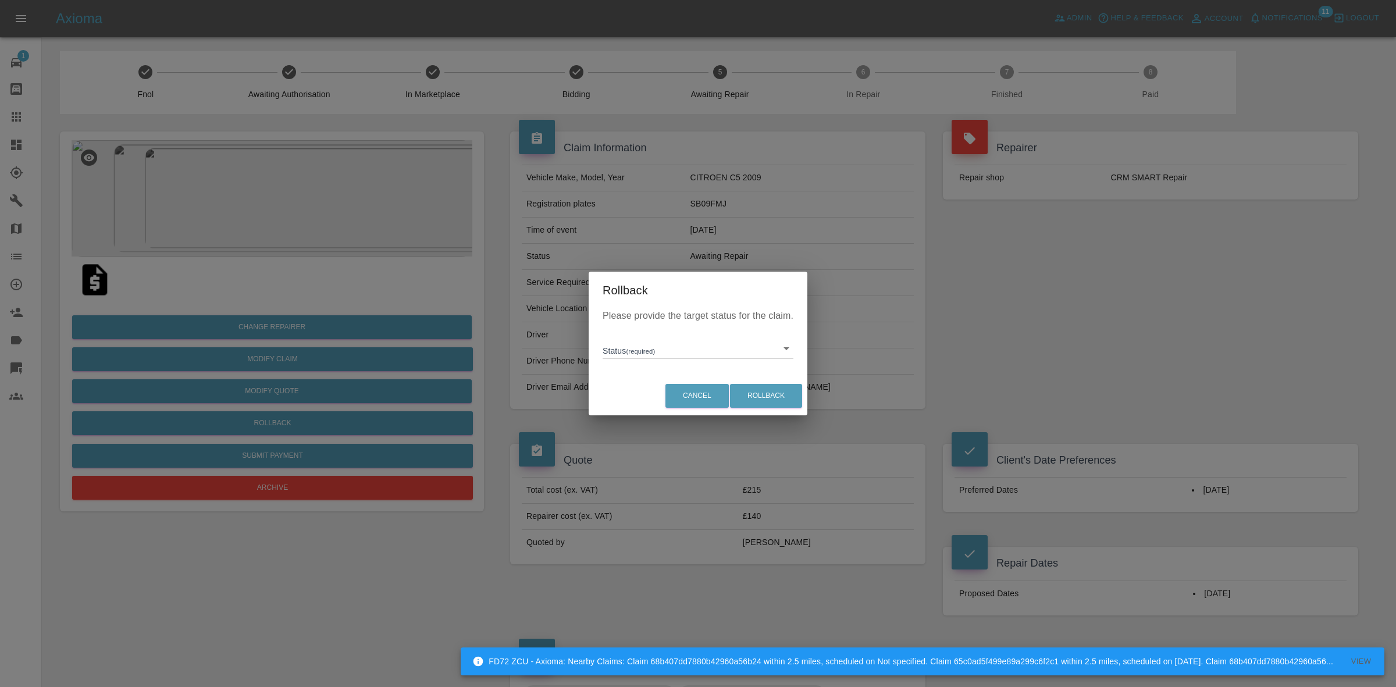
click at [674, 357] on body "FD72 ZCU - Axioma: Nearby Claims: Claim 68b407dd7880b42960a56b24 within 2.5 mil…" at bounding box center [698, 608] width 1396 height 1216
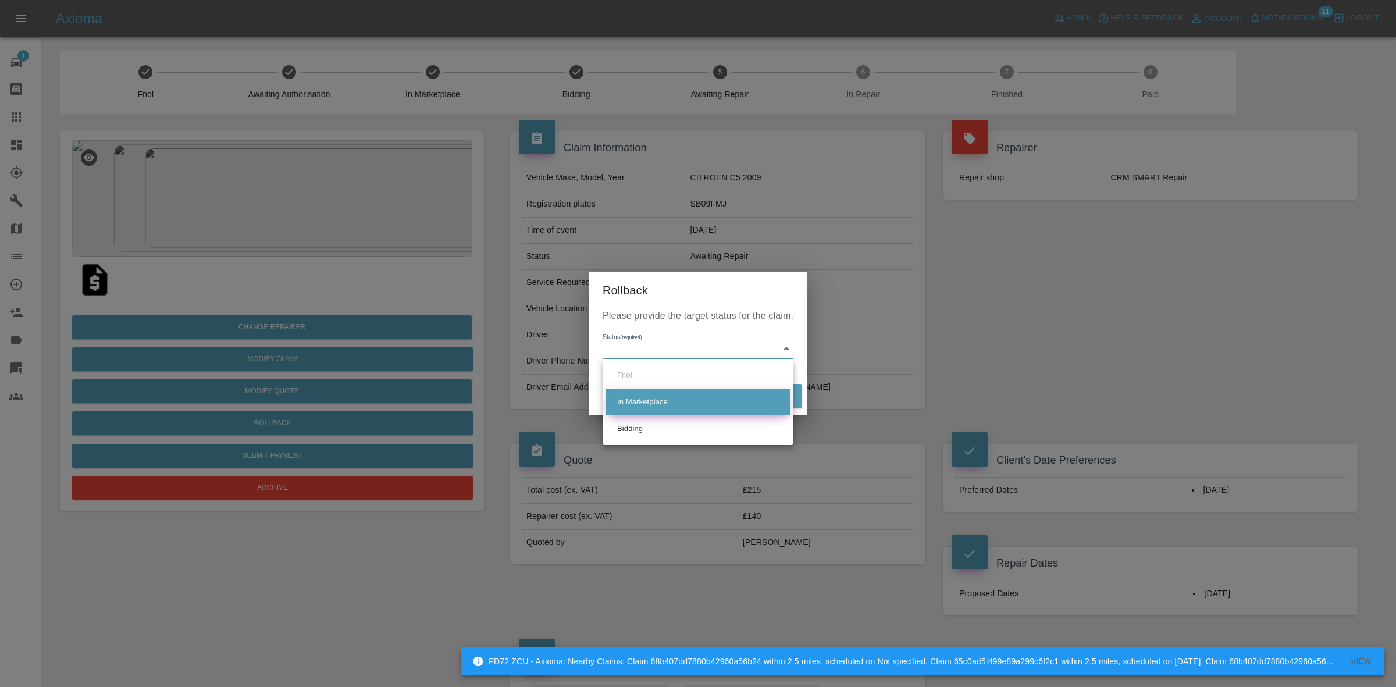
click at [681, 406] on li "In Marketplace" at bounding box center [698, 402] width 185 height 27
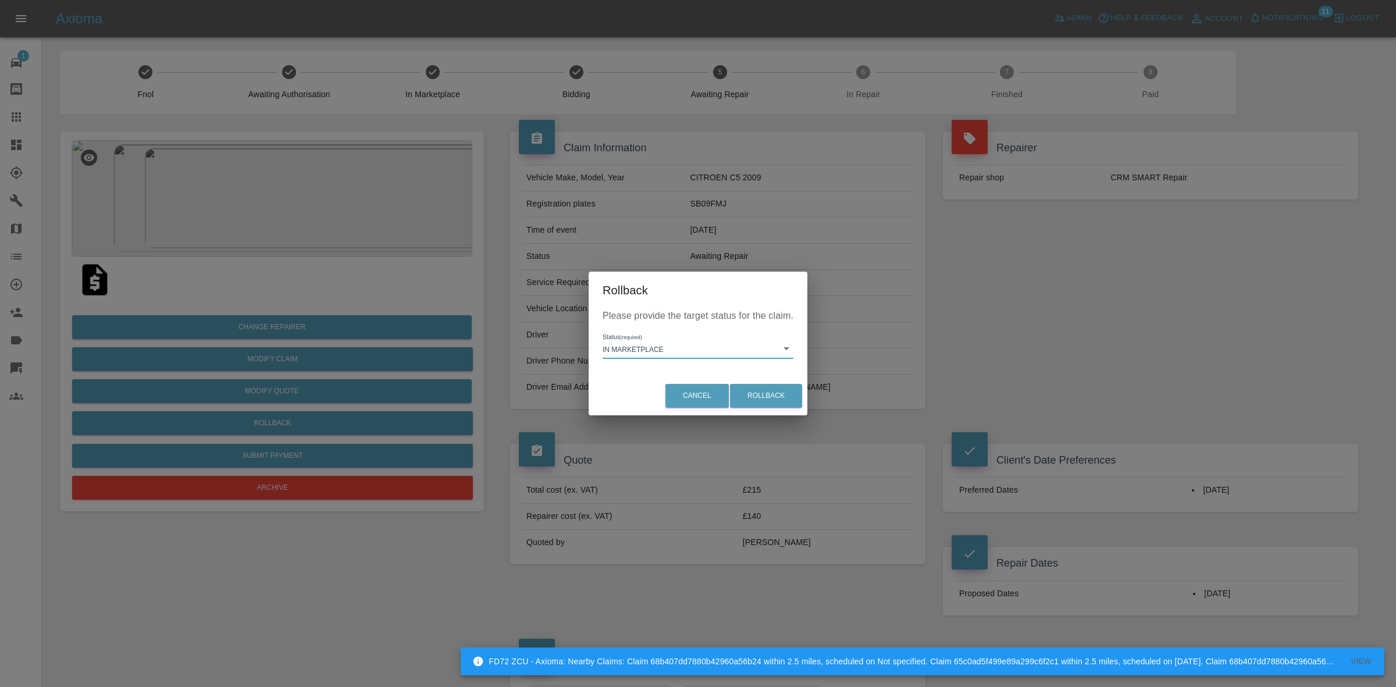
click at [670, 327] on div "Please provide the target status for the claim. Status (required) In Marketplac…" at bounding box center [698, 342] width 219 height 67
click at [670, 350] on body "FD72 ZCU - Axioma: Nearby Claims: Claim 68b407dd7880b42960a56b24 within 2.5 mil…" at bounding box center [698, 608] width 1396 height 1216
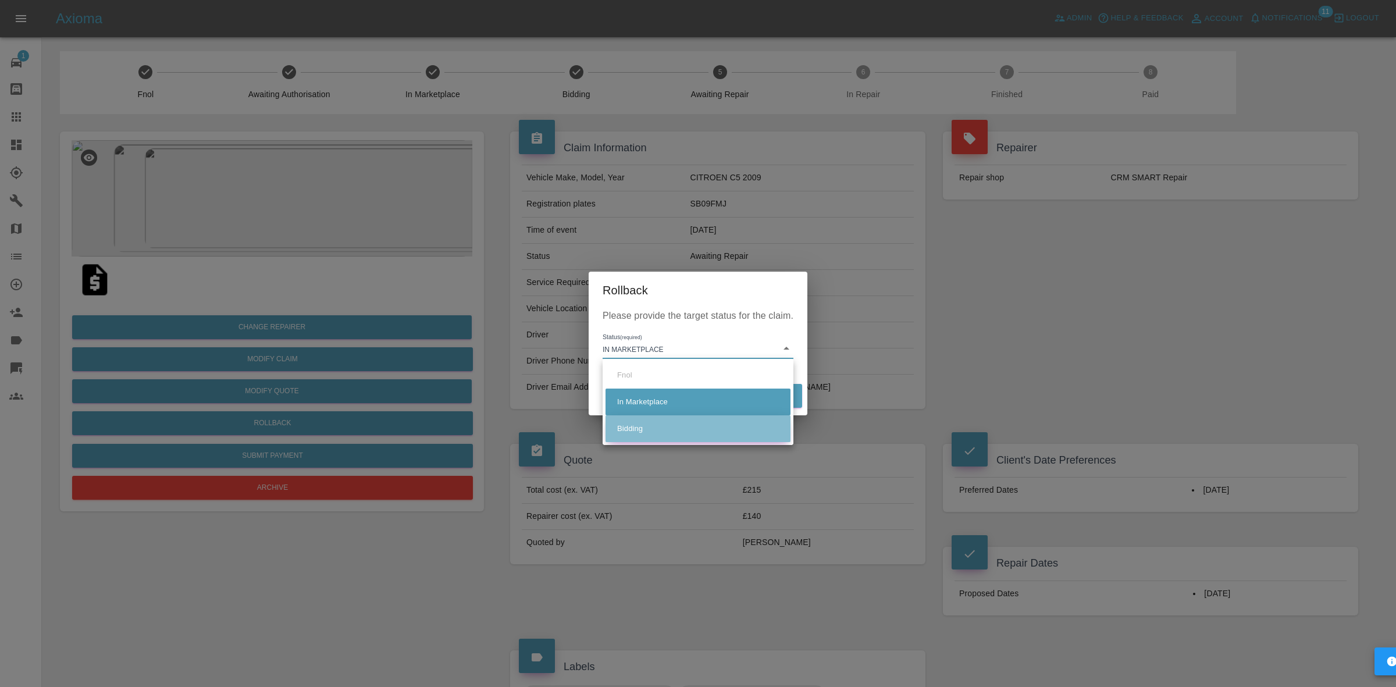
click at [669, 428] on li "Bidding" at bounding box center [698, 428] width 185 height 27
type input "bidding"
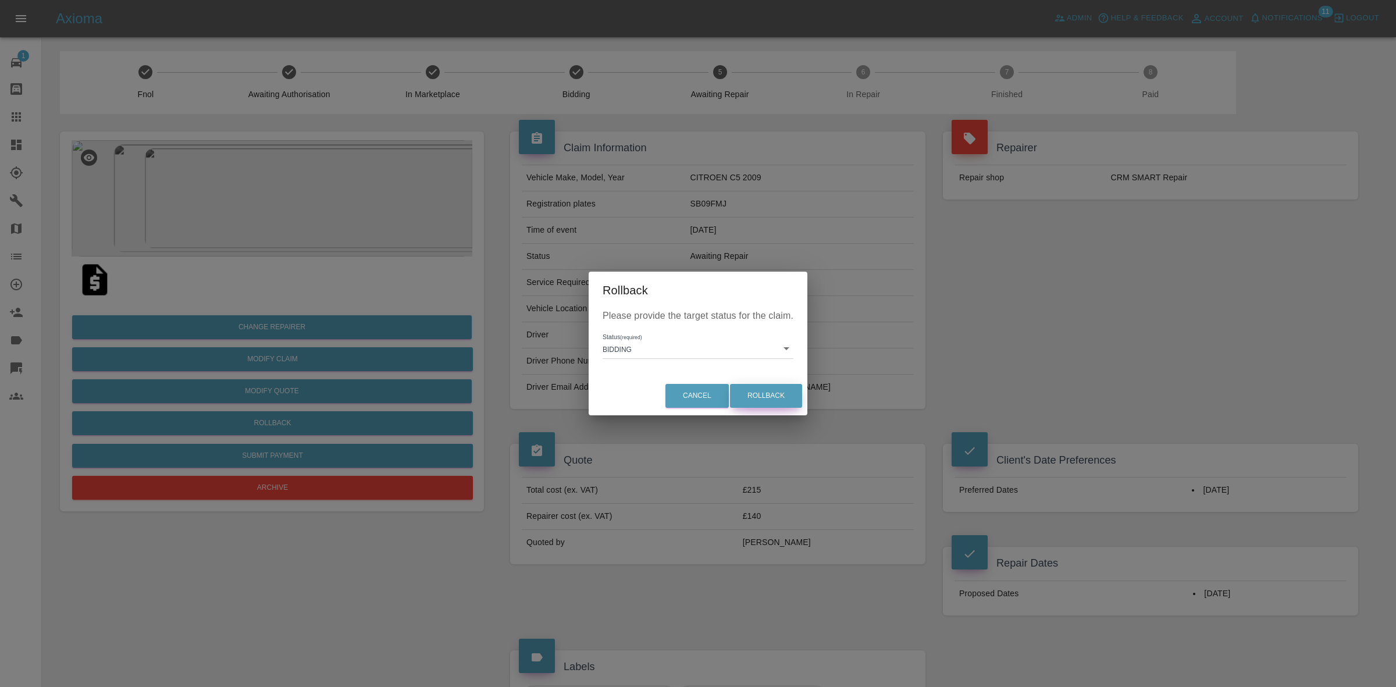
click at [778, 396] on button "Rollback" at bounding box center [766, 396] width 72 height 24
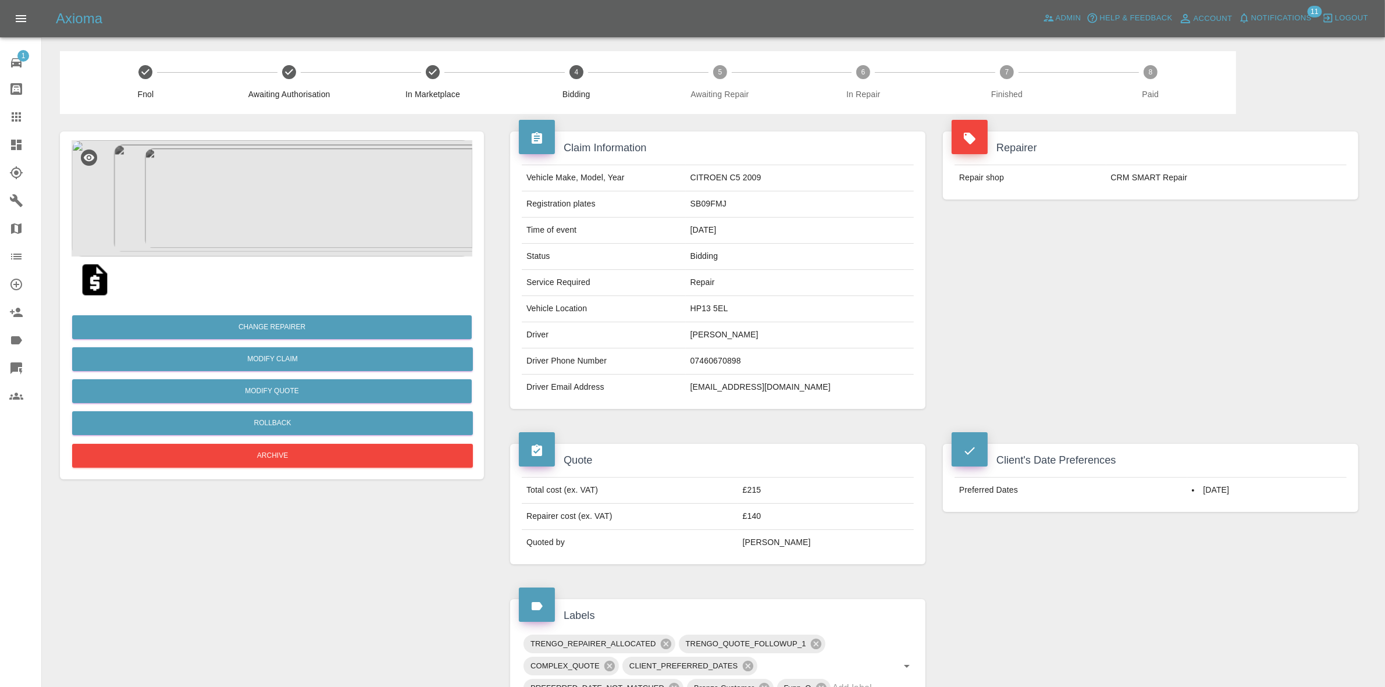
click at [1237, 213] on div "Repairer Repair shop CRM SMART Repair" at bounding box center [1150, 165] width 433 height 103
drag, startPoint x: 1188, startPoint y: 109, endPoint x: 681, endPoint y: 3, distance: 518.9
click at [1188, 109] on div "Fnol Awaiting Authorisation In Marketplace 4 Bidding 5 Awaiting Repair 6 In Rep…" at bounding box center [648, 82] width 1176 height 63
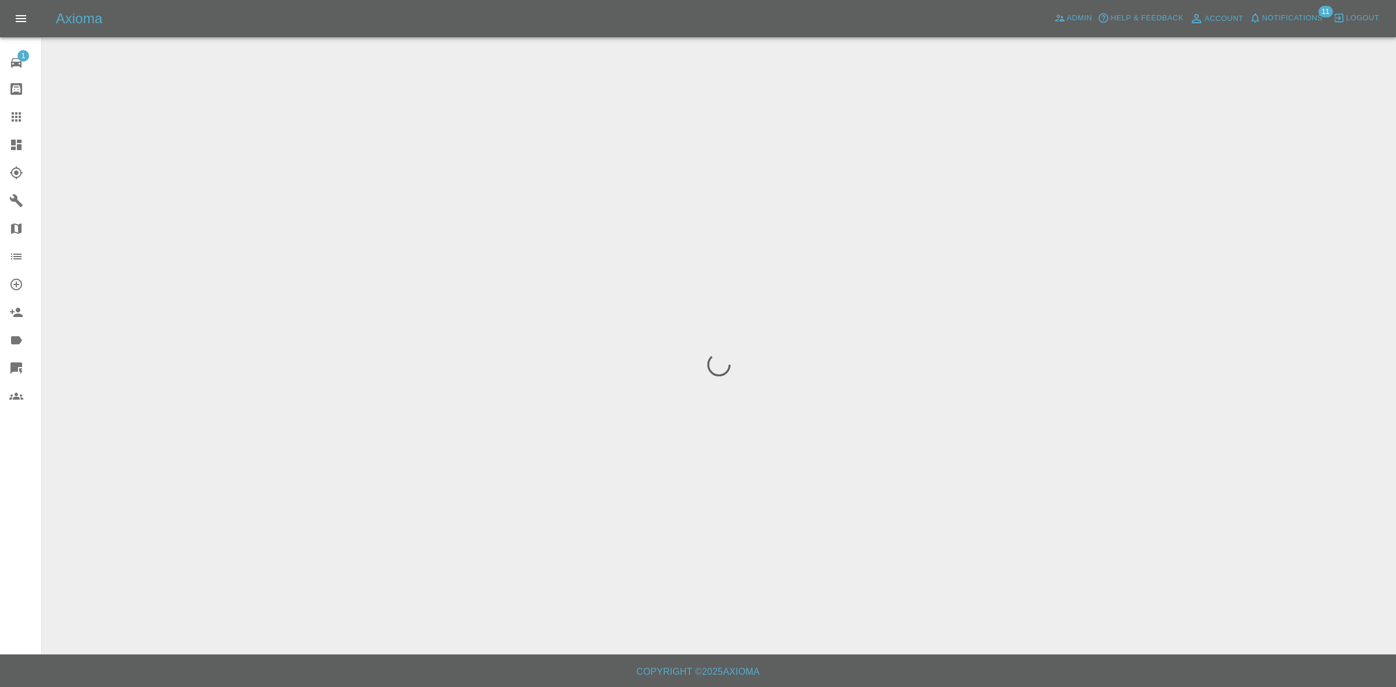
click at [1291, 12] on span "Notifications" at bounding box center [1292, 18] width 60 height 13
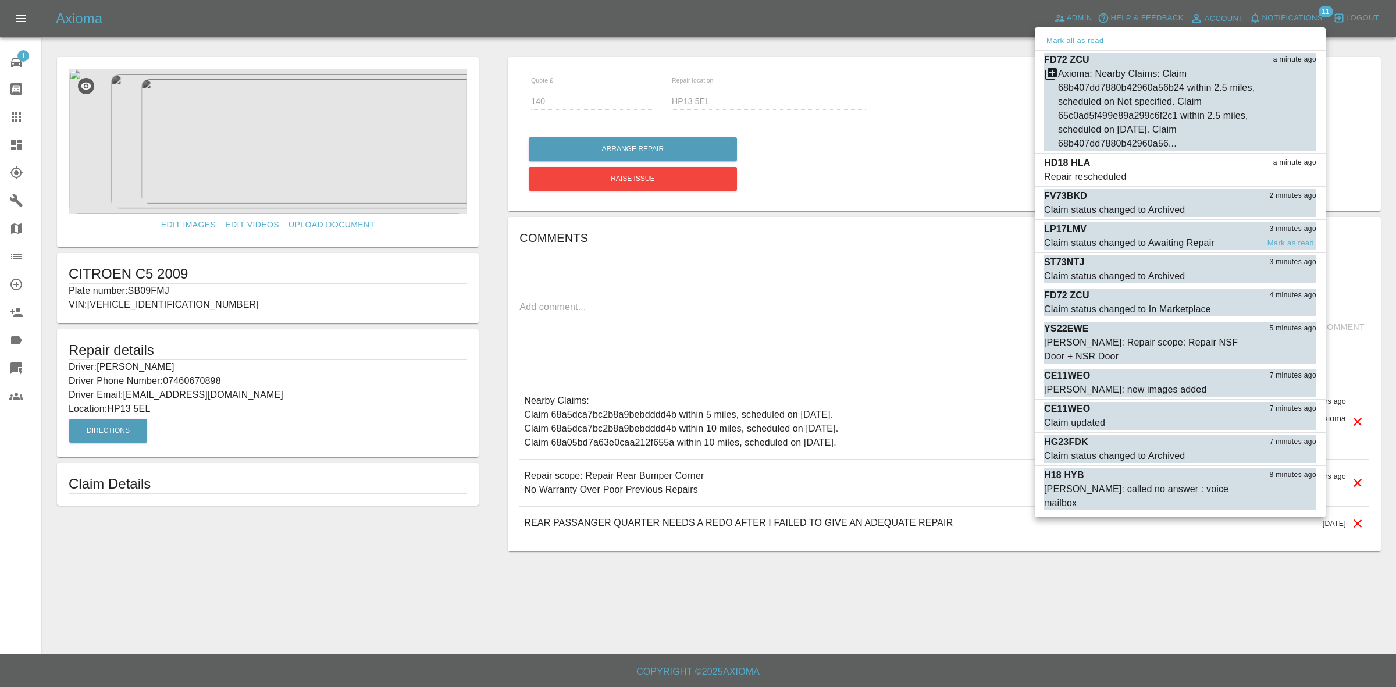
click at [1124, 239] on div "Claim status changed to Awaiting Repair" at bounding box center [1129, 243] width 170 height 14
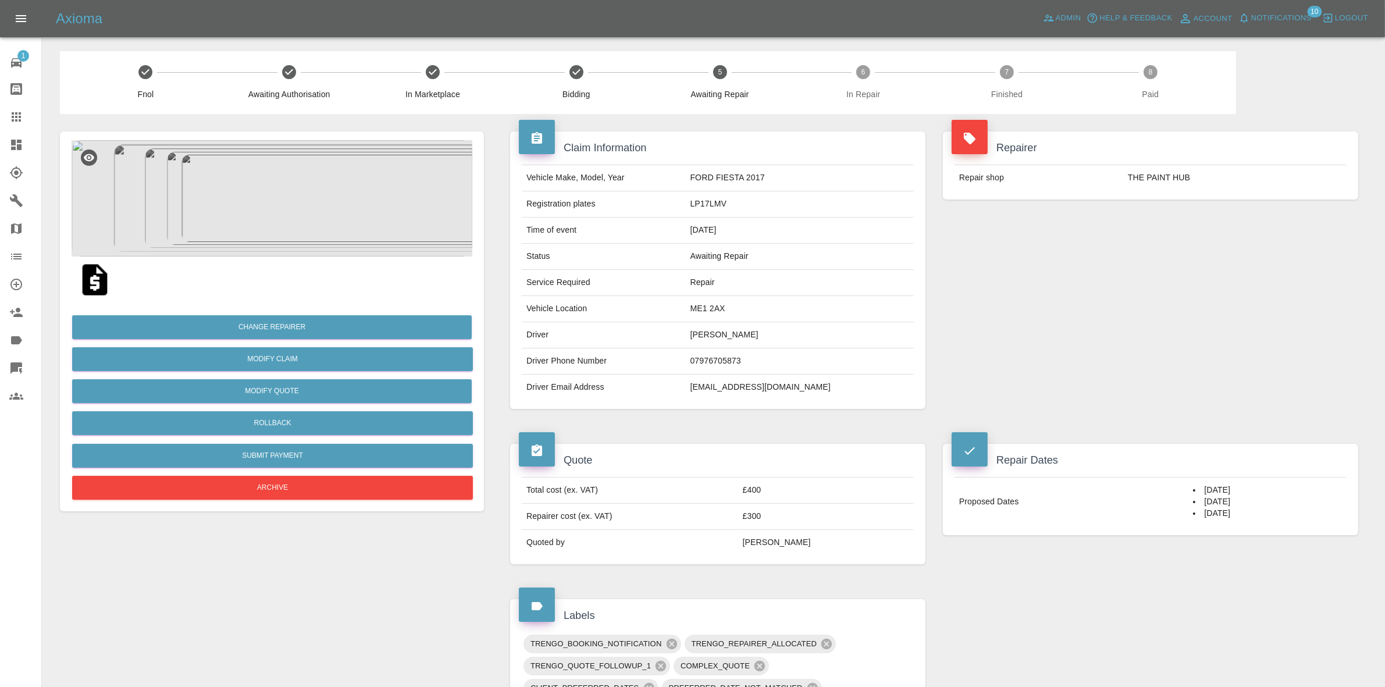
click at [1255, 17] on span "Notifications" at bounding box center [1281, 18] width 60 height 13
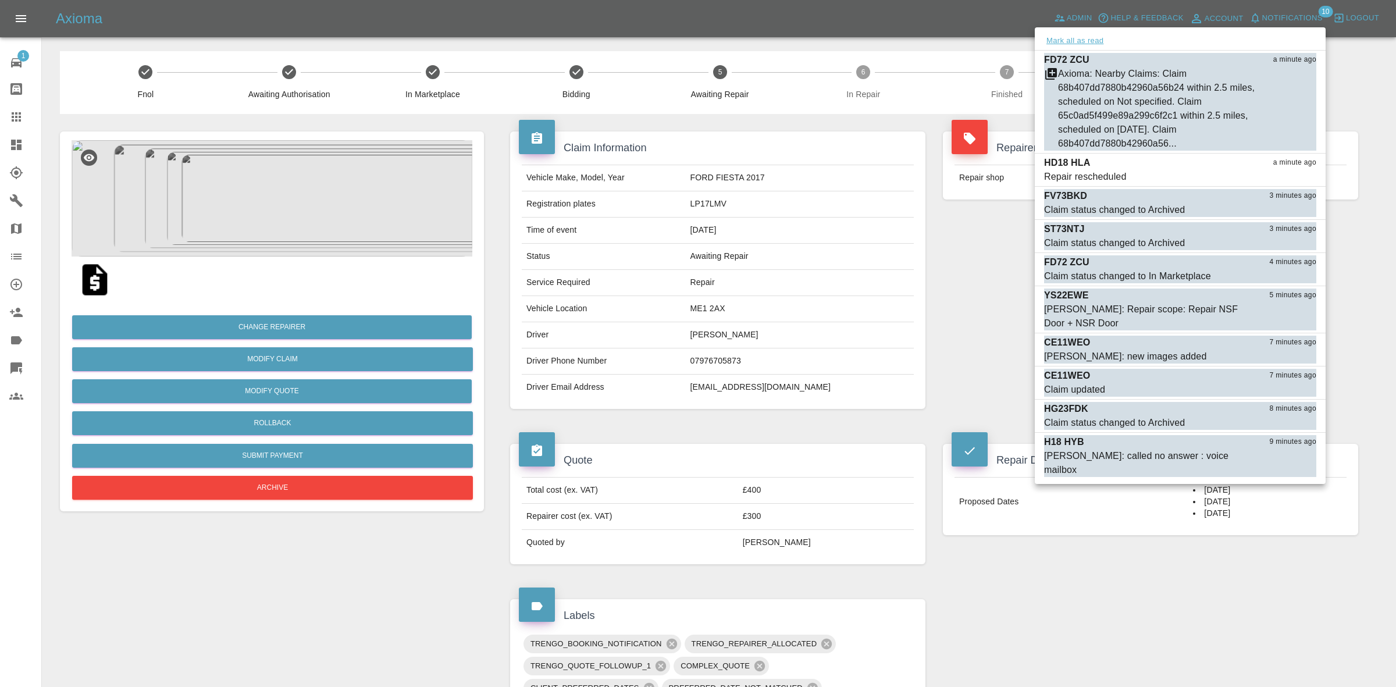
click at [1084, 37] on button "Mark all as read" at bounding box center [1075, 40] width 62 height 13
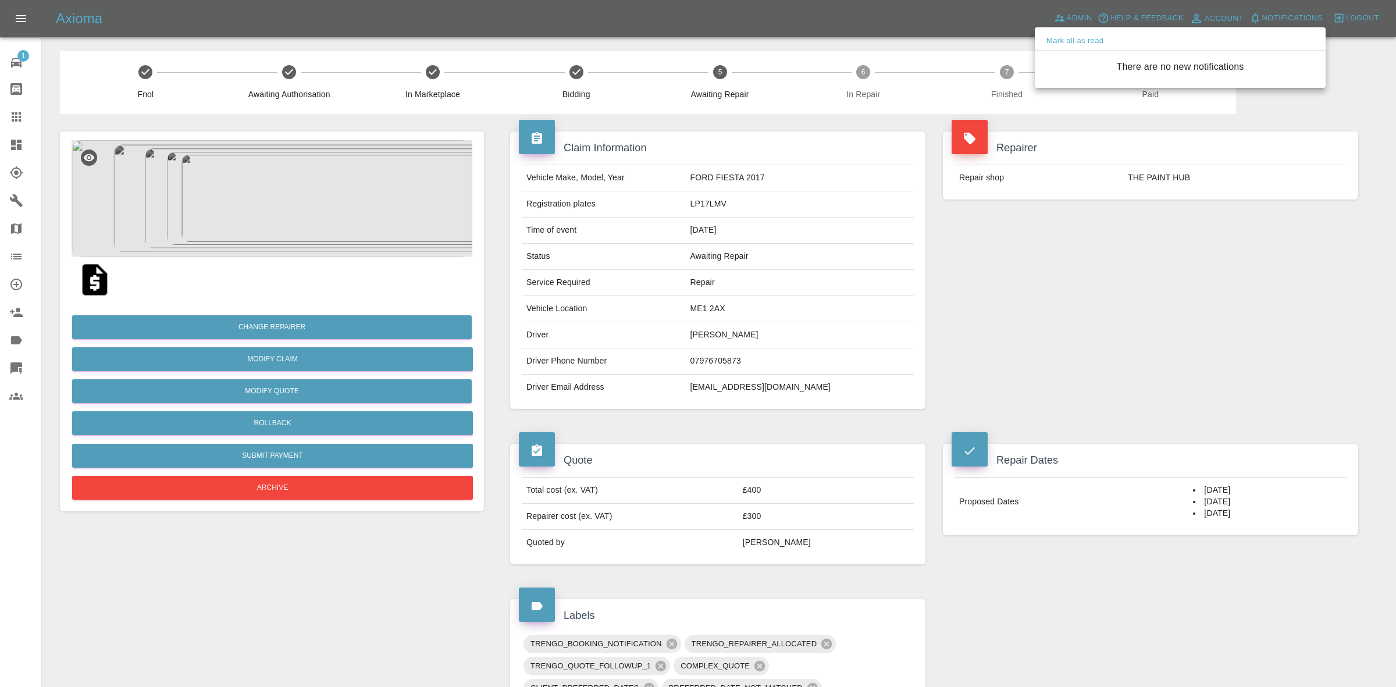
click at [1045, 277] on div at bounding box center [698, 343] width 1396 height 687
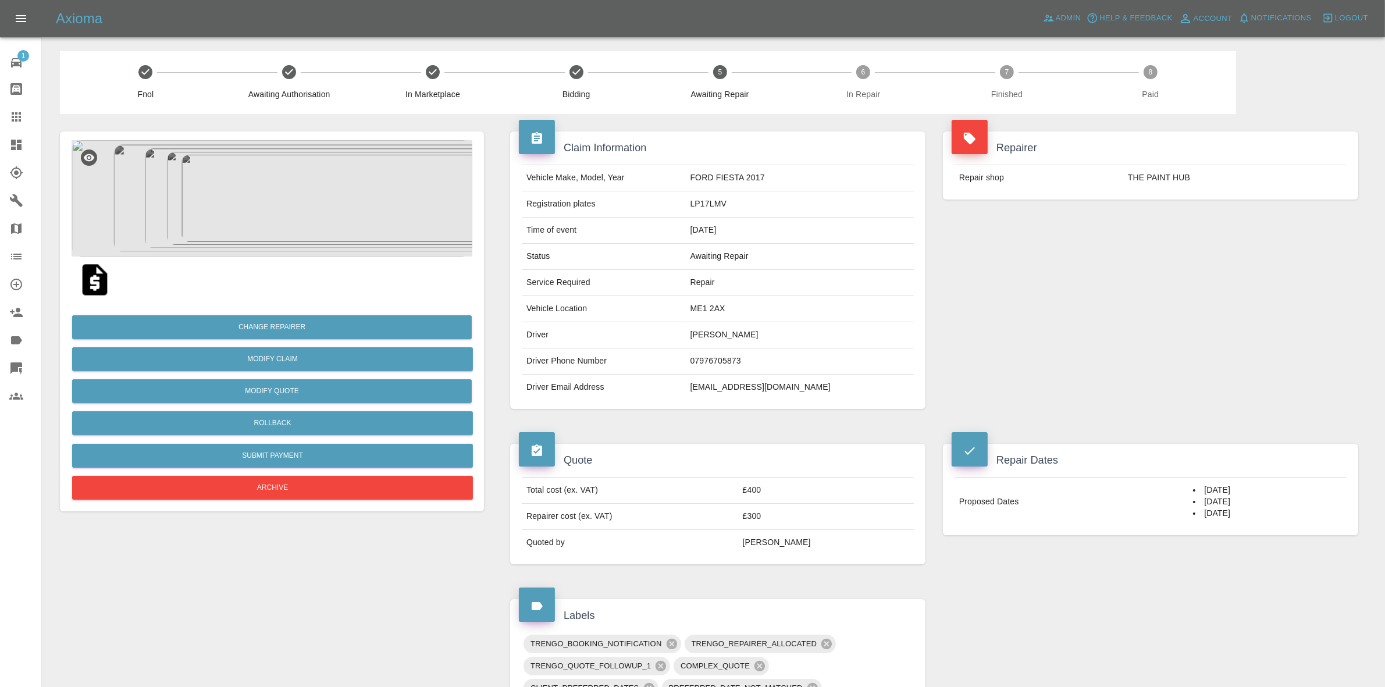
click at [0, 147] on link "Dashboard" at bounding box center [20, 145] width 41 height 28
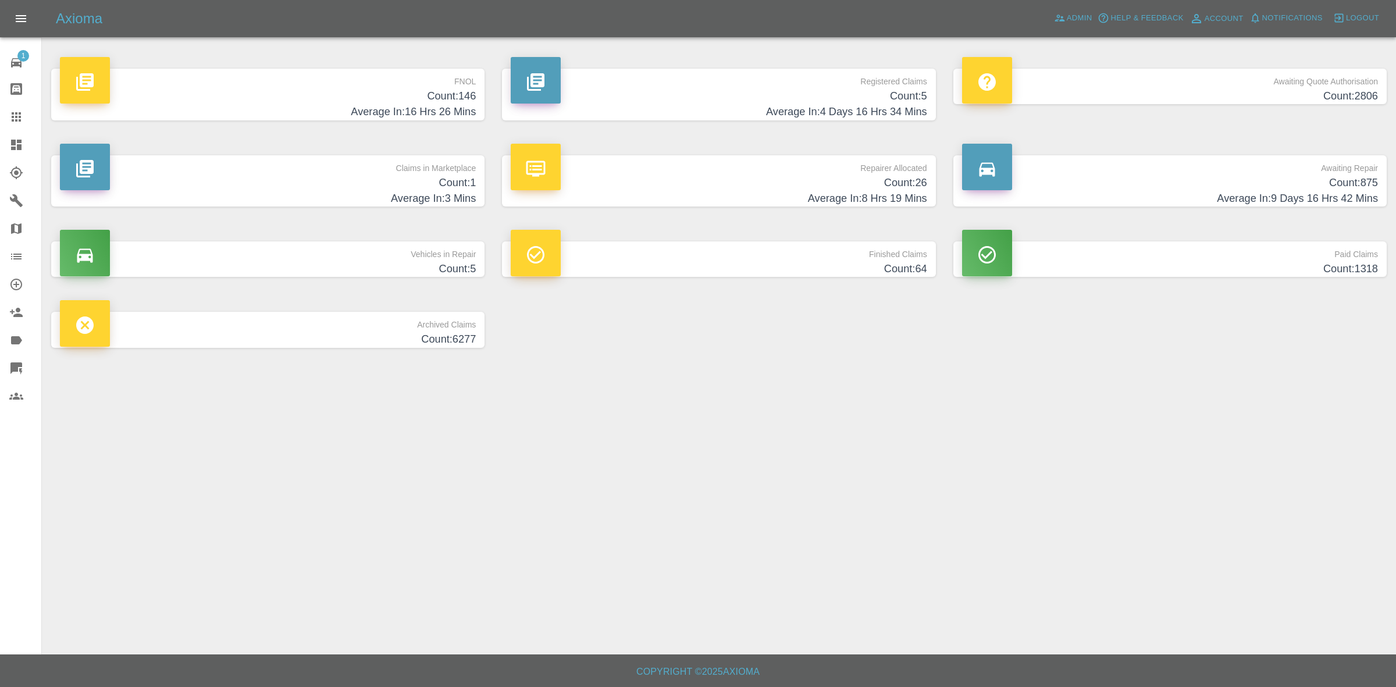
click at [402, 180] on h4 "Count: 1" at bounding box center [268, 183] width 416 height 16
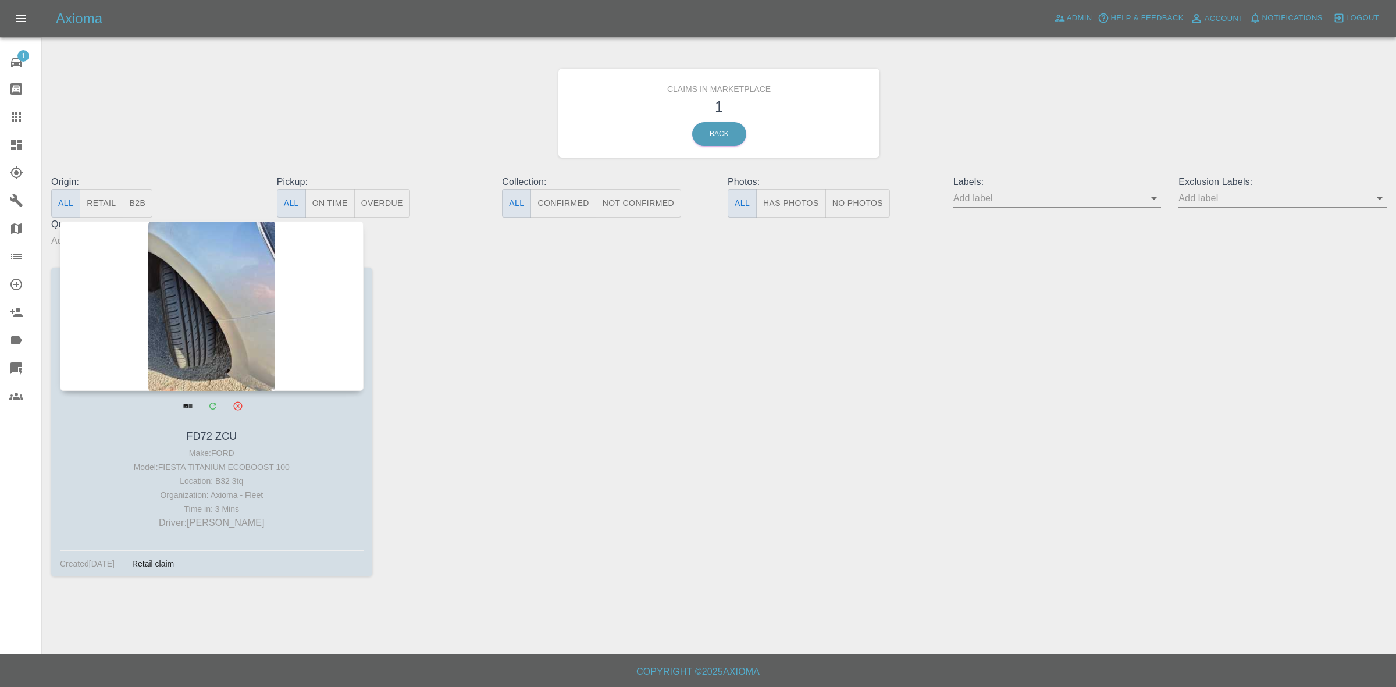
click at [225, 275] on div at bounding box center [212, 306] width 304 height 170
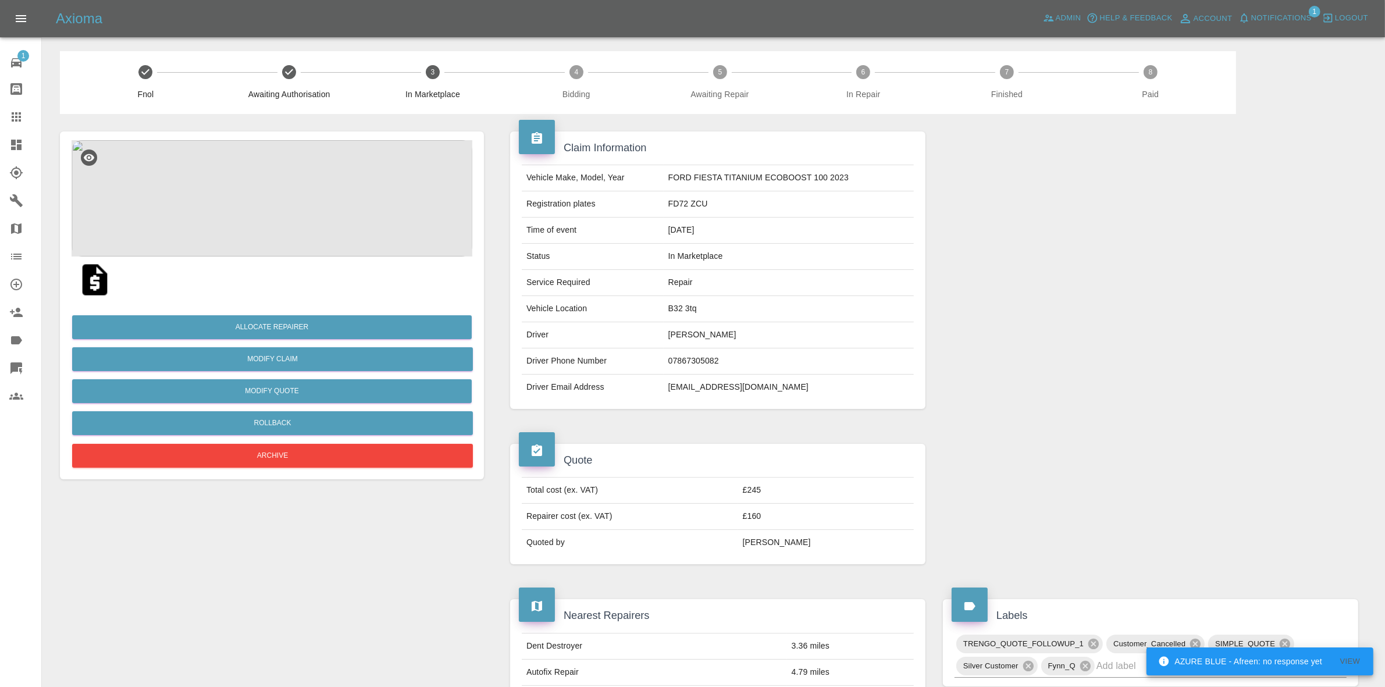
click at [323, 173] on img at bounding box center [272, 198] width 401 height 116
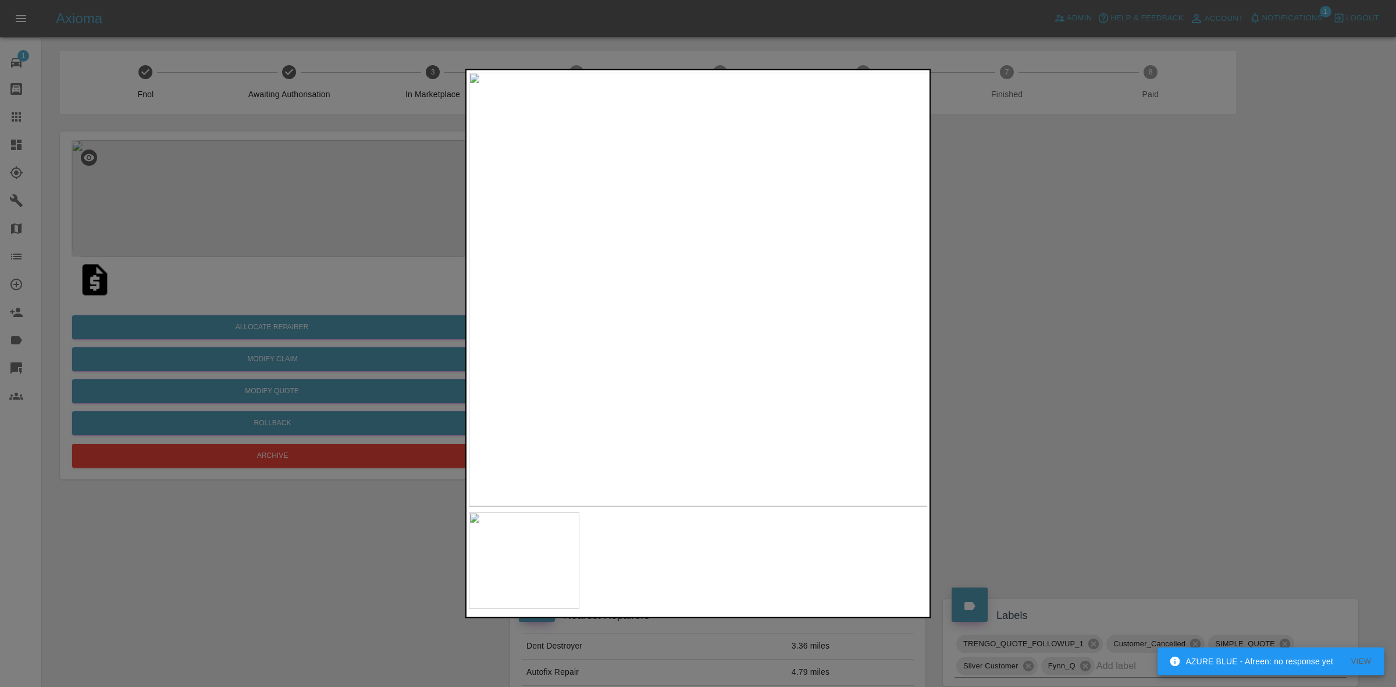
click at [1051, 326] on div at bounding box center [698, 343] width 1396 height 687
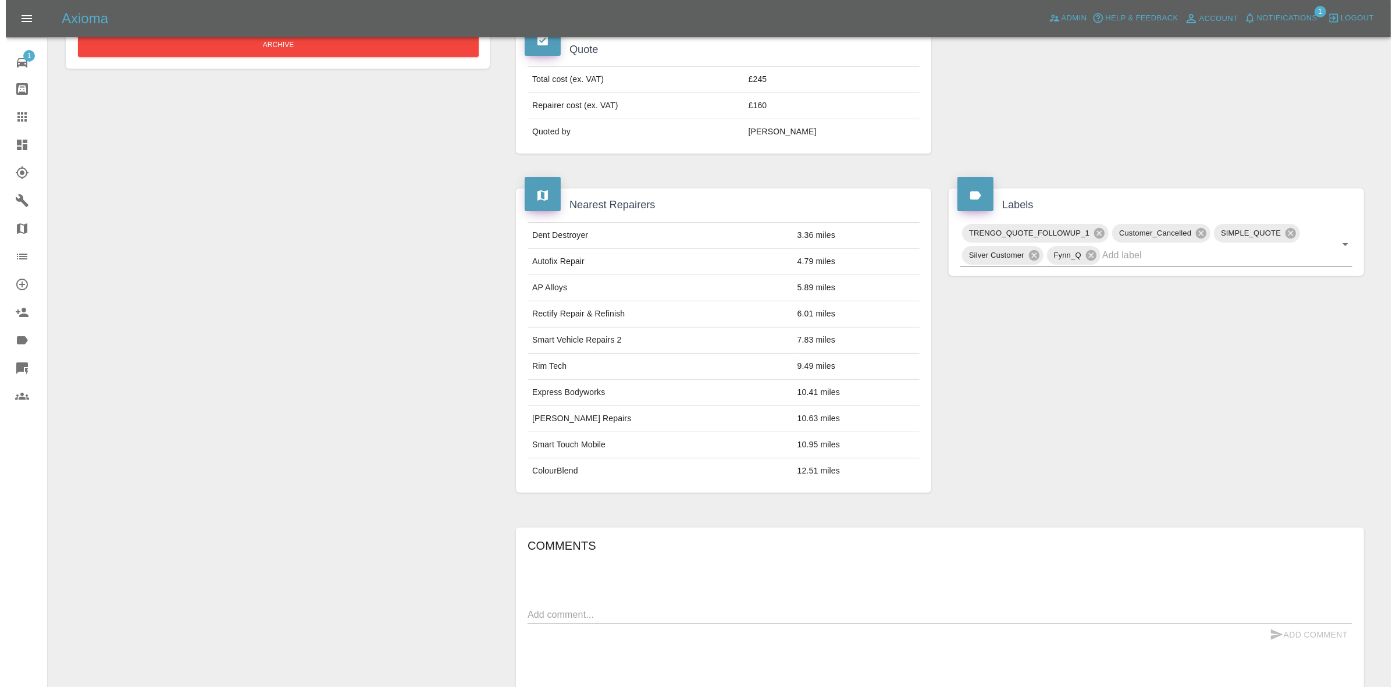
scroll to position [64, 0]
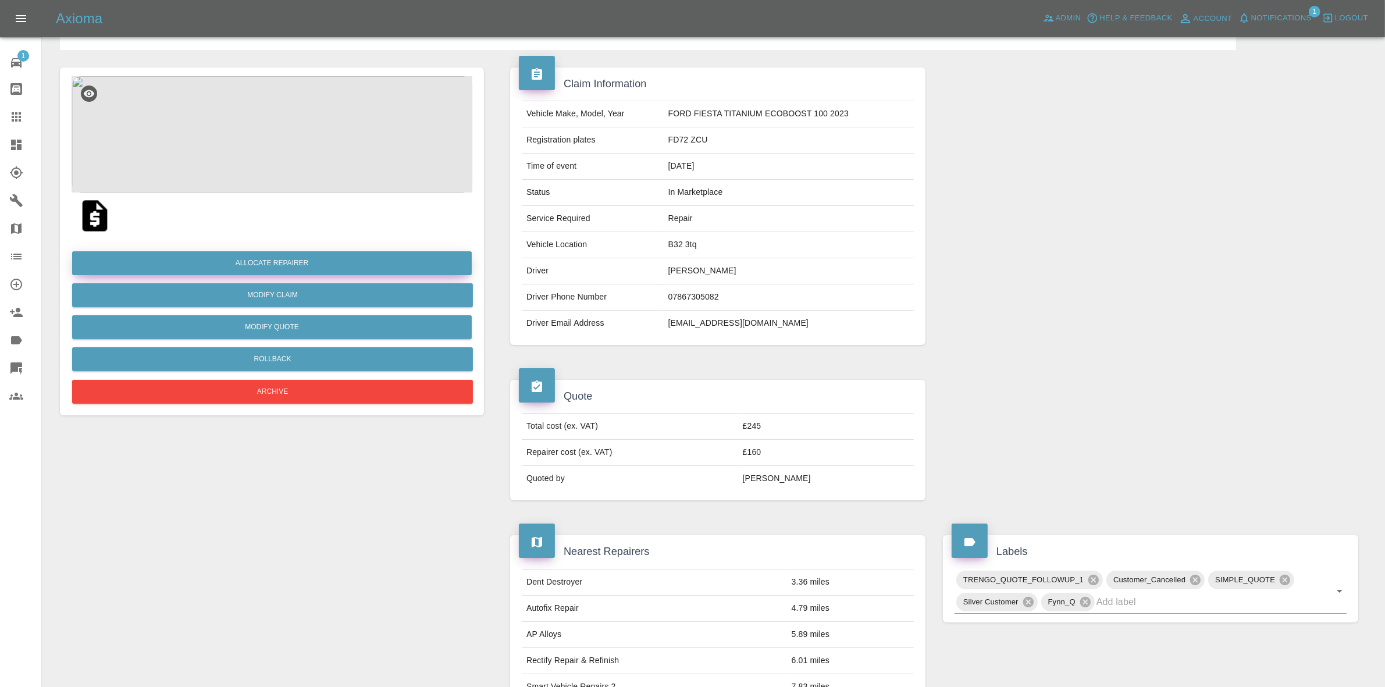
click at [270, 257] on button "Allocate Repairer" at bounding box center [272, 263] width 400 height 24
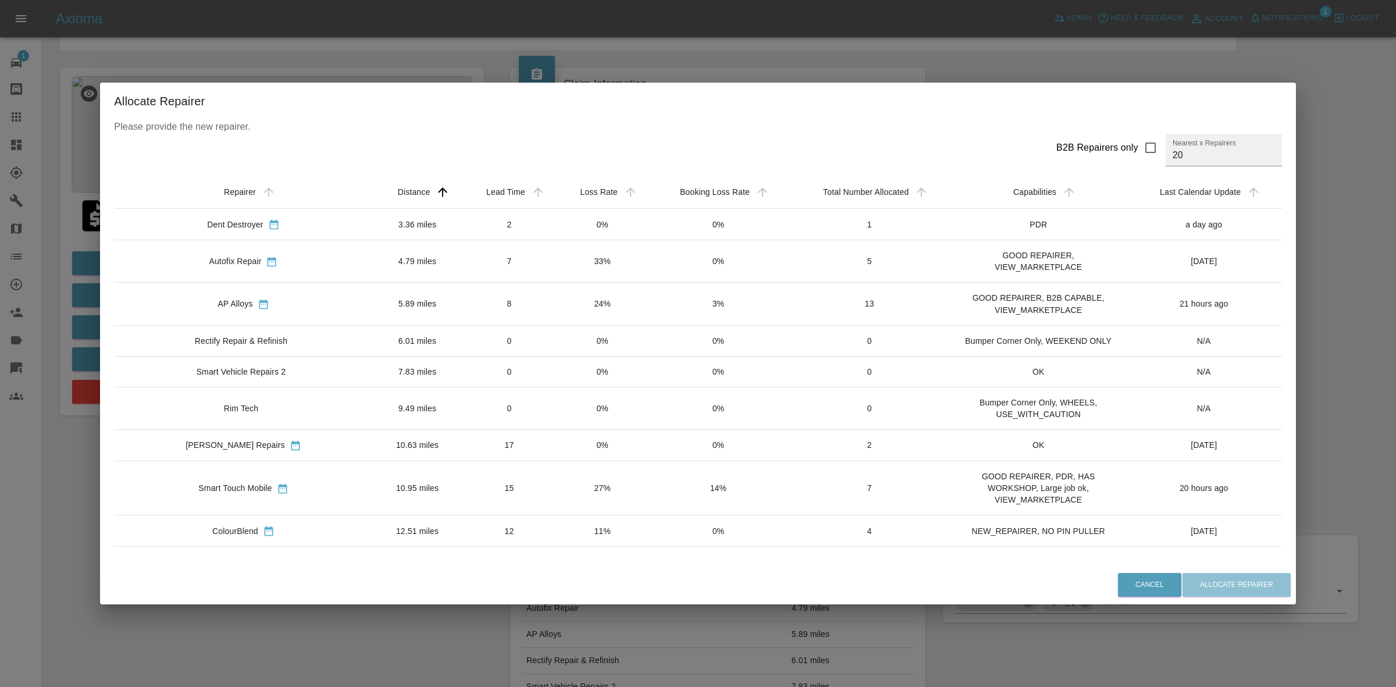
click at [556, 318] on td "24%" at bounding box center [602, 304] width 92 height 42
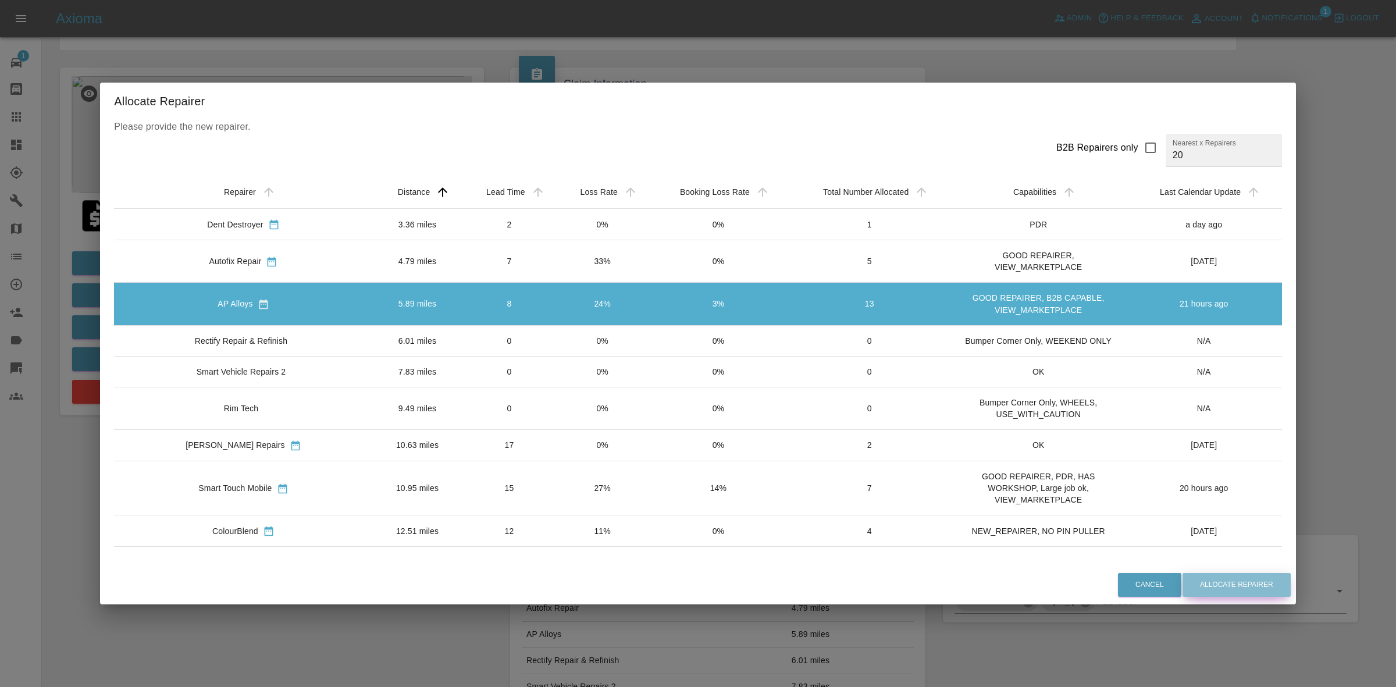
click at [1223, 580] on button "Allocate Repairer" at bounding box center [1237, 585] width 108 height 24
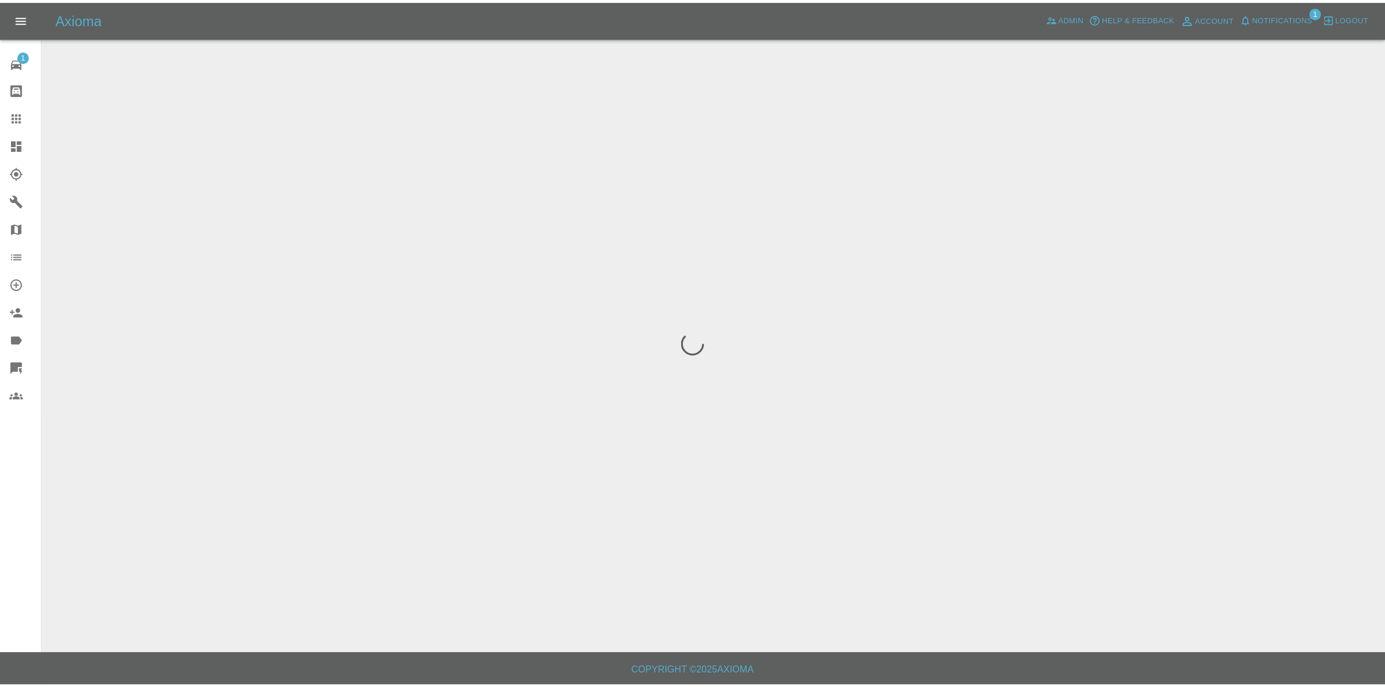
scroll to position [0, 0]
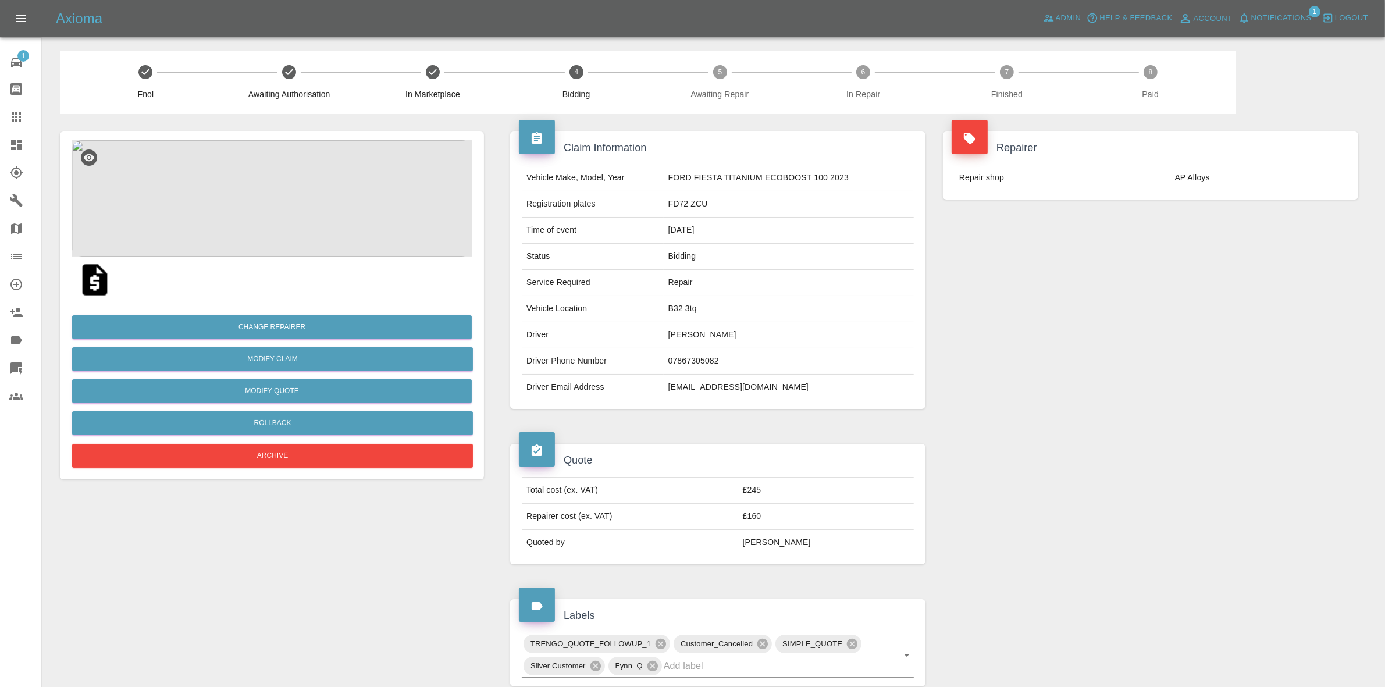
click at [1152, 251] on div "Repairer Repair shop AP Alloys" at bounding box center [1150, 270] width 433 height 312
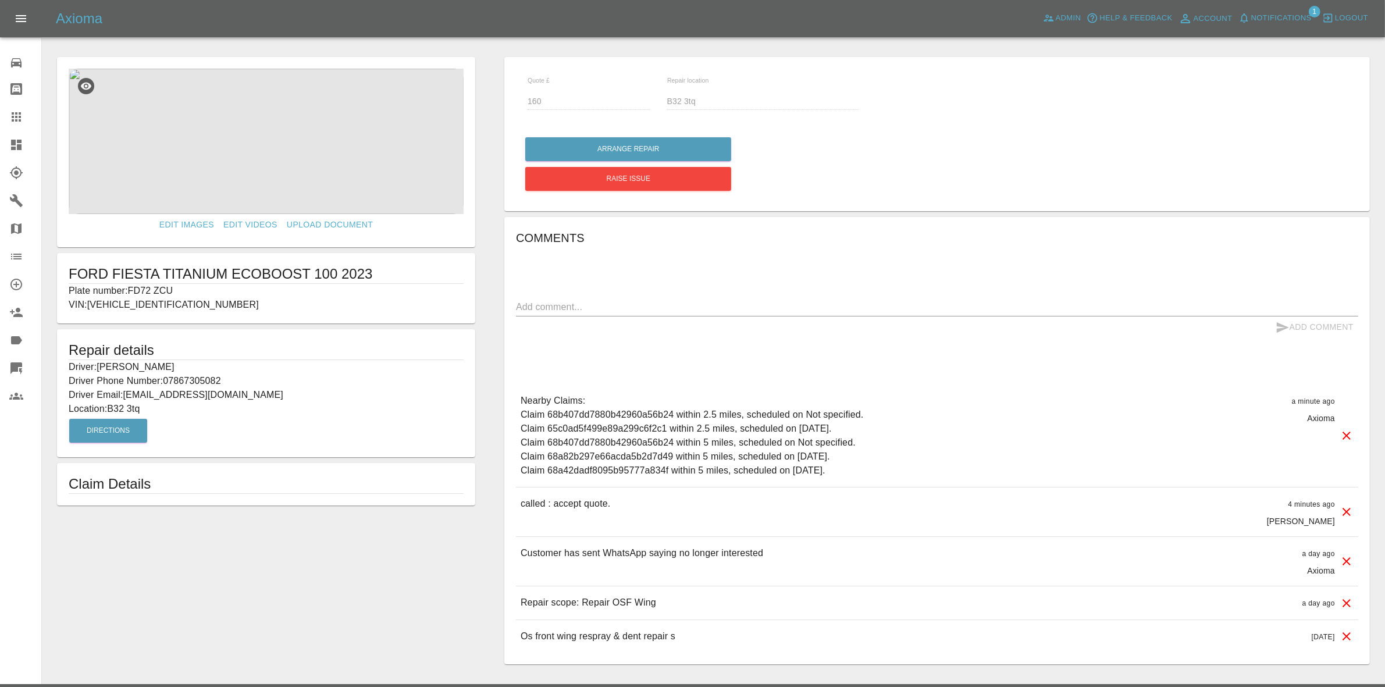
click at [1162, 123] on div "Quote £ 160 Repair location B32 3tq" at bounding box center [937, 99] width 842 height 60
click at [1266, 9] on button "Notifications" at bounding box center [1275, 18] width 79 height 18
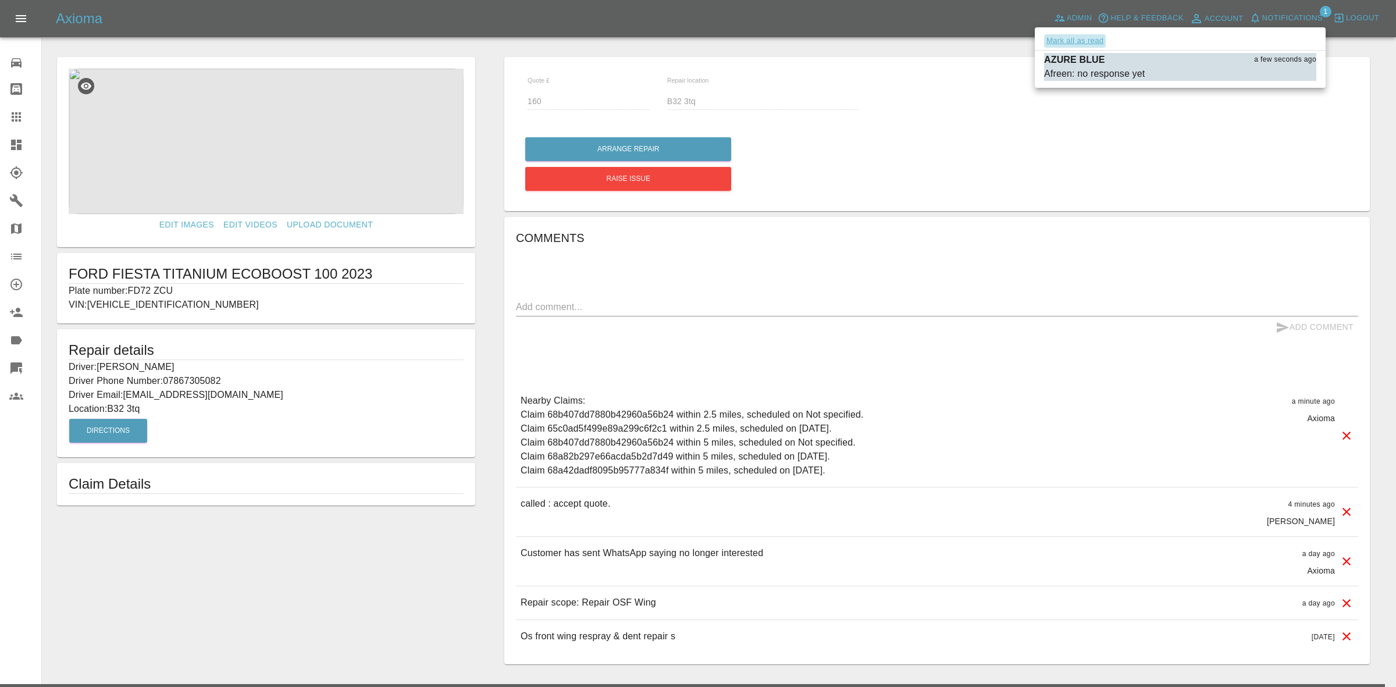
click at [1071, 41] on button "Mark all as read" at bounding box center [1075, 40] width 62 height 13
click at [1056, 234] on div at bounding box center [698, 343] width 1396 height 687
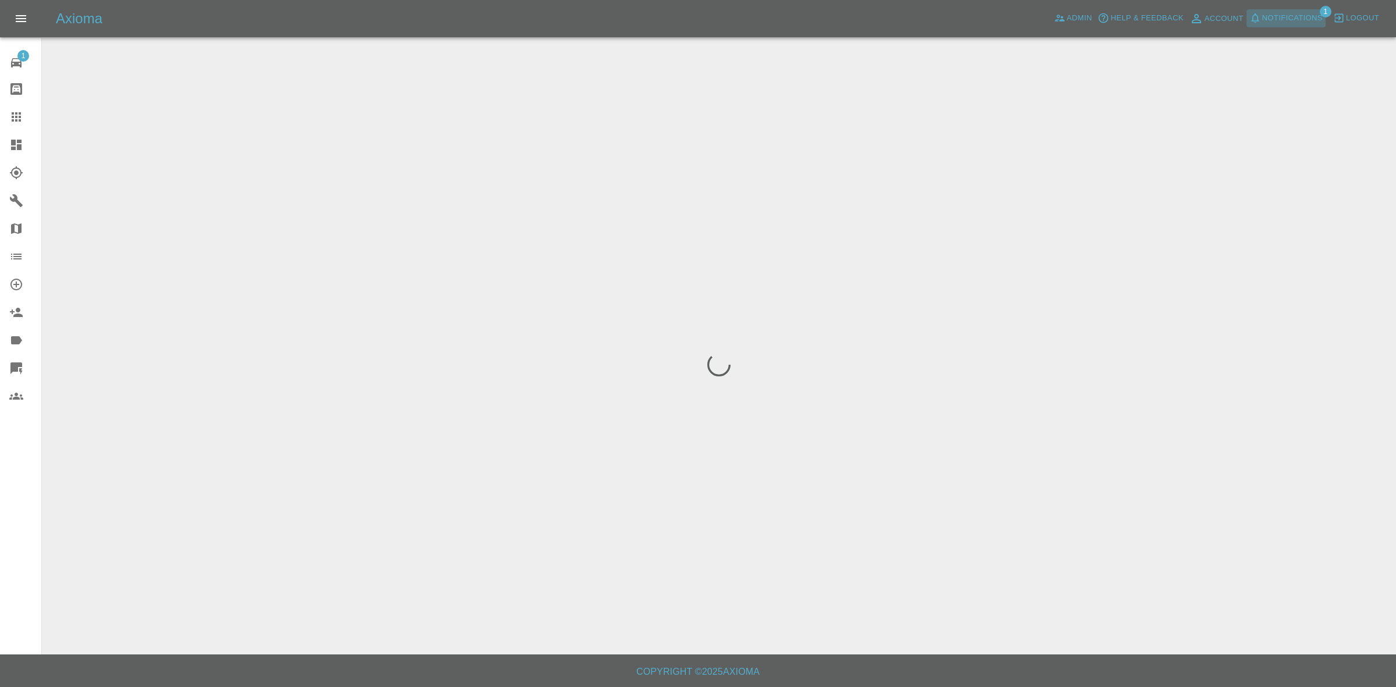
click at [1290, 16] on span "Notifications" at bounding box center [1292, 18] width 60 height 13
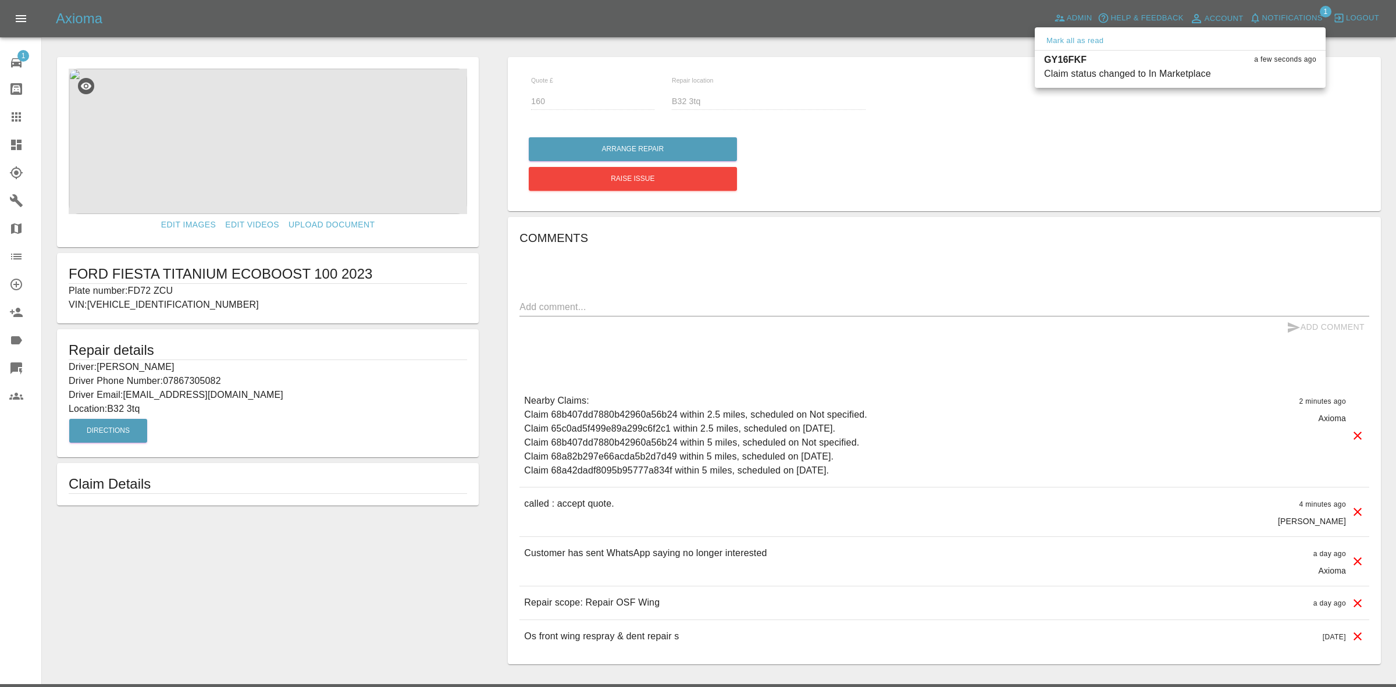
click at [1091, 131] on div at bounding box center [698, 343] width 1396 height 687
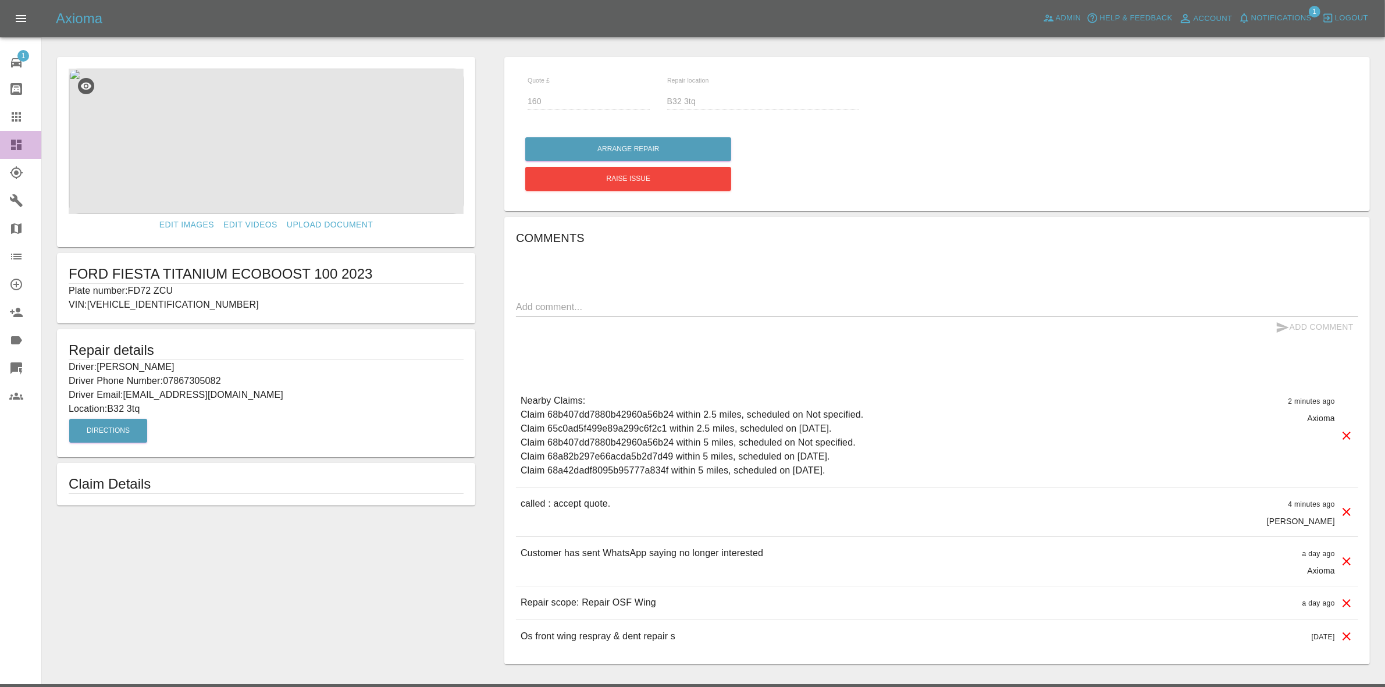
click at [0, 140] on link "Dashboard" at bounding box center [20, 145] width 41 height 28
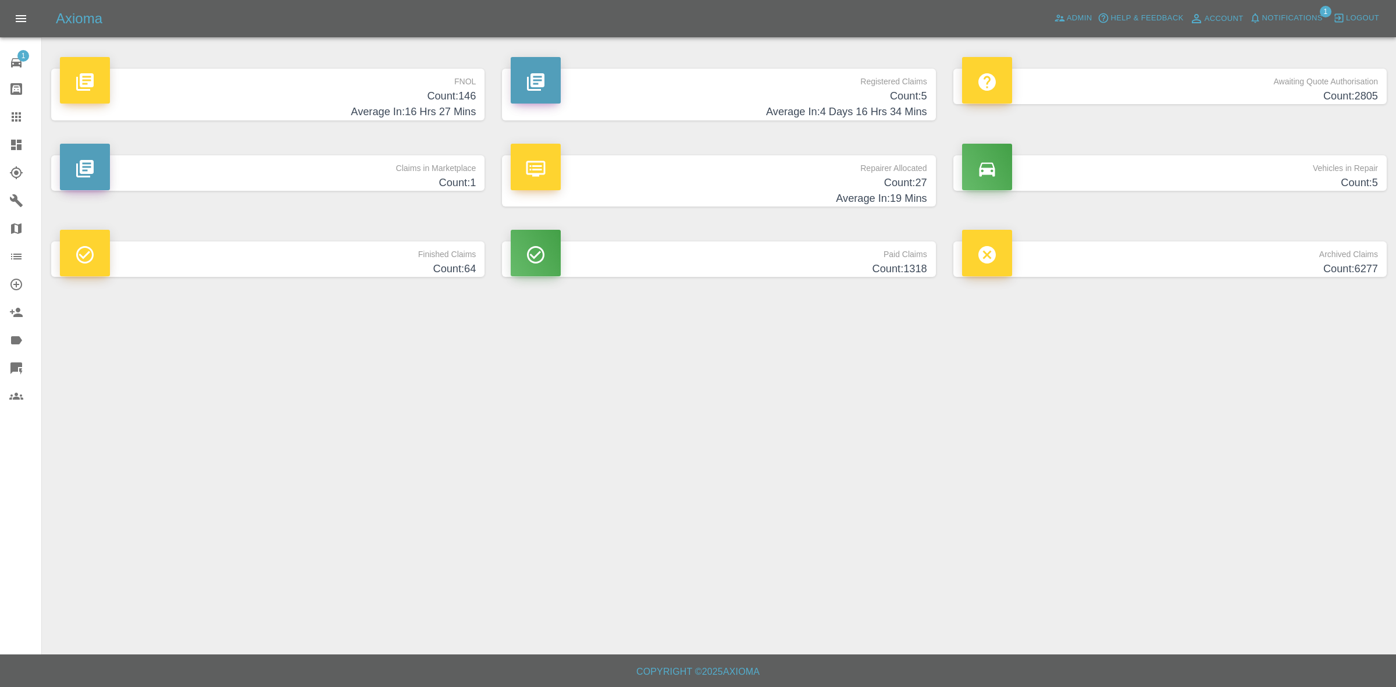
click at [720, 173] on p "Repairer Allocated" at bounding box center [719, 165] width 416 height 20
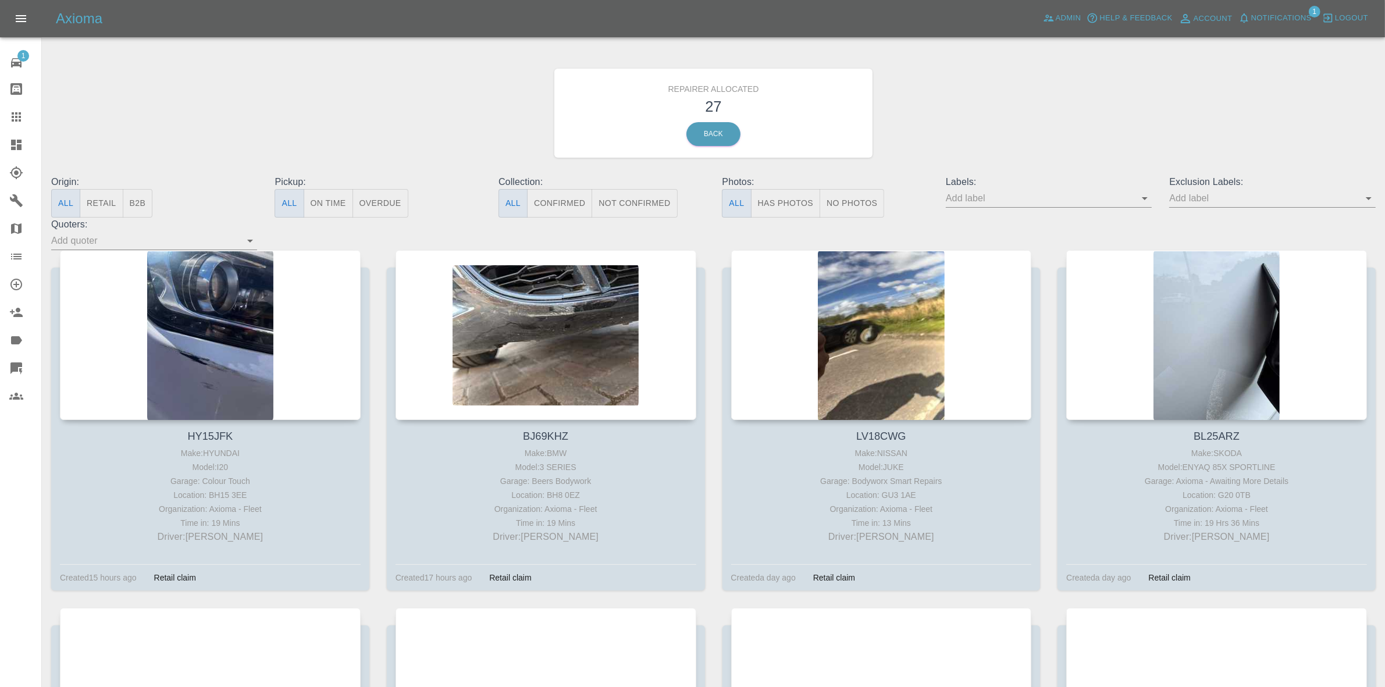
drag, startPoint x: 99, startPoint y: 193, endPoint x: 100, endPoint y: 198, distance: 5.9
click at [99, 194] on button "Retail" at bounding box center [101, 203] width 43 height 29
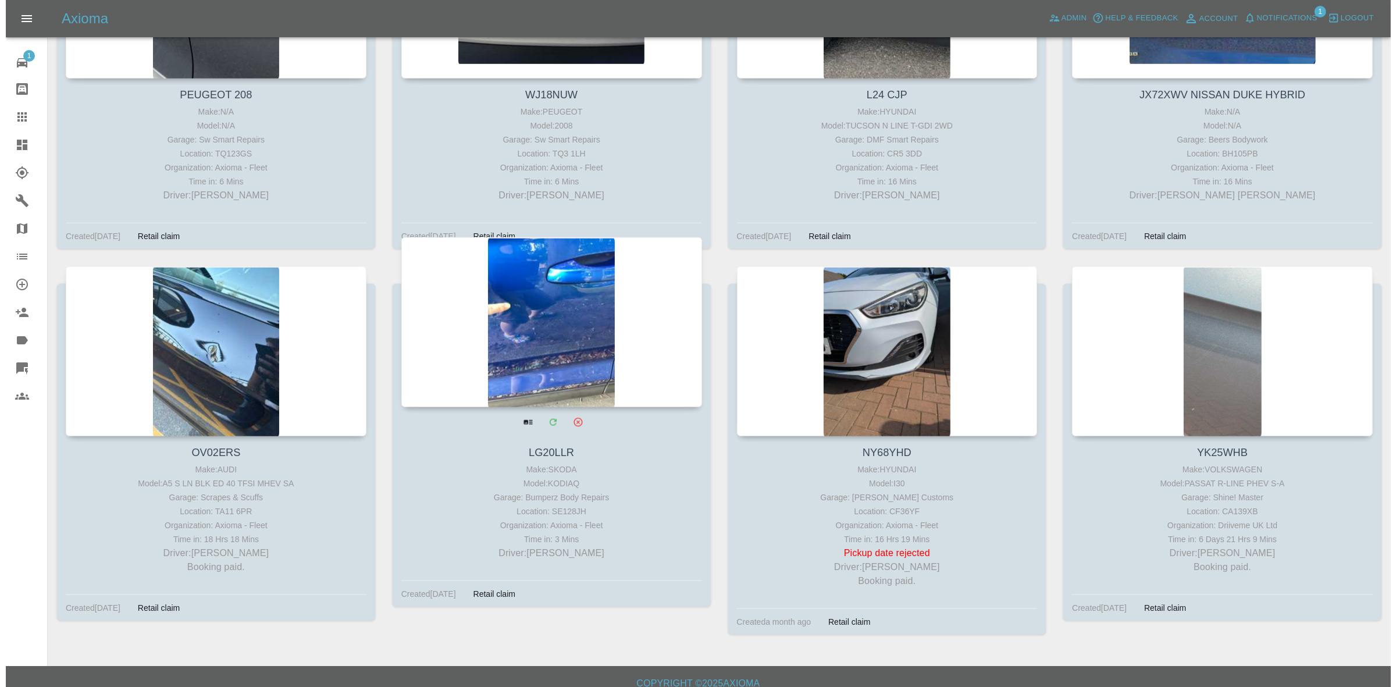
scroll to position [1441, 0]
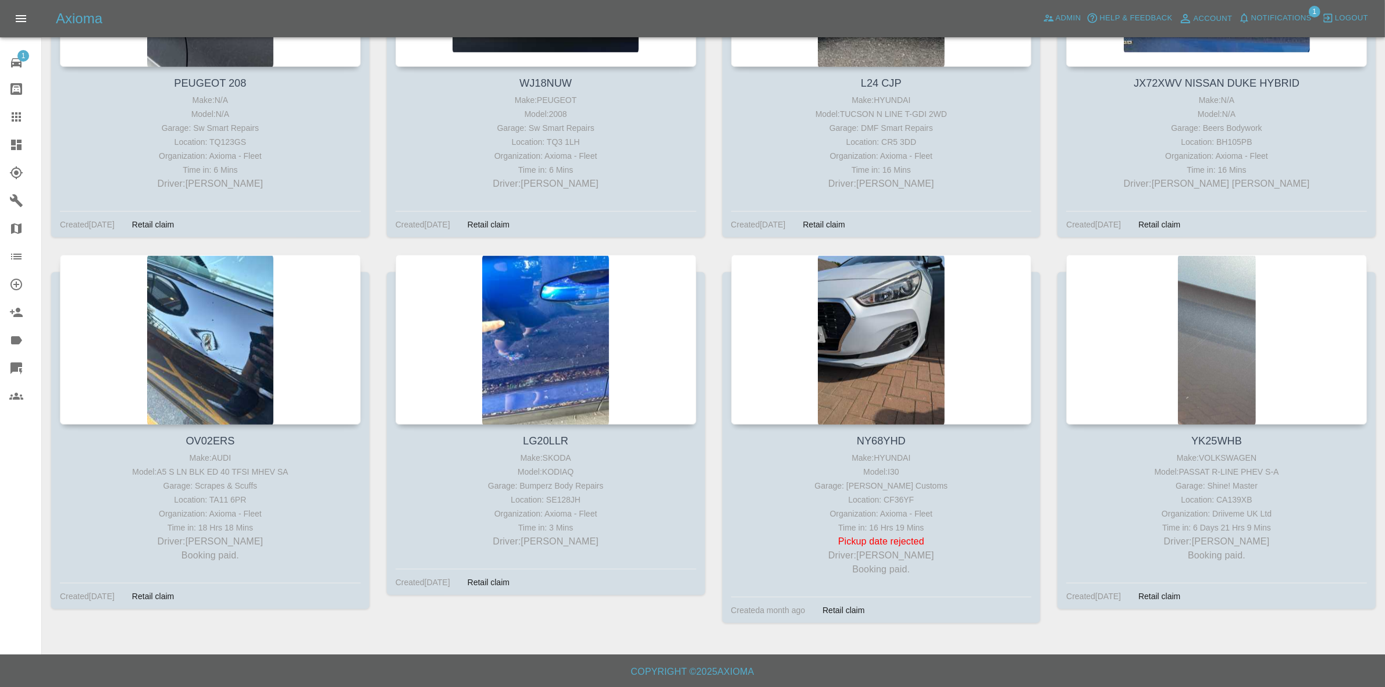
click at [1261, 15] on span "Notifications" at bounding box center [1281, 18] width 60 height 13
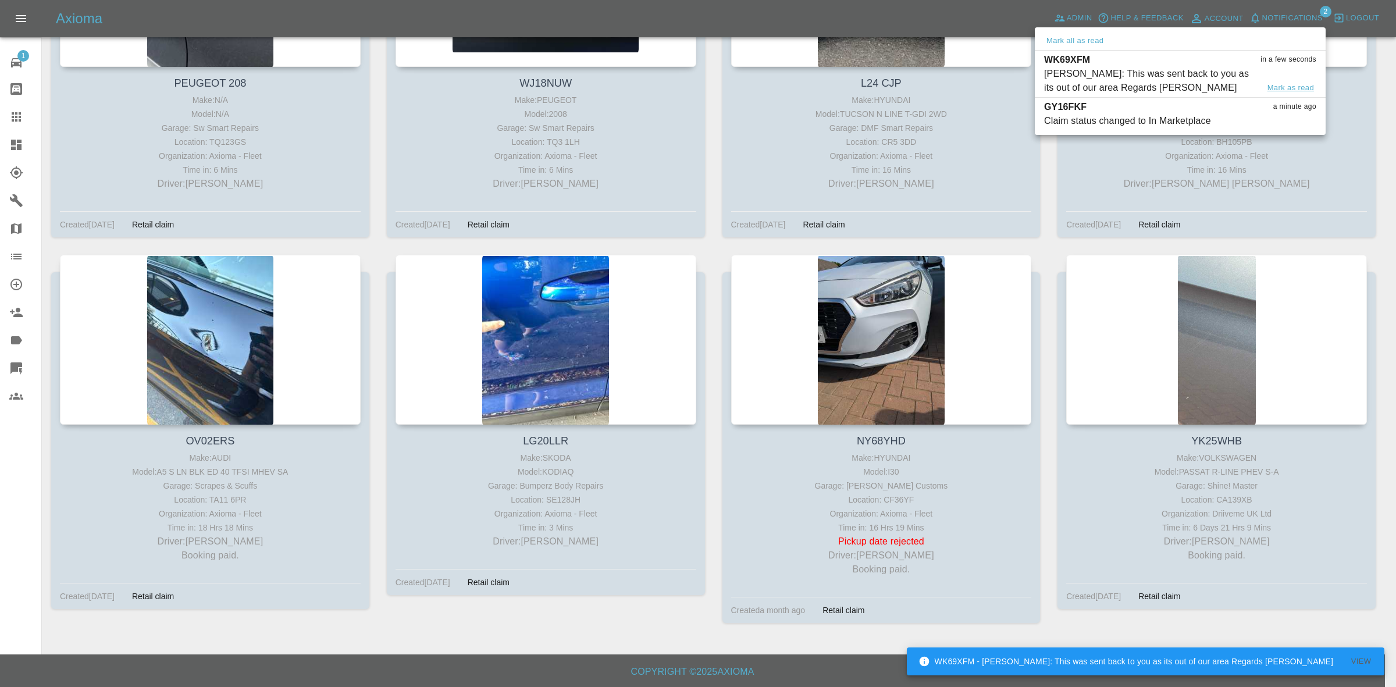
click at [1293, 88] on button "Mark as read" at bounding box center [1290, 87] width 51 height 13
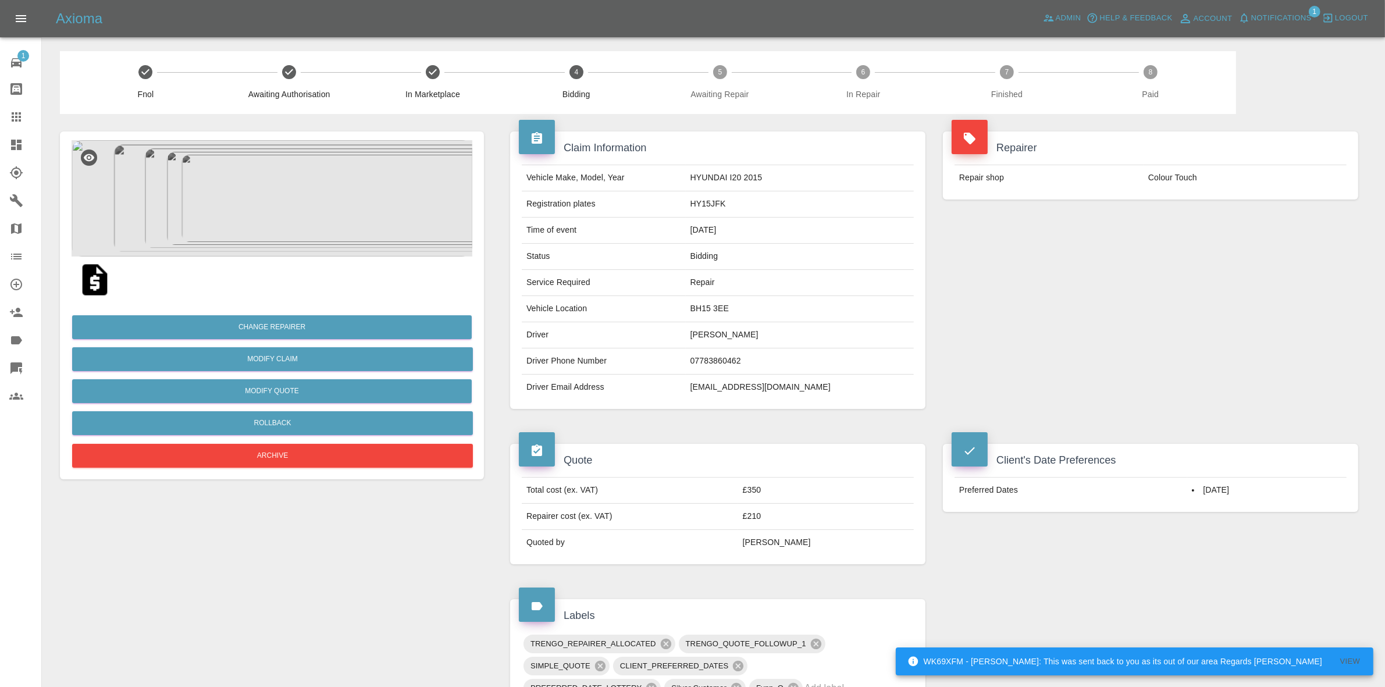
drag, startPoint x: 1133, startPoint y: 217, endPoint x: 1119, endPoint y: 213, distance: 14.4
click at [1133, 217] on div "Repairer Repair shop Colour Touch" at bounding box center [1150, 270] width 433 height 312
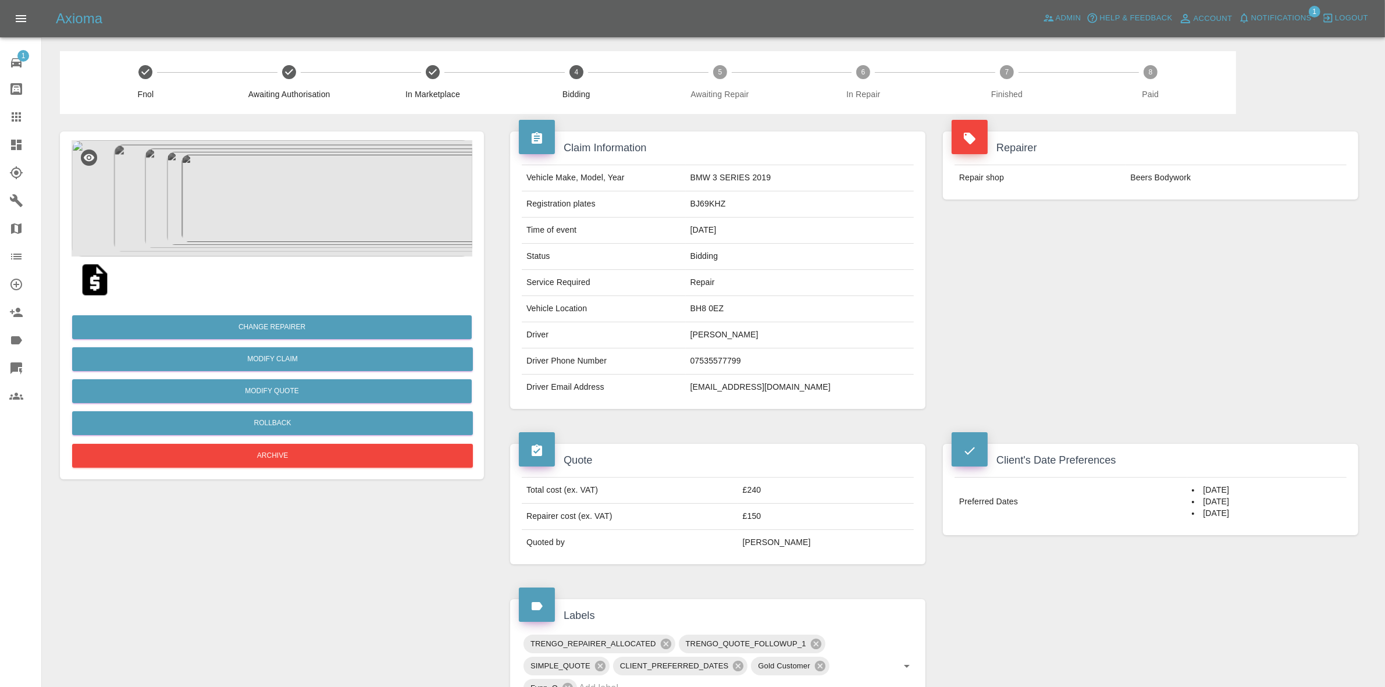
drag, startPoint x: 1115, startPoint y: 289, endPoint x: 240, endPoint y: 45, distance: 908.8
click at [1116, 289] on div "Repairer Repair shop Beers Bodywork" at bounding box center [1150, 270] width 433 height 312
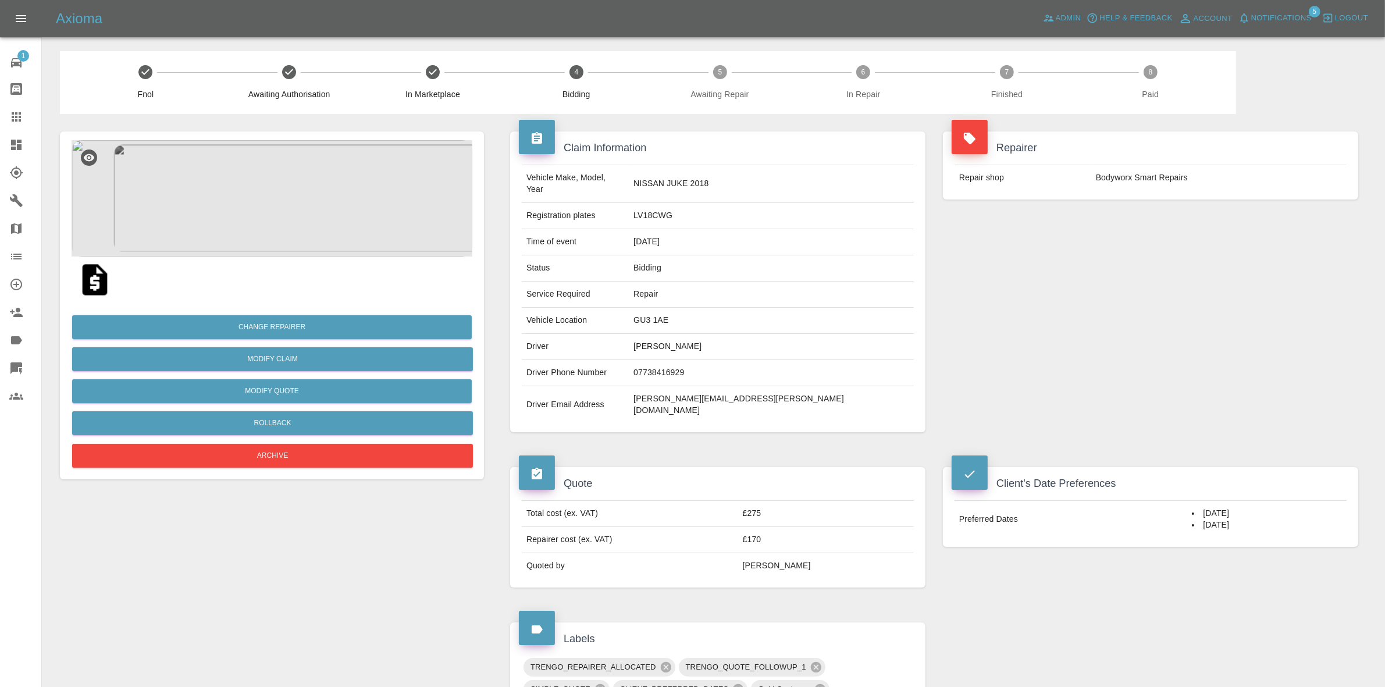
drag, startPoint x: 1158, startPoint y: 221, endPoint x: 449, endPoint y: 19, distance: 736.9
click at [1156, 221] on div "Repairer Repair shop Bodyworx Smart Repairs" at bounding box center [1150, 282] width 433 height 336
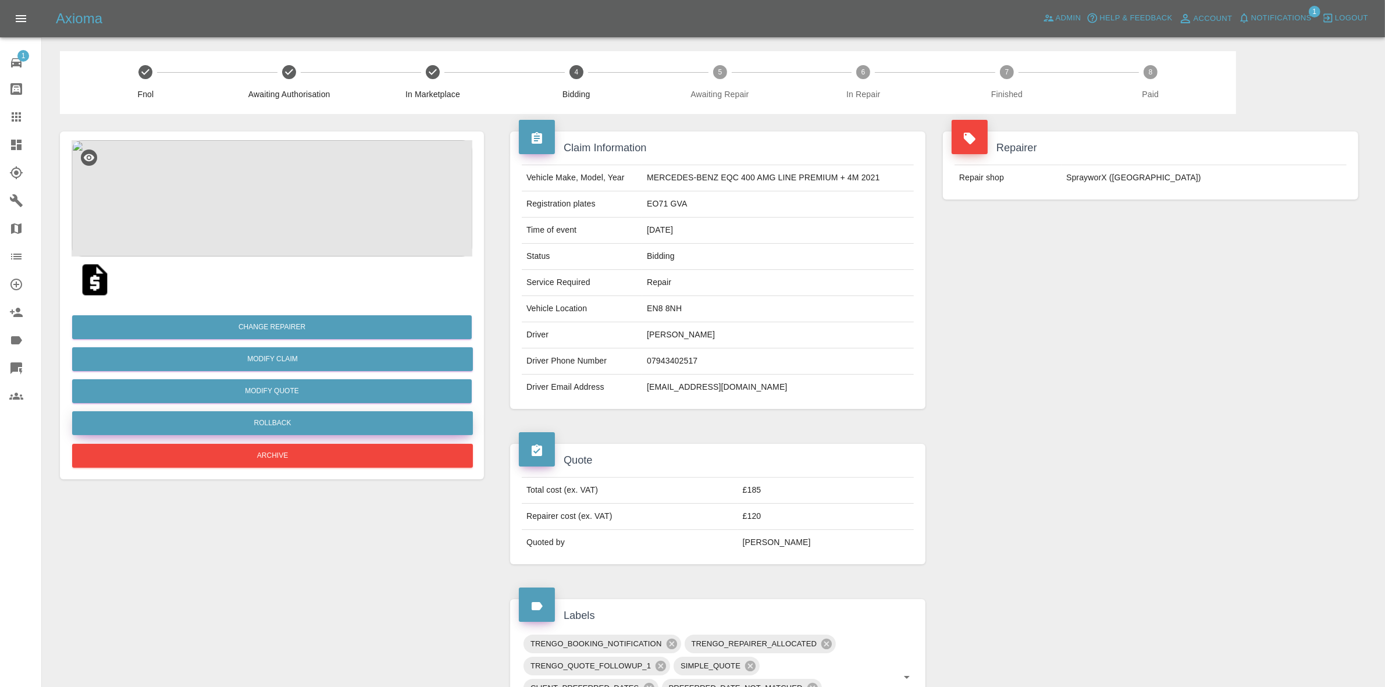
click at [272, 422] on button "Rollback" at bounding box center [272, 423] width 401 height 24
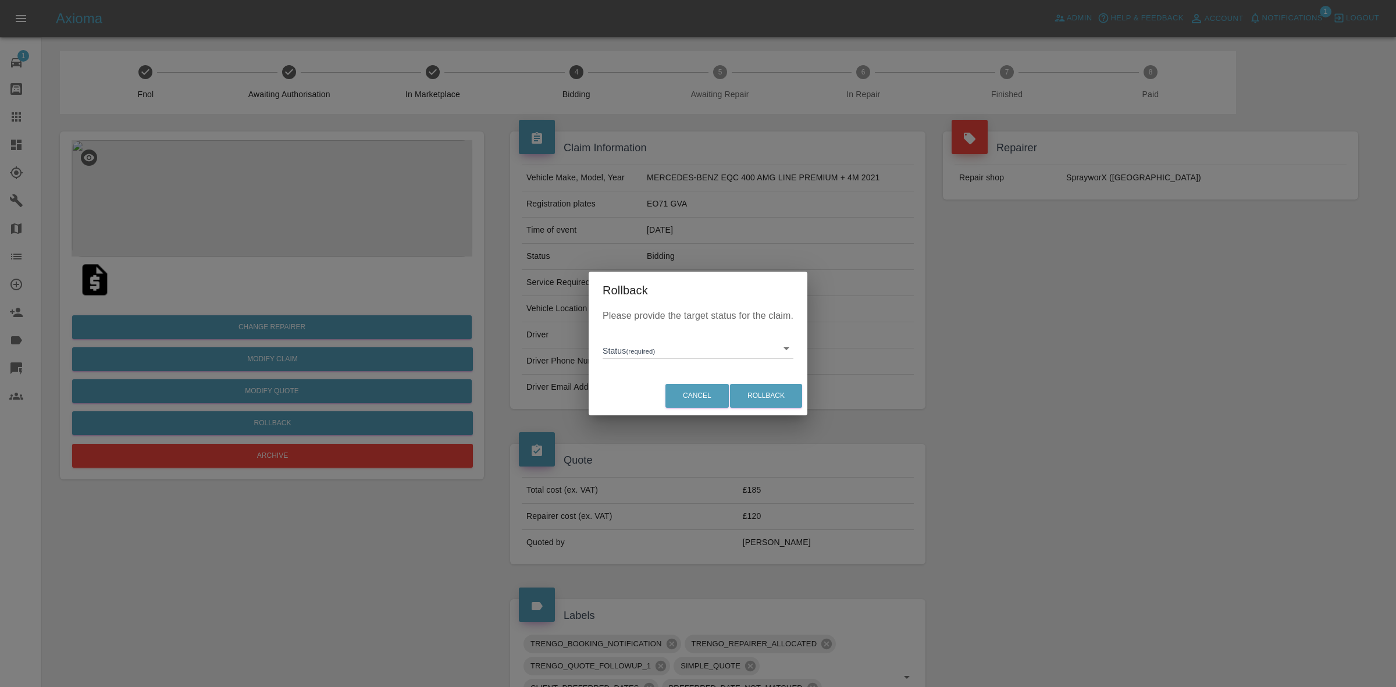
click at [661, 364] on div "Please provide the target status for the claim. Status (required) ​" at bounding box center [698, 342] width 219 height 67
click at [657, 355] on body "Axioma Admin Help & Feedback Account Notifications 1 Logout 1 Repair home Bodys…" at bounding box center [698, 611] width 1396 height 1222
click at [675, 400] on li "In Marketplace" at bounding box center [698, 402] width 185 height 27
type input "in-marketplace"
click at [760, 388] on button "Rollback" at bounding box center [766, 396] width 72 height 24
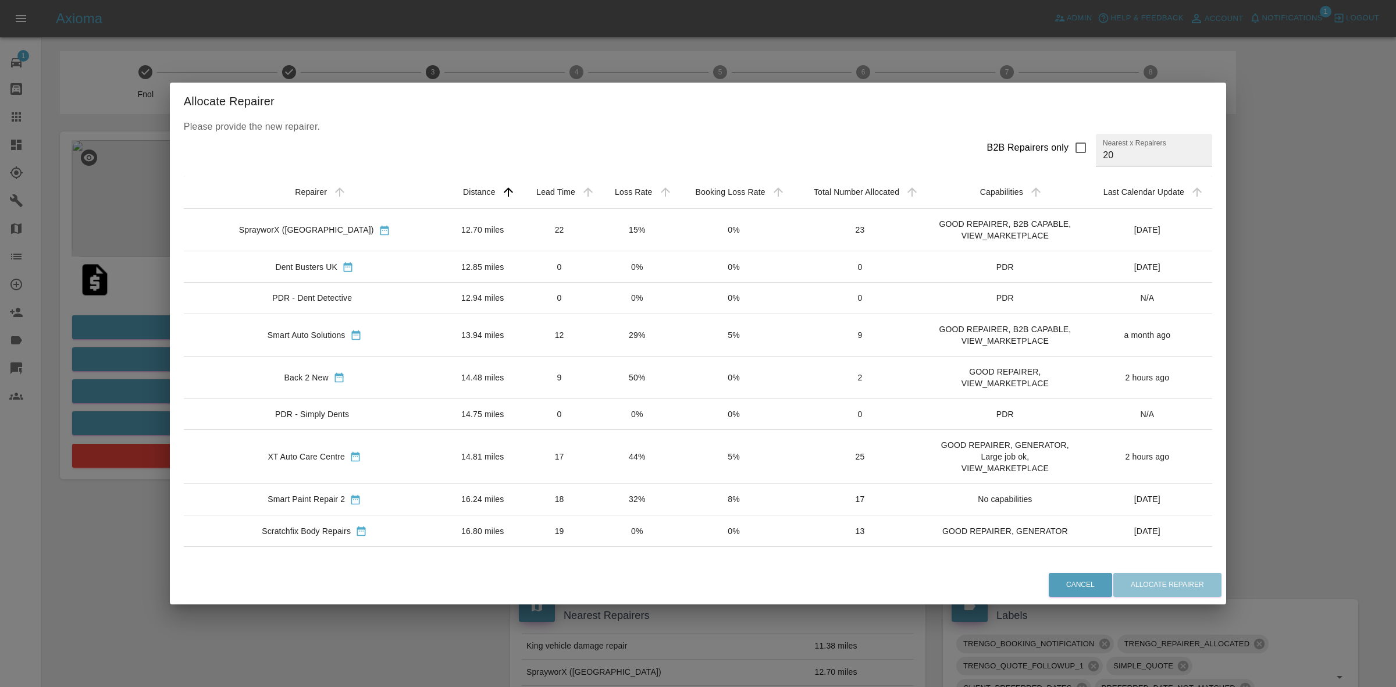
click at [599, 227] on td "15%" at bounding box center [637, 230] width 77 height 42
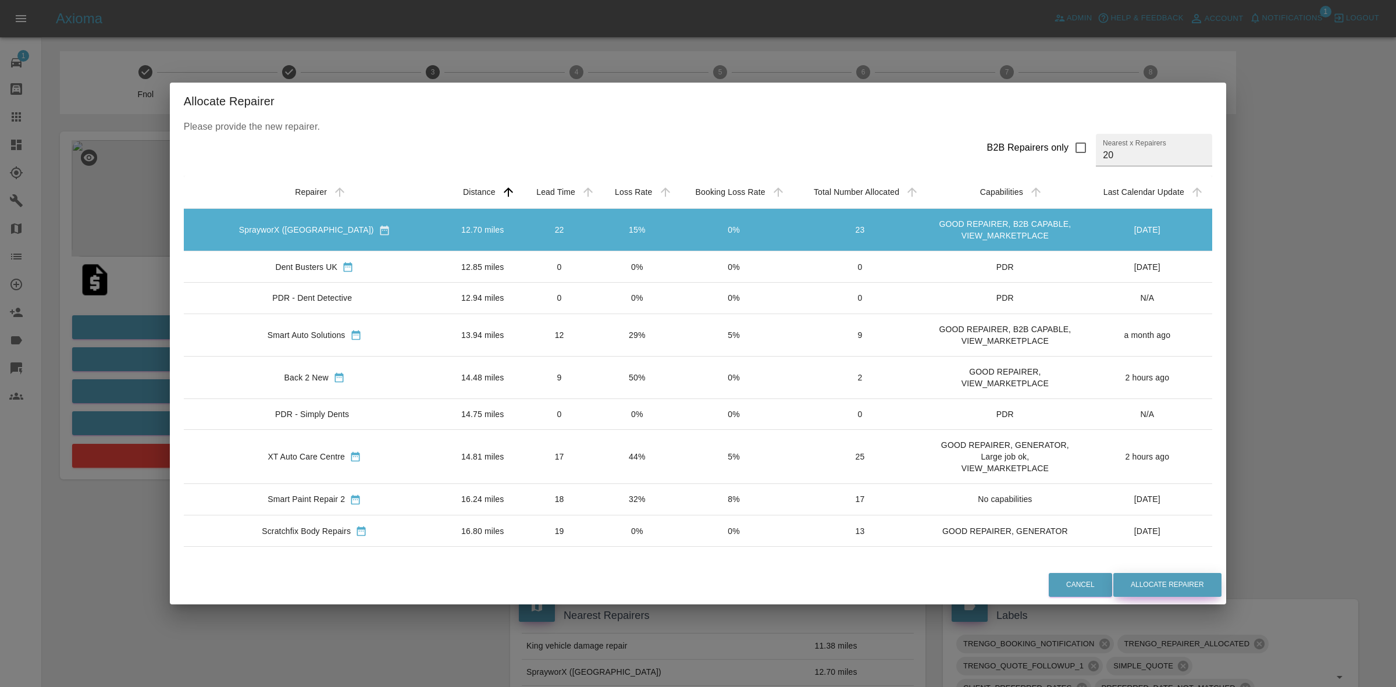
click at [1113, 576] on button "Allocate Repairer" at bounding box center [1167, 585] width 108 height 24
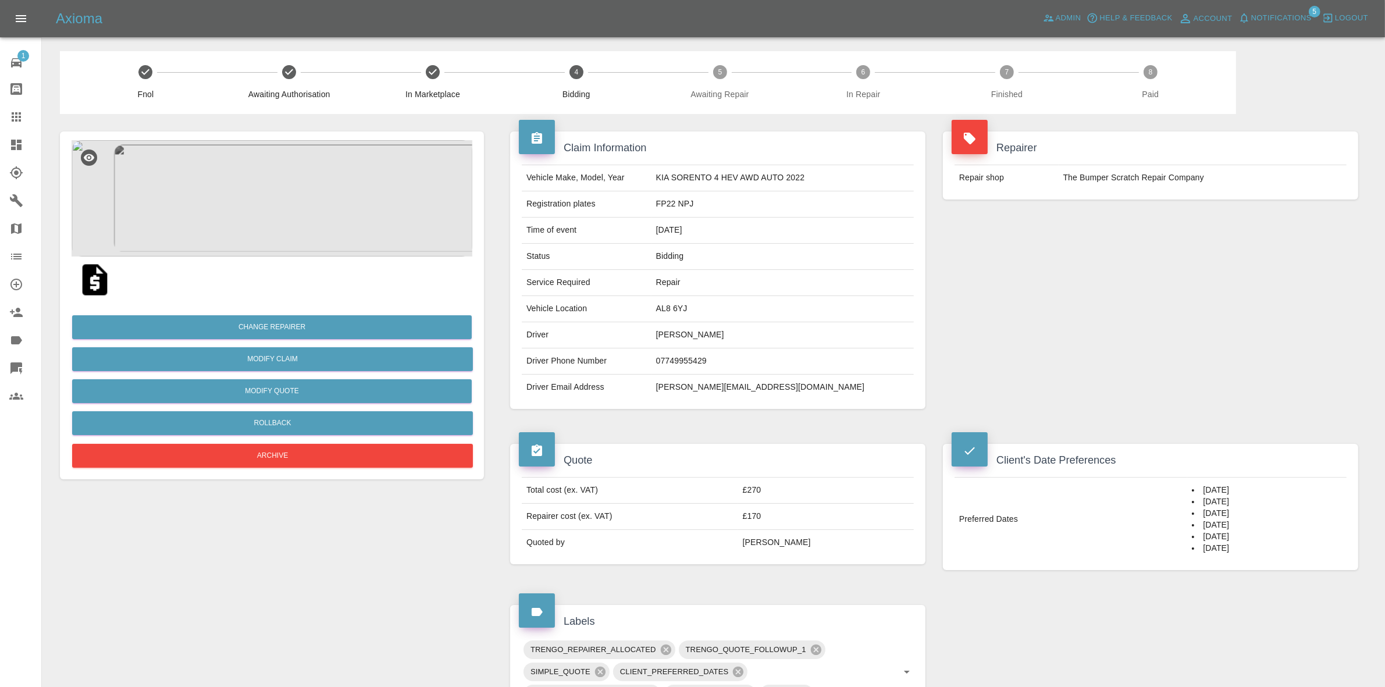
click at [1234, 304] on div "Repairer Repair shop The Bumper Scratch Repair Company" at bounding box center [1150, 270] width 433 height 312
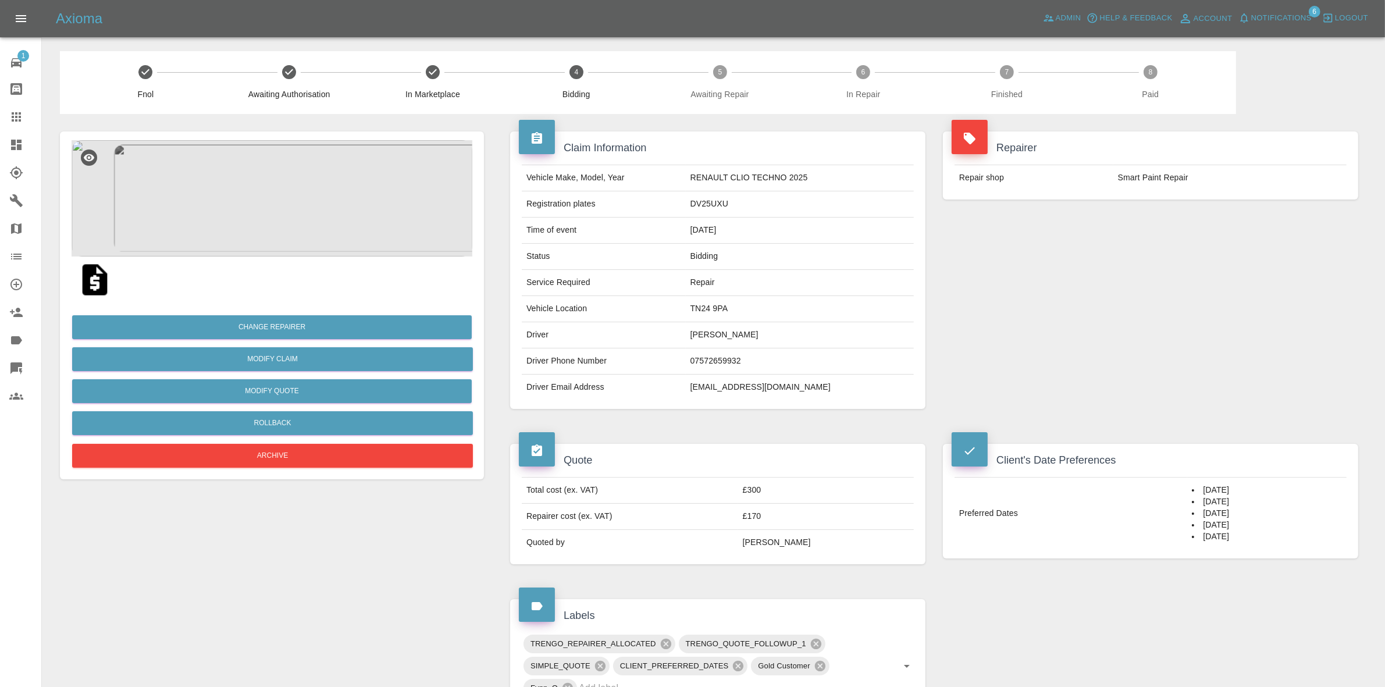
drag, startPoint x: 1138, startPoint y: 306, endPoint x: 258, endPoint y: 48, distance: 917.1
click at [1135, 304] on div "Repairer Repair shop Smart Paint Repair" at bounding box center [1150, 270] width 433 height 312
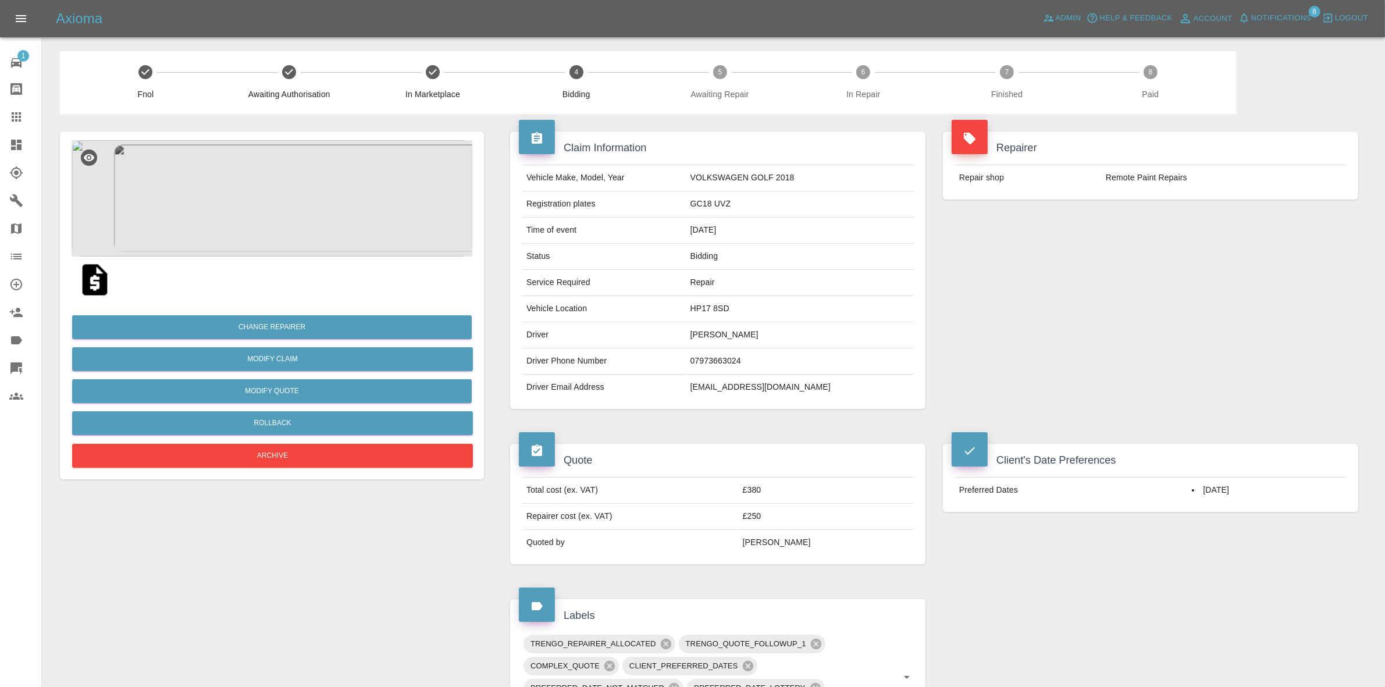
click at [1284, 22] on span "Notifications" at bounding box center [1281, 18] width 60 height 13
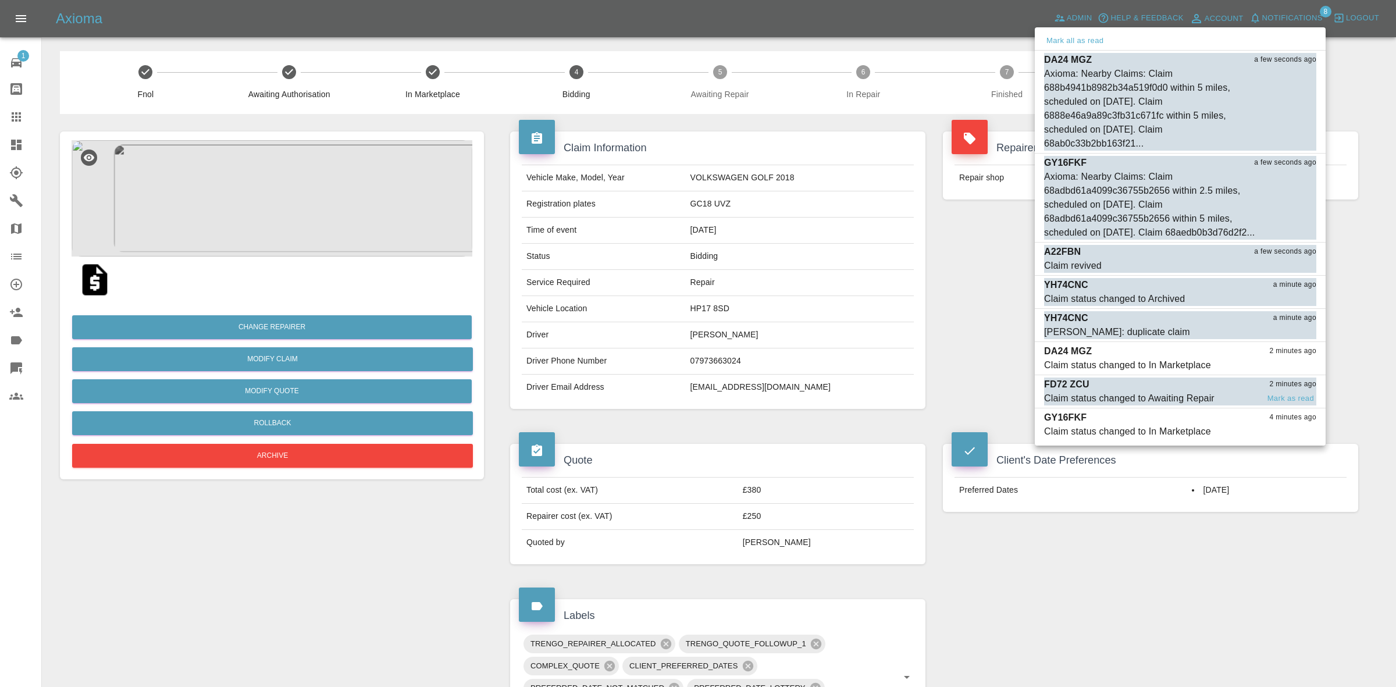
click at [1162, 391] on div "FD72 ZCU 2 minutes ago" at bounding box center [1180, 385] width 272 height 14
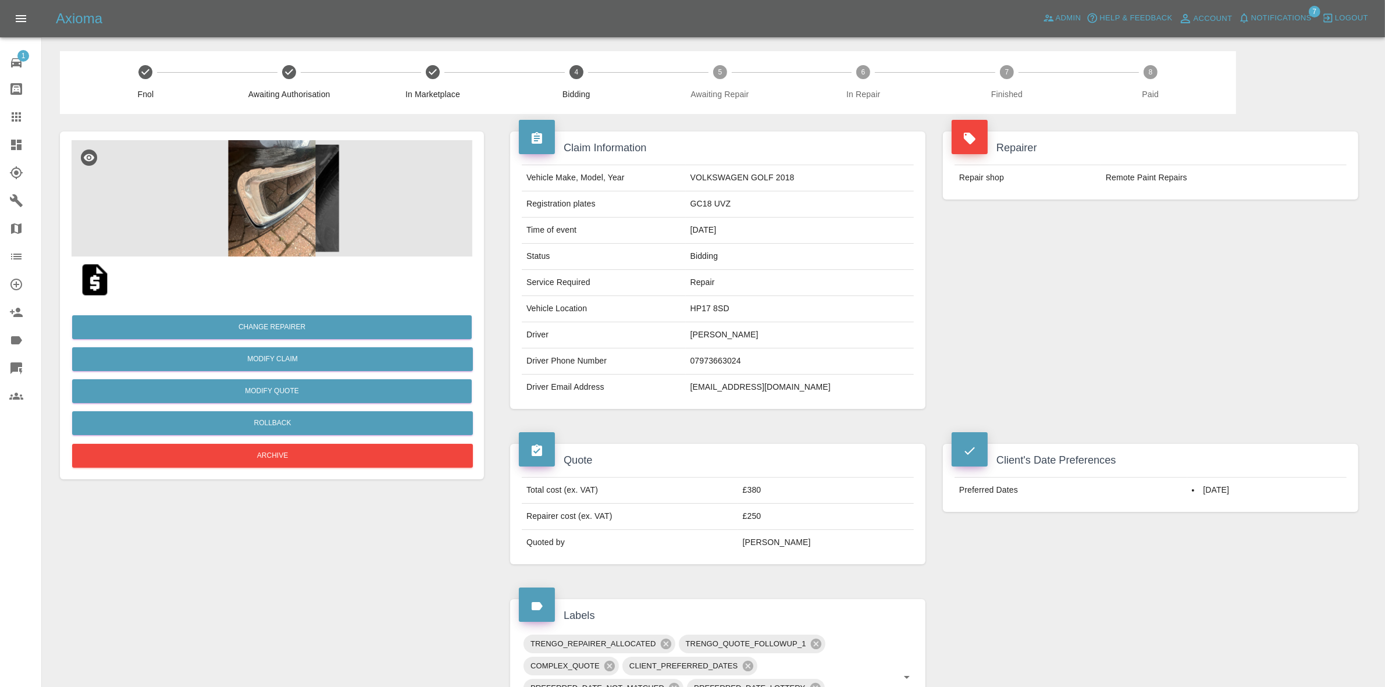
drag, startPoint x: 1172, startPoint y: 355, endPoint x: 393, endPoint y: 63, distance: 832.0
click at [1172, 355] on div "Repairer Repair shop Remote Paint Repairs" at bounding box center [1150, 270] width 433 height 312
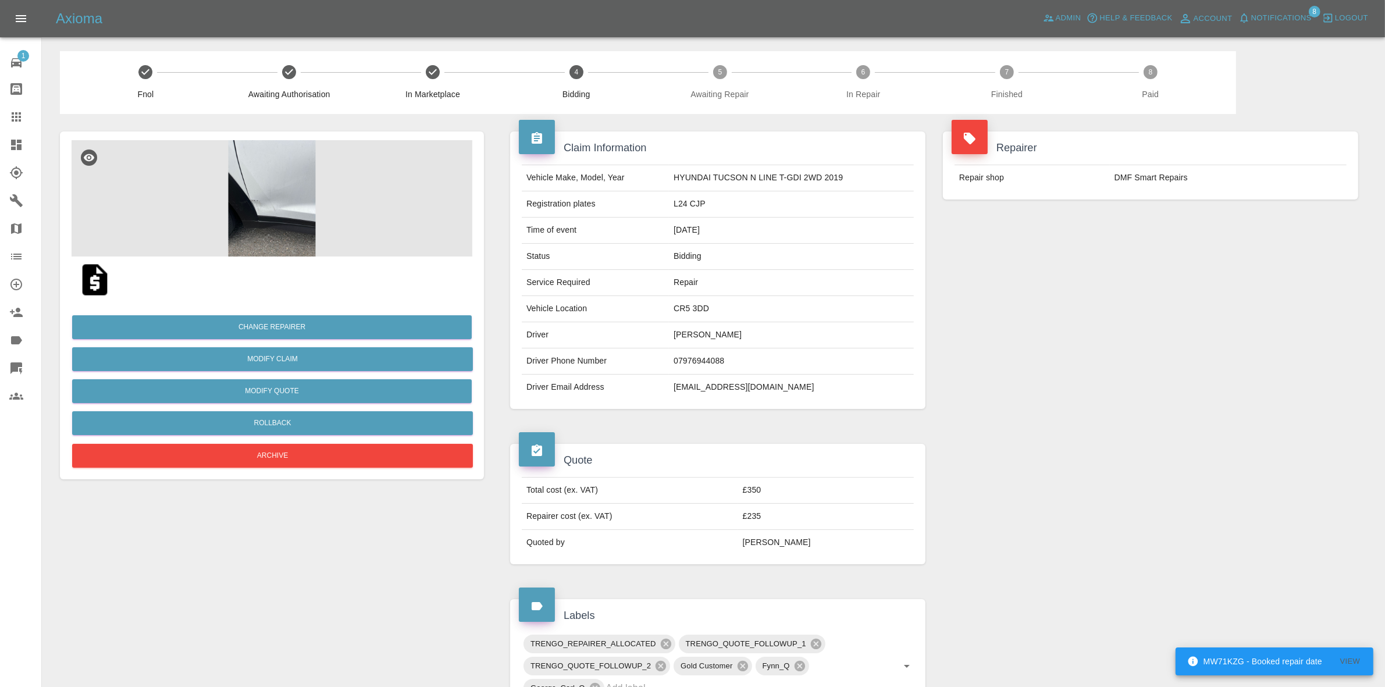
drag, startPoint x: 1333, startPoint y: 266, endPoint x: 1331, endPoint y: 281, distance: 14.6
click at [1333, 268] on div "Repairer Repair shop DMF Smart Repairs" at bounding box center [1150, 270] width 433 height 312
